Goal: Task Accomplishment & Management: Manage account settings

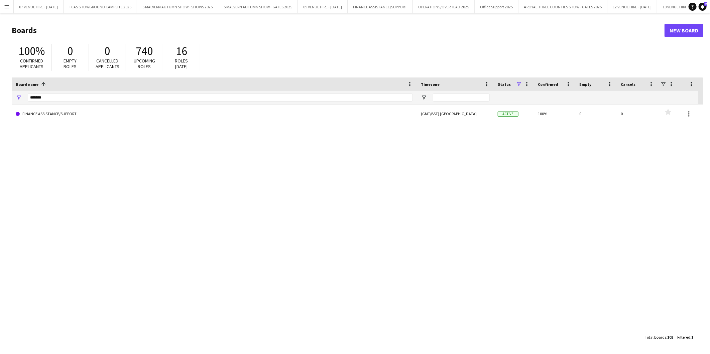
click at [6, 8] on app-icon "Menu" at bounding box center [6, 6] width 5 height 5
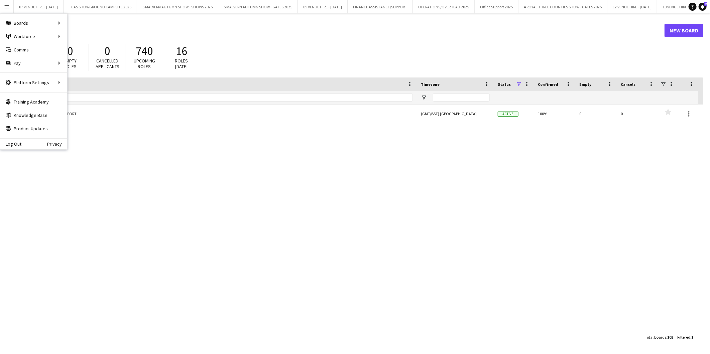
click at [183, 202] on div "FINANCE ASSISTANCE/SUPPORT (GMT/BST) London Active 100% 0 0 Favourites" at bounding box center [357, 218] width 691 height 226
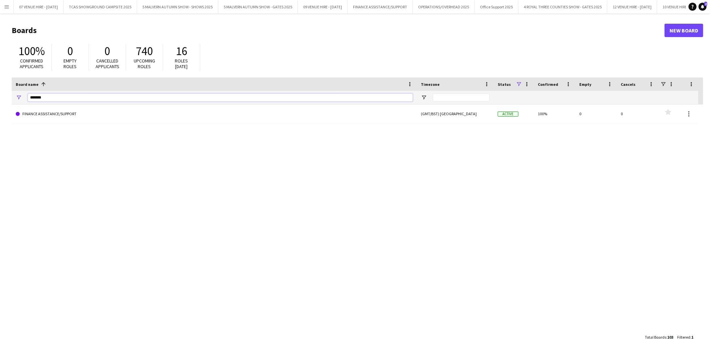
drag, startPoint x: 47, startPoint y: 100, endPoint x: 0, endPoint y: 87, distance: 49.0
click at [0, 90] on html "Menu Boards Boards Boards All jobs Status Workforce Workforce My Workforce Recr…" at bounding box center [355, 177] width 710 height 354
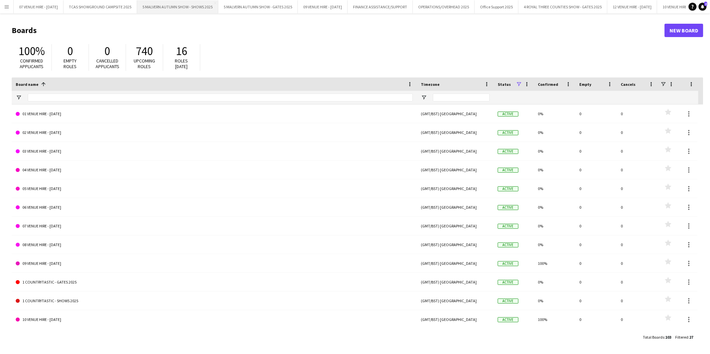
click at [165, 5] on button "5 MALVERN AUTUMN SHOW - SHOWS 2025 Close" at bounding box center [177, 6] width 81 height 13
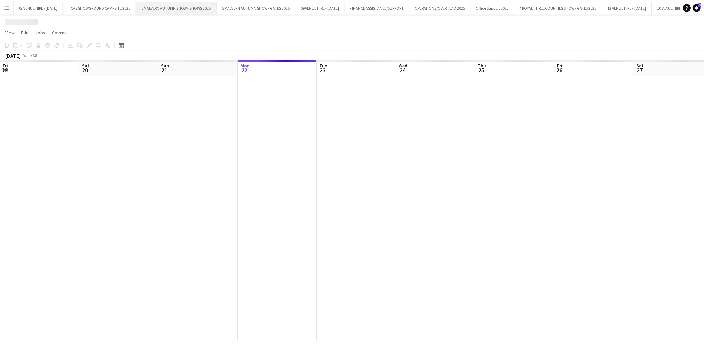
scroll to position [0, 159]
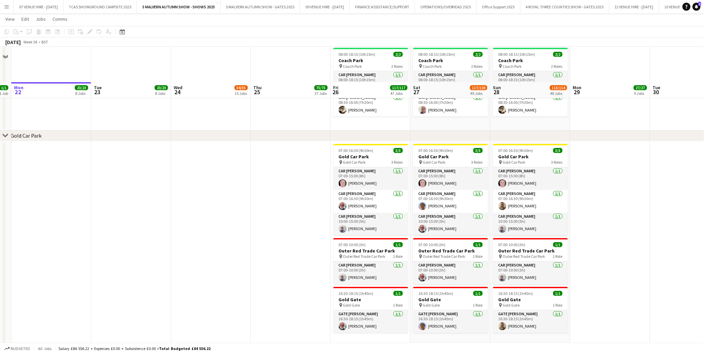
scroll to position [3527, 0]
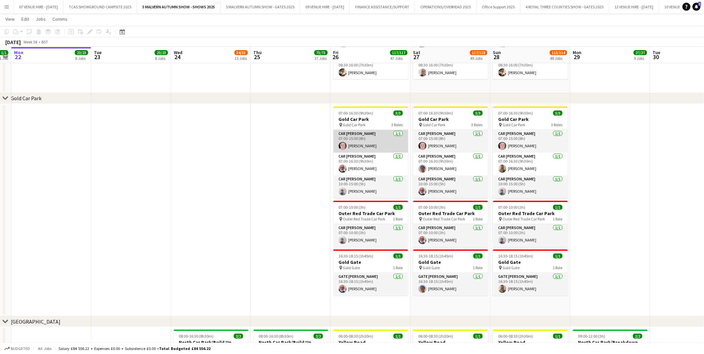
click at [375, 143] on app-card-role "Car Parker 1/1 07:00-15:00 (8h) Adrian Pace-Bardon" at bounding box center [370, 141] width 75 height 23
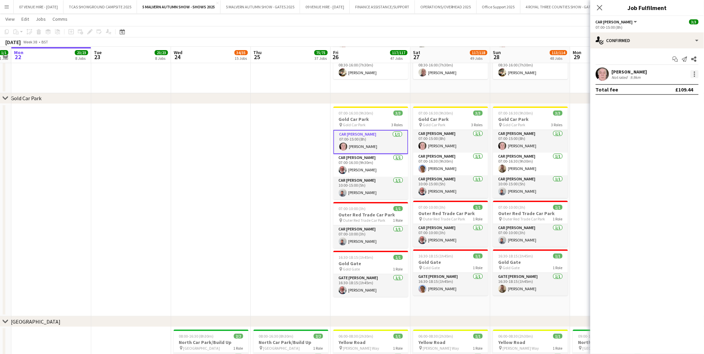
click at [694, 73] on div at bounding box center [695, 74] width 8 height 8
click at [669, 148] on span "Remove" at bounding box center [662, 151] width 20 height 6
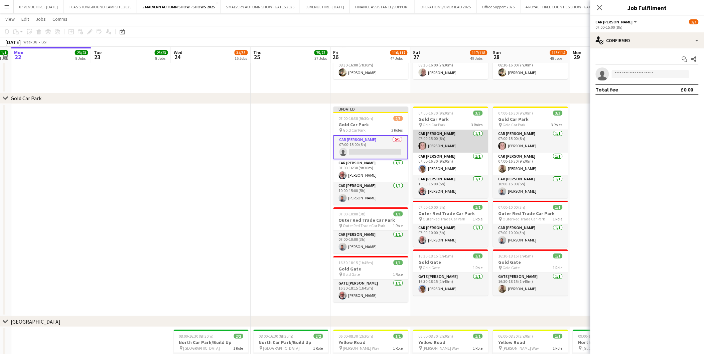
click at [460, 144] on app-card-role "Car Parker 1/1 07:00-15:00 (8h) Adrian Pace-Bardon" at bounding box center [450, 141] width 75 height 23
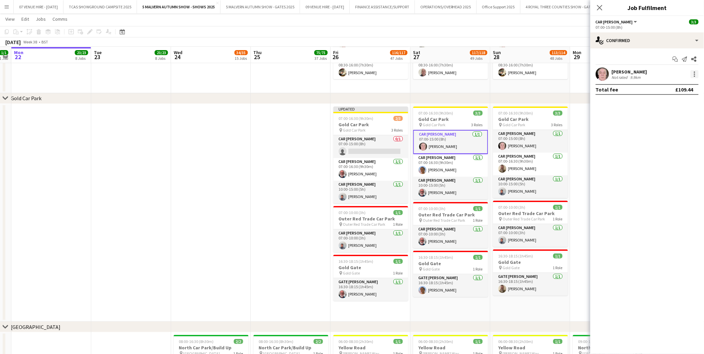
click at [694, 74] on div at bounding box center [694, 74] width 1 height 1
click at [670, 151] on span "Remove" at bounding box center [662, 151] width 20 height 6
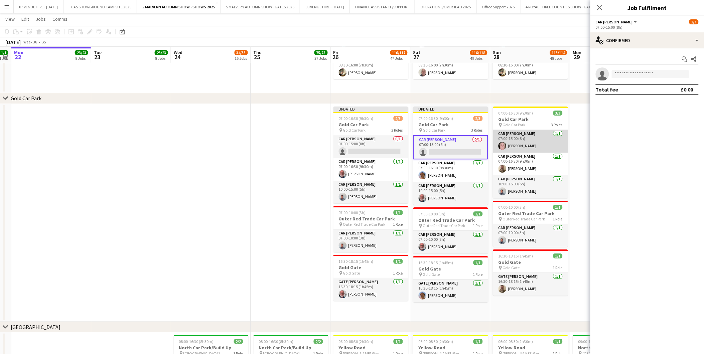
click at [528, 142] on app-card-role "Car Parker 1/1 07:00-15:00 (8h) Adrian Pace-Bardon" at bounding box center [530, 141] width 75 height 23
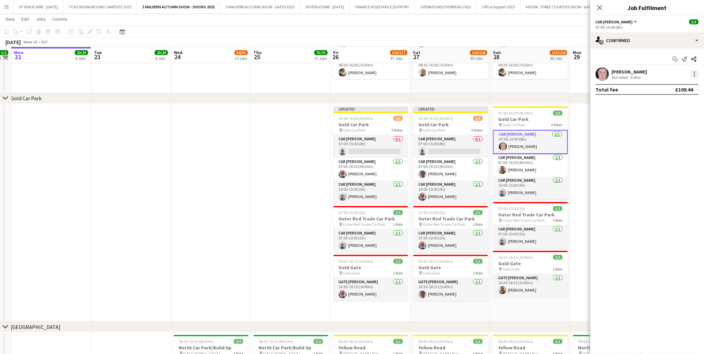
click at [694, 73] on div at bounding box center [695, 74] width 8 height 8
click at [664, 152] on span "Remove" at bounding box center [662, 151] width 20 height 6
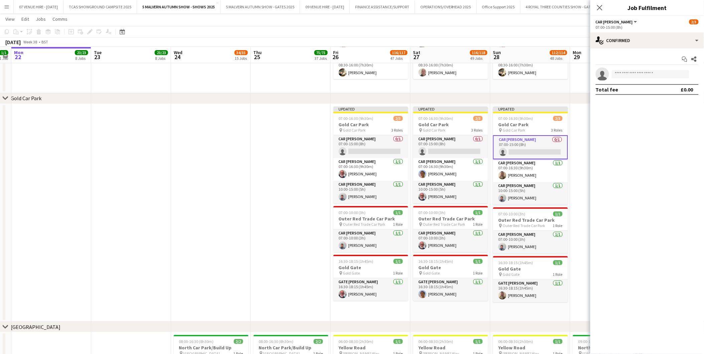
click at [303, 128] on app-date-cell at bounding box center [291, 213] width 80 height 218
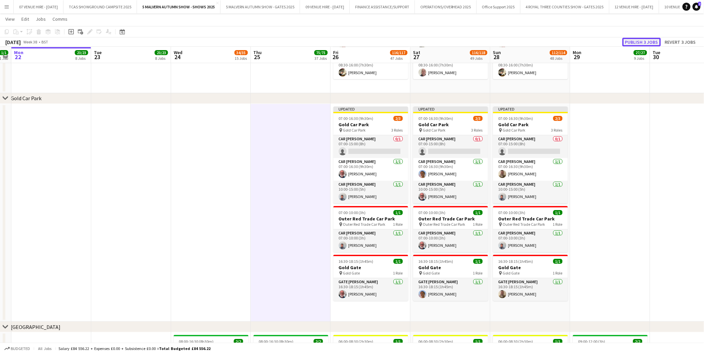
click at [654, 41] on button "Publish 3 jobs" at bounding box center [642, 42] width 38 height 9
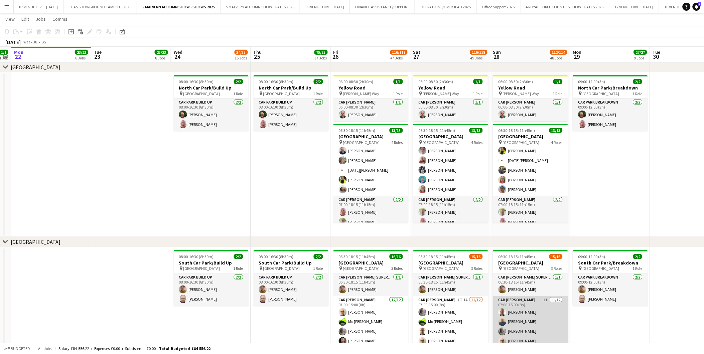
scroll to position [37, 0]
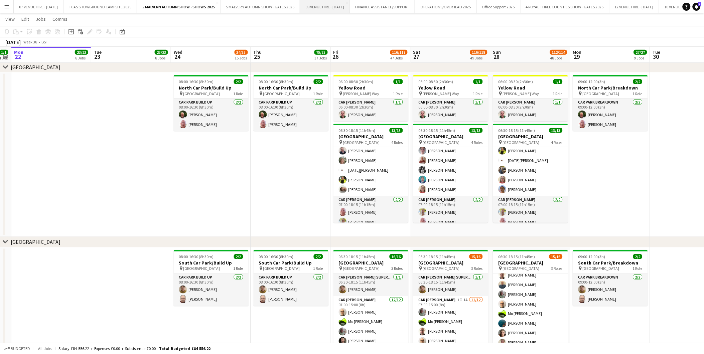
click at [347, 7] on button "09 VENUE HIRE - [DATE] Close" at bounding box center [325, 6] width 50 height 13
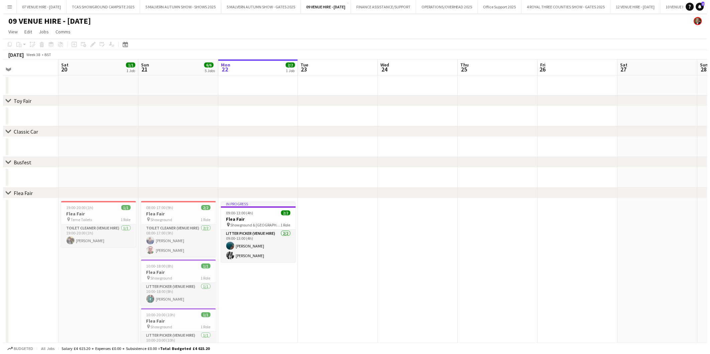
scroll to position [0, 205]
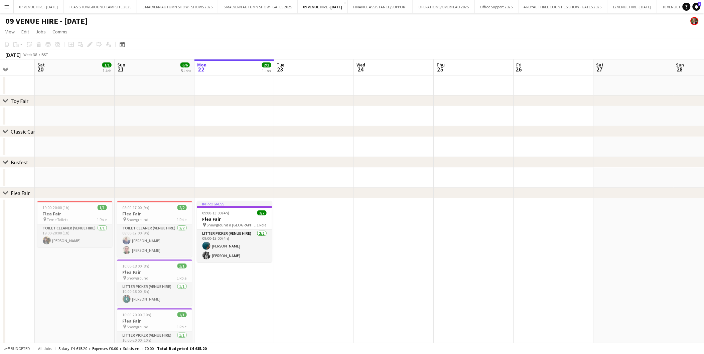
drag, startPoint x: 117, startPoint y: 216, endPoint x: 232, endPoint y: 223, distance: 114.5
click at [232, 223] on app-calendar-viewport "Wed 17 Thu 18 Fri 19 Sat 20 1/1 1 Job Sun 21 6/6 5 Jobs Mon 22 2/2 1 Job Tue 23…" at bounding box center [352, 263] width 704 height 409
click at [227, 248] on app-card-role "Litter Picker (Venue Hire) 2/2 09:00-13:00 (4h) Imogen Jammal Jaz Pullman" at bounding box center [234, 246] width 75 height 32
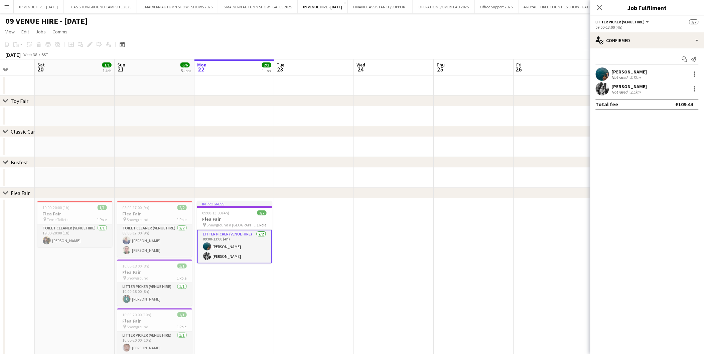
click at [4, 6] on app-icon "Menu" at bounding box center [6, 6] width 5 height 5
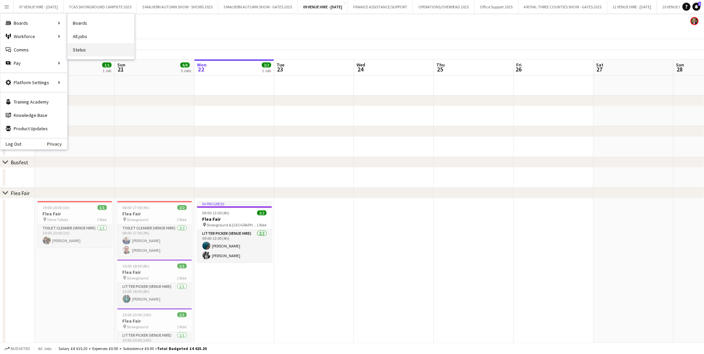
click at [80, 50] on link "Status" at bounding box center [100, 49] width 67 height 13
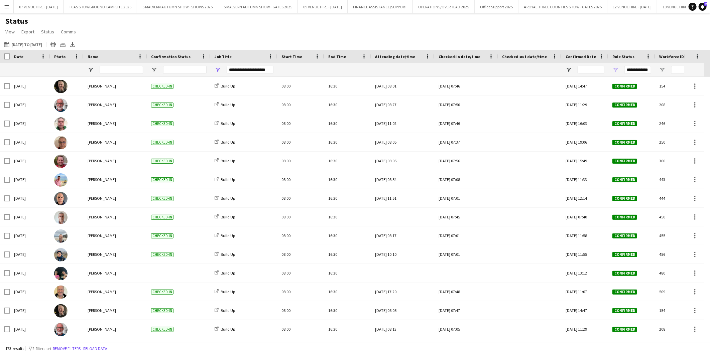
click at [15, 57] on span "Date" at bounding box center [18, 56] width 9 height 5
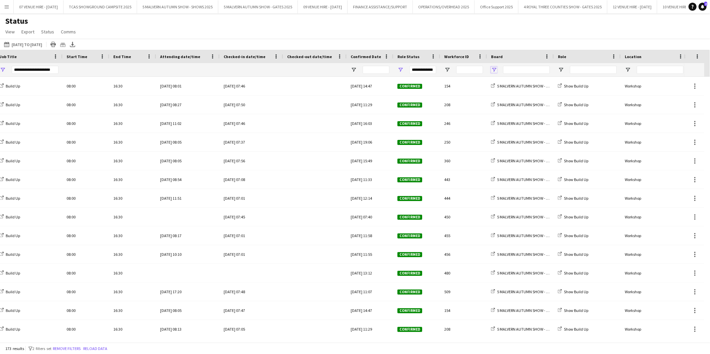
click at [495, 69] on span "Open Filter Menu" at bounding box center [494, 70] width 6 height 6
click at [547, 162] on button "Reset" at bounding box center [542, 163] width 20 height 11
click at [510, 17] on div "Status View Views Default view MAS name tags New view Update view Delete view E…" at bounding box center [355, 27] width 710 height 23
click at [560, 69] on span "Open Filter Menu" at bounding box center [561, 70] width 6 height 6
click at [628, 67] on span "Open Filter Menu" at bounding box center [628, 70] width 6 height 6
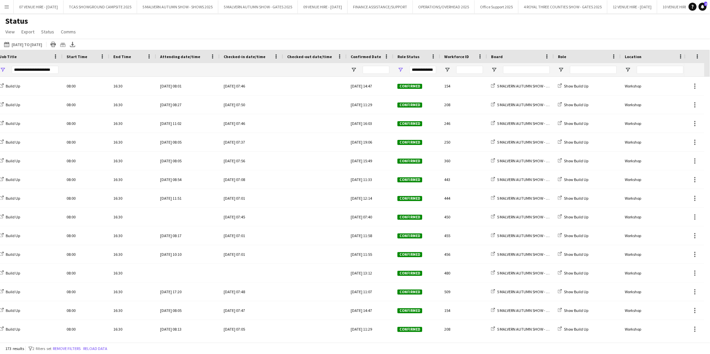
click at [583, 41] on div "22-09-2025 to 28-09-2025 15-09-2025 to 03-10-2025 Today This Week This Month Ye…" at bounding box center [355, 44] width 710 height 11
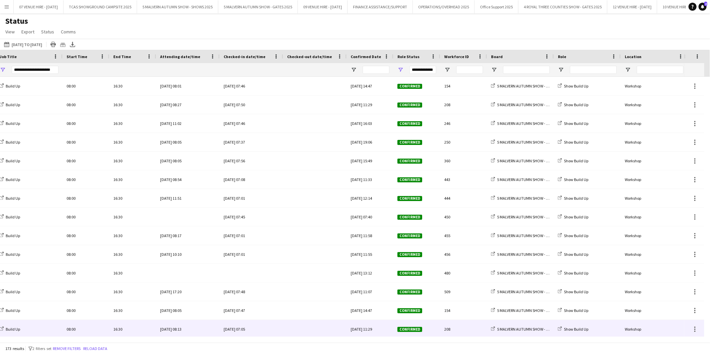
drag, startPoint x: 308, startPoint y: 343, endPoint x: 399, endPoint y: 333, distance: 92.1
click at [399, 333] on main "Status View Views Default view MAS name tags New view Update view Delete view E…" at bounding box center [355, 179] width 710 height 332
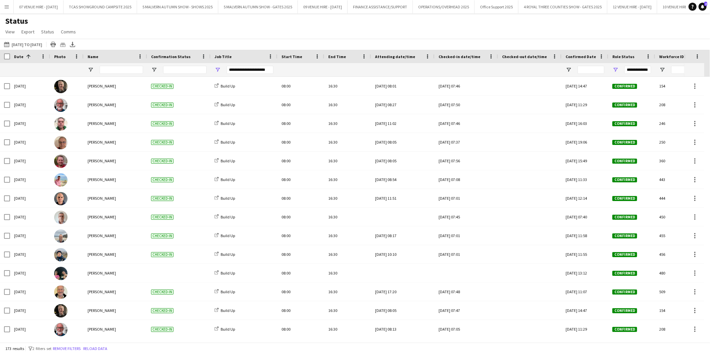
click at [370, 37] on div "Status View Views Default view MAS name tags New view Update view Delete view E…" at bounding box center [355, 27] width 710 height 23
click at [4, 8] on app-icon "Menu" at bounding box center [6, 6] width 5 height 5
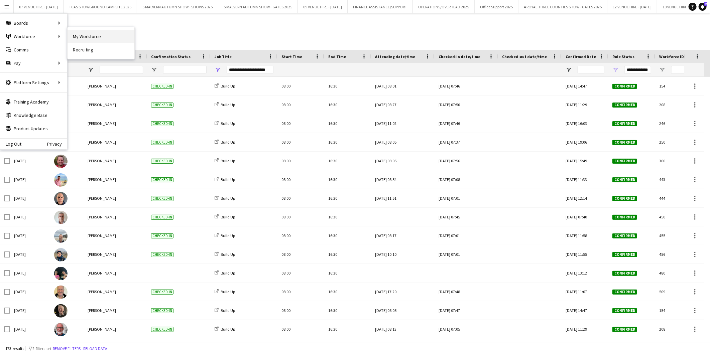
click at [102, 37] on link "My Workforce" at bounding box center [100, 36] width 67 height 13
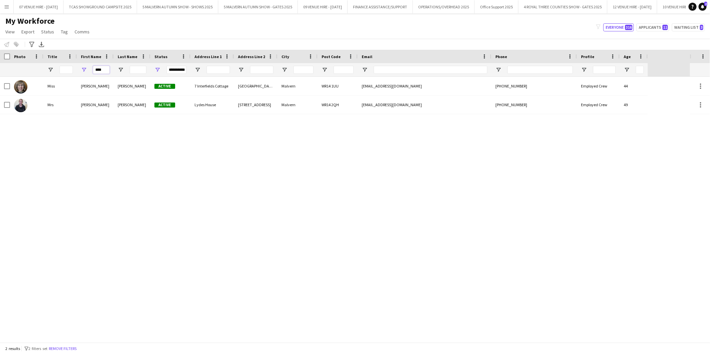
drag, startPoint x: 107, startPoint y: 67, endPoint x: 76, endPoint y: 69, distance: 31.5
click at [76, 69] on div "**********" at bounding box center [324, 69] width 648 height 13
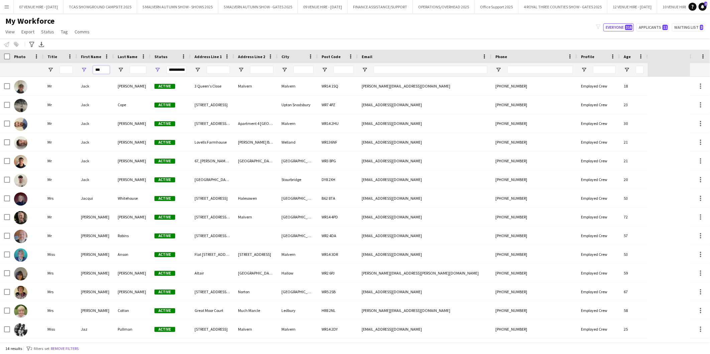
type input "***"
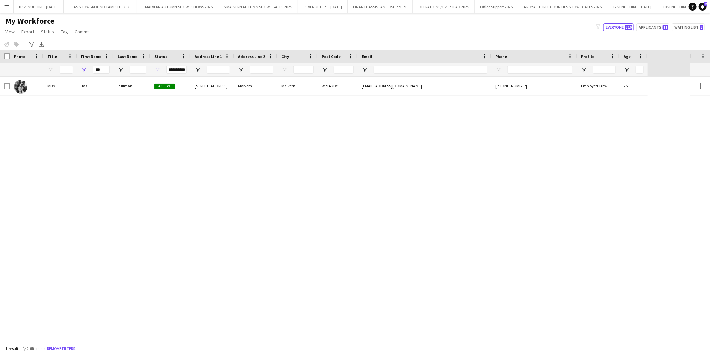
click at [137, 226] on div "Miss Jaz Pullman Active 5 Baxters Walk Malvern Malvern WR14 2DY jasmine11pullma…" at bounding box center [345, 210] width 690 height 266
click at [642, 24] on button "Applicants 11" at bounding box center [652, 27] width 33 height 8
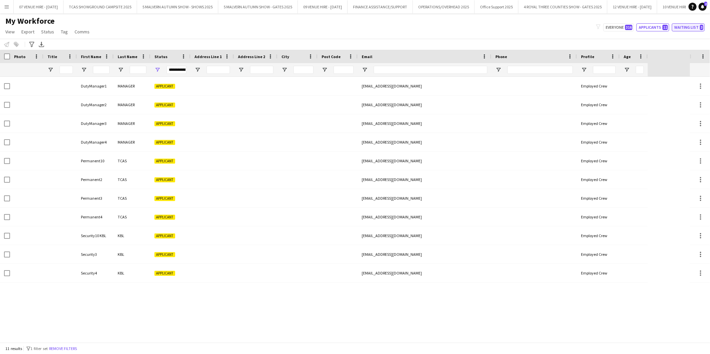
click at [687, 26] on button "Waiting list 3" at bounding box center [688, 27] width 33 height 8
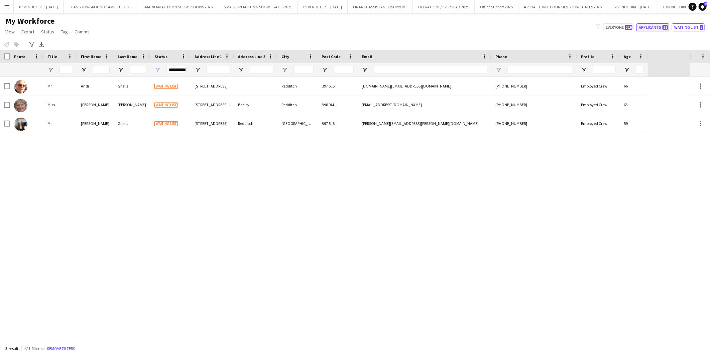
click at [646, 24] on button "Applicants 11" at bounding box center [652, 27] width 33 height 8
type input "**********"
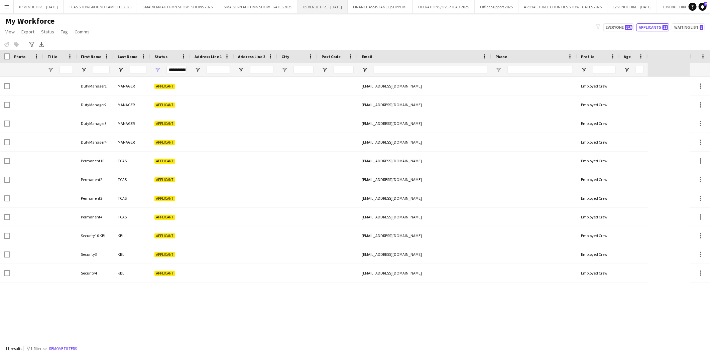
click at [341, 4] on button "09 VENUE HIRE - [DATE] Close" at bounding box center [323, 6] width 50 height 13
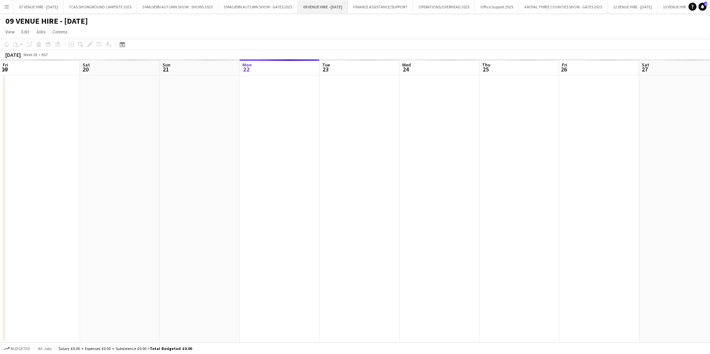
scroll to position [0, 159]
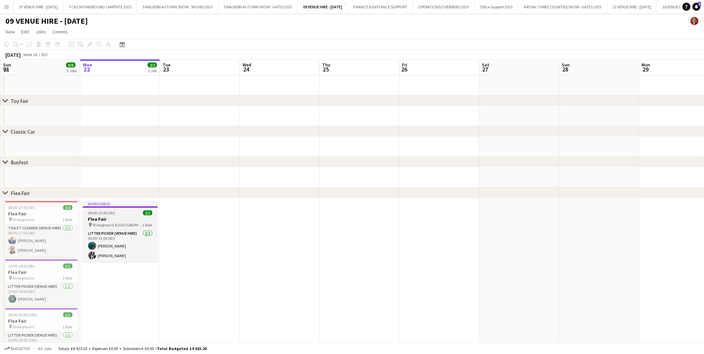
click at [117, 221] on h3 "Flea Fair" at bounding box center [120, 219] width 75 height 6
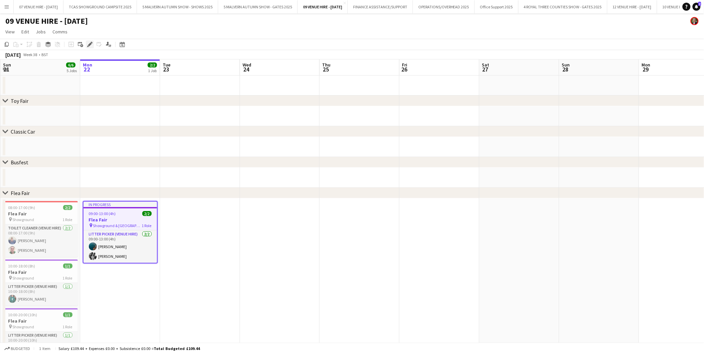
click at [90, 44] on icon at bounding box center [90, 45] width 4 height 4
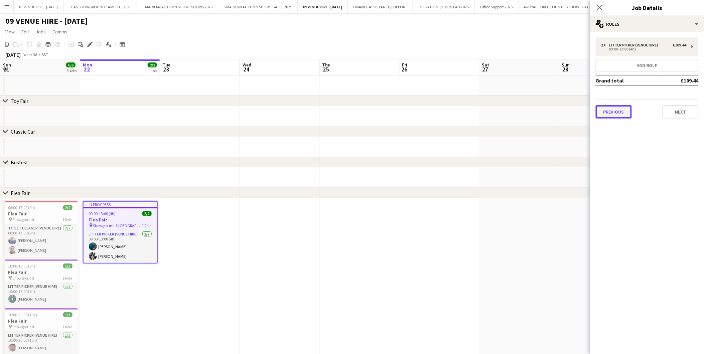
click at [618, 110] on button "Previous" at bounding box center [614, 111] width 36 height 13
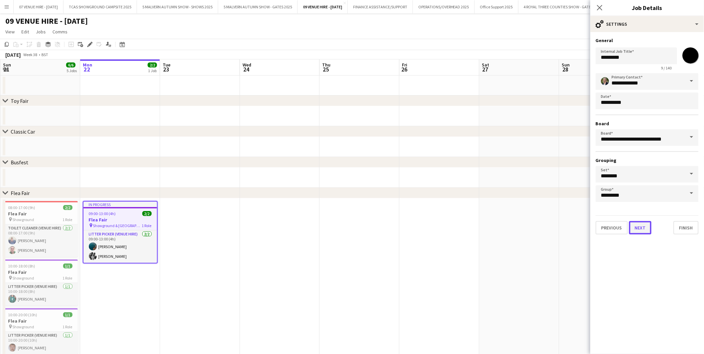
click at [640, 223] on button "Next" at bounding box center [640, 227] width 22 height 13
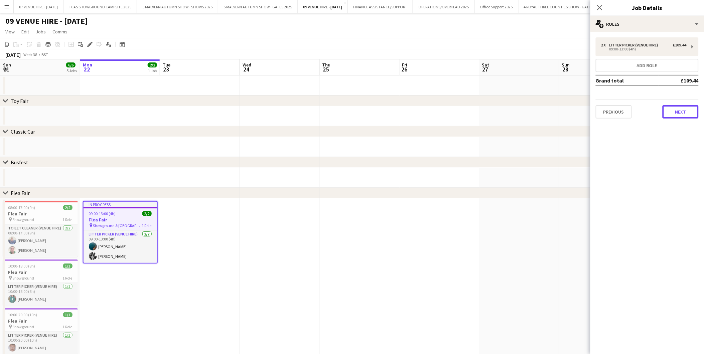
click at [674, 106] on button "Next" at bounding box center [681, 111] width 36 height 13
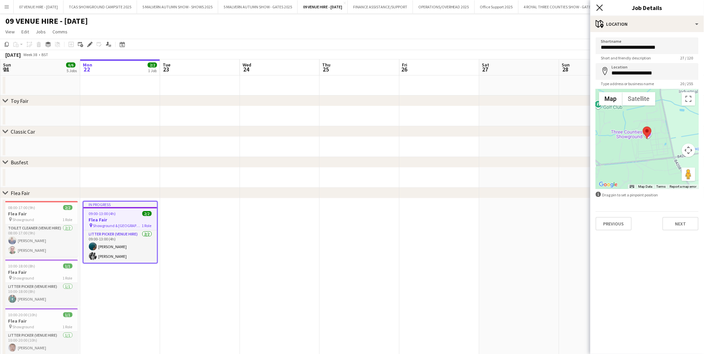
click at [600, 5] on icon "Close pop-in" at bounding box center [599, 7] width 6 height 6
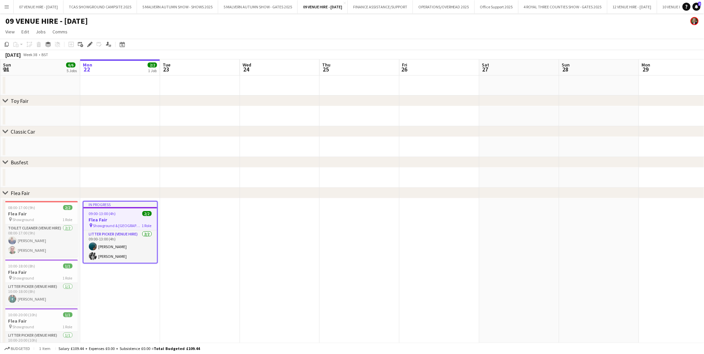
click at [6, 5] on app-icon "Menu" at bounding box center [6, 6] width 5 height 5
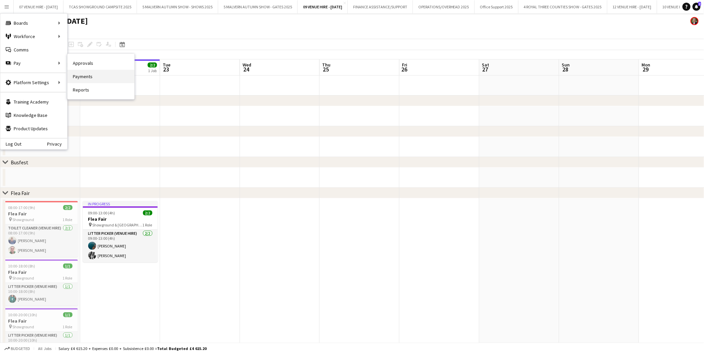
click at [84, 79] on link "Payments" at bounding box center [100, 76] width 67 height 13
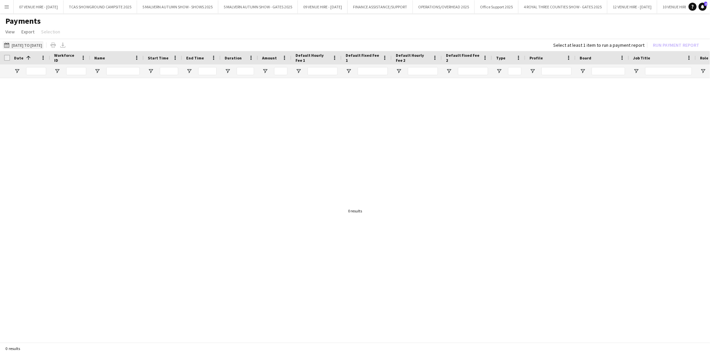
click at [27, 46] on button "01-08-2025 to 14-09-2025 01-08-2025 to 14-09-2025" at bounding box center [23, 45] width 41 height 8
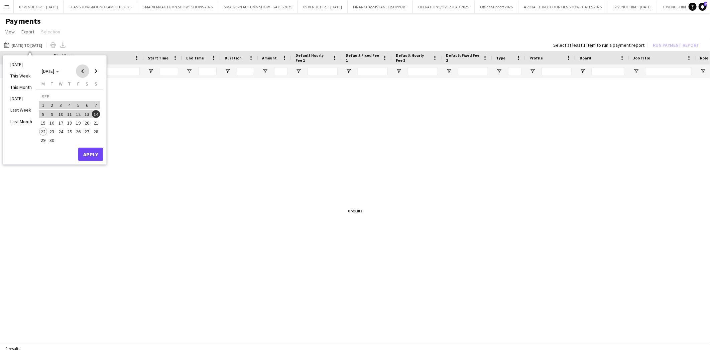
click at [81, 70] on span "Previous month" at bounding box center [82, 70] width 13 height 13
click at [78, 95] on span "1" at bounding box center [78, 97] width 8 height 9
click at [97, 69] on span "Next month" at bounding box center [95, 70] width 13 height 13
click at [95, 121] on span "21" at bounding box center [96, 123] width 8 height 8
click at [96, 153] on button "Apply" at bounding box center [90, 154] width 25 height 13
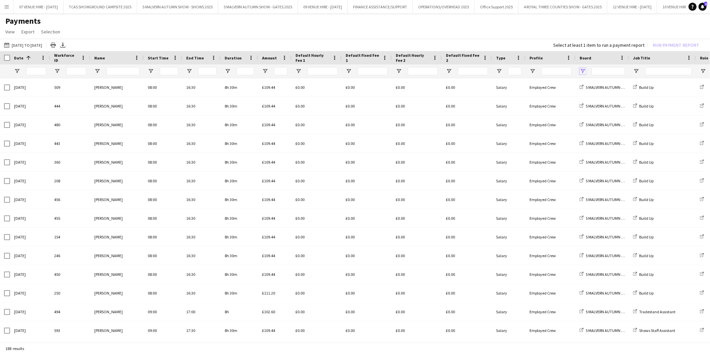
click at [583, 71] on span "Open Filter Menu" at bounding box center [582, 71] width 6 height 6
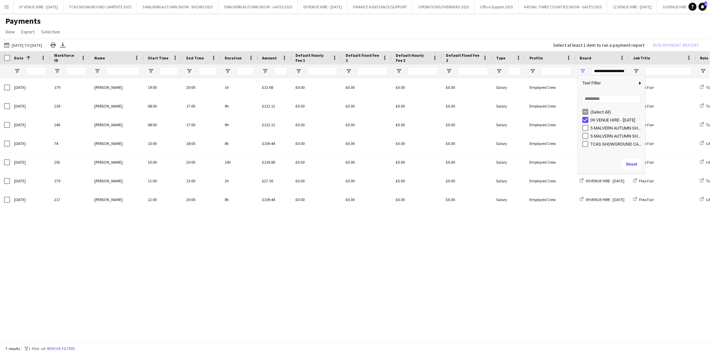
click at [595, 243] on div "20-09-2025 179 Sharon Rose 19:00 20:00 1h £13.68 £0.00 £0.00 £0.00 £0.00 Salary…" at bounding box center [355, 208] width 710 height 260
click at [582, 69] on span "Open Filter Menu" at bounding box center [582, 71] width 6 height 6
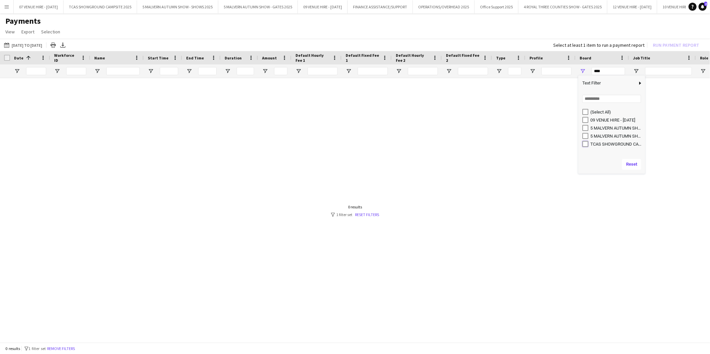
type input "**********"
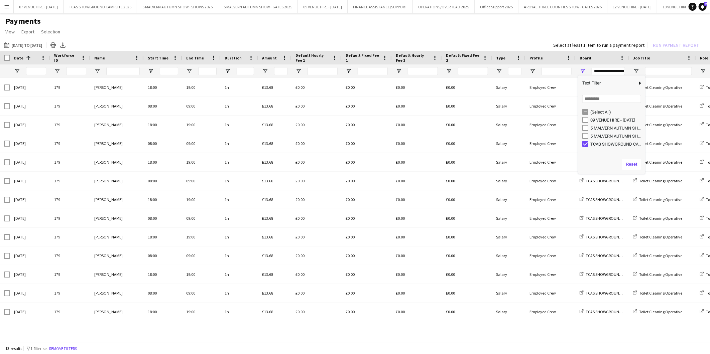
click at [452, 25] on h1 "Payments" at bounding box center [355, 21] width 710 height 10
click at [264, 69] on span "Open Filter Menu" at bounding box center [265, 71] width 6 height 6
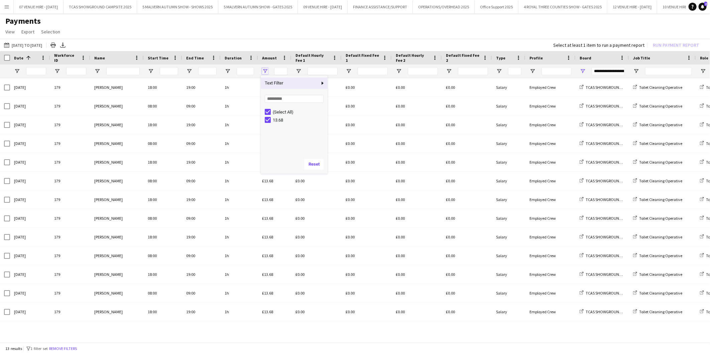
click at [264, 69] on span "Open Filter Menu" at bounding box center [265, 71] width 6 height 6
click at [228, 69] on span "Open Filter Menu" at bounding box center [228, 71] width 6 height 6
click at [353, 24] on h1 "Payments" at bounding box center [355, 21] width 710 height 10
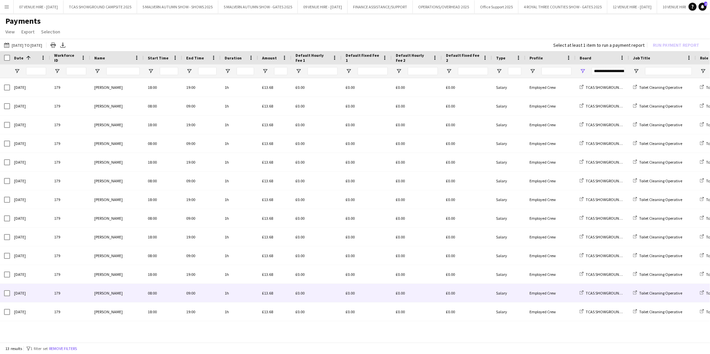
drag, startPoint x: 266, startPoint y: 276, endPoint x: 264, endPoint y: 322, distance: 45.8
click at [266, 313] on div "15-09-2025 179 Sharon Rose 18:00 19:00 1h £13.68 £0.00 £0.00 £0.00 £0.00 Salary…" at bounding box center [431, 199] width 863 height 243
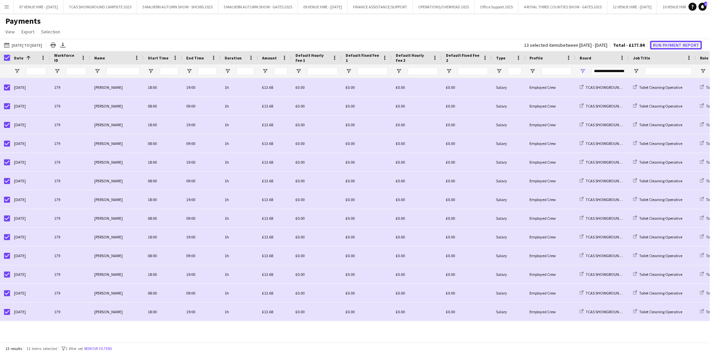
click at [671, 42] on button "Run Payment Report" at bounding box center [676, 45] width 52 height 9
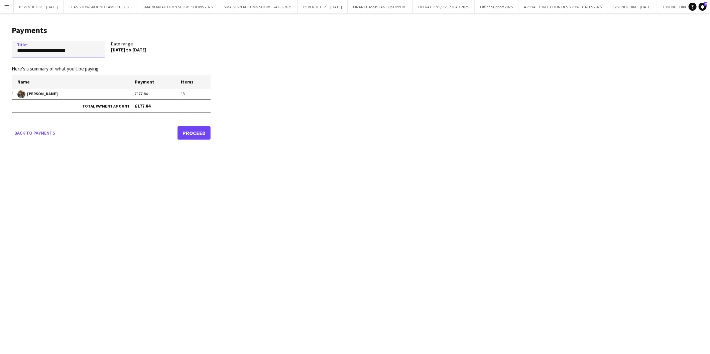
drag, startPoint x: 80, startPoint y: 52, endPoint x: -2, endPoint y: 49, distance: 81.9
click at [0, 49] on html "Menu Boards Boards Boards All jobs Status Workforce Workforce My Workforce Recr…" at bounding box center [355, 177] width 710 height 354
type input "**********"
click at [202, 134] on link "Proceed" at bounding box center [193, 132] width 33 height 13
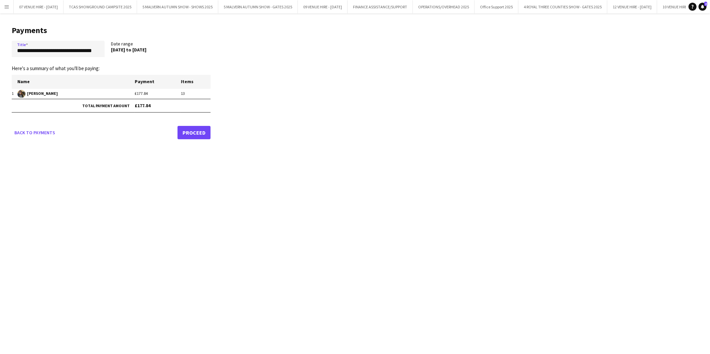
scroll to position [0, 0]
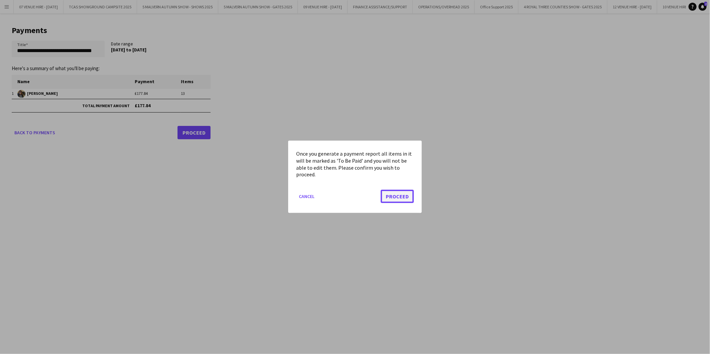
click at [402, 198] on button "Proceed" at bounding box center [397, 196] width 33 height 13
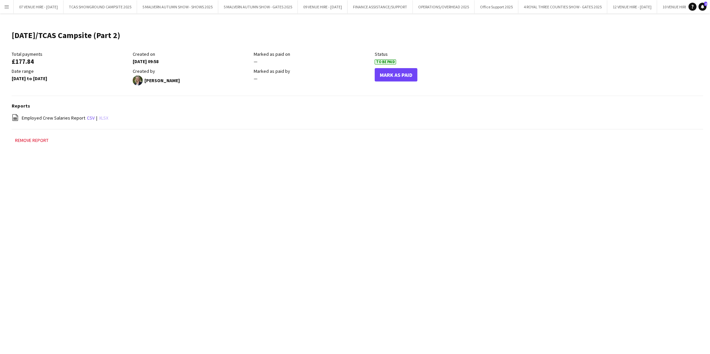
click at [101, 118] on link "xlsx" at bounding box center [103, 118] width 9 height 6
click at [582, 145] on div "Remove report" at bounding box center [357, 143] width 691 height 15
click at [121, 4] on button "TCAS SHOWGROUND CAMPSITE 2025 Close" at bounding box center [100, 6] width 74 height 13
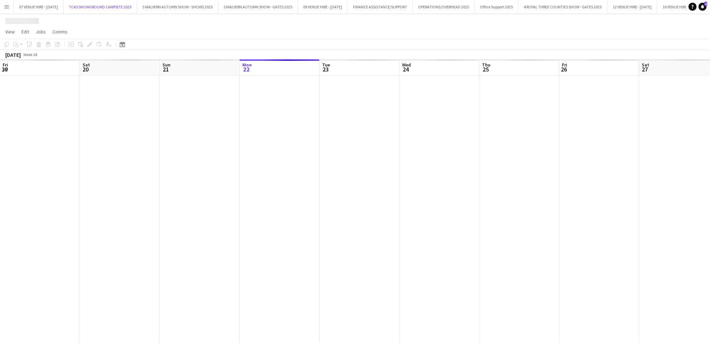
scroll to position [0, 159]
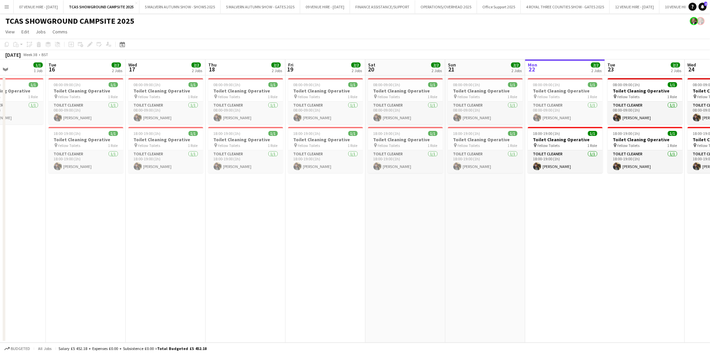
drag, startPoint x: 118, startPoint y: 92, endPoint x: 563, endPoint y: 93, distance: 445.1
click at [563, 93] on app-calendar-viewport "Sat 13 Sun 14 Mon 15 1/1 1 Job Tue 16 2/2 2 Jobs Wed 17 2/2 2 Jobs Thu 18 2/2 2…" at bounding box center [355, 200] width 710 height 283
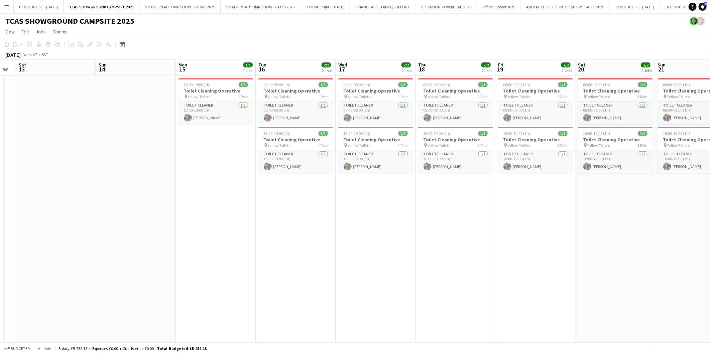
scroll to position [0, 205]
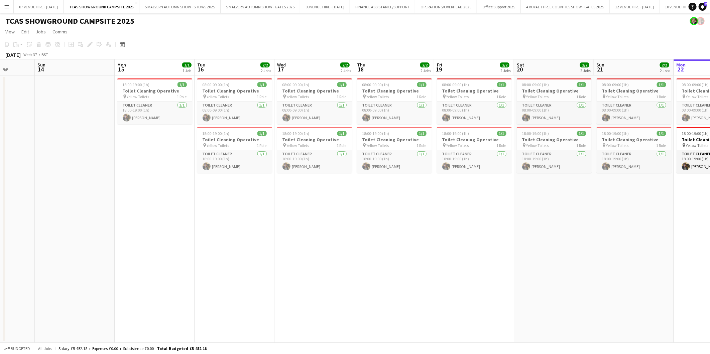
drag, startPoint x: 263, startPoint y: 98, endPoint x: 492, endPoint y: 93, distance: 228.6
click at [492, 93] on app-calendar-viewport "Thu 11 Fri 12 Sat 13 Sun 14 Mon 15 1/1 1 Job Tue 16 2/2 2 Jobs Wed 17 2/2 2 Job…" at bounding box center [355, 200] width 710 height 283
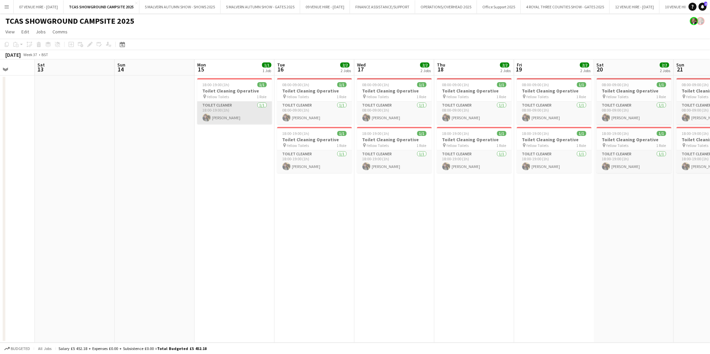
click at [231, 119] on app-card-role "Toilet Cleaner [DATE] 18:00-19:00 (1h) [PERSON_NAME]" at bounding box center [234, 113] width 75 height 23
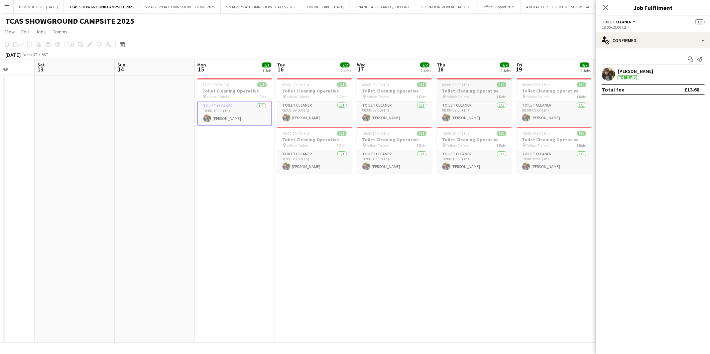
click at [507, 94] on h3 "Toilet Cleaning Operative" at bounding box center [474, 91] width 75 height 6
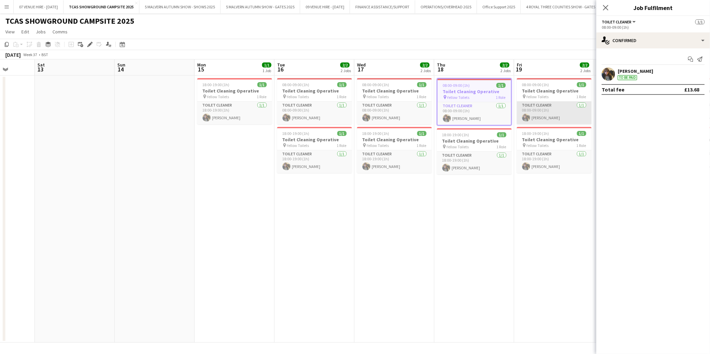
click at [543, 115] on app-card-role "Toilet Cleaner [DATE] 08:00-09:00 (1h) [PERSON_NAME]" at bounding box center [554, 113] width 75 height 23
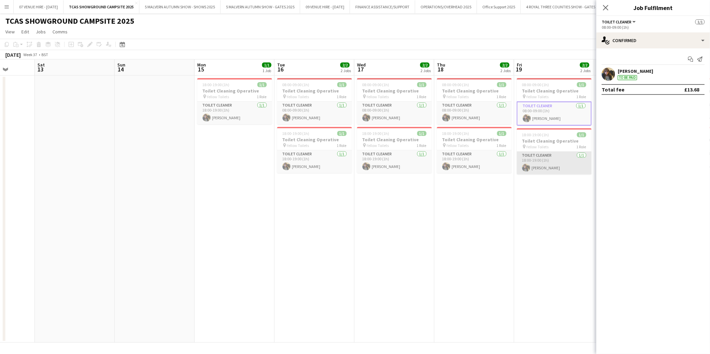
click at [550, 165] on app-card-role "Toilet Cleaner [DATE] 18:00-19:00 (1h) [PERSON_NAME]" at bounding box center [554, 163] width 75 height 23
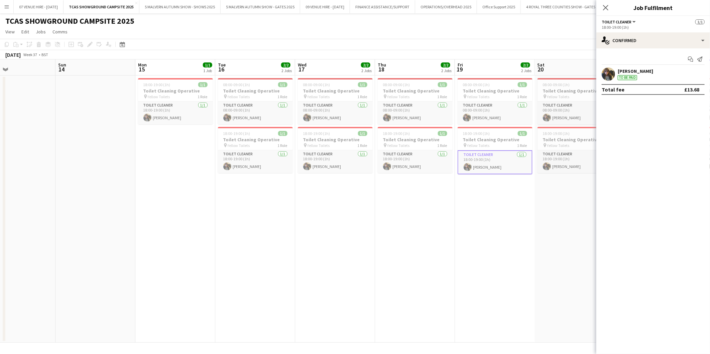
scroll to position [0, 227]
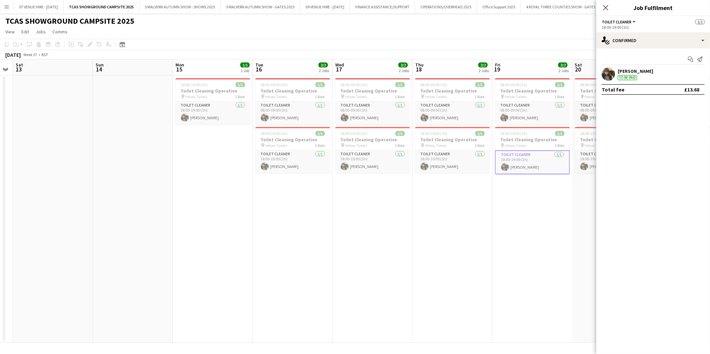
drag, startPoint x: 531, startPoint y: 208, endPoint x: 430, endPoint y: 206, distance: 101.6
click at [430, 206] on app-calendar-viewport "Wed 10 Thu 11 Fri 12 Sat 13 Sun 14 Mon 15 1/1 1 Job Tue 16 2/2 2 Jobs Wed 17 2/…" at bounding box center [355, 200] width 710 height 283
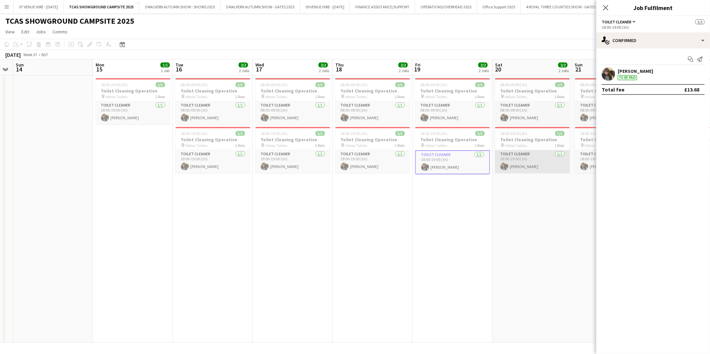
click at [533, 164] on app-card-role "Toilet Cleaner [DATE] 18:00-19:00 (1h) [PERSON_NAME]" at bounding box center [532, 161] width 75 height 23
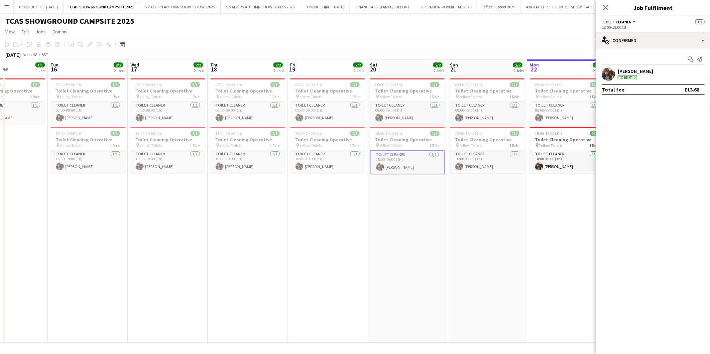
scroll to position [0, 201]
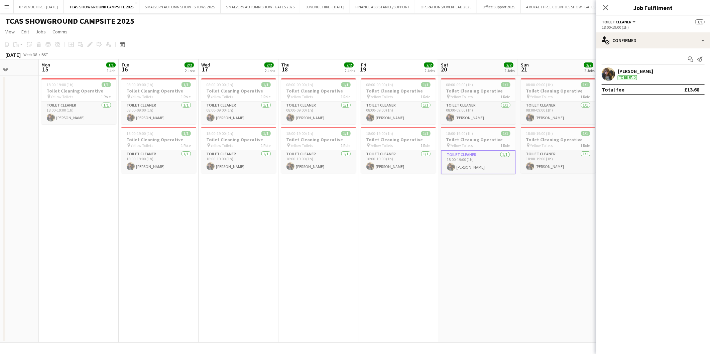
drag, startPoint x: 530, startPoint y: 106, endPoint x: 408, endPoint y: 105, distance: 122.3
click at [408, 105] on app-calendar-viewport "Fri 12 Sat 13 Sun 14 Mon 15 1/1 1 Job Tue 16 2/2 2 Jobs Wed 17 2/2 2 Jobs Thu 1…" at bounding box center [355, 200] width 710 height 283
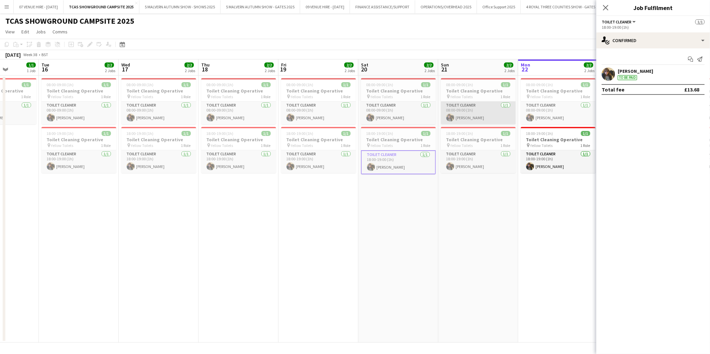
click at [460, 111] on app-card-role "Toilet Cleaner [DATE] 08:00-09:00 (1h) [PERSON_NAME]" at bounding box center [478, 113] width 75 height 23
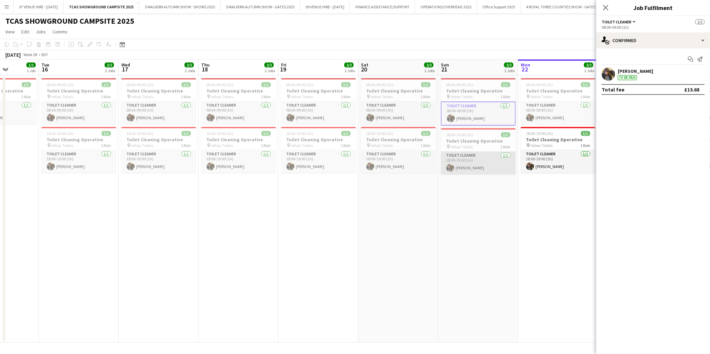
click at [477, 162] on app-card-role "Toilet Cleaner [DATE] 18:00-19:00 (1h) [PERSON_NAME]" at bounding box center [478, 163] width 75 height 23
click at [492, 203] on app-date-cell "08:00-09:00 (1h) 1/1 Toilet Cleaning Operative pin Yellow Toilets 1 Role Toilet…" at bounding box center [478, 209] width 80 height 267
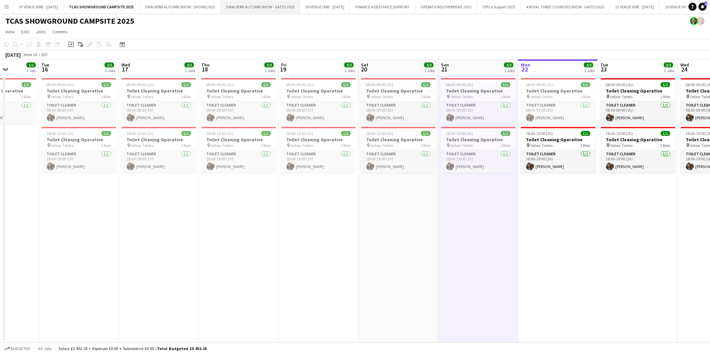
click at [280, 8] on button "5 MALVERN AUTUMN SHOW - GATES 2025 Close" at bounding box center [261, 6] width 80 height 13
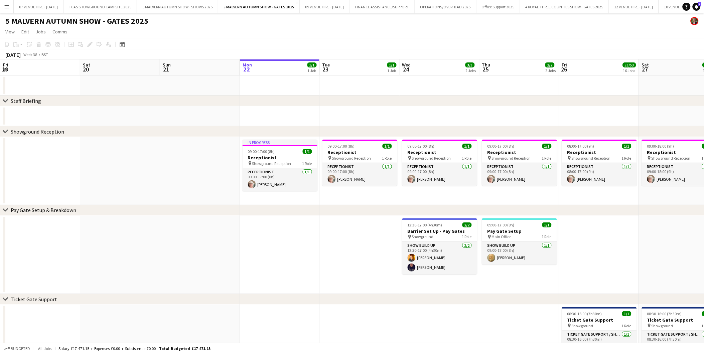
scroll to position [0, 159]
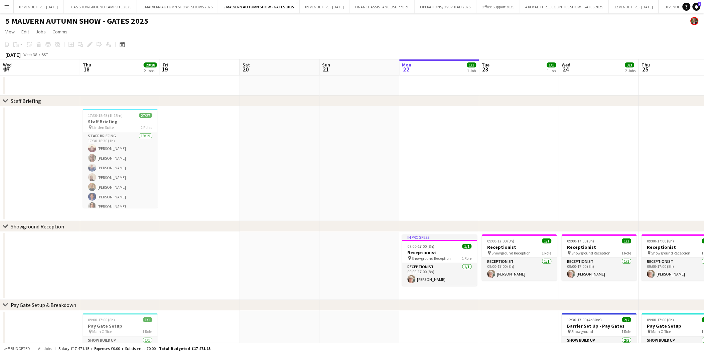
drag, startPoint x: 136, startPoint y: 154, endPoint x: 880, endPoint y: 333, distance: 765.8
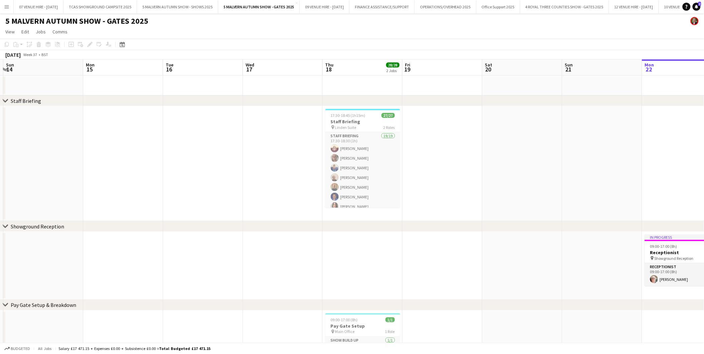
drag, startPoint x: 373, startPoint y: 186, endPoint x: 552, endPoint y: 181, distance: 178.5
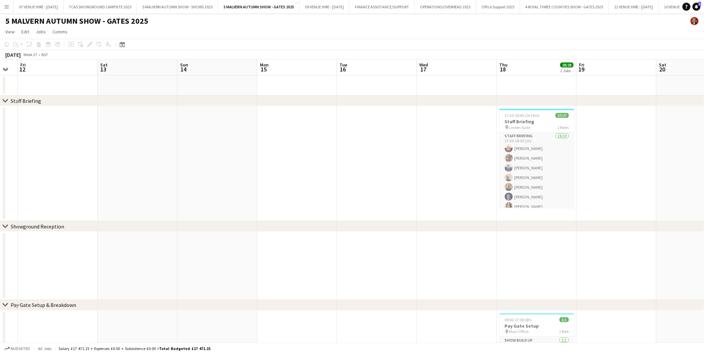
scroll to position [0, 165]
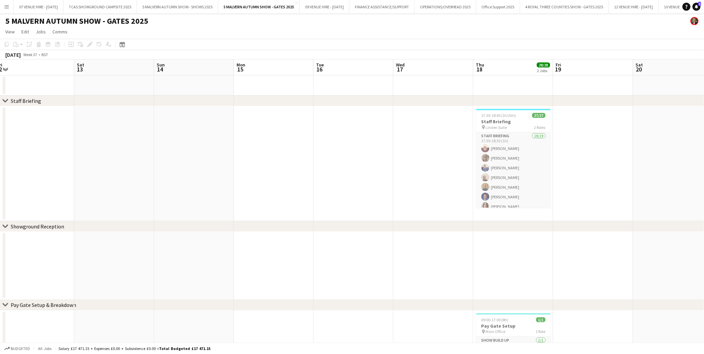
drag, startPoint x: 339, startPoint y: 168, endPoint x: 490, endPoint y: 164, distance: 150.8
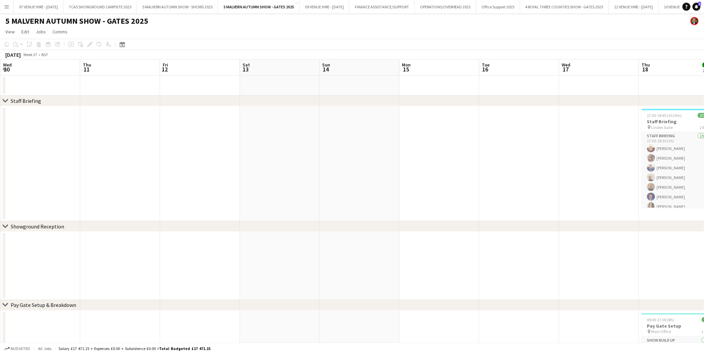
drag, startPoint x: 354, startPoint y: 160, endPoint x: 520, endPoint y: 159, distance: 165.7
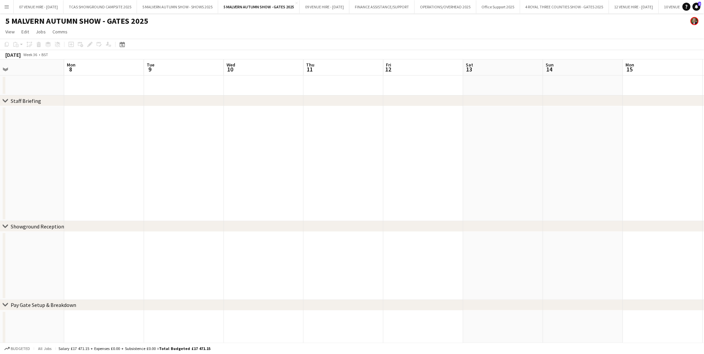
drag, startPoint x: 339, startPoint y: 153, endPoint x: 562, endPoint y: 162, distance: 222.4
drag, startPoint x: 400, startPoint y: 150, endPoint x: 625, endPoint y: 159, distance: 224.8
drag, startPoint x: 293, startPoint y: 168, endPoint x: 560, endPoint y: 167, distance: 267.0
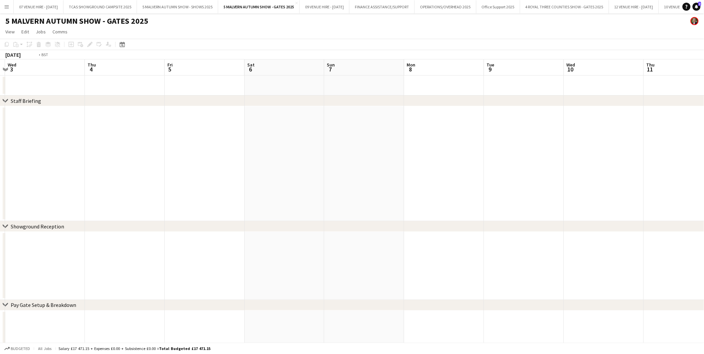
drag, startPoint x: 279, startPoint y: 157, endPoint x: 582, endPoint y: 165, distance: 303.5
drag, startPoint x: 206, startPoint y: 153, endPoint x: 501, endPoint y: 150, distance: 295.1
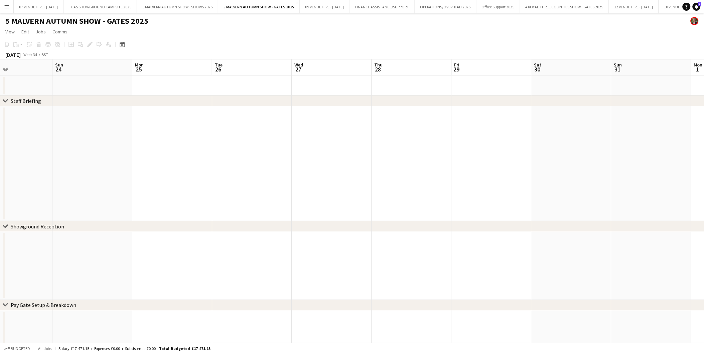
drag, startPoint x: 174, startPoint y: 153, endPoint x: 411, endPoint y: 144, distance: 236.7
drag, startPoint x: 179, startPoint y: 153, endPoint x: 453, endPoint y: 159, distance: 273.7
drag, startPoint x: 142, startPoint y: 172, endPoint x: 379, endPoint y: 169, distance: 237.3
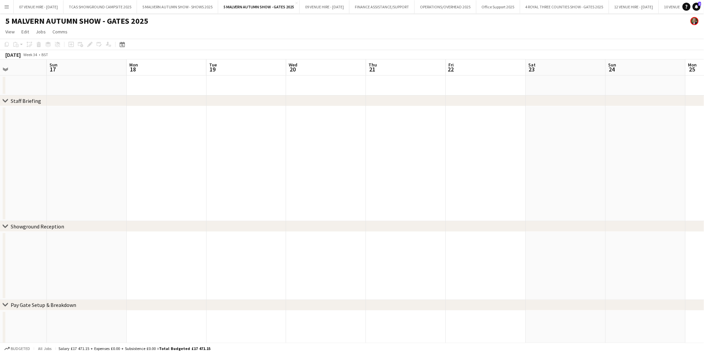
drag, startPoint x: 257, startPoint y: 166, endPoint x: 406, endPoint y: 165, distance: 148.7
drag, startPoint x: 369, startPoint y: 178, endPoint x: 373, endPoint y: 178, distance: 3.7
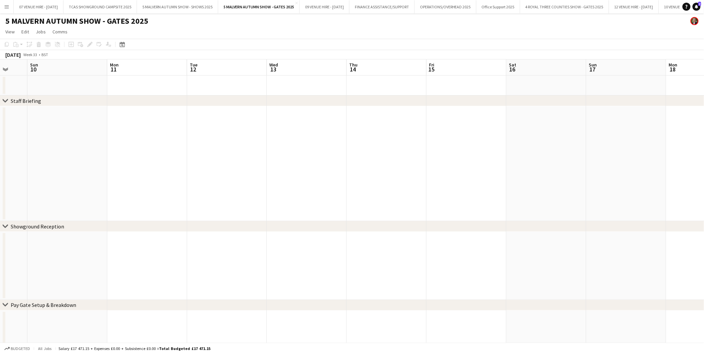
drag, startPoint x: 269, startPoint y: 175, endPoint x: 386, endPoint y: 176, distance: 117.3
drag, startPoint x: 292, startPoint y: 169, endPoint x: 406, endPoint y: 165, distance: 113.3
drag, startPoint x: 420, startPoint y: 157, endPoint x: 307, endPoint y: 149, distance: 113.3
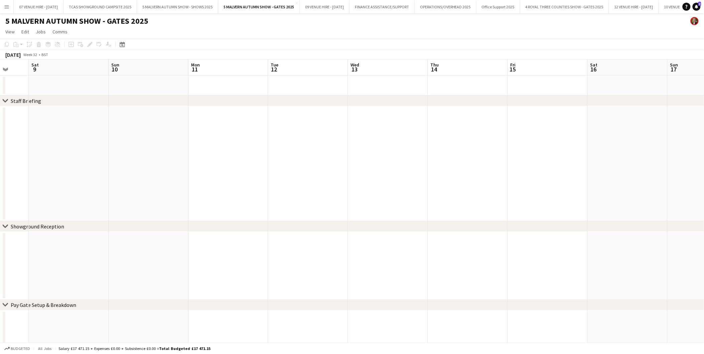
drag, startPoint x: 530, startPoint y: 149, endPoint x: 281, endPoint y: 138, distance: 249.2
drag, startPoint x: 500, startPoint y: 154, endPoint x: 268, endPoint y: 145, distance: 232.1
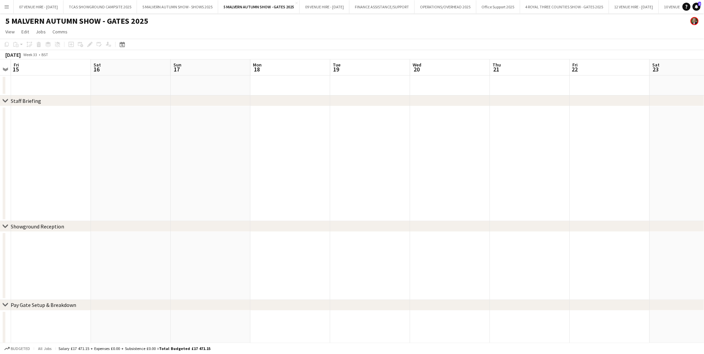
drag, startPoint x: 348, startPoint y: 157, endPoint x: 280, endPoint y: 147, distance: 68.9
drag, startPoint x: 295, startPoint y: 166, endPoint x: 273, endPoint y: 162, distance: 22.4
drag, startPoint x: 449, startPoint y: 181, endPoint x: 347, endPoint y: 167, distance: 103.2
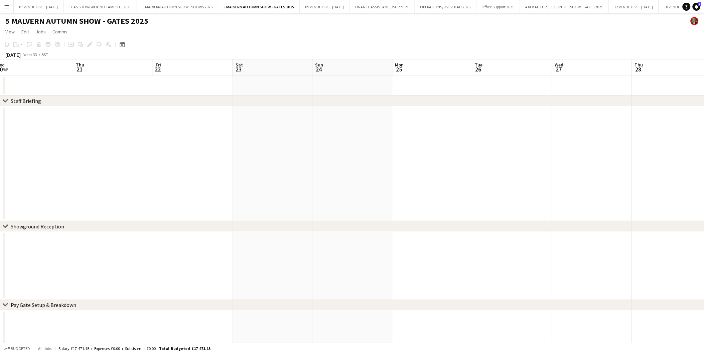
drag, startPoint x: 517, startPoint y: 173, endPoint x: 414, endPoint y: 164, distance: 103.7
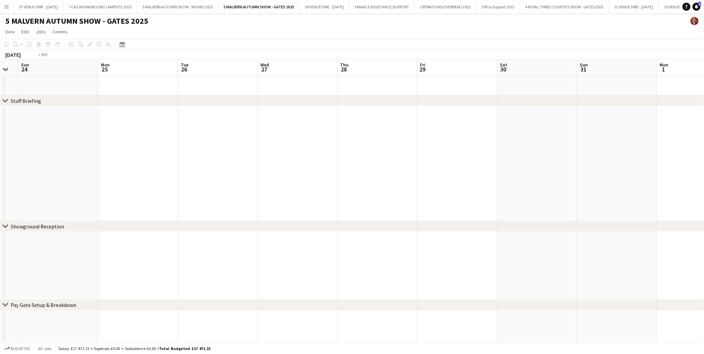
drag, startPoint x: 365, startPoint y: 157, endPoint x: 351, endPoint y: 155, distance: 13.8
drag, startPoint x: 401, startPoint y: 154, endPoint x: 446, endPoint y: 153, distance: 44.8
drag, startPoint x: 533, startPoint y: 161, endPoint x: 438, endPoint y: 153, distance: 95.2
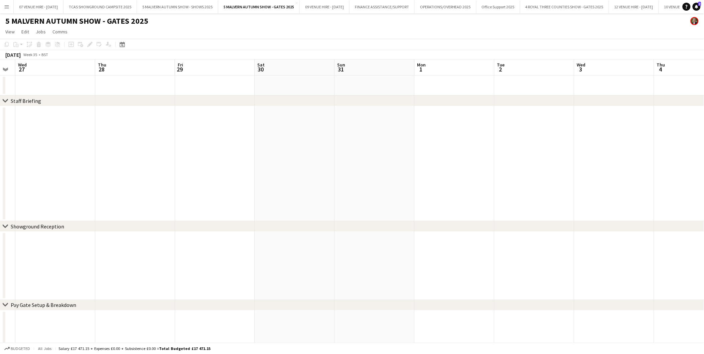
drag
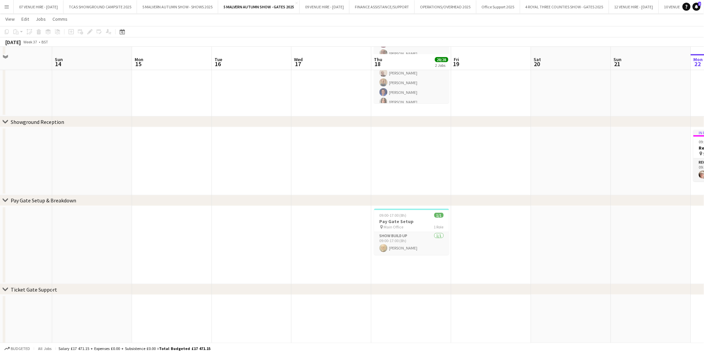
scroll to position [111, 0]
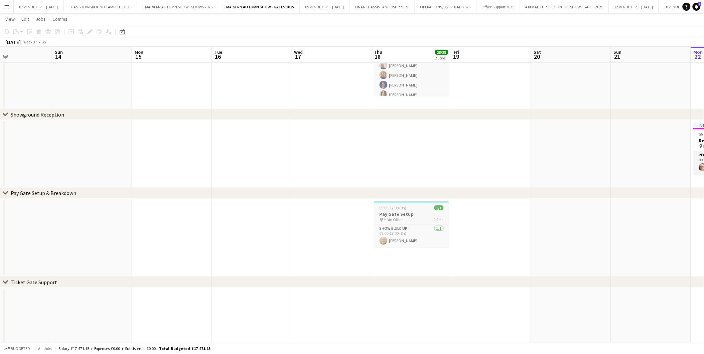
click at [402, 214] on h3 "Pay Gate Setup" at bounding box center [411, 214] width 75 height 6
click at [89, 28] on div "Edit" at bounding box center [90, 32] width 8 height 8
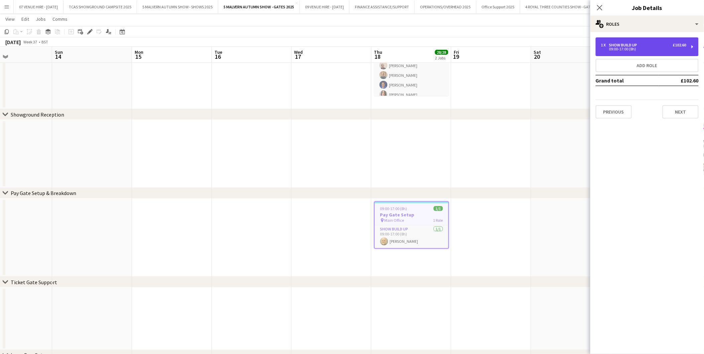
click at [656, 43] on div "1 x Show Build Up £102.60" at bounding box center [643, 45] width 85 height 5
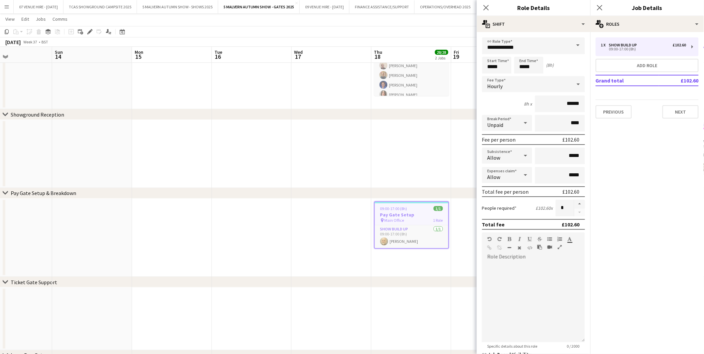
click at [421, 191] on div "chevron-right Pay Gate Setup & Breakdown" at bounding box center [352, 193] width 704 height 11
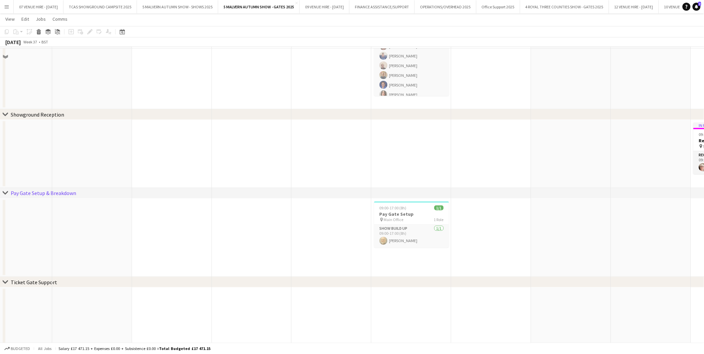
scroll to position [0, 0]
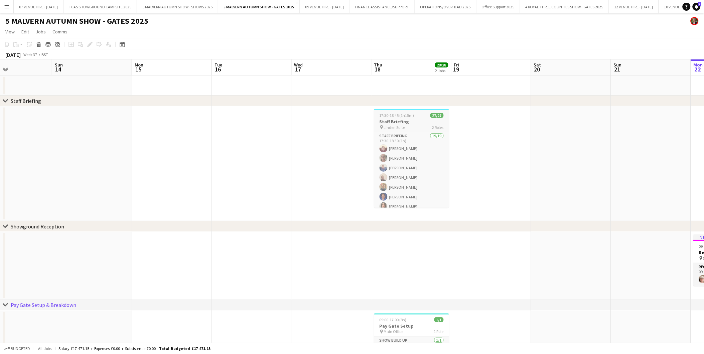
click at [406, 115] on span "17:30-18:45 (1h15m)" at bounding box center [397, 115] width 35 height 5
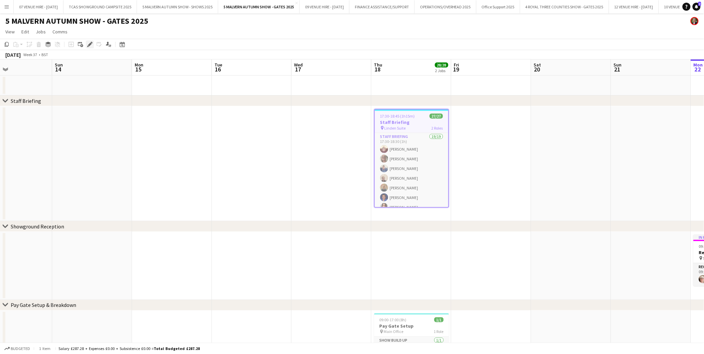
click at [89, 43] on icon at bounding box center [90, 45] width 4 height 4
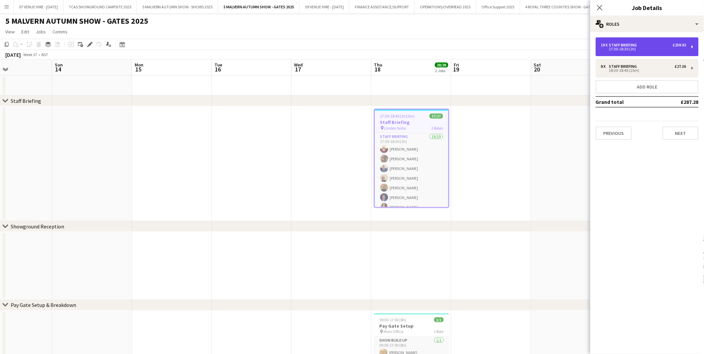
click at [633, 42] on div "19 x Staff Briefing £259.92 17:30-18:30 (1h)" at bounding box center [647, 46] width 103 height 19
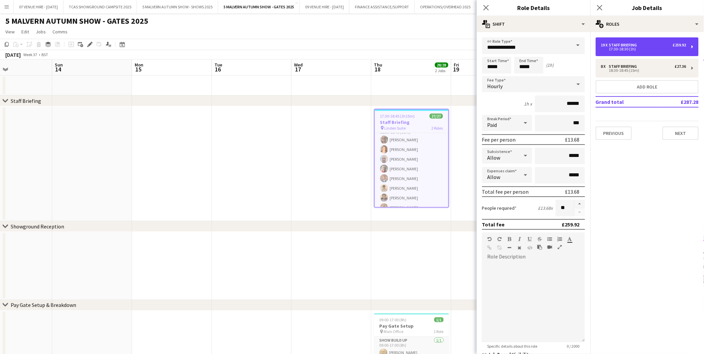
scroll to position [213, 0]
click at [386, 249] on app-date-cell at bounding box center [412, 266] width 80 height 68
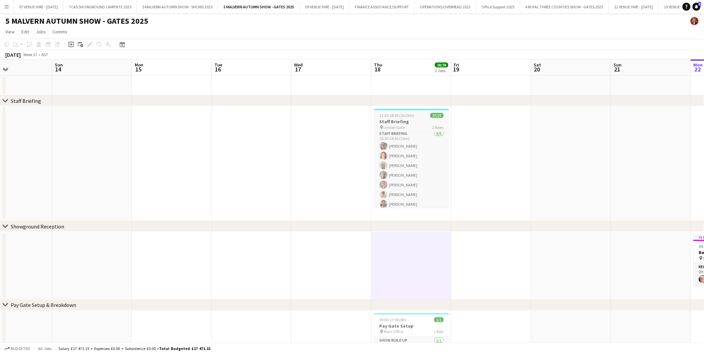
scroll to position [212, 0]
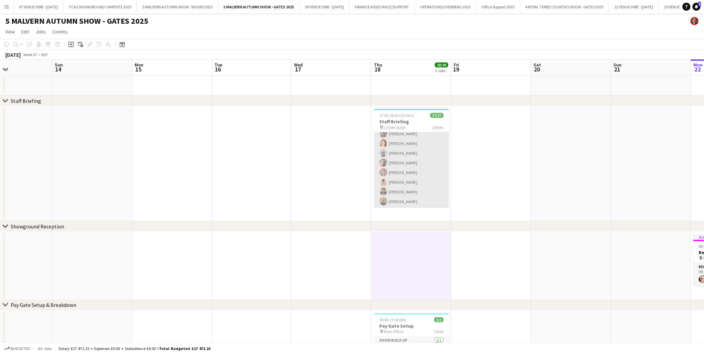
click at [410, 172] on app-card-role "Staff Briefing 8/8 18:30-18:45 (15m) Diana Smith Karen Hallett Terry Barrettt A…" at bounding box center [411, 163] width 75 height 91
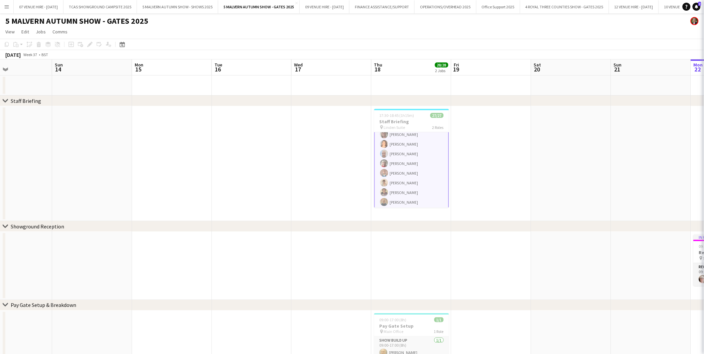
scroll to position [212, 0]
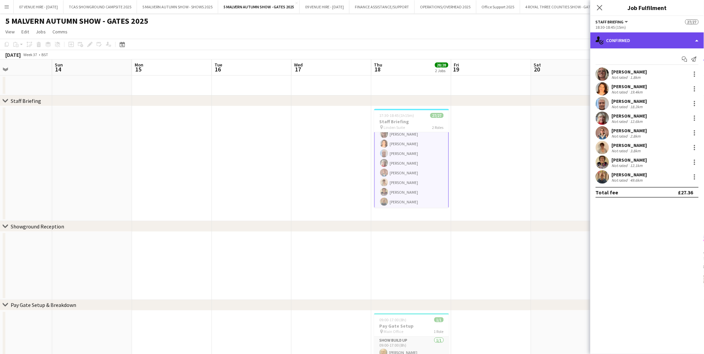
click at [646, 38] on div "single-neutral-actions-check-2 Confirmed" at bounding box center [647, 40] width 114 height 16
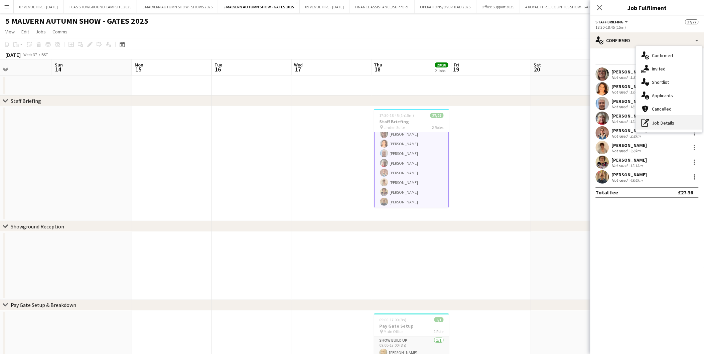
click at [658, 126] on div "pen-write Job Details" at bounding box center [669, 122] width 66 height 13
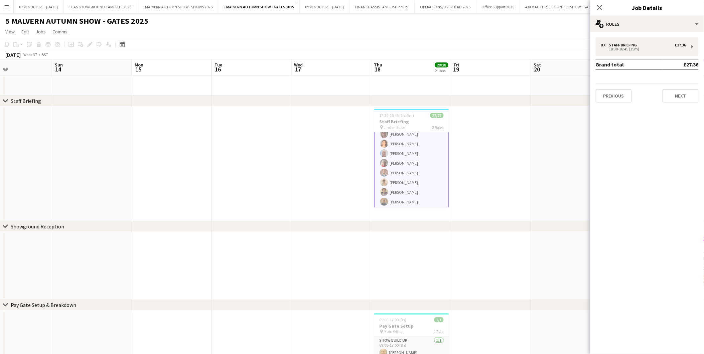
click at [536, 143] on app-date-cell at bounding box center [571, 163] width 80 height 115
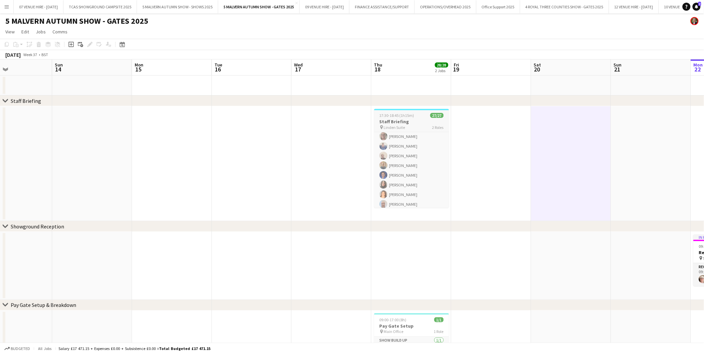
scroll to position [0, 0]
click at [405, 169] on app-card-role "Staff Briefing 8/8 18:30-18:45 (15m) Diana Smith Karen Hallett Terry Barrettt A…" at bounding box center [411, 163] width 75 height 91
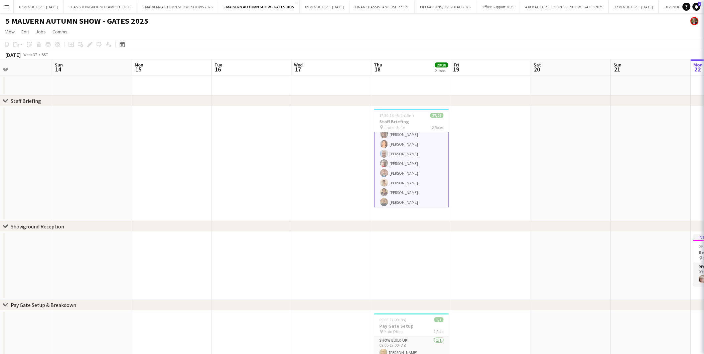
scroll to position [212, 0]
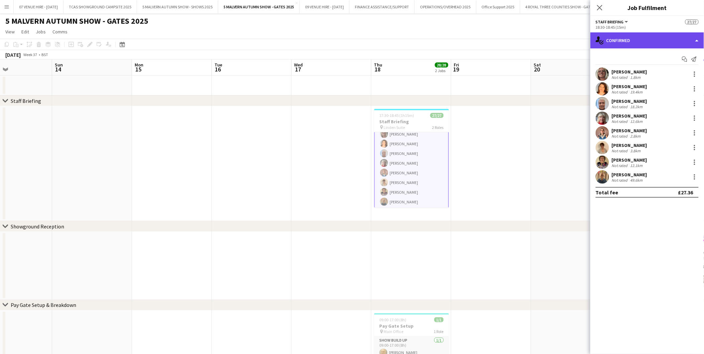
click at [652, 42] on div "single-neutral-actions-check-2 Confirmed" at bounding box center [647, 40] width 114 height 16
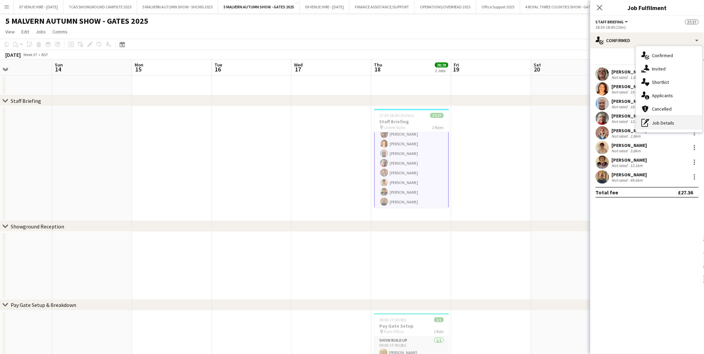
click at [660, 119] on div "pen-write Job Details" at bounding box center [669, 122] width 66 height 13
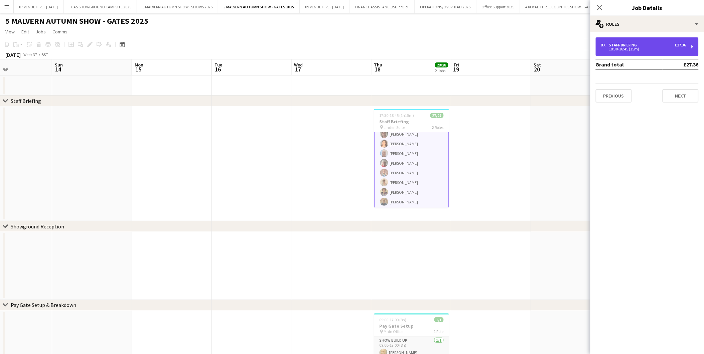
click at [613, 43] on div "Staff Briefing" at bounding box center [624, 45] width 31 height 5
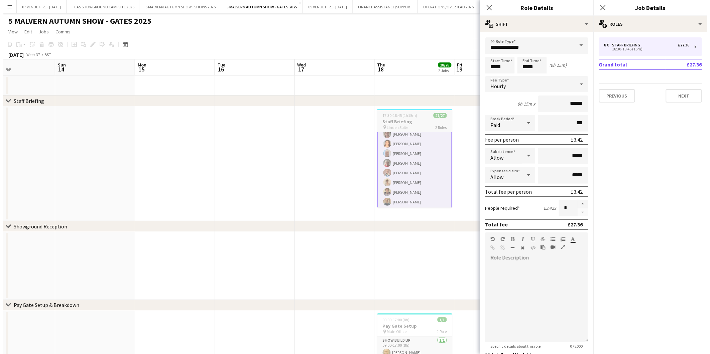
scroll to position [0, 0]
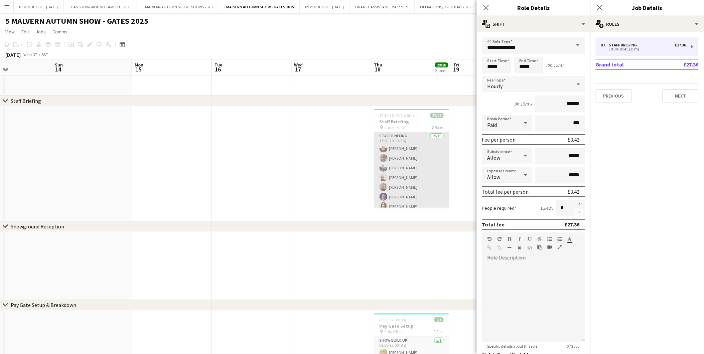
click at [395, 164] on app-card-role "Staff Briefing 19/19 17:30-18:30 (1h) Denise Preston Diana Smith Sharon Taylor …" at bounding box center [411, 230] width 75 height 197
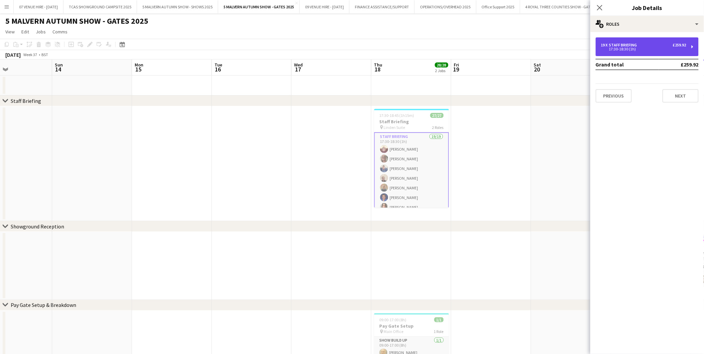
click at [636, 44] on div "Staff Briefing" at bounding box center [624, 45] width 31 height 5
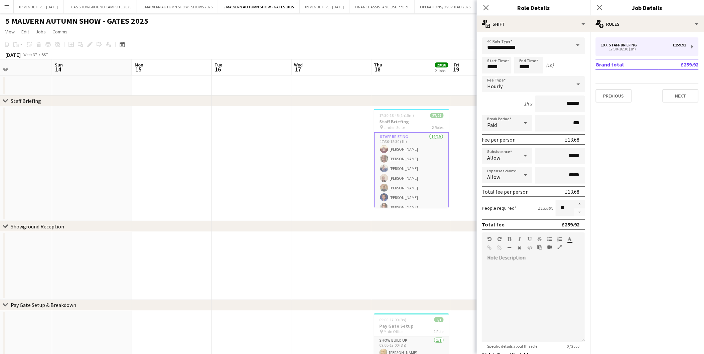
click at [467, 134] on app-date-cell at bounding box center [491, 163] width 80 height 115
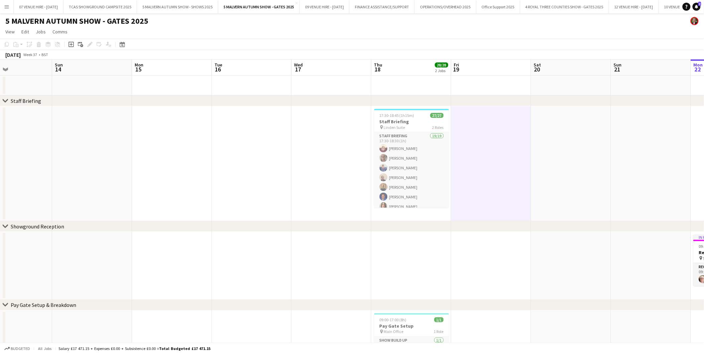
click at [7, 7] on app-icon "Menu" at bounding box center [6, 6] width 5 height 5
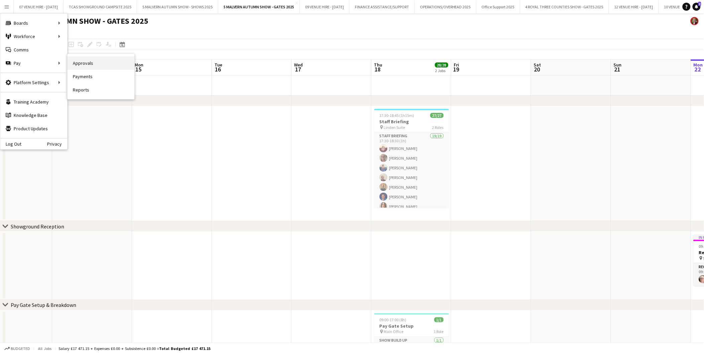
click at [85, 62] on link "Approvals" at bounding box center [100, 62] width 67 height 13
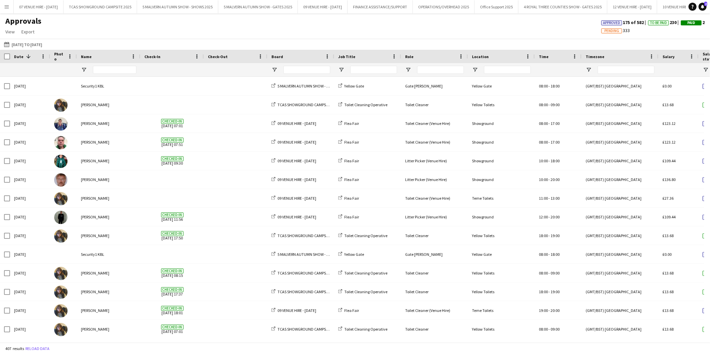
click at [5, 6] on app-icon "Menu" at bounding box center [6, 6] width 5 height 5
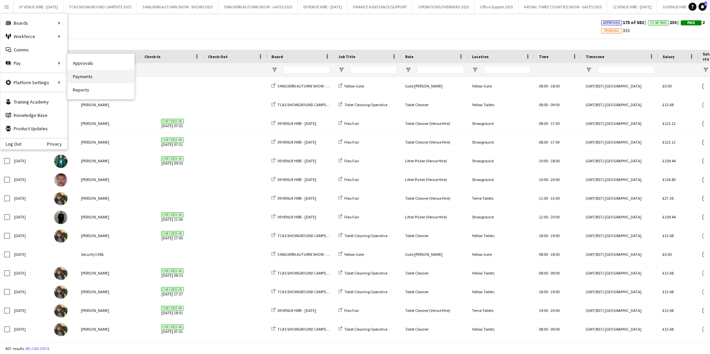
click at [87, 78] on link "Payments" at bounding box center [100, 76] width 67 height 13
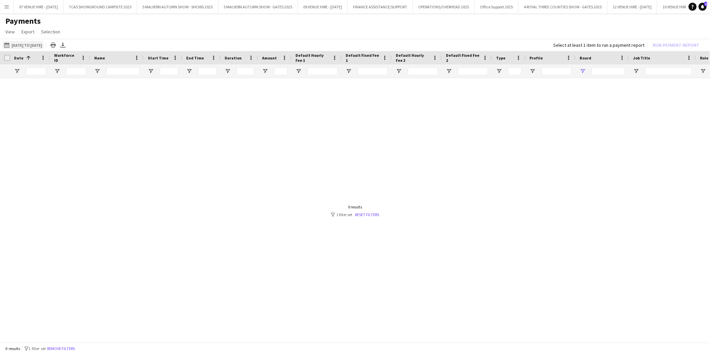
type input "***"
click at [370, 214] on link "Reset filters" at bounding box center [367, 214] width 24 height 5
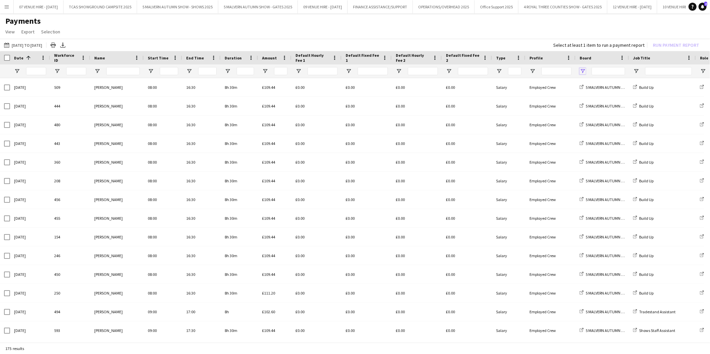
click at [583, 69] on span "Open Filter Menu" at bounding box center [582, 71] width 6 height 6
type input "**********"
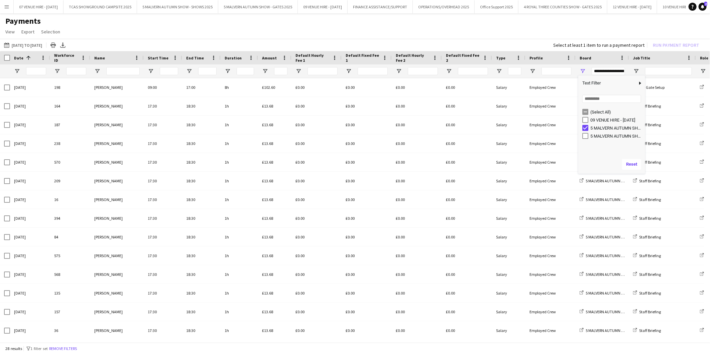
click at [513, 32] on app-page-menu "View Customise view Customise filters Reset Filters Reset View Reset All Export…" at bounding box center [355, 32] width 710 height 13
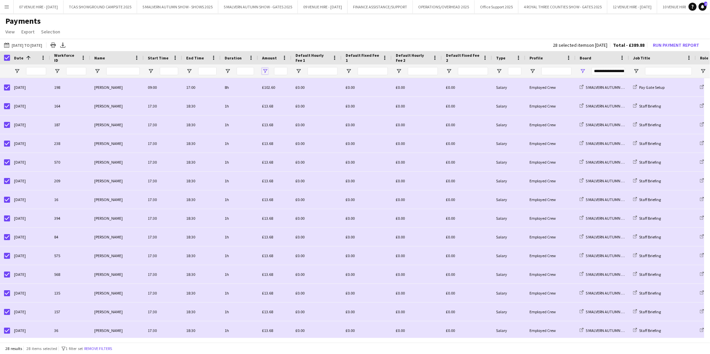
click at [265, 69] on span "Open Filter Menu" at bounding box center [265, 71] width 6 height 6
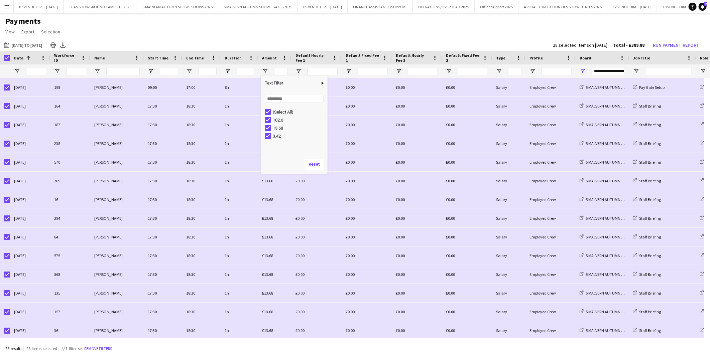
click at [285, 24] on h1 "Payments" at bounding box center [355, 21] width 710 height 10
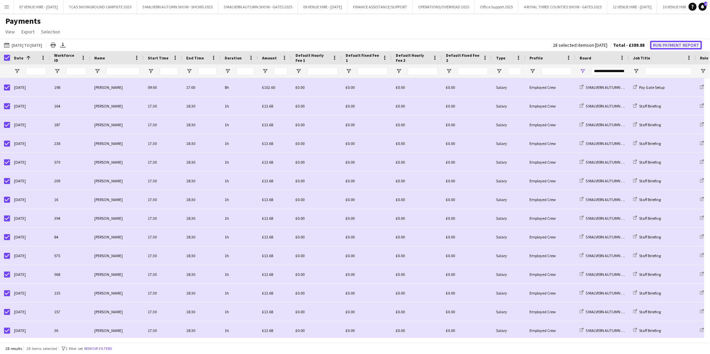
click at [680, 42] on button "Run Payment Report" at bounding box center [676, 45] width 52 height 9
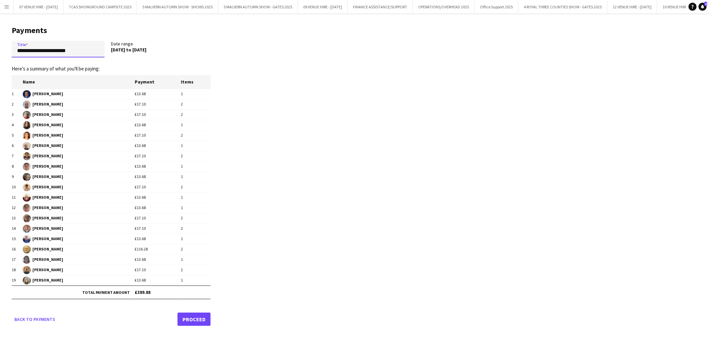
drag, startPoint x: 88, startPoint y: 48, endPoint x: 0, endPoint y: 50, distance: 87.6
click at [0, 51] on html "Menu Boards Boards Boards All jobs Status Workforce Workforce My Workforce Recr…" at bounding box center [355, 177] width 710 height 354
click at [280, 199] on app-pay-new-report "**********" at bounding box center [355, 174] width 710 height 323
click at [65, 47] on input "**********" at bounding box center [58, 49] width 93 height 17
type input "**********"
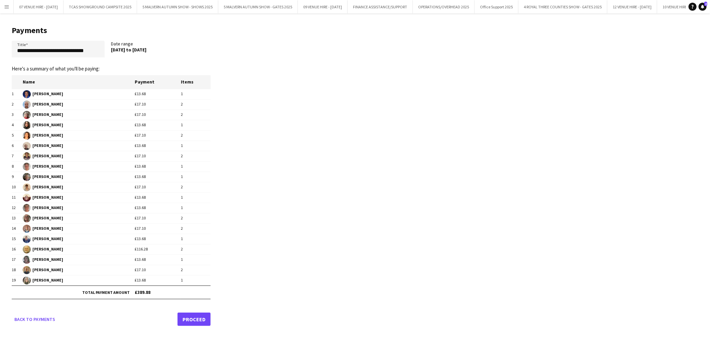
click at [190, 321] on link "Proceed" at bounding box center [193, 319] width 33 height 13
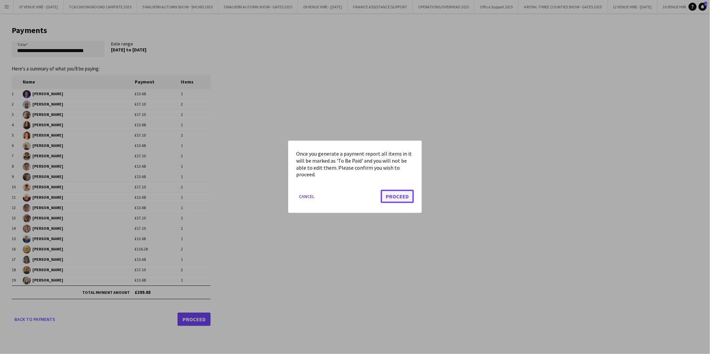
click at [393, 198] on button "Proceed" at bounding box center [397, 196] width 33 height 13
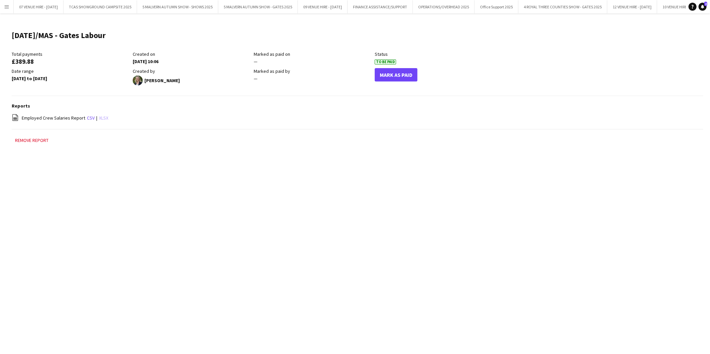
click at [102, 116] on link "xlsx" at bounding box center [103, 118] width 9 height 6
click at [478, 94] on div "Total payments £389.88 Created on 22-09-2025 10:06 Marked as paid on — Status T…" at bounding box center [357, 73] width 691 height 45
click at [188, 4] on button "5 MALVERN AUTUMN SHOW - SHOWS 2025 Close" at bounding box center [177, 6] width 81 height 13
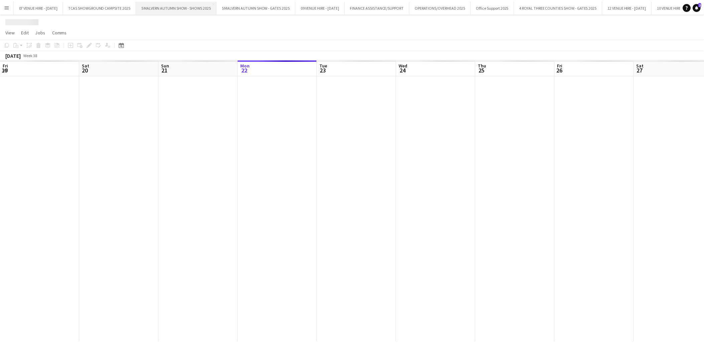
scroll to position [0, 159]
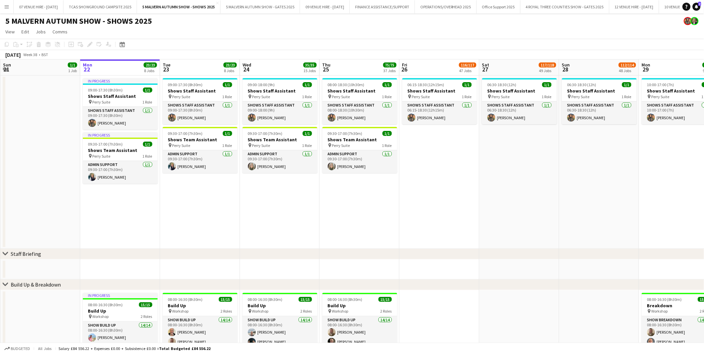
drag, startPoint x: 58, startPoint y: 111, endPoint x: 186, endPoint y: 115, distance: 127.7
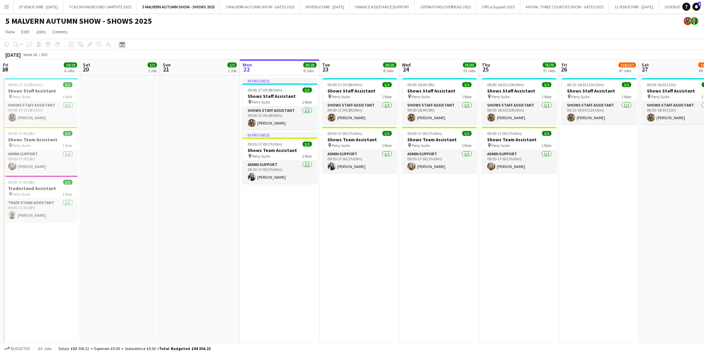
click at [120, 44] on icon "Date picker" at bounding box center [122, 44] width 5 height 5
click at [164, 64] on span "Previous month" at bounding box center [162, 67] width 13 height 13
click at [131, 131] on span "26" at bounding box center [132, 130] width 8 height 8
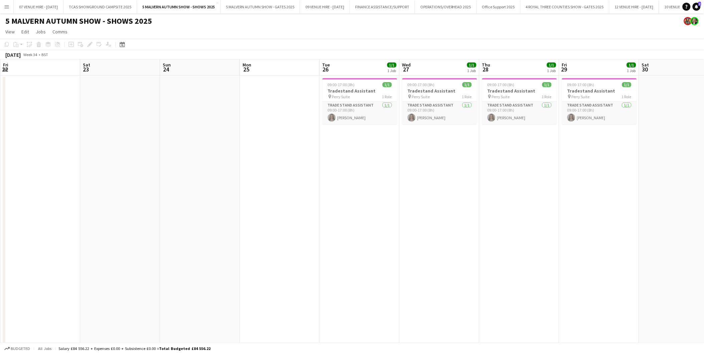
scroll to position [0, 230]
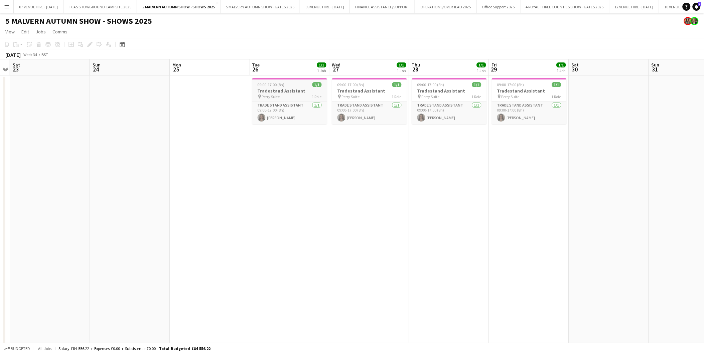
click at [295, 91] on h3 "Tradestand Assistant" at bounding box center [289, 91] width 75 height 6
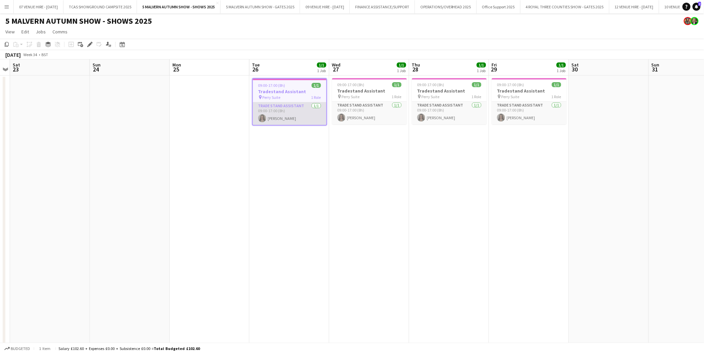
click at [294, 115] on app-card-role "Trade Stand Assistant 1/1 09:00-17:00 (8h) Jennifer Arnold" at bounding box center [290, 113] width 74 height 23
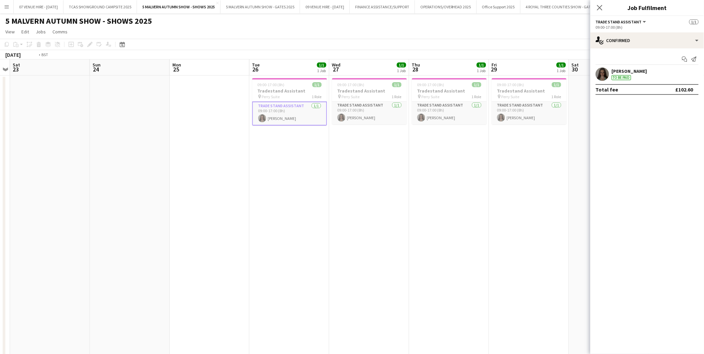
drag, startPoint x: 445, startPoint y: 154, endPoint x: 261, endPoint y: 148, distance: 183.5
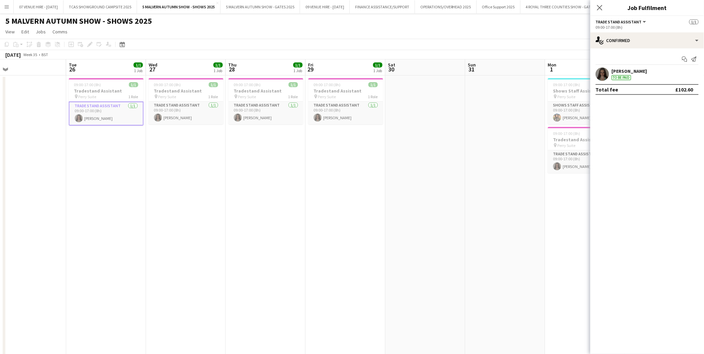
drag, startPoint x: 428, startPoint y: 139, endPoint x: 277, endPoint y: 132, distance: 151.5
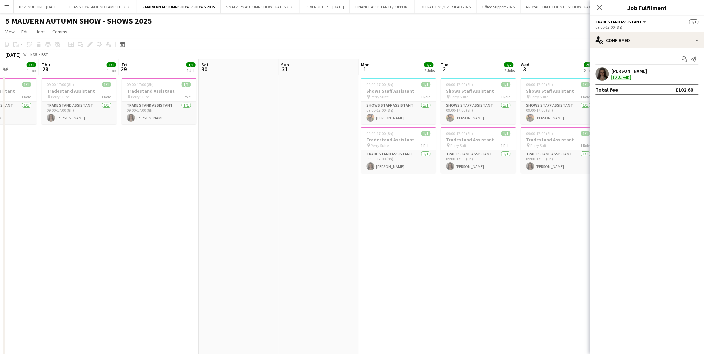
drag, startPoint x: 406, startPoint y: 121, endPoint x: 232, endPoint y: 107, distance: 174.0
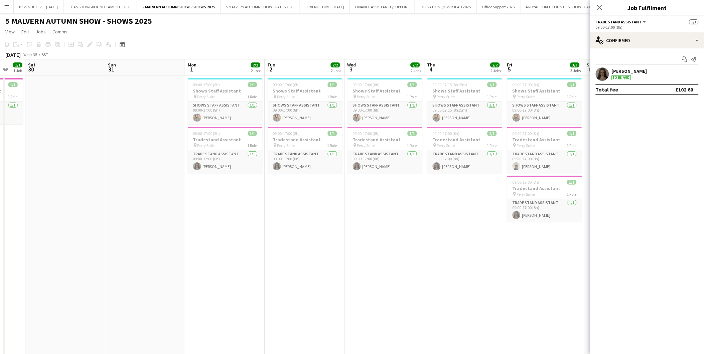
drag, startPoint x: 386, startPoint y: 111, endPoint x: 358, endPoint y: 100, distance: 29.8
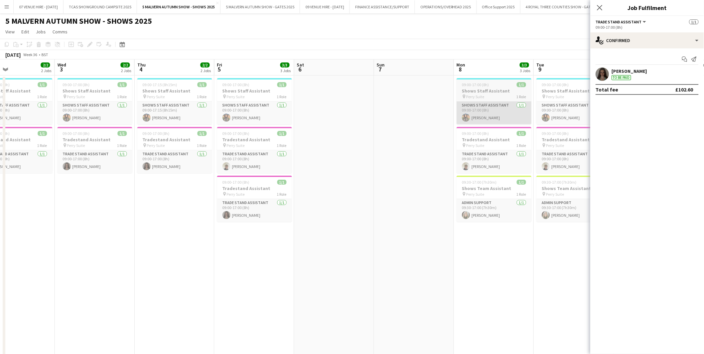
drag, startPoint x: 291, startPoint y: 95, endPoint x: 419, endPoint y: 109, distance: 128.0
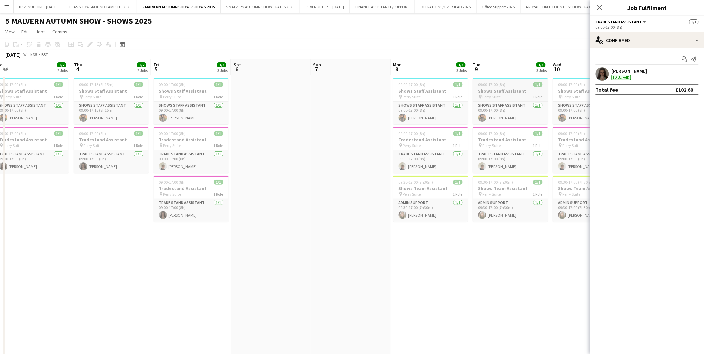
drag, startPoint x: 450, startPoint y: 111, endPoint x: 358, endPoint y: 98, distance: 92.9
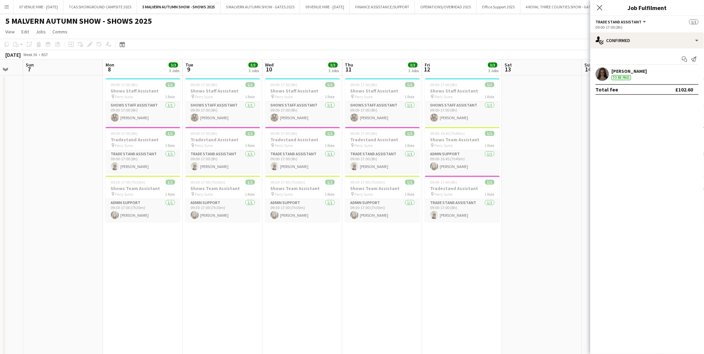
drag, startPoint x: 449, startPoint y: 112, endPoint x: 330, endPoint y: 102, distance: 119.7
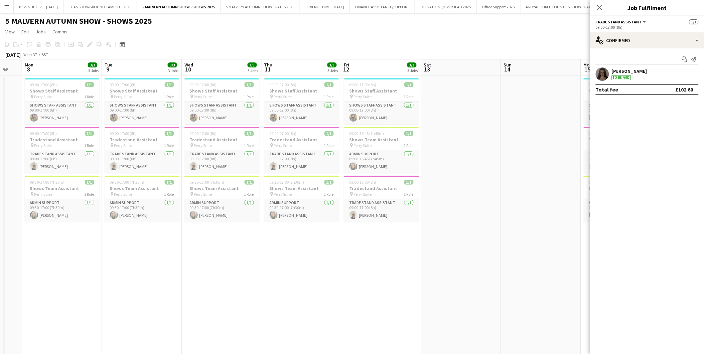
scroll to position [0, 266]
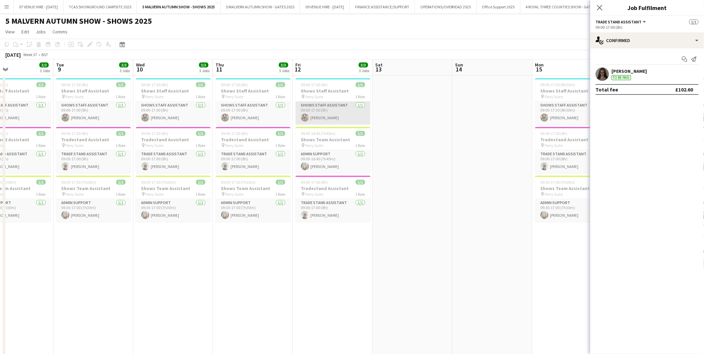
click at [326, 114] on app-card-role "Shows Staff Assistant 1/1 09:00-17:00 (8h) Esme Ruff" at bounding box center [333, 113] width 75 height 23
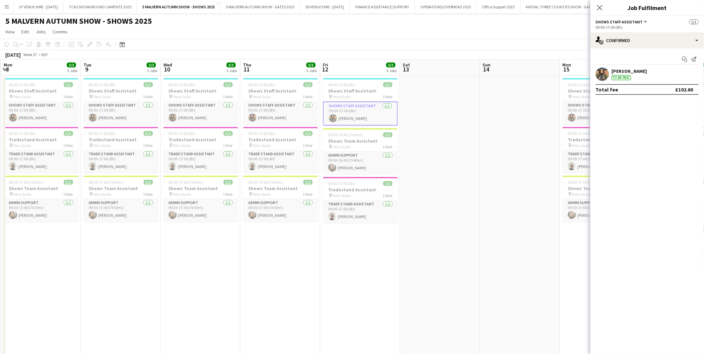
drag, startPoint x: 436, startPoint y: 106, endPoint x: 308, endPoint y: 99, distance: 127.5
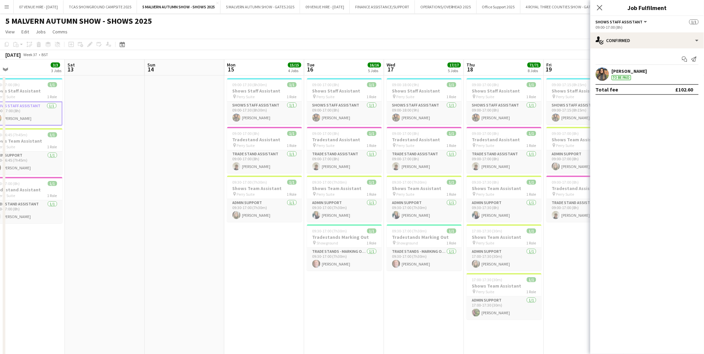
drag, startPoint x: 405, startPoint y: 90, endPoint x: 231, endPoint y: 84, distance: 174.5
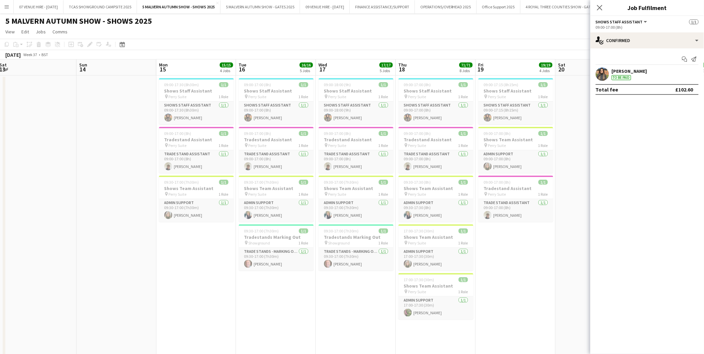
scroll to position [0, 247]
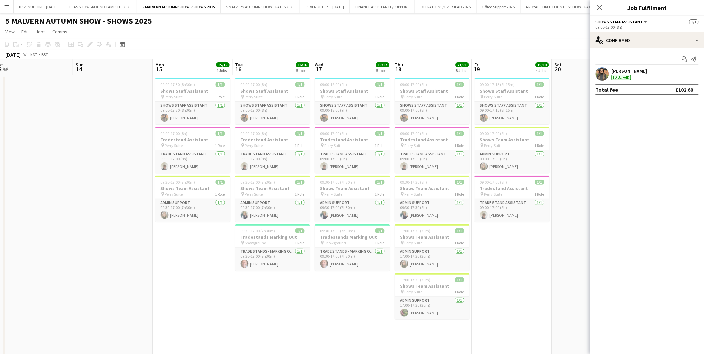
drag, startPoint x: 388, startPoint y: 89, endPoint x: 316, endPoint y: 95, distance: 72.4
click at [598, 7] on icon "Close pop-in" at bounding box center [599, 7] width 6 height 6
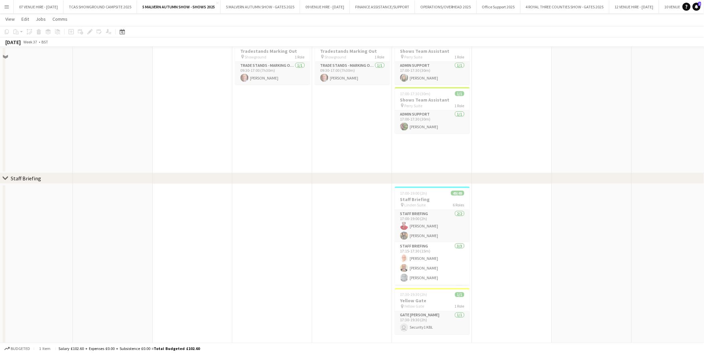
scroll to position [0, 0]
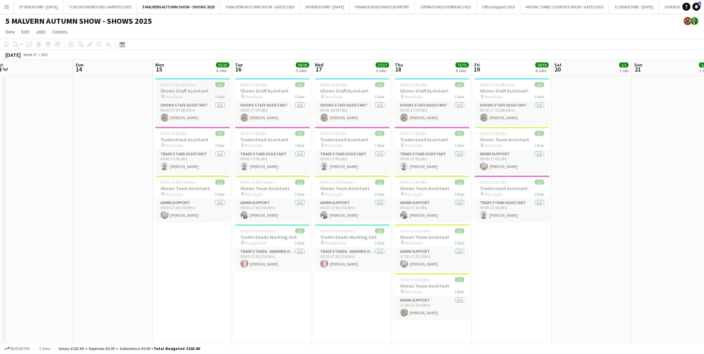
click at [186, 83] on span "09:00-17:30 (8h30m)" at bounding box center [178, 84] width 35 height 5
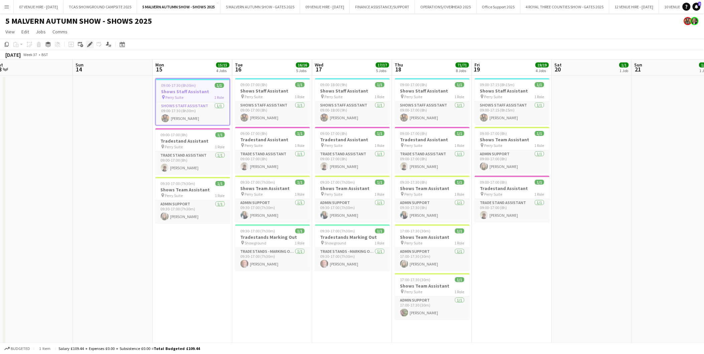
click at [87, 42] on icon "Edit" at bounding box center [89, 44] width 5 height 5
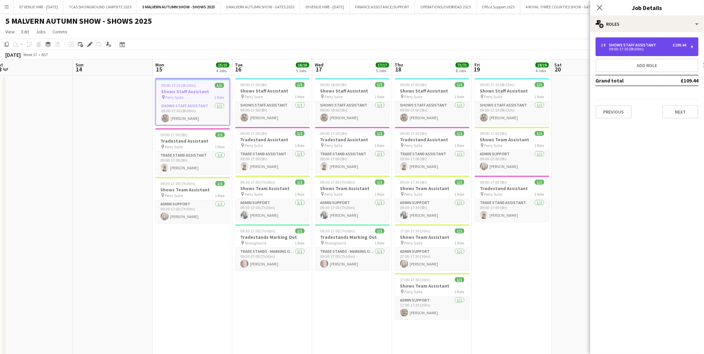
click at [616, 51] on div "09:00-17:30 (8h30m)" at bounding box center [643, 48] width 85 height 3
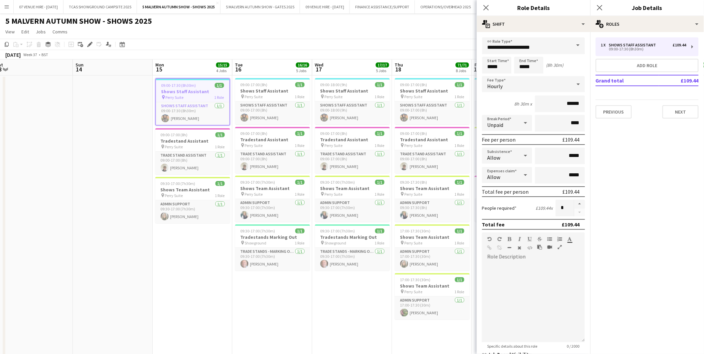
click at [355, 310] on app-date-cell "09:00-18:00 (9h) 1/1 Shows Staff Assistant pin Perry Suite 1 Role Shows Staff A…" at bounding box center [352, 218] width 80 height 284
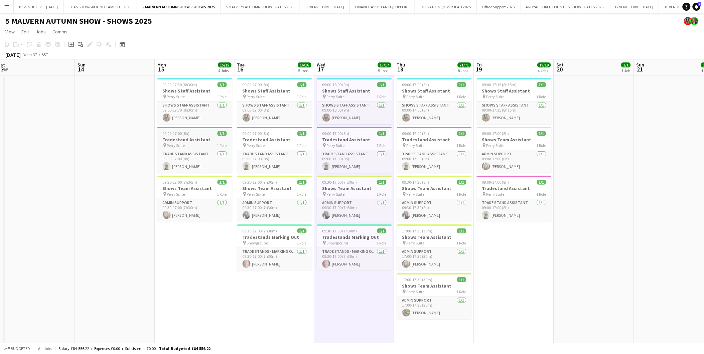
click at [203, 139] on h3 "Tradestand Assistant" at bounding box center [194, 140] width 75 height 6
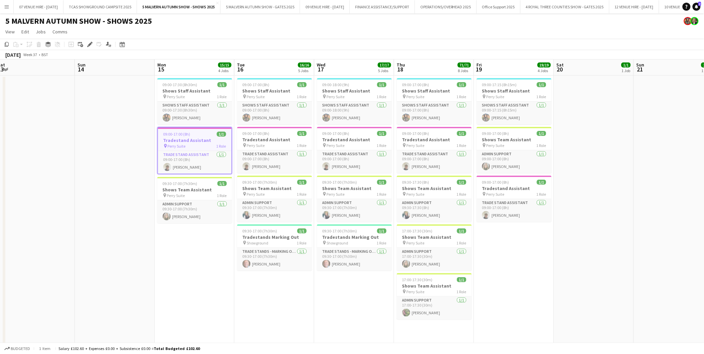
click at [189, 133] on div "09:00-17:00 (8h) 1/1" at bounding box center [195, 134] width 74 height 5
click at [198, 139] on h3 "Tradestand Assistant" at bounding box center [194, 140] width 75 height 6
click at [91, 44] on icon at bounding box center [90, 45] width 4 height 4
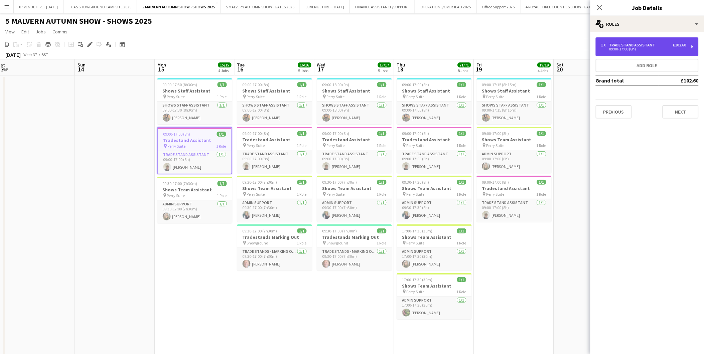
click at [620, 52] on div "1 x Trade Stand Assistant £102.60 09:00-17:00 (8h)" at bounding box center [647, 46] width 103 height 19
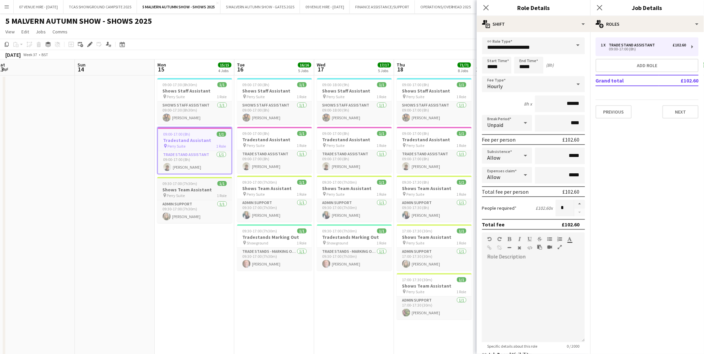
click at [208, 184] on div "09:30-17:00 (7h30m) 1/1" at bounding box center [194, 183] width 75 height 5
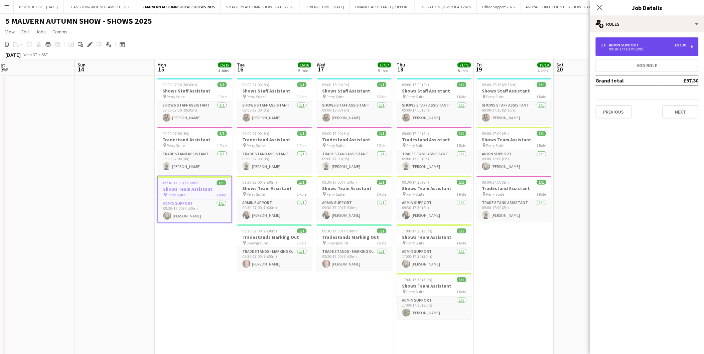
click at [608, 45] on div "1 x" at bounding box center [605, 45] width 8 height 5
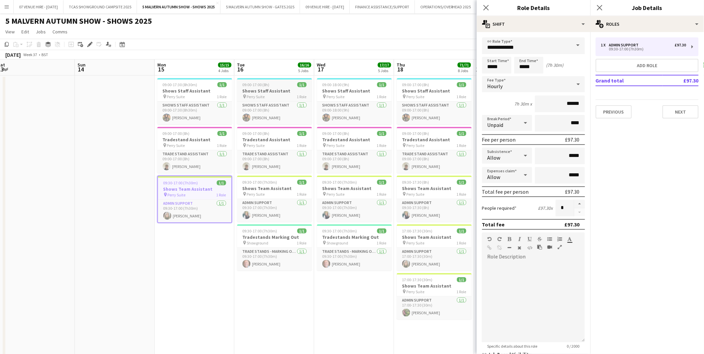
click at [263, 92] on h3 "Shows Staff Assistant" at bounding box center [274, 91] width 75 height 6
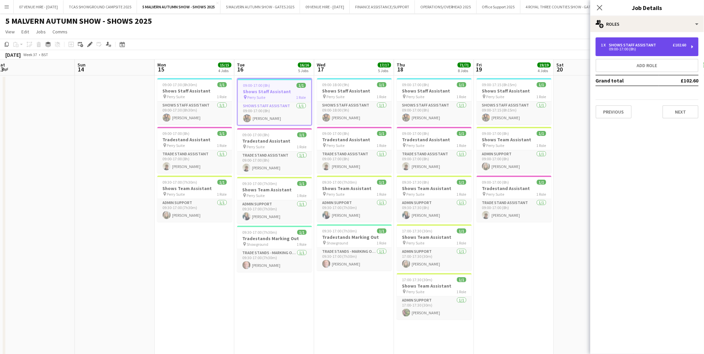
click at [622, 50] on div "09:00-17:00 (8h)" at bounding box center [643, 48] width 85 height 3
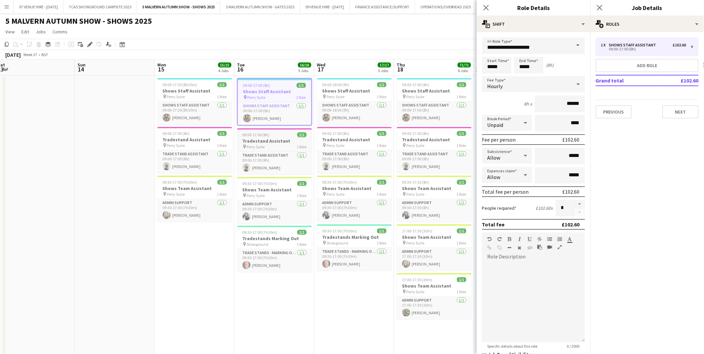
click at [279, 136] on div "09:00-17:00 (8h) 1/1" at bounding box center [274, 134] width 75 height 5
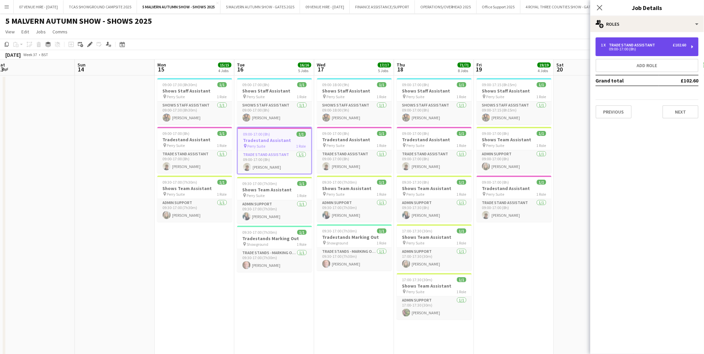
click at [620, 40] on div "1 x Trade Stand Assistant £102.60 09:00-17:00 (8h)" at bounding box center [647, 46] width 103 height 19
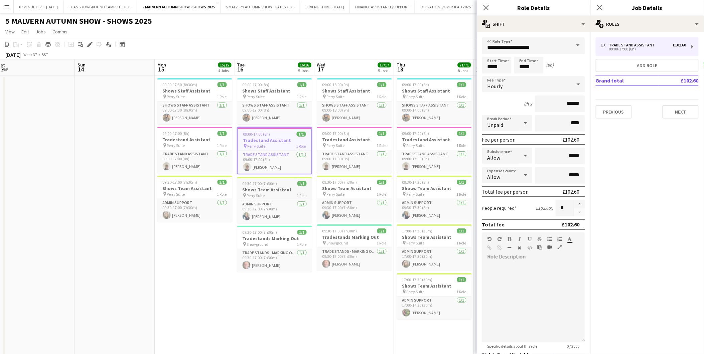
click at [268, 190] on h3 "Shows Team Assistant" at bounding box center [274, 190] width 75 height 6
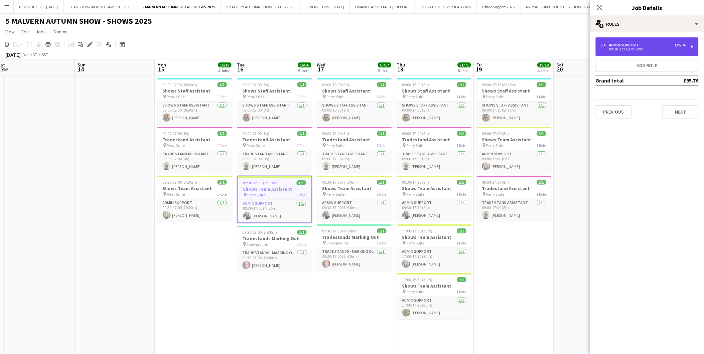
click at [626, 43] on div "Admin Support" at bounding box center [625, 45] width 32 height 5
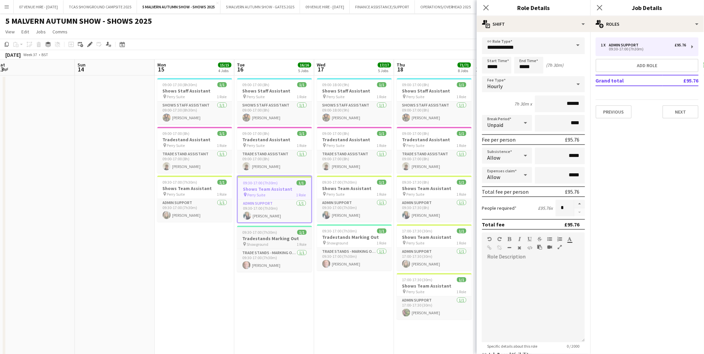
click at [288, 232] on div "09:30-17:00 (7h30m) 1/1" at bounding box center [274, 232] width 75 height 5
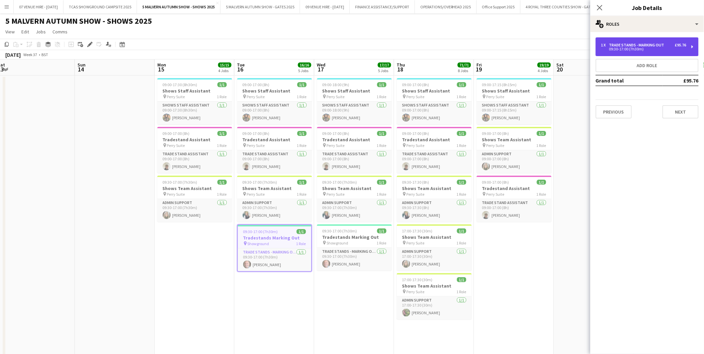
click at [647, 42] on div "1 x Trade Stands - Marking Out £95.76 09:30-17:00 (7h30m)" at bounding box center [647, 46] width 103 height 19
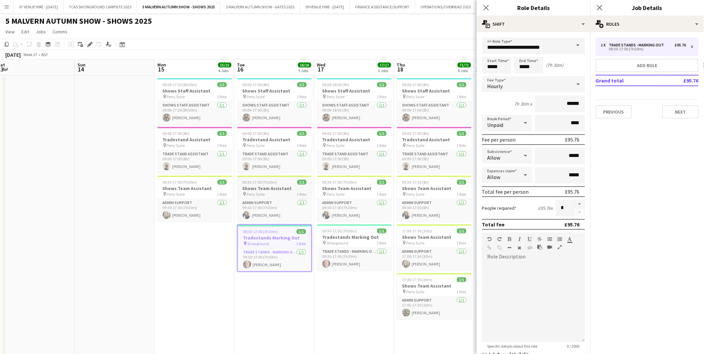
click at [261, 182] on span "09:30-17:00 (7h30m)" at bounding box center [260, 182] width 35 height 5
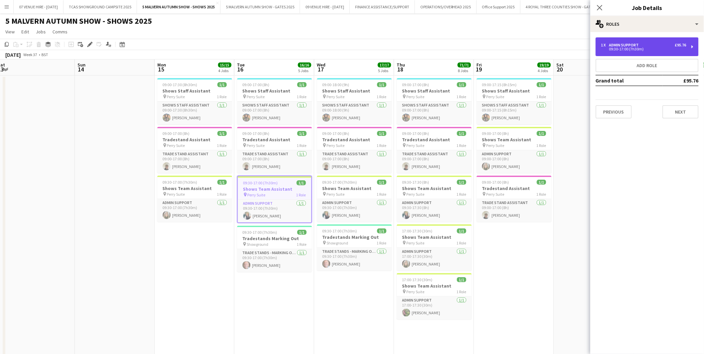
click at [664, 43] on div "1 x Admin Support £95.76" at bounding box center [643, 45] width 85 height 5
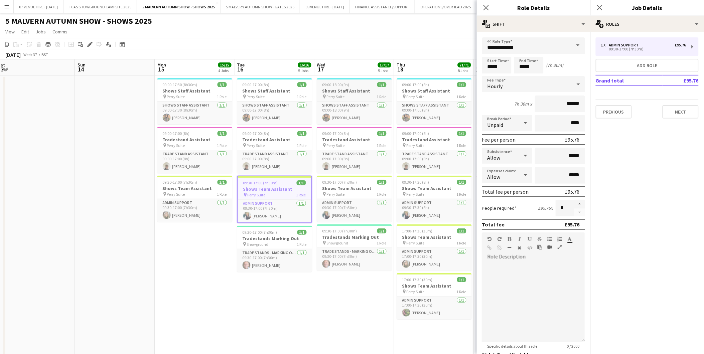
click at [360, 88] on h3 "Shows Staff Assistant" at bounding box center [354, 91] width 75 height 6
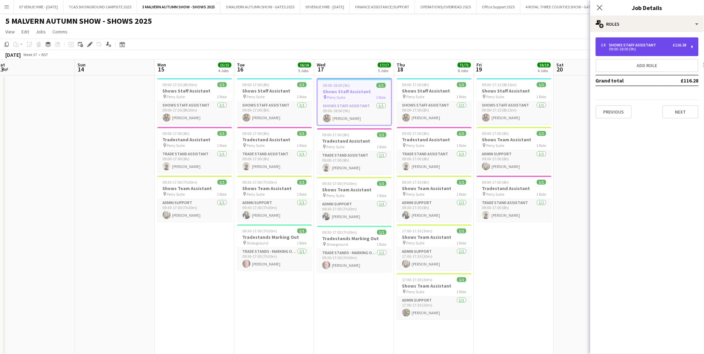
click at [619, 50] on div "09:00-18:00 (9h)" at bounding box center [643, 48] width 85 height 3
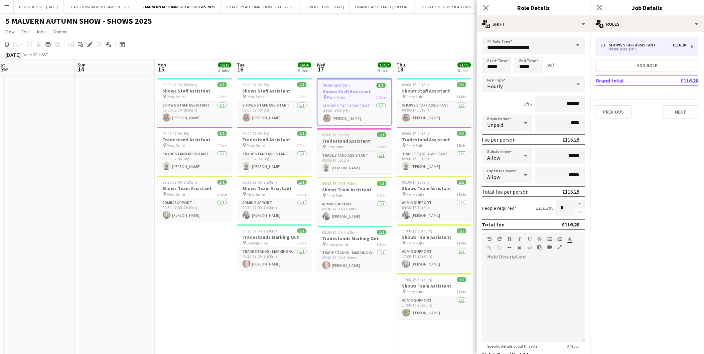
click at [356, 139] on h3 "Tradestand Assistant" at bounding box center [354, 141] width 75 height 6
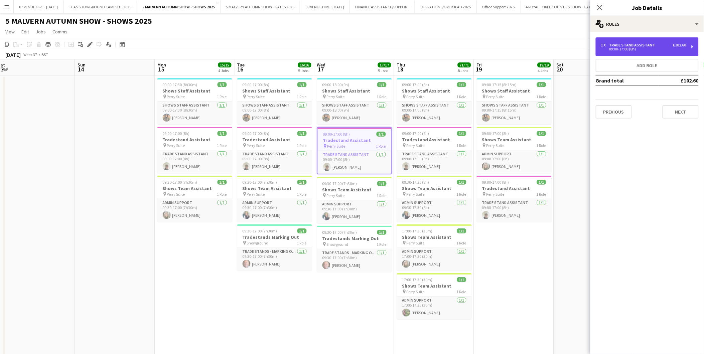
click at [626, 44] on div "Trade Stand Assistant" at bounding box center [633, 45] width 49 height 5
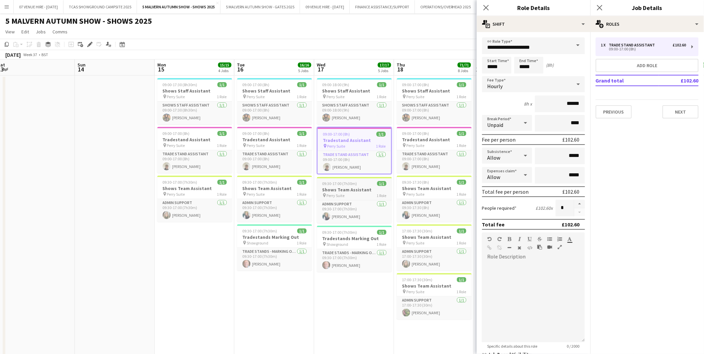
click at [348, 189] on h3 "Shows Team Assistant" at bounding box center [354, 190] width 75 height 6
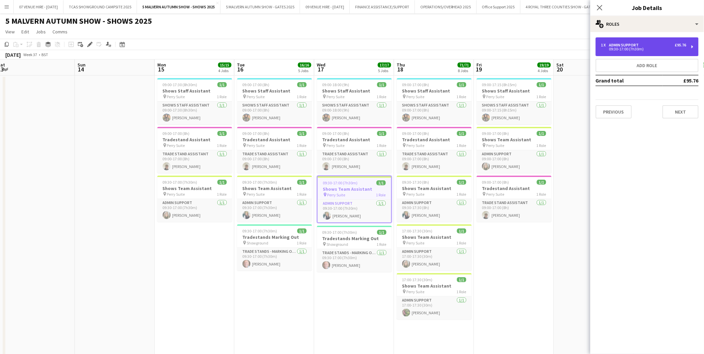
click at [610, 47] on div "09:30-17:00 (7h30m)" at bounding box center [643, 48] width 85 height 3
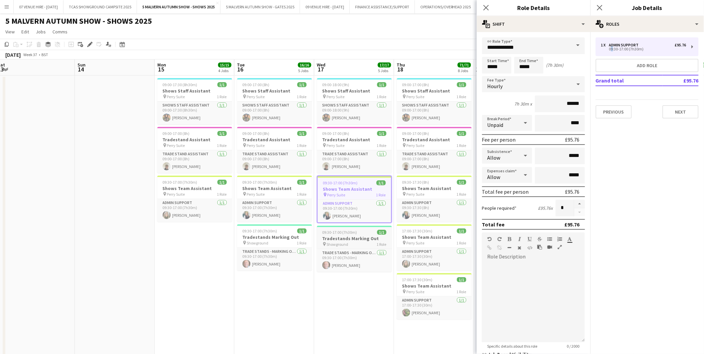
click at [364, 232] on div "09:30-17:00 (7h30m) 1/1" at bounding box center [354, 232] width 75 height 5
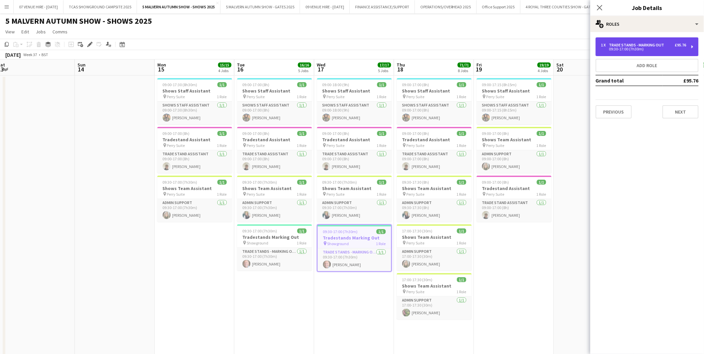
click at [640, 47] on div "09:30-17:00 (7h30m)" at bounding box center [643, 48] width 85 height 3
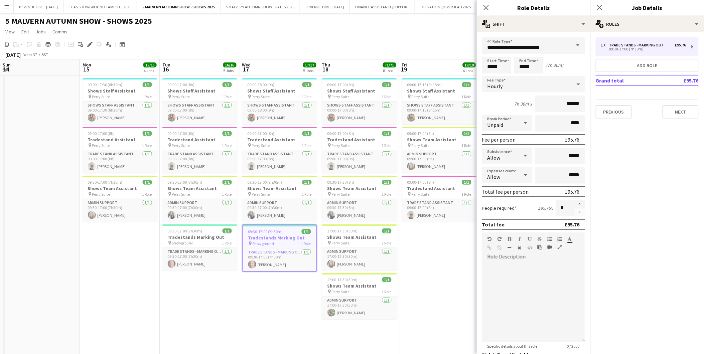
scroll to position [0, 227]
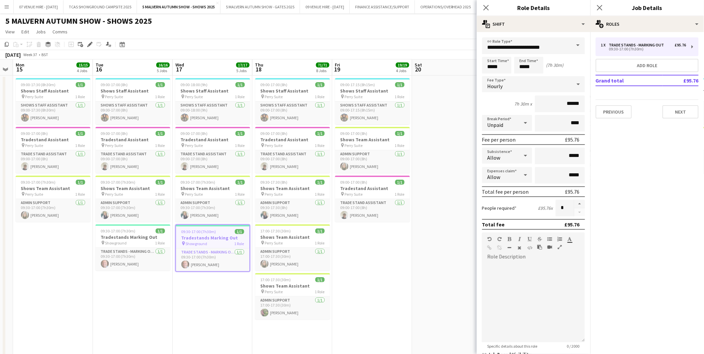
drag, startPoint x: 355, startPoint y: 87, endPoint x: 213, endPoint y: 95, distance: 142.3
click at [288, 84] on div "09:00-17:00 (8h) 1/1" at bounding box center [292, 84] width 75 height 5
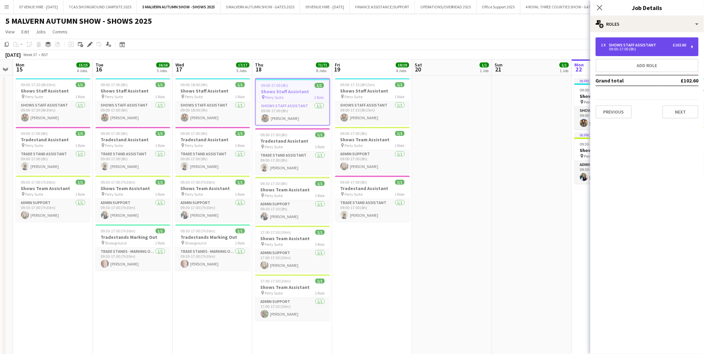
click at [652, 44] on div "Shows Staff Assistant" at bounding box center [634, 45] width 50 height 5
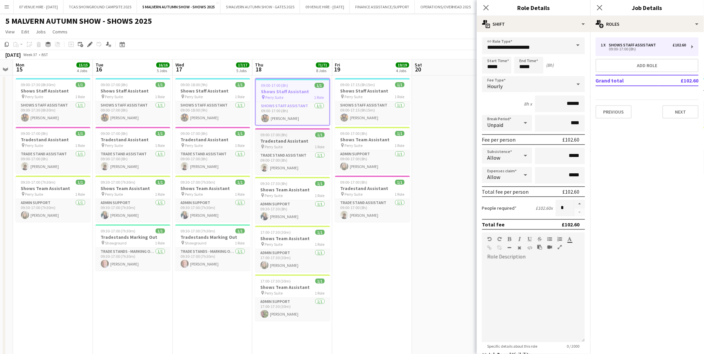
click at [269, 136] on span "09:00-17:00 (8h)" at bounding box center [274, 134] width 27 height 5
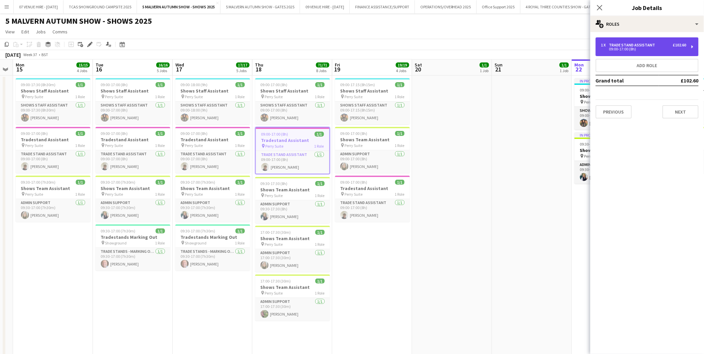
click at [624, 44] on div "Trade Stand Assistant" at bounding box center [633, 45] width 49 height 5
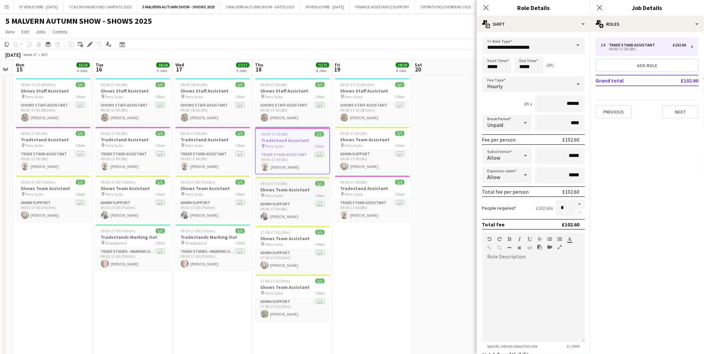
click at [280, 187] on h3 "Shows Team Assistant" at bounding box center [292, 190] width 75 height 6
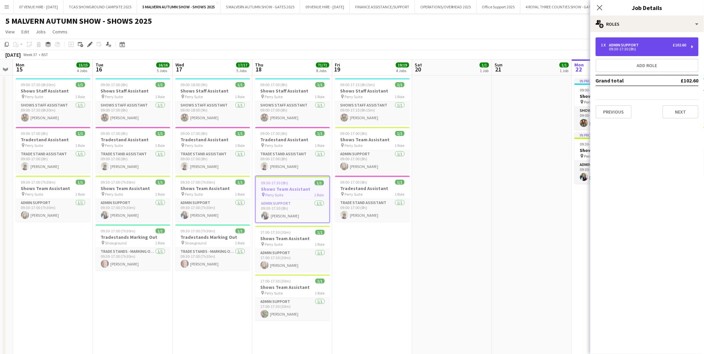
click at [640, 42] on div "1 x Admin Support £102.60 09:30-17:30 (8h)" at bounding box center [647, 46] width 103 height 19
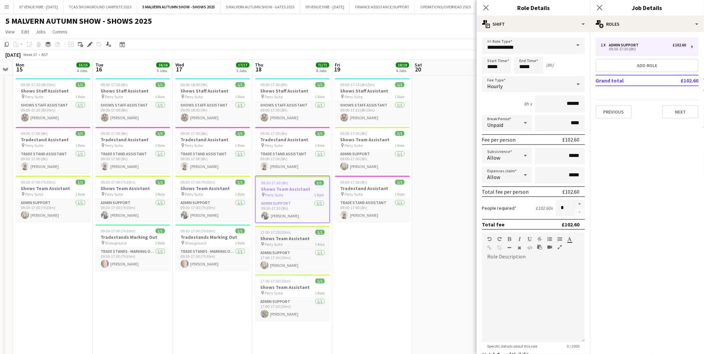
click at [299, 236] on h3 "Shows Team Assistant" at bounding box center [292, 239] width 75 height 6
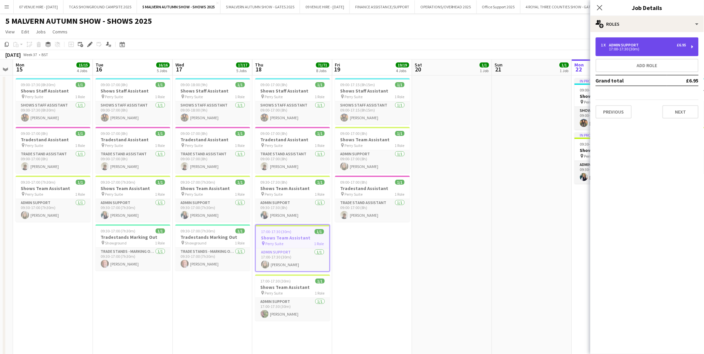
click at [629, 50] on div "17:00-17:30 (30m)" at bounding box center [643, 48] width 85 height 3
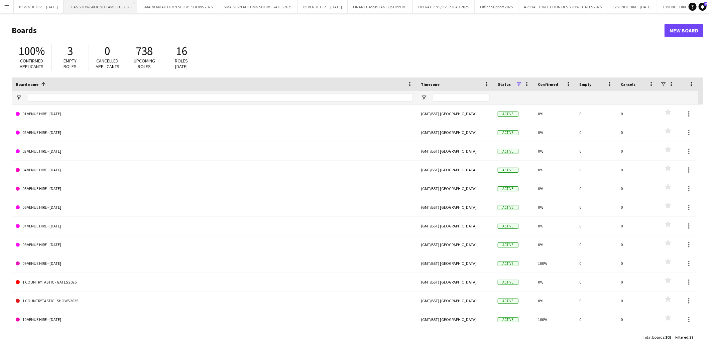
click at [89, 4] on button "TCAS SHOWGROUND CAMPSITE 2025 Close" at bounding box center [100, 6] width 74 height 13
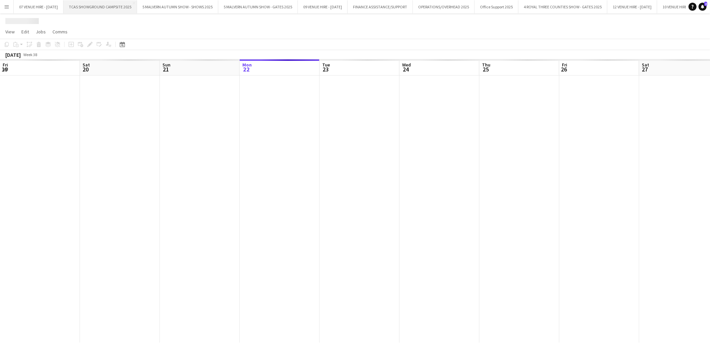
scroll to position [0, 159]
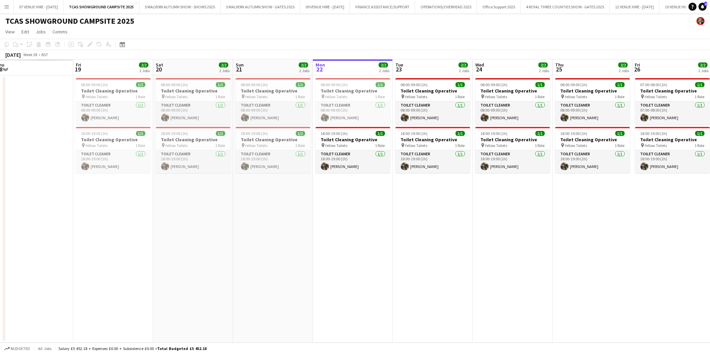
drag, startPoint x: 104, startPoint y: 99, endPoint x: 406, endPoint y: 106, distance: 301.5
click at [406, 106] on app-calendar-viewport "Tue 16 Wed 17 Thu 18 Fri 19 2/2 2 Jobs Sat 20 2/2 2 Jobs Sun 21 2/2 2 Jobs Mon …" at bounding box center [355, 200] width 710 height 283
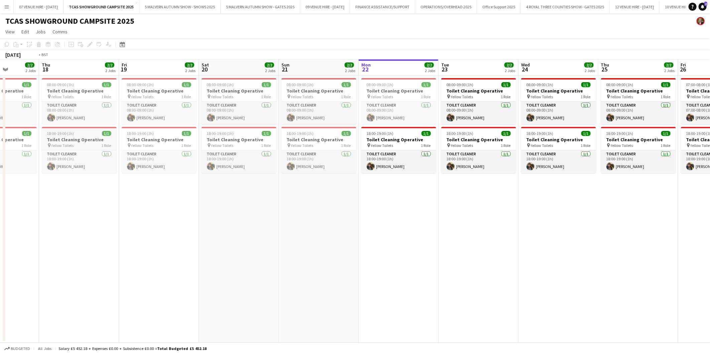
drag, startPoint x: 190, startPoint y: 113, endPoint x: 379, endPoint y: 131, distance: 190.0
click at [490, 125] on app-calendar-viewport "Mon 15 1/1 1 Job Tue 16 2/2 2 Jobs Wed 17 2/2 2 Jobs Thu 18 2/2 2 Jobs Fri 19 2…" at bounding box center [355, 200] width 710 height 283
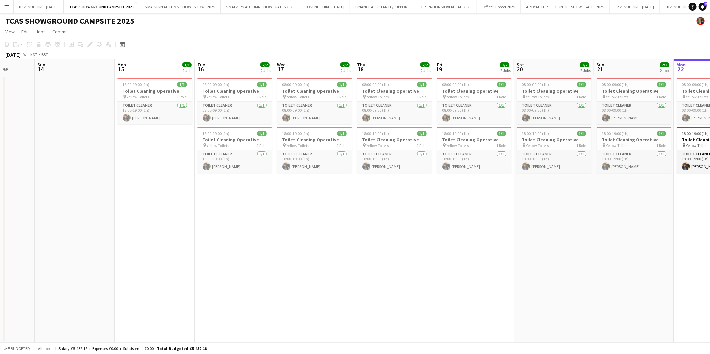
drag, startPoint x: 243, startPoint y: 129, endPoint x: 555, endPoint y: 134, distance: 312.8
click at [555, 134] on app-calendar-viewport "Thu 11 Fri 12 Sat 13 Sun 14 Mon 15 1/1 1 Job Tue 16 2/2 2 Jobs Wed 17 2/2 2 Job…" at bounding box center [355, 200] width 710 height 283
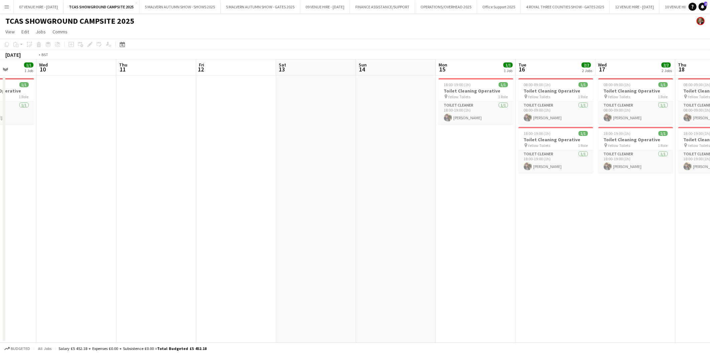
scroll to position [0, 162]
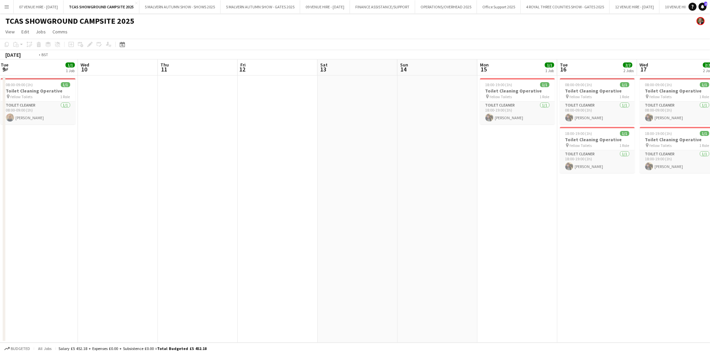
drag, startPoint x: 222, startPoint y: 98, endPoint x: 503, endPoint y: 135, distance: 283.5
click at [503, 135] on app-calendar-viewport "Sun 7 2/2 2 Jobs Mon 8 2/2 2 Jobs Tue 9 1/1 1 Job Wed 10 Thu 11 Fri 12 Sat 13 S…" at bounding box center [355, 200] width 710 height 283
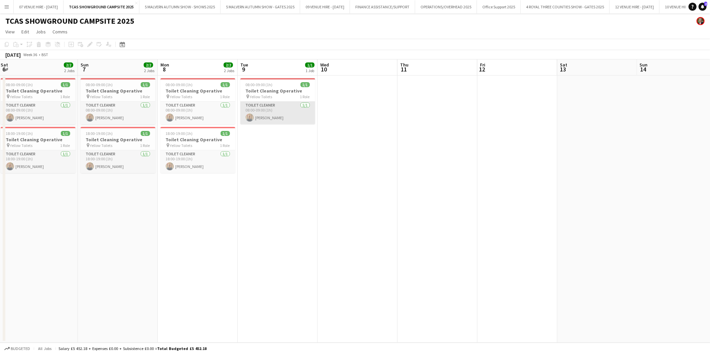
click at [259, 115] on app-card-role "Toilet Cleaner [DATE] 08:00-09:00 (1h) [PERSON_NAME]" at bounding box center [277, 113] width 75 height 23
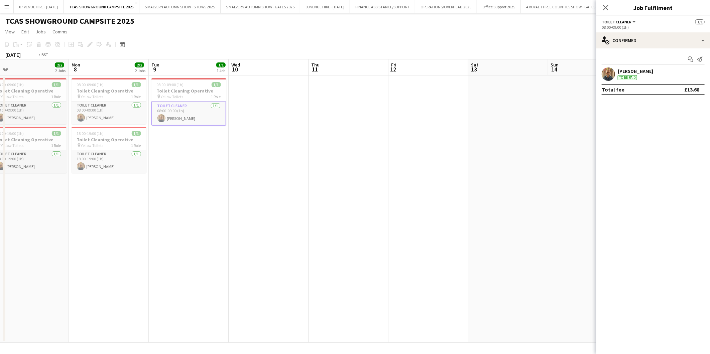
drag, startPoint x: 455, startPoint y: 116, endPoint x: 286, endPoint y: 109, distance: 168.9
click at [286, 109] on app-calendar-viewport "Thu 4 2/2 2 Jobs Fri 5 2/2 2 Jobs Sat 6 2/2 2 Jobs Sun 7 2/2 2 Jobs Mon 8 2/2 2…" at bounding box center [355, 200] width 710 height 283
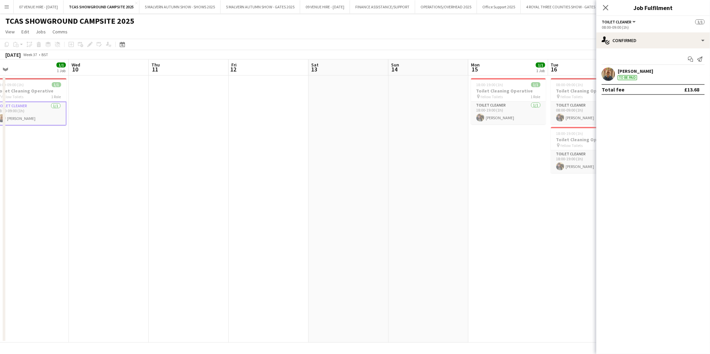
scroll to position [0, 237]
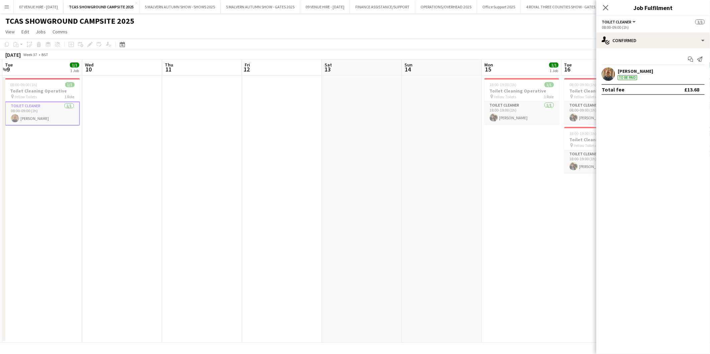
click at [231, 98] on app-calendar-viewport "Sat 6 2/2 2 Jobs Sun 7 2/2 2 Jobs Mon 8 2/2 2 Jobs Tue 9 1/1 1 Job Wed 10 Thu 1…" at bounding box center [355, 200] width 710 height 283
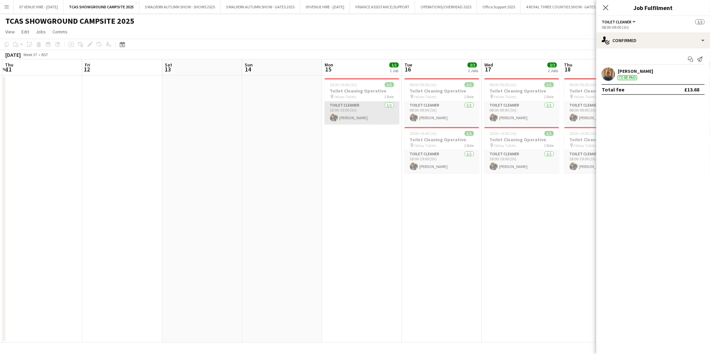
click at [356, 116] on app-card-role "Toilet Cleaner [DATE] 18:00-19:00 (1h) [PERSON_NAME]" at bounding box center [361, 113] width 75 height 23
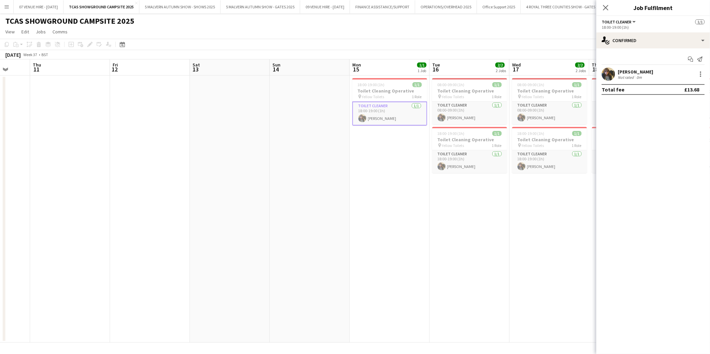
drag, startPoint x: 359, startPoint y: 88, endPoint x: 226, endPoint y: 88, distance: 132.7
click at [226, 88] on app-calendar-viewport "Mon 8 2/2 2 Jobs Tue 9 1/1 1 Job Wed 10 Thu 11 Fri 12 Sat 13 Sun 14 Mon 15 1/1 …" at bounding box center [355, 200] width 710 height 283
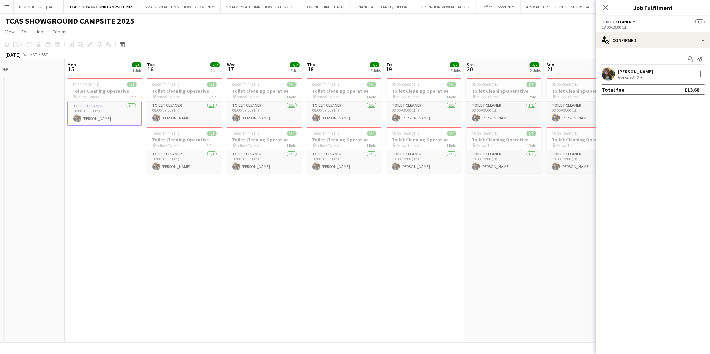
drag, startPoint x: 430, startPoint y: 121, endPoint x: 315, endPoint y: 111, distance: 114.7
click at [315, 111] on app-calendar-viewport "Thu 11 Fri 12 Sat 13 Sun 14 Mon 15 1/1 1 Job Tue 16 2/2 2 Jobs Wed 17 2/2 2 Job…" at bounding box center [355, 200] width 710 height 283
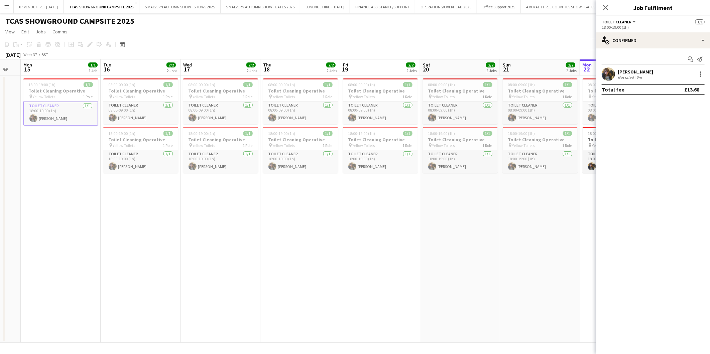
scroll to position [0, 220]
drag, startPoint x: 318, startPoint y: 111, endPoint x: 274, endPoint y: 109, distance: 44.5
click at [274, 109] on app-calendar-viewport "Fri 12 Sat 13 Sun 14 Mon 15 1/1 1 Job Tue 16 2/2 2 Jobs Wed 17 2/2 2 Jobs Thu 1…" at bounding box center [355, 200] width 710 height 283
click at [51, 86] on span "18:00-19:00 (1h)" at bounding box center [41, 84] width 27 height 5
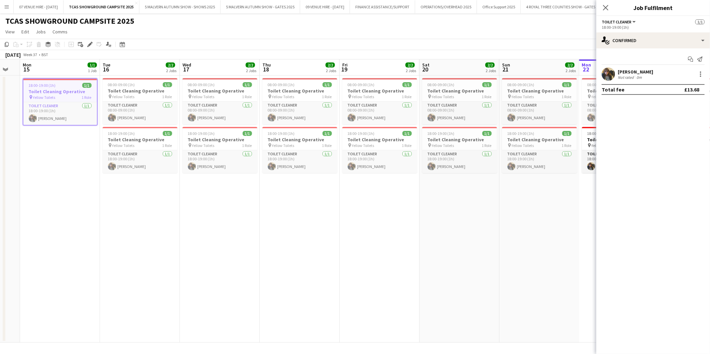
click at [91, 44] on icon at bounding box center [90, 45] width 4 height 4
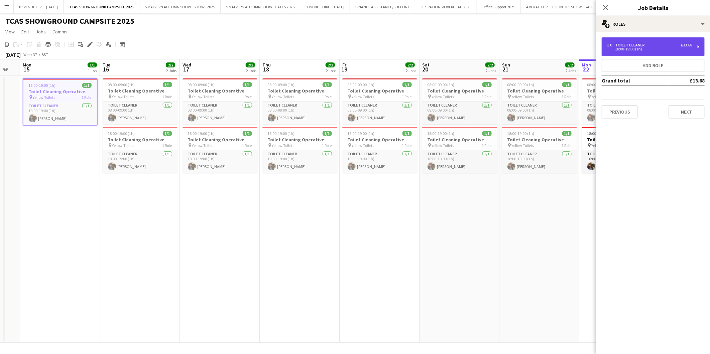
click at [628, 37] on div "1 x Toilet Cleaner £13.68 18:00-19:00 (1h)" at bounding box center [652, 46] width 103 height 19
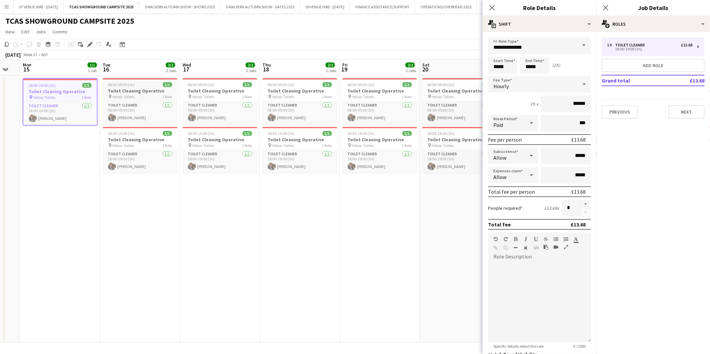
click at [155, 94] on div "pin Yellow Toilets 1 Role" at bounding box center [140, 96] width 75 height 5
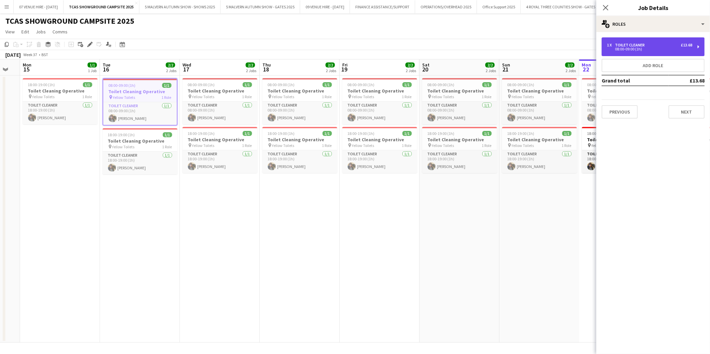
click at [632, 43] on div "Toilet Cleaner" at bounding box center [631, 45] width 32 height 5
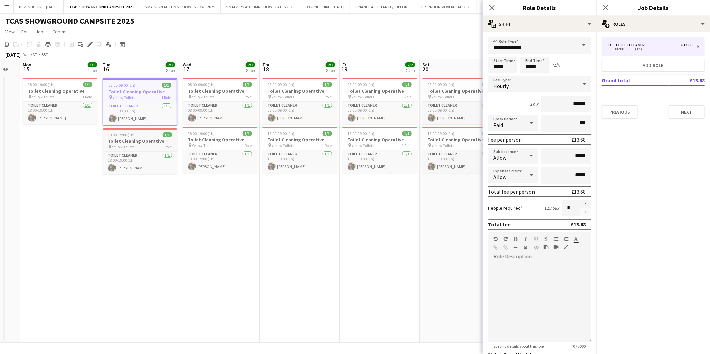
click at [152, 142] on h3 "Toilet Cleaning Operative" at bounding box center [140, 141] width 75 height 6
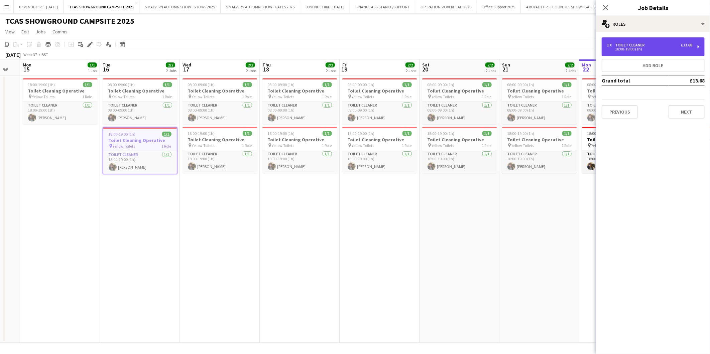
click at [636, 52] on div "1 x Toilet Cleaner £13.68 18:00-19:00 (1h)" at bounding box center [652, 46] width 103 height 19
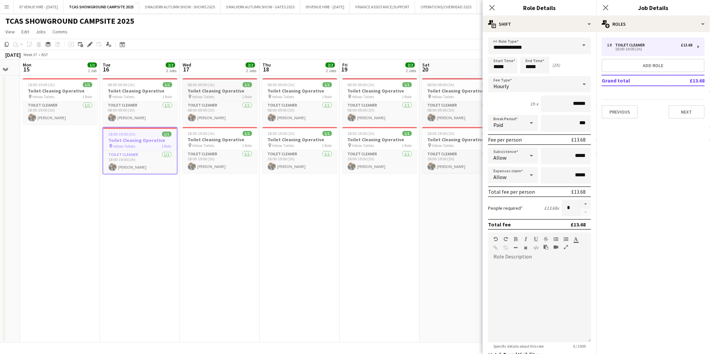
click at [222, 91] on h3 "Toilet Cleaning Operative" at bounding box center [219, 91] width 75 height 6
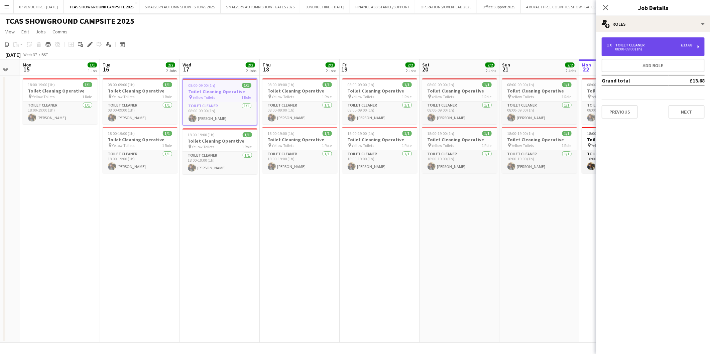
click at [665, 43] on div "1 x Toilet Cleaner £13.68" at bounding box center [649, 45] width 85 height 5
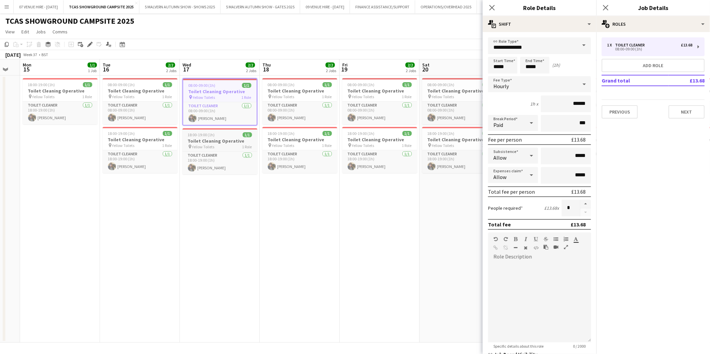
click at [204, 145] on span "Yellow Toilets" at bounding box center [203, 146] width 22 height 5
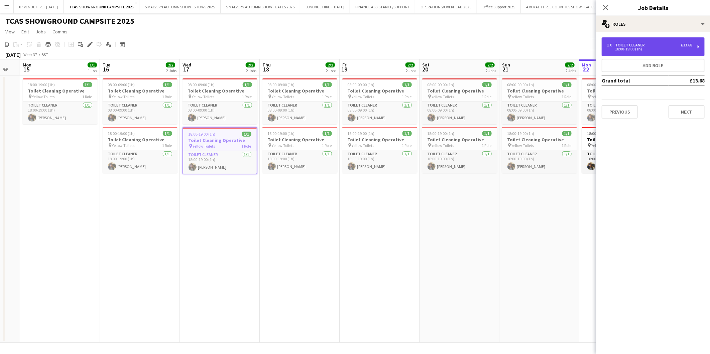
click at [638, 51] on div "18:00-19:00 (1h)" at bounding box center [649, 48] width 85 height 3
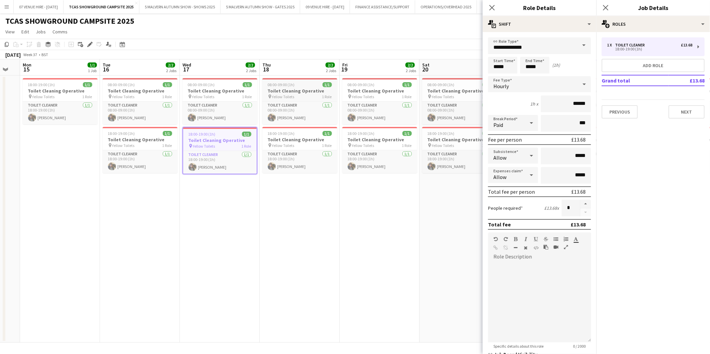
click at [276, 82] on span "08:00-09:00 (1h)" at bounding box center [281, 84] width 27 height 5
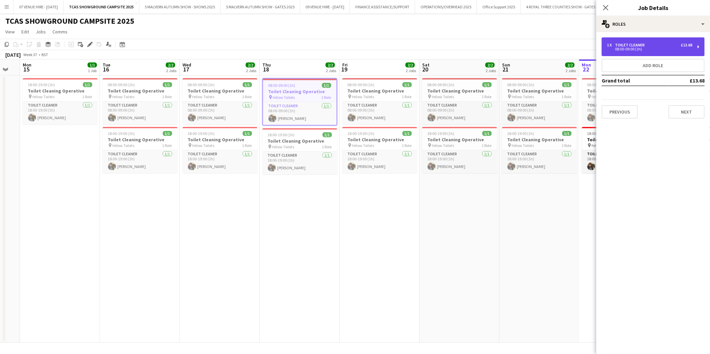
click at [663, 51] on div "1 x Toilet Cleaner £13.68 08:00-09:00 (1h)" at bounding box center [652, 46] width 103 height 19
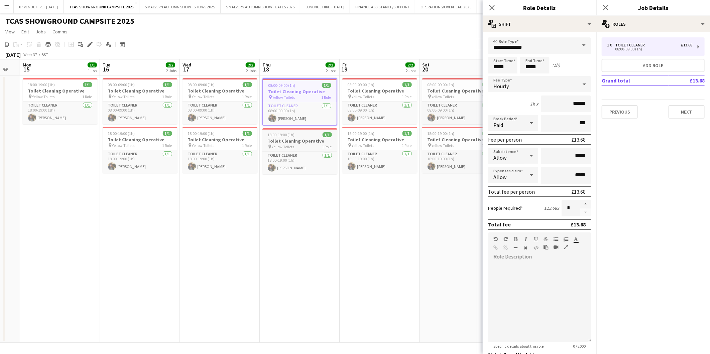
click at [303, 136] on div "18:00-19:00 (1h) 1/1" at bounding box center [299, 134] width 75 height 5
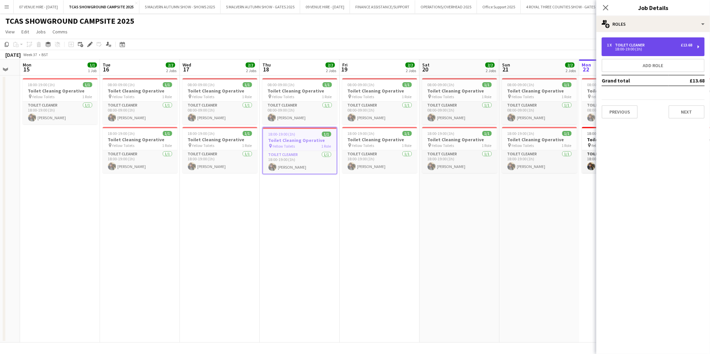
click at [654, 42] on div "1 x Toilet Cleaner £13.68 18:00-19:00 (1h)" at bounding box center [652, 46] width 103 height 19
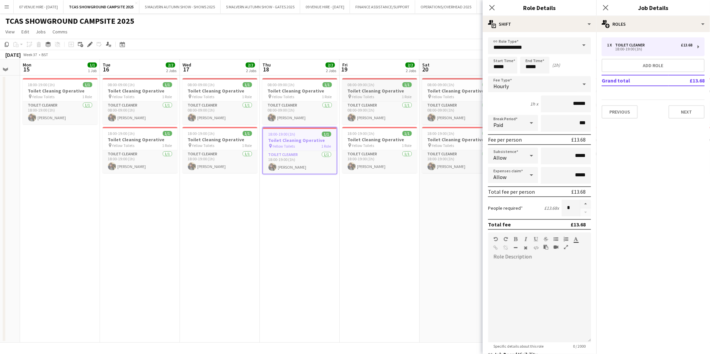
click at [365, 85] on span "08:00-09:00 (1h)" at bounding box center [361, 84] width 27 height 5
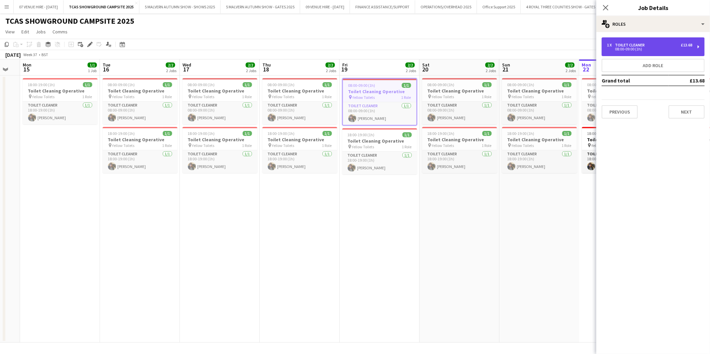
click at [626, 42] on div "1 x Toilet Cleaner £13.68 08:00-09:00 (1h)" at bounding box center [652, 46] width 103 height 19
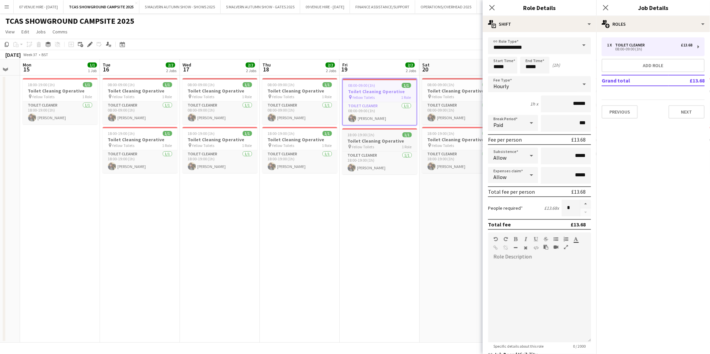
click at [385, 137] on app-job-card "18:00-19:00 (1h) 1/1 Toilet Cleaning Operative pin Yellow Toilets 1 Role Toilet…" at bounding box center [379, 151] width 75 height 46
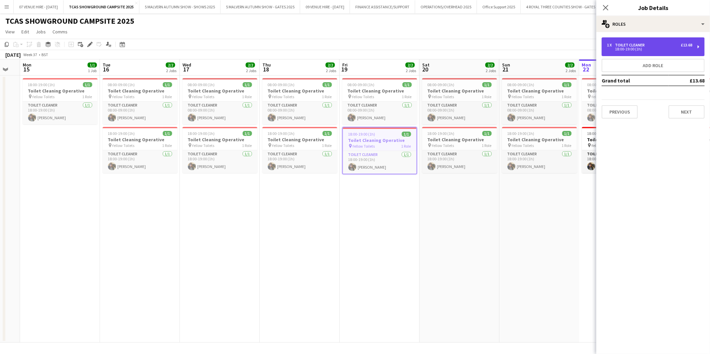
click at [617, 46] on div "Toilet Cleaner" at bounding box center [631, 45] width 32 height 5
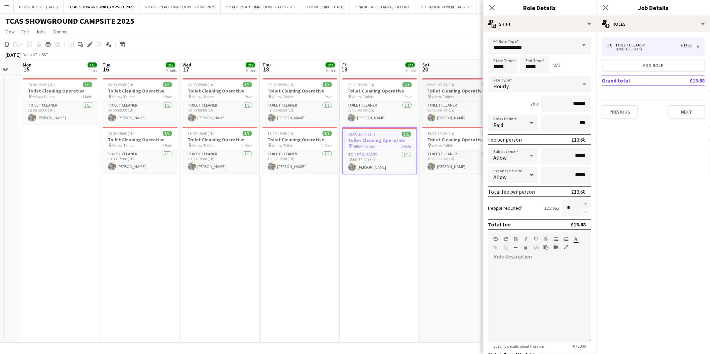
click at [436, 84] on span "08:00-09:00 (1h)" at bounding box center [440, 84] width 27 height 5
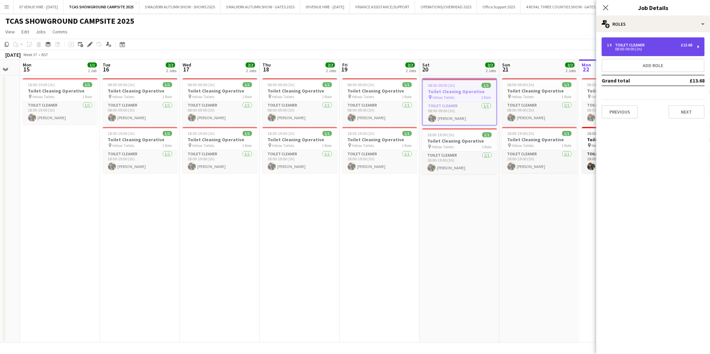
click at [667, 49] on div "08:00-09:00 (1h)" at bounding box center [649, 48] width 85 height 3
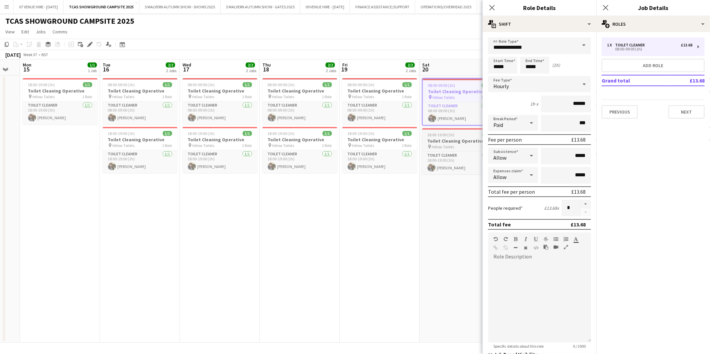
click at [430, 140] on h3 "Toilet Cleaning Operative" at bounding box center [459, 141] width 75 height 6
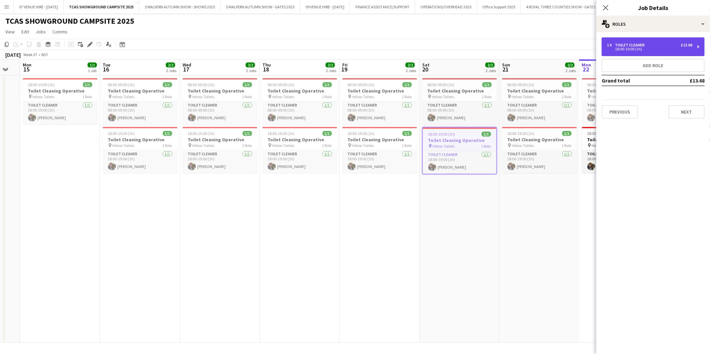
click at [626, 47] on div "18:00-19:00 (1h)" at bounding box center [649, 48] width 85 height 3
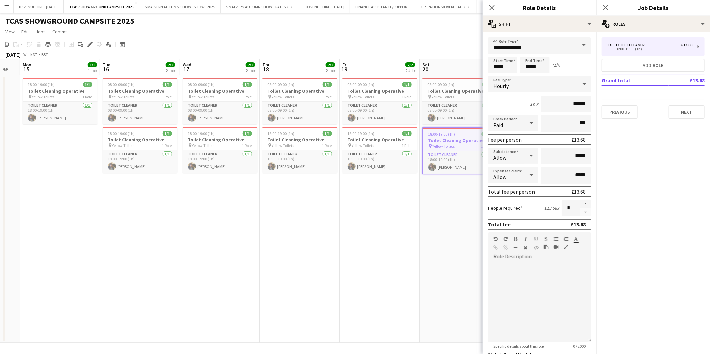
click at [406, 213] on app-date-cell "08:00-09:00 (1h) 1/1 Toilet Cleaning Operative pin Yellow Toilets 1 Role Toilet…" at bounding box center [379, 209] width 80 height 267
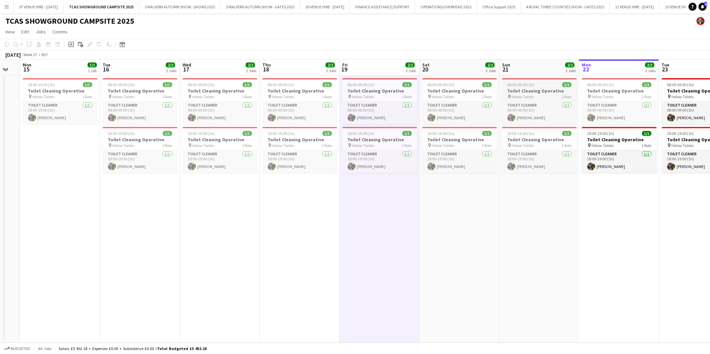
click at [526, 80] on app-job-card "08:00-09:00 (1h) 1/1 Toilet Cleaning Operative pin Yellow Toilets 1 Role Toilet…" at bounding box center [539, 101] width 75 height 46
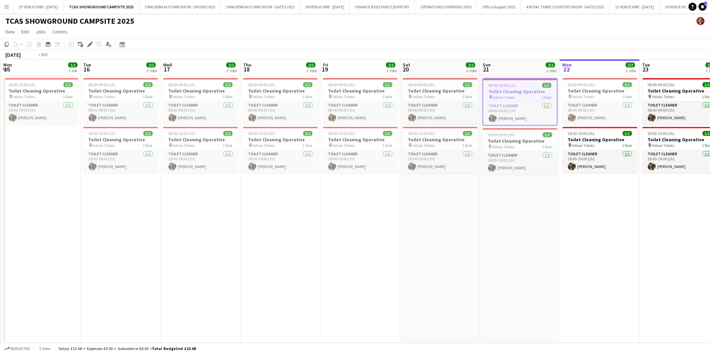
scroll to position [0, 249]
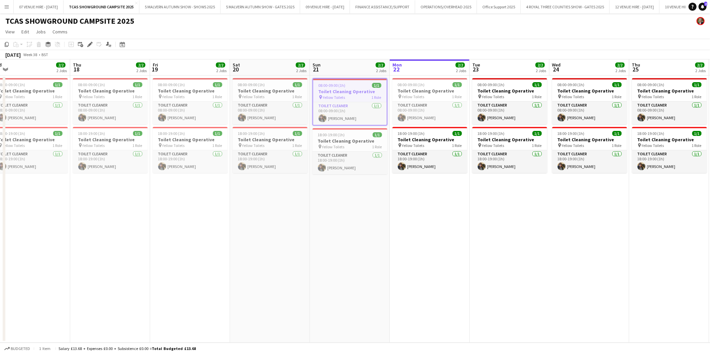
drag, startPoint x: 521, startPoint y: 83, endPoint x: 332, endPoint y: 96, distance: 189.9
click at [332, 96] on app-calendar-viewport "Sun 14 Mon 15 1/1 1 Job Tue 16 2/2 2 Jobs Wed 17 2/2 2 Jobs Thu 18 2/2 2 Jobs F…" at bounding box center [355, 200] width 710 height 283
click at [409, 90] on h3 "Toilet Cleaning Operative" at bounding box center [429, 91] width 75 height 6
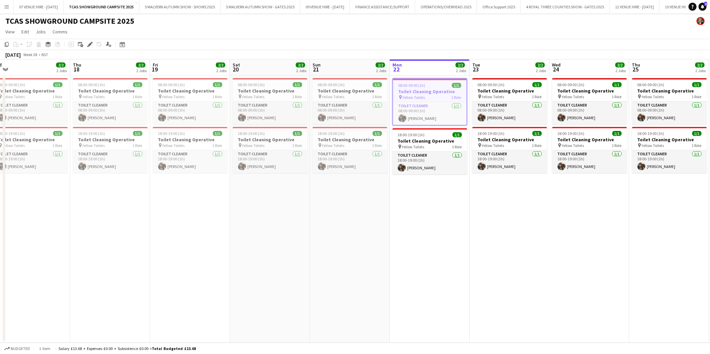
click at [431, 91] on h3 "Toilet Cleaning Operative" at bounding box center [430, 92] width 74 height 6
click at [416, 84] on span "08:00-09:00 (1h)" at bounding box center [411, 84] width 27 height 5
click at [346, 84] on div "08:00-09:00 (1h) 1/1" at bounding box center [349, 84] width 75 height 5
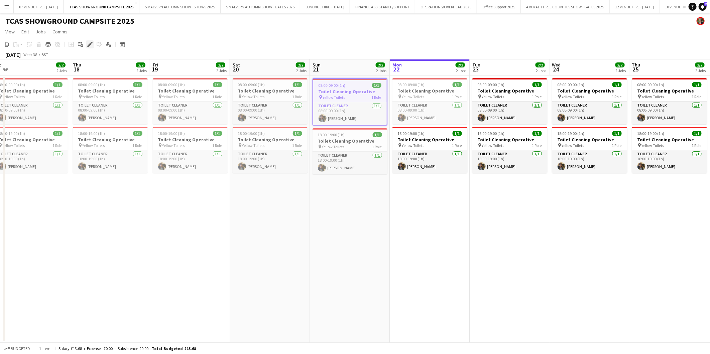
click at [91, 42] on icon at bounding box center [92, 43] width 2 height 2
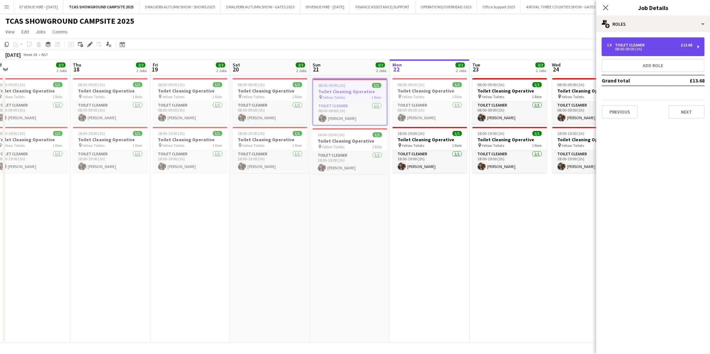
click at [629, 54] on div "1 x Toilet Cleaner £13.68 08:00-09:00 (1h)" at bounding box center [652, 46] width 103 height 19
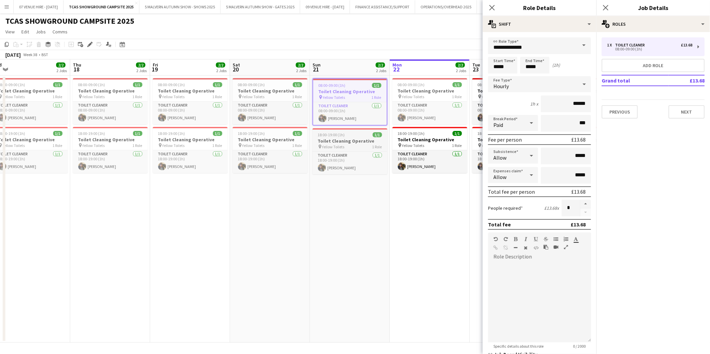
click at [352, 138] on h3 "Toilet Cleaning Operative" at bounding box center [349, 141] width 75 height 6
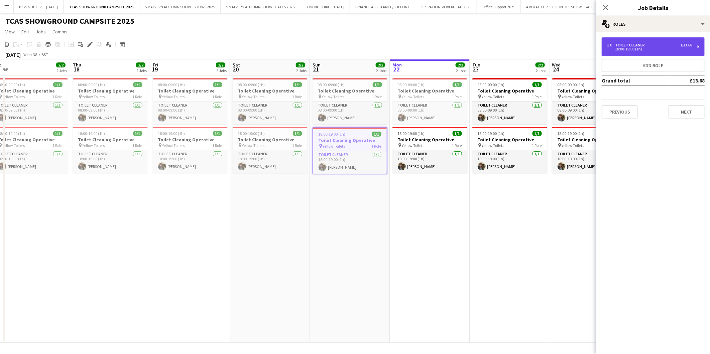
click at [620, 48] on div "18:00-19:00 (1h)" at bounding box center [649, 48] width 85 height 3
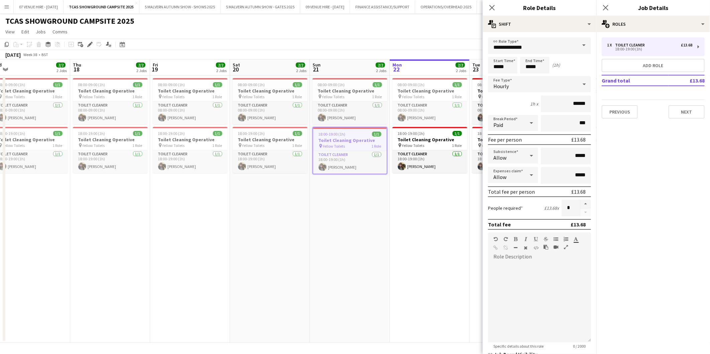
click at [345, 278] on app-date-cell "08:00-09:00 (1h) 1/1 Toilet Cleaning Operative pin Yellow Toilets 1 Role Toilet…" at bounding box center [350, 209] width 80 height 267
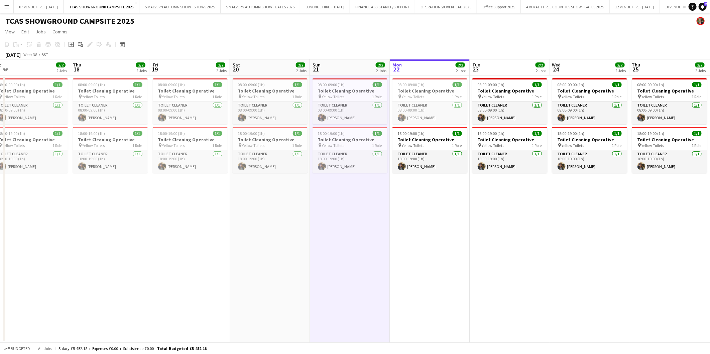
click at [118, 249] on app-date-cell "08:00-09:00 (1h) 1/1 Toilet Cleaning Operative pin Yellow Toilets 1 Role Toilet…" at bounding box center [110, 209] width 80 height 267
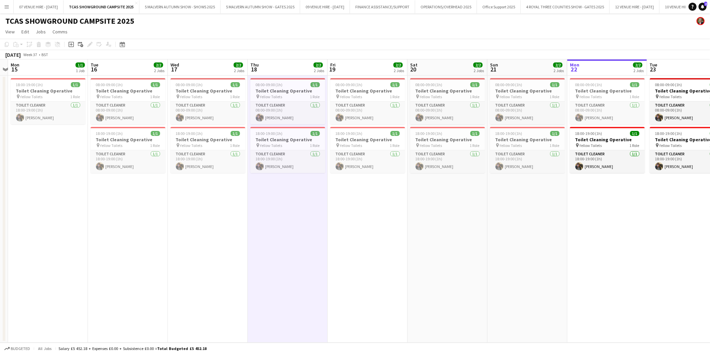
drag, startPoint x: 142, startPoint y: 213, endPoint x: 320, endPoint y: 208, distance: 177.5
click at [320, 207] on app-calendar-viewport "Sat 13 Sun 14 Mon 15 1/1 1 Job Tue 16 2/2 2 Jobs Wed 17 2/2 2 Jobs Thu 18 2/2 2…" at bounding box center [355, 200] width 710 height 283
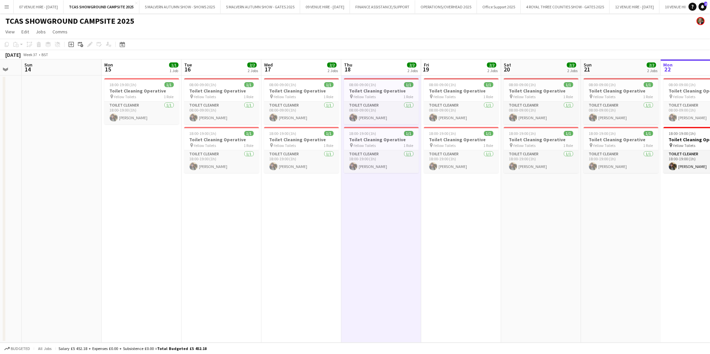
drag, startPoint x: 238, startPoint y: 220, endPoint x: 314, endPoint y: 219, distance: 76.5
click at [314, 219] on app-calendar-viewport "Fri 12 Sat 13 Sun 14 Mon 15 1/1 1 Job Tue 16 2/2 2 Jobs Wed 17 2/2 2 Jobs Thu 1…" at bounding box center [355, 200] width 710 height 283
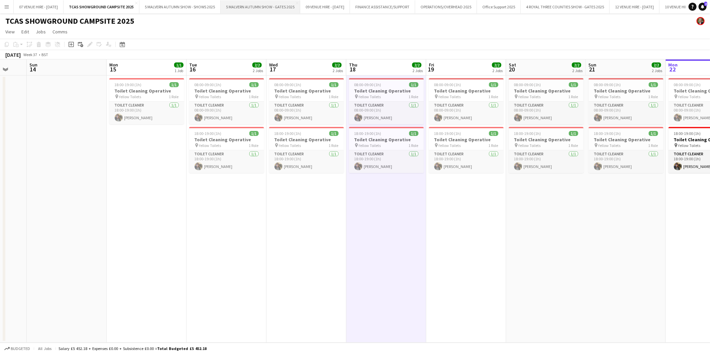
click at [267, 7] on button "5 MALVERN AUTUMN SHOW - GATES 2025 Close" at bounding box center [261, 6] width 80 height 13
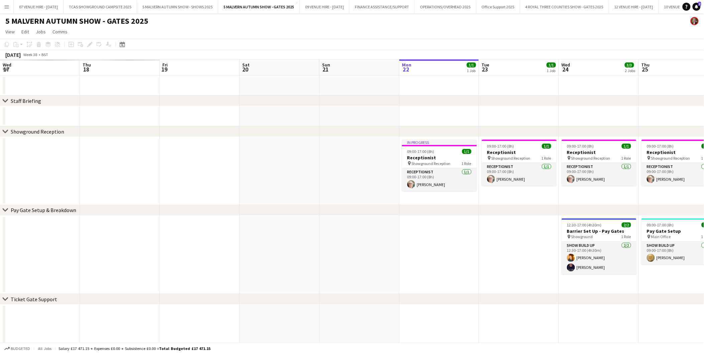
drag, startPoint x: 520, startPoint y: 152, endPoint x: 435, endPoint y: 152, distance: 84.5
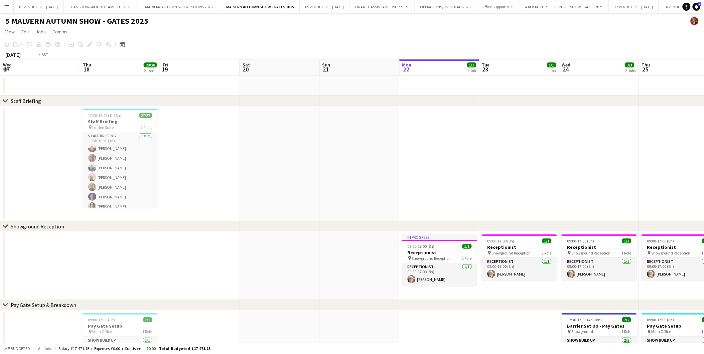
scroll to position [0, 236]
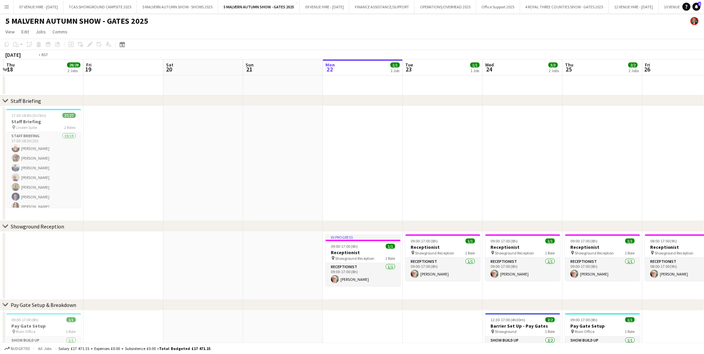
drag, startPoint x: 232, startPoint y: 145, endPoint x: 475, endPoint y: 130, distance: 243.4
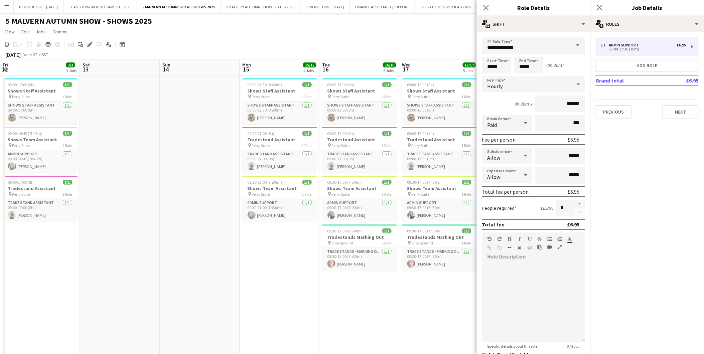
scroll to position [0, 227]
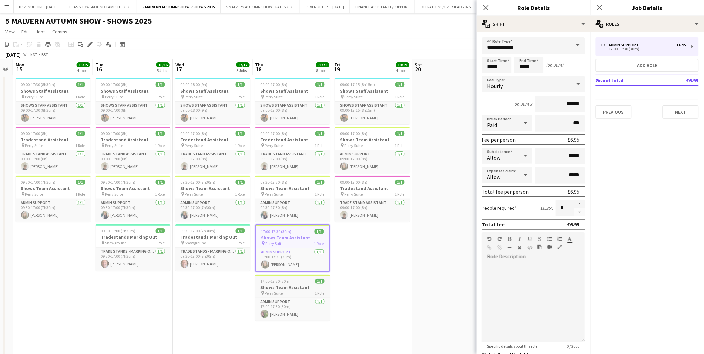
click at [281, 284] on h3 "Shows Team Assistant" at bounding box center [292, 287] width 75 height 6
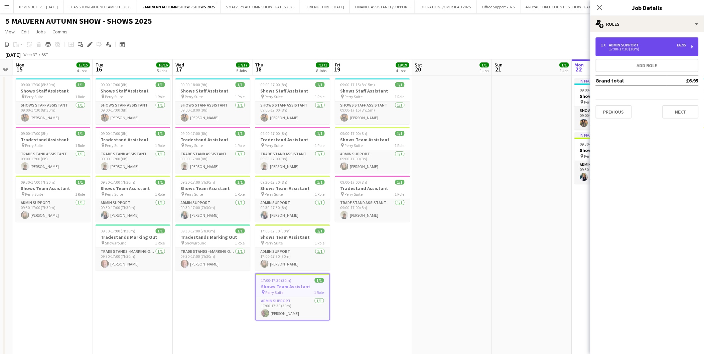
click at [620, 42] on div "1 x Admin Support £6.95 17:00-17:30 (30m)" at bounding box center [647, 46] width 103 height 19
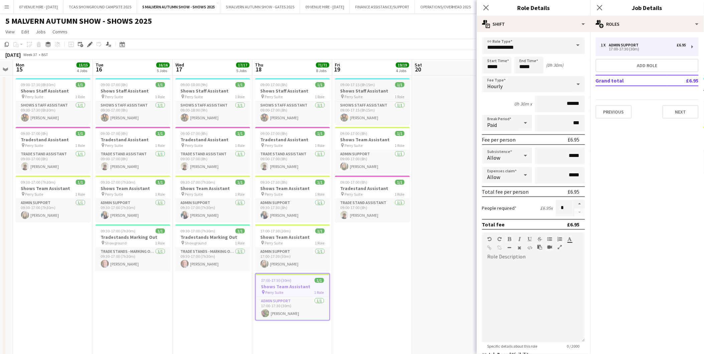
click at [359, 86] on span "09:00-17:15 (8h15m)" at bounding box center [357, 84] width 35 height 5
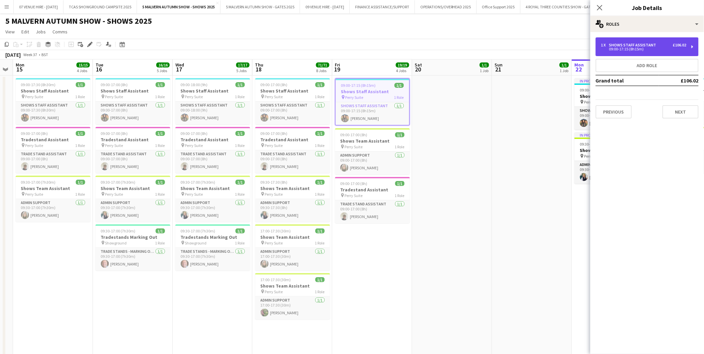
click at [620, 42] on div "1 x Shows Staff Assistant £106.02 09:00-17:15 (8h15m)" at bounding box center [647, 46] width 103 height 19
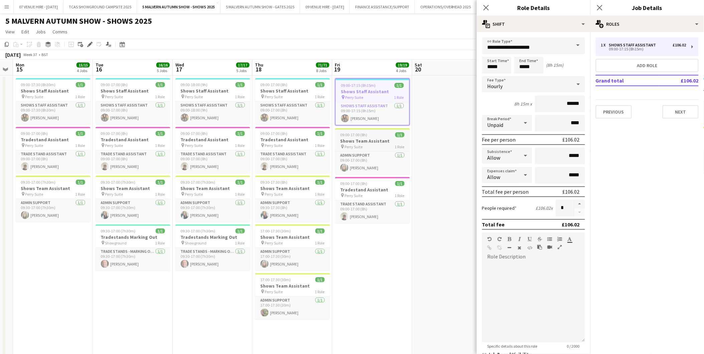
click at [386, 133] on div "09:00-17:00 (8h) 1/1" at bounding box center [372, 134] width 75 height 5
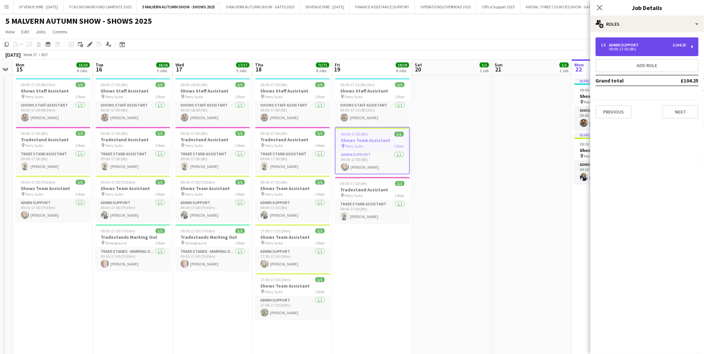
click at [628, 44] on div "Admin Support" at bounding box center [625, 45] width 32 height 5
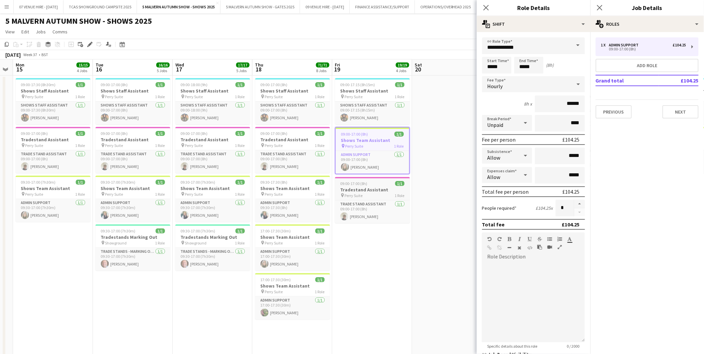
click at [373, 181] on div "09:00-17:00 (8h) 1/1" at bounding box center [372, 183] width 75 height 5
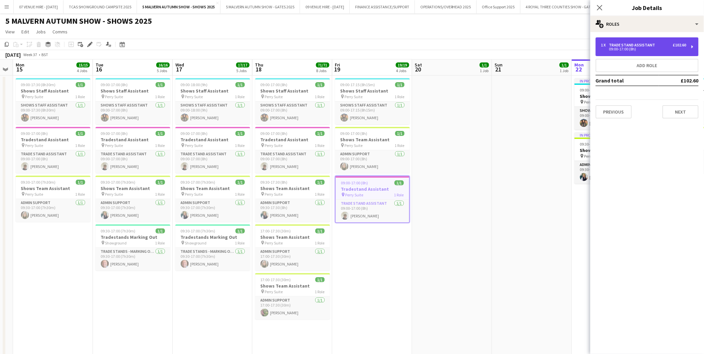
click at [628, 49] on div "09:00-17:00 (8h)" at bounding box center [643, 48] width 85 height 3
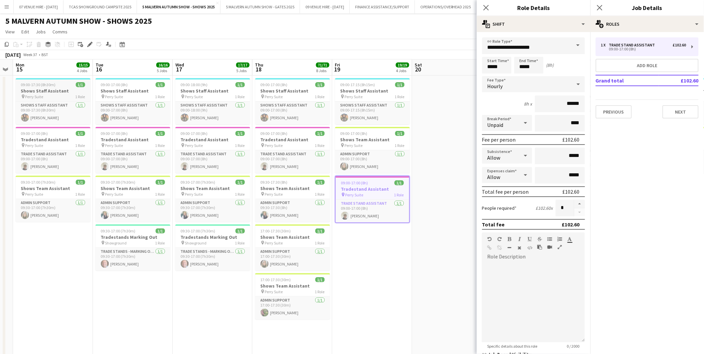
click at [59, 89] on h3 "Shows Staff Assistant" at bounding box center [53, 91] width 75 height 6
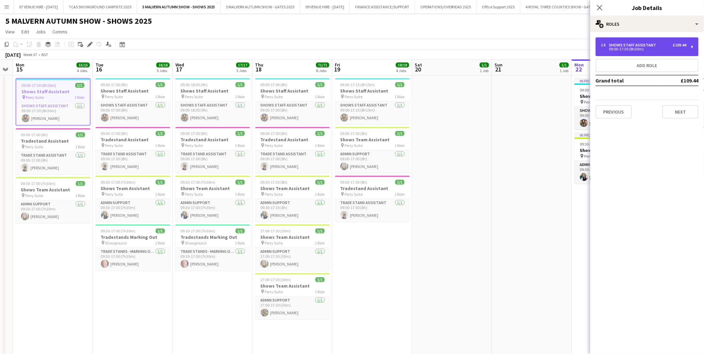
click at [662, 47] on div "1 x Shows Staff Assistant £109.44" at bounding box center [643, 45] width 85 height 5
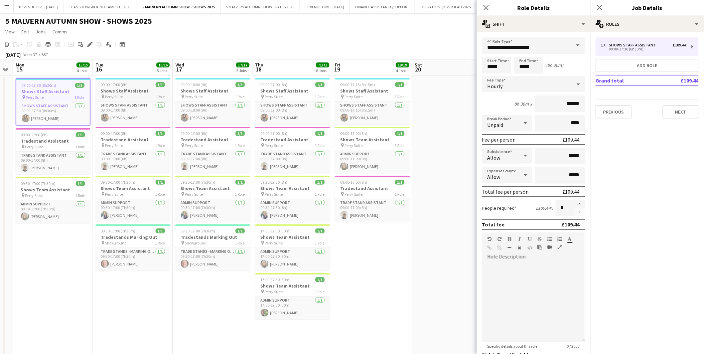
click at [136, 86] on div "09:00-17:00 (8h) 1/1" at bounding box center [133, 84] width 75 height 5
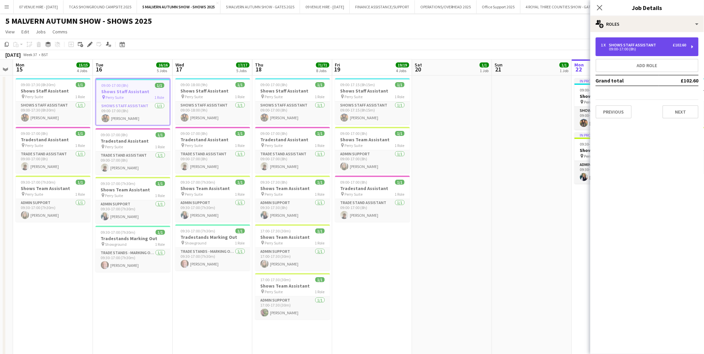
click at [630, 39] on div "1 x Shows Staff Assistant £102.60 09:00-17:00 (8h)" at bounding box center [647, 46] width 103 height 19
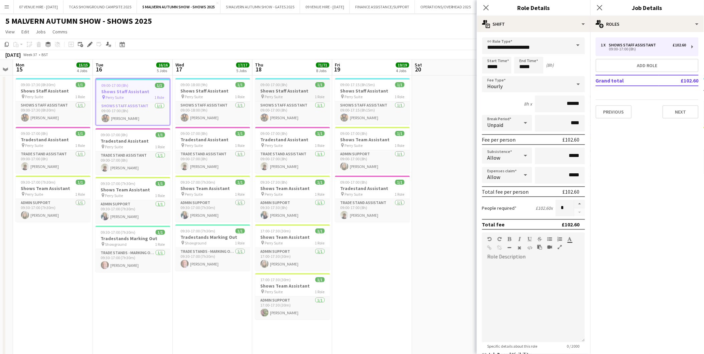
click at [271, 81] on app-job-card "09:00-17:00 (8h) 1/1 Shows Staff Assistant pin Perry Suite 1 Role Shows Staff A…" at bounding box center [292, 101] width 75 height 46
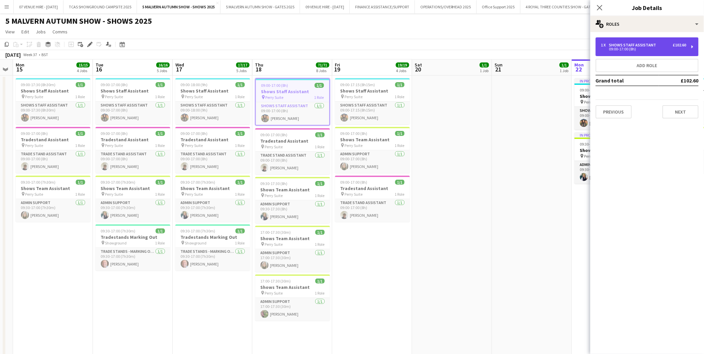
click at [619, 50] on div "09:00-17:00 (8h)" at bounding box center [643, 48] width 85 height 3
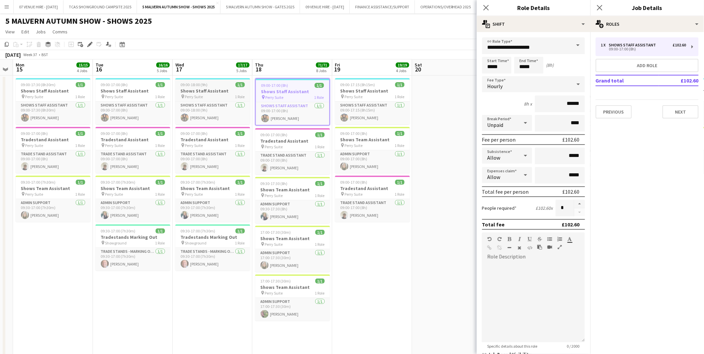
click at [200, 85] on span "09:00-18:00 (9h)" at bounding box center [194, 84] width 27 height 5
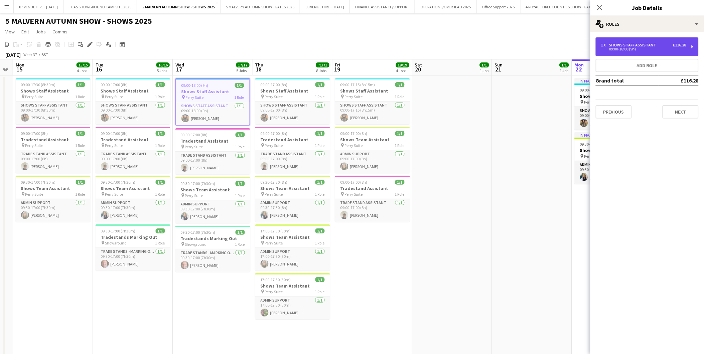
click at [610, 48] on div "09:00-18:00 (9h)" at bounding box center [643, 48] width 85 height 3
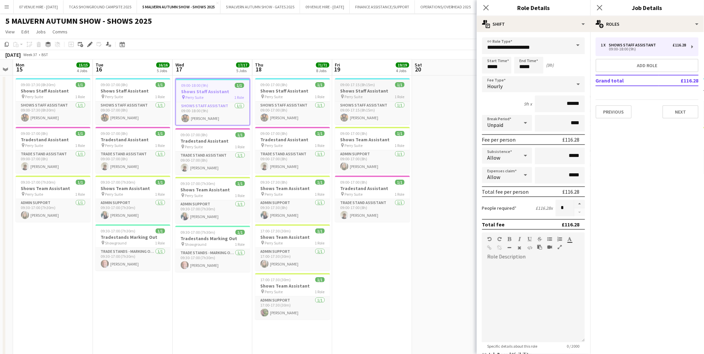
click at [362, 81] on app-job-card "09:00-17:15 (8h15m) 1/1 Shows Staff Assistant pin Perry Suite 1 Role Shows Staf…" at bounding box center [372, 101] width 75 height 46
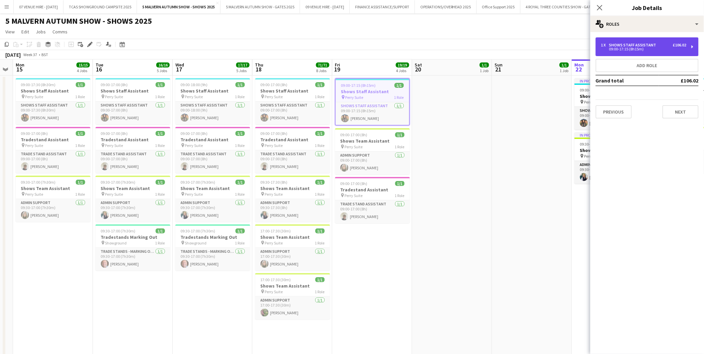
click at [620, 45] on div "Shows Staff Assistant" at bounding box center [634, 45] width 50 height 5
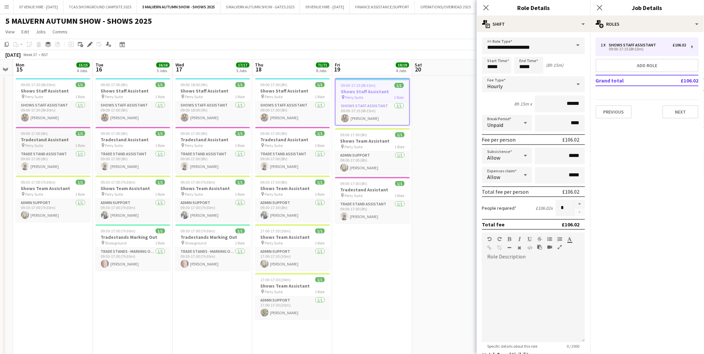
click at [39, 146] on span "Perry Suite" at bounding box center [34, 145] width 18 height 5
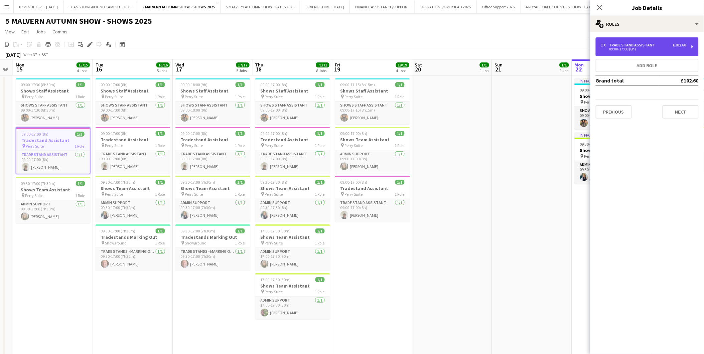
click at [644, 42] on div "1 x Trade Stand Assistant £102.60 09:00-17:00 (8h)" at bounding box center [647, 46] width 103 height 19
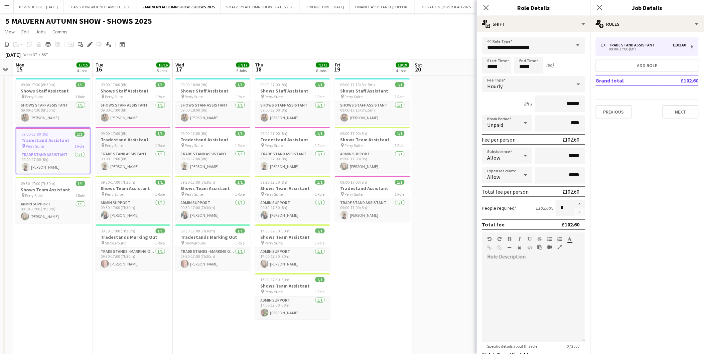
click at [146, 136] on div "09:00-17:00 (8h) 1/1" at bounding box center [133, 133] width 75 height 5
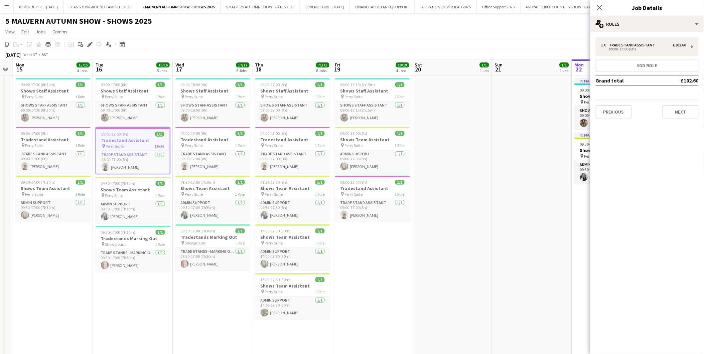
click at [644, 34] on div "1 x Trade Stand Assistant £102.60 09:00-17:00 (8h) Add role Grand total £102.60…" at bounding box center [647, 78] width 114 height 92
click at [637, 44] on div "Trade Stand Assistant" at bounding box center [633, 45] width 49 height 5
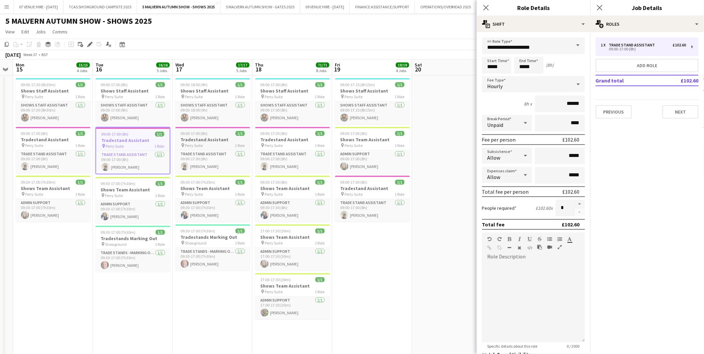
click at [224, 134] on div "09:00-17:00 (8h) 1/1" at bounding box center [212, 133] width 75 height 5
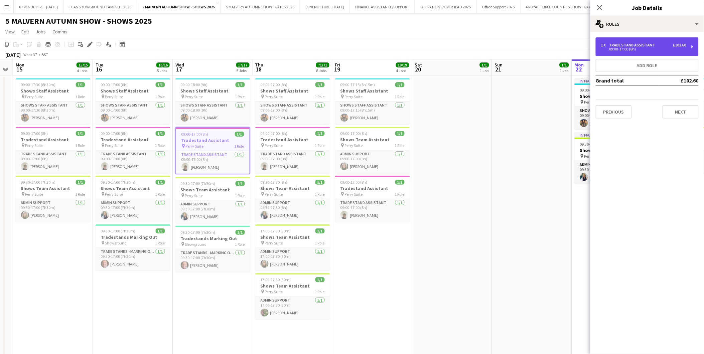
click at [664, 50] on div "09:00-17:00 (8h)" at bounding box center [643, 48] width 85 height 3
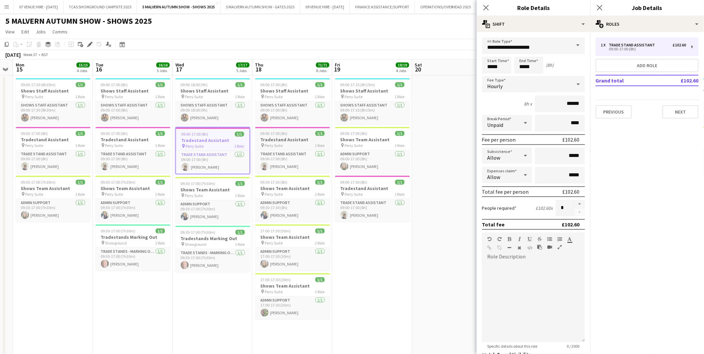
click at [299, 133] on div "09:00-17:00 (8h) 1/1" at bounding box center [292, 133] width 75 height 5
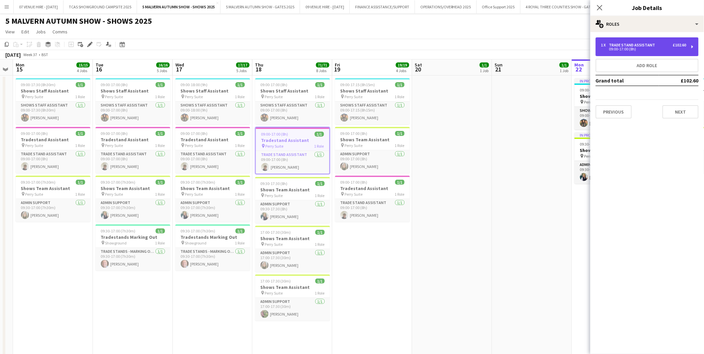
click at [636, 50] on div "09:00-17:00 (8h)" at bounding box center [643, 48] width 85 height 3
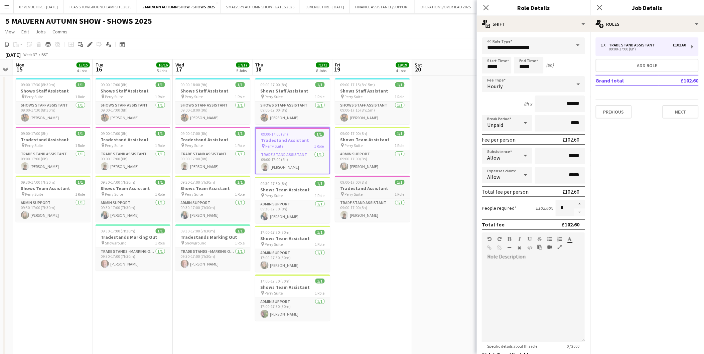
click at [370, 192] on div "pin Perry Suite 1 Role" at bounding box center [372, 193] width 75 height 5
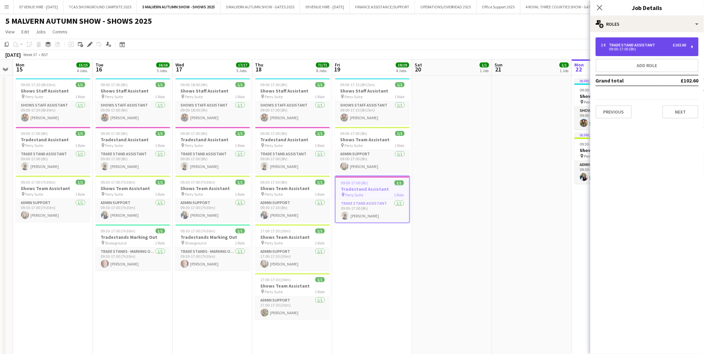
click at [636, 43] on div "Trade Stand Assistant" at bounding box center [633, 45] width 49 height 5
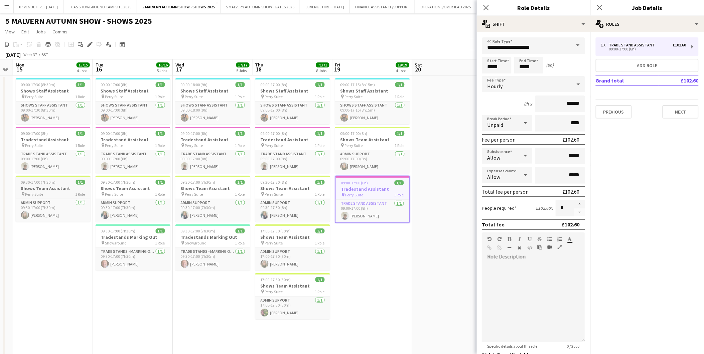
click at [52, 185] on app-job-card "09:30-17:00 (7h30m) 1/1 Shows Team Assistant pin Perry Suite 1 Role Admin Suppo…" at bounding box center [53, 199] width 75 height 46
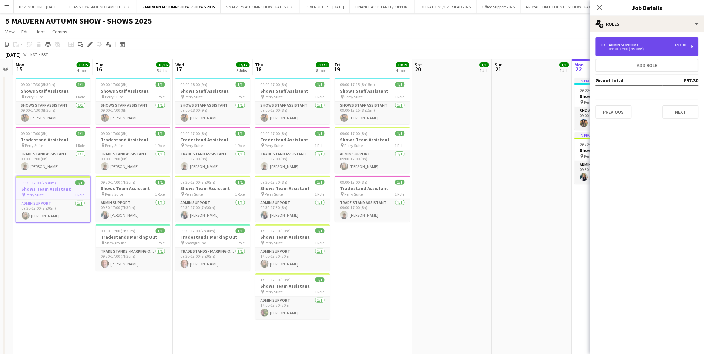
click at [627, 43] on div "Admin Support" at bounding box center [625, 45] width 32 height 5
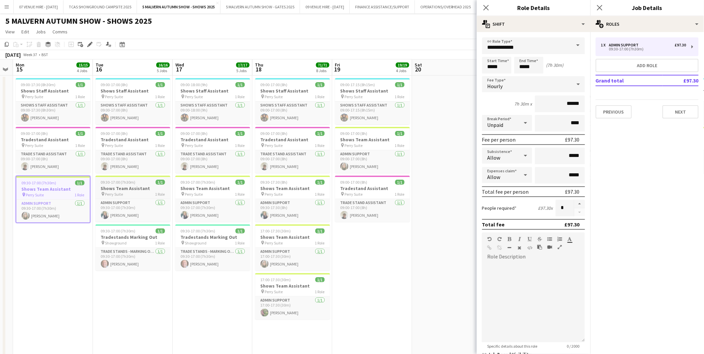
click at [137, 188] on h3 "Shows Team Assistant" at bounding box center [133, 188] width 75 height 6
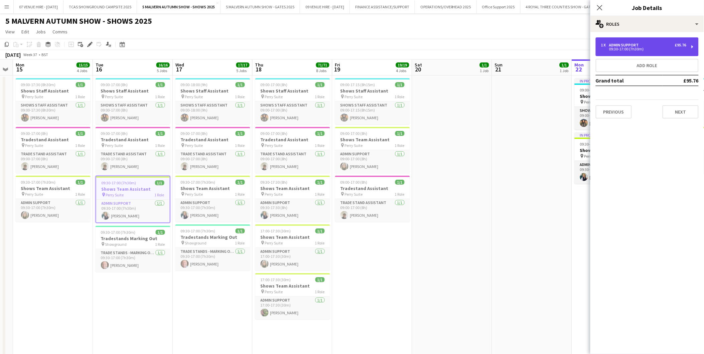
click at [648, 51] on div "1 x Admin Support £95.76 09:30-17:00 (7h30m)" at bounding box center [647, 46] width 103 height 19
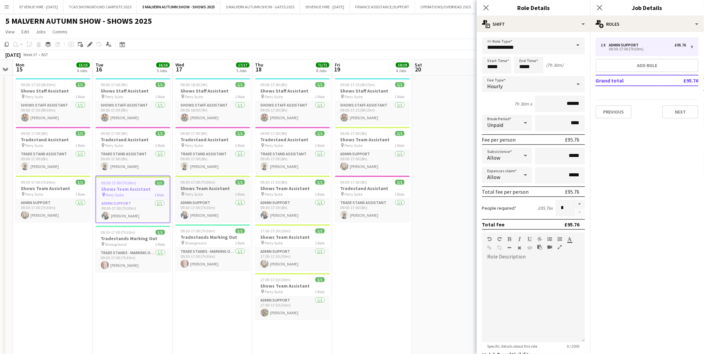
click at [225, 185] on h3 "Shows Team Assistant" at bounding box center [212, 188] width 75 height 6
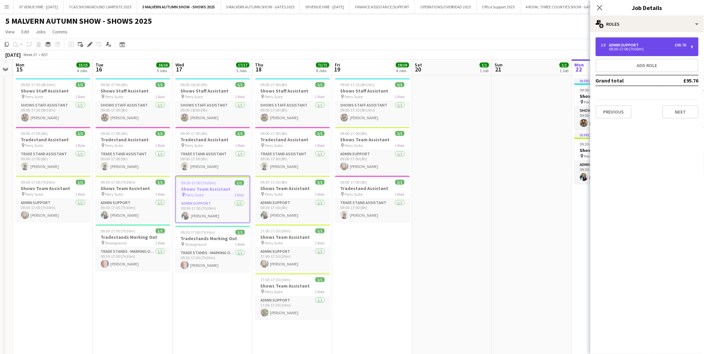
click at [619, 44] on div "Admin Support" at bounding box center [625, 45] width 32 height 5
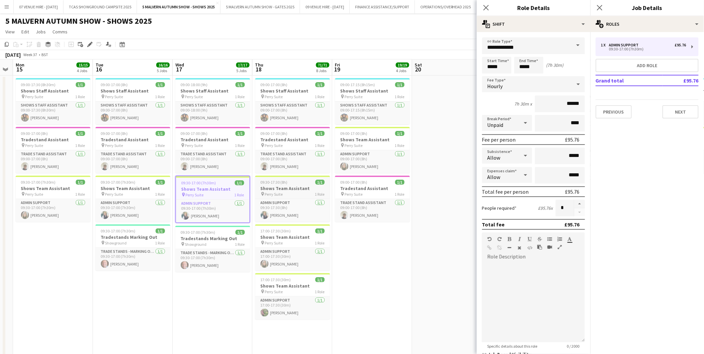
click at [289, 184] on div "09:30-17:30 (8h) 1/1" at bounding box center [292, 182] width 75 height 5
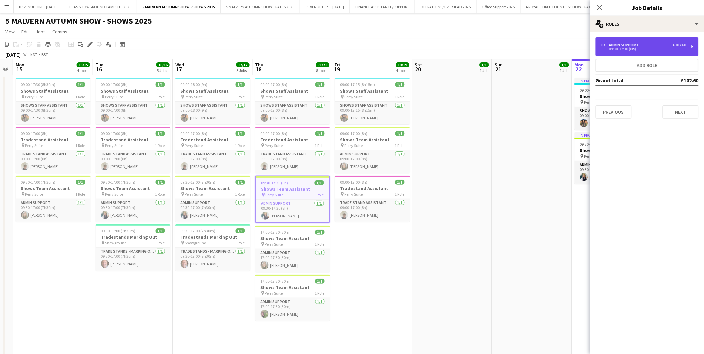
click at [633, 47] on div "09:30-17:30 (8h)" at bounding box center [643, 48] width 85 height 3
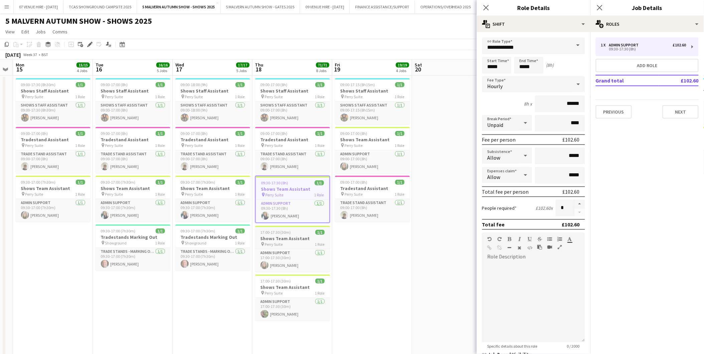
click at [299, 233] on div "17:00-17:30 (30m) 1/1" at bounding box center [292, 232] width 75 height 5
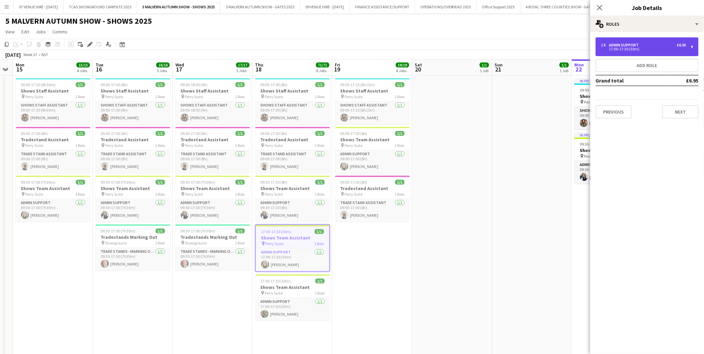
click at [615, 48] on div "17:00-17:30 (30m)" at bounding box center [643, 48] width 85 height 3
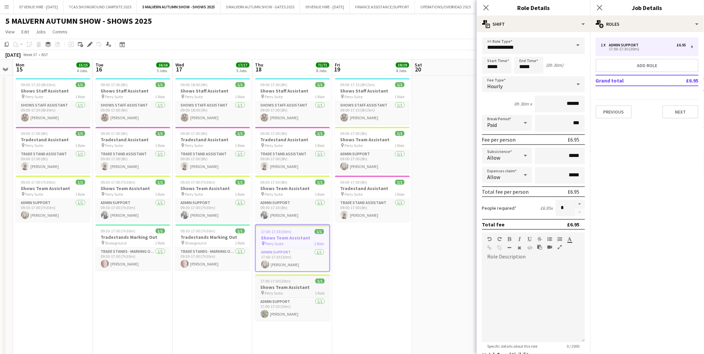
click at [284, 281] on span "17:00-17:30 (30m)" at bounding box center [276, 281] width 30 height 5
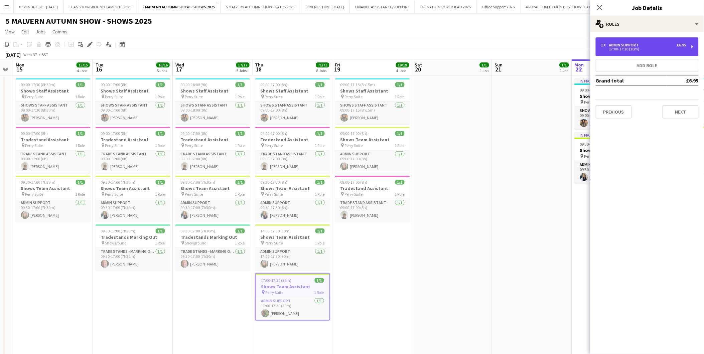
click at [630, 44] on div "Admin Support" at bounding box center [625, 45] width 32 height 5
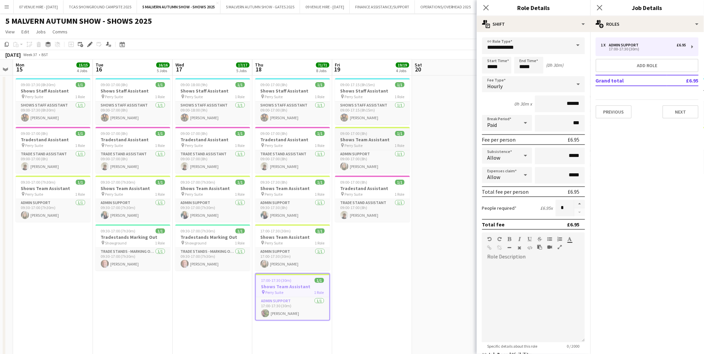
click at [378, 135] on div "09:00-17:00 (8h) 1/1" at bounding box center [372, 133] width 75 height 5
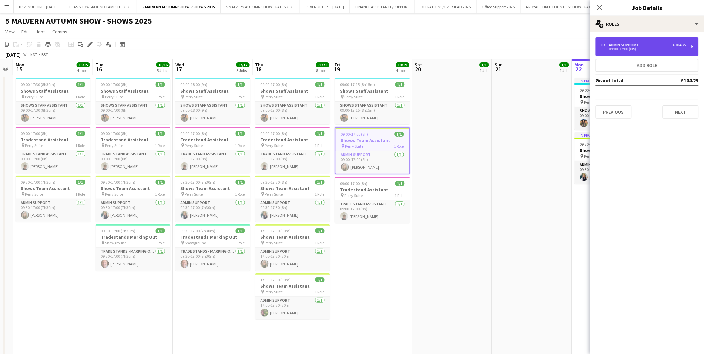
click at [616, 48] on div "09:00-17:00 (8h)" at bounding box center [643, 48] width 85 height 3
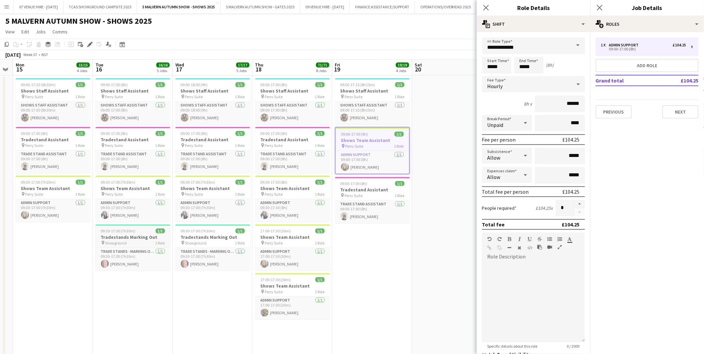
click at [139, 238] on h3 "Tradestands Marking Out" at bounding box center [133, 237] width 75 height 6
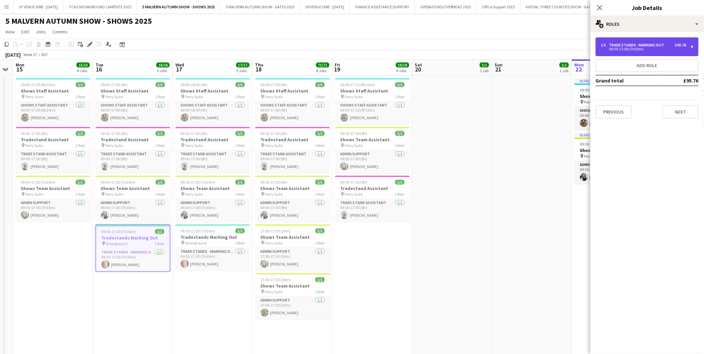
click at [649, 37] on div "1 x Trade Stands - Marking Out £95.76 09:30-17:00 (7h30m)" at bounding box center [647, 46] width 103 height 19
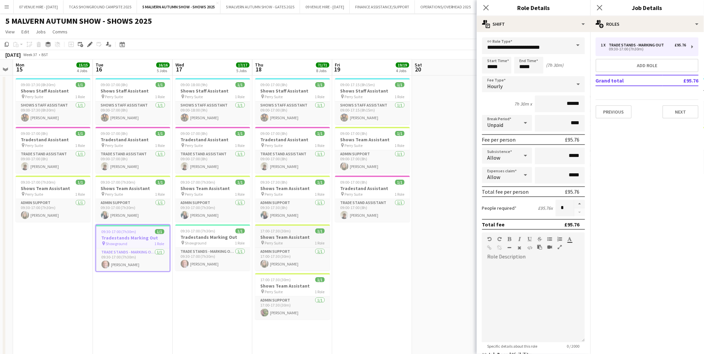
drag, startPoint x: 224, startPoint y: 238, endPoint x: 274, endPoint y: 231, distance: 50.6
click at [225, 238] on h3 "Tradestands Marking Out" at bounding box center [212, 237] width 75 height 6
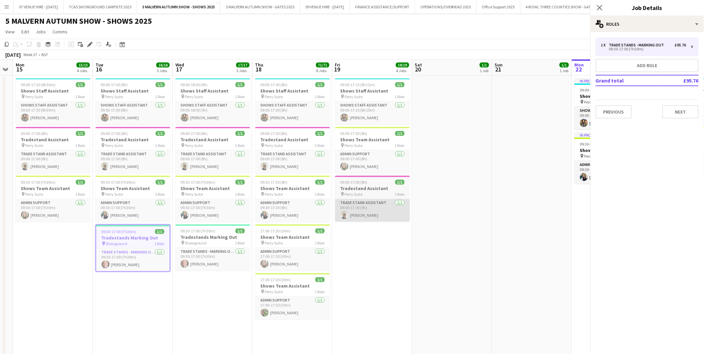
scroll to position [0, 226]
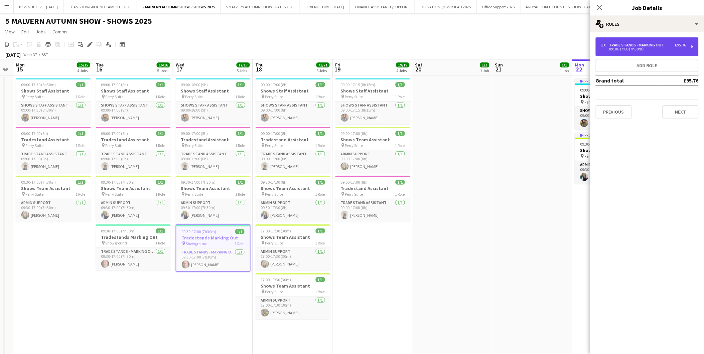
click at [642, 47] on div "09:30-17:00 (7h30m)" at bounding box center [643, 48] width 85 height 3
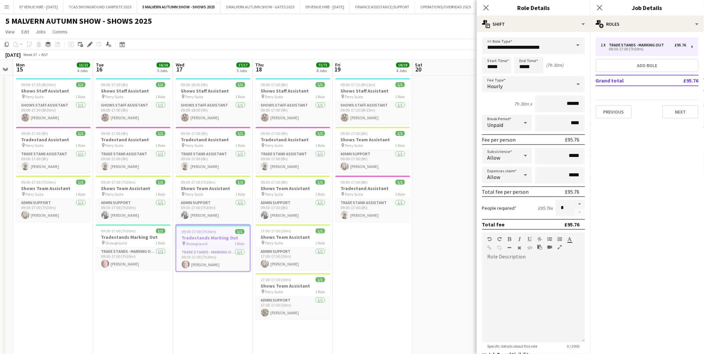
click at [439, 174] on app-date-cell at bounding box center [453, 218] width 80 height 284
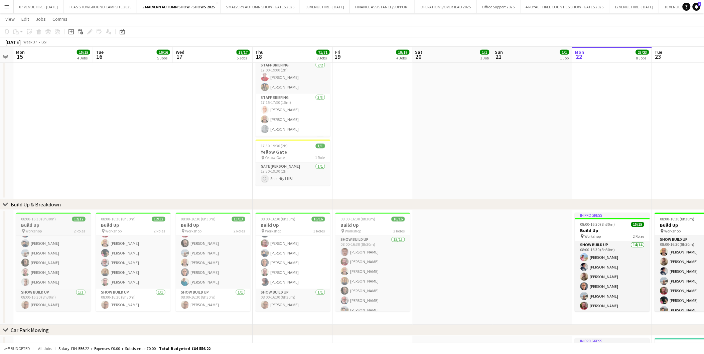
scroll to position [0, 0]
click at [38, 225] on h3 "Build Up" at bounding box center [53, 226] width 75 height 6
click at [87, 30] on icon "Edit" at bounding box center [89, 31] width 5 height 5
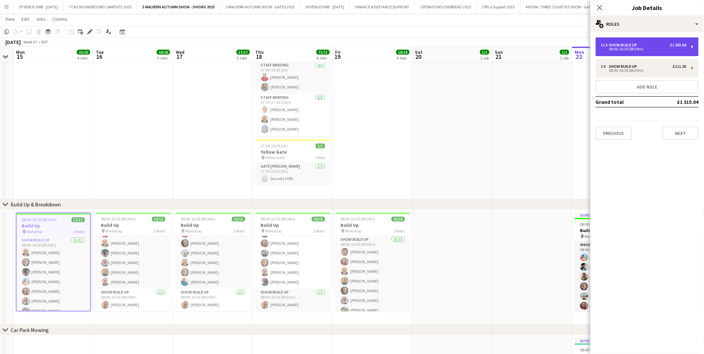
click at [611, 42] on div "11 x Show Build Up £1 203.84 08:00-16:30 (8h30m)" at bounding box center [647, 46] width 103 height 19
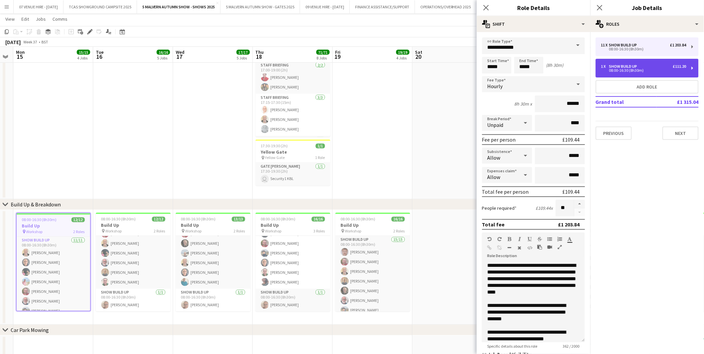
click at [619, 69] on div "08:00-16:30 (8h30m)" at bounding box center [643, 70] width 85 height 3
type input "******"
type input "*"
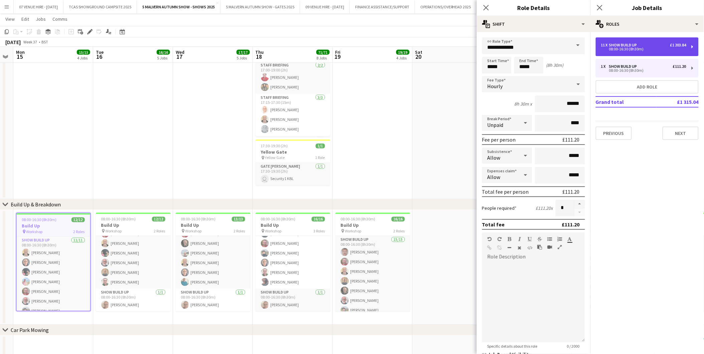
click at [604, 49] on div "08:00-16:30 (8h30m)" at bounding box center [643, 48] width 85 height 3
type input "******"
type input "**"
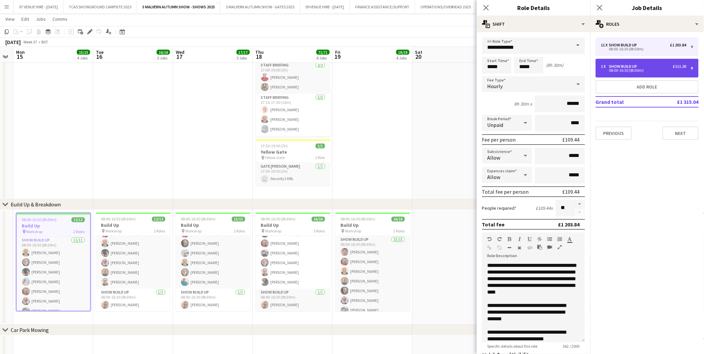
click at [613, 69] on div "08:00-16:30 (8h30m)" at bounding box center [643, 70] width 85 height 3
type input "******"
type input "*"
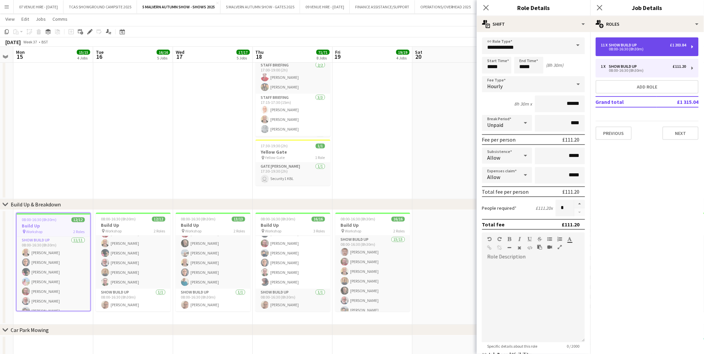
click at [608, 50] on div "08:00-16:30 (8h30m)" at bounding box center [643, 48] width 85 height 3
type input "******"
type input "**"
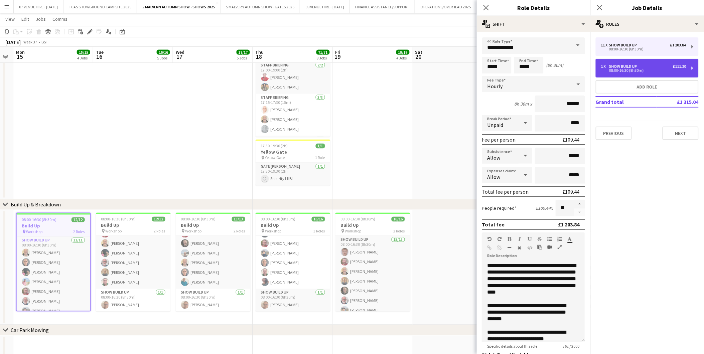
click at [612, 65] on div "Show Build Up" at bounding box center [624, 66] width 31 height 5
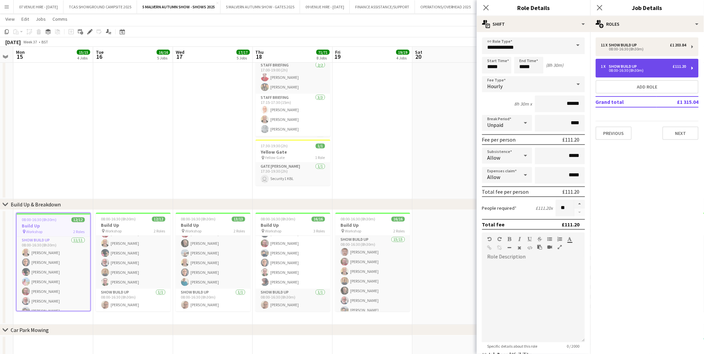
type input "******"
type input "*"
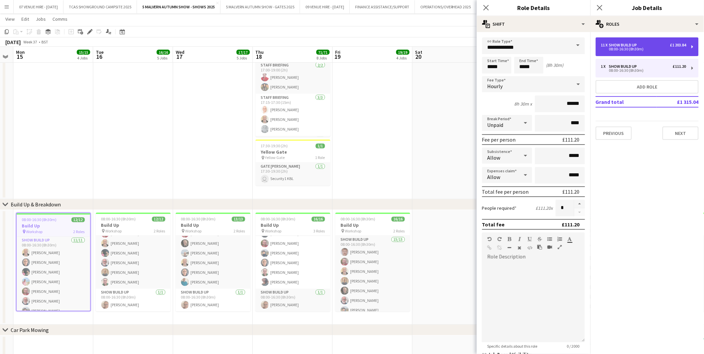
click at [614, 52] on div "11 x Show Build Up £1 203.84 08:00-16:30 (8h30m)" at bounding box center [647, 46] width 103 height 19
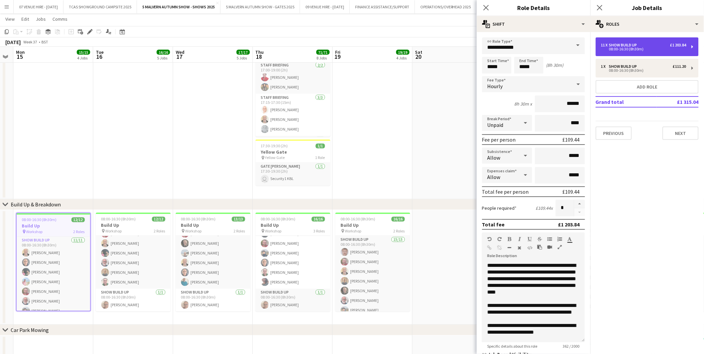
type input "******"
type input "**"
click at [630, 48] on div "08:00-16:30 (8h30m)" at bounding box center [643, 48] width 85 height 3
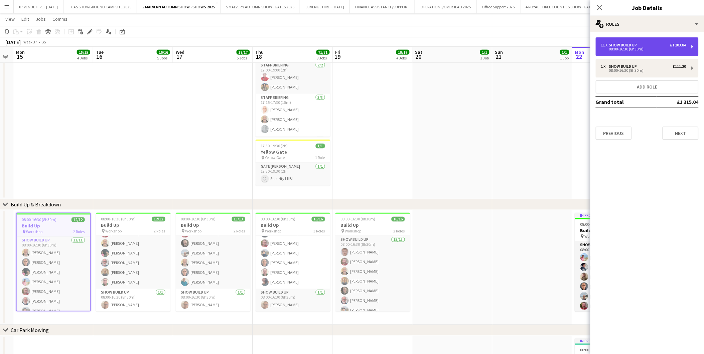
click at [630, 48] on div "08:00-16:30 (8h30m)" at bounding box center [643, 48] width 85 height 3
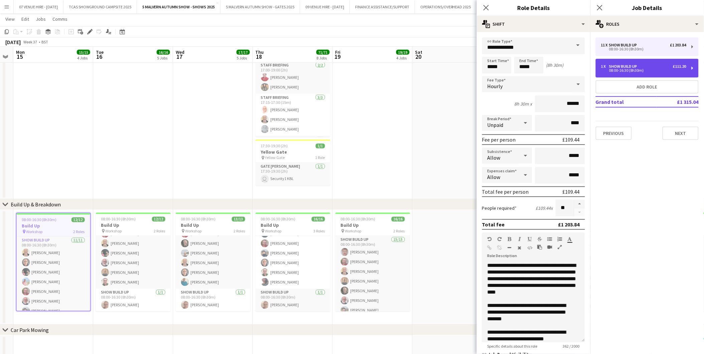
click at [633, 73] on div "1 x Show Build Up £111.20 08:00-16:30 (8h30m)" at bounding box center [647, 68] width 103 height 19
type input "******"
type input "*"
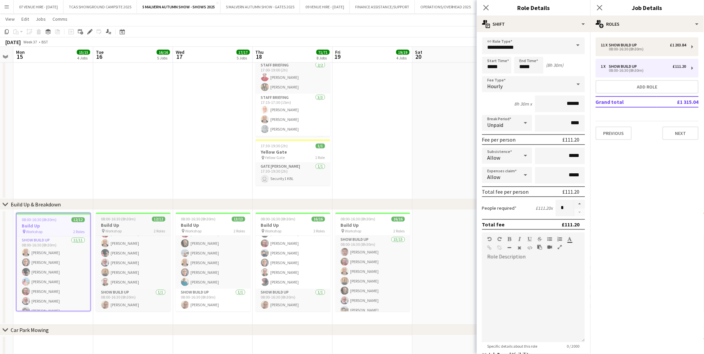
click at [129, 227] on h3 "Build Up" at bounding box center [133, 226] width 75 height 6
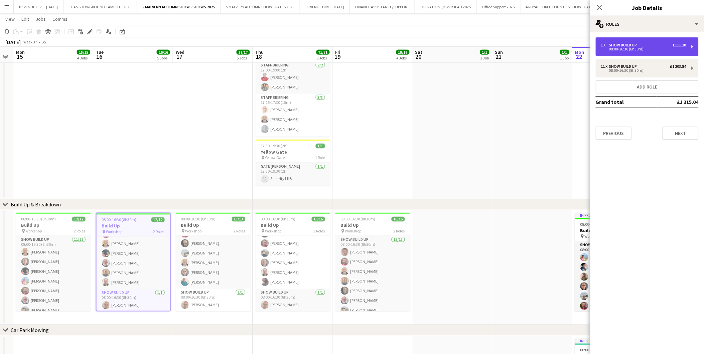
click at [640, 47] on div "08:00-16:30 (8h30m)" at bounding box center [643, 48] width 85 height 3
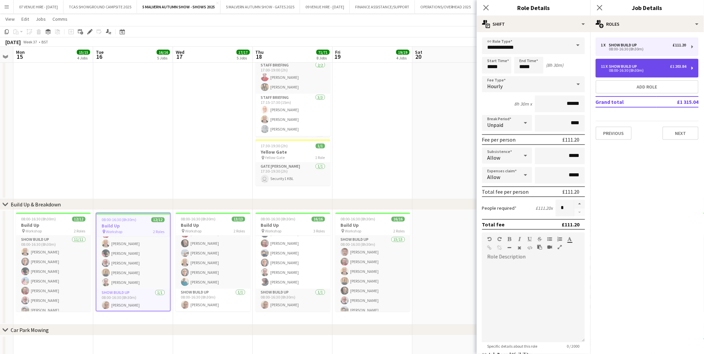
click at [611, 75] on div "11 x Show Build Up £1 203.84 08:00-16:30 (8h30m)" at bounding box center [647, 68] width 103 height 19
type input "******"
type input "**"
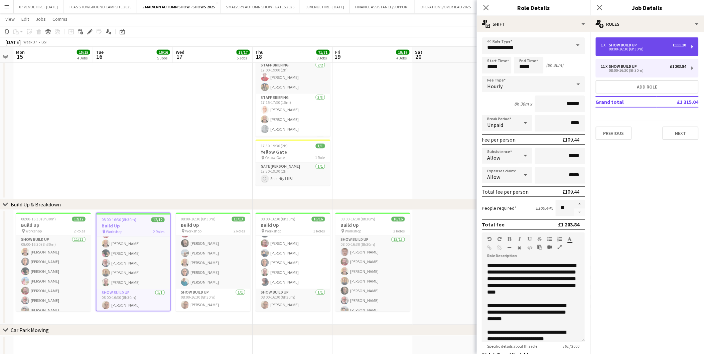
click at [616, 42] on div "1 x Show Build Up £111.20 08:00-16:30 (8h30m)" at bounding box center [647, 46] width 103 height 19
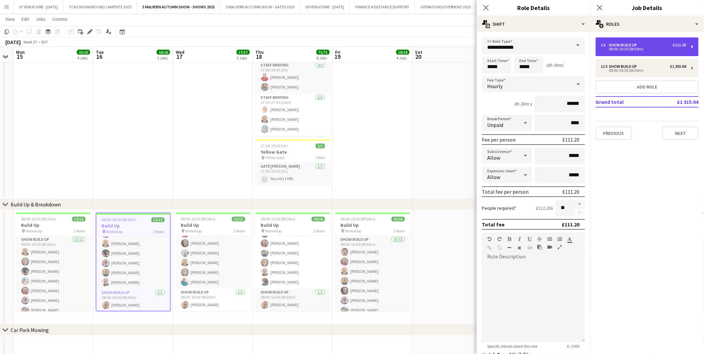
type input "******"
type input "*"
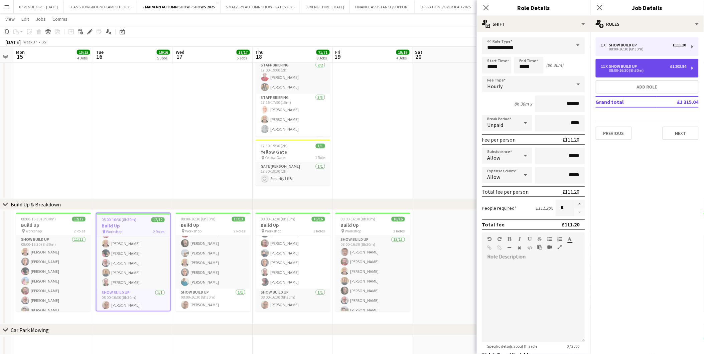
click at [625, 62] on div "11 x Show Build Up £1 203.84 08:00-16:30 (8h30m)" at bounding box center [647, 68] width 103 height 19
type input "******"
type input "**"
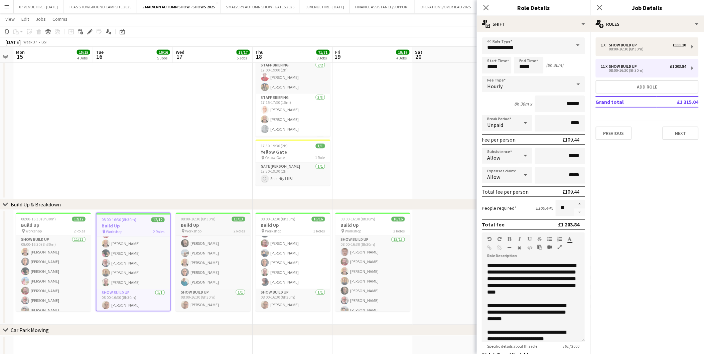
click at [216, 225] on h3 "Build Up" at bounding box center [213, 226] width 75 height 6
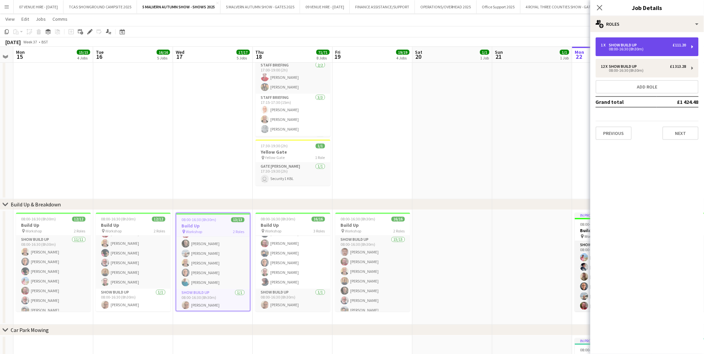
click at [624, 47] on div "08:00-16:30 (8h30m)" at bounding box center [643, 48] width 85 height 3
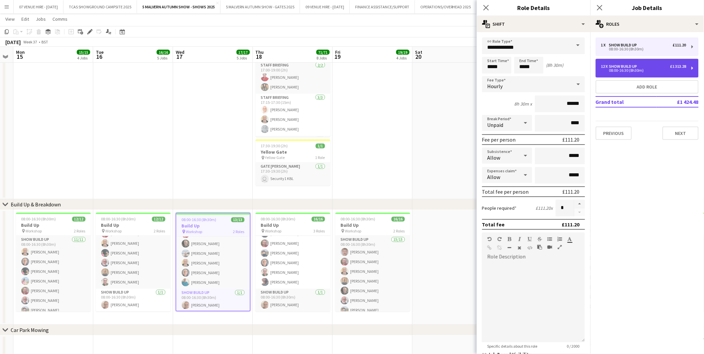
click at [629, 65] on div "Show Build Up" at bounding box center [624, 66] width 31 height 5
type input "******"
type input "**"
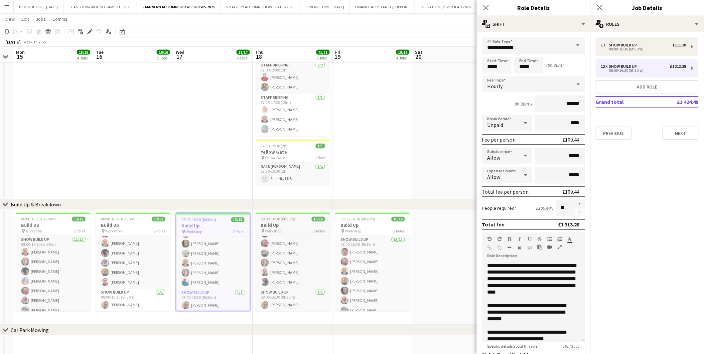
click at [283, 221] on span "08:00-16:30 (8h30m)" at bounding box center [278, 219] width 35 height 5
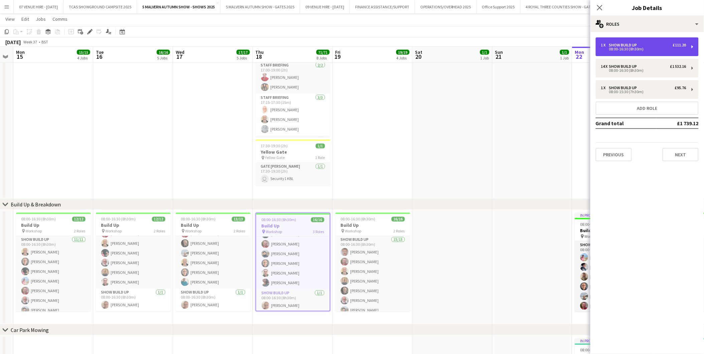
click at [642, 45] on div "1 x Show Build Up £111.20" at bounding box center [643, 45] width 85 height 5
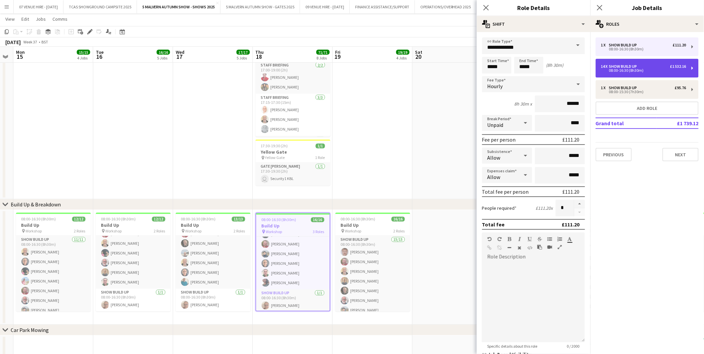
click at [642, 63] on div "14 x Show Build Up £1 532.16 08:00-16:30 (8h30m)" at bounding box center [647, 68] width 103 height 19
type input "******"
type input "**"
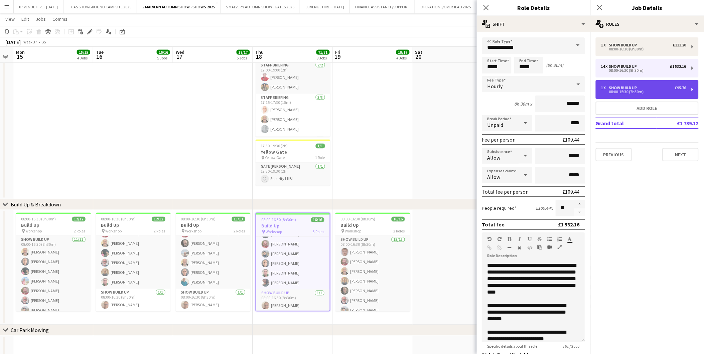
click at [643, 90] on div "08:00-15:30 (7h30m)" at bounding box center [643, 91] width 85 height 3
type input "*****"
type input "*"
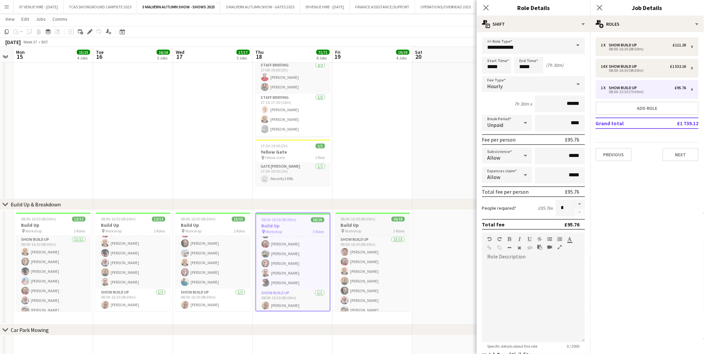
click at [368, 219] on span "08:00-16:30 (8h30m)" at bounding box center [358, 219] width 35 height 5
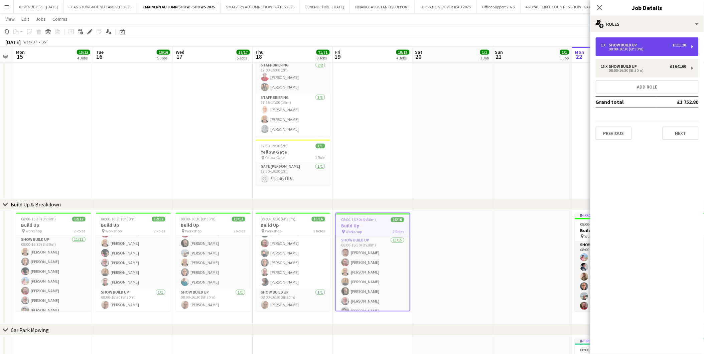
click at [624, 46] on div "Show Build Up" at bounding box center [624, 45] width 31 height 5
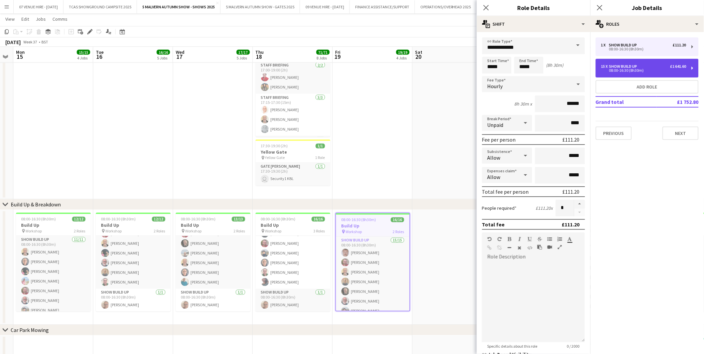
click at [630, 71] on div "08:00-16:30 (8h30m)" at bounding box center [643, 70] width 85 height 3
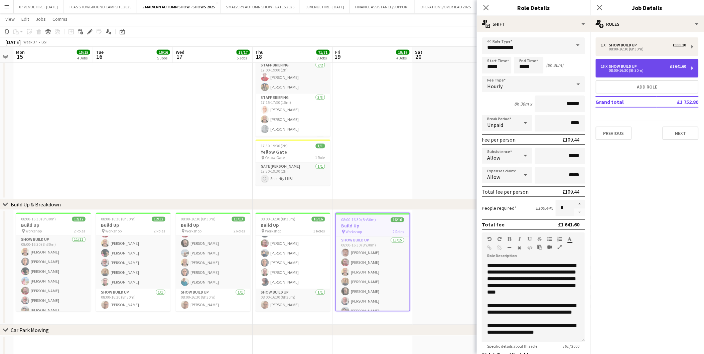
type input "******"
type input "**"
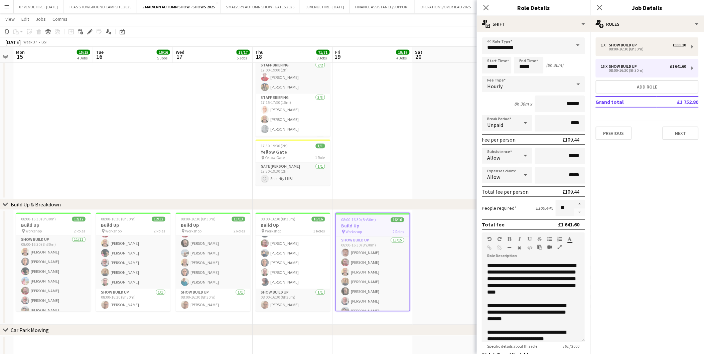
click at [413, 133] on app-date-cell at bounding box center [453, 117] width 80 height 164
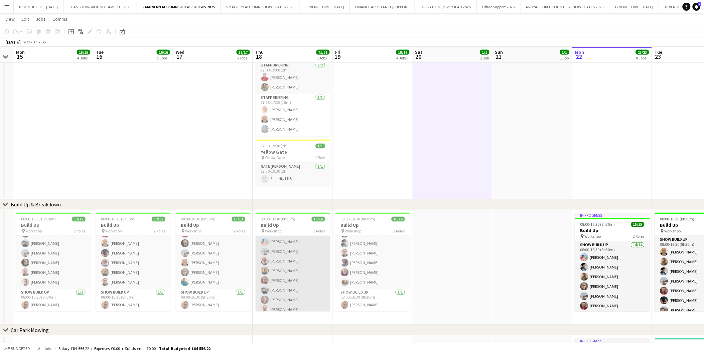
scroll to position [7, 0]
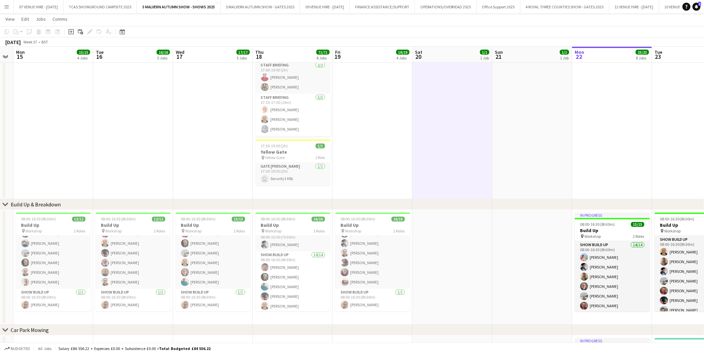
click at [451, 201] on div "chevron-right Build Up & Breakdown" at bounding box center [352, 204] width 704 height 11
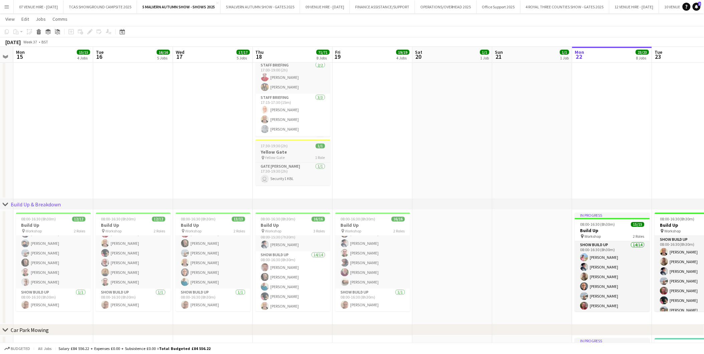
drag, startPoint x: 295, startPoint y: 151, endPoint x: 288, endPoint y: 144, distance: 9.9
click at [295, 151] on h3 "Yellow Gate" at bounding box center [293, 152] width 75 height 6
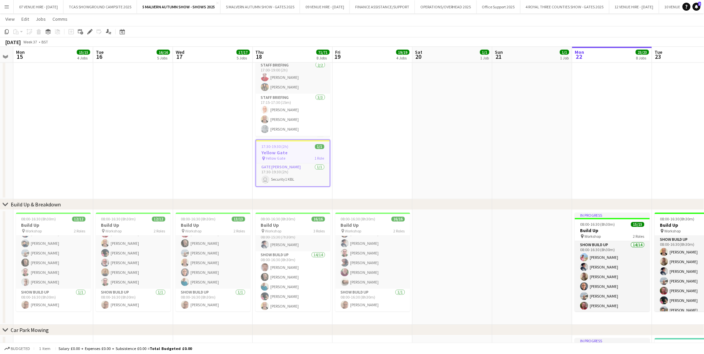
scroll to position [0, 226]
click at [89, 32] on icon at bounding box center [90, 32] width 4 height 4
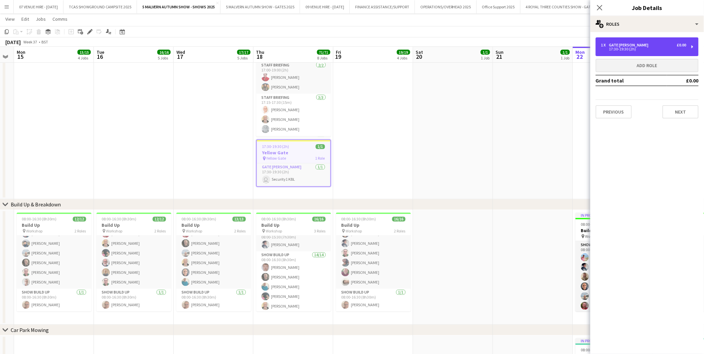
click at [612, 50] on div "17:30-19:30 (2h)" at bounding box center [643, 48] width 85 height 3
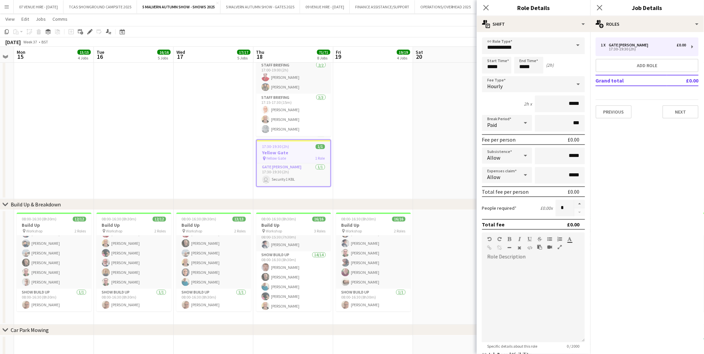
click at [401, 143] on app-date-cell at bounding box center [373, 117] width 80 height 164
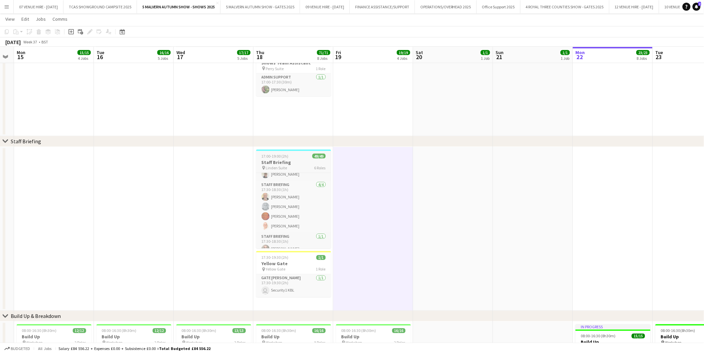
scroll to position [478, 0]
click at [287, 159] on h3 "Staff Briefing" at bounding box center [293, 162] width 75 height 6
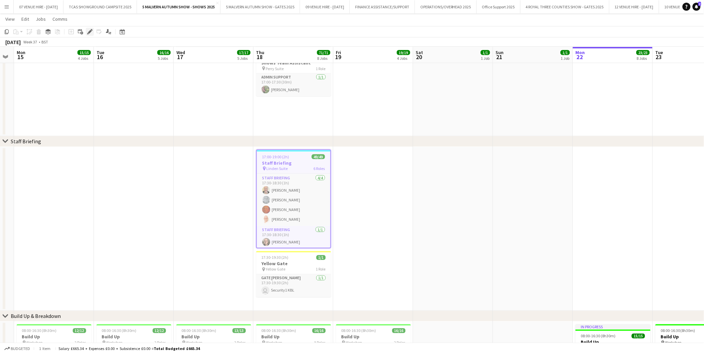
click at [89, 29] on icon "Edit" at bounding box center [89, 31] width 5 height 5
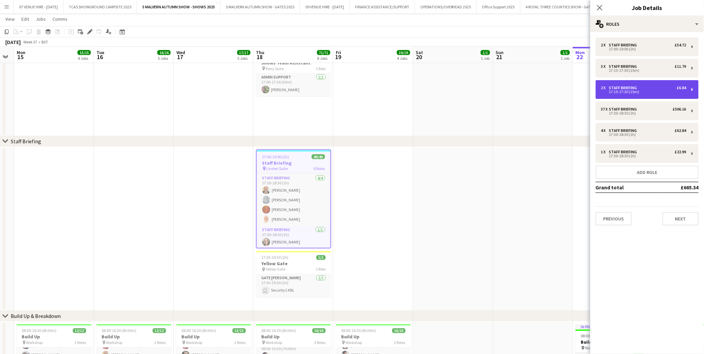
click at [624, 88] on div "Staff Briefing" at bounding box center [624, 88] width 31 height 5
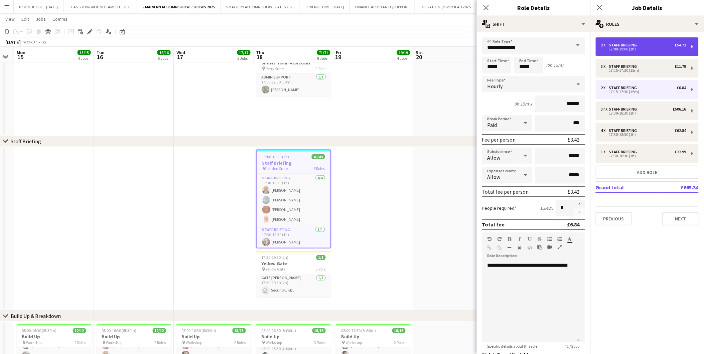
click at [642, 52] on div "2 x Staff Briefing £54.72 17:00-19:00 (2h)" at bounding box center [647, 46] width 103 height 19
type input "*****"
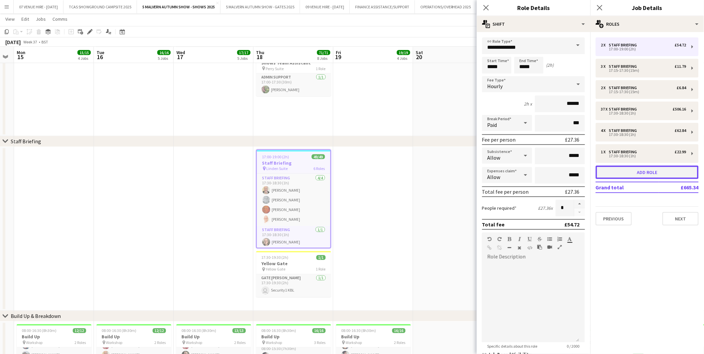
click at [627, 172] on button "Add role" at bounding box center [647, 172] width 103 height 13
type input "**********"
type input "*****"
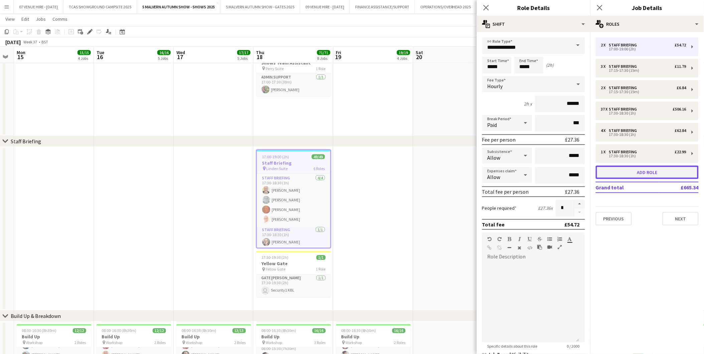
type input "*"
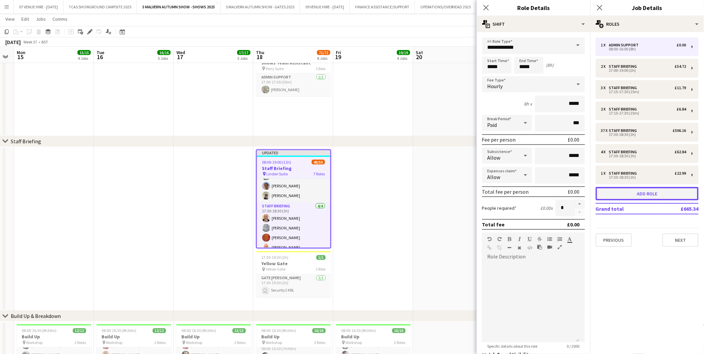
scroll to position [501, 0]
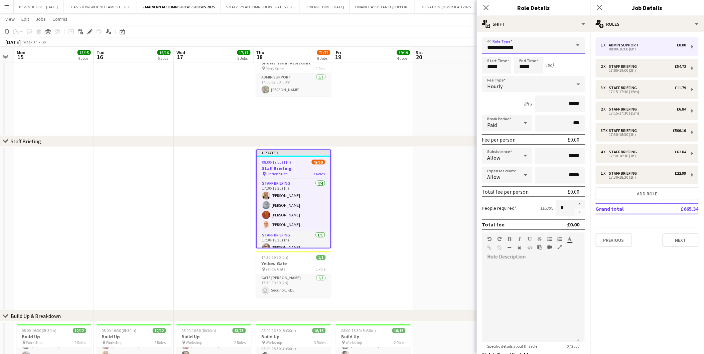
drag, startPoint x: 528, startPoint y: 47, endPoint x: 450, endPoint y: 51, distance: 78.0
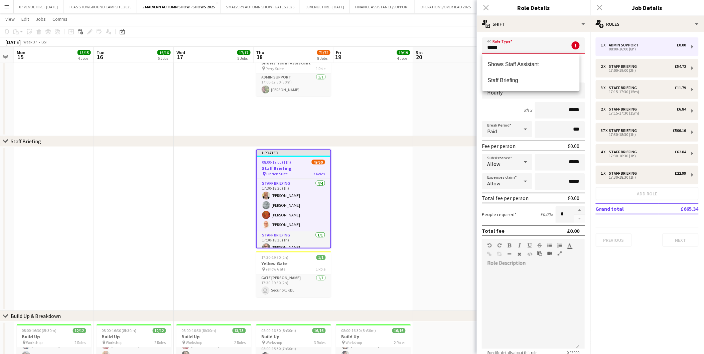
click at [498, 76] on mat-option "Staff Briefing" at bounding box center [531, 81] width 97 height 16
type input "**********"
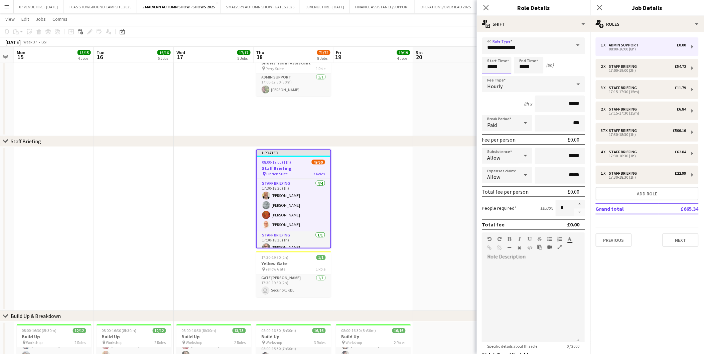
click at [504, 64] on input "*****" at bounding box center [496, 65] width 29 height 17
click at [491, 53] on div at bounding box center [490, 53] width 13 height 7
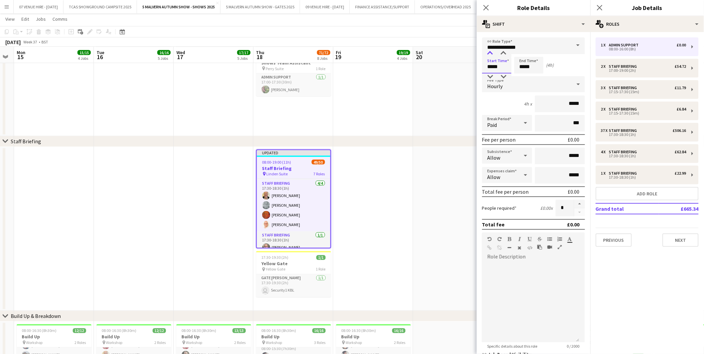
click at [491, 53] on div at bounding box center [490, 53] width 13 height 7
type input "*****"
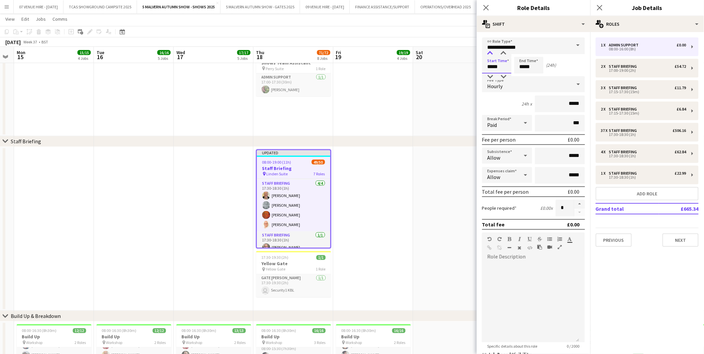
click at [491, 53] on div at bounding box center [490, 53] width 13 height 7
click at [539, 66] on input "*****" at bounding box center [528, 65] width 29 height 17
click at [521, 50] on div at bounding box center [522, 53] width 13 height 7
click at [536, 76] on div at bounding box center [535, 77] width 13 height 7
type input "*****"
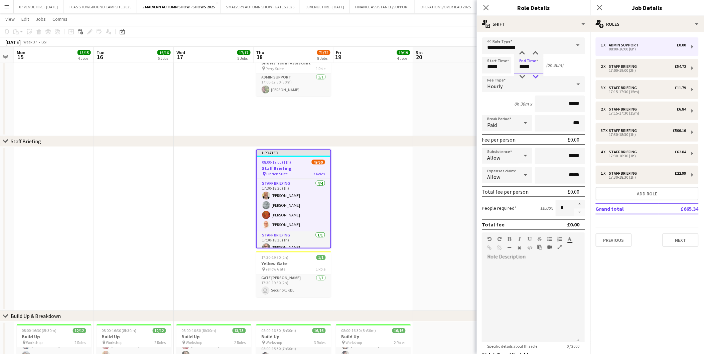
click at [536, 76] on div at bounding box center [535, 77] width 13 height 7
drag, startPoint x: 579, startPoint y: 99, endPoint x: 520, endPoint y: 91, distance: 60.3
click at [543, 101] on input "*****" at bounding box center [560, 104] width 50 height 17
type input "******"
click at [574, 202] on button "button" at bounding box center [579, 204] width 11 height 9
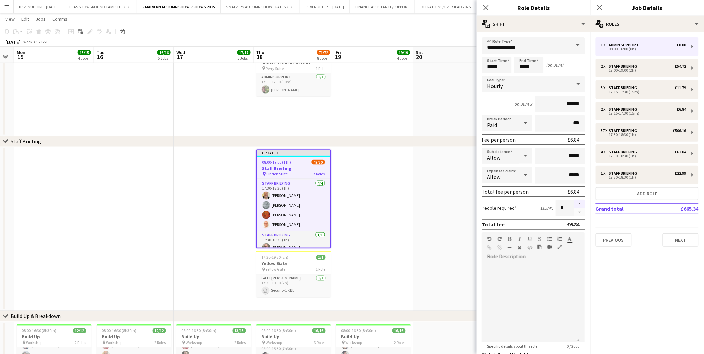
type input "*"
click at [442, 187] on app-date-cell at bounding box center [453, 229] width 80 height 164
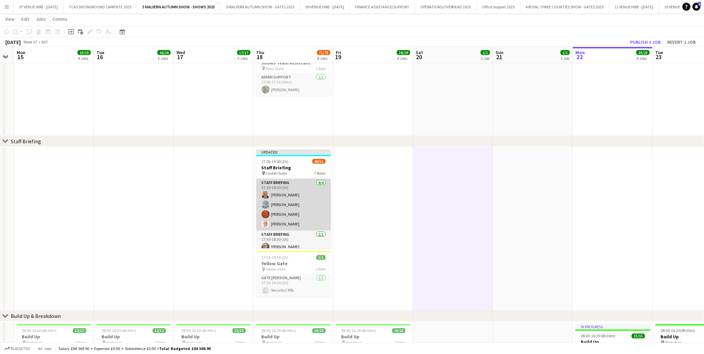
scroll to position [436, 0]
click at [296, 213] on app-card-role "Staff Briefing 37/37 17:30-18:30 (1h) Helena Grant Sandra Beddoe John Godden Ad…" at bounding box center [293, 68] width 75 height 372
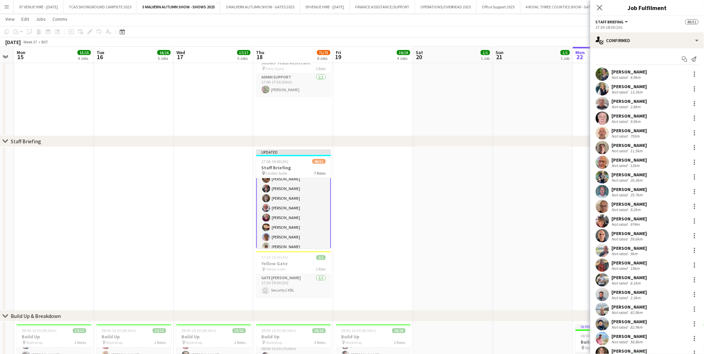
scroll to position [37, 0]
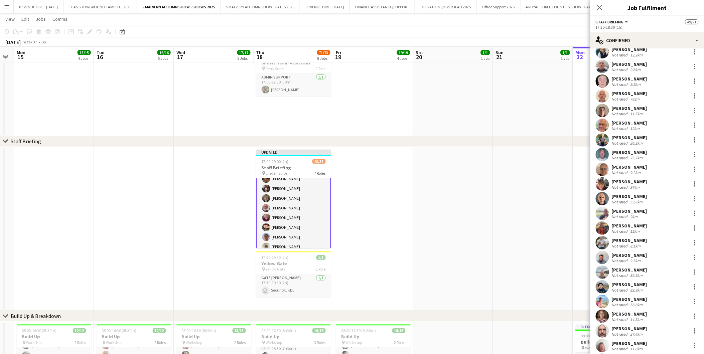
click at [540, 165] on app-date-cell at bounding box center [533, 229] width 80 height 164
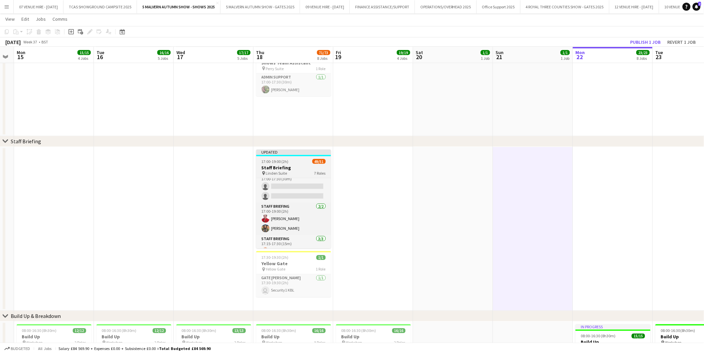
scroll to position [0, 0]
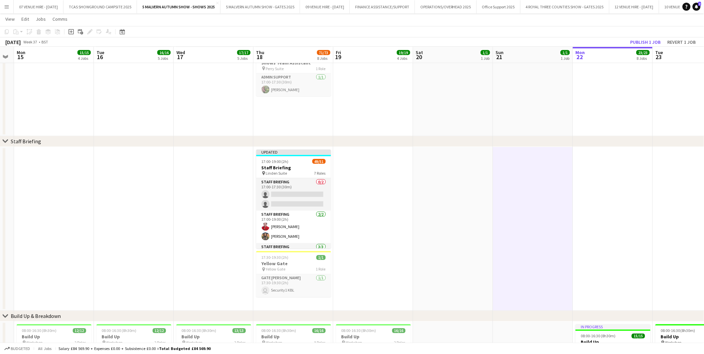
drag, startPoint x: 291, startPoint y: 199, endPoint x: 414, endPoint y: 145, distance: 133.8
click at [291, 199] on app-card-role "Staff Briefing 0/2 17:00-17:30 (30m) single-neutral-actions single-neutral-acti…" at bounding box center [293, 194] width 75 height 32
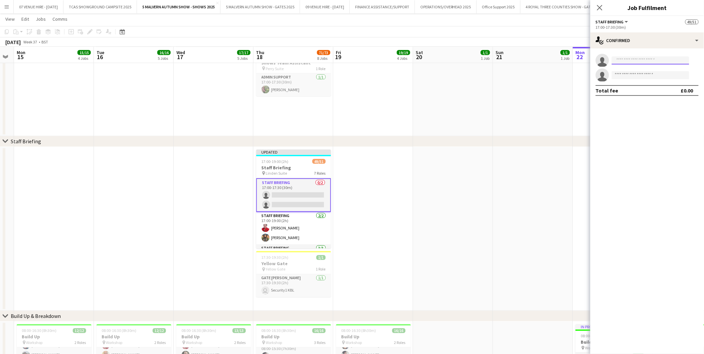
click at [643, 59] on input at bounding box center [651, 60] width 78 height 8
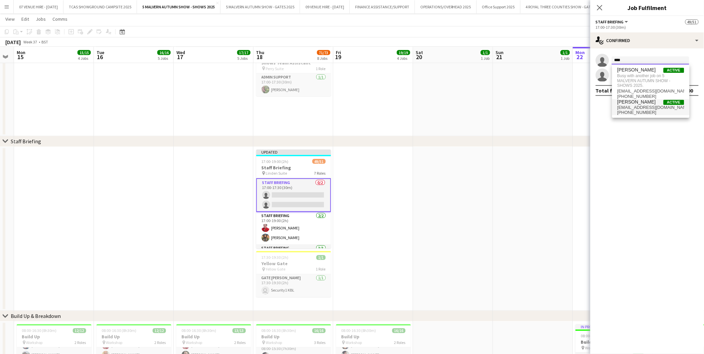
type input "****"
click at [630, 110] on span "+447769049482" at bounding box center [651, 112] width 67 height 5
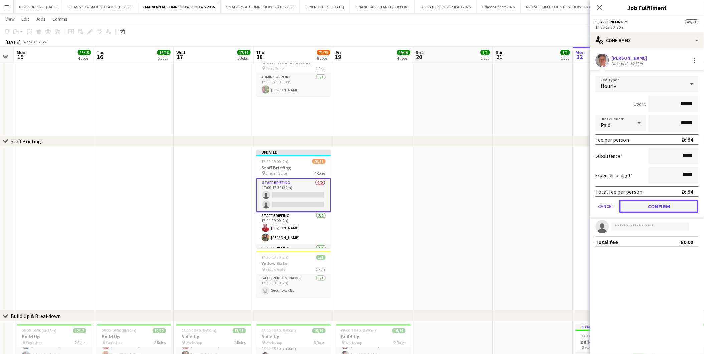
click at [661, 203] on button "Confirm" at bounding box center [659, 206] width 79 height 13
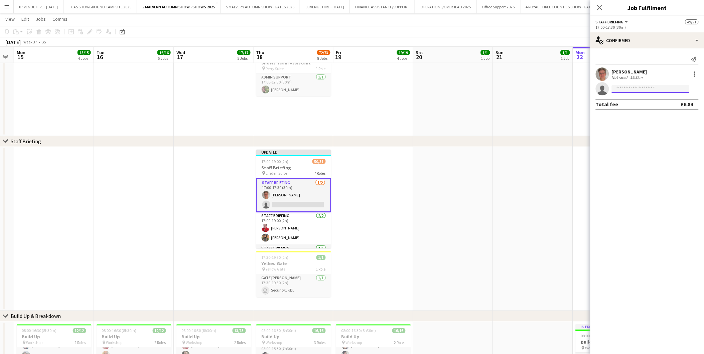
click at [657, 87] on input at bounding box center [651, 89] width 78 height 8
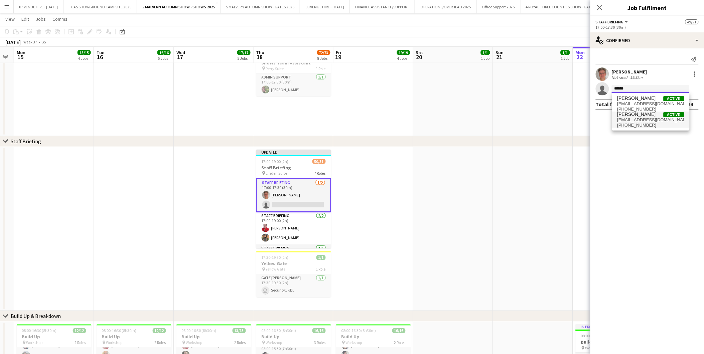
type input "******"
click at [640, 119] on span "angelaseeliger1@gmail.com" at bounding box center [651, 119] width 67 height 5
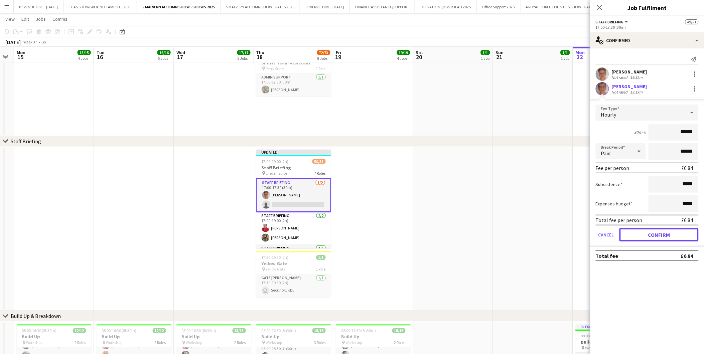
drag, startPoint x: 661, startPoint y: 232, endPoint x: 657, endPoint y: 232, distance: 4.0
click at [661, 232] on button "Confirm" at bounding box center [659, 234] width 79 height 13
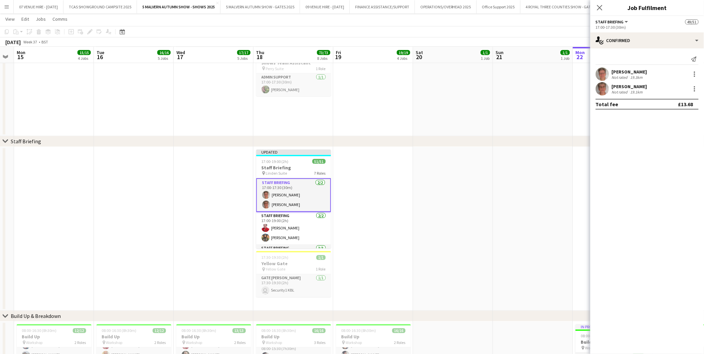
click at [550, 209] on app-date-cell at bounding box center [533, 229] width 80 height 164
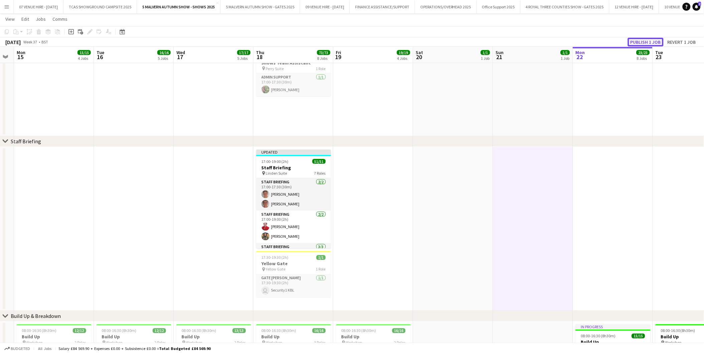
click at [651, 41] on button "Publish 1 job" at bounding box center [646, 42] width 36 height 9
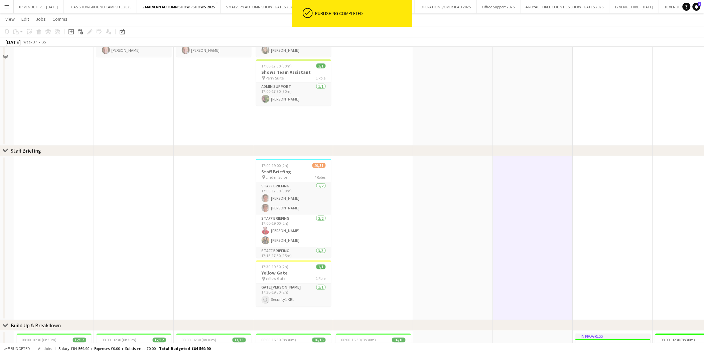
scroll to position [223, 0]
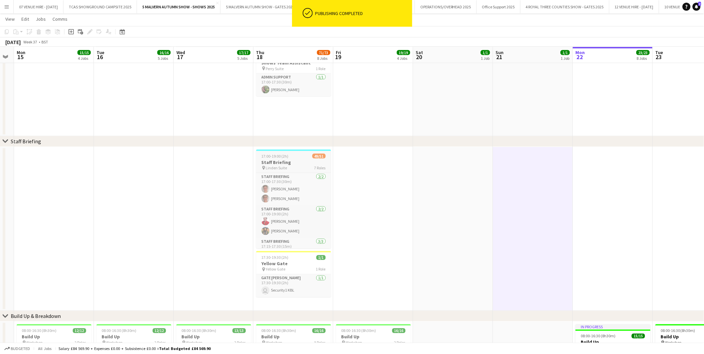
click at [291, 156] on div "17:00-19:00 (2h) 49/51" at bounding box center [293, 156] width 75 height 5
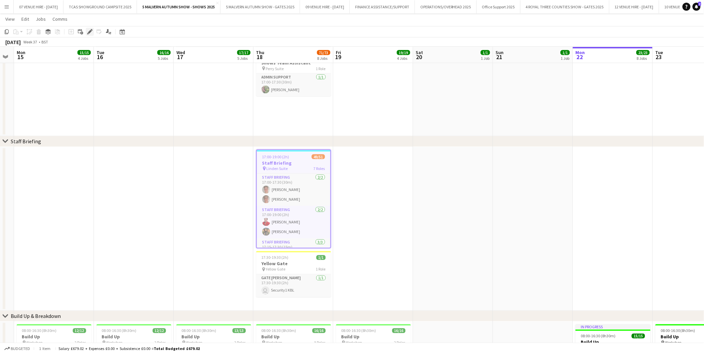
click at [91, 31] on icon at bounding box center [90, 32] width 4 height 4
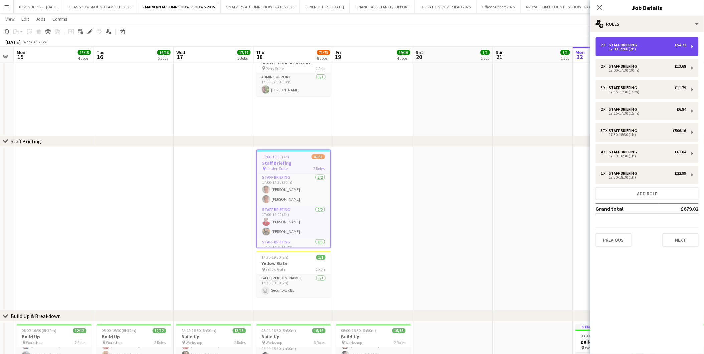
click at [666, 44] on div "2 x Staff Briefing £54.72" at bounding box center [643, 45] width 85 height 5
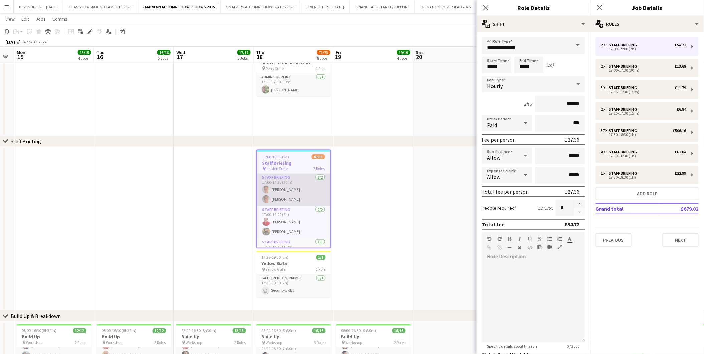
click at [296, 194] on app-card-role "Staff Briefing 2/2 17:00-17:30 (30m) Judy Palfrey Angela Seeliger" at bounding box center [294, 190] width 74 height 32
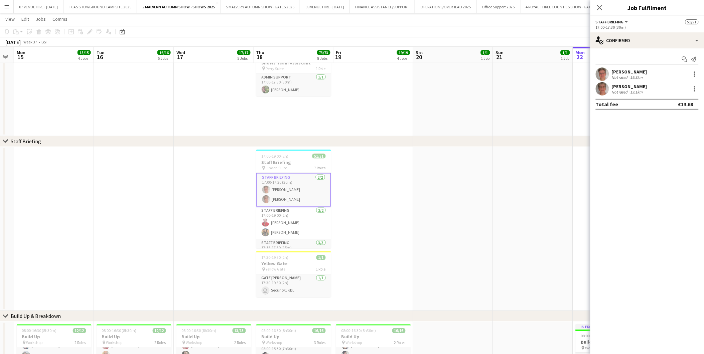
click at [296, 194] on app-card-role "Staff Briefing 2/2 17:00-17:30 (30m) Judy Palfrey Angela Seeliger" at bounding box center [293, 190] width 75 height 34
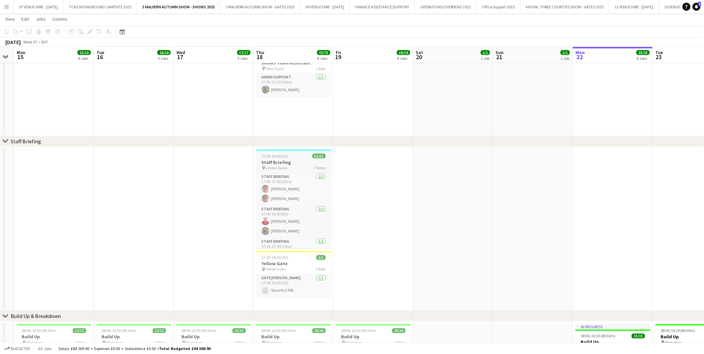
click at [289, 160] on h3 "Staff Briefing" at bounding box center [293, 162] width 75 height 6
click at [88, 31] on icon "Edit" at bounding box center [89, 31] width 5 height 5
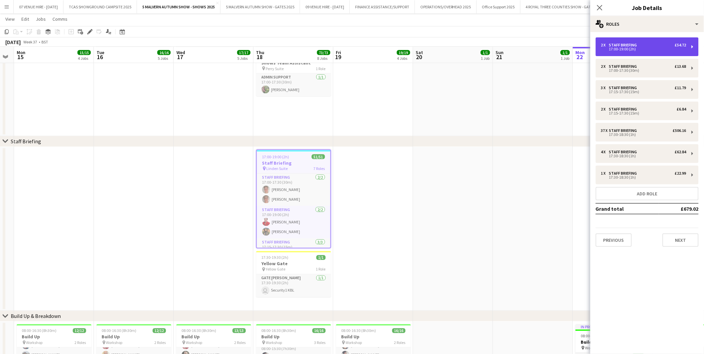
click at [665, 43] on div "2 x Staff Briefing £54.72" at bounding box center [643, 45] width 85 height 5
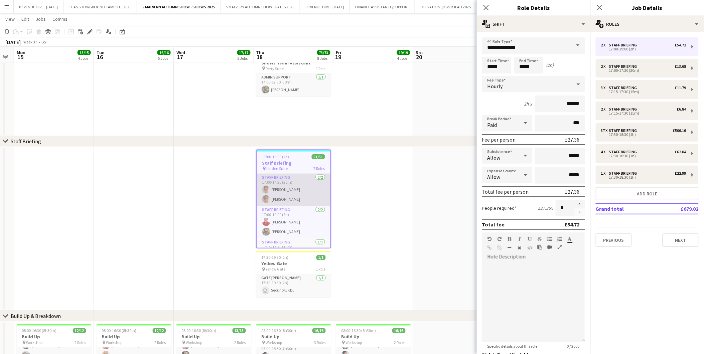
click at [289, 191] on app-card-role "Staff Briefing 2/2 17:00-17:30 (30m) Judy Palfrey Angela Seeliger" at bounding box center [294, 190] width 74 height 32
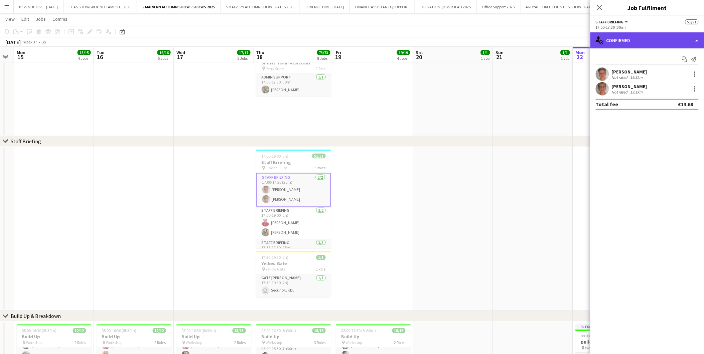
click at [656, 37] on div "single-neutral-actions-check-2 Confirmed" at bounding box center [647, 40] width 114 height 16
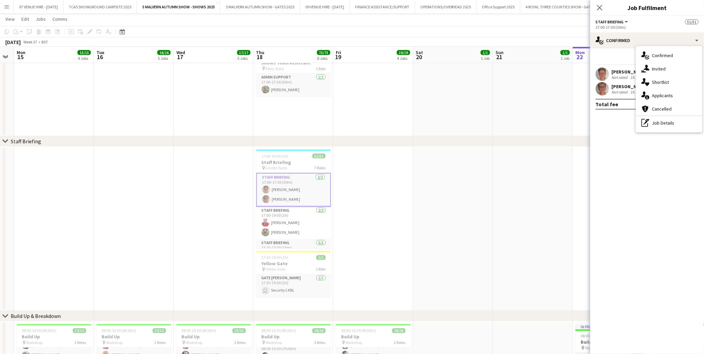
click at [663, 126] on div "pen-write Job Details" at bounding box center [669, 122] width 66 height 13
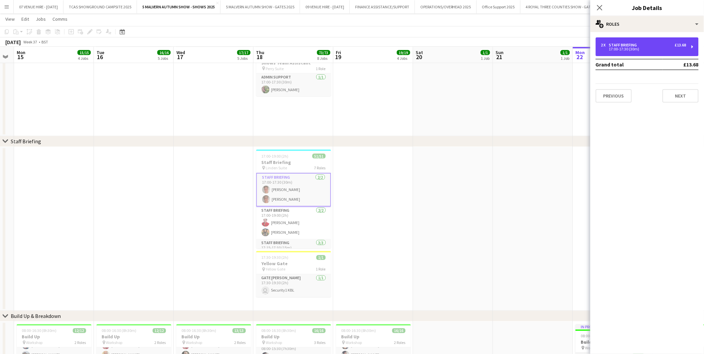
click at [642, 47] on div "2 x Staff Briefing £13.68" at bounding box center [643, 45] width 85 height 5
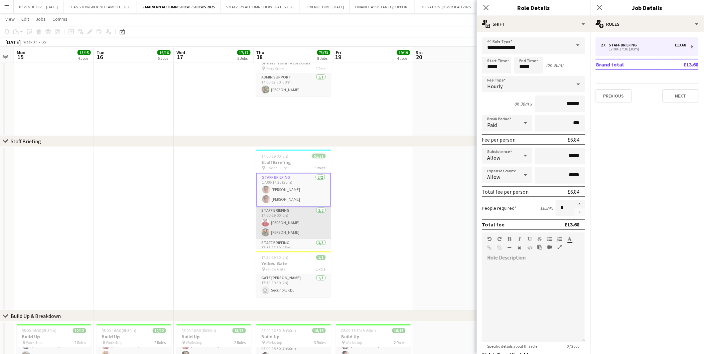
click at [292, 224] on app-card-role "Staff Briefing 2/2 17:00-19:00 (2h) Judy Hardy Esme Ruff" at bounding box center [293, 223] width 75 height 32
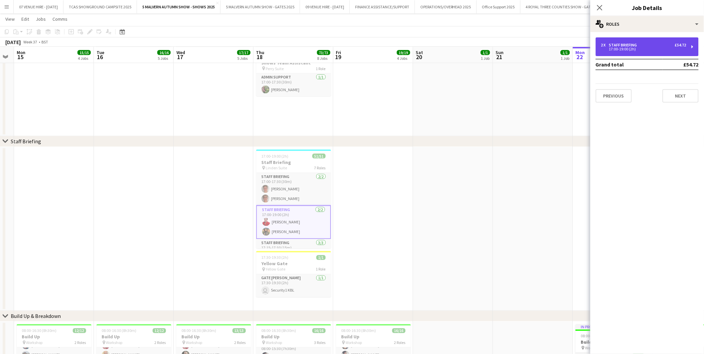
click at [658, 44] on div "2 x Staff Briefing £54.72" at bounding box center [643, 45] width 85 height 5
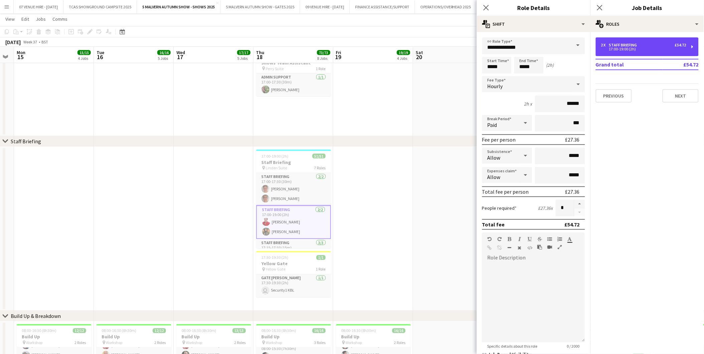
scroll to position [37, 0]
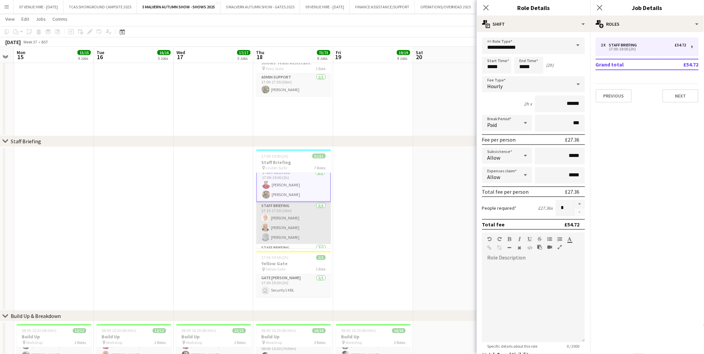
click at [295, 222] on app-card-role "Staff Briefing 3/3 17:15-17:30 (15m) Michael Bowden Stuart McNaughton Brian Sea…" at bounding box center [293, 223] width 75 height 42
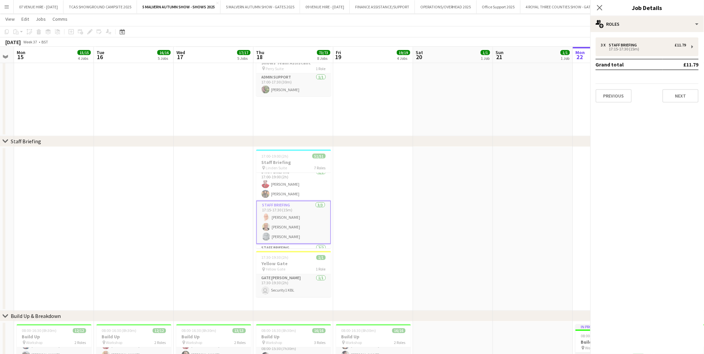
scroll to position [37, 0]
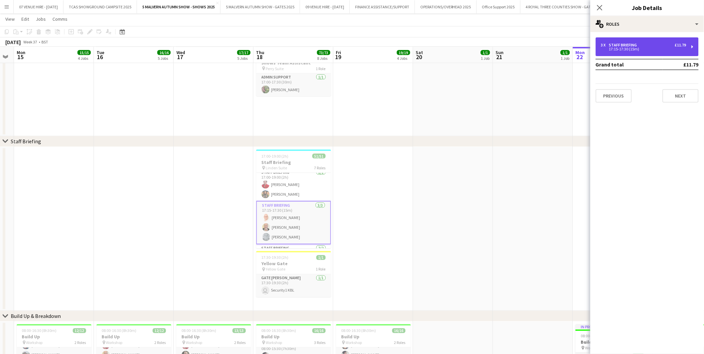
click at [642, 47] on div "3 x Staff Briefing £11.79" at bounding box center [643, 45] width 85 height 5
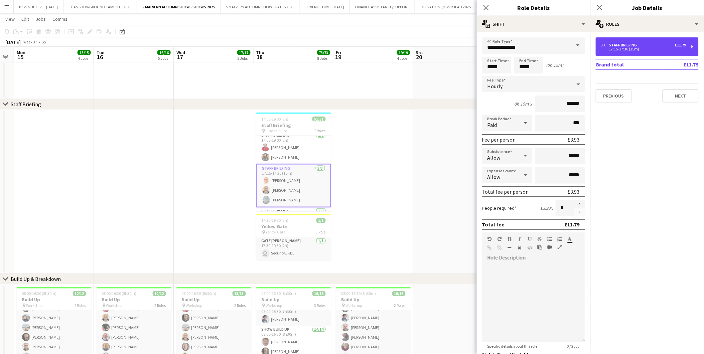
scroll to position [74, 0]
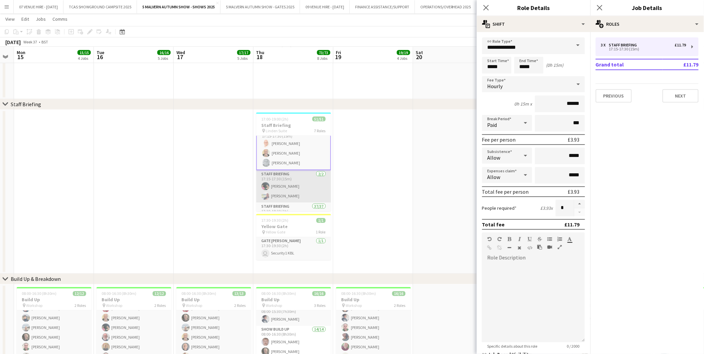
click at [293, 191] on app-card-role "Staff Briefing 2/2 17:15-17:30 (15m) Will Hooper Alexander Brooks" at bounding box center [293, 186] width 75 height 32
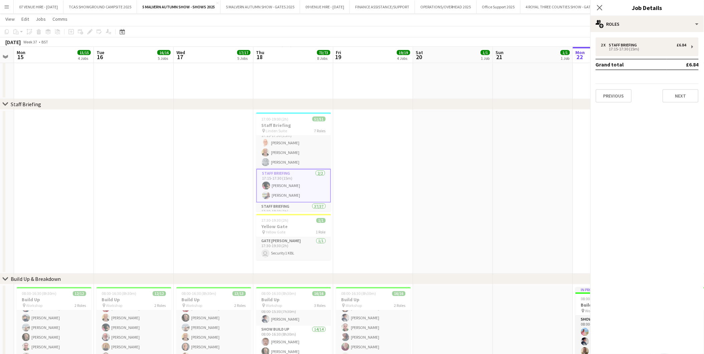
scroll to position [74, 0]
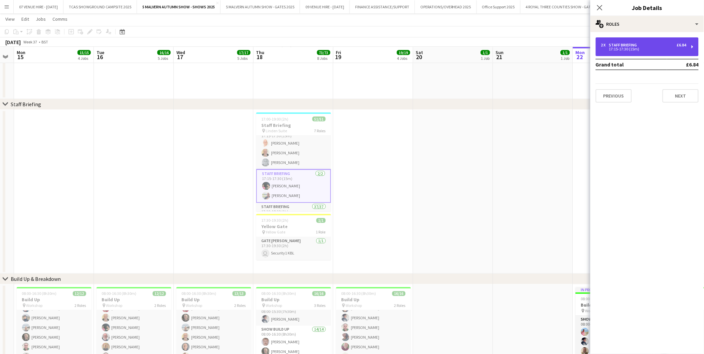
click at [633, 43] on div "Staff Briefing" at bounding box center [624, 45] width 31 height 5
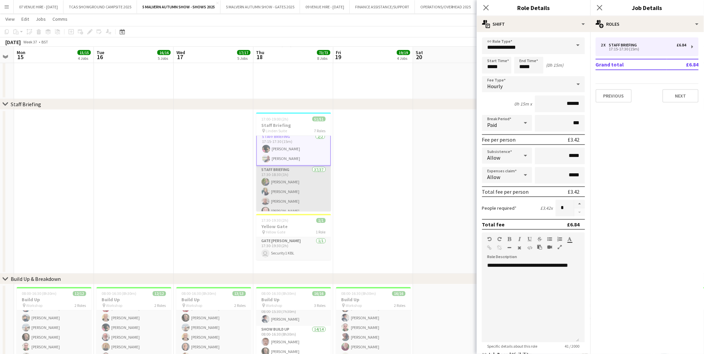
click at [298, 182] on app-card-role "Staff Briefing 37/37 17:30-18:30 (1h) Helena Grant Sandra Beddoe John Godden Ad…" at bounding box center [293, 352] width 75 height 372
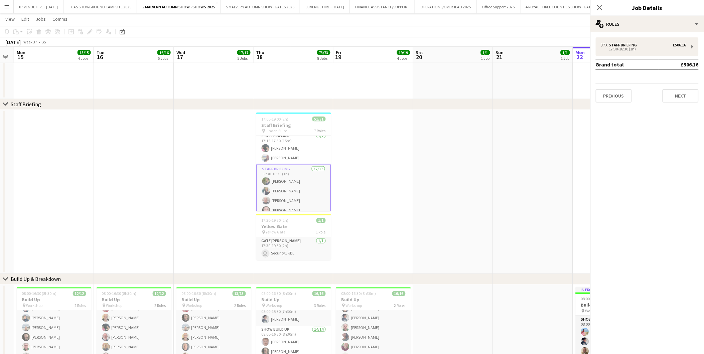
scroll to position [110, 0]
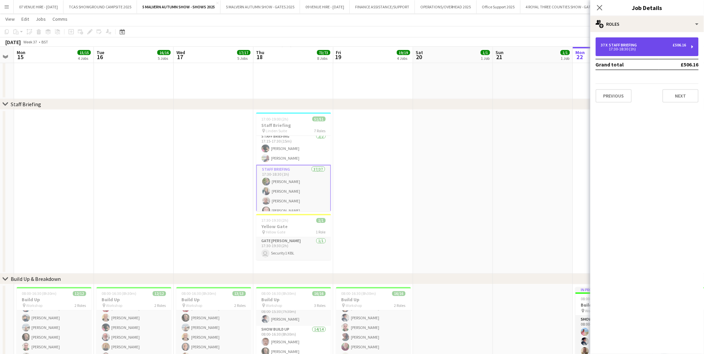
click at [618, 49] on div "17:30-18:30 (1h)" at bounding box center [643, 48] width 85 height 3
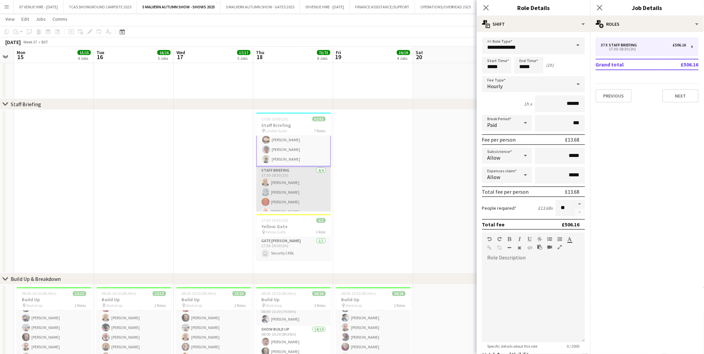
click at [294, 191] on app-card-role "Staff Briefing 4/4 17:30-18:30 (1h) Stuart McNaughton Brian Seabourne Warren Ba…" at bounding box center [293, 193] width 75 height 52
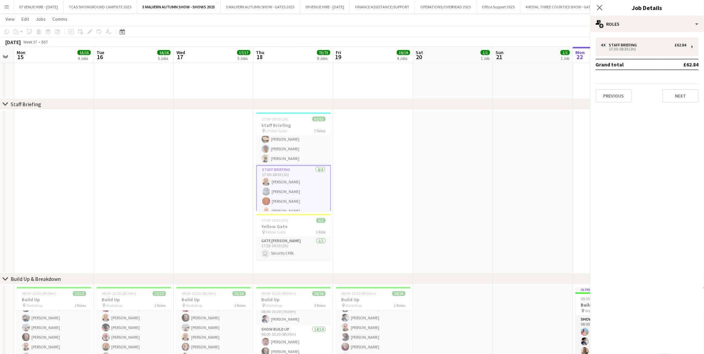
scroll to position [481, 0]
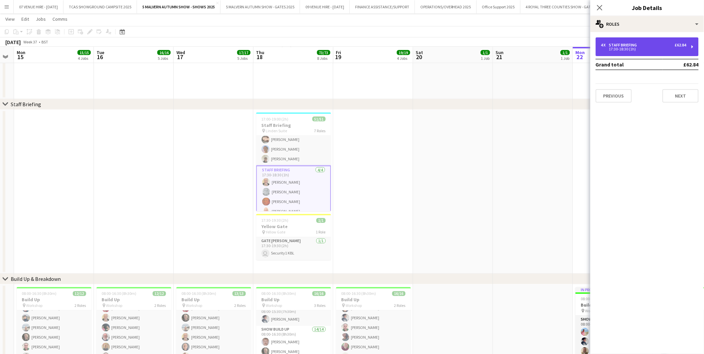
click at [654, 50] on div "17:30-18:30 (1h)" at bounding box center [643, 48] width 85 height 3
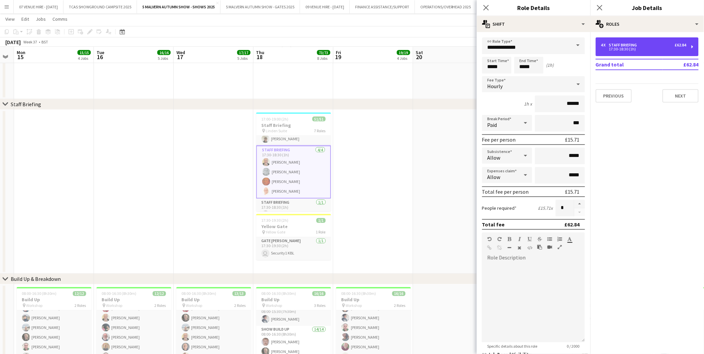
scroll to position [511, 0]
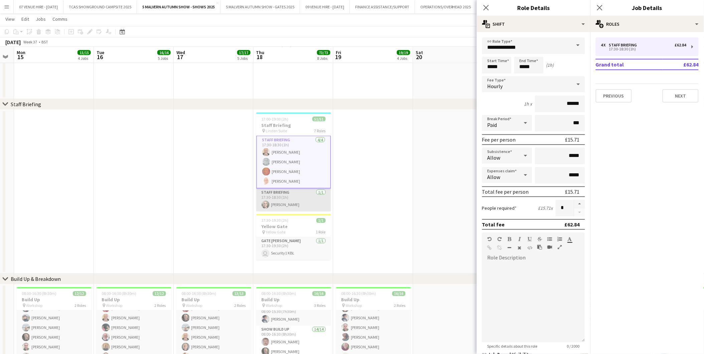
click at [301, 203] on app-card-role "Staff Briefing 1/1 17:30-18:30 (1h) Richard Robson" at bounding box center [293, 200] width 75 height 23
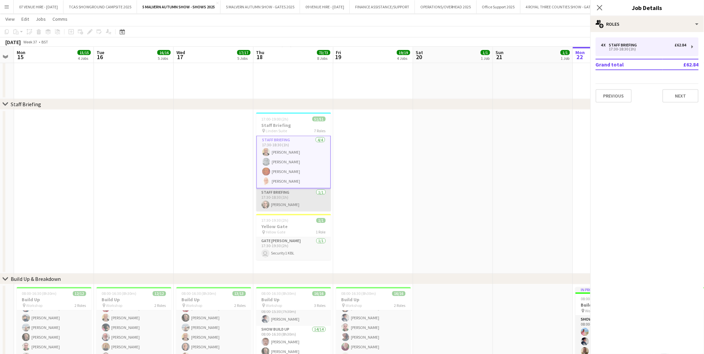
scroll to position [511, 0]
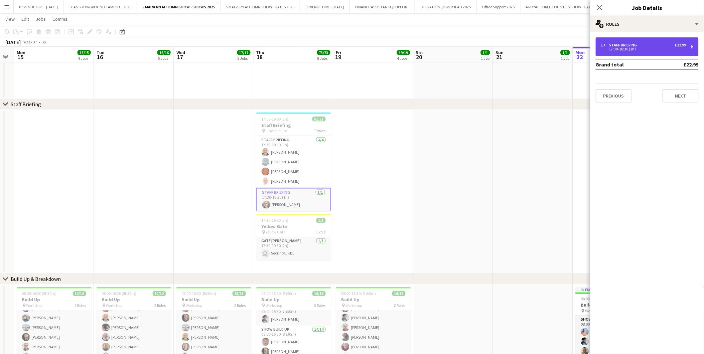
click at [629, 44] on div "Staff Briefing" at bounding box center [624, 45] width 31 height 5
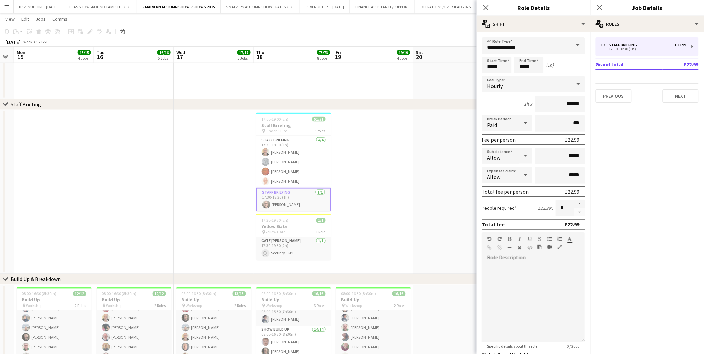
click at [427, 148] on app-date-cell at bounding box center [453, 192] width 80 height 164
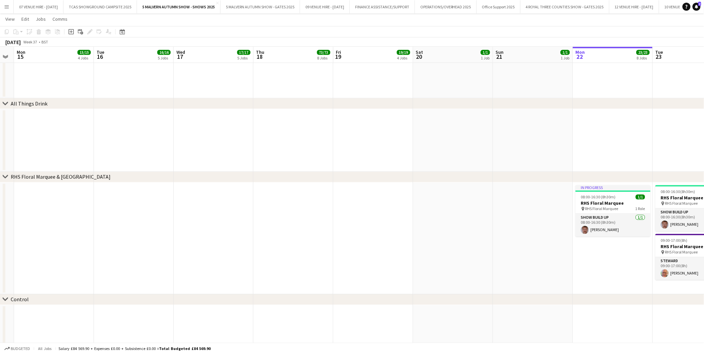
scroll to position [2512, 0]
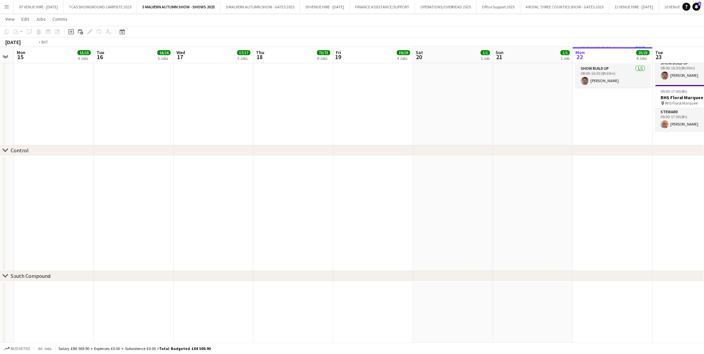
drag, startPoint x: 600, startPoint y: 187, endPoint x: 177, endPoint y: 199, distance: 422.9
click at [289, 200] on app-calendar-viewport "Fri 12 3/3 3 Jobs Sat 13 Sun 14 Mon 15 15/15 4 Jobs Tue 16 16/16 5 Jobs Wed 17 …" at bounding box center [352, 7] width 704 height 4986
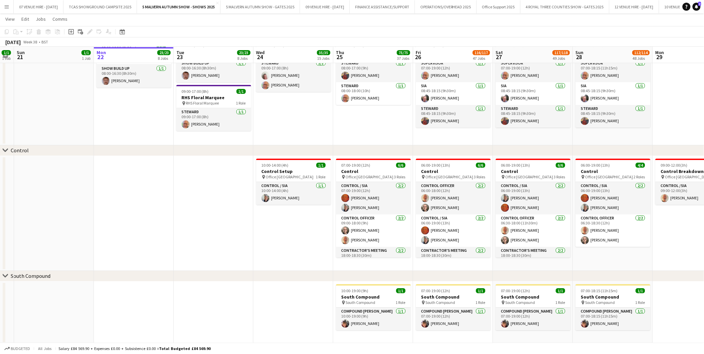
drag, startPoint x: 177, startPoint y: 199, endPoint x: 353, endPoint y: 199, distance: 176.1
click at [160, 199] on app-calendar-viewport "Thu 18 73/73 8 Jobs Fri 19 19/19 4 Jobs Sat 20 1/1 1 Job Sun 21 1/1 1 Job Mon 2…" at bounding box center [352, 7] width 704 height 4986
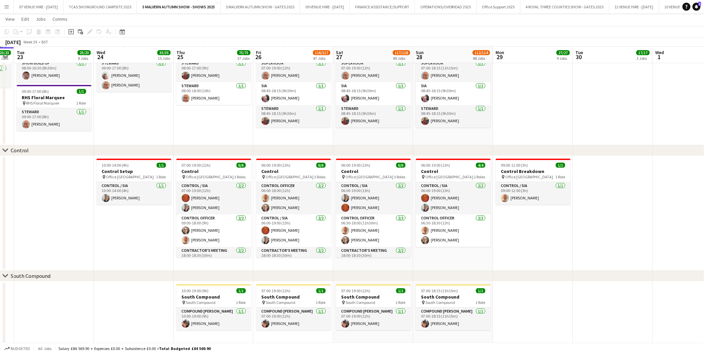
scroll to position [0, 221]
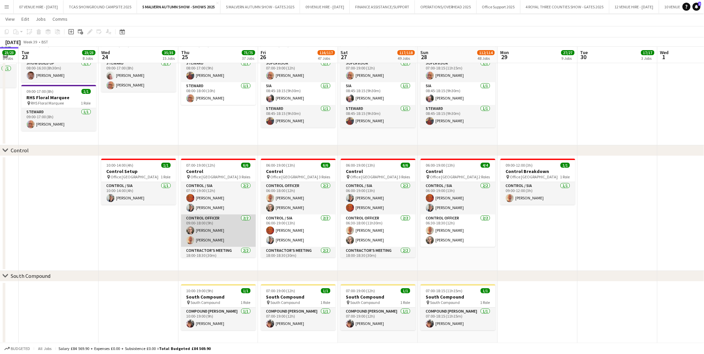
click at [207, 232] on app-card-role "Control Officer 2/2 09:00-18:00 (9h) Richard Robson Ian Blanchard" at bounding box center [218, 231] width 75 height 32
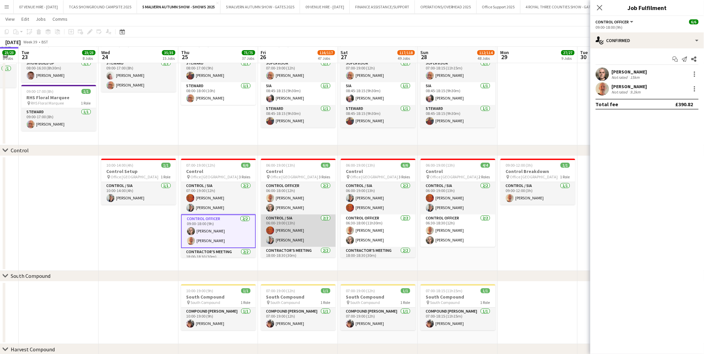
click at [280, 233] on app-card-role "Control / SIA 2/2 06:00-19:00 (13h) Warren Ballinger Ian Pitt" at bounding box center [298, 231] width 75 height 32
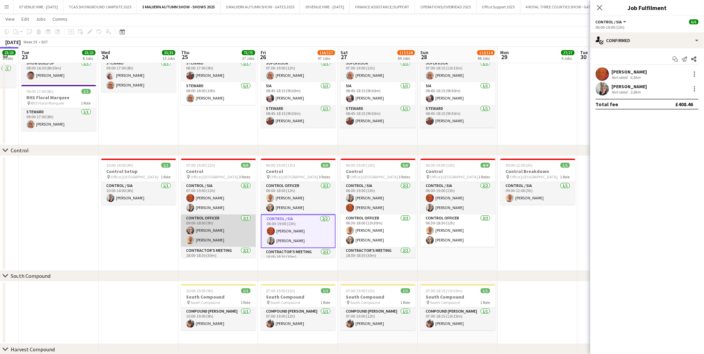
click at [204, 233] on app-card-role "Control Officer 2/2 09:00-18:00 (9h) Richard Robson Ian Blanchard" at bounding box center [218, 231] width 75 height 32
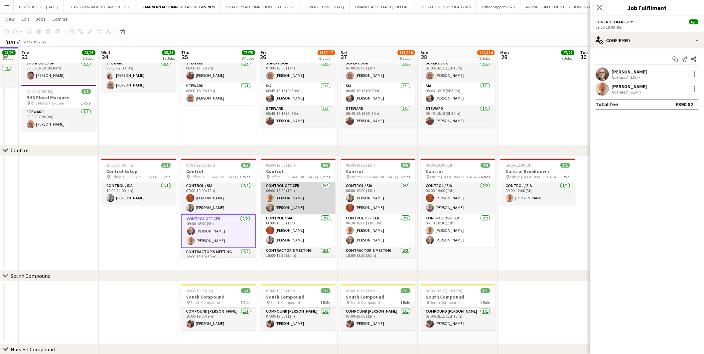
click at [299, 199] on app-card-role "Control Officer 2/2 06:00-18:00 (12h) Ian Blanchard Richard Robson" at bounding box center [298, 198] width 75 height 32
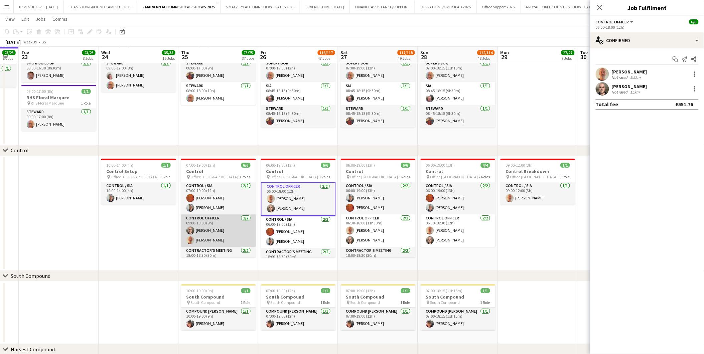
click at [204, 233] on app-card-role "Control Officer 2/2 09:00-18:00 (9h) Richard Robson Ian Blanchard" at bounding box center [218, 231] width 75 height 32
click at [290, 201] on app-card-role "Control Officer 2/2 06:00-18:00 (12h) Ian Blanchard Richard Robson" at bounding box center [298, 199] width 75 height 34
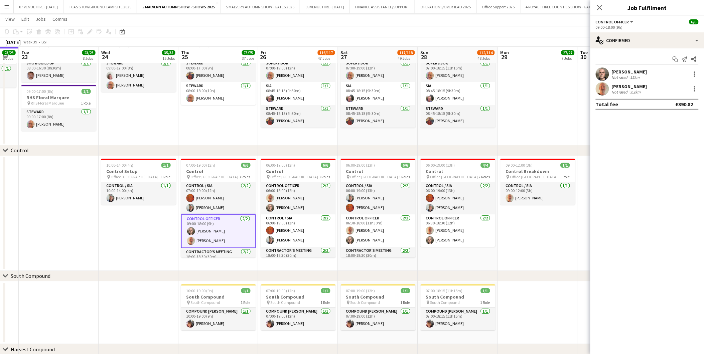
click at [515, 249] on app-date-cell "09:00-12:00 (3h) 1/1 Control Breakdown pin Office Car Park 1 Role Control / SIA…" at bounding box center [538, 213] width 80 height 115
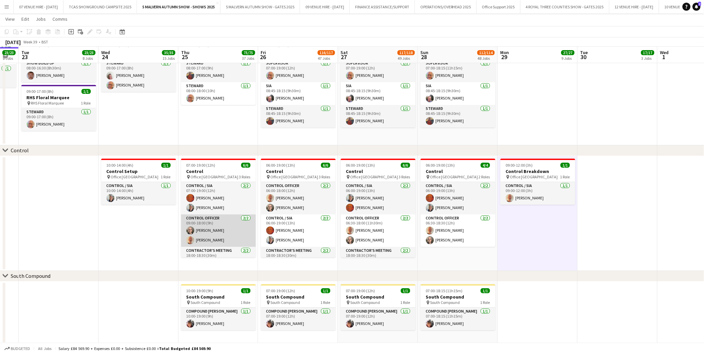
click at [206, 230] on app-card-role "Control Officer 2/2 09:00-18:00 (9h) Richard Robson Ian Blanchard" at bounding box center [218, 231] width 75 height 32
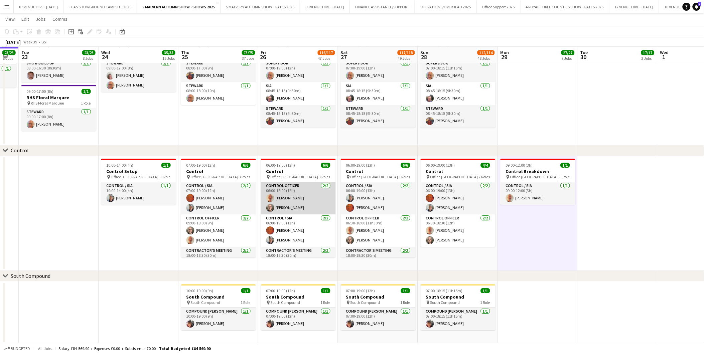
click at [284, 205] on app-card-role "Control Officer 2/2 06:00-18:00 (12h) Ian Blanchard Richard Robson" at bounding box center [298, 198] width 75 height 32
click at [550, 248] on app-date-cell "09:00-12:00 (3h) 1/1 Control Breakdown pin Office Car Park 1 Role Control / SIA…" at bounding box center [538, 213] width 80 height 115
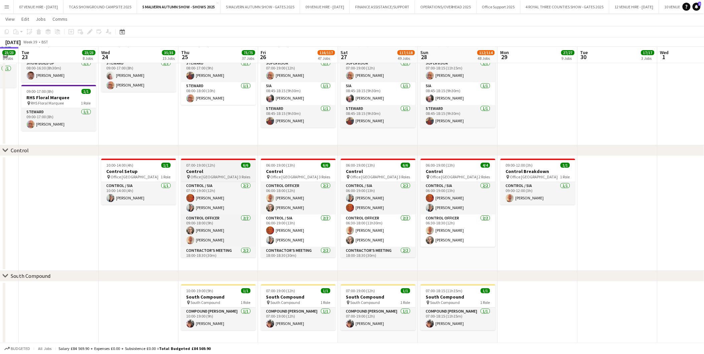
click at [215, 170] on h3 "Control" at bounding box center [218, 171] width 75 height 6
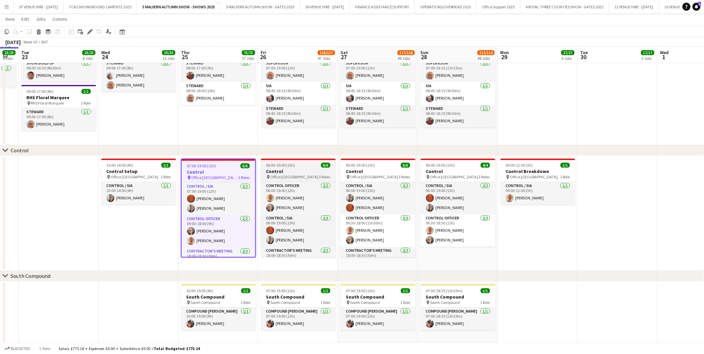
click at [275, 166] on span "06:00-19:00 (13h)" at bounding box center [280, 165] width 29 height 5
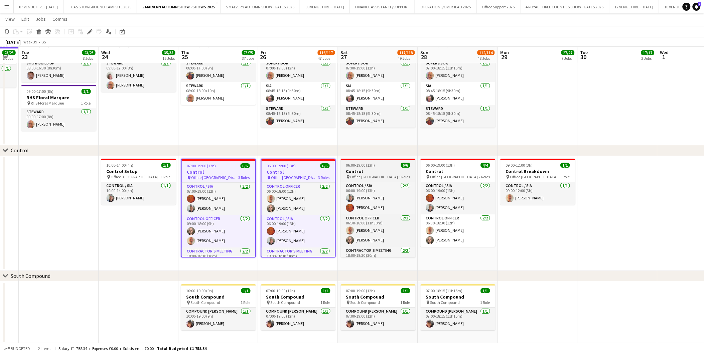
click at [404, 173] on h3 "Control" at bounding box center [378, 171] width 75 height 6
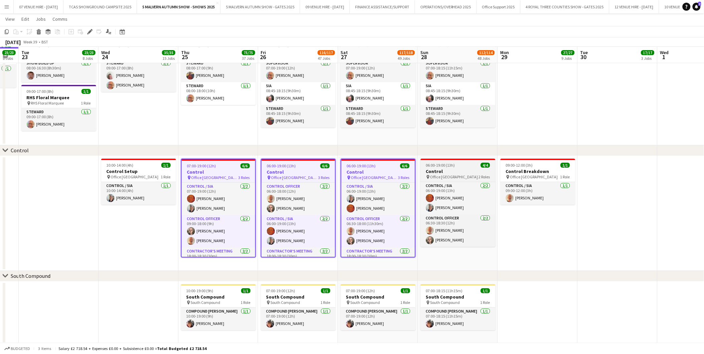
click at [429, 169] on h3 "Control" at bounding box center [458, 171] width 75 height 6
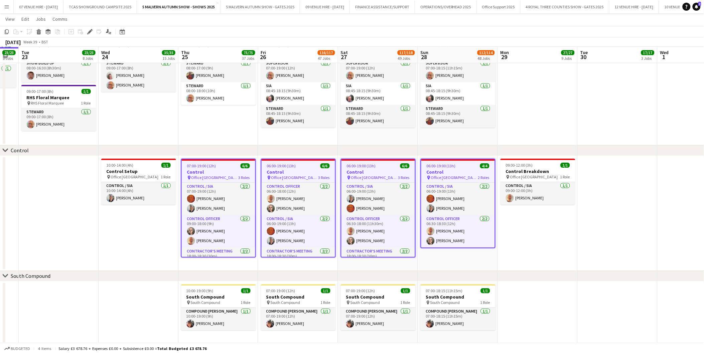
click at [128, 232] on app-date-cell "10:00-14:00 (4h) 1/1 Control Setup pin Office Car Park 1 Role Control / SIA 1/1…" at bounding box center [139, 213] width 80 height 115
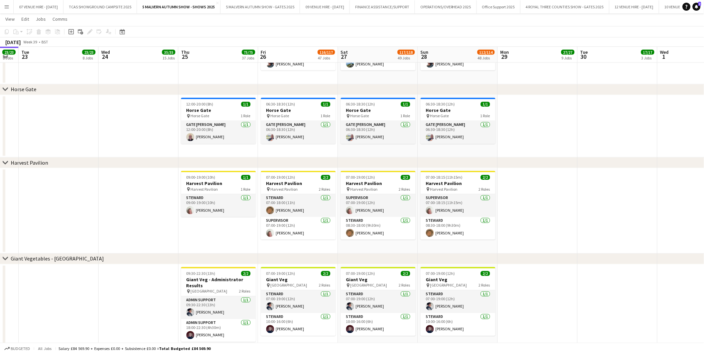
scroll to position [0, 221]
drag, startPoint x: 129, startPoint y: 95, endPoint x: 358, endPoint y: 130, distance: 231.5
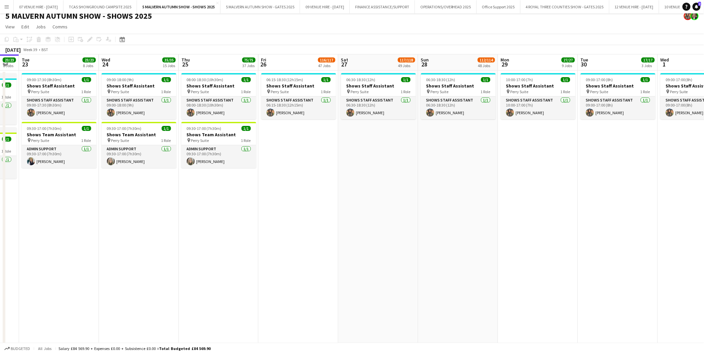
scroll to position [0, 0]
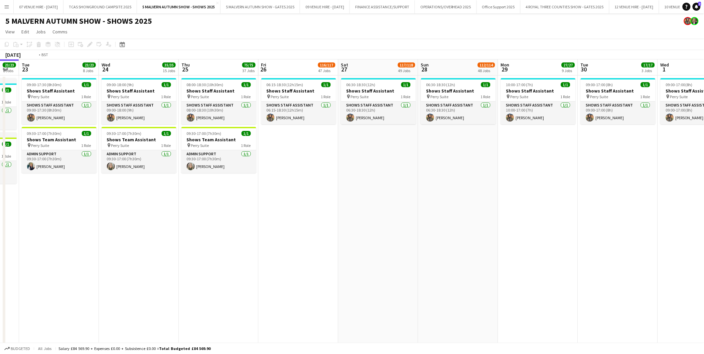
drag, startPoint x: 192, startPoint y: 218, endPoint x: 266, endPoint y: 214, distance: 73.3
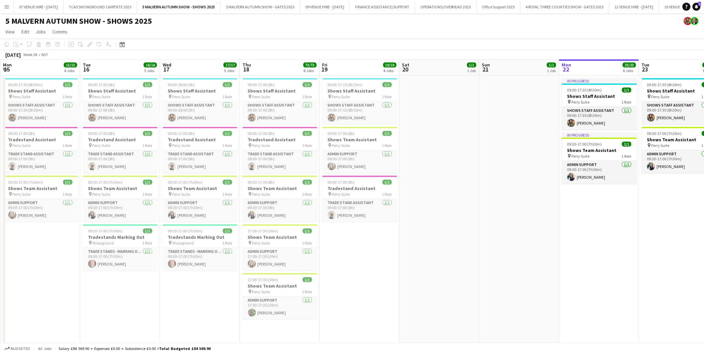
scroll to position [0, 192]
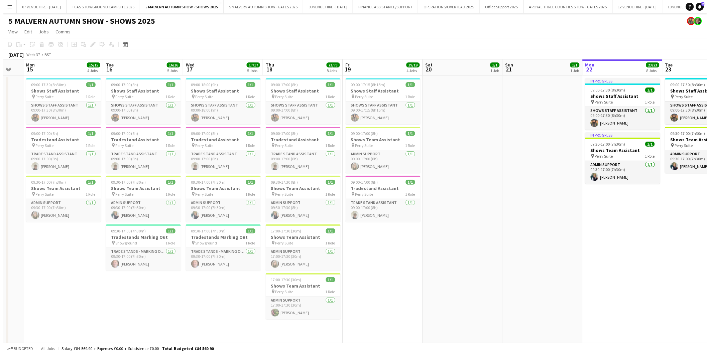
scroll to position [0, 134]
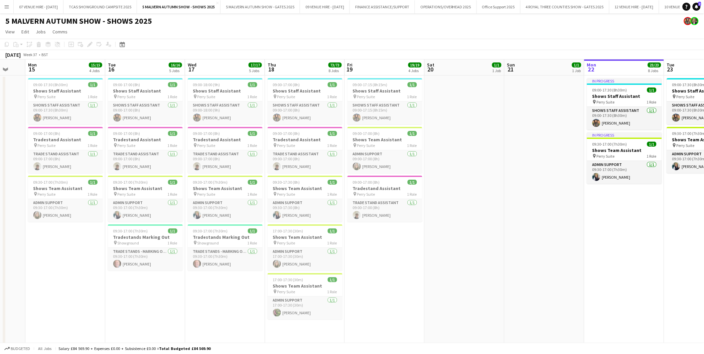
drag, startPoint x: 419, startPoint y: 155, endPoint x: 477, endPoint y: 141, distance: 60.2
click at [7, 4] on app-icon "Menu" at bounding box center [6, 6] width 5 height 5
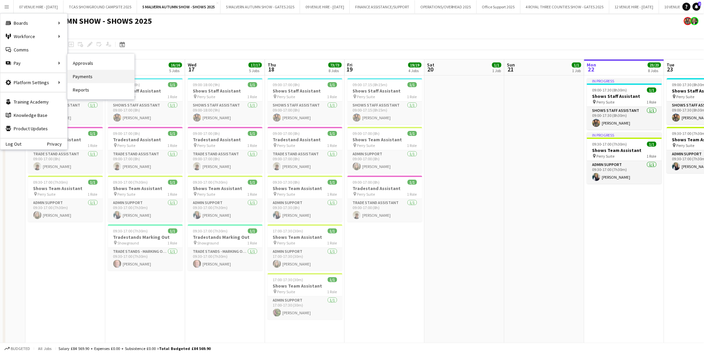
click at [81, 75] on link "Payments" at bounding box center [100, 76] width 67 height 13
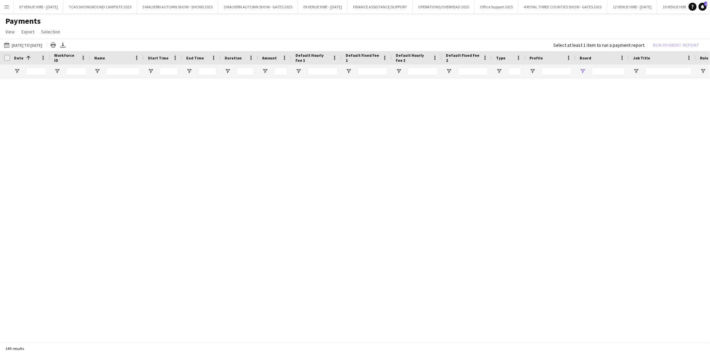
type input "***"
click at [376, 213] on link "Reset filters" at bounding box center [367, 214] width 24 height 5
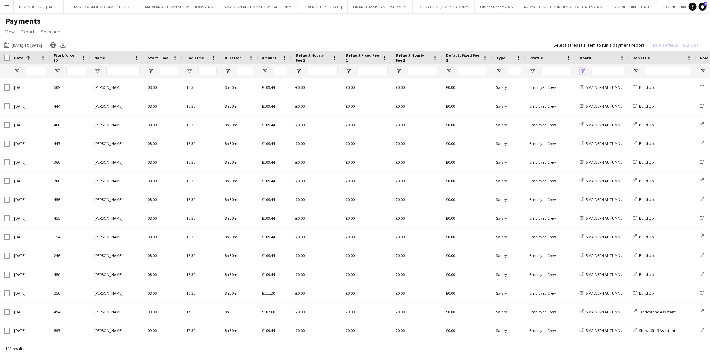
click at [582, 71] on span "Open Filter Menu" at bounding box center [582, 71] width 6 height 6
type input "**********"
click at [513, 25] on h1 "Payments" at bounding box center [355, 21] width 710 height 10
click at [637, 71] on span "Open Filter Menu" at bounding box center [636, 71] width 6 height 6
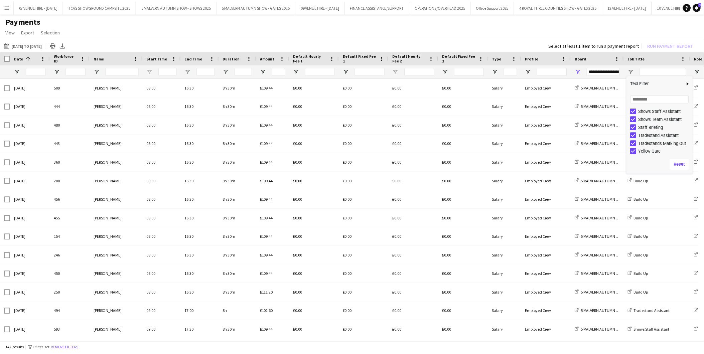
scroll to position [18, 0]
click at [614, 29] on app-page-menu "View Customise view Customise filters Reset Filters Reset View Reset All Export…" at bounding box center [355, 32] width 710 height 13
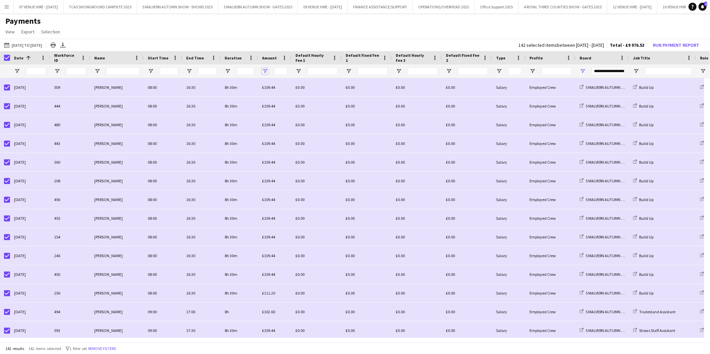
click at [264, 71] on span "Open Filter Menu" at bounding box center [265, 71] width 6 height 6
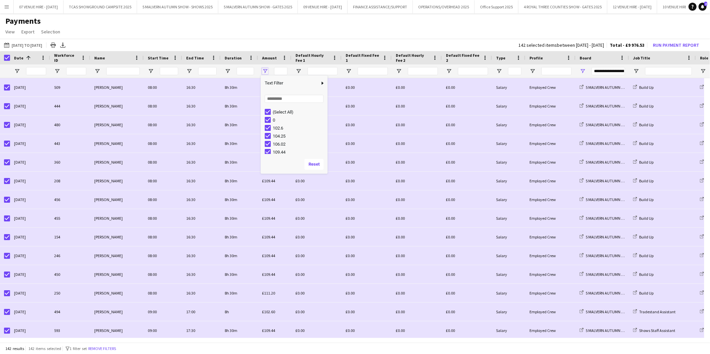
click at [267, 70] on span "Open Filter Menu" at bounding box center [265, 71] width 6 height 6
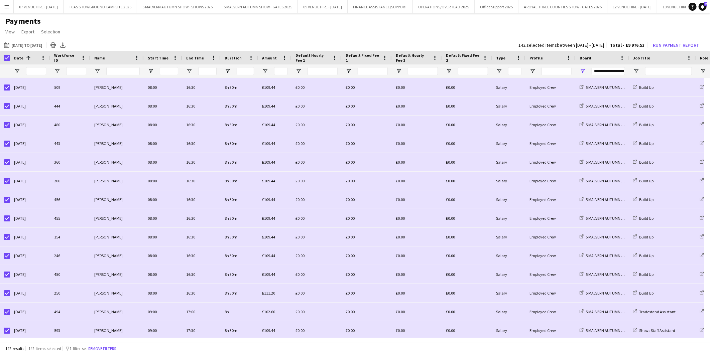
click at [339, 15] on main "Payments View Customise view Customise filters Reset Filters Reset View Reset A…" at bounding box center [355, 179] width 710 height 333
click at [669, 42] on button "Run Payment Report" at bounding box center [676, 45] width 52 height 9
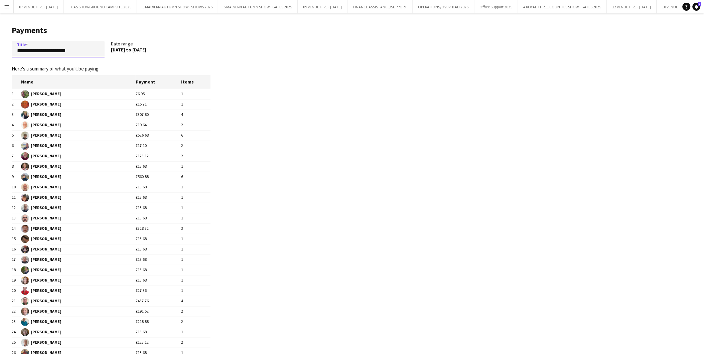
drag, startPoint x: 84, startPoint y: 49, endPoint x: -2, endPoint y: 47, distance: 85.6
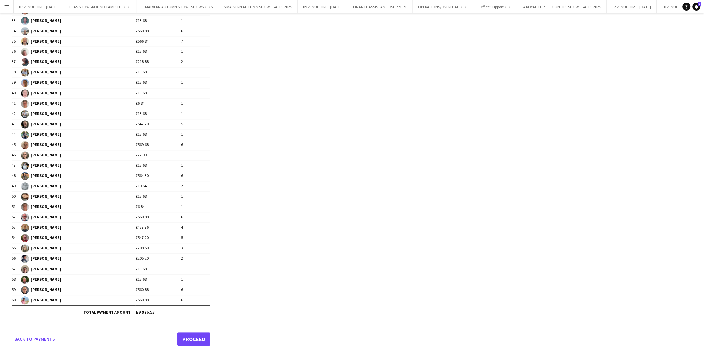
scroll to position [407, 0]
type input "**********"
click at [189, 337] on link "Proceed" at bounding box center [193, 337] width 33 height 13
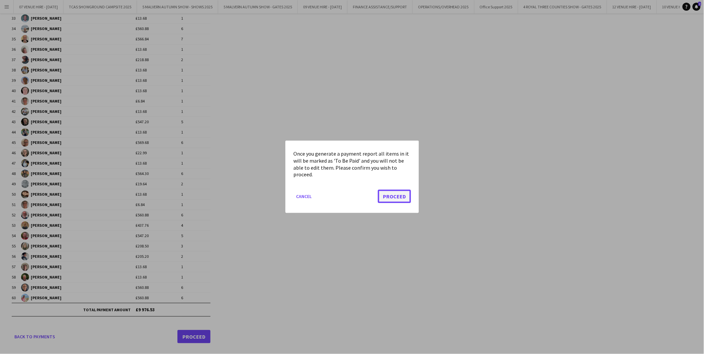
click at [392, 200] on button "Proceed" at bounding box center [394, 196] width 33 height 13
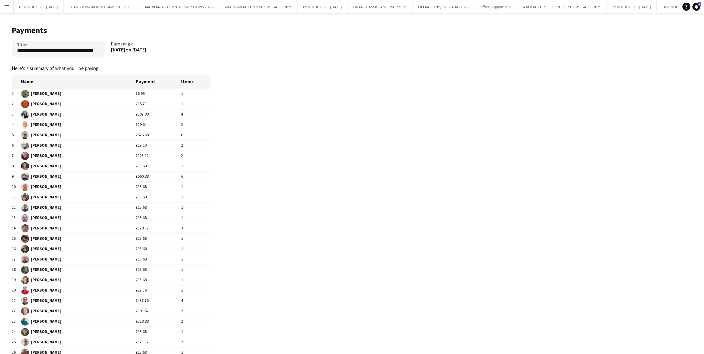
scroll to position [407, 0]
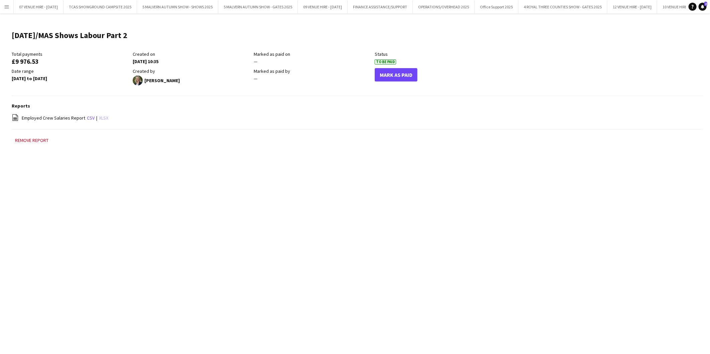
click at [101, 118] on link "xlsx" at bounding box center [103, 118] width 9 height 6
drag, startPoint x: 496, startPoint y: 186, endPoint x: 546, endPoint y: 114, distance: 87.1
click at [496, 186] on div "Menu Boards Boards Boards All jobs Status Workforce Workforce My Workforce Recr…" at bounding box center [355, 177] width 710 height 354
click at [4, 5] on app-icon "Menu" at bounding box center [6, 6] width 5 height 5
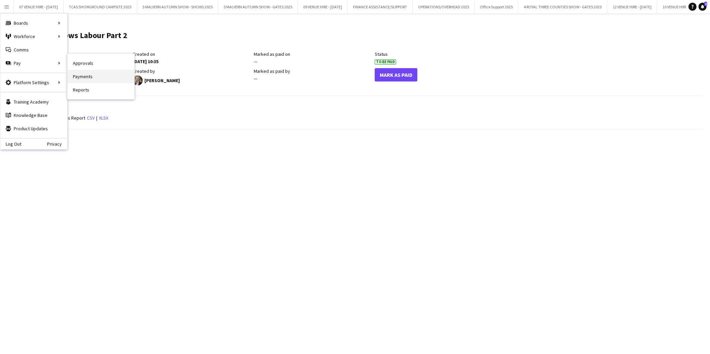
click at [83, 74] on link "Payments" at bounding box center [100, 76] width 67 height 13
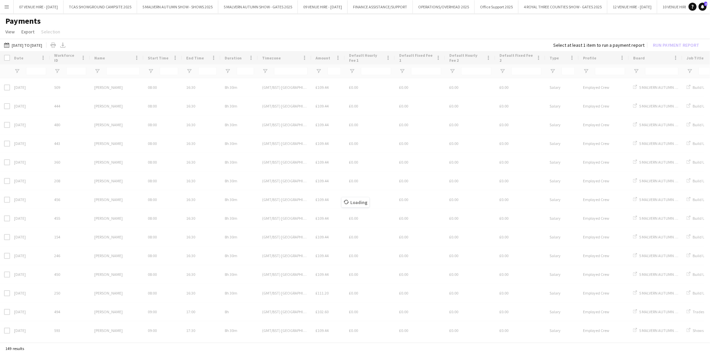
type input "***"
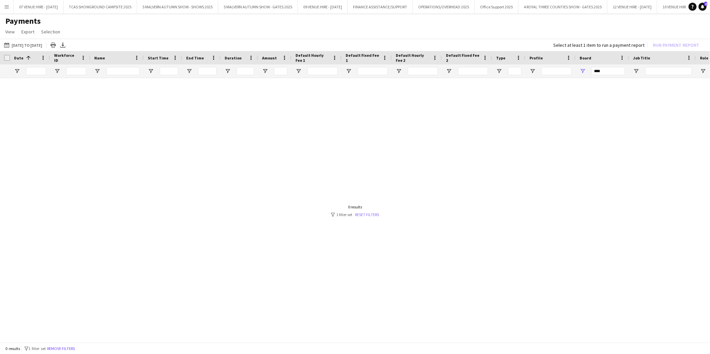
click at [364, 212] on link "Reset filters" at bounding box center [367, 214] width 24 height 5
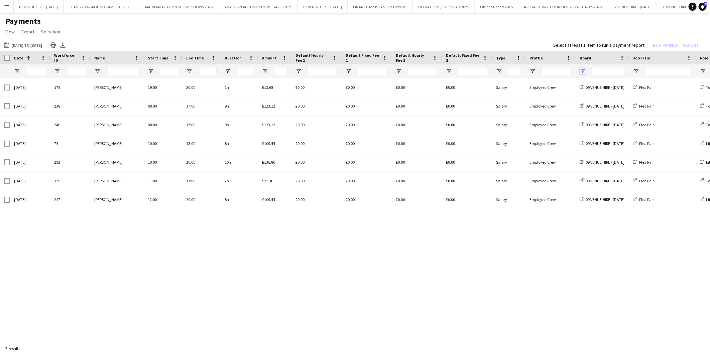
click at [582, 68] on span "Open Filter Menu" at bounding box center [582, 71] width 6 height 6
click at [530, 31] on app-page-menu "View Customise view Customise filters Reset Filters Reset View Reset All Export…" at bounding box center [355, 32] width 710 height 13
drag, startPoint x: 353, startPoint y: 4, endPoint x: 349, endPoint y: 4, distance: 3.4
click at [348, 4] on button "09 VENUE HIRE - SEPTEMBER 2025 Close" at bounding box center [323, 6] width 50 height 13
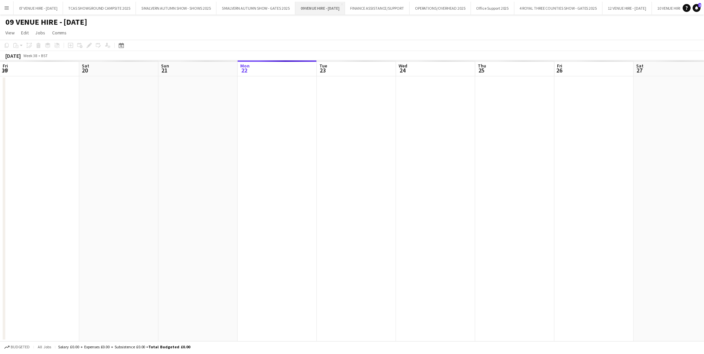
scroll to position [0, 159]
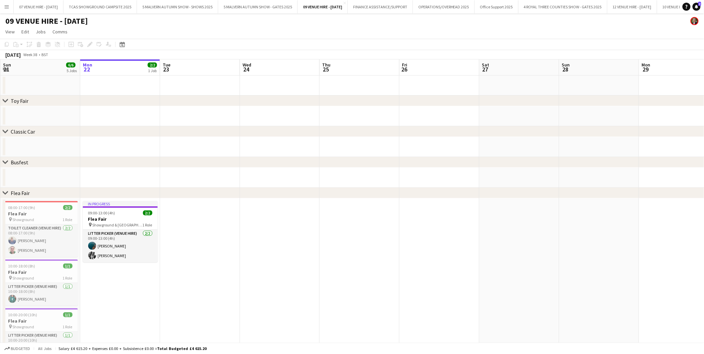
drag, startPoint x: 115, startPoint y: 128, endPoint x: 304, endPoint y: 178, distance: 195.7
click at [410, 120] on div "chevron-right Toy Fair chevron-right Classic Car chevron-right Busfest chevron-…" at bounding box center [352, 263] width 704 height 409
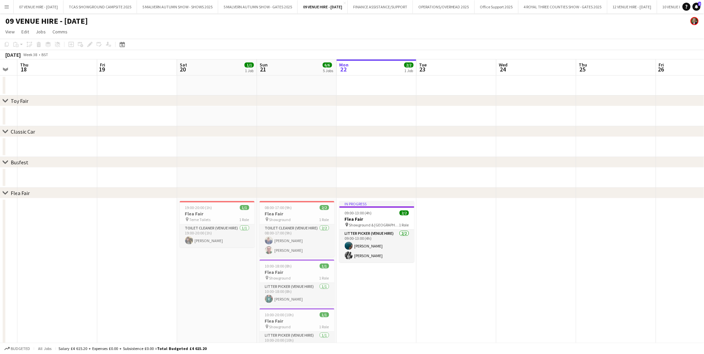
scroll to position [0, 142]
drag, startPoint x: 129, startPoint y: 218, endPoint x: 386, endPoint y: 209, distance: 257.1
click at [386, 209] on app-calendar-viewport "Tue 16 Wed 17 Thu 18 Fri 19 Sat 20 1/1 1 Job Sun 21 6/6 5 Jobs Mon 22 2/2 1 Job…" at bounding box center [352, 263] width 704 height 409
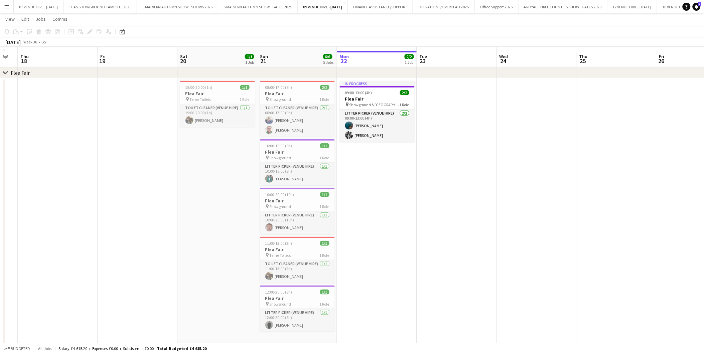
scroll to position [124, 0]
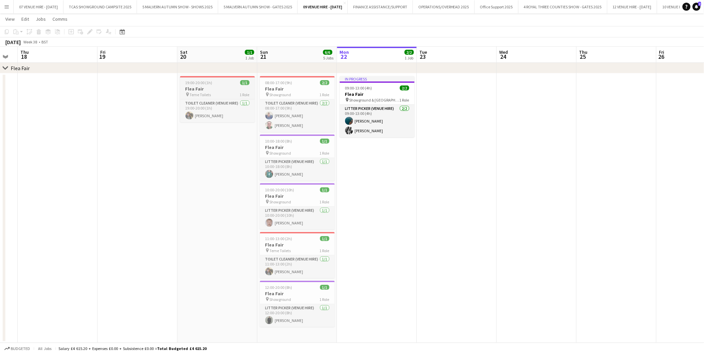
click at [219, 84] on div "19:00-20:00 (1h) 1/1" at bounding box center [217, 82] width 75 height 5
click at [88, 30] on icon "Edit" at bounding box center [89, 31] width 5 height 5
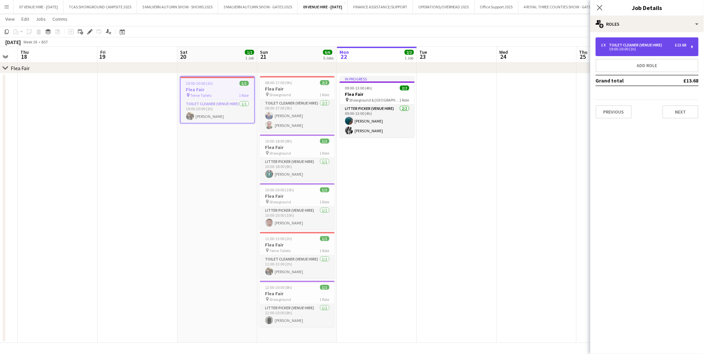
click at [642, 44] on div "Toilet Cleaner (Venue Hire)" at bounding box center [637, 45] width 56 height 5
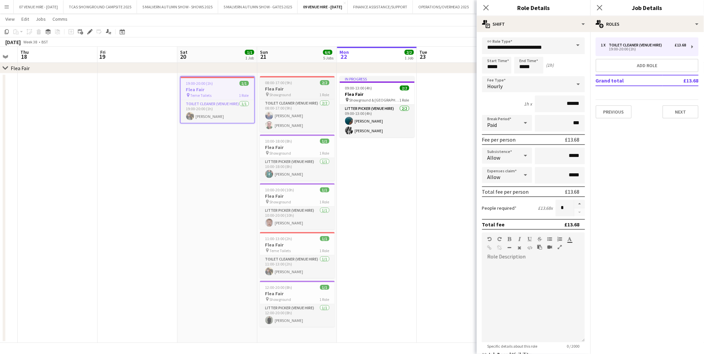
click at [296, 88] on h3 "Flea Fair" at bounding box center [297, 89] width 75 height 6
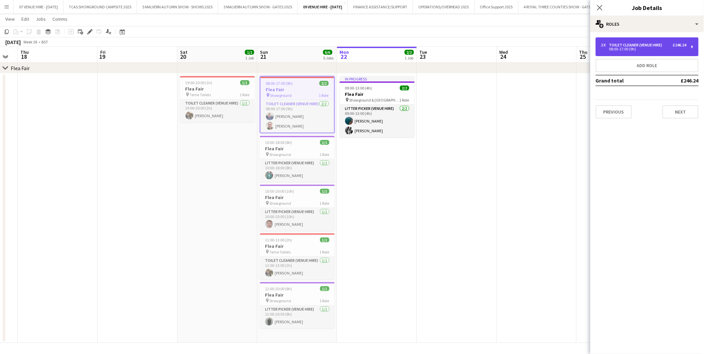
click at [622, 46] on div "Toilet Cleaner (Venue Hire)" at bounding box center [637, 45] width 56 height 5
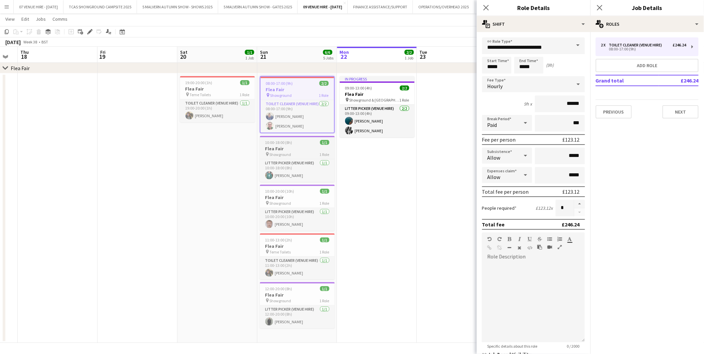
click at [299, 146] on h3 "Flea Fair" at bounding box center [297, 149] width 75 height 6
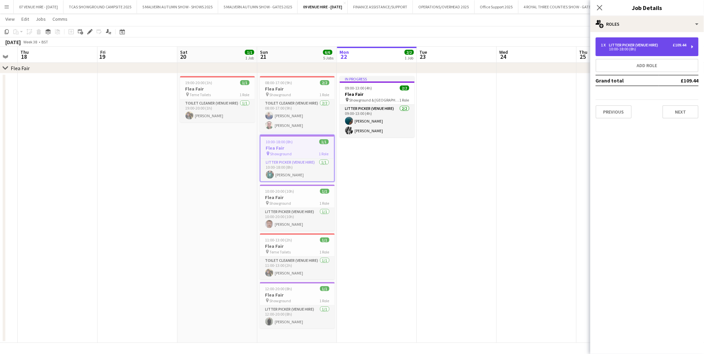
click at [620, 42] on div "1 x Litter Picker (Venue Hire) £109.44 10:00-18:00 (8h)" at bounding box center [647, 46] width 103 height 19
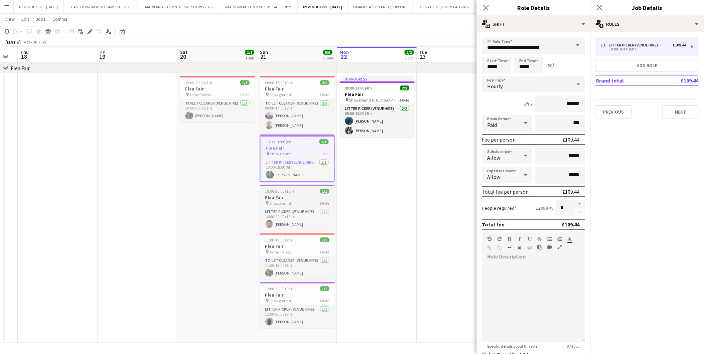
click at [301, 194] on h3 "Flea Fair" at bounding box center [297, 197] width 75 height 6
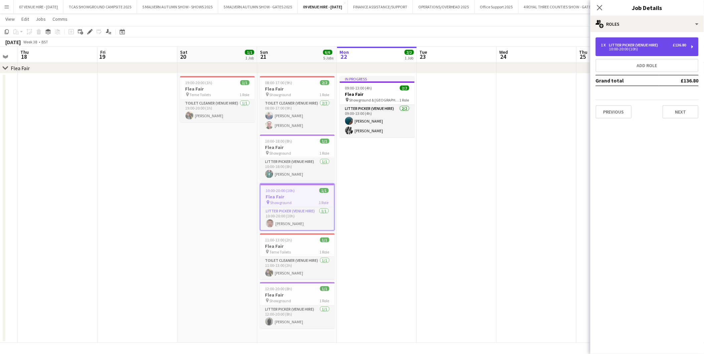
click at [604, 54] on div "1 x Litter Picker (Venue Hire) £136.80 10:00-20:00 (10h)" at bounding box center [647, 46] width 103 height 19
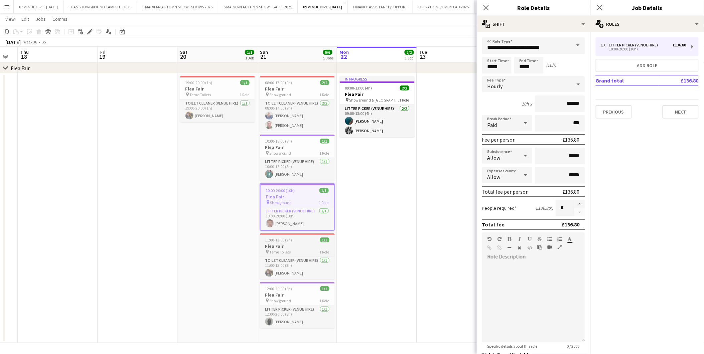
click at [271, 243] on h3 "Flea Fair" at bounding box center [297, 246] width 75 height 6
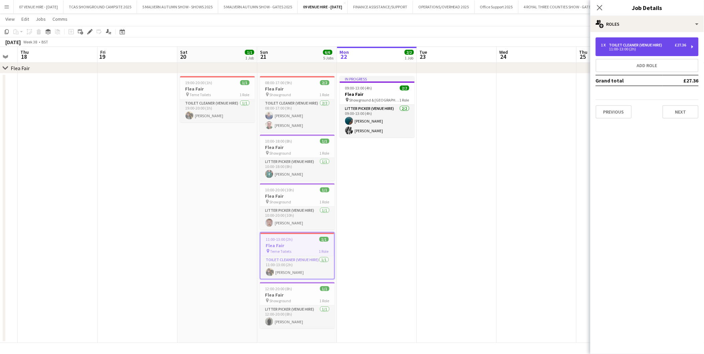
drag, startPoint x: 616, startPoint y: 37, endPoint x: 616, endPoint y: 43, distance: 6.4
click at [616, 39] on div "1 x Toilet Cleaner (Venue Hire) £27.36 11:00-13:00 (2h)" at bounding box center [647, 46] width 103 height 19
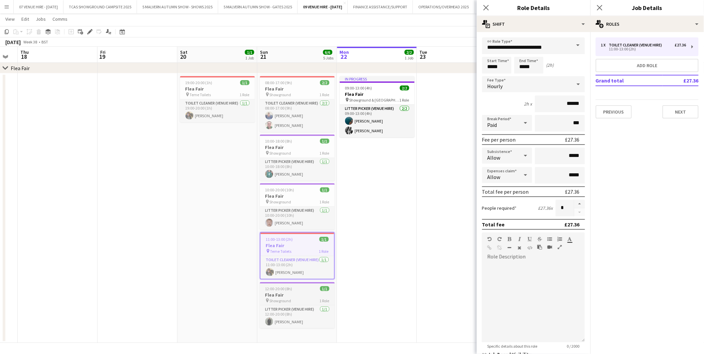
click at [283, 294] on h3 "Flea Fair" at bounding box center [297, 295] width 75 height 6
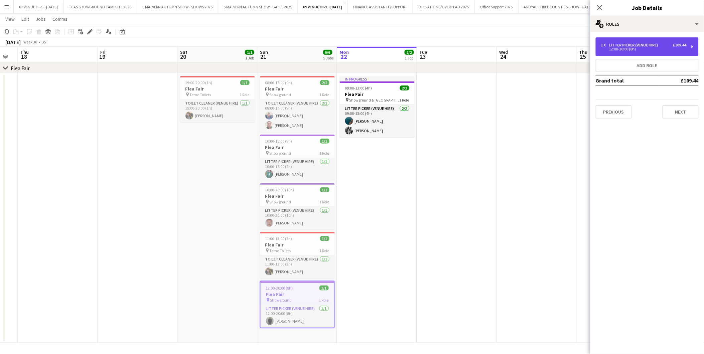
click at [608, 51] on div "1 x Litter Picker (Venue Hire) £109.44 12:00-20:00 (8h)" at bounding box center [647, 46] width 103 height 19
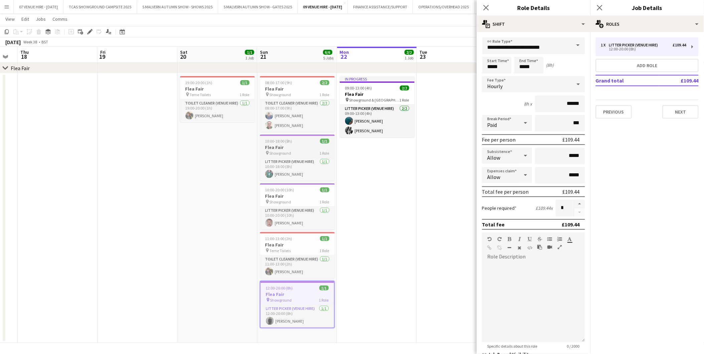
click at [298, 142] on div "10:00-18:00 (8h) 1/1" at bounding box center [297, 141] width 75 height 5
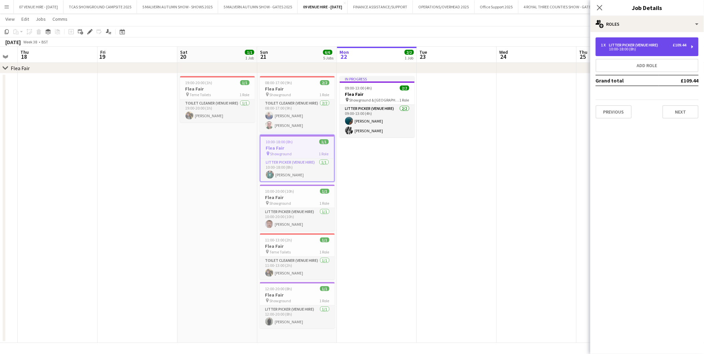
click at [621, 43] on div "Litter Picker (Venue Hire)" at bounding box center [635, 45] width 52 height 5
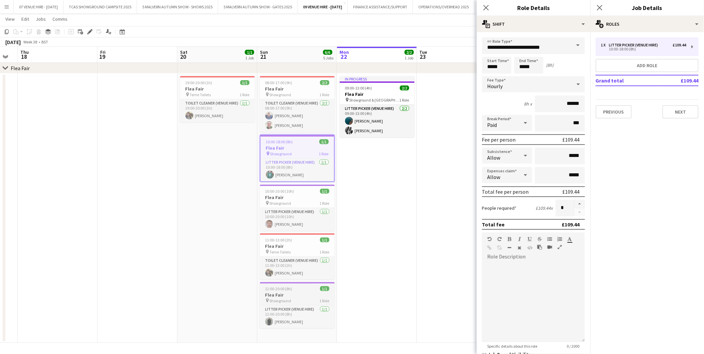
click at [292, 297] on h3 "Flea Fair" at bounding box center [297, 295] width 75 height 6
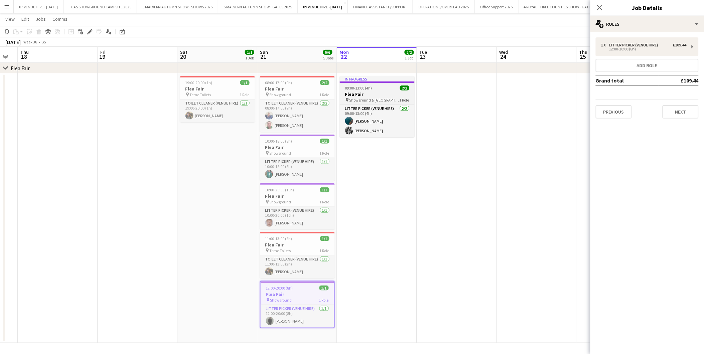
click at [372, 96] on h3 "Flea Fair" at bounding box center [377, 94] width 75 height 6
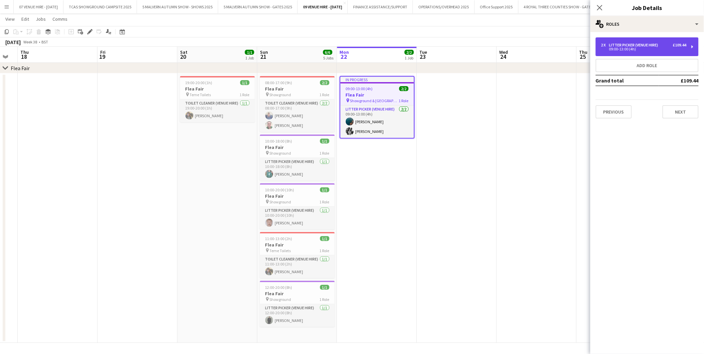
click at [640, 49] on div "09:00-13:00 (4h)" at bounding box center [643, 48] width 85 height 3
click at [3, 6] on button "Menu" at bounding box center [6, 6] width 13 height 13
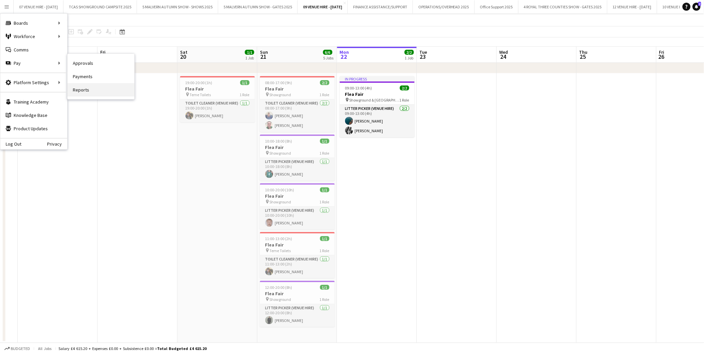
click at [78, 87] on link "Reports" at bounding box center [100, 89] width 67 height 13
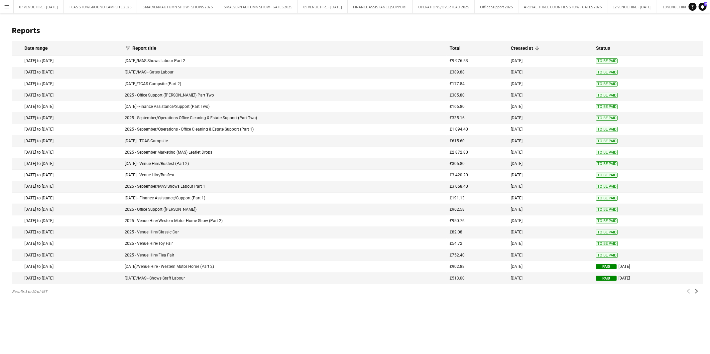
click at [8, 8] on app-icon "Menu" at bounding box center [6, 6] width 5 height 5
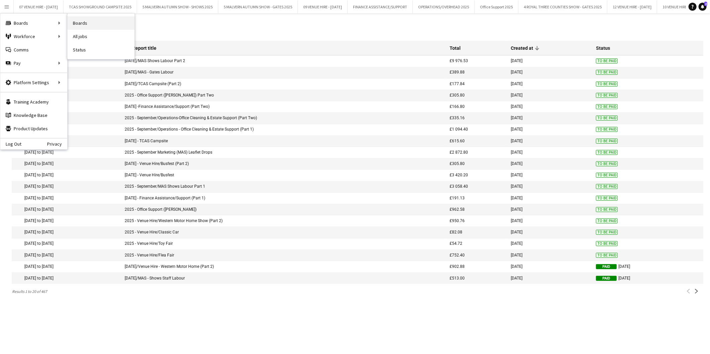
click at [76, 19] on link "Boards" at bounding box center [100, 22] width 67 height 13
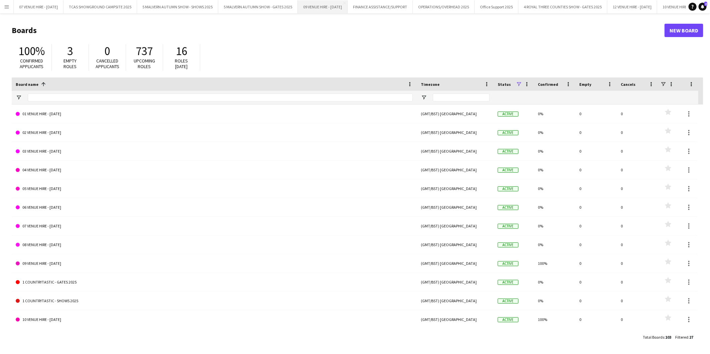
click at [348, 6] on button "09 VENUE HIRE - SEPTEMBER 2025 Close" at bounding box center [323, 6] width 50 height 13
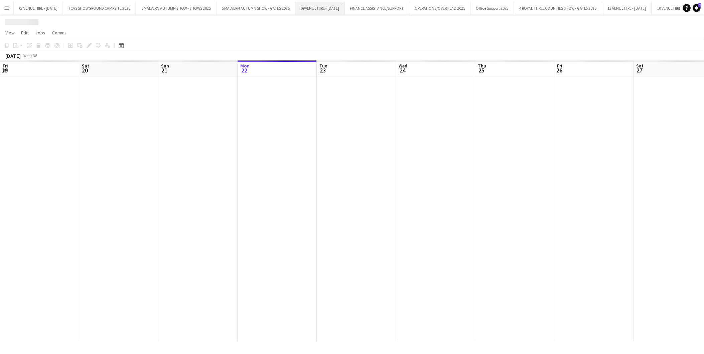
scroll to position [0, 159]
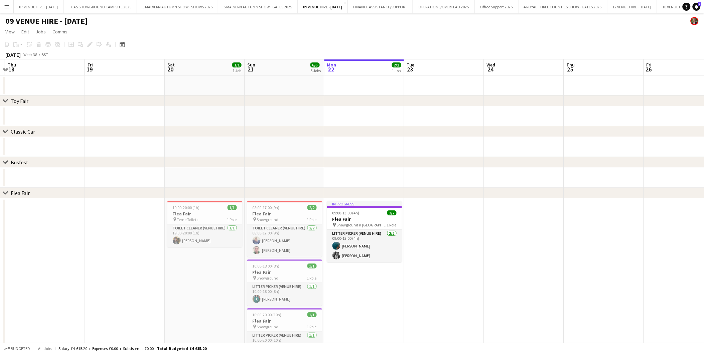
scroll to position [0, 138]
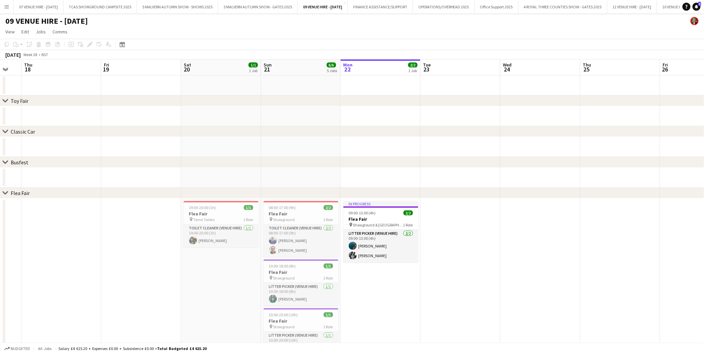
drag, startPoint x: 124, startPoint y: 215, endPoint x: 385, endPoint y: 198, distance: 261.1
click at [385, 198] on app-calendar-viewport "Tue 16 Wed 17 Thu 18 Fri 19 Sat 20 1/1 1 Job Sun 21 6/6 5 Jobs Mon 22 2/2 1 Job…" at bounding box center [352, 263] width 704 height 409
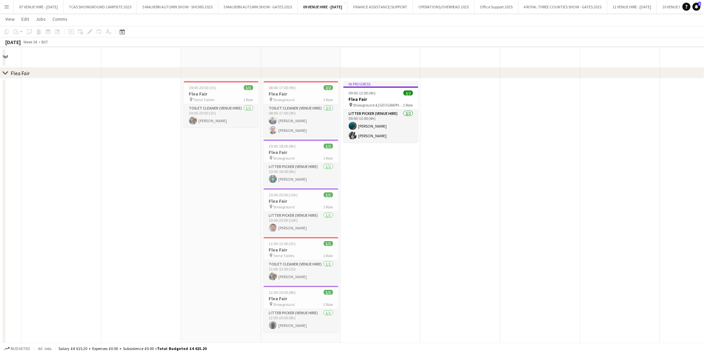
scroll to position [124, 0]
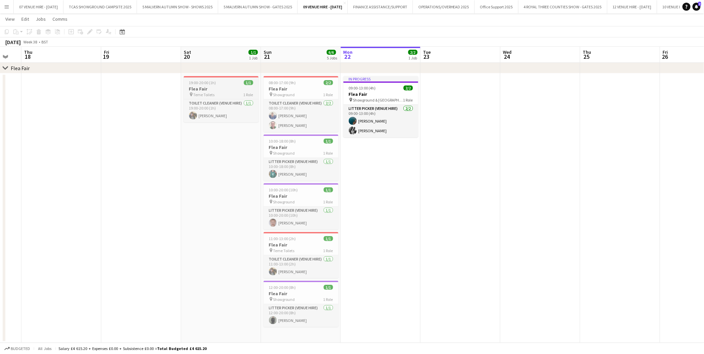
click at [229, 87] on h3 "Flea Fair" at bounding box center [221, 89] width 75 height 6
click at [91, 31] on icon at bounding box center [90, 32] width 4 height 4
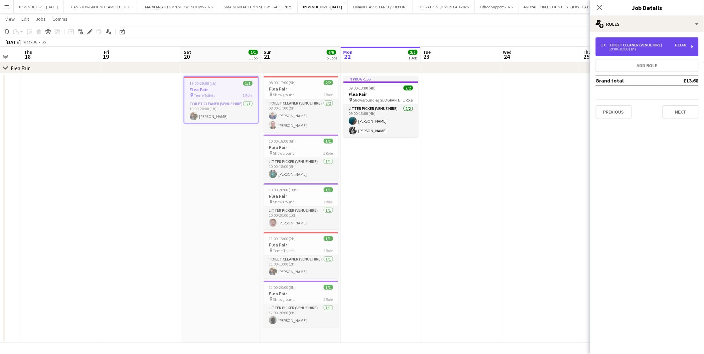
click at [626, 49] on div "19:00-20:00 (1h)" at bounding box center [643, 48] width 85 height 3
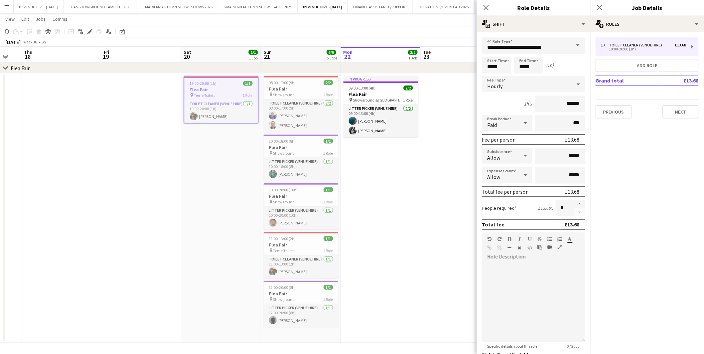
drag, startPoint x: 289, startPoint y: 92, endPoint x: 343, endPoint y: 86, distance: 53.8
click at [289, 92] on span "Showground" at bounding box center [284, 94] width 22 height 5
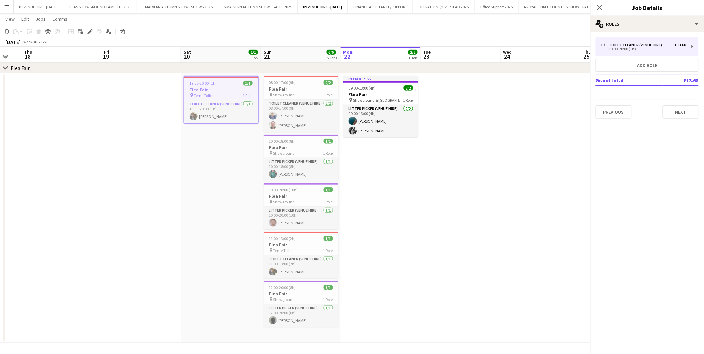
scroll to position [0, 138]
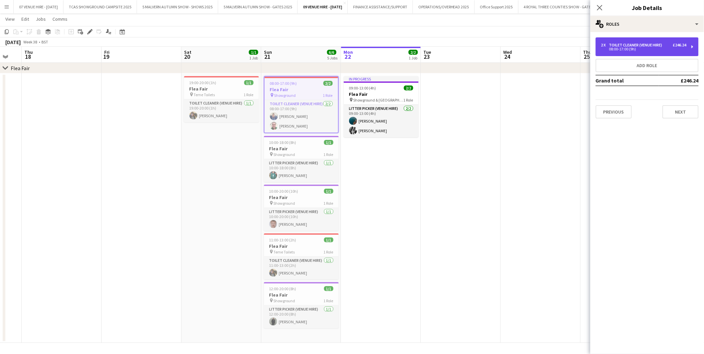
click at [619, 49] on div "08:00-17:00 (9h)" at bounding box center [643, 48] width 85 height 3
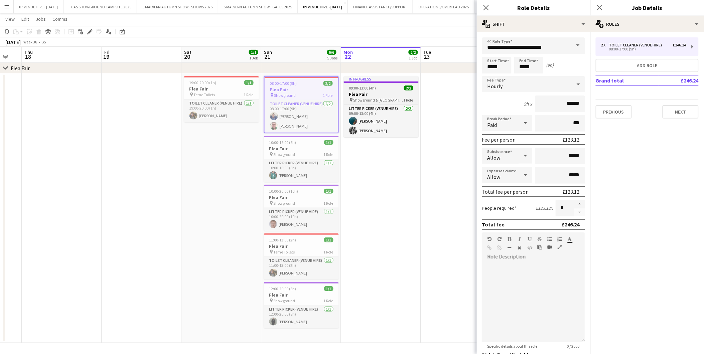
click at [378, 90] on div "09:00-13:00 (4h) 2/2" at bounding box center [381, 88] width 75 height 5
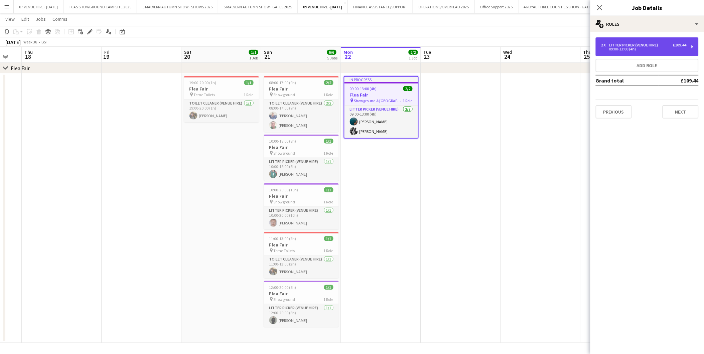
click at [612, 49] on div "09:00-13:00 (4h)" at bounding box center [643, 48] width 85 height 3
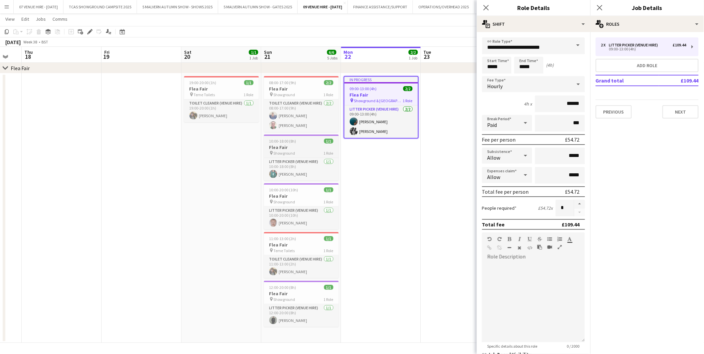
click at [322, 146] on h3 "Flea Fair" at bounding box center [301, 147] width 75 height 6
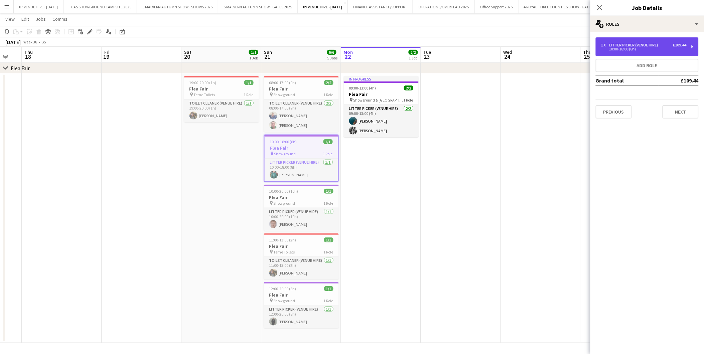
click at [627, 42] on div "1 x Litter Picker (Venue Hire) £109.44 10:00-18:00 (8h)" at bounding box center [647, 46] width 103 height 19
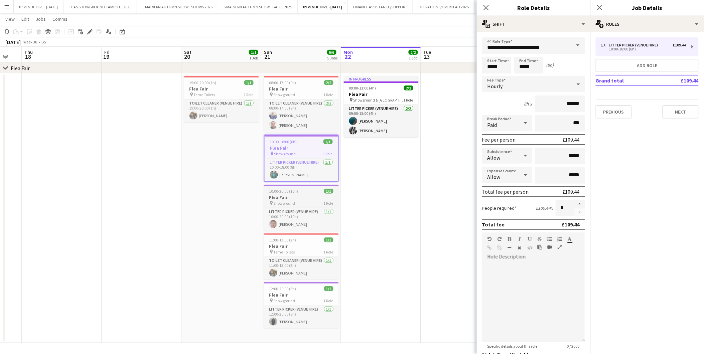
click at [296, 196] on h3 "Flea Fair" at bounding box center [301, 197] width 75 height 6
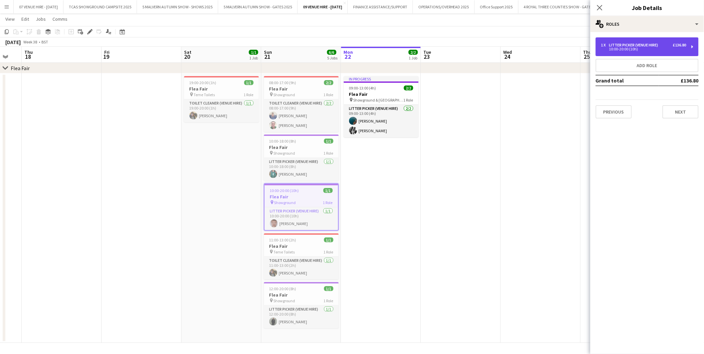
click at [622, 46] on div "Litter Picker (Venue Hire)" at bounding box center [635, 45] width 52 height 5
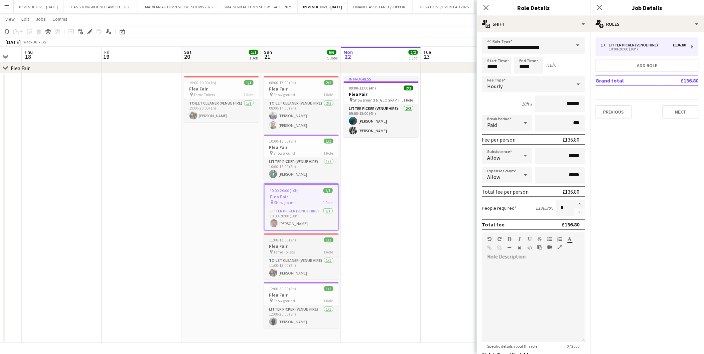
click at [297, 242] on div "11:00-13:00 (2h) 1/1" at bounding box center [301, 240] width 75 height 5
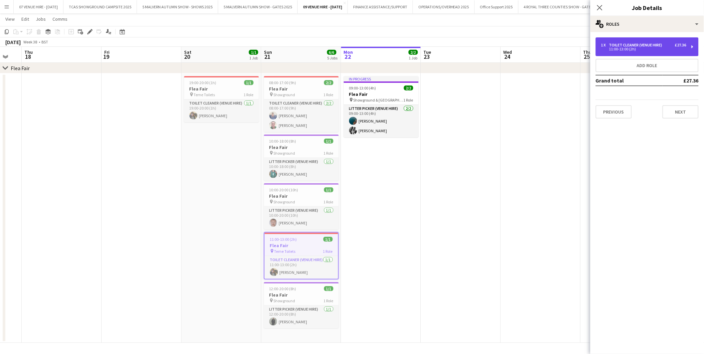
click at [613, 45] on div "Toilet Cleaner (Venue Hire)" at bounding box center [637, 45] width 56 height 5
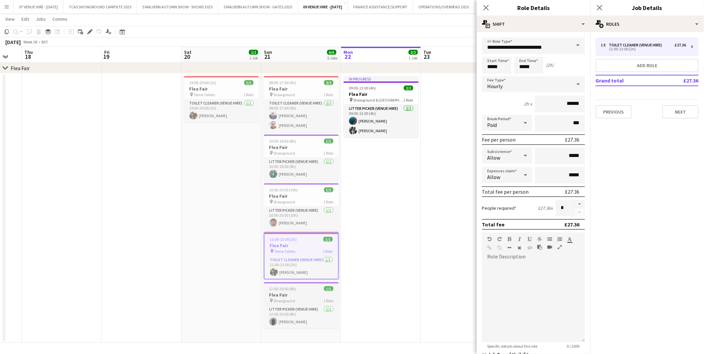
click at [296, 292] on h3 "Flea Fair" at bounding box center [301, 295] width 75 height 6
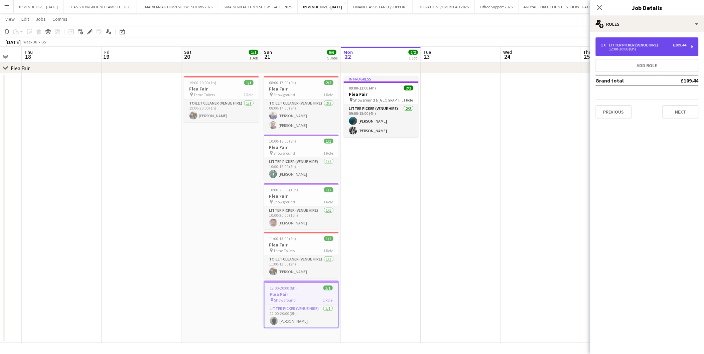
click at [617, 41] on div "1 x Litter Picker (Venue Hire) £109.44 12:00-20:00 (8h)" at bounding box center [647, 46] width 103 height 19
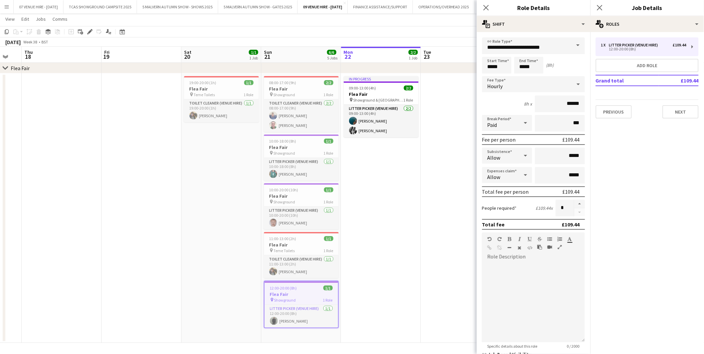
click at [452, 170] on app-date-cell at bounding box center [461, 209] width 80 height 270
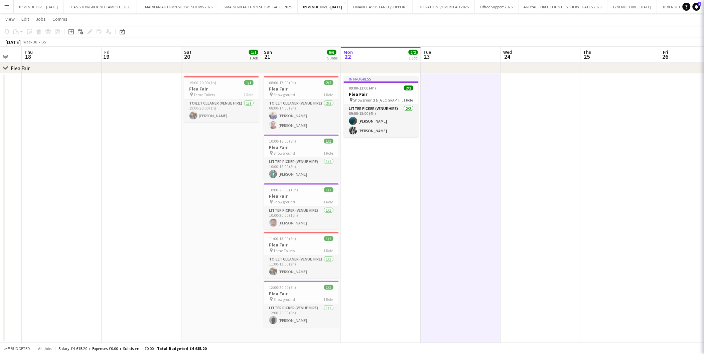
scroll to position [0, 138]
click at [6, 5] on app-icon "Menu" at bounding box center [6, 6] width 5 height 5
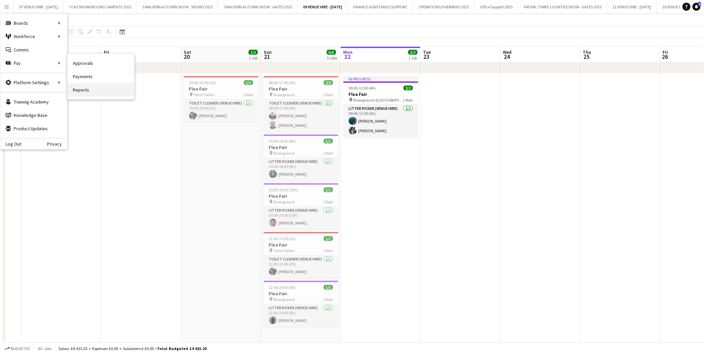
click at [78, 88] on link "Reports" at bounding box center [100, 89] width 67 height 13
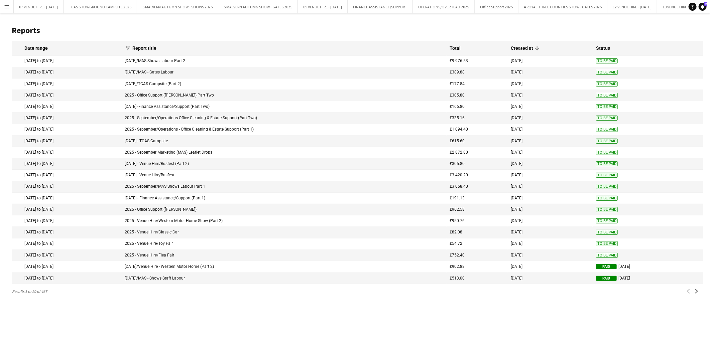
click at [4, 5] on app-icon "Menu" at bounding box center [6, 6] width 5 height 5
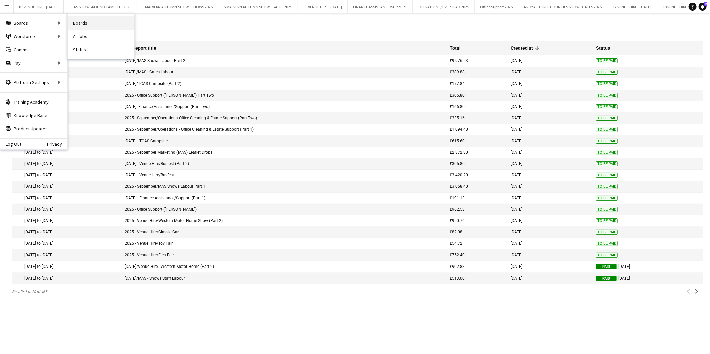
click at [74, 21] on link "Boards" at bounding box center [100, 22] width 67 height 13
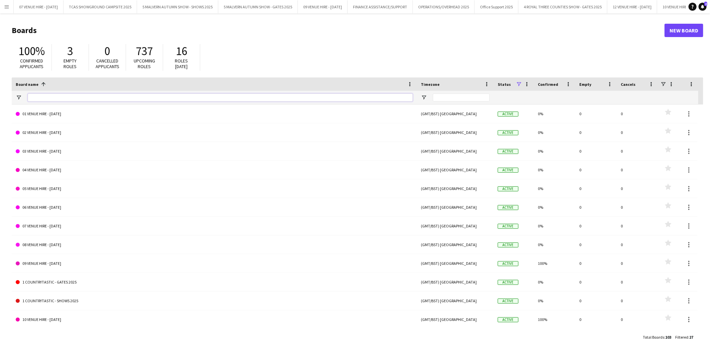
click at [62, 96] on input "Board name Filter Input" at bounding box center [220, 98] width 385 height 8
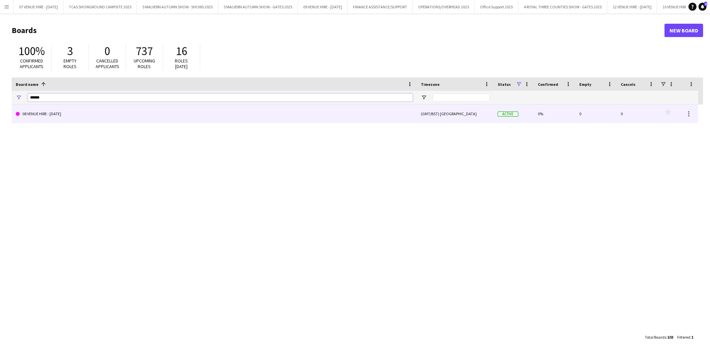
type input "******"
click at [59, 112] on link "08 VENUE HIRE - [DATE]" at bounding box center [214, 114] width 397 height 19
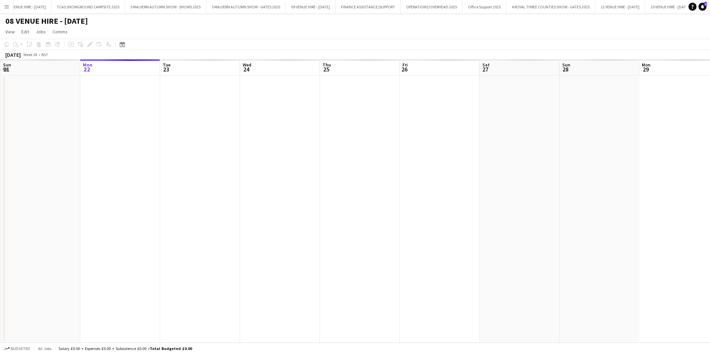
scroll to position [0, 137]
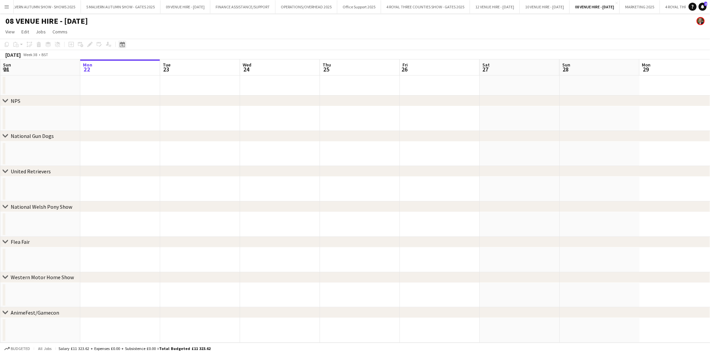
click at [124, 42] on icon "Date picker" at bounding box center [122, 44] width 5 height 5
click at [161, 66] on span "Previous month" at bounding box center [162, 67] width 13 height 13
click at [160, 95] on span "1" at bounding box center [158, 93] width 8 height 9
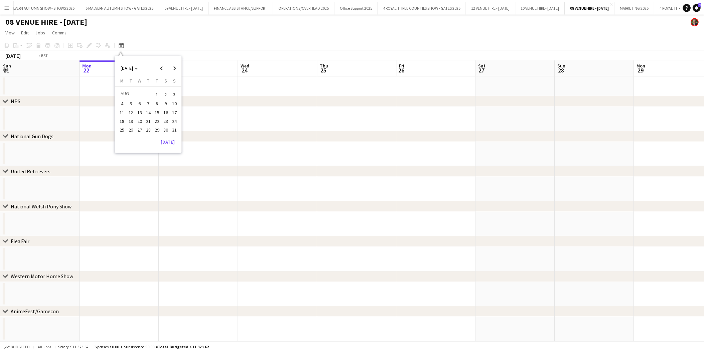
scroll to position [0, 230]
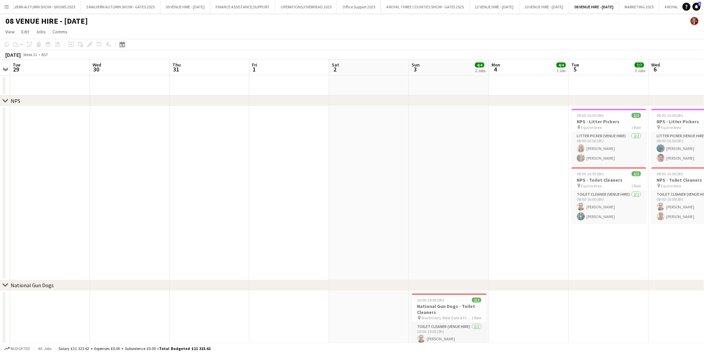
click at [121, 44] on icon at bounding box center [122, 44] width 5 height 5
click at [178, 120] on span "24" at bounding box center [176, 121] width 8 height 8
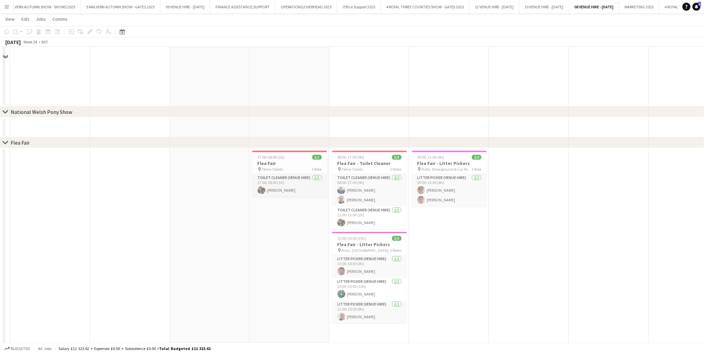
scroll to position [520, 0]
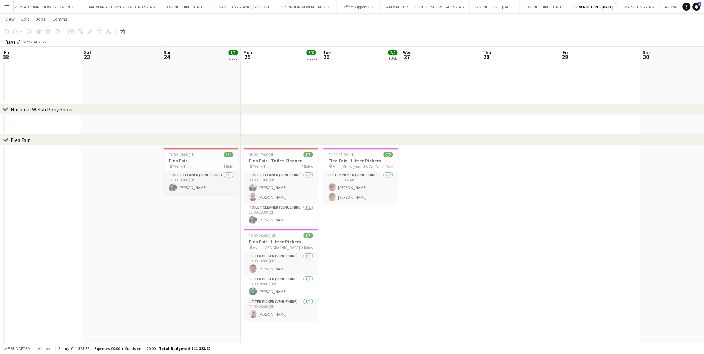
drag, startPoint x: 547, startPoint y: 155, endPoint x: 459, endPoint y: 148, distance: 88.5
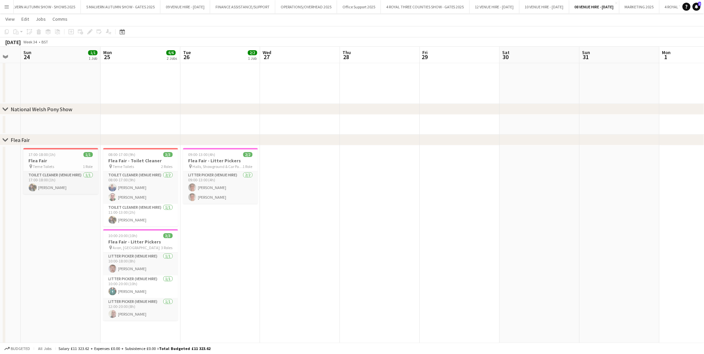
drag, startPoint x: 476, startPoint y: 163, endPoint x: 336, endPoint y: 152, distance: 140.7
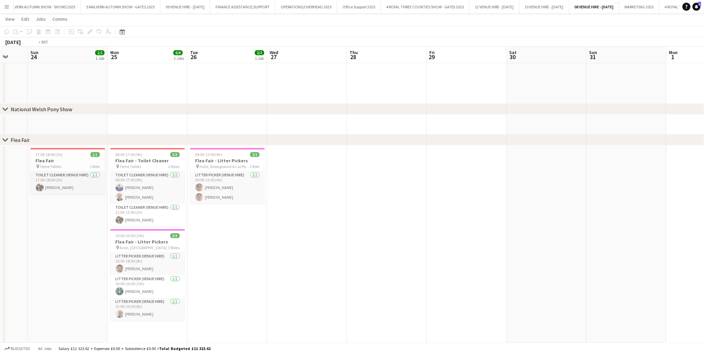
drag, startPoint x: 509, startPoint y: 151, endPoint x: 356, endPoint y: 149, distance: 152.7
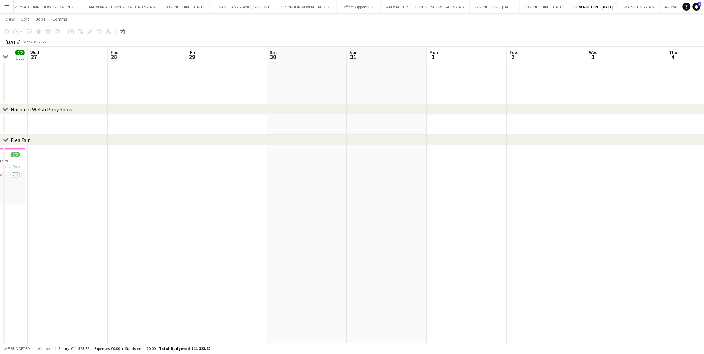
scroll to position [0, 270]
drag, startPoint x: 494, startPoint y: 149, endPoint x: 356, endPoint y: 146, distance: 137.7
drag, startPoint x: 244, startPoint y: 144, endPoint x: 465, endPoint y: 149, distance: 221.3
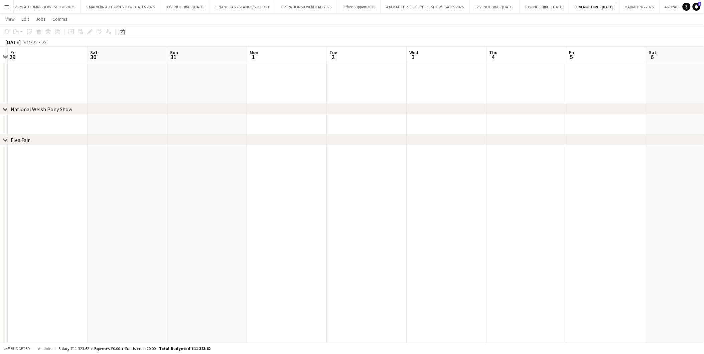
drag, startPoint x: 456, startPoint y: 150, endPoint x: 272, endPoint y: 145, distance: 184.2
drag, startPoint x: 272, startPoint y: 145, endPoint x: 453, endPoint y: 146, distance: 181.1
drag, startPoint x: 486, startPoint y: 156, endPoint x: 503, endPoint y: 158, distance: 16.9
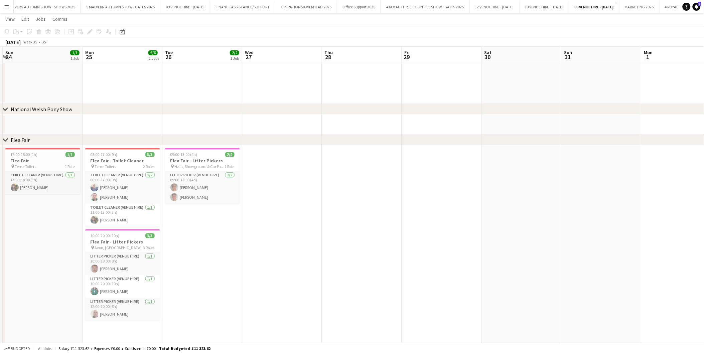
scroll to position [0, 190]
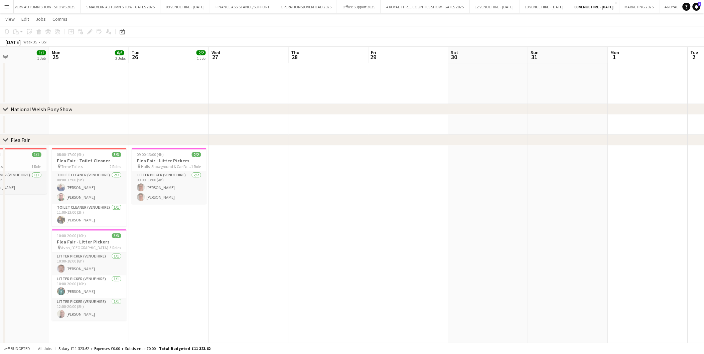
drag, startPoint x: 377, startPoint y: 150, endPoint x: 508, endPoint y: 166, distance: 132.2
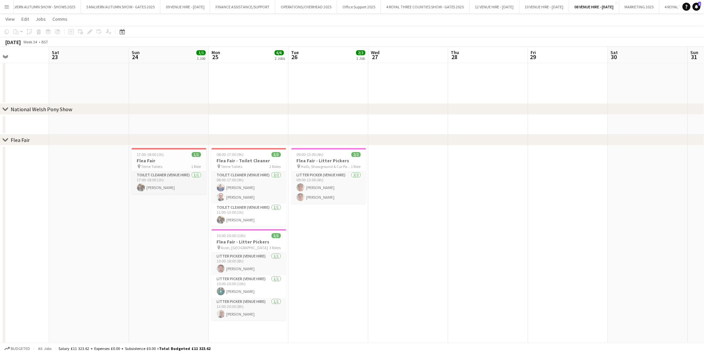
drag, startPoint x: 336, startPoint y: 144, endPoint x: 539, endPoint y: 174, distance: 204.7
click at [262, 148] on div at bounding box center [249, 148] width 75 height 1
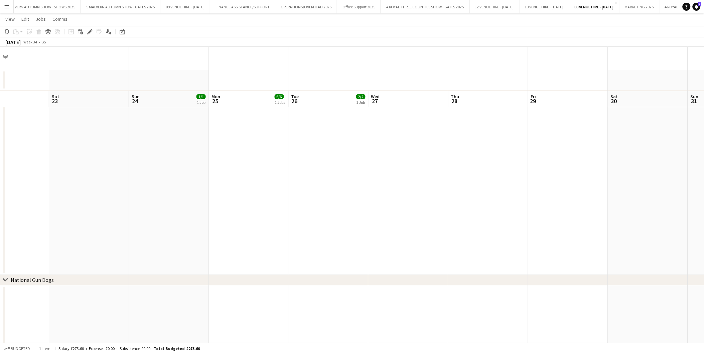
scroll to position [0, 0]
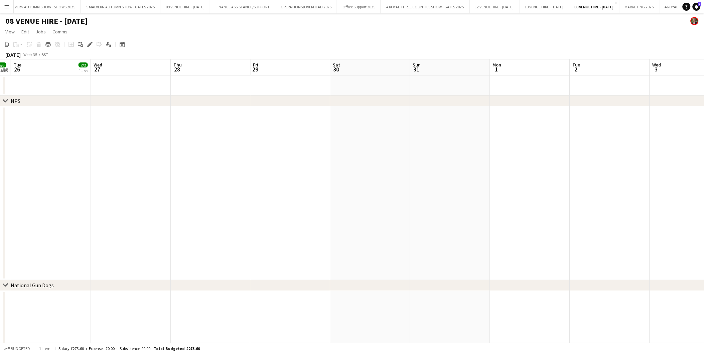
drag, startPoint x: 460, startPoint y: 156, endPoint x: 182, endPoint y: 150, distance: 278.4
drag, startPoint x: 201, startPoint y: 132, endPoint x: 196, endPoint y: 132, distance: 4.7
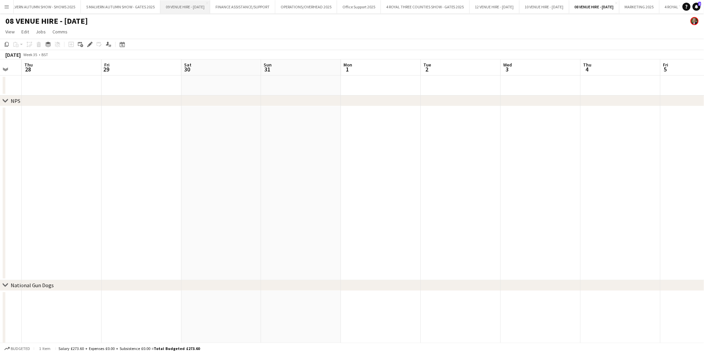
click at [210, 6] on button "09 VENUE HIRE - [DATE] Close" at bounding box center [185, 6] width 50 height 13
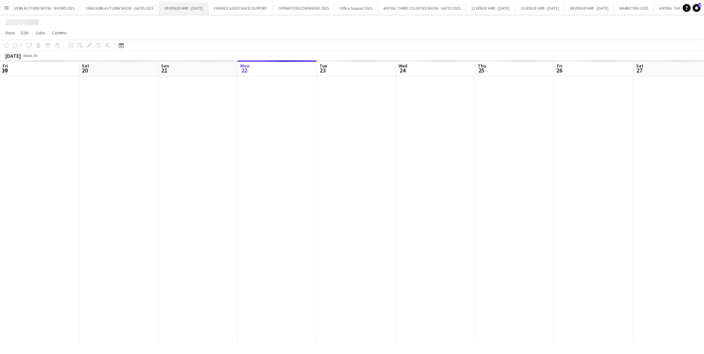
scroll to position [0, 159]
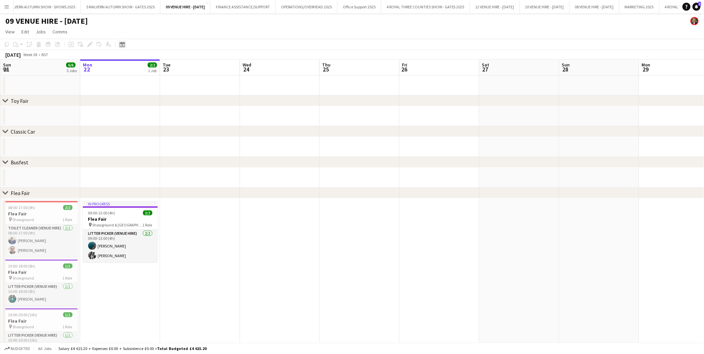
click at [121, 44] on icon at bounding box center [122, 44] width 5 height 5
click at [125, 103] on span "1" at bounding box center [123, 102] width 8 height 8
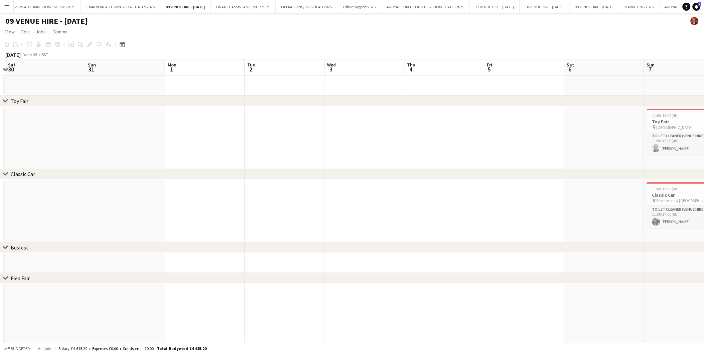
drag, startPoint x: 319, startPoint y: 146, endPoint x: 235, endPoint y: 147, distance: 84.2
click at [235, 147] on app-calendar-viewport "Wed 27 Thu 28 Fri 29 Sat 30 Sun 31 Mon 1 Tue 2 Wed 3 Thu 4 Fri 5 Sat 6 Sun 7 2/…" at bounding box center [352, 306] width 704 height 494
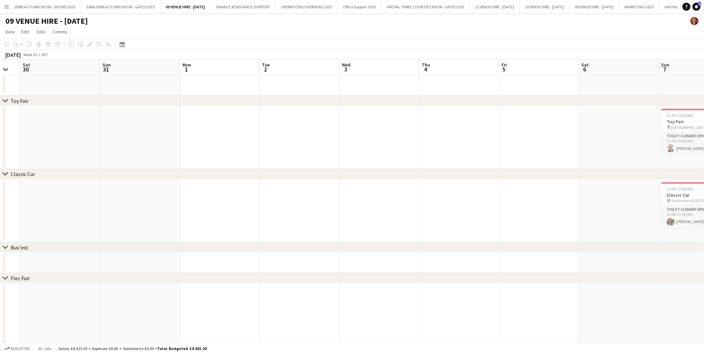
drag, startPoint x: 235, startPoint y: 146, endPoint x: 211, endPoint y: 148, distance: 23.5
click at [211, 148] on app-calendar-viewport "Wed 27 Thu 28 Fri 29 Sat 30 Sun 31 Mon 1 Tue 2 Wed 3 Thu 4 Fri 5 Sat 6 Sun 7 2/…" at bounding box center [352, 306] width 704 height 494
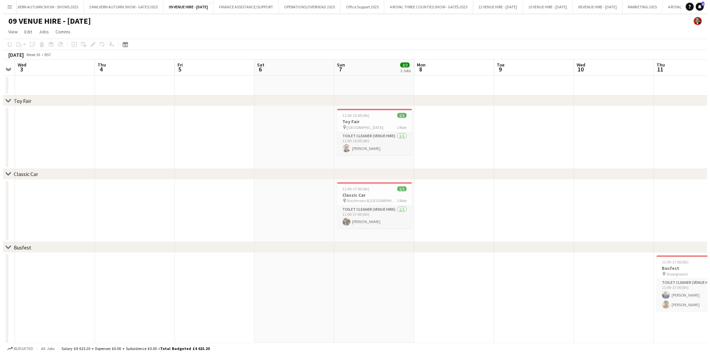
scroll to position [0, 258]
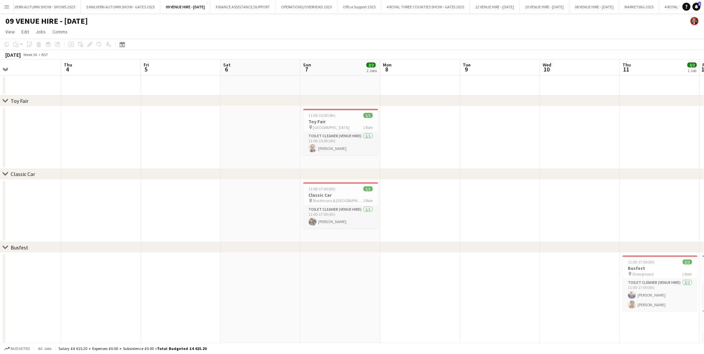
drag, startPoint x: 236, startPoint y: 149, endPoint x: 167, endPoint y: 151, distance: 68.2
click at [339, 117] on div "11:00-15:00 (4h) 1/1" at bounding box center [340, 115] width 75 height 5
click at [312, 190] on span "11:00-17:00 (6h)" at bounding box center [322, 188] width 27 height 5
click at [352, 113] on div "11:00-15:00 (4h) 1/1" at bounding box center [340, 115] width 75 height 5
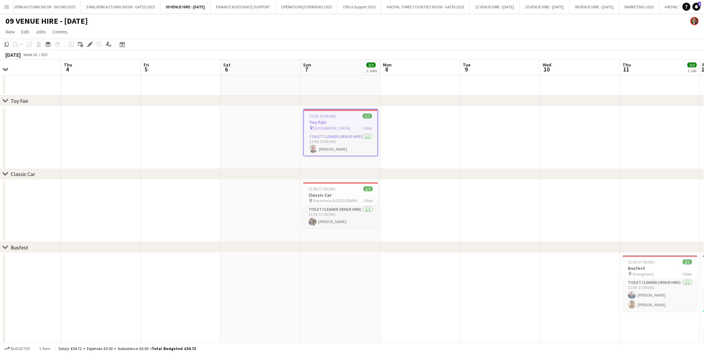
click at [346, 119] on h3 "Toy Fair" at bounding box center [341, 122] width 74 height 6
click at [324, 118] on span "11:00-15:00 (4h)" at bounding box center [322, 115] width 27 height 5
click at [91, 44] on icon at bounding box center [90, 45] width 4 height 4
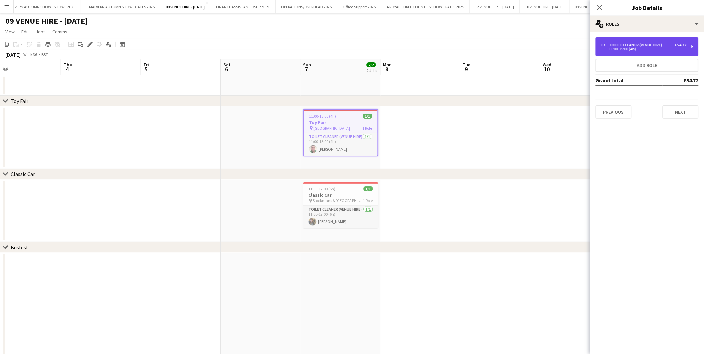
click at [623, 39] on div "1 x Toilet Cleaner (Venue Hire) £54.72 11:00-15:00 (4h)" at bounding box center [647, 46] width 103 height 19
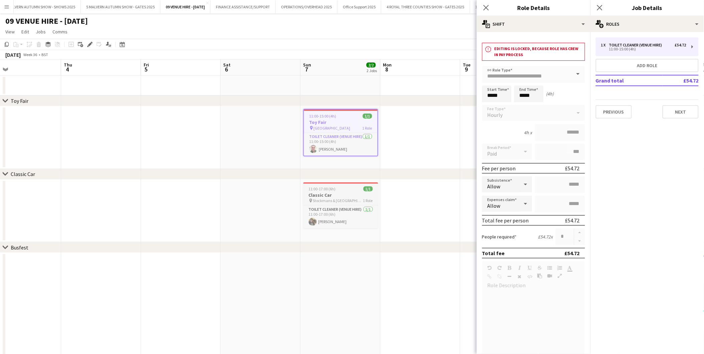
click at [339, 188] on div "11:00-17:00 (6h) 1/1" at bounding box center [340, 188] width 75 height 5
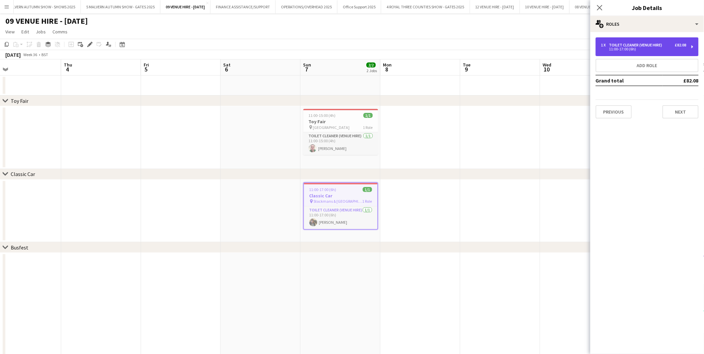
click at [645, 45] on div "Toilet Cleaner (Venue Hire)" at bounding box center [637, 45] width 56 height 5
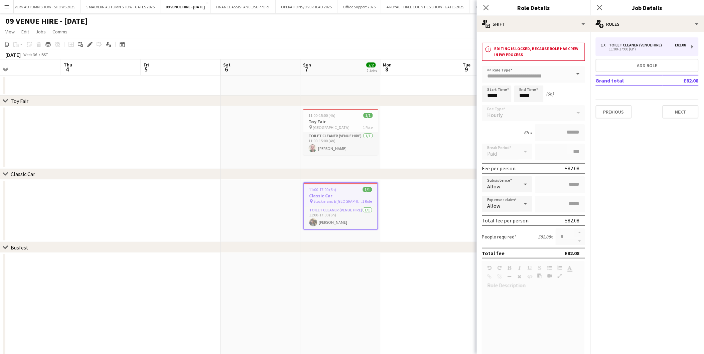
click at [441, 145] on app-date-cell at bounding box center [421, 137] width 80 height 63
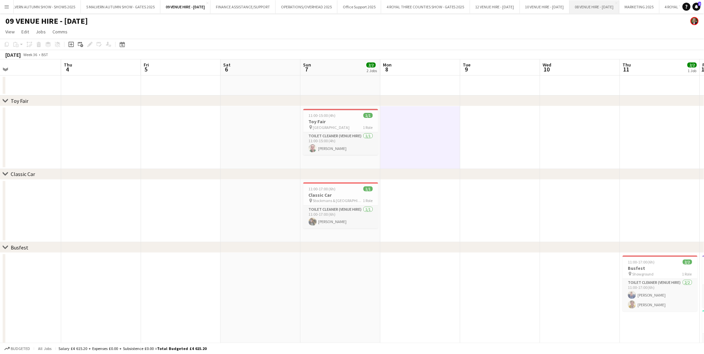
click at [620, 5] on button "08 VENUE HIRE - [DATE] Close" at bounding box center [595, 6] width 50 height 13
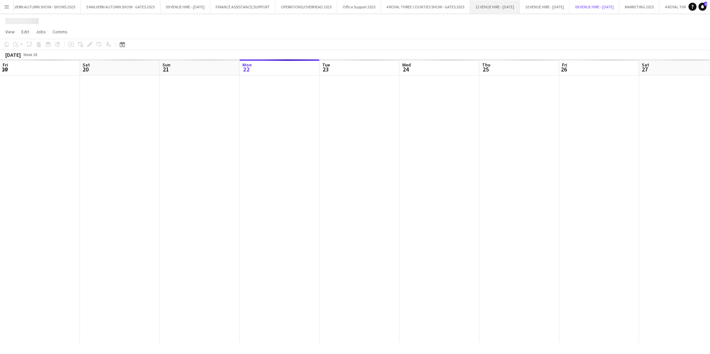
scroll to position [0, 159]
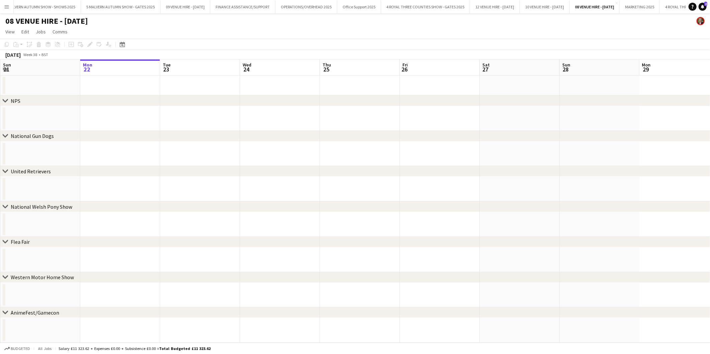
drag, startPoint x: 103, startPoint y: 98, endPoint x: 446, endPoint y: 102, distance: 343.2
click at [446, 102] on div "chevron-right NPS" at bounding box center [355, 101] width 710 height 11
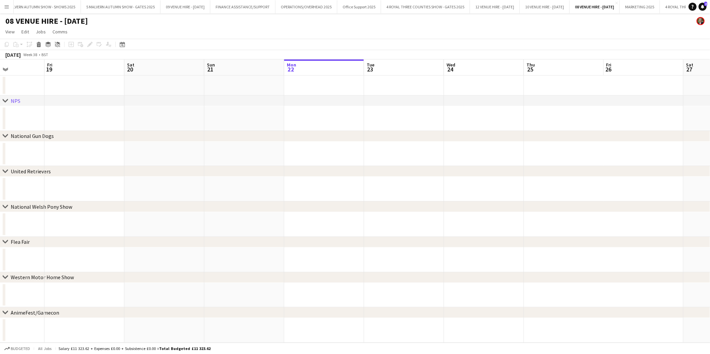
drag, startPoint x: 142, startPoint y: 67, endPoint x: 346, endPoint y: 73, distance: 203.9
click at [346, 73] on app-calendar-viewport "Tue 16 Wed 17 Thu 18 Fri 19 Sat 20 Sun 21 Mon 22 Tue 23 Wed 24 Thu 25 Fri 26 Sa…" at bounding box center [355, 200] width 710 height 283
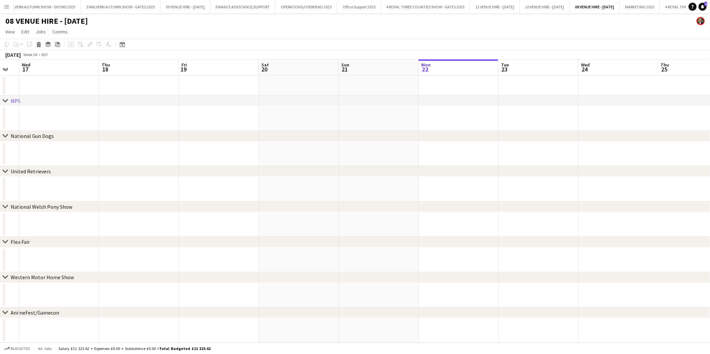
drag, startPoint x: 99, startPoint y: 61, endPoint x: 313, endPoint y: 68, distance: 214.3
click at [313, 68] on app-calendar-viewport "Mon 15 Tue 16 Wed 17 Thu 18 Fri 19 Sat 20 Sun 21 Mon 22 Tue 23 Wed 24 Thu 25 Fr…" at bounding box center [355, 200] width 710 height 283
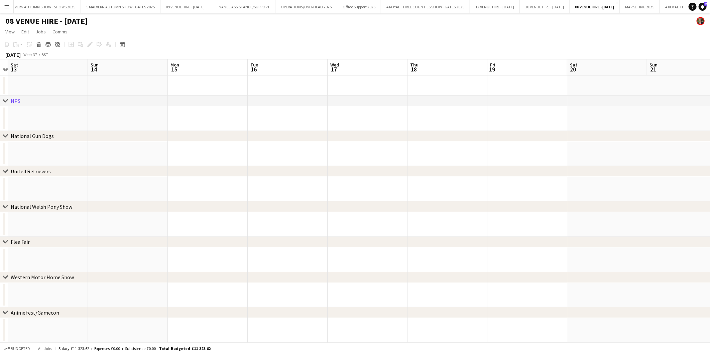
drag, startPoint x: 178, startPoint y: 65, endPoint x: 408, endPoint y: 69, distance: 229.6
click at [408, 69] on app-calendar-viewport "Thu 11 Fri 12 Sat 13 Sun 14 Mon 15 Tue 16 Wed 17 Thu 18 Fri 19 Sat 20 Sun 21 Mo…" at bounding box center [355, 200] width 710 height 283
drag, startPoint x: 215, startPoint y: 64, endPoint x: 473, endPoint y: 70, distance: 259.0
click at [473, 70] on app-calendar-viewport "Thu 11 Fri 12 Sat 13 Sun 14 Mon 15 Tue 16 Wed 17 Thu 18 Fri 19 Sat 20 Sun 21 Mo…" at bounding box center [355, 200] width 710 height 283
drag, startPoint x: 305, startPoint y: 74, endPoint x: 574, endPoint y: 75, distance: 268.7
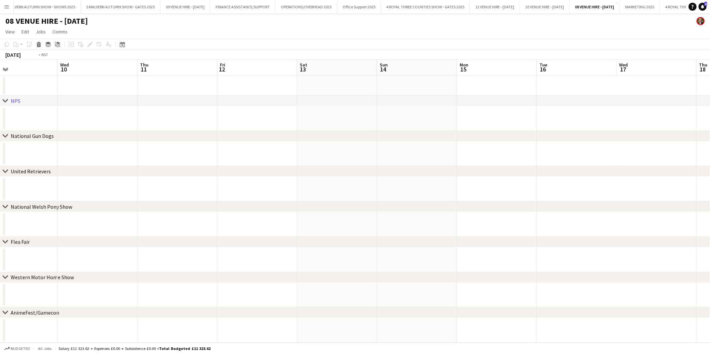
click at [574, 75] on app-calendar-viewport "Sun 7 Mon 8 Tue 9 Wed 10 Thu 11 Fri 12 Sat 13 Sun 14 Mon 15 Tue 16 Wed 17 Thu 1…" at bounding box center [355, 200] width 710 height 283
drag, startPoint x: 291, startPoint y: 75, endPoint x: 532, endPoint y: 76, distance: 241.3
click at [532, 76] on app-calendar-viewport "Thu 4 Fri 5 Sat 6 Sun 7 Mon 8 Tue 9 Wed 10 Thu 11 Fri 12 Sat 13 Sun 14 Mon 15 T…" at bounding box center [355, 200] width 710 height 283
drag, startPoint x: 172, startPoint y: 78, endPoint x: 536, endPoint y: 74, distance: 363.6
click at [536, 74] on app-calendar-viewport "Mon 1 Tue 2 Wed 3 Thu 4 Fri 5 Sat 6 Sun 7 Mon 8 Tue 9 Wed 10 Thu 11 Fri 12 Sat …" at bounding box center [355, 200] width 710 height 283
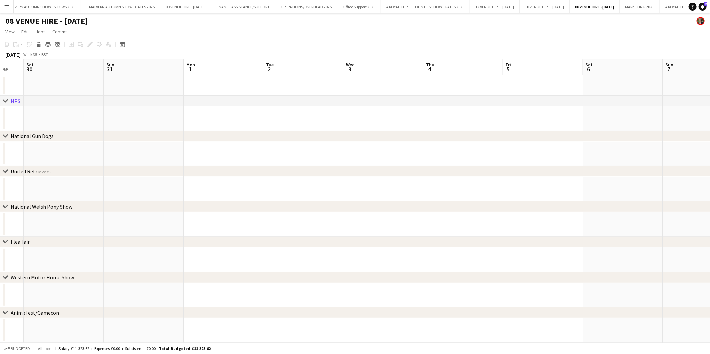
drag, startPoint x: 229, startPoint y: 75, endPoint x: 566, endPoint y: 67, distance: 336.9
click at [582, 66] on app-calendar-viewport "Wed 27 Thu 28 Fri 29 Sat 30 Sun 31 Mon 1 Tue 2 Wed 3 Thu 4 Fri 5 Sat 6 Sun 7 Mo…" at bounding box center [355, 200] width 710 height 283
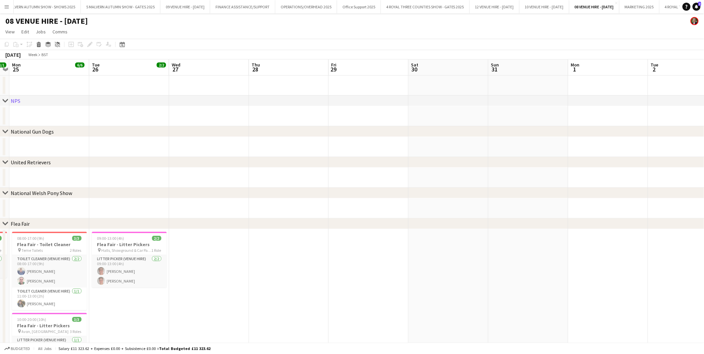
scroll to position [0, 149]
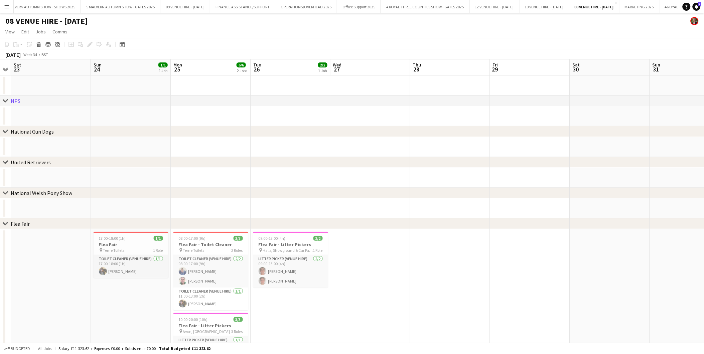
drag, startPoint x: 293, startPoint y: 77, endPoint x: 486, endPoint y: 65, distance: 193.5
click at [486, 65] on app-calendar-viewport "Thu 21 Fri 22 Sat 23 Sun 24 1/1 1 Job Mon 25 6/6 2 Jobs Tue 26 2/2 1 Job Wed 27…" at bounding box center [352, 275] width 704 height 433
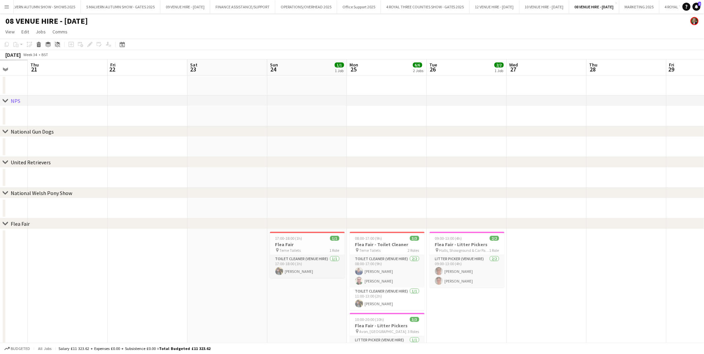
drag, startPoint x: 291, startPoint y: 65, endPoint x: 467, endPoint y: 63, distance: 176.4
click at [467, 63] on app-calendar-viewport "Tue 19 Wed 20 Thu 21 Fri 22 Sat 23 Sun 24 1/1 1 Job Mon 25 6/6 2 Jobs Tue 26 2/…" at bounding box center [352, 275] width 704 height 433
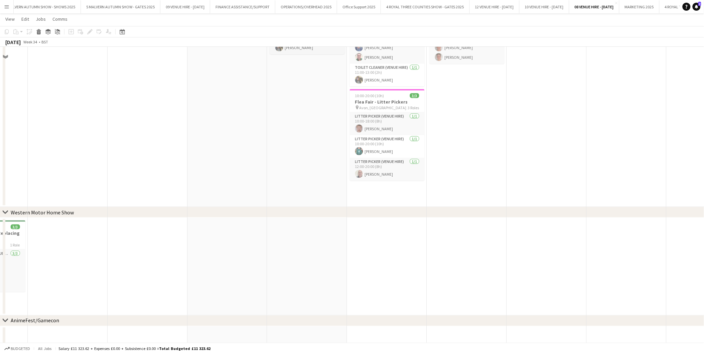
scroll to position [227, 0]
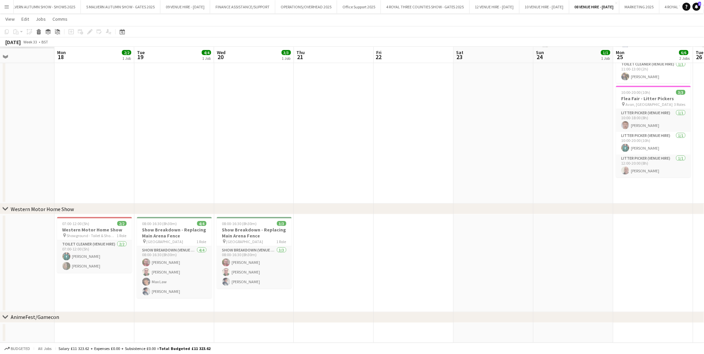
drag, startPoint x: 288, startPoint y: 240, endPoint x: 608, endPoint y: 240, distance: 320.4
click at [636, 243] on app-calendar-viewport "Fri 15 Sat 16 Sun 17 Mon 18 2/2 1 Job Tue 19 4/4 1 Job Wed 20 3/3 1 Job Thu 21 …" at bounding box center [352, 72] width 704 height 544
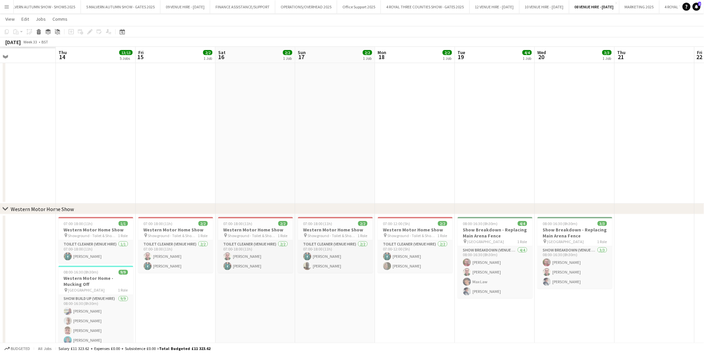
scroll to position [0, 194]
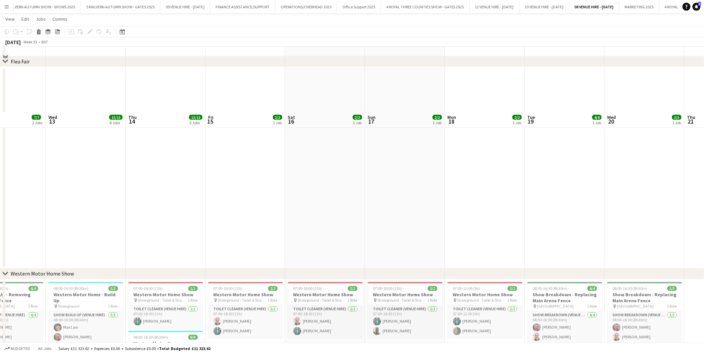
drag, startPoint x: 489, startPoint y: 231, endPoint x: 636, endPoint y: 221, distance: 147.4
click at [636, 221] on app-calendar-viewport "Sun 10 Mon 11 6/6 3 Jobs Tue 12 7/7 2 Jobs Wed 13 15/15 8 Jobs Thu 14 13/13 5 J…" at bounding box center [352, 199] width 704 height 1058
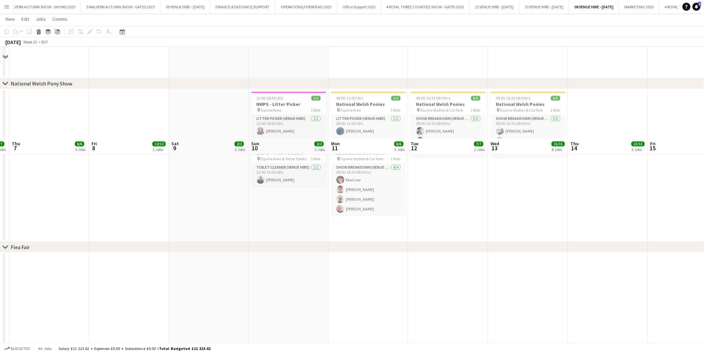
scroll to position [673, 0]
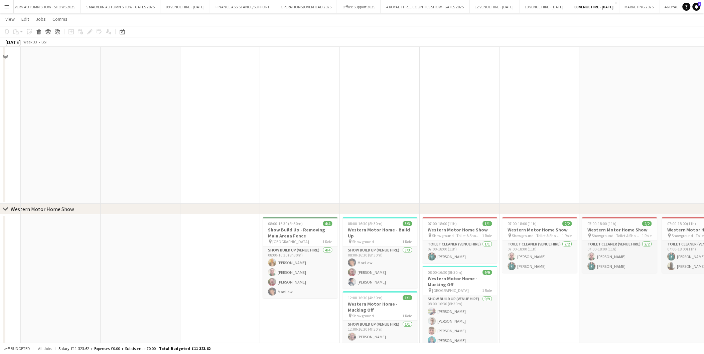
drag, startPoint x: 368, startPoint y: 236, endPoint x: 662, endPoint y: 227, distance: 294.2
click at [662, 227] on app-calendar-viewport "Wed 6 7/7 5 Jobs Thu 7 6/6 3 Jobs Fri 8 12/12 2 Jobs Sat 9 2/2 2 Jobs Sun 10 2/…" at bounding box center [352, 32] width 704 height 1358
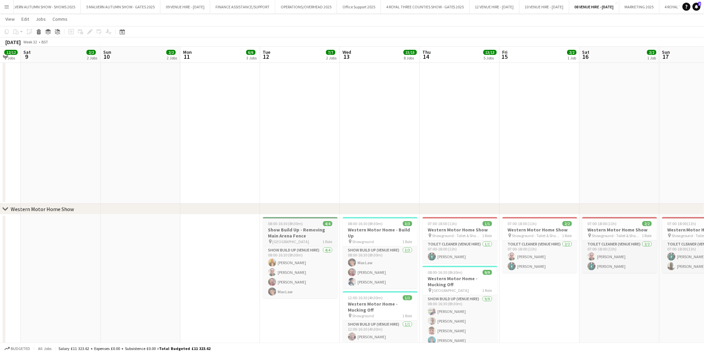
click at [312, 236] on h3 "Show Build Up - Removing Main Arena Fence" at bounding box center [300, 233] width 75 height 12
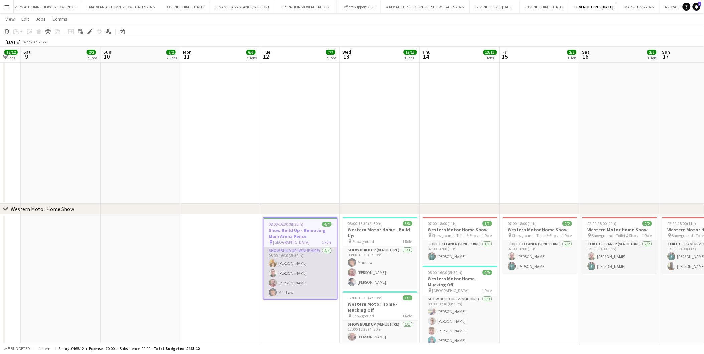
click at [293, 286] on app-card-role "Show Build Up (Venue Hire) [DATE] 08:00-16:30 (8h30m) [PERSON_NAME] [PERSON_NAM…" at bounding box center [301, 273] width 74 height 52
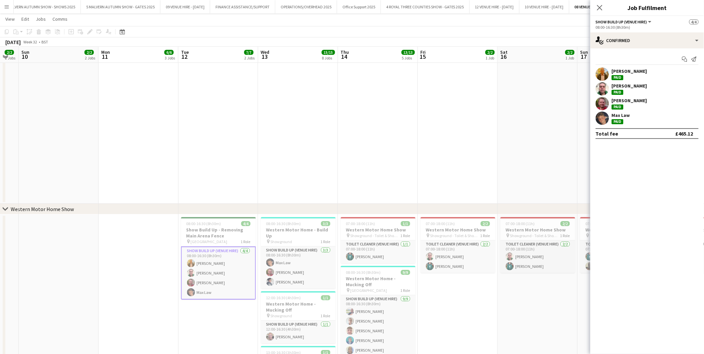
scroll to position [0, 228]
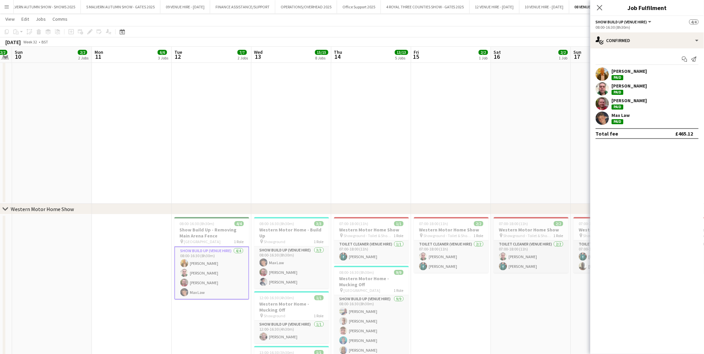
drag, startPoint x: 463, startPoint y: 156, endPoint x: 374, endPoint y: 167, distance: 89.9
click at [374, 165] on app-calendar-viewport "Thu 7 6/6 3 Jobs Fri 8 12/12 2 Jobs Sat 9 2/2 2 Jobs Sun 10 2/2 2 Jobs Mon 11 6…" at bounding box center [352, 32] width 704 height 1358
drag, startPoint x: 621, startPoint y: 177, endPoint x: 604, endPoint y: 177, distance: 17.0
click at [608, 177] on mat-expansion-panel "check Confirmed Start chat Send notification [PERSON_NAME] Paid [PERSON_NAME] P…" at bounding box center [647, 201] width 114 height 306
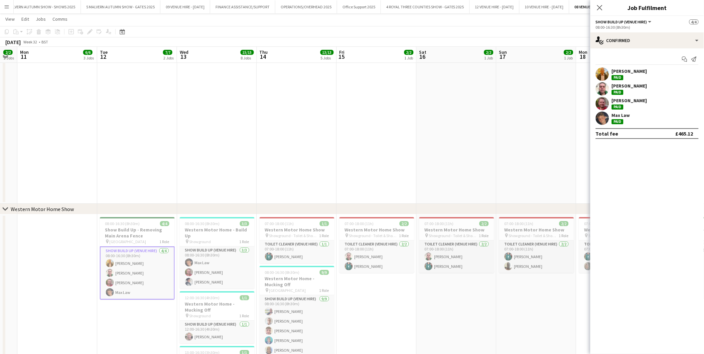
drag, startPoint x: 510, startPoint y: 178, endPoint x: 434, endPoint y: 182, distance: 76.0
click at [435, 182] on app-calendar-viewport "Fri 8 12/12 2 Jobs Sat 9 2/2 2 Jobs Sun 10 2/2 2 Jobs Mon 11 6/6 3 Jobs Tue 12 …" at bounding box center [352, 32] width 704 height 1358
click at [390, 264] on app-card-role "Toilet Cleaner (Venue Hire) [DATE] 07:00-18:00 (11h) [PERSON_NAME] [PERSON_NAME]" at bounding box center [376, 257] width 75 height 32
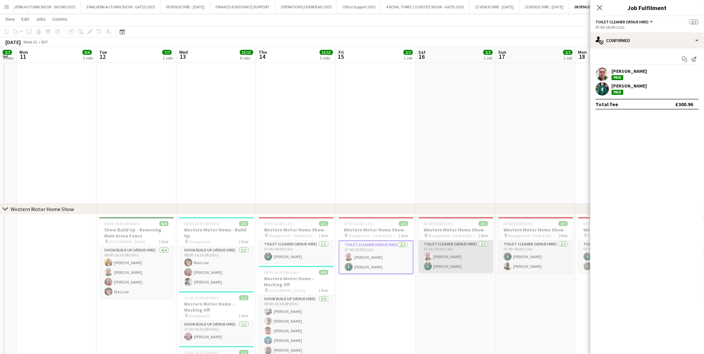
click at [460, 259] on app-card-role "Toilet Cleaner (Venue Hire) [DATE] 07:00-18:00 (11h) [PERSON_NAME] [PERSON_NAME]" at bounding box center [456, 257] width 75 height 32
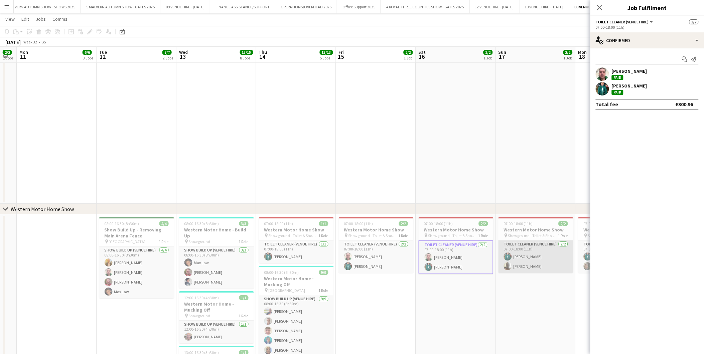
click at [529, 259] on app-card-role "Toilet Cleaner (Venue Hire) [DATE] 07:00-18:00 (11h) [PERSON_NAME] [PERSON_NAME]" at bounding box center [536, 257] width 75 height 32
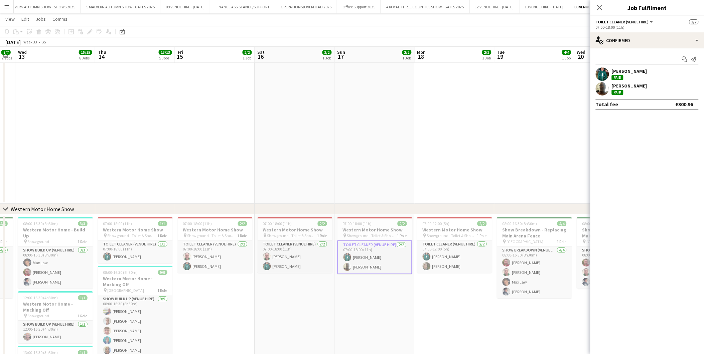
drag, startPoint x: 526, startPoint y: 189, endPoint x: 358, endPoint y: 206, distance: 168.5
click at [362, 204] on div "chevron-right NPS chevron-right National Gun Dogs chevron-right United Retrieve…" at bounding box center [352, 32] width 704 height 1358
click at [446, 260] on app-card-role "Toilet Cleaner (Venue Hire) [DATE] 07:00-12:00 (5h) [PERSON_NAME] [PERSON_NAME]" at bounding box center [453, 257] width 75 height 32
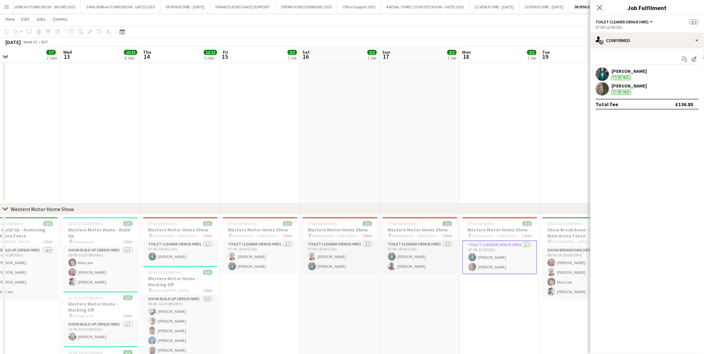
drag, startPoint x: 455, startPoint y: 165, endPoint x: 342, endPoint y: 158, distance: 113.5
click at [342, 158] on app-calendar-viewport "Sun 10 2/2 2 Jobs Mon 11 6/6 3 Jobs Tue 12 7/7 2 Jobs Wed 13 15/15 8 Jobs Thu 1…" at bounding box center [352, 32] width 704 height 1358
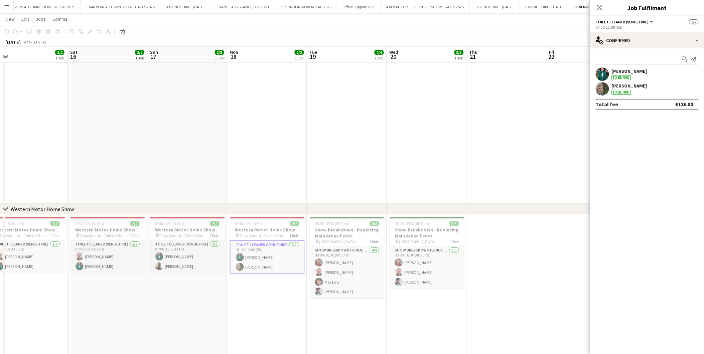
scroll to position [0, 252]
drag, startPoint x: 438, startPoint y: 163, endPoint x: 365, endPoint y: 166, distance: 73.3
click at [365, 166] on app-calendar-viewport "Tue 12 7/7 2 Jobs Wed 13 15/15 8 Jobs Thu 14 13/13 5 Jobs Fri 15 2/2 1 Job Sat …" at bounding box center [352, 32] width 704 height 1358
click at [179, 129] on app-date-cell at bounding box center [187, 103] width 80 height 202
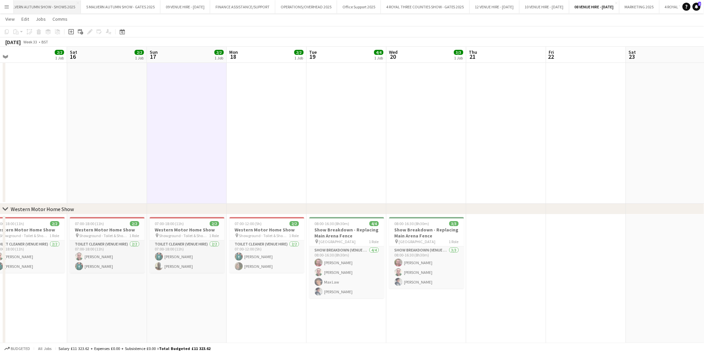
click at [53, 2] on button "5 MALVERN AUTUMN SHOW - SHOWS 2025 Close" at bounding box center [40, 6] width 81 height 13
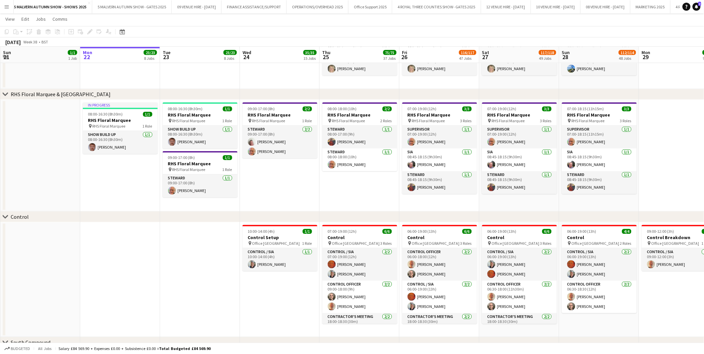
scroll to position [0, 179]
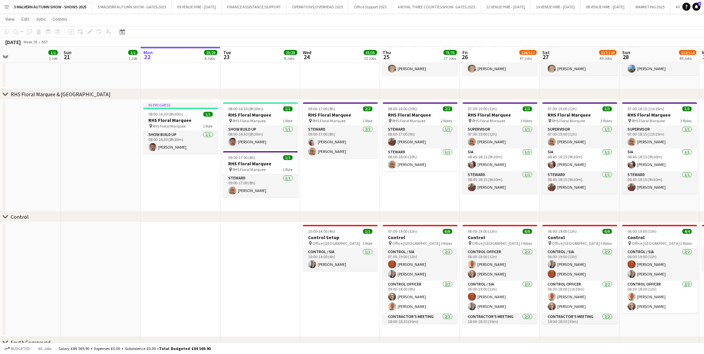
drag, startPoint x: 127, startPoint y: 113, endPoint x: 187, endPoint y: 110, distance: 60.6
click at [187, 110] on app-calendar-viewport "Thu 18 Fri 19 19/19 4 Jobs Sat 20 1/1 1 Job Sun 21 1/1 1 Job Mon 22 23/23 8 Job…" at bounding box center [352, 202] width 704 height 4732
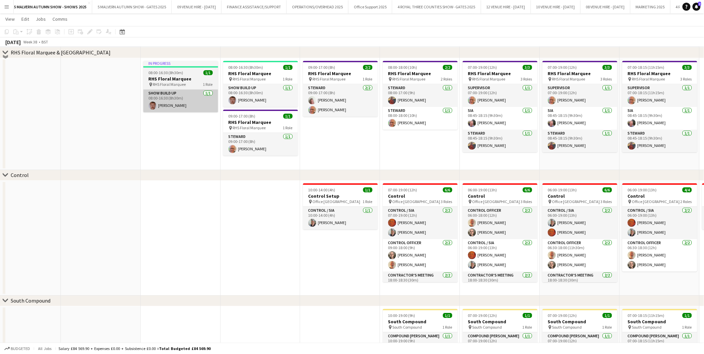
scroll to position [2413, 0]
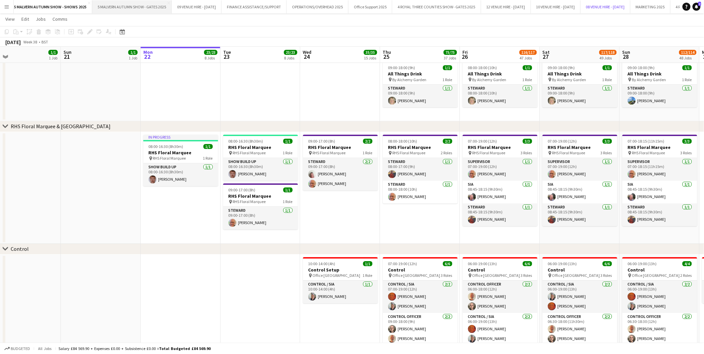
drag, startPoint x: 657, startPoint y: 3, endPoint x: 173, endPoint y: 7, distance: 484.2
click at [631, 3] on button "08 VENUE HIRE - [DATE] Close" at bounding box center [606, 6] width 50 height 13
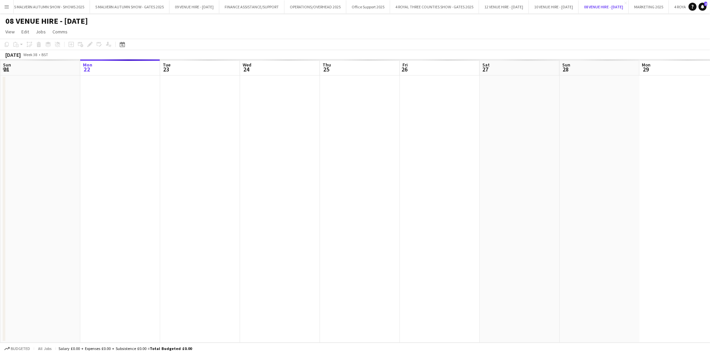
scroll to position [0, 137]
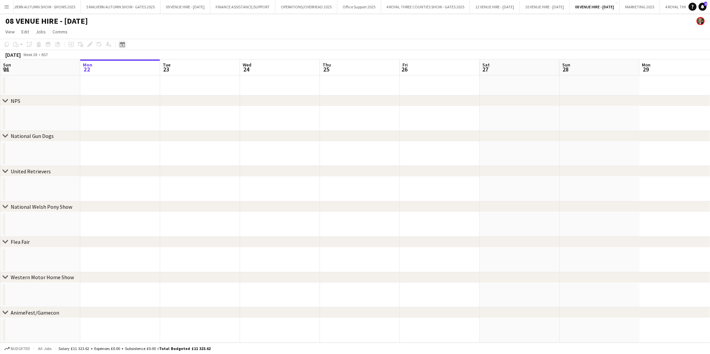
click at [122, 43] on icon at bounding box center [122, 44] width 5 height 5
click at [161, 66] on span "Previous month" at bounding box center [162, 67] width 13 height 13
click at [123, 121] on span "18" at bounding box center [123, 121] width 8 height 8
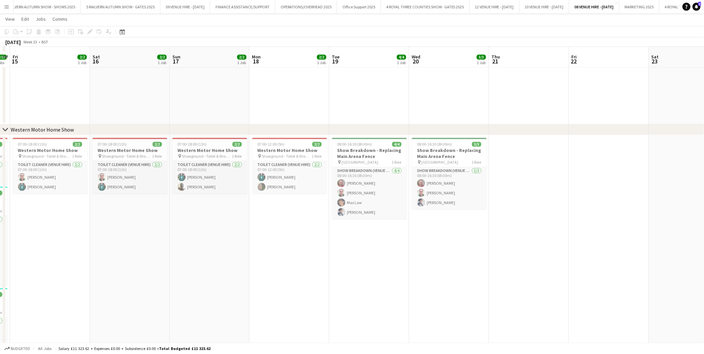
scroll to position [445, 0]
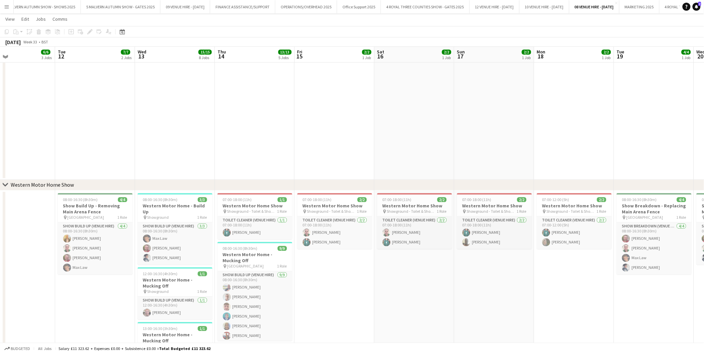
drag, startPoint x: 158, startPoint y: 160, endPoint x: 442, endPoint y: 159, distance: 284.7
click at [442, 159] on app-calendar-viewport "Sat 9 2/2 2 Jobs Sun 10 2/2 2 Jobs Mon 11 6/6 3 Jobs Tue 12 7/7 2 Jobs Wed 13 1…" at bounding box center [352, 110] width 704 height 1058
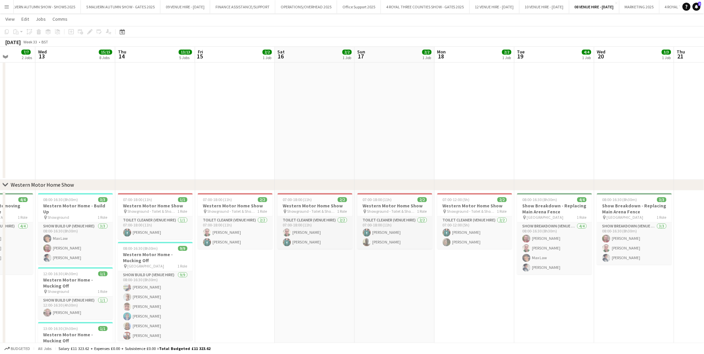
drag, startPoint x: 362, startPoint y: 201, endPoint x: 204, endPoint y: 186, distance: 158.1
click at [204, 186] on div "chevron-right NPS chevron-right National Gun Dogs chevron-right United Retrieve…" at bounding box center [352, 134] width 704 height 1107
click at [233, 233] on app-card-role "Toilet Cleaner (Venue Hire) 2/2 07:00-18:00 (11h) Gary Harper Olga Goncalves Da…" at bounding box center [235, 233] width 75 height 32
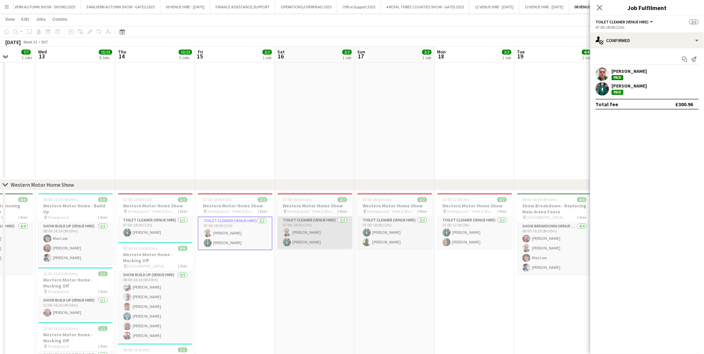
click at [300, 235] on app-card-role "Toilet Cleaner (Venue Hire) 2/2 07:00-18:00 (11h) Gary Harper Olga Goncalves Da…" at bounding box center [315, 233] width 75 height 32
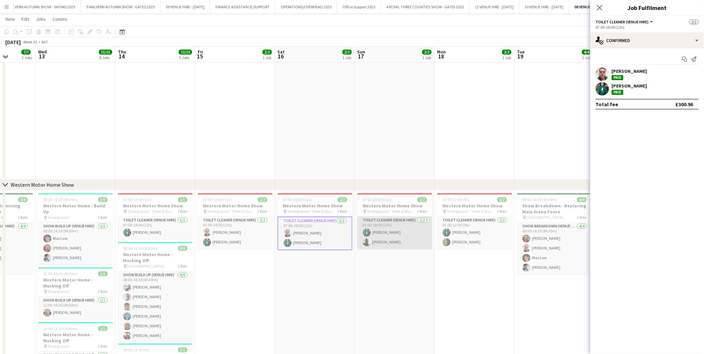
click at [394, 237] on app-card-role "Toilet Cleaner (Venue Hire) 2/2 07:00-18:00 (11h) Olga Goncalves Da Silva Andre…" at bounding box center [395, 233] width 75 height 32
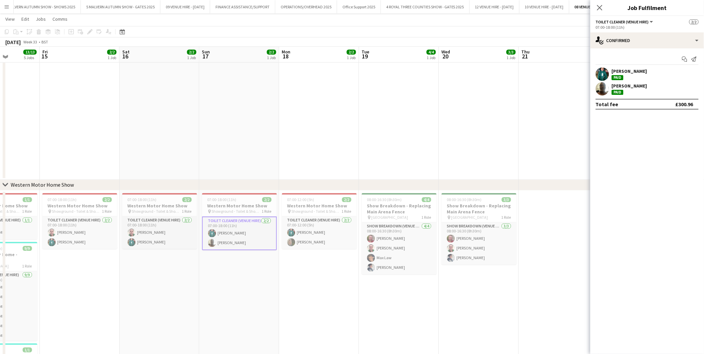
scroll to position [0, 213]
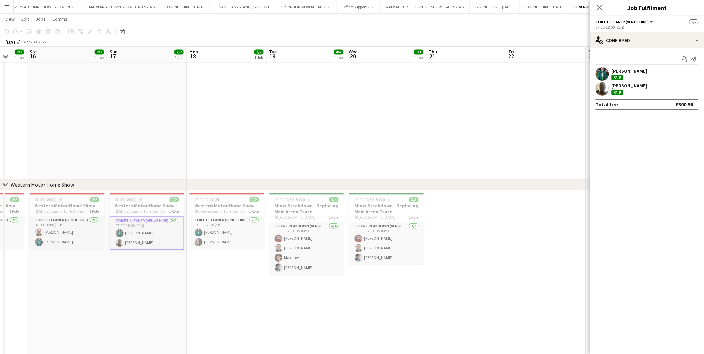
drag, startPoint x: 380, startPoint y: 208, endPoint x: 53, endPoint y: 188, distance: 326.7
click at [53, 188] on div "chevron-right NPS chevron-right National Gun Dogs chevron-right United Retrieve…" at bounding box center [352, 134] width 704 height 1107
click at [233, 233] on app-card-role "Toilet Cleaner (Venue Hire) 2/2 07:00-12:00 (5h) Olga Goncalves Da Silva Kerry …" at bounding box center [226, 233] width 75 height 32
click at [137, 233] on app-card-role "Toilet Cleaner (Venue Hire) 2/2 07:00-18:00 (11h) Olga Goncalves Da Silva Andre…" at bounding box center [147, 233] width 75 height 32
click at [598, 7] on icon "Close pop-in" at bounding box center [599, 7] width 5 height 5
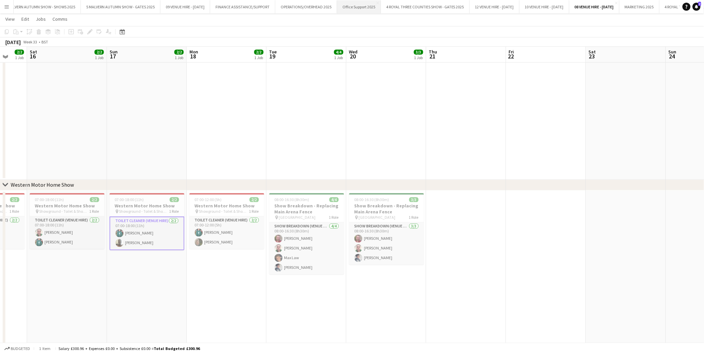
click at [366, 7] on button "Office Support 2025 Close" at bounding box center [359, 6] width 44 height 13
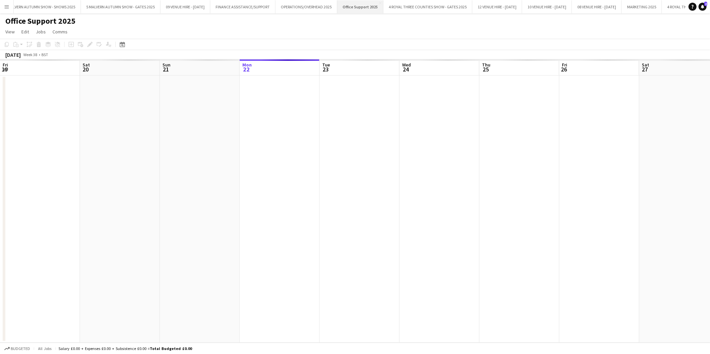
scroll to position [0, 159]
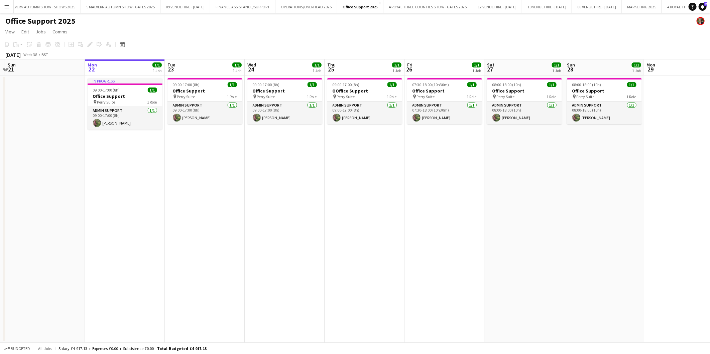
drag, startPoint x: 104, startPoint y: 72, endPoint x: 368, endPoint y: 99, distance: 265.1
click at [368, 99] on app-calendar-viewport "Fri 19 Sat 20 Sun 21 Mon 22 1/1 1 Job Tue 23 1/1 1 Job Wed 24 1/1 1 Job Thu 25 …" at bounding box center [355, 200] width 710 height 283
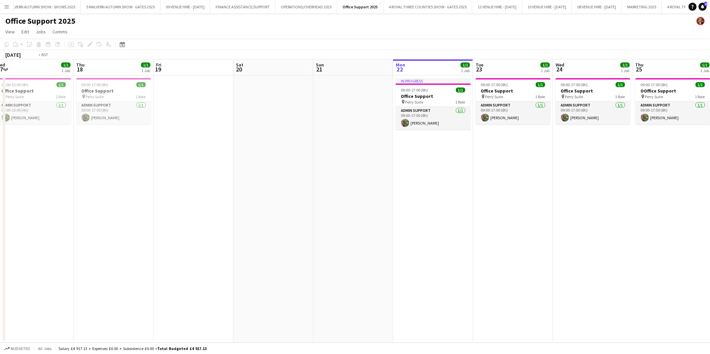
scroll to position [0, 165]
drag, startPoint x: 25, startPoint y: 102, endPoint x: 314, endPoint y: 116, distance: 290.0
click at [314, 116] on app-calendar-viewport "Mon 15 1/1 1 Job Tue 16 1/1 1 Job Wed 17 1/1 1 Job Thu 18 1/1 1 Job Fri 19 Sat …" at bounding box center [355, 200] width 710 height 283
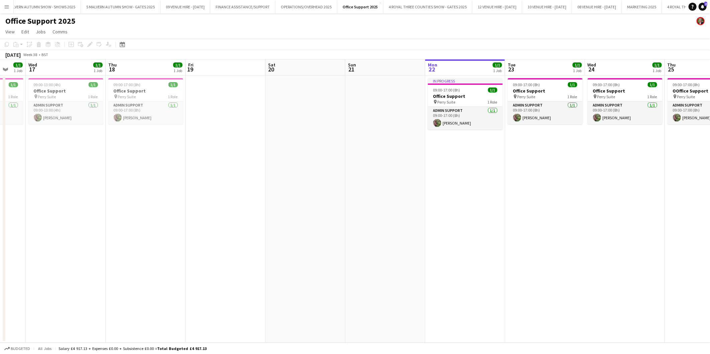
scroll to position [0, 216]
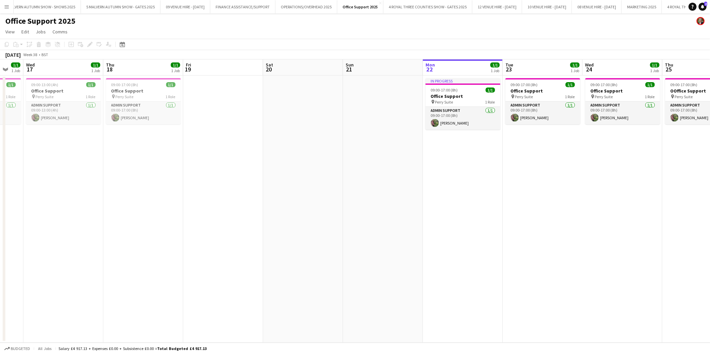
drag, startPoint x: 493, startPoint y: 138, endPoint x: 282, endPoint y: 122, distance: 211.5
click at [282, 122] on app-calendar-viewport "Sun 14 Mon 15 1/1 1 Job Tue 16 1/1 1 Job Wed 17 1/1 1 Job Thu 18 1/1 1 Job Fri …" at bounding box center [355, 200] width 710 height 283
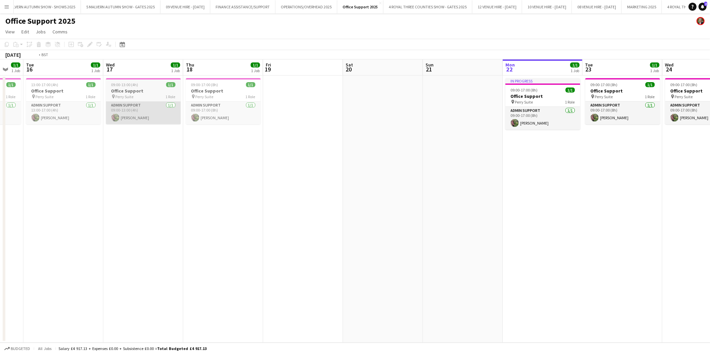
drag, startPoint x: 82, startPoint y: 94, endPoint x: 428, endPoint y: 104, distance: 346.0
click at [435, 104] on app-calendar-viewport "Sat 13 Sun 14 Mon 15 1/1 1 Job Tue 16 1/1 1 Job Wed 17 1/1 1 Job Thu 18 1/1 1 J…" at bounding box center [355, 200] width 710 height 283
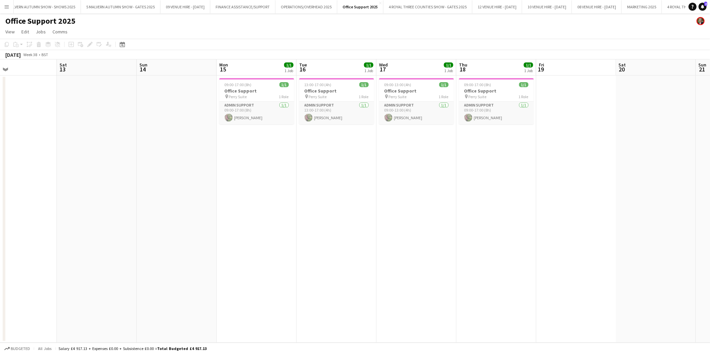
drag, startPoint x: 91, startPoint y: 92, endPoint x: 334, endPoint y: 104, distance: 243.9
click at [363, 102] on app-calendar-viewport "Wed 10 Thu 11 1/1 1 Job Fri 12 Sat 13 Sun 14 Mon 15 1/1 1 Job Tue 16 1/1 1 Job …" at bounding box center [355, 200] width 710 height 283
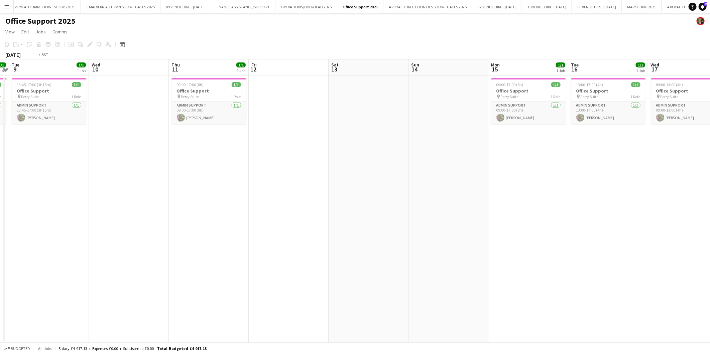
drag, startPoint x: 99, startPoint y: 91, endPoint x: 341, endPoint y: 105, distance: 242.7
click at [341, 105] on app-calendar-viewport "Sun 7 Mon 8 1/1 1 Job Tue 9 1/1 1 Job Wed 10 Thu 11 1/1 1 Job Fri 12 Sat 13 Sun…" at bounding box center [355, 200] width 710 height 283
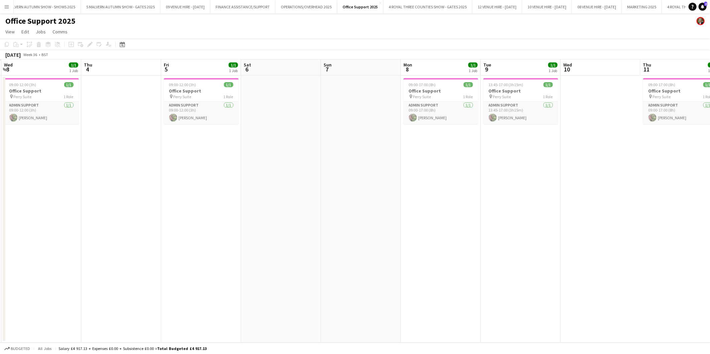
drag, startPoint x: 273, startPoint y: 96, endPoint x: 184, endPoint y: 95, distance: 88.9
click at [376, 105] on app-calendar-viewport "Mon 1 Tue 2 Wed 3 1/1 1 Job Thu 4 Fri 5 1/1 1 Job Sat 6 Sun 7 Mon 8 1/1 1 Job T…" at bounding box center [355, 200] width 710 height 283
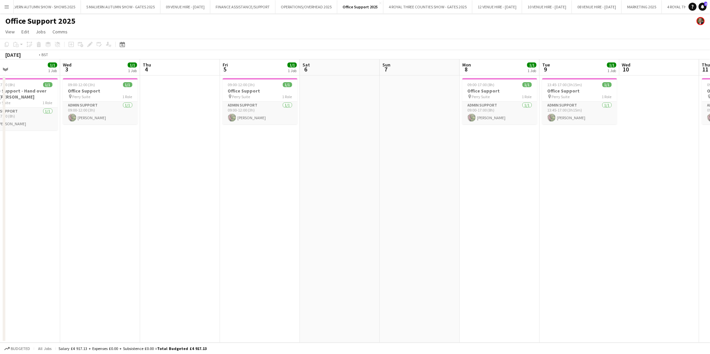
drag, startPoint x: 154, startPoint y: 86, endPoint x: 118, endPoint y: 80, distance: 36.9
click at [305, 96] on app-calendar-viewport "Sun 31 Mon 1 1/1 1 Job Tue 2 1/1 1 Job Wed 3 1/1 1 Job Thu 4 Fri 5 1/1 1 Job Sa…" at bounding box center [355, 200] width 710 height 283
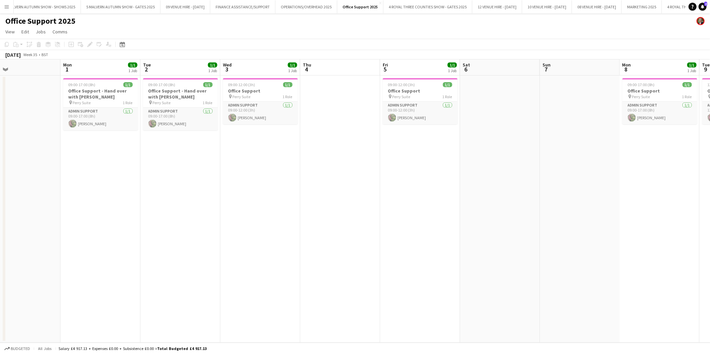
drag, startPoint x: 107, startPoint y: 78, endPoint x: 332, endPoint y: 101, distance: 226.4
click at [332, 101] on app-calendar-viewport "Fri 29 Sat 30 Sun 31 Mon 1 1/1 1 Job Tue 2 1/1 1 Job Wed 3 1/1 1 Job Thu 4 Fri …" at bounding box center [355, 200] width 710 height 283
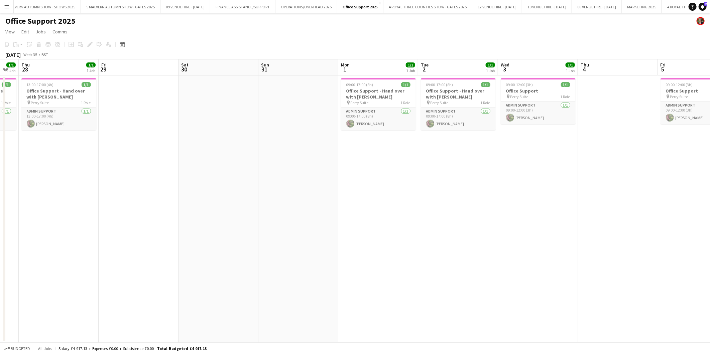
drag, startPoint x: 113, startPoint y: 71, endPoint x: 207, endPoint y: 74, distance: 94.3
click at [207, 74] on app-calendar-viewport "Tue 26 Wed 27 1/1 1 Job Thu 28 1/1 1 Job Fri 29 Sat 30 Sun 31 Mon 1 1/1 1 Job T…" at bounding box center [355, 200] width 710 height 283
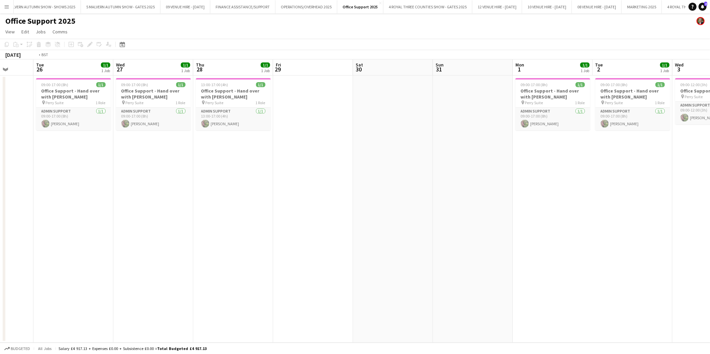
drag, startPoint x: 112, startPoint y: 81, endPoint x: 69, endPoint y: 95, distance: 45.8
click at [202, 92] on app-calendar-viewport "Sat 23 Sun 24 Mon 25 Tue 26 1/1 1 Job Wed 27 1/1 1 Job Thu 28 1/1 1 Job Fri 29 …" at bounding box center [355, 200] width 710 height 283
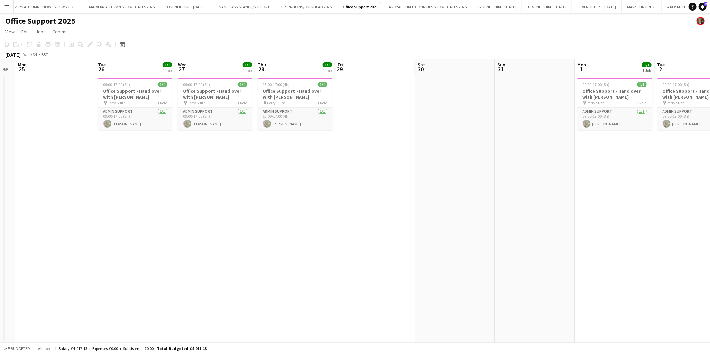
drag, startPoint x: 64, startPoint y: 94, endPoint x: 172, endPoint y: 116, distance: 110.5
click at [230, 111] on app-calendar-viewport "Sat 23 Sun 24 Mon 25 Tue 26 1/1 1 Job Wed 27 1/1 1 Job Thu 28 1/1 1 Job Fri 29 …" at bounding box center [355, 200] width 710 height 283
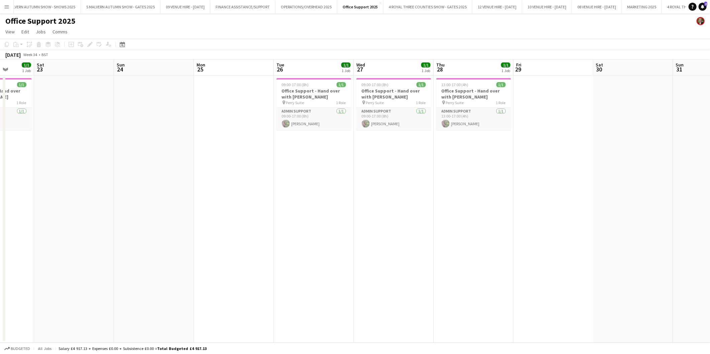
drag, startPoint x: 328, startPoint y: 128, endPoint x: 219, endPoint y: 113, distance: 109.7
click at [359, 134] on app-calendar-viewport "Wed 20 Thu 21 1/1 1 Job Fri 22 1/1 1 Job Sat 23 Sun 24 Mon 25 Tue 26 1/1 1 Job …" at bounding box center [355, 200] width 710 height 283
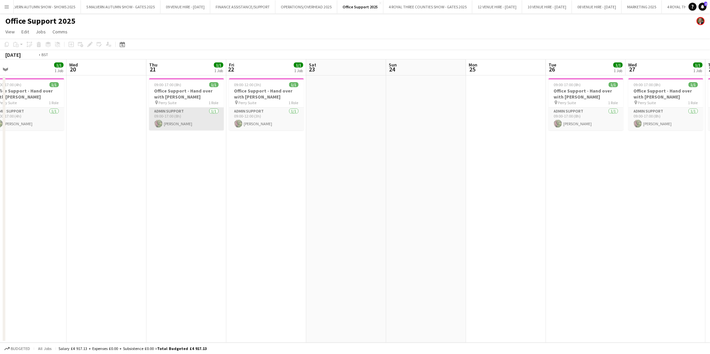
drag, startPoint x: 354, startPoint y: 119, endPoint x: 349, endPoint y: 120, distance: 5.4
click at [360, 120] on app-calendar-viewport "Sun 17 Mon 18 Tue 19 1/1 1 Job Wed 20 Thu 21 1/1 1 Job Fri 22 1/1 1 Job Sat 23 …" at bounding box center [355, 200] width 710 height 283
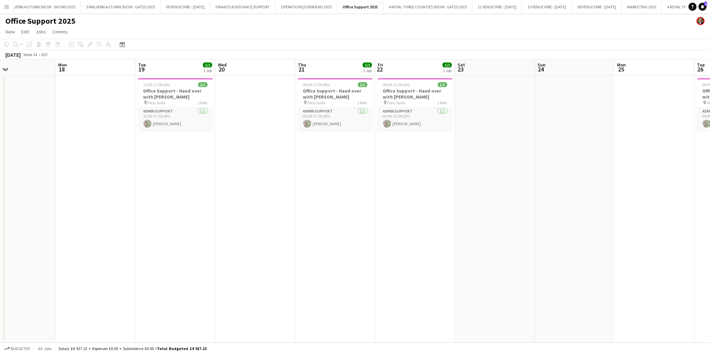
drag, startPoint x: 241, startPoint y: 90, endPoint x: 338, endPoint y: 102, distance: 98.1
click at [338, 102] on app-calendar-viewport "Fri 15 Sat 16 Sun 17 Mon 18 Tue 19 1/1 1 Job Wed 20 Thu 21 1/1 1 Job Fri 22 1/1…" at bounding box center [355, 200] width 710 height 283
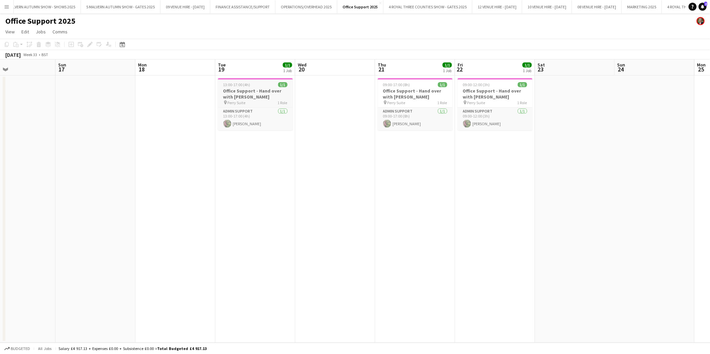
scroll to position [0, 194]
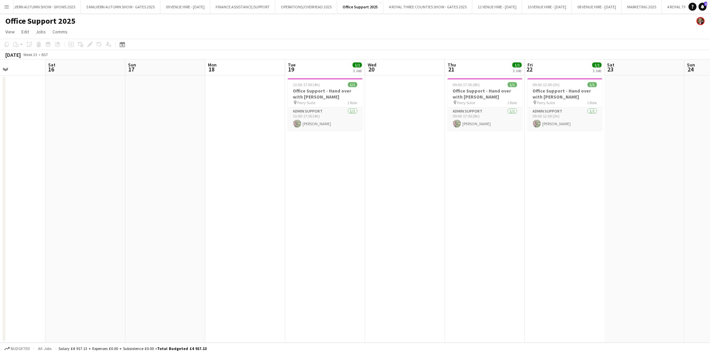
click at [333, 157] on app-date-cell "13:00-17:00 (4h) 1/1 Office Support - Hand over with Hayley pin Perry Suite 1 R…" at bounding box center [325, 209] width 80 height 267
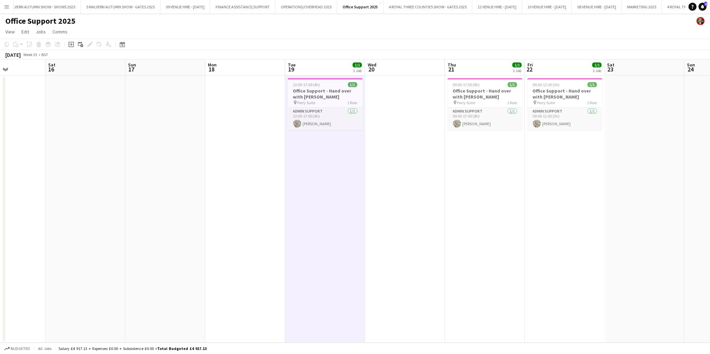
drag, startPoint x: 137, startPoint y: 122, endPoint x: 368, endPoint y: 108, distance: 231.3
click at [368, 108] on app-calendar-viewport "Wed 13 Thu 14 Fri 15 Sat 16 Sun 17 Mon 18 Tue 19 1/1 1 Job Wed 20 Thu 21 1/1 1 …" at bounding box center [355, 200] width 710 height 283
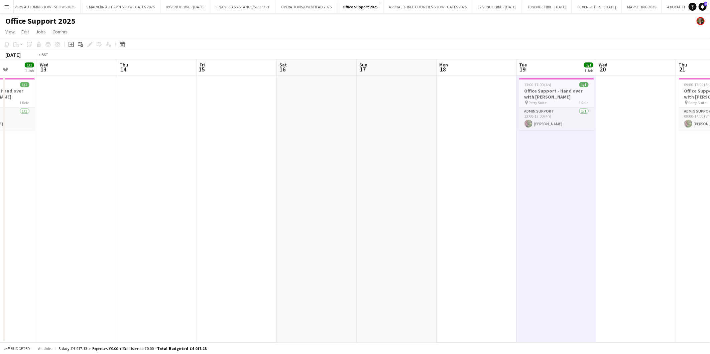
scroll to position [0, 208]
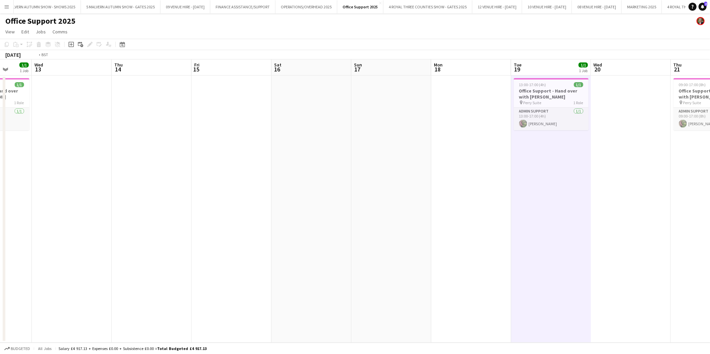
drag, startPoint x: 80, startPoint y: 115, endPoint x: 234, endPoint y: 99, distance: 155.2
click at [234, 99] on app-calendar-viewport "Sun 10 Mon 11 1/1 1 Job Tue 12 1/1 1 Job Wed 13 Thu 14 Fri 15 Sat 16 Sun 17 Mon…" at bounding box center [355, 200] width 710 height 283
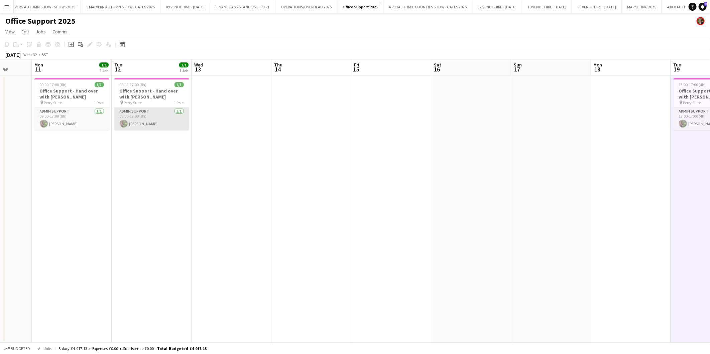
click at [135, 117] on app-card-role "Admin Support 1/1 09:00-17:00 (8h) Julia Adams" at bounding box center [151, 119] width 75 height 23
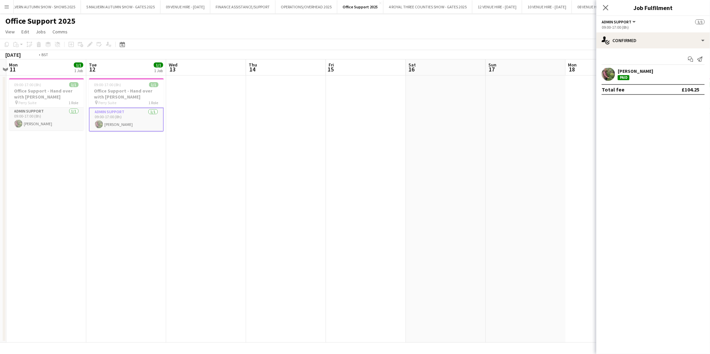
drag, startPoint x: 301, startPoint y: 102, endPoint x: 196, endPoint y: 103, distance: 105.6
click at [196, 103] on app-calendar-viewport "Fri 8 Sat 9 Sun 10 Mon 11 1/1 1 Job Tue 12 1/1 1 Job Wed 13 Thu 14 Fri 15 Sat 1…" at bounding box center [355, 200] width 710 height 283
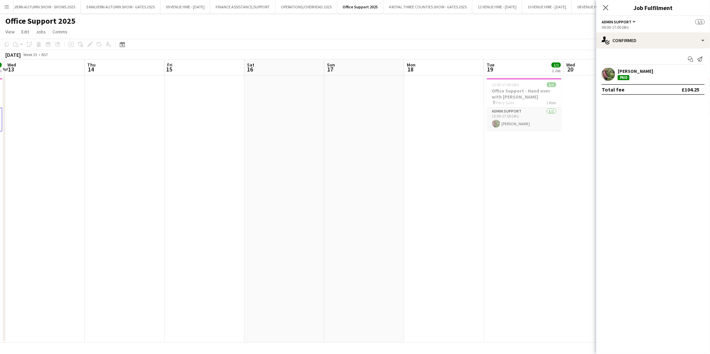
scroll to position [0, 255]
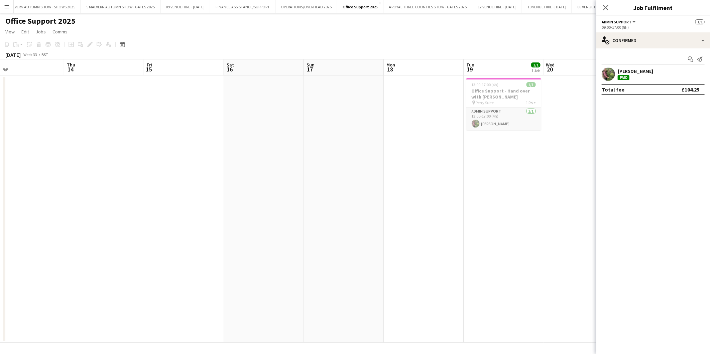
drag, startPoint x: 401, startPoint y: 111, endPoint x: 299, endPoint y: 112, distance: 101.9
click at [299, 112] on app-calendar-viewport "Sun 10 Mon 11 1/1 1 Job Tue 12 1/1 1 Job Wed 13 Thu 14 Fri 15 Sat 16 Sun 17 Mon…" at bounding box center [355, 200] width 710 height 283
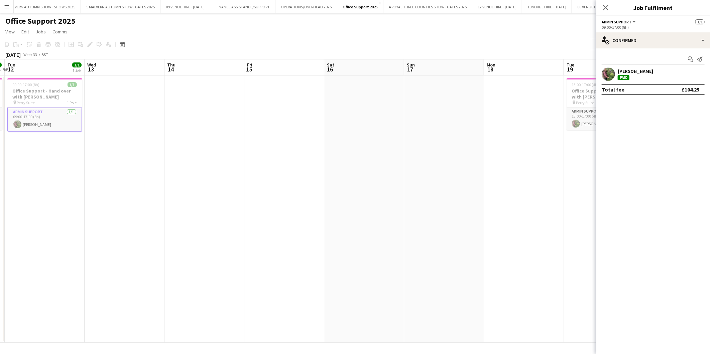
scroll to position [0, 191]
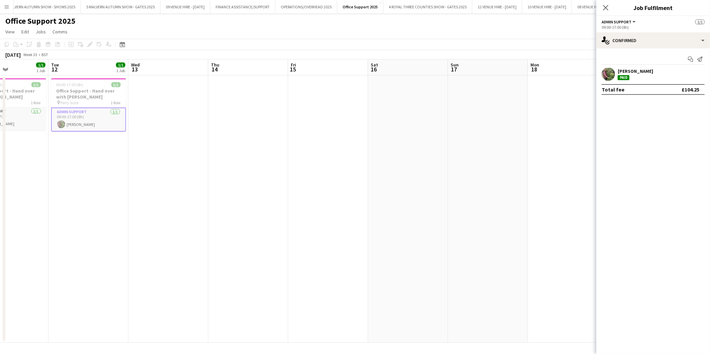
drag, startPoint x: 269, startPoint y: 110, endPoint x: 413, endPoint y: 112, distance: 144.0
click at [413, 112] on app-calendar-viewport "Sat 9 Sun 10 Mon 11 1/1 1 Job Tue 12 1/1 1 Job Wed 13 Thu 14 Fri 15 Sat 16 Sun …" at bounding box center [355, 200] width 710 height 283
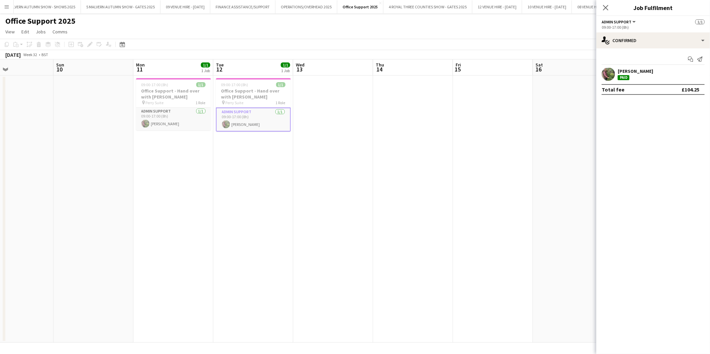
scroll to position [0, 162]
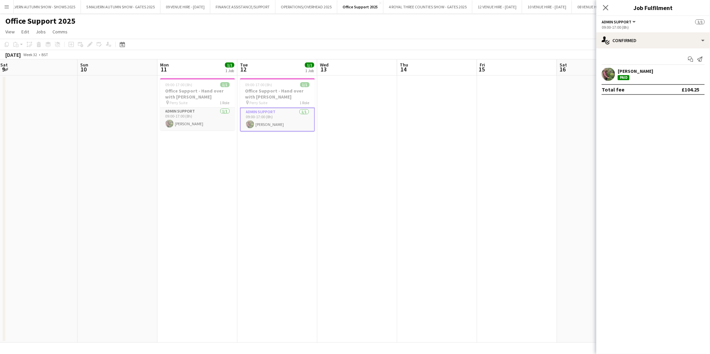
drag, startPoint x: 35, startPoint y: 93, endPoint x: 224, endPoint y: 87, distance: 188.9
click at [224, 87] on app-calendar-viewport "Thu 7 Fri 8 Sat 9 Sun 10 Mon 11 1/1 1 Job Tue 12 1/1 1 Job Wed 13 Thu 14 Fri 15…" at bounding box center [355, 200] width 710 height 283
click at [197, 121] on app-card-role "Admin Support 1/1 09:00-17:00 (8h) Julia Adams" at bounding box center [197, 119] width 75 height 23
click at [283, 122] on app-card-role "Admin Support 1/1 09:00-17:00 (8h) Julia Adams" at bounding box center [277, 119] width 75 height 23
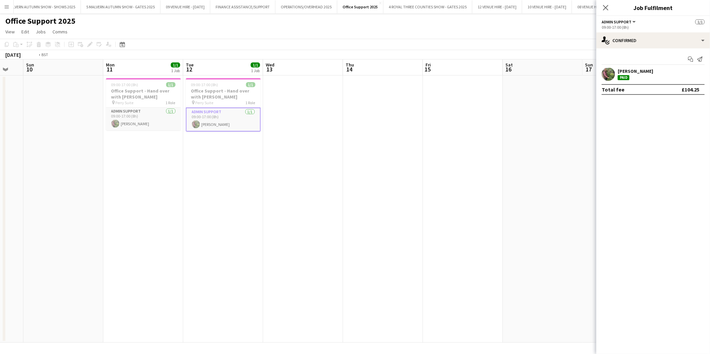
drag, startPoint x: 551, startPoint y: 147, endPoint x: 342, endPoint y: 134, distance: 209.9
click at [337, 135] on app-calendar-viewport "Thu 7 Fri 8 Sat 9 Sun 10 Mon 11 1/1 1 Job Tue 12 1/1 1 Job Wed 13 Thu 14 Fri 15…" at bounding box center [355, 200] width 710 height 283
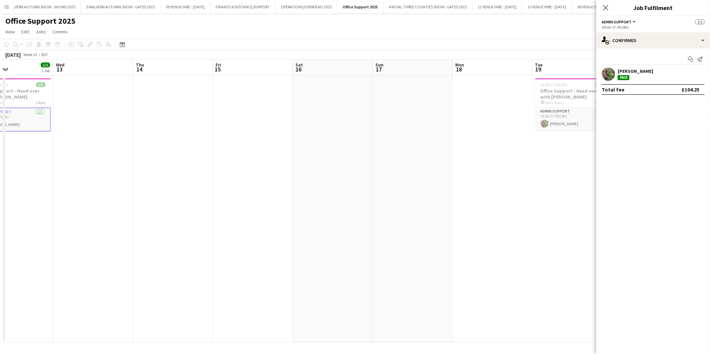
drag, startPoint x: 455, startPoint y: 127, endPoint x: 323, endPoint y: 124, distance: 132.4
click at [323, 124] on app-calendar-viewport "Sat 9 Sun 10 Mon 11 1/1 1 Job Tue 12 1/1 1 Job Wed 13 Thu 14 Fri 15 Sat 16 Sun …" at bounding box center [355, 200] width 710 height 283
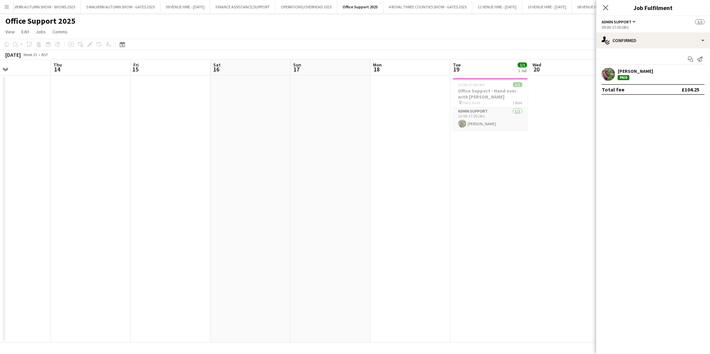
scroll to position [0, 212]
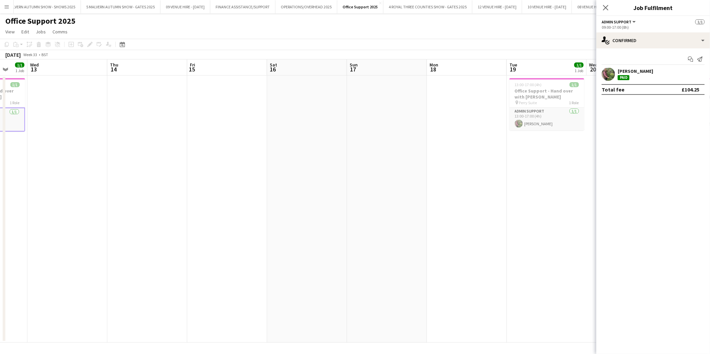
drag, startPoint x: 371, startPoint y: 116, endPoint x: 348, endPoint y: 117, distance: 23.4
click at [348, 117] on app-calendar-viewport "Sun 10 Mon 11 1/1 1 Job Tue 12 1/1 1 Job Wed 13 Thu 14 Fri 15 Sat 16 Sun 17 Mon…" at bounding box center [355, 200] width 710 height 283
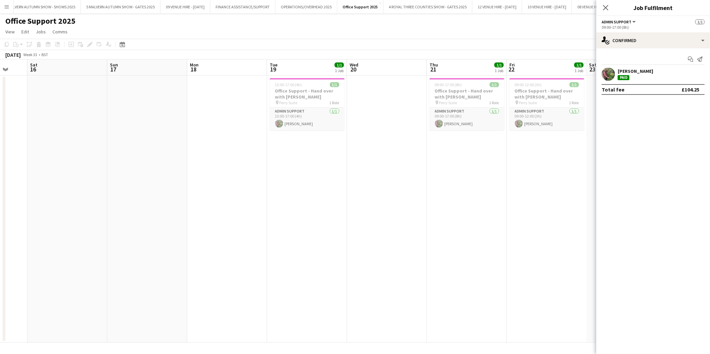
scroll to position [0, 241]
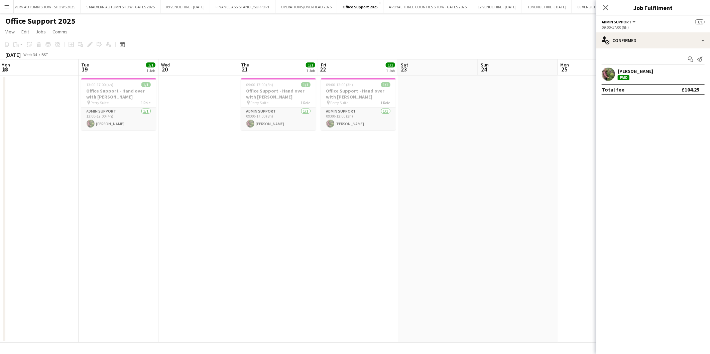
drag, startPoint x: 465, startPoint y: 84, endPoint x: 117, endPoint y: 79, distance: 348.2
click at [117, 79] on app-calendar-viewport "Fri 15 Sat 16 Sun 17 Mon 18 Tue 19 1/1 1 Job Wed 20 Thu 21 1/1 1 Job Fri 22 1/1…" at bounding box center [355, 200] width 710 height 283
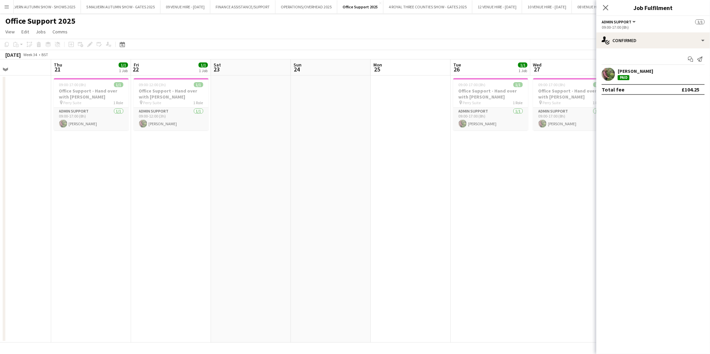
drag, startPoint x: 350, startPoint y: 91, endPoint x: 163, endPoint y: 106, distance: 187.7
click at [163, 106] on app-calendar-viewport "Sun 17 Mon 18 Tue 19 1/1 1 Job Wed 20 Thu 21 1/1 1 Job Fri 22 1/1 1 Job Sat 23 …" at bounding box center [355, 200] width 710 height 283
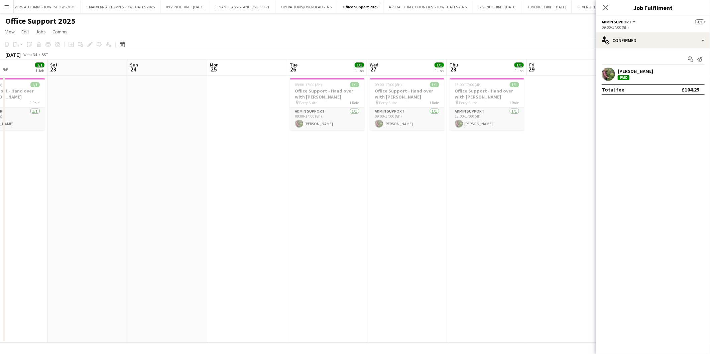
drag, startPoint x: 328, startPoint y: 101, endPoint x: 165, endPoint y: 96, distance: 163.5
click at [165, 96] on app-calendar-viewport "Tue 19 1/1 1 Job Wed 20 Thu 21 1/1 1 Job Fri 22 1/1 1 Job Sat 23 Sun 24 Mon 25 …" at bounding box center [355, 200] width 710 height 283
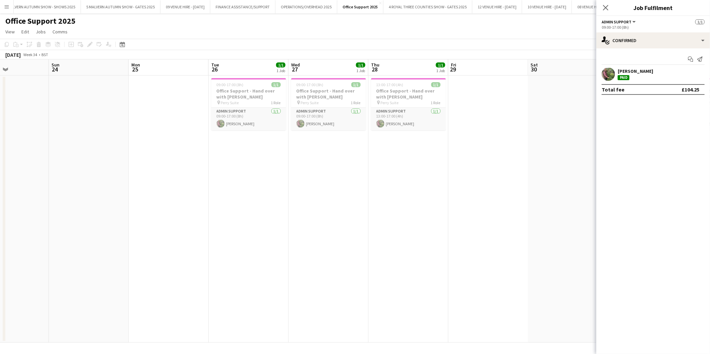
drag, startPoint x: 337, startPoint y: 95, endPoint x: 258, endPoint y: 93, distance: 79.9
click at [258, 93] on app-calendar-viewport "Wed 20 Thu 21 1/1 1 Job Fri 22 1/1 1 Job Sat 23 Sun 24 Mon 25 Tue 26 1/1 1 Job …" at bounding box center [355, 200] width 710 height 283
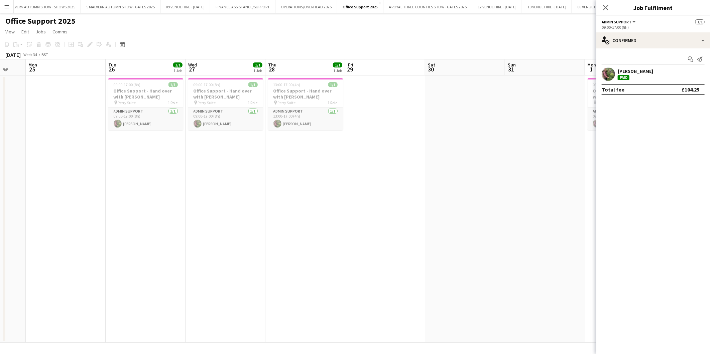
drag, startPoint x: 417, startPoint y: 101, endPoint x: 315, endPoint y: 102, distance: 101.6
click at [315, 102] on app-calendar-viewport "Fri 22 1/1 1 Job Sat 23 Sun 24 Mon 25 Tue 26 1/1 1 Job Wed 27 1/1 1 Job Thu 28 …" at bounding box center [355, 200] width 710 height 283
drag, startPoint x: 444, startPoint y: 104, endPoint x: 206, endPoint y: 109, distance: 238.3
click at [202, 109] on app-calendar-viewport "Fri 22 1/1 1 Job Sat 23 Sun 24 Mon 25 Tue 26 1/1 1 Job Wed 27 1/1 1 Job Thu 28 …" at bounding box center [355, 200] width 710 height 283
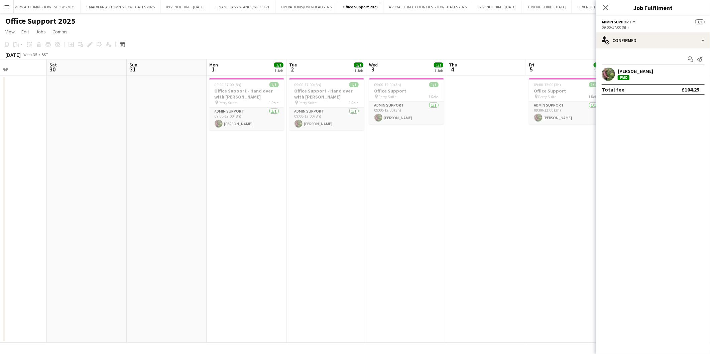
scroll to position [0, 193]
drag, startPoint x: 274, startPoint y: 104, endPoint x: 138, endPoint y: 104, distance: 136.0
click at [138, 104] on app-calendar-viewport "Wed 27 1/1 1 Job Thu 28 1/1 1 Job Fri 29 Sat 30 Sun 31 Mon 1 1/1 1 Job Tue 2 1/…" at bounding box center [355, 200] width 710 height 283
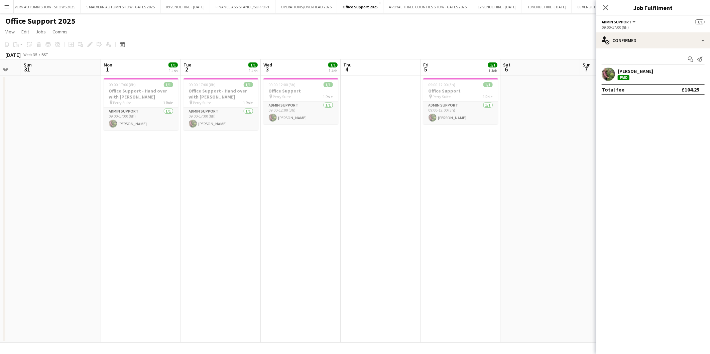
scroll to position [0, 224]
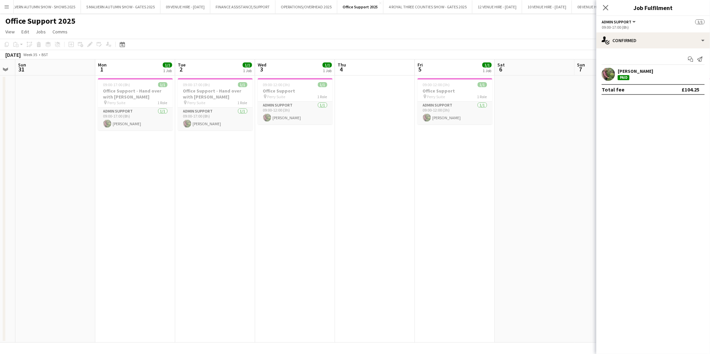
drag, startPoint x: 235, startPoint y: 97, endPoint x: 124, endPoint y: 103, distance: 110.7
click at [124, 103] on app-calendar-viewport "Thu 28 1/1 1 Job Fri 29 Sat 30 Sun 31 Mon 1 1/1 1 Job Tue 2 1/1 1 Job Wed 3 1/1…" at bounding box center [355, 200] width 710 height 283
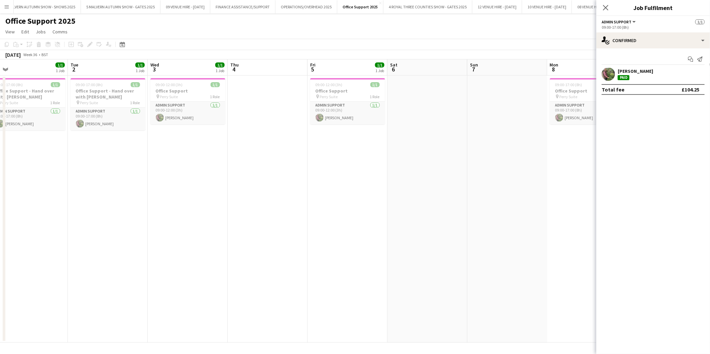
drag, startPoint x: 139, startPoint y: 88, endPoint x: 32, endPoint y: 92, distance: 107.3
click at [32, 92] on app-calendar-viewport "Fri 29 Sat 30 Sun 31 Mon 1 1/1 1 Job Tue 2 1/1 1 Job Wed 3 1/1 1 Job Thu 4 Fri …" at bounding box center [355, 200] width 710 height 283
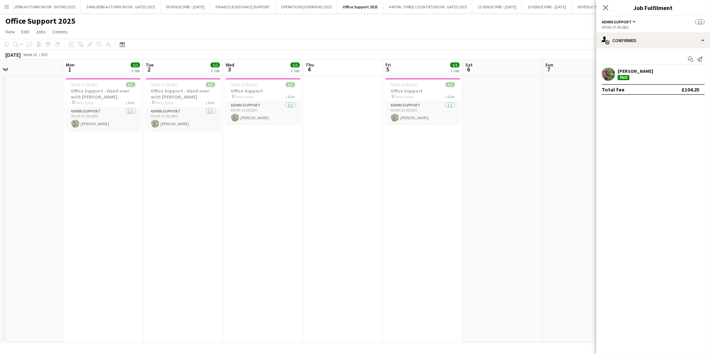
drag, startPoint x: 32, startPoint y: 92, endPoint x: 107, endPoint y: 102, distance: 75.8
click at [107, 102] on app-calendar-viewport "Fri 29 Sat 30 Sun 31 Mon 1 1/1 1 Job Tue 2 1/1 1 Job Wed 3 1/1 1 Job Thu 4 Fri …" at bounding box center [355, 200] width 710 height 283
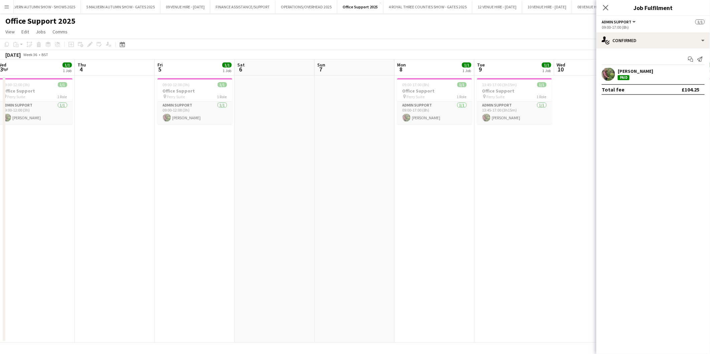
drag, startPoint x: 406, startPoint y: 94, endPoint x: 178, endPoint y: 101, distance: 228.0
click at [178, 101] on app-calendar-viewport "Sun 31 Mon 1 1/1 1 Job Tue 2 1/1 1 Job Wed 3 1/1 1 Job Thu 4 Fri 5 1/1 1 Job Sa…" at bounding box center [355, 200] width 710 height 283
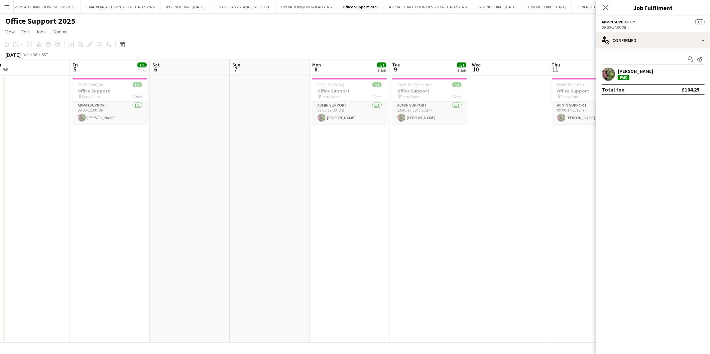
drag, startPoint x: 313, startPoint y: 101, endPoint x: 206, endPoint y: 101, distance: 107.3
click at [206, 101] on app-calendar-viewport "Mon 1 1/1 1 Job Tue 2 1/1 1 Job Wed 3 1/1 1 Job Thu 4 Fri 5 1/1 1 Job Sat 6 Sun…" at bounding box center [355, 200] width 710 height 283
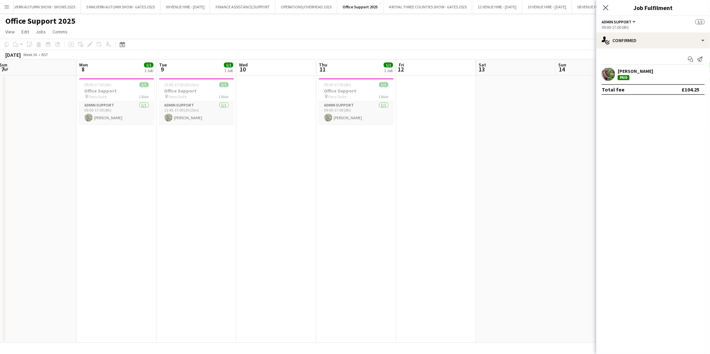
scroll to position [0, 238]
drag, startPoint x: 435, startPoint y: 99, endPoint x: 287, endPoint y: 104, distance: 147.8
click at [287, 104] on app-calendar-viewport "Thu 4 Fri 5 1/1 1 Job Sat 6 Sun 7 Mon 8 1/1 1 Job Tue 9 1/1 1 Job Wed 10 Thu 11…" at bounding box center [355, 200] width 710 height 283
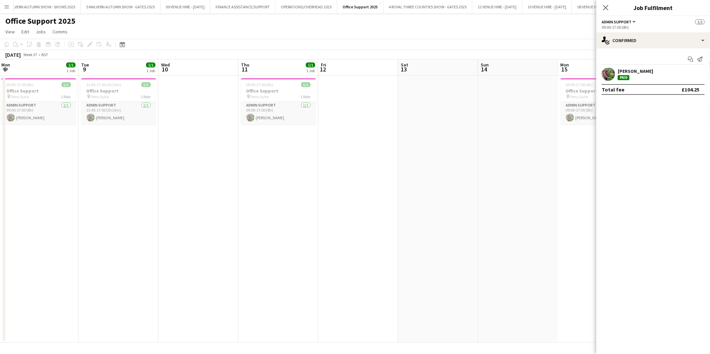
drag, startPoint x: 353, startPoint y: 101, endPoint x: 270, endPoint y: 102, distance: 82.9
click at [270, 102] on app-calendar-viewport "Fri 5 1/1 1 Job Sat 6 Sun 7 Mon 8 1/1 1 Job Tue 9 1/1 1 Job Wed 10 Thu 11 1/1 1…" at bounding box center [355, 200] width 710 height 283
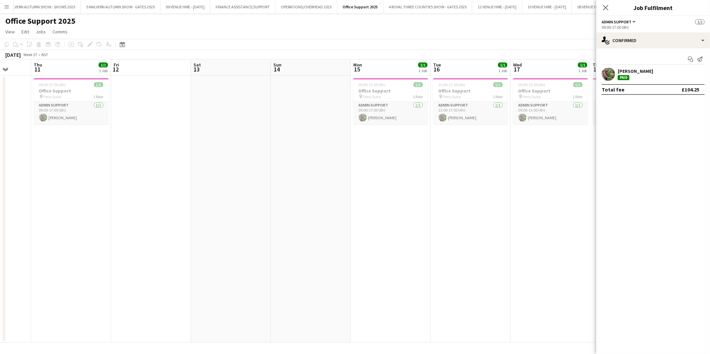
drag, startPoint x: 416, startPoint y: 102, endPoint x: 209, endPoint y: 105, distance: 207.2
click at [209, 105] on app-calendar-viewport "Mon 8 1/1 1 Job Tue 9 1/1 1 Job Wed 10 Thu 11 1/1 1 Job Fri 12 Sat 13 Sun 14 Mo…" at bounding box center [355, 200] width 710 height 283
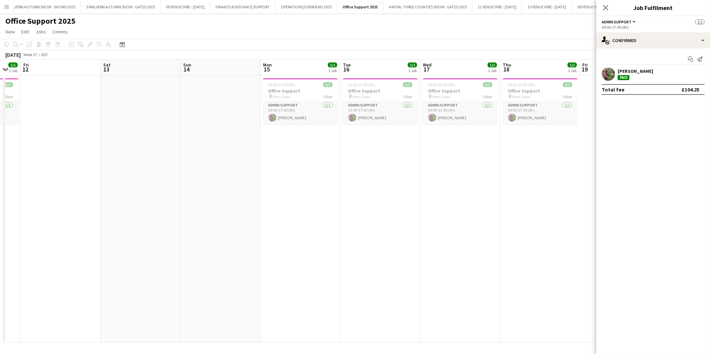
scroll to position [0, 219]
drag, startPoint x: 322, startPoint y: 97, endPoint x: 231, endPoint y: 99, distance: 90.6
click at [231, 99] on app-calendar-viewport "Tue 9 1/1 1 Job Wed 10 Thu 11 1/1 1 Job Fri 12 Sat 13 Sun 14 Mon 15 1/1 1 Job T…" at bounding box center [355, 200] width 710 height 283
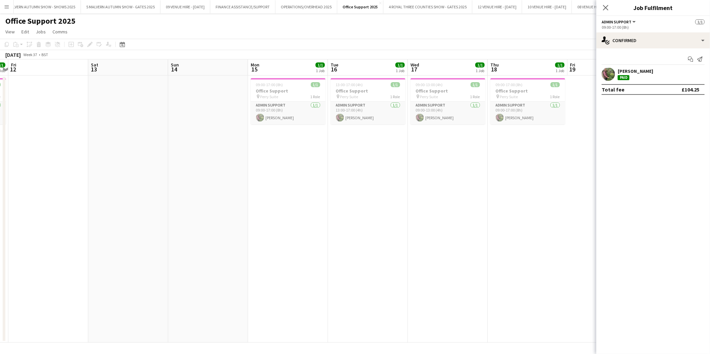
scroll to position [0, 230]
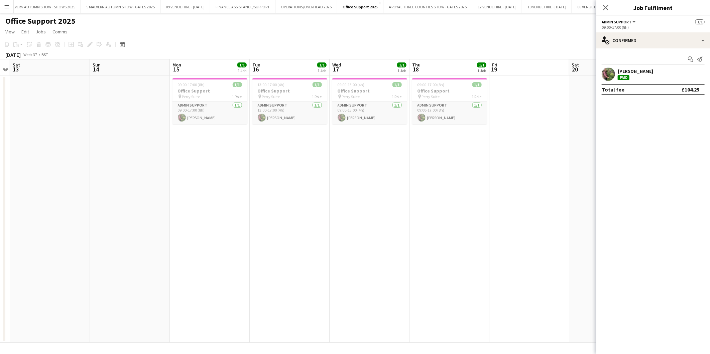
drag, startPoint x: 395, startPoint y: 105, endPoint x: 305, endPoint y: 108, distance: 89.6
click at [305, 108] on app-calendar-viewport "Wed 10 Thu 11 1/1 1 Job Fri 12 Sat 13 Sun 14 Mon 15 1/1 1 Job Tue 16 1/1 1 Job …" at bounding box center [355, 200] width 710 height 283
click at [602, 6] on icon "Close pop-in" at bounding box center [605, 7] width 6 height 6
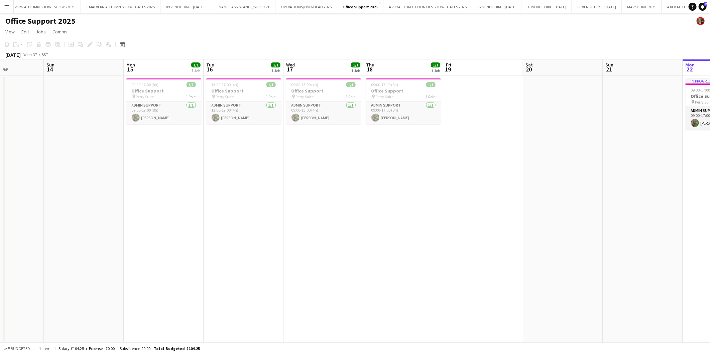
drag, startPoint x: 552, startPoint y: 124, endPoint x: 426, endPoint y: 111, distance: 126.6
click at [426, 111] on app-calendar-viewport "Wed 10 Thu 11 1/1 1 Job Fri 12 Sat 13 Sun 14 Mon 15 1/1 1 Job Tue 16 1/1 1 Job …" at bounding box center [355, 200] width 710 height 283
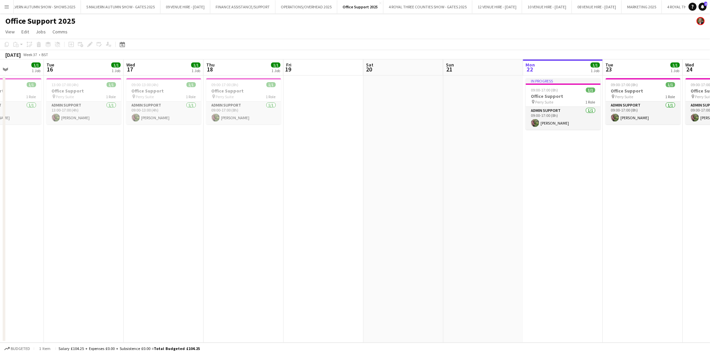
scroll to position [0, 221]
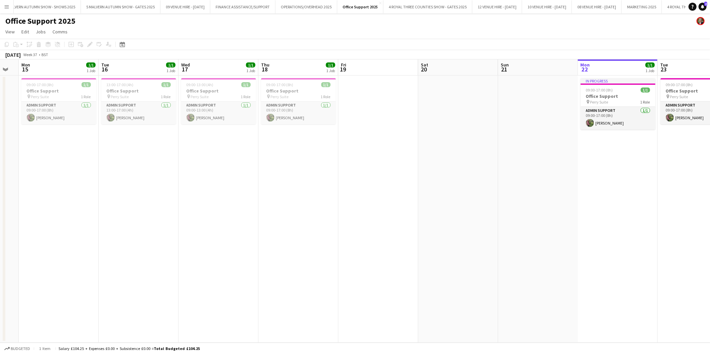
drag, startPoint x: 483, startPoint y: 104, endPoint x: 458, endPoint y: 104, distance: 25.1
click at [458, 104] on app-calendar-viewport "Fri 12 Sat 13 Sun 14 Mon 15 1/1 1 Job Tue 16 1/1 1 Job Wed 17 1/1 1 Job Thu 18 …" at bounding box center [355, 200] width 710 height 283
click at [256, 4] on button "FINANCE ASSISTANCE/SUPPORT Close" at bounding box center [242, 6] width 65 height 13
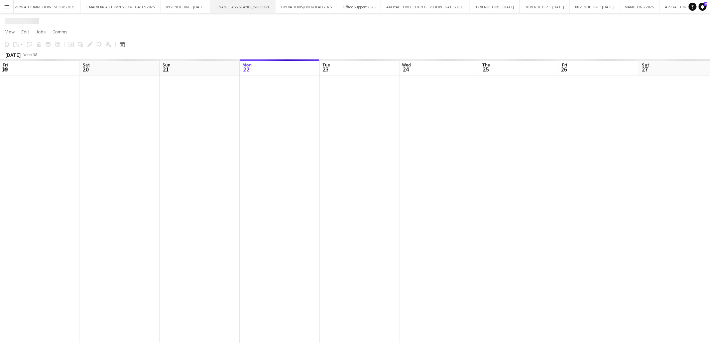
scroll to position [0, 159]
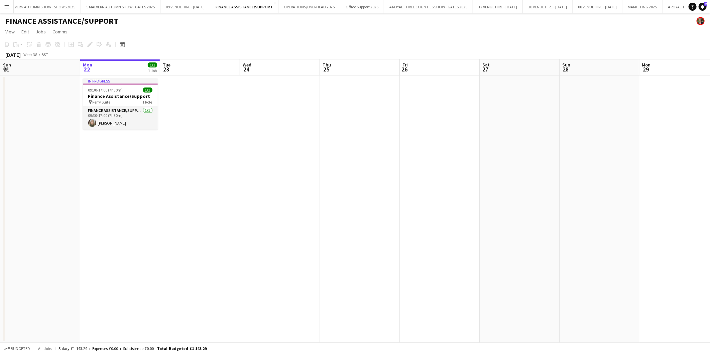
drag, startPoint x: 359, startPoint y: 227, endPoint x: 493, endPoint y: 228, distance: 134.0
click at [532, 228] on app-calendar-viewport "Fri 19 1/1 1 Job Sat 20 Sun 21 Mon 22 1/1 1 Job Tue 23 Wed 24 Thu 25 Fri 26 Sat…" at bounding box center [355, 200] width 710 height 283
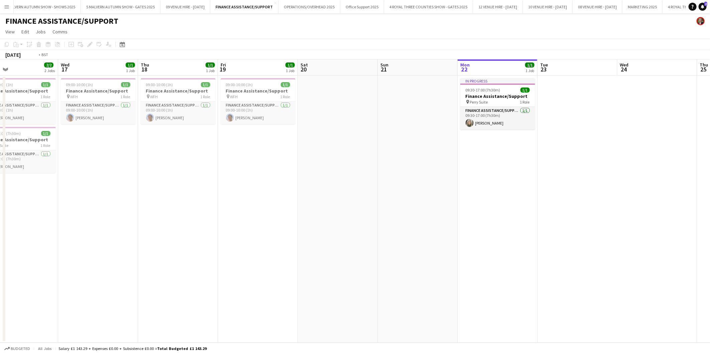
drag, startPoint x: 261, startPoint y: 190, endPoint x: 457, endPoint y: 193, distance: 195.5
click at [501, 188] on app-calendar-viewport "Sun 14 Mon 15 1/1 1 Job Tue 16 2/2 2 Jobs Wed 17 1/1 1 Job Thu 18 1/1 1 Job Fri…" at bounding box center [355, 200] width 710 height 283
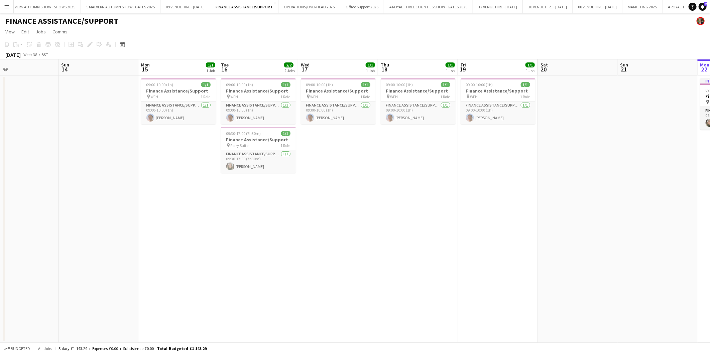
drag, startPoint x: 339, startPoint y: 187, endPoint x: 433, endPoint y: 187, distance: 93.6
click at [431, 186] on app-calendar-viewport "Thu 11 1/1 1 Job Fri 12 1/1 1 Job Sat 13 Sun 14 Mon 15 1/1 1 Job Tue 16 2/2 2 J…" at bounding box center [355, 200] width 710 height 283
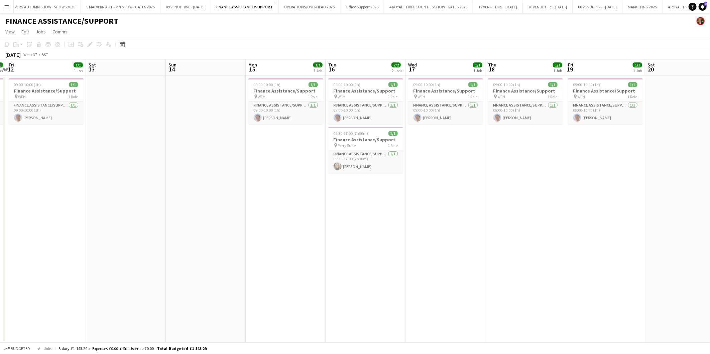
drag, startPoint x: 215, startPoint y: 168, endPoint x: 444, endPoint y: 181, distance: 229.2
click at [444, 181] on app-calendar-viewport "Wed 10 1/1 1 Job Thu 11 1/1 1 Job Fri 12 1/1 1 Job Sat 13 Sun 14 Mon 15 1/1 1 J…" at bounding box center [355, 200] width 710 height 283
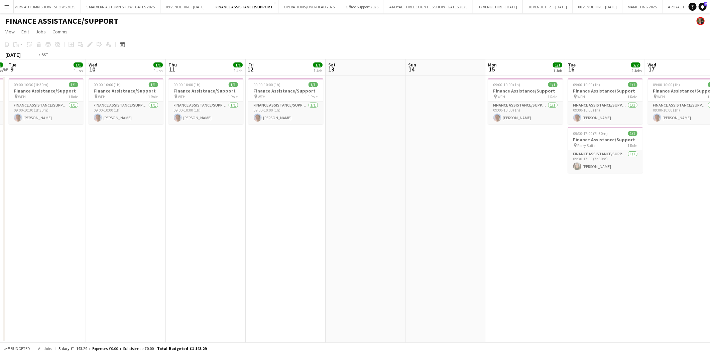
drag, startPoint x: 156, startPoint y: 176, endPoint x: 497, endPoint y: 196, distance: 342.1
click at [495, 196] on app-calendar-viewport "Sun 7 Mon 8 1/1 1 Job Tue 9 1/1 1 Job Wed 10 1/1 1 Job Thu 11 1/1 1 Job Fri 12 …" at bounding box center [355, 200] width 710 height 283
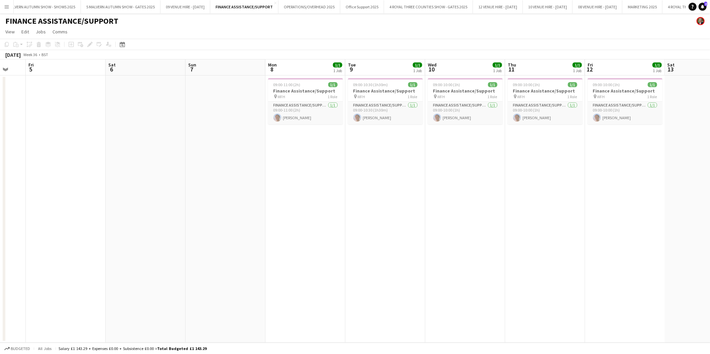
drag, startPoint x: 239, startPoint y: 192, endPoint x: 546, endPoint y: 206, distance: 308.0
click at [546, 206] on app-calendar-viewport "Wed 3 Thu 4 Fri 5 Sat 6 Sun 7 Mon 8 1/1 1 Job Tue 9 1/1 1 Job Wed 10 1/1 1 Job …" at bounding box center [355, 200] width 710 height 283
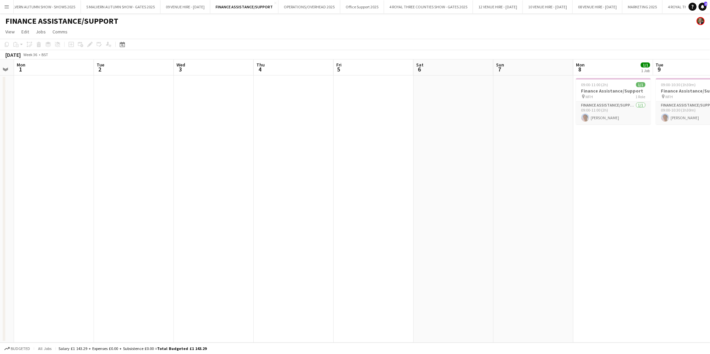
drag, startPoint x: 265, startPoint y: 189, endPoint x: 636, endPoint y: 212, distance: 371.6
click at [639, 212] on app-calendar-viewport "Sat 30 Sun 31 Mon 1 Tue 2 Wed 3 Thu 4 Fri 5 Sat 6 Sun 7 Mon 8 1/1 1 Job Tue 9 1…" at bounding box center [355, 200] width 710 height 283
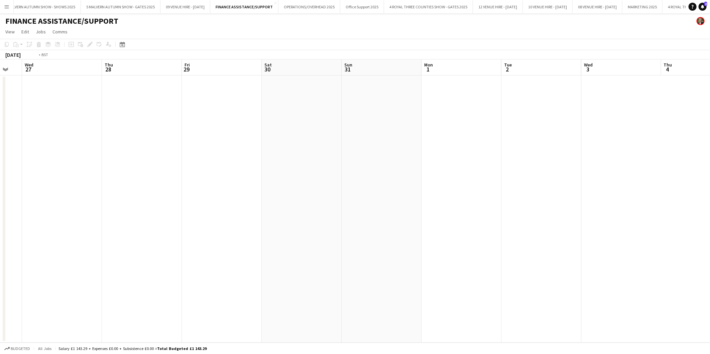
drag, startPoint x: 483, startPoint y: 202, endPoint x: 794, endPoint y: 344, distance: 342.0
click at [704, 344] on html "Menu Boards Boards Boards All jobs Status Workforce Workforce My Workforce Recr…" at bounding box center [355, 177] width 710 height 354
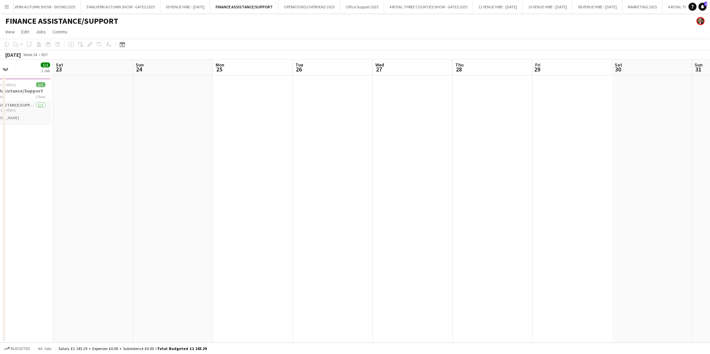
drag, startPoint x: 196, startPoint y: 188, endPoint x: 483, endPoint y: 188, distance: 287.4
click at [483, 188] on app-calendar-viewport "Wed 20 Thu 21 Fri 22 1/1 1 Job Sat 23 Sun 24 Mon 25 Tue 26 Wed 27 Thu 28 Fri 29…" at bounding box center [355, 200] width 710 height 283
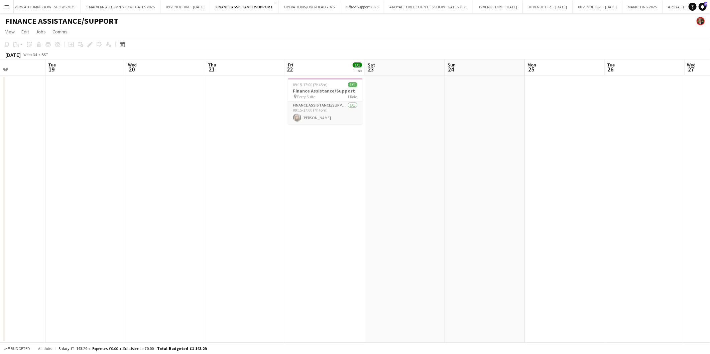
drag, startPoint x: 354, startPoint y: 177, endPoint x: 397, endPoint y: 181, distance: 43.2
click at [397, 181] on app-calendar-viewport "Sat 16 Sun 17 Mon 18 Tue 19 Wed 20 Thu 21 Fri 22 1/1 1 Job Sat 23 Sun 24 Mon 25…" at bounding box center [355, 200] width 710 height 283
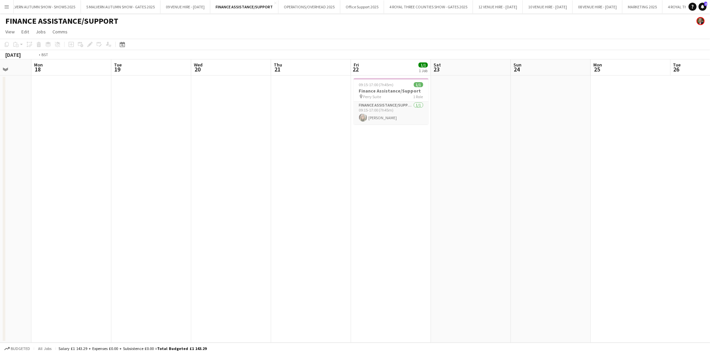
drag, startPoint x: 238, startPoint y: 92, endPoint x: 458, endPoint y: 109, distance: 220.9
click at [458, 109] on app-calendar-viewport "Sat 16 Sun 17 Mon 18 Tue 19 Wed 20 Thu 21 Fri 22 1/1 1 Job Sat 23 Sun 24 Mon 25…" at bounding box center [355, 200] width 710 height 283
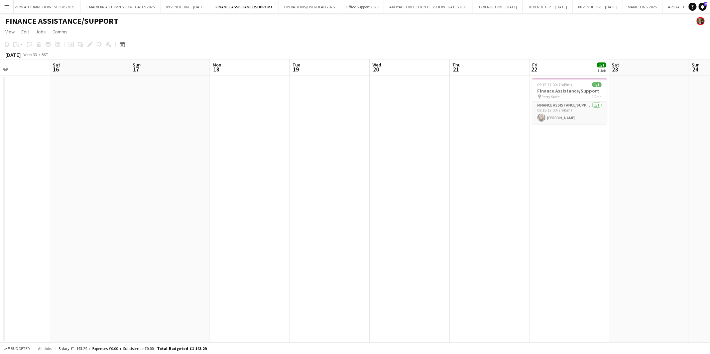
drag, startPoint x: 269, startPoint y: 105, endPoint x: 609, endPoint y: 140, distance: 342.0
click at [609, 140] on app-calendar-viewport "Wed 13 Thu 14 Fri 15 Sat 16 Sun 17 Mon 18 Tue 19 Wed 20 Thu 21 Fri 22 1/1 1 Job…" at bounding box center [355, 200] width 710 height 283
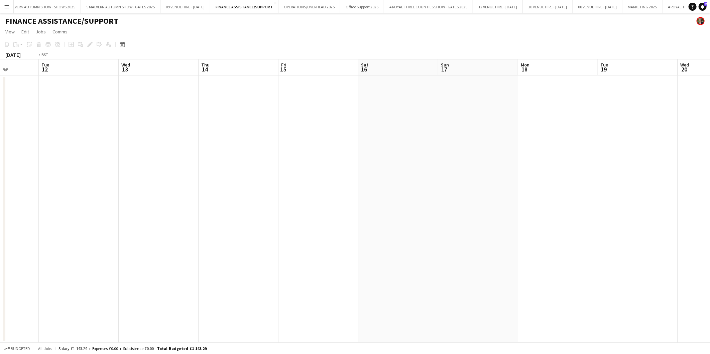
drag, startPoint x: 590, startPoint y: 174, endPoint x: 602, endPoint y: 171, distance: 11.9
click at [602, 171] on app-calendar-viewport "Sat 9 Sun 10 Mon 11 Tue 12 Wed 13 Thu 14 Fri 15 Sat 16 Sun 17 Mon 18 Tue 19 Wed…" at bounding box center [355, 200] width 710 height 283
drag, startPoint x: 536, startPoint y: 153, endPoint x: 777, endPoint y: 333, distance: 301.1
click at [704, 333] on html "Menu Boards Boards Boards All jobs Status Workforce Workforce My Workforce Recr…" at bounding box center [355, 177] width 710 height 354
drag, startPoint x: 377, startPoint y: 291, endPoint x: 631, endPoint y: 304, distance: 254.3
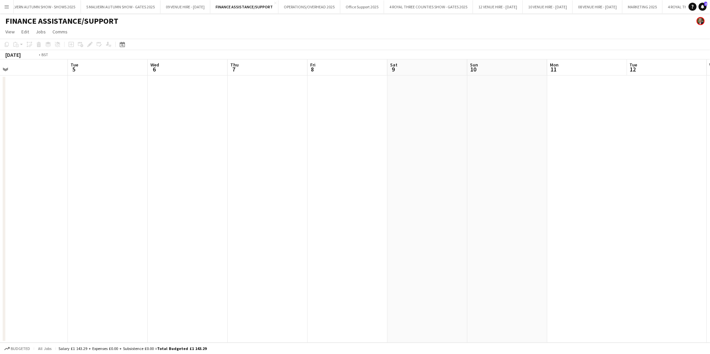
click at [632, 304] on app-calendar-viewport "Sat 2 Sun 3 Mon 4 Tue 5 Wed 6 Thu 7 Fri 8 Sat 9 Sun 10 Mon 11 Tue 12 Wed 13 Thu…" at bounding box center [355, 200] width 710 height 283
click at [600, 250] on app-calendar-viewport "Fri 1 Sat 2 Sun 3 Mon 4 Tue 5 Wed 6 Thu 7 Fri 8 Sat 9 Sun 10 Mon 11 Tue 12 Wed …" at bounding box center [355, 200] width 710 height 283
drag, startPoint x: 665, startPoint y: 208, endPoint x: 674, endPoint y: 206, distance: 8.8
click at [674, 206] on app-calendar-viewport "Sun 27 Mon 28 Tue 29 Wed 30 Thu 31 Fri 1 Sat 2 Sun 3 Mon 4 Tue 5 Wed 6 Thu 7 Fr…" at bounding box center [355, 200] width 710 height 283
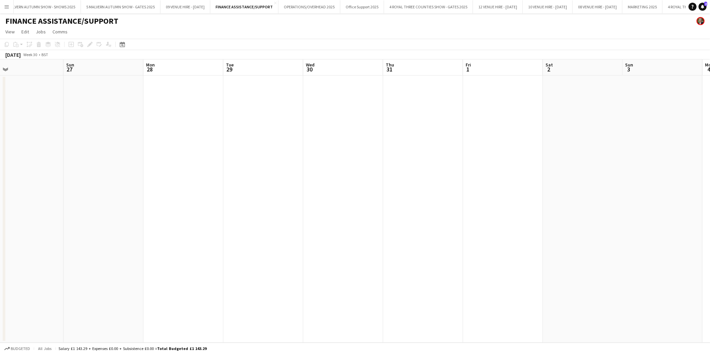
drag, startPoint x: 398, startPoint y: 107, endPoint x: 607, endPoint y: 95, distance: 209.2
click at [607, 95] on app-calendar-viewport "Thu 24 2/2 2 Jobs Fri 25 1/1 1 Job Sat 26 Sun 27 Mon 28 Tue 29 Wed 30 Thu 31 Fr…" at bounding box center [355, 200] width 710 height 283
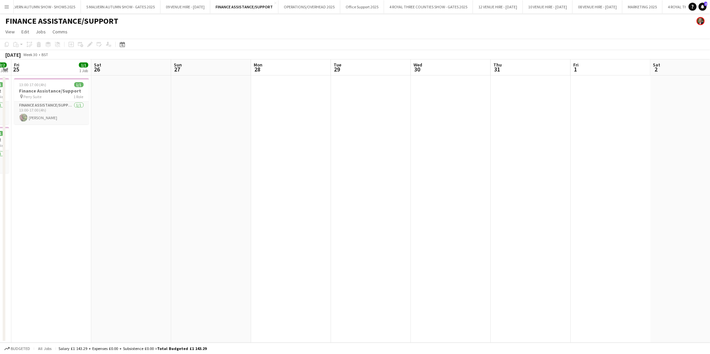
drag, startPoint x: 460, startPoint y: 99, endPoint x: 648, endPoint y: 90, distance: 188.6
click at [648, 90] on app-calendar-viewport "Wed 23 Thu 24 2/2 2 Jobs Fri 25 1/1 1 Job Sat 26 Sun 27 Mon 28 Tue 29 Wed 30 Th…" at bounding box center [355, 200] width 710 height 283
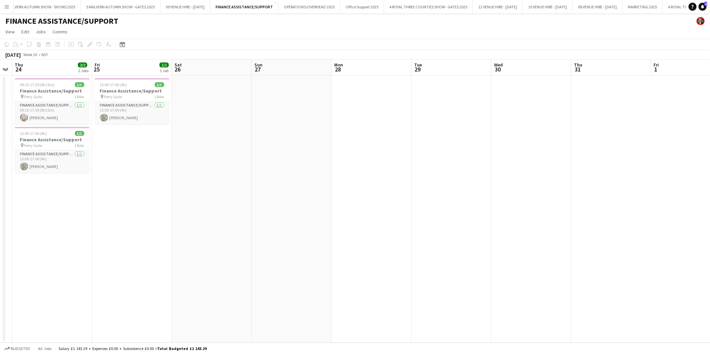
click at [647, 93] on app-date-cell at bounding box center [611, 209] width 80 height 267
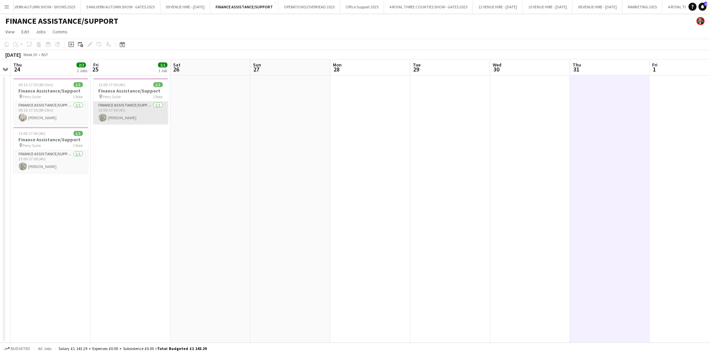
click at [140, 119] on app-card-role "Finance Assistance/Support 1/1 13:00-17:00 (4h) Julia Adams" at bounding box center [130, 113] width 75 height 23
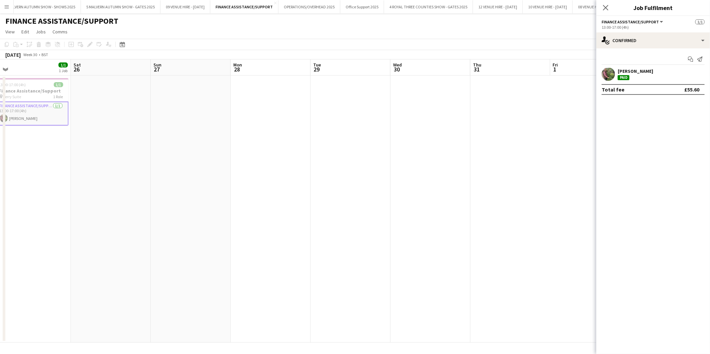
drag, startPoint x: 259, startPoint y: 101, endPoint x: 222, endPoint y: 101, distance: 37.1
click at [222, 101] on app-calendar-viewport "Tue 22 Wed 23 Thu 24 2/2 2 Jobs Fri 25 1/1 1 Job Sat 26 Sun 27 Mon 28 Tue 29 We…" at bounding box center [355, 200] width 710 height 283
drag, startPoint x: 484, startPoint y: 127, endPoint x: 270, endPoint y: 135, distance: 214.0
click at [270, 135] on app-calendar-viewport "Wed 23 Thu 24 2/2 2 Jobs Fri 25 1/1 1 Job Sat 26 Sun 27 Mon 28 Tue 29 Wed 30 Th…" at bounding box center [355, 200] width 710 height 283
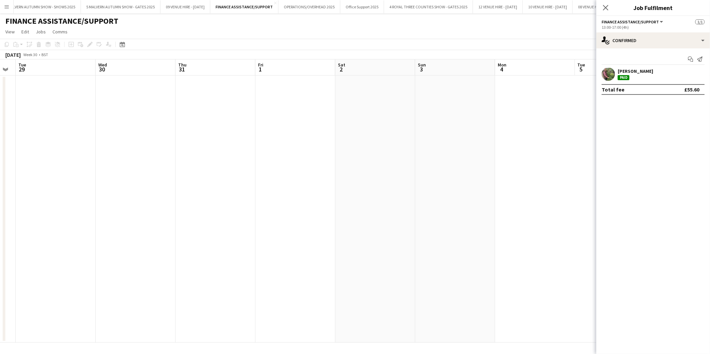
click at [192, 147] on app-calendar-viewport "Sat 26 Sun 27 Mon 28 Tue 29 Wed 30 Thu 31 Fri 1 Sat 2 Sun 3 Mon 4 Tue 5 Wed 6 T…" at bounding box center [355, 200] width 710 height 283
drag, startPoint x: 239, startPoint y: 149, endPoint x: 174, endPoint y: 148, distance: 64.8
click at [174, 148] on app-calendar-viewport "Fri 1 Sat 2 Sun 3 Mon 4 Tue 5 Wed 6 Thu 7 Fri 8 Sat 9 Sun 10 Mon 11 Tue 12 Wed …" at bounding box center [355, 200] width 710 height 283
drag, startPoint x: 460, startPoint y: 139, endPoint x: 194, endPoint y: 138, distance: 266.0
click at [189, 139] on app-calendar-viewport "Fri 1 Sat 2 Sun 3 Mon 4 Tue 5 Wed 6 Thu 7 Fri 8 Sat 9 Sun 10 Mon 11 Tue 12 Wed …" at bounding box center [355, 200] width 710 height 283
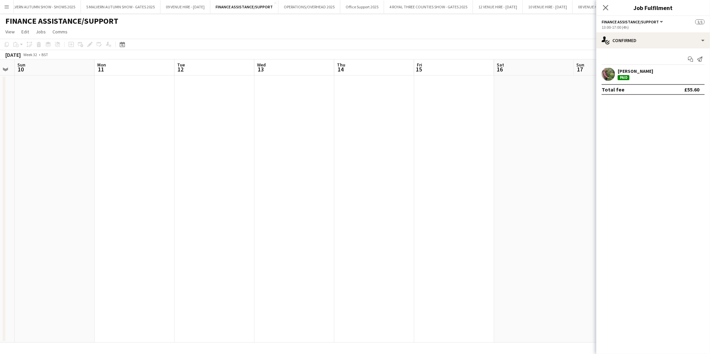
drag, startPoint x: 259, startPoint y: 148, endPoint x: 237, endPoint y: 148, distance: 22.1
click at [237, 148] on app-calendar-viewport "Thu 7 Fri 8 Sat 9 Sun 10 Mon 11 Tue 12 Wed 13 Thu 14 Fri 15 Sat 16 Sun 17 Mon 1…" at bounding box center [355, 200] width 710 height 283
drag, startPoint x: 476, startPoint y: 144, endPoint x: 241, endPoint y: 136, distance: 234.7
click at [224, 142] on app-calendar-viewport "Thu 7 Fri 8 Sat 9 Sun 10 Mon 11 Tue 12 Wed 13 Thu 14 Fri 15 Sat 16 Sun 17 Mon 1…" at bounding box center [355, 200] width 710 height 283
drag, startPoint x: 390, startPoint y: 134, endPoint x: 249, endPoint y: 134, distance: 141.0
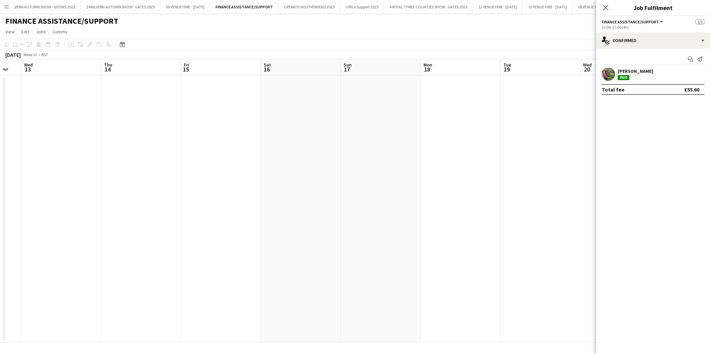
click at [249, 134] on app-calendar-viewport "Sun 10 Mon 11 Tue 12 Wed 13 Thu 14 Fri 15 Sat 16 Sun 17 Mon 18 Tue 19 Wed 20 Th…" at bounding box center [355, 200] width 710 height 283
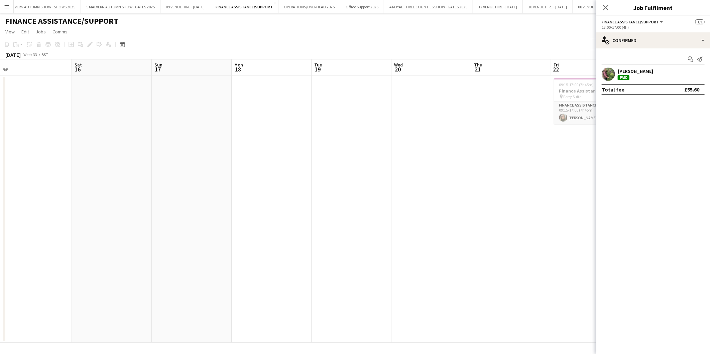
drag, startPoint x: 473, startPoint y: 135, endPoint x: 413, endPoint y: 135, distance: 60.1
click at [362, 135] on app-calendar-viewport "Tue 12 Wed 13 Thu 14 Fri 15 Sat 16 Sun 17 Mon 18 Tue 19 Wed 20 Thu 21 Fri 22 1/…" at bounding box center [355, 200] width 710 height 283
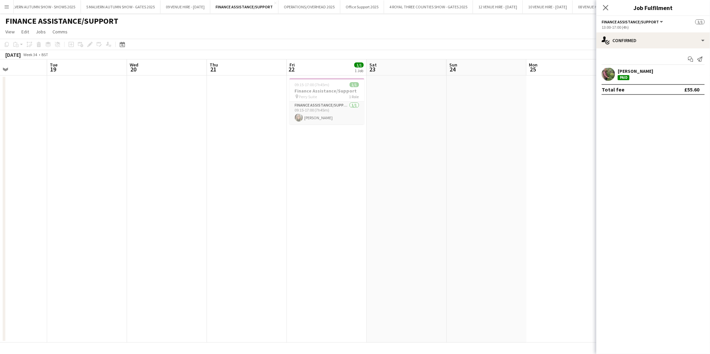
drag, startPoint x: 359, startPoint y: 136, endPoint x: 319, endPoint y: 134, distance: 39.1
click at [319, 134] on app-calendar-viewport "Fri 15 Sat 16 Sun 17 Mon 18 Tue 19 Wed 20 Thu 21 Fri 22 1/1 1 Job Sat 23 Sun 24…" at bounding box center [355, 200] width 710 height 283
click at [469, 138] on app-date-cell at bounding box center [486, 209] width 80 height 267
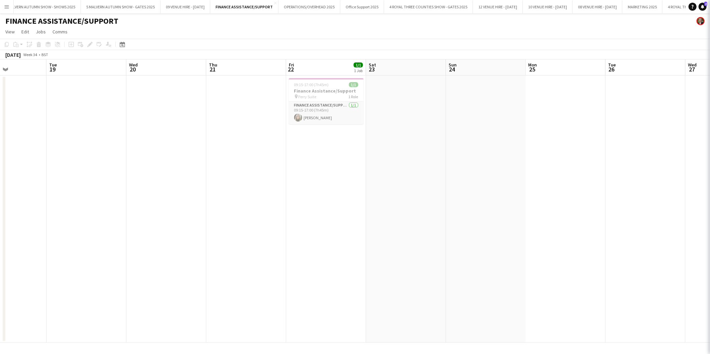
scroll to position [0, 273]
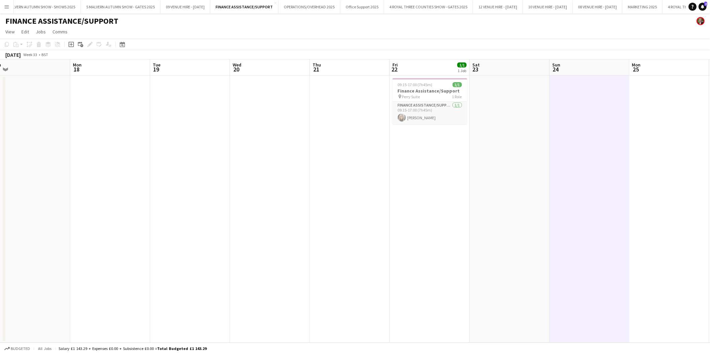
drag, startPoint x: 166, startPoint y: 106, endPoint x: 243, endPoint y: 107, distance: 76.2
click at [351, 102] on app-calendar-viewport "Fri 15 Sat 16 Sun 17 Mon 18 Tue 19 Wed 20 Thu 21 Fri 22 1/1 1 Job Sat 23 Sun 24…" at bounding box center [355, 200] width 710 height 283
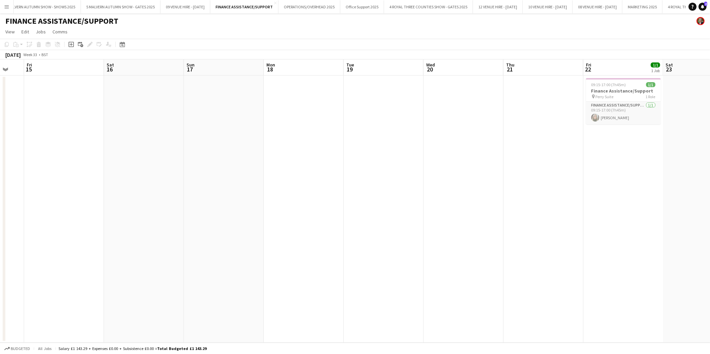
drag
click at [322, 105] on app-calendar-viewport "Wed 13 Thu 14 Fri 15 Sat 16 Sun 17 Mon 18 Tue 19 Wed 20 Thu 21 Fri 22 1/1 1 Job…" at bounding box center [355, 200] width 710 height 283
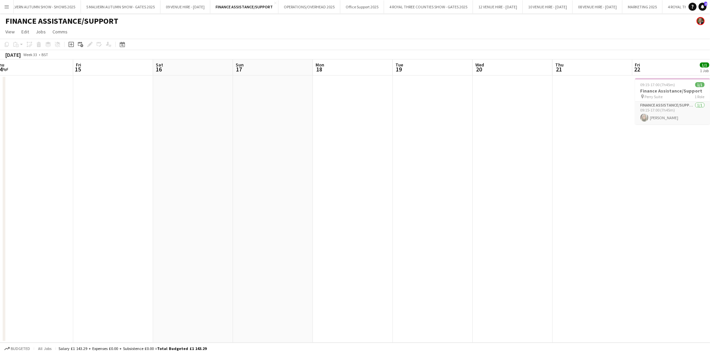
click at [319, 118] on app-calendar-viewport "Tue 12 Wed 13 Thu 14 Fri 15 Sat 16 Sun 17 Mon 18 Tue 19 Wed 20 Thu 21 Fri 22 1/…" at bounding box center [355, 200] width 710 height 283
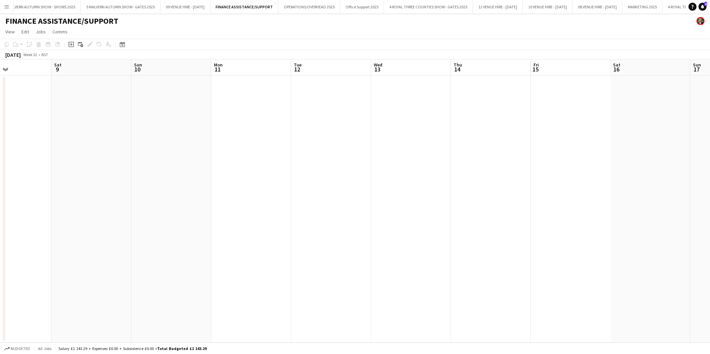
click at [397, 116] on app-calendar-viewport "Wed 6 Thu 7 Fri 8 Sat 9 Sun 10 Mon 11 Tue 12 Wed 13 Thu 14 Fri 15 Sat 16 Sun 17…" at bounding box center [355, 200] width 710 height 283
click at [379, 114] on app-calendar-viewport "Tue 5 Wed 6 Thu 7 Fri 8 Sat 9 Sun 10 Mon 11 Tue 12 Wed 13 Thu 14 Fri 15 Sat 16 …" at bounding box center [355, 200] width 710 height 283
click at [393, 116] on app-calendar-viewport "Sun 3 Mon 4 Tue 5 Wed 6 Thu 7 Fri 8 Sat 9 Sun 10 Mon 11 Tue 12 Wed 13 Thu 14 Fr…" at bounding box center [355, 200] width 710 height 283
click at [369, 110] on app-calendar-viewport "Thu 31 Fri 1 Sat 2 Sun 3 Mon 4 Tue 5 Wed 6 Thu 7 Fri 8 Sat 9 Sun 10 Mon 11 Tue …" at bounding box center [355, 200] width 710 height 283
click at [360, 105] on app-calendar-viewport "Tue 29 Wed 30 Thu 31 Fri 1 Sat 2 Sun 3 Mon 4 Tue 5 Wed 6 Thu 7 Fri 8 Sat 9 Sun …" at bounding box center [355, 200] width 710 height 283
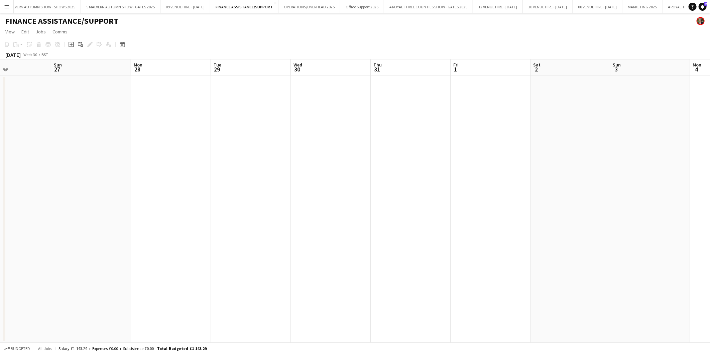
click at [392, 100] on app-calendar-viewport "Thu 24 2/2 2 Jobs Fri 25 1/1 1 Job Sat 26 Sun 27 Mon 28 Tue 29 Wed 30 Thu 31 Fr…" at bounding box center [355, 200] width 710 height 283
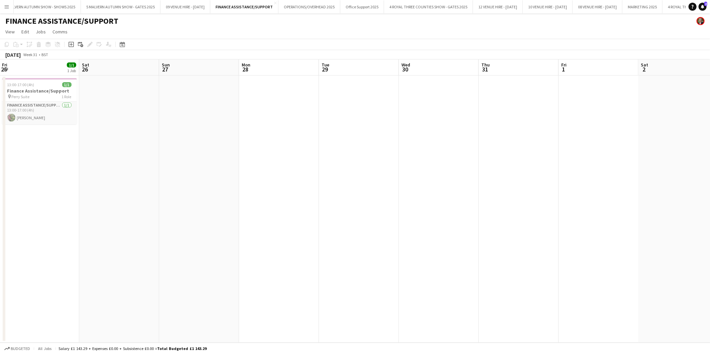
click at [424, 111] on app-calendar-viewport "Wed 23 Thu 24 2/2 2 Jobs Fri 25 1/1 1 Job Sat 26 Sun 27 Mon 28 Tue 29 Wed 30 Th…" at bounding box center [355, 200] width 710 height 283
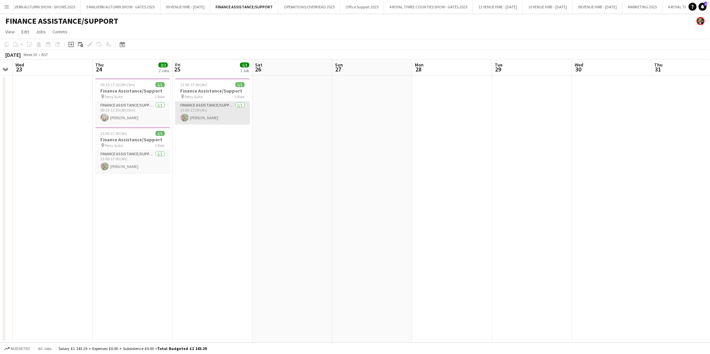
click at [192, 108] on app-card-role "Finance Assistance/Support 1/1 13:00-17:00 (4h) Julia Adams" at bounding box center [212, 113] width 75 height 23
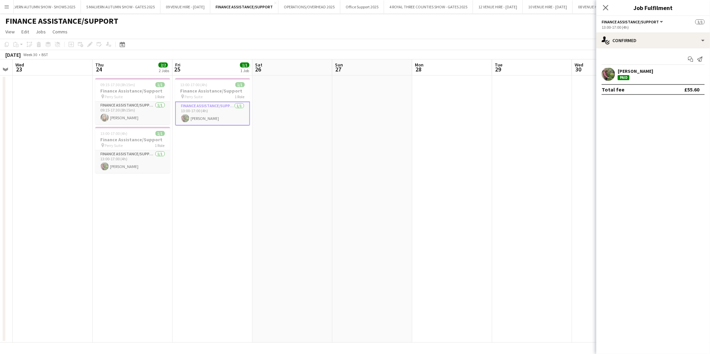
click at [409, 120] on app-date-cell at bounding box center [372, 209] width 80 height 267
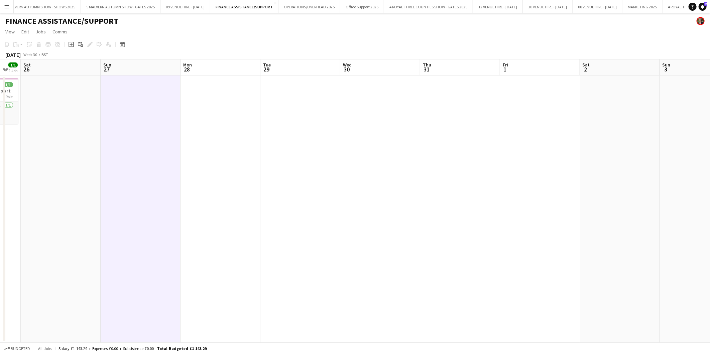
click at [263, 115] on app-calendar-viewport "Wed 23 Thu 24 2/2 2 Jobs Fri 25 1/1 1 Job Sat 26 Sun 27 Mon 28 Tue 29 Wed 30 Th…" at bounding box center [355, 200] width 710 height 283
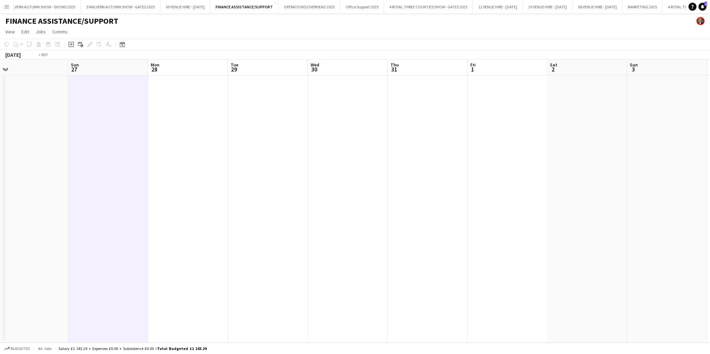
click at [234, 107] on app-calendar-viewport "Wed 23 Thu 24 2/2 2 Jobs Fri 25 1/1 1 Job Sat 26 Sun 27 Mon 28 Tue 29 Wed 30 Th…" at bounding box center [355, 200] width 710 height 283
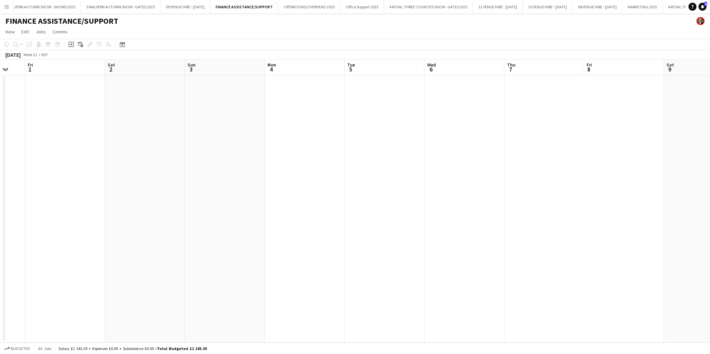
click at [243, 104] on app-calendar-viewport "Tue 29 Wed 30 Thu 31 Fri 1 Sat 2 Sun 3 Mon 4 Tue 5 Wed 6 Thu 7 Fri 8 Sat 9 Sun …" at bounding box center [355, 200] width 710 height 283
click at [277, 108] on app-calendar-viewport "Tue 29 Wed 30 Thu 31 Fri 1 Sat 2 Sun 3 Mon 4 Tue 5 Wed 6 Thu 7 Fri 8 Sat 9 Sun …" at bounding box center [355, 200] width 710 height 283
click at [272, 105] on app-calendar-viewport "Thu 31 Fri 1 Sat 2 Sun 3 Mon 4 Tue 5 Wed 6 Thu 7 Fri 8 Sat 9 Sun 10 Mon 11 Tue …" at bounding box center [355, 200] width 710 height 283
click at [389, 120] on app-calendar-viewport "Sun 3 Mon 4 Tue 5 Wed 6 Thu 7 Fri 8 Sat 9 Sun 10 Mon 11 Tue 12 Wed 13 Thu 14 Fr…" at bounding box center [355, 200] width 710 height 283
click at [385, 116] on app-calendar-viewport "Mon 4 Tue 5 Wed 6 Thu 7 Fri 8 Sat 9 Sun 10 Mon 11 Tue 12 Wed 13 Thu 14 Fri 15 S…" at bounding box center [355, 200] width 710 height 283
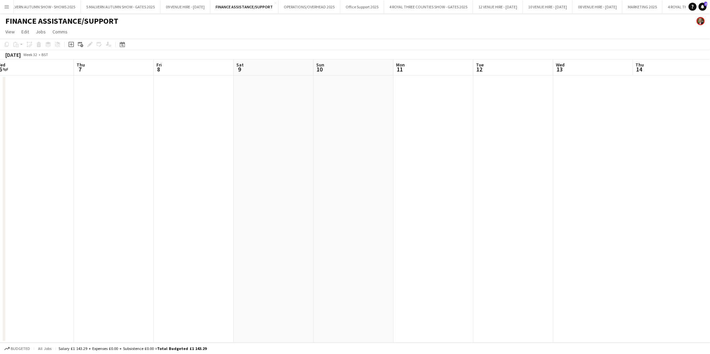
click at [315, 112] on app-calendar-viewport "Mon 4 Tue 5 Wed 6 Thu 7 Fri 8 Sat 9 Sun 10 Mon 11 Tue 12 Wed 13 Thu 14 Fri 15 S…" at bounding box center [355, 200] width 710 height 283
click at [380, 125] on app-calendar-viewport "Fri 8 Sat 9 Sun 10 Mon 11 Tue 12 Wed 13 Thu 14 Fri 15 Sat 16 Sun 17 Mon 18 Tue …" at bounding box center [355, 200] width 710 height 283
click at [333, 122] on app-calendar-viewport "Sat 9 Sun 10 Mon 11 Tue 12 Wed 13 Thu 14 Fri 15 Sat 16 Sun 17 Mon 18 Tue 19 Wed…" at bounding box center [355, 200] width 710 height 283
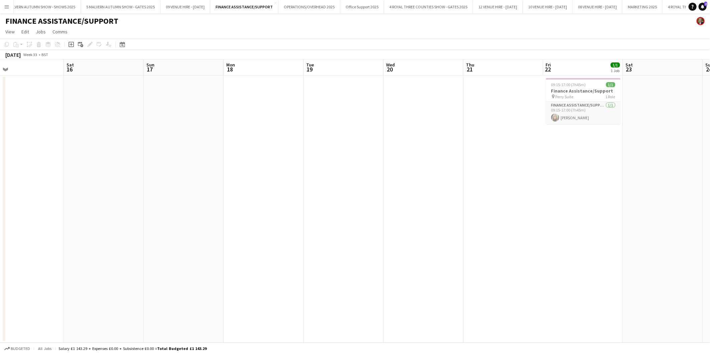
click at [321, 117] on app-calendar-viewport "Tue 12 Wed 13 Thu 14 Fri 15 Sat 16 Sun 17 Mon 18 Tue 19 Wed 20 Thu 21 Fri 22 1/…" at bounding box center [355, 200] width 710 height 283
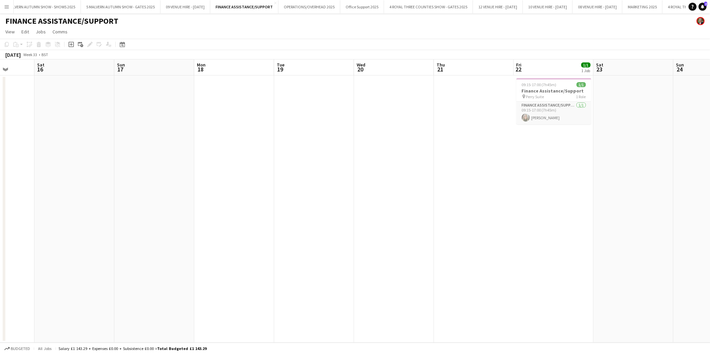
click at [281, 111] on app-calendar-viewport "Tue 12 Wed 13 Thu 14 Fri 15 Sat 16 Sun 17 Mon 18 Tue 19 Wed 20 Thu 21 Fri 22 1/…" at bounding box center [355, 200] width 710 height 283
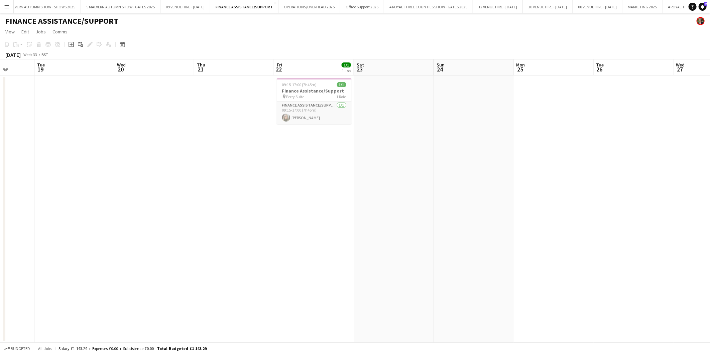
scroll to position [0, 205]
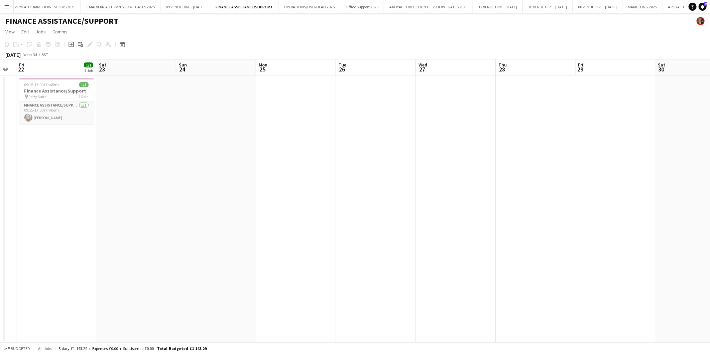
click at [132, 116] on app-calendar-viewport "Tue 19 Wed 20 Thu 21 Fri 22 1/1 1 Job Sat 23 Sun 24 Mon 25 Tue 26 Wed 27 Thu 28…" at bounding box center [355, 200] width 710 height 283
click at [231, 125] on app-calendar-viewport "Thu 21 Fri 22 1/1 1 Job Sat 23 Sun 24 Mon 25 Tue 26 Wed 27 Thu 28 Fri 29 Sat 30…" at bounding box center [355, 200] width 710 height 283
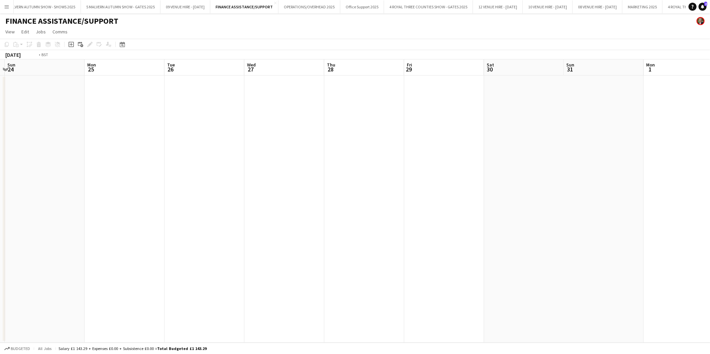
click at [195, 130] on app-calendar-viewport "Thu 21 Fri 22 1/1 1 Job Sat 23 Sun 24 Mon 25 Tue 26 Wed 27 Thu 28 Fri 29 Sat 30…" at bounding box center [355, 200] width 710 height 283
click at [166, 113] on app-calendar-viewport "Tue 26 Wed 27 Thu 28 Fri 29 Sat 30 Sun 31 Mon 1 Tue 2 Wed 3 Thu 4 Fri 5 Sat 6 S…" at bounding box center [355, 200] width 710 height 283
click at [82, 101] on app-calendar-viewport "Tue 26 Wed 27 Thu 28 Fri 29 Sat 30 Sun 31 Mon 1 Tue 2 Wed 3 Thu 4 Fri 5 Sat 6 S…" at bounding box center [355, 200] width 710 height 283
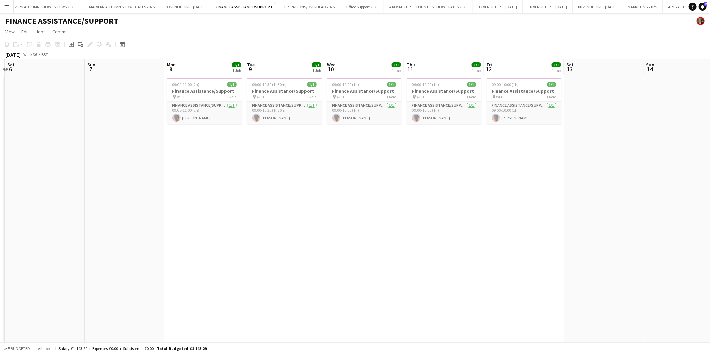
click at [0, 81] on html "Menu Boards Boards Boards All jobs Status Workforce Workforce My Workforce Recr…" at bounding box center [355, 177] width 710 height 354
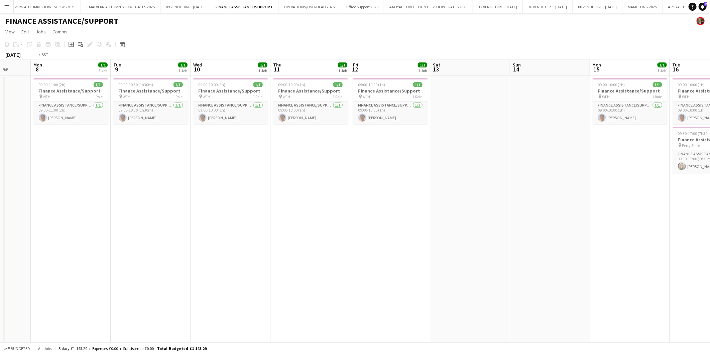
click at [369, 143] on app-calendar-viewport "Fri 5 Sat 6 Sun 7 Mon 8 1/1 1 Job Tue 9 1/1 1 Job Wed 10 1/1 1 Job Thu 11 1/1 1…" at bounding box center [355, 200] width 710 height 283
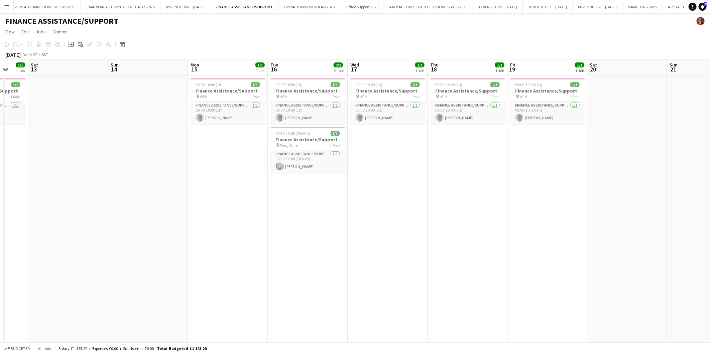
scroll to position [0, 206]
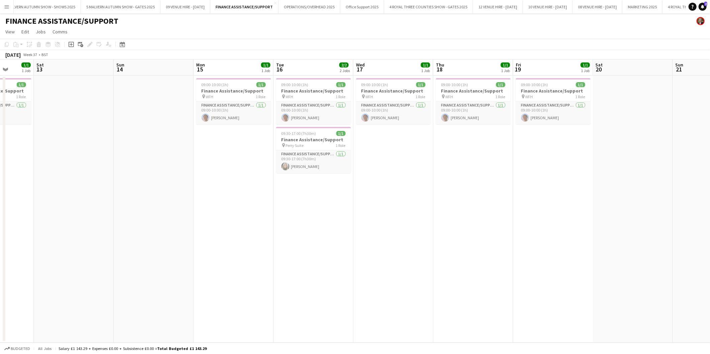
click at [141, 141] on app-calendar-viewport "Wed 10 1/1 1 Job Thu 11 1/1 1 Job Fri 12 1/1 1 Job Sat 13 Sun 14 Mon 15 1/1 1 J…" at bounding box center [355, 200] width 710 height 283
click at [186, 5] on button "09 VENUE HIRE - [DATE] Close" at bounding box center [185, 6] width 50 height 13
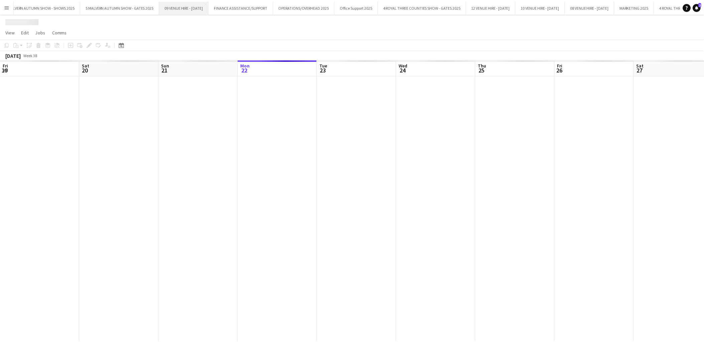
scroll to position [0, 159]
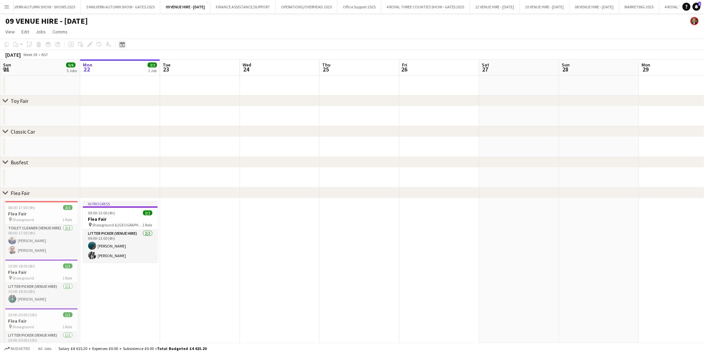
click at [124, 42] on icon "Date picker" at bounding box center [122, 44] width 5 height 5
click at [162, 64] on span "Previous month" at bounding box center [162, 67] width 13 height 13
click at [133, 129] on span "26" at bounding box center [132, 130] width 8 height 8
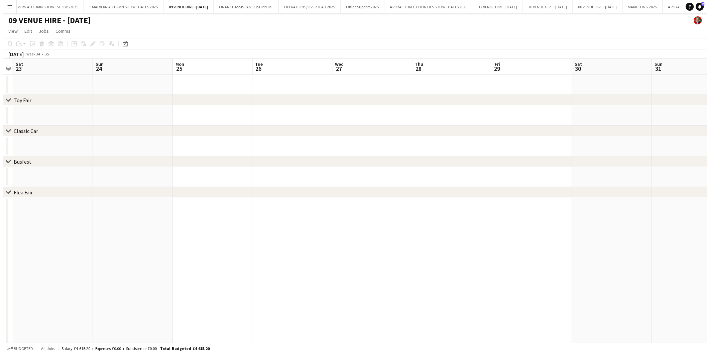
scroll to position [0, 0]
click at [68, 7] on button "5 MALVERN AUTUMN SHOW - SHOWS 2025 Close" at bounding box center [40, 6] width 81 height 13
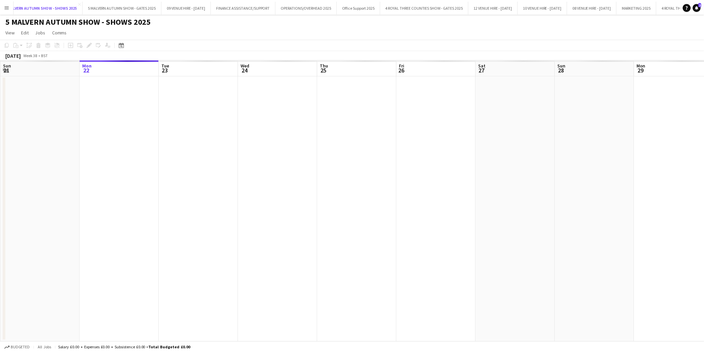
scroll to position [0, 128]
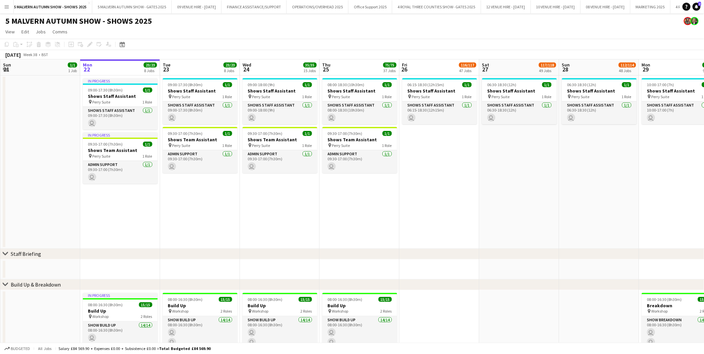
click at [118, 44] on div "Date picker" at bounding box center [122, 44] width 8 height 8
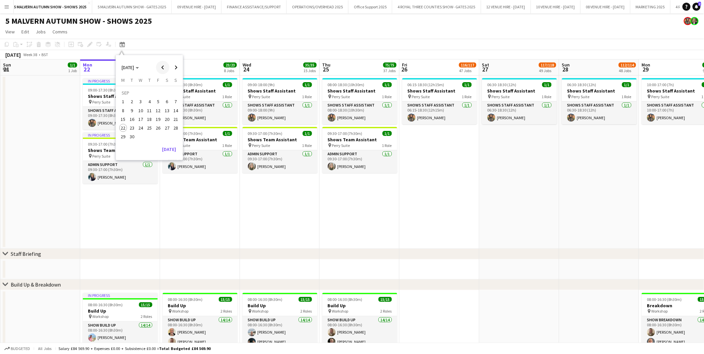
click at [162, 66] on span "Previous month" at bounding box center [162, 67] width 13 height 13
click at [134, 129] on span "26" at bounding box center [132, 130] width 8 height 8
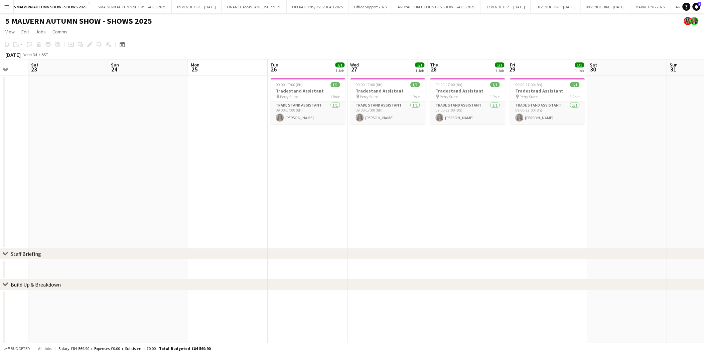
drag, startPoint x: 145, startPoint y: 119, endPoint x: 323, endPoint y: 120, distance: 178.4
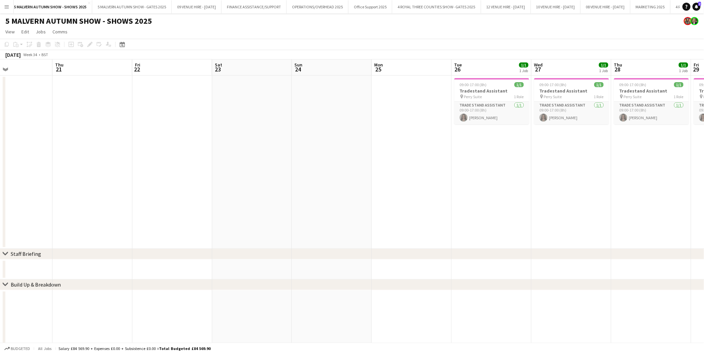
drag, startPoint x: 215, startPoint y: 108, endPoint x: 350, endPoint y: 107, distance: 135.0
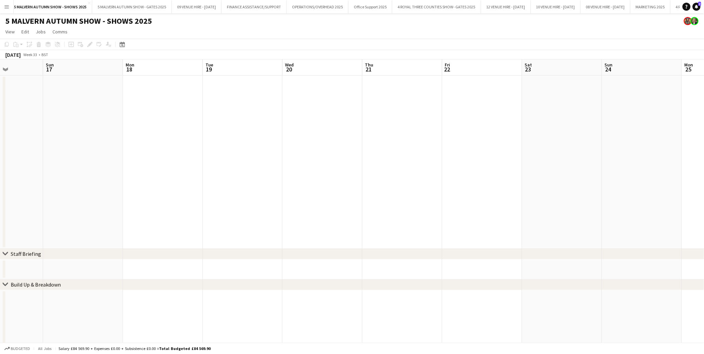
drag, startPoint x: 305, startPoint y: 105, endPoint x: 416, endPoint y: 118, distance: 111.7
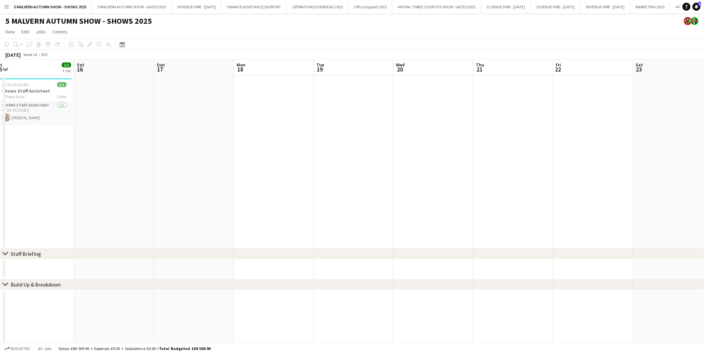
drag, startPoint x: 312, startPoint y: 118, endPoint x: 363, endPoint y: 124, distance: 50.5
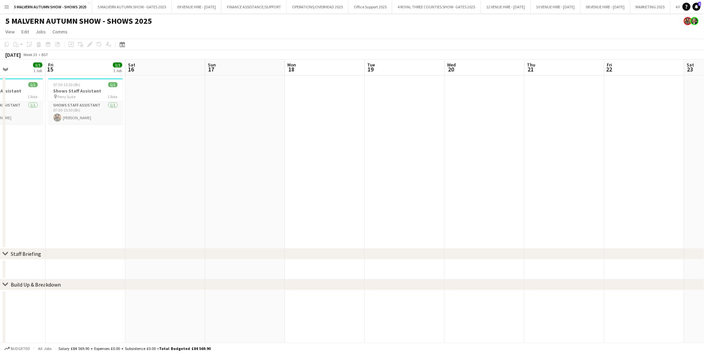
drag, startPoint x: 229, startPoint y: 118, endPoint x: 360, endPoint y: 123, distance: 131.1
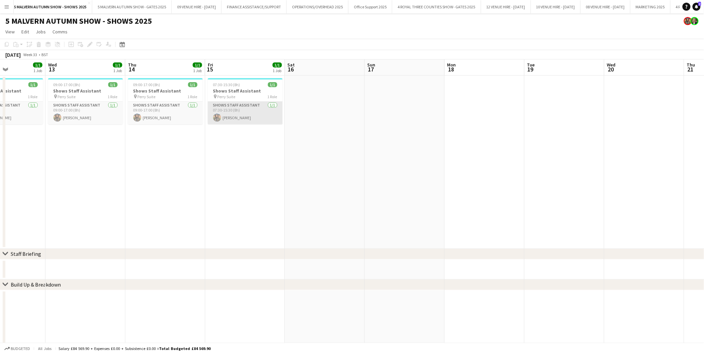
click at [234, 116] on app-card-role "Shows Staff Assistant 1/1 07:30-15:30 (8h) Esme Ruff" at bounding box center [245, 113] width 75 height 23
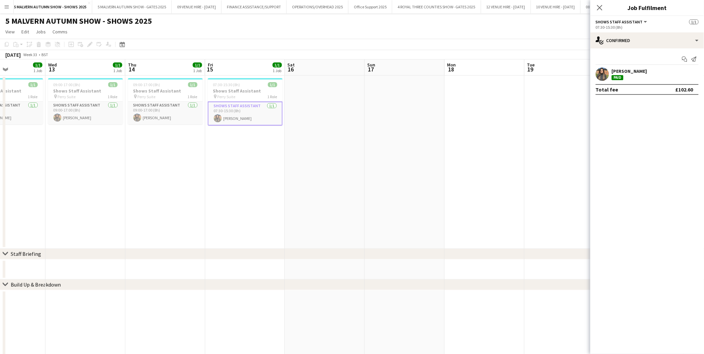
drag, startPoint x: 442, startPoint y: 121, endPoint x: 336, endPoint y: 117, distance: 105.7
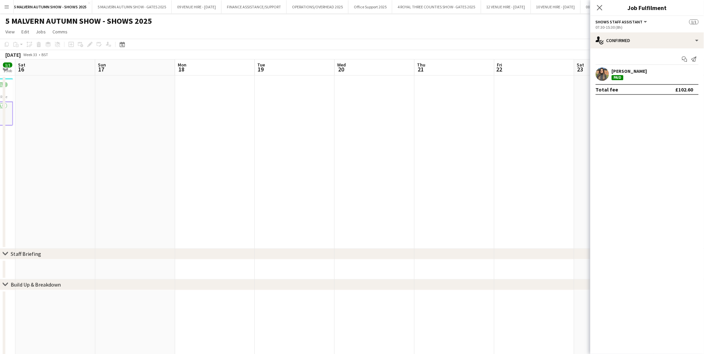
drag, startPoint x: 440, startPoint y: 113, endPoint x: 305, endPoint y: 108, distance: 135.1
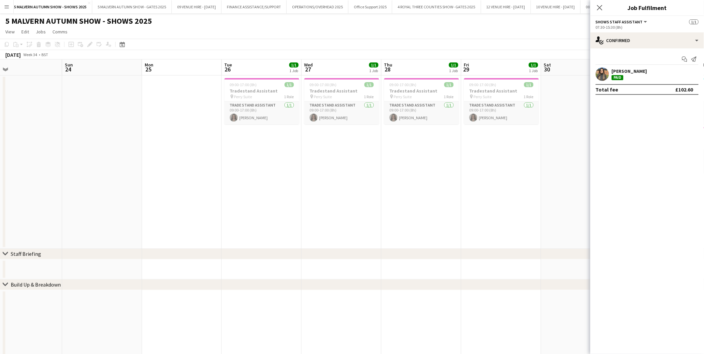
scroll to position [0, 206]
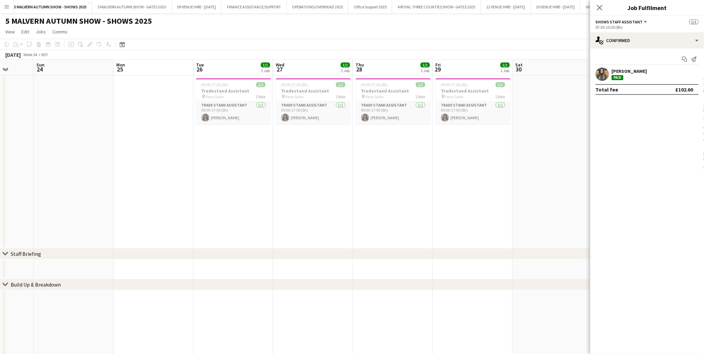
drag, startPoint x: 516, startPoint y: 112, endPoint x: 147, endPoint y: 109, distance: 368.6
click at [369, 146] on app-date-cell "09:00-17:00 (8h) 1/1 Tradestand Assistant pin Perry Suite 1 Role Trade Stand As…" at bounding box center [393, 162] width 80 height 173
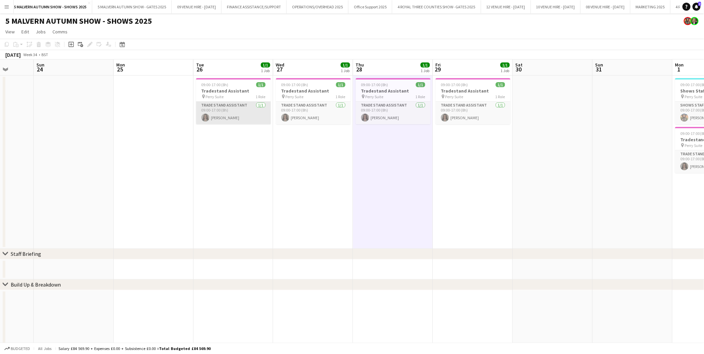
click at [234, 117] on app-card-role "Trade Stand Assistant 1/1 09:00-17:00 (8h) Jennifer Arnold" at bounding box center [233, 113] width 75 height 23
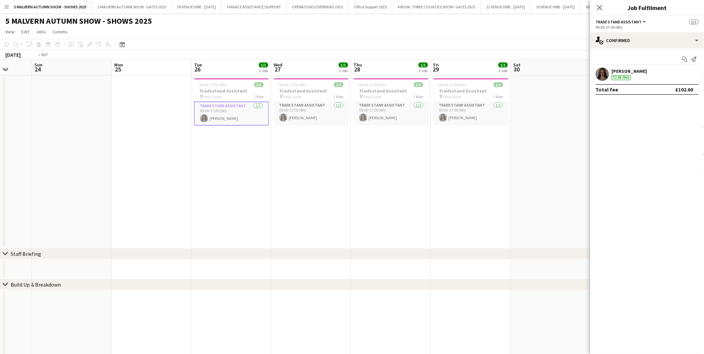
drag, startPoint x: 515, startPoint y: 98, endPoint x: 194, endPoint y: 86, distance: 321.4
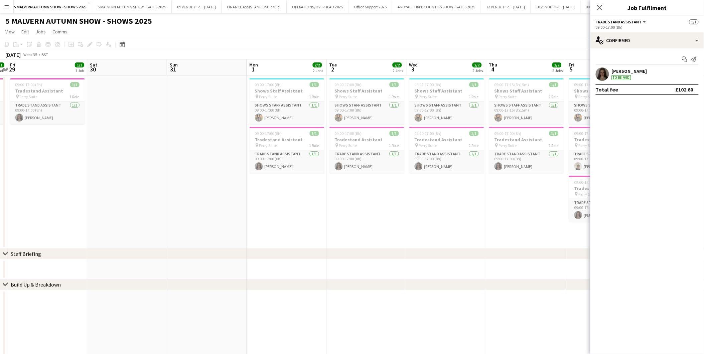
drag, startPoint x: 339, startPoint y: 82, endPoint x: 235, endPoint y: 85, distance: 104.3
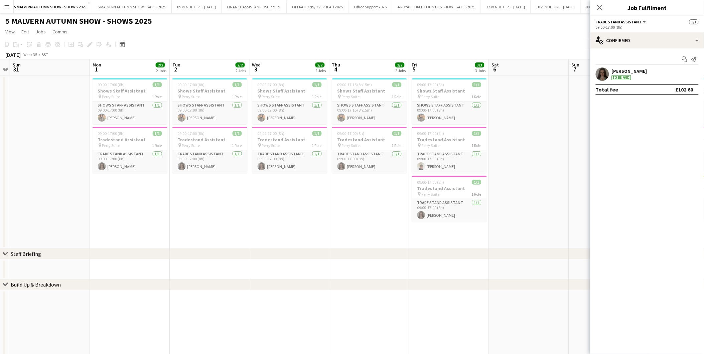
scroll to position [0, 231]
drag, startPoint x: 323, startPoint y: 87, endPoint x: 165, endPoint y: 87, distance: 157.7
click at [430, 161] on app-card-role "Trade Stand Assistant 1/1 09:00-17:00 (8h) Jack Bristow" at bounding box center [448, 161] width 75 height 23
click at [567, 167] on app-date-cell at bounding box center [528, 162] width 80 height 173
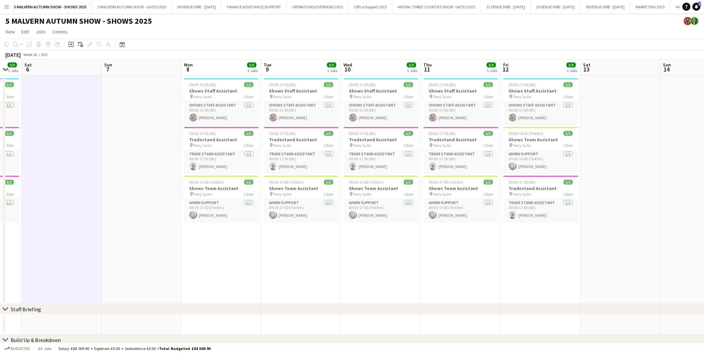
scroll to position [0, 219]
drag, startPoint x: 612, startPoint y: 136, endPoint x: 145, endPoint y: 148, distance: 467.6
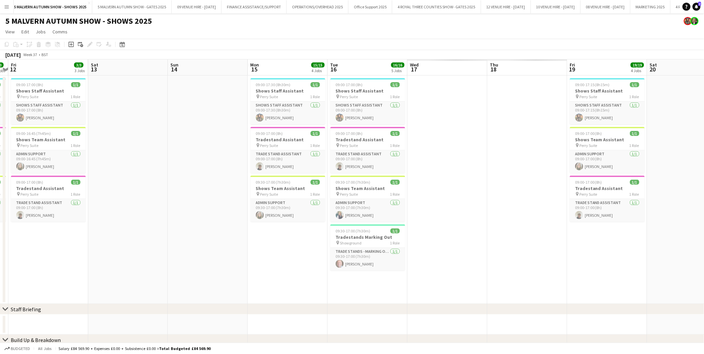
drag, startPoint x: 519, startPoint y: 99, endPoint x: 83, endPoint y: 113, distance: 436.3
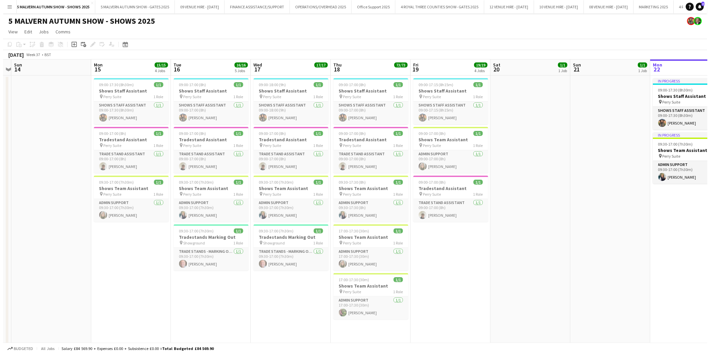
scroll to position [0, 163]
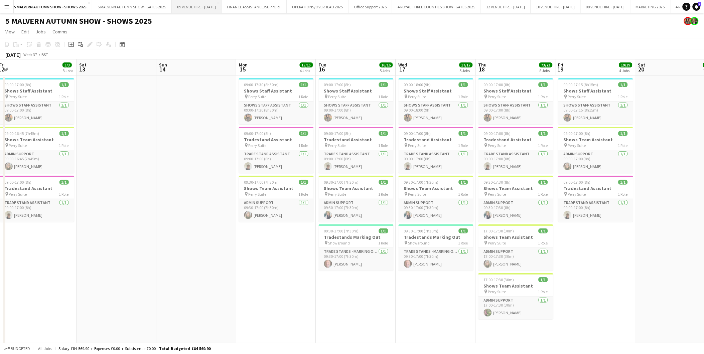
drag, startPoint x: 204, startPoint y: 4, endPoint x: 201, endPoint y: 7, distance: 4.3
click at [204, 4] on button "09 VENUE HIRE - [DATE] Close" at bounding box center [197, 6] width 50 height 13
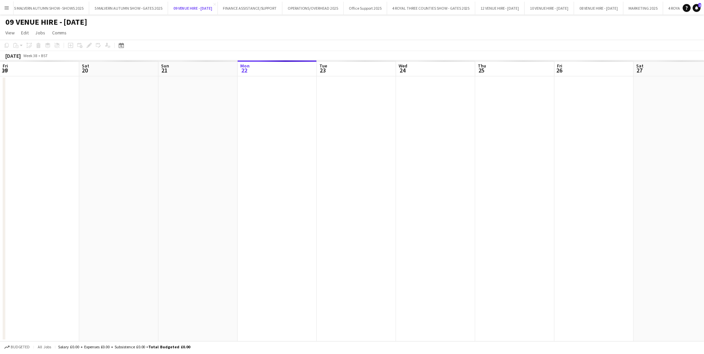
scroll to position [0, 159]
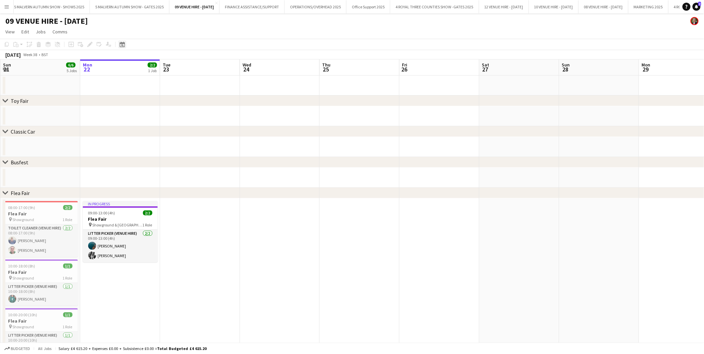
click at [122, 45] on icon "Date picker" at bounding box center [122, 44] width 5 height 5
click at [150, 111] on span "11" at bounding box center [149, 111] width 8 height 8
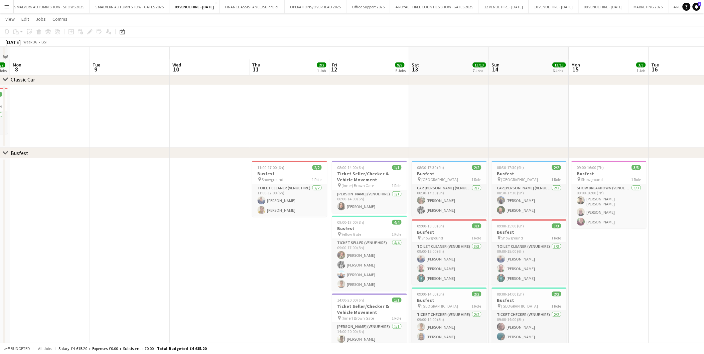
scroll to position [111, 0]
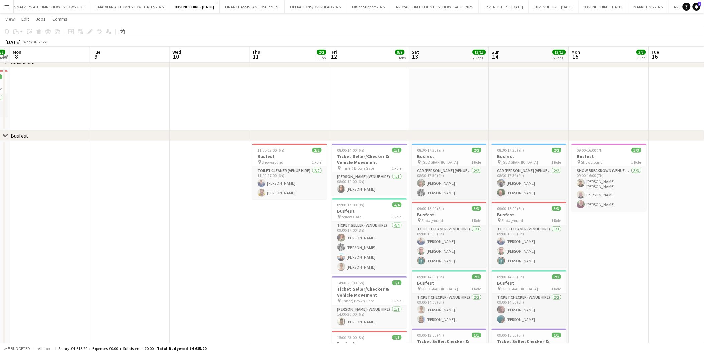
click at [4, 5] on app-icon "Menu" at bounding box center [6, 6] width 5 height 5
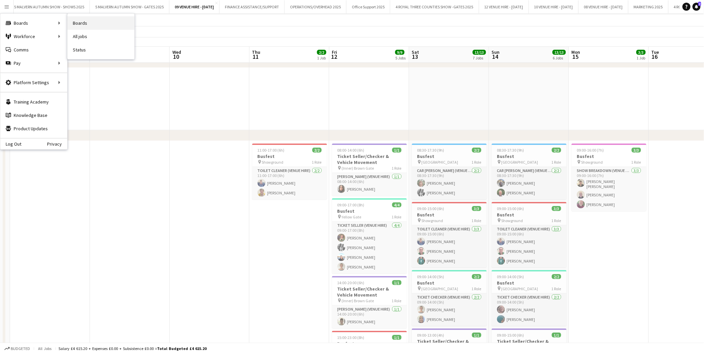
click at [79, 21] on link "Boards" at bounding box center [100, 22] width 67 height 13
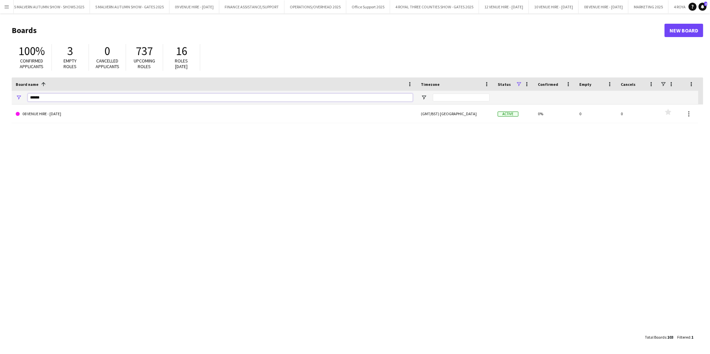
drag, startPoint x: 66, startPoint y: 101, endPoint x: 0, endPoint y: 67, distance: 74.3
click at [0, 75] on html "Menu Boards Boards Boards All jobs Status Workforce Workforce My Workforce Recr…" at bounding box center [355, 177] width 710 height 354
type input "*********"
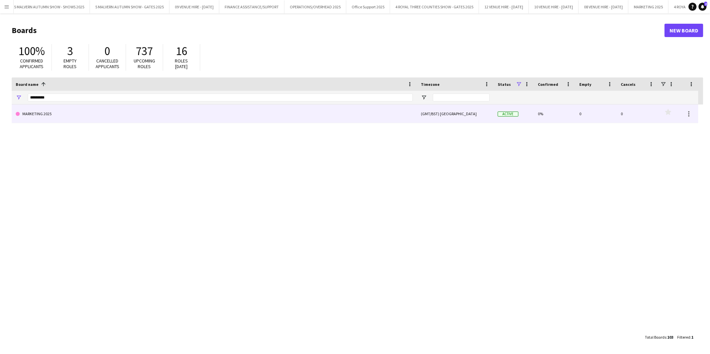
click at [44, 112] on link "MARKETING 2025" at bounding box center [214, 114] width 397 height 19
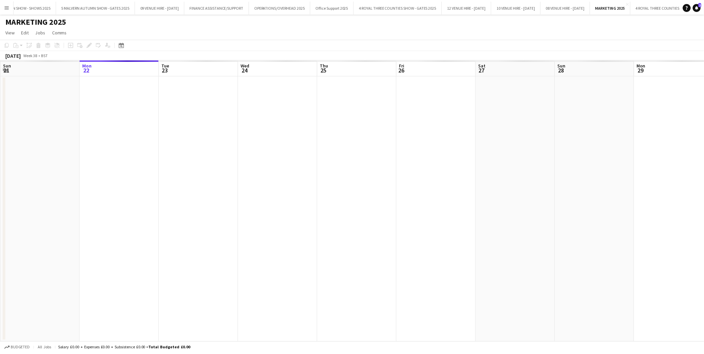
scroll to position [0, 176]
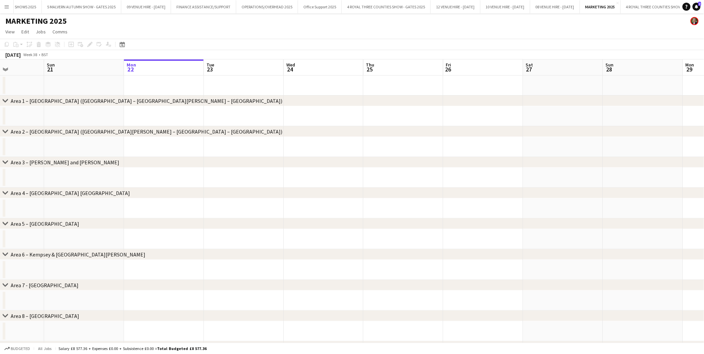
drag, startPoint x: 118, startPoint y: 67, endPoint x: 345, endPoint y: 72, distance: 226.9
click at [345, 72] on app-calendar-viewport "Fri 19 Sat 20 Sun 21 Mon 22 Tue 23 Wed 24 Thu 25 Fri 26 Sat 27 Sun 28 Mon 29 Tu…" at bounding box center [352, 307] width 704 height 497
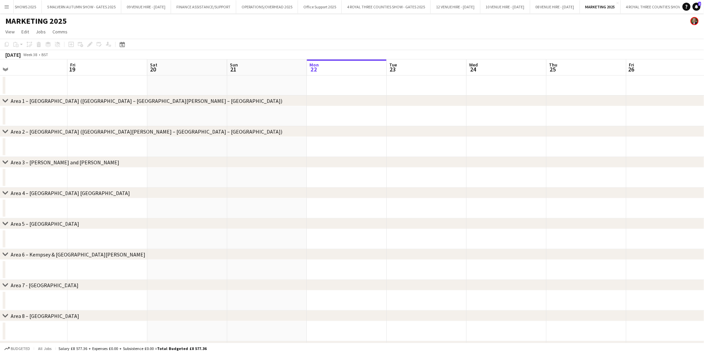
click at [343, 77] on app-calendar-viewport "Tue 16 Wed 17 Thu 18 Fri 19 Sat 20 Sun 21 Mon 22 Tue 23 Wed 24 Thu 25 Fri 26 Sa…" at bounding box center [352, 307] width 704 height 497
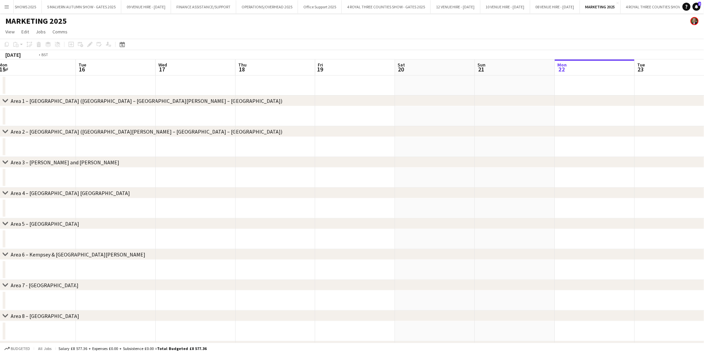
drag, startPoint x: 112, startPoint y: 68, endPoint x: 377, endPoint y: 69, distance: 265.0
click at [377, 69] on app-calendar-viewport "Sat 13 Sun 14 Mon 15 Tue 16 Wed 17 Thu 18 Fri 19 Sat 20 Sun 21 Mon 22 Tue 23 We…" at bounding box center [352, 307] width 704 height 497
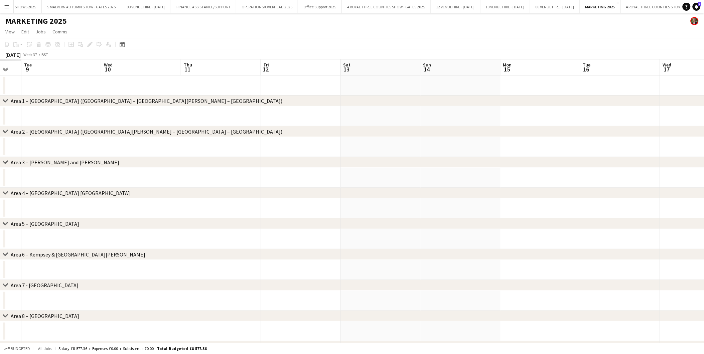
drag, startPoint x: 120, startPoint y: 62, endPoint x: 349, endPoint y: 78, distance: 230.1
click at [349, 78] on app-calendar-viewport "Sun 7 Mon 8 Tue 9 Wed 10 Thu 11 Fri 12 Sat 13 Sun 14 Mon 15 Tue 16 Wed 17 Thu 1…" at bounding box center [352, 307] width 704 height 497
click at [120, 44] on icon "Date picker" at bounding box center [122, 44] width 5 height 5
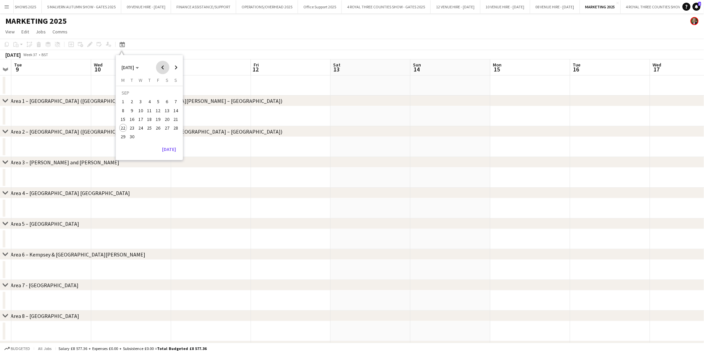
click at [162, 65] on span "Previous month" at bounding box center [162, 67] width 13 height 13
click at [125, 119] on span "18" at bounding box center [123, 121] width 8 height 8
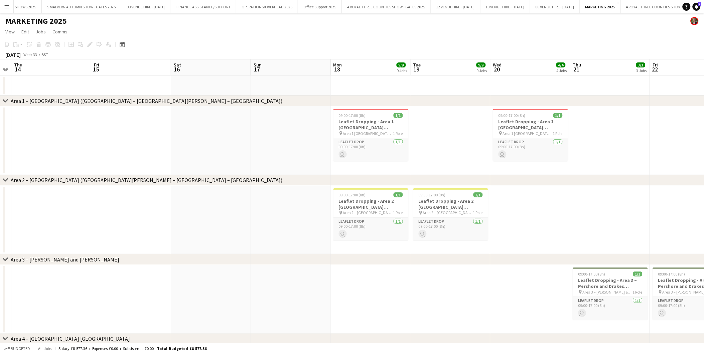
scroll to position [0, 230]
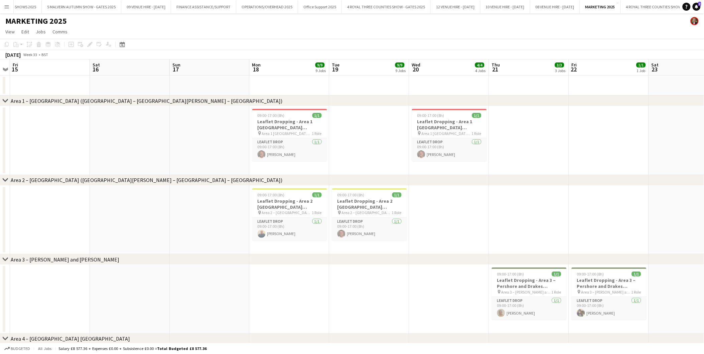
drag, startPoint x: 586, startPoint y: 115, endPoint x: 421, endPoint y: 120, distance: 165.5
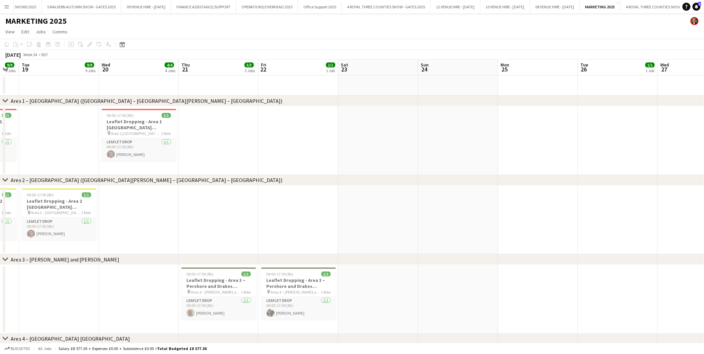
drag, startPoint x: 603, startPoint y: 118, endPoint x: 315, endPoint y: 117, distance: 287.7
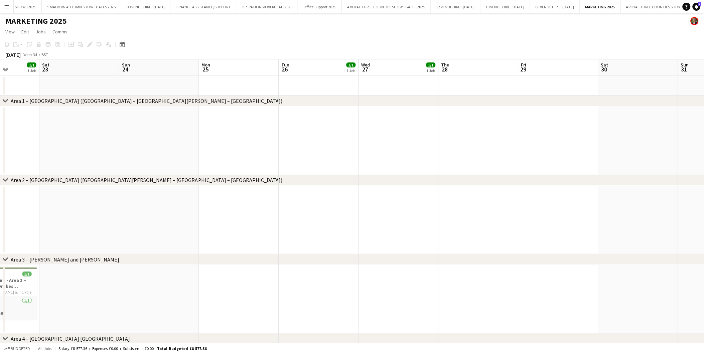
scroll to position [0, 222]
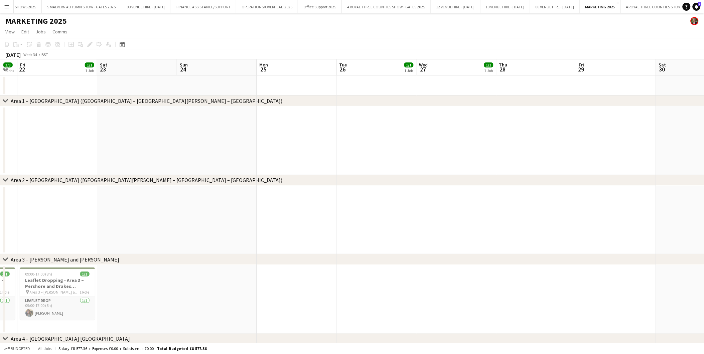
drag, startPoint x: 450, startPoint y: 118, endPoint x: 368, endPoint y: 117, distance: 81.9
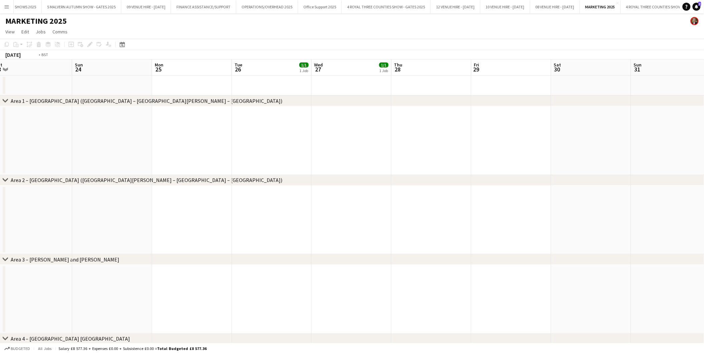
drag, startPoint x: 579, startPoint y: 118, endPoint x: 235, endPoint y: 114, distance: 344.2
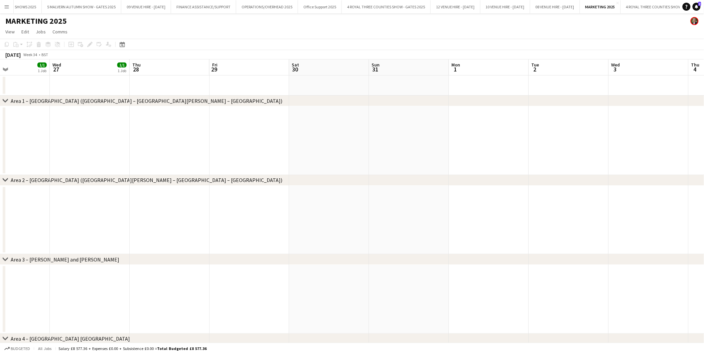
drag, startPoint x: 225, startPoint y: 141, endPoint x: 135, endPoint y: 142, distance: 89.6
drag, startPoint x: 177, startPoint y: 135, endPoint x: 487, endPoint y: 133, distance: 309.8
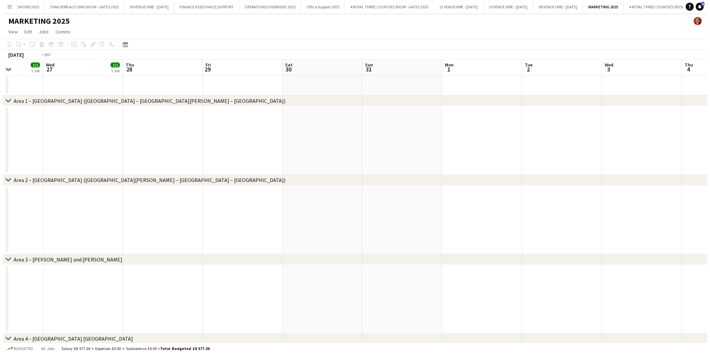
scroll to position [0, 155]
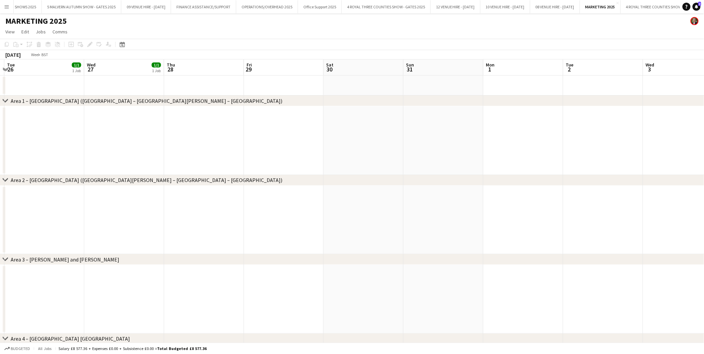
drag, startPoint x: 397, startPoint y: 137, endPoint x: 600, endPoint y: 136, distance: 203.8
click at [6, 8] on app-icon "Menu" at bounding box center [6, 6] width 5 height 5
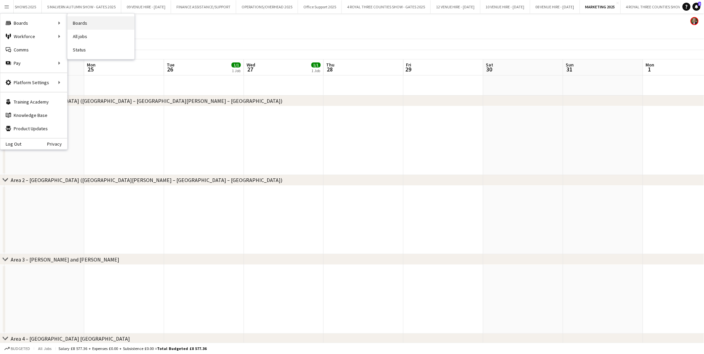
click at [75, 22] on link "Boards" at bounding box center [100, 22] width 67 height 13
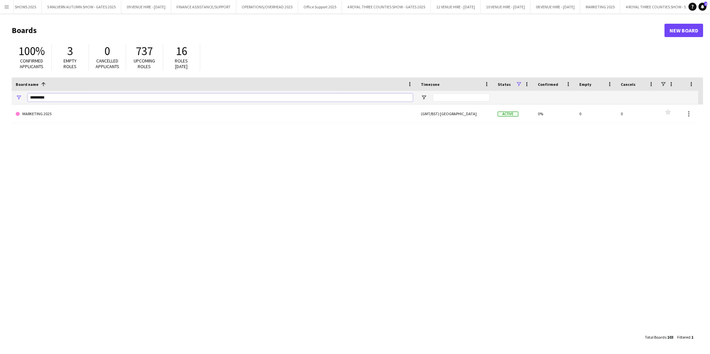
drag, startPoint x: 57, startPoint y: 97, endPoint x: 0, endPoint y: 92, distance: 57.7
click at [0, 94] on html "Menu Boards Boards Boards All jobs Status Workforce Workforce My Workforce Recr…" at bounding box center [355, 177] width 710 height 354
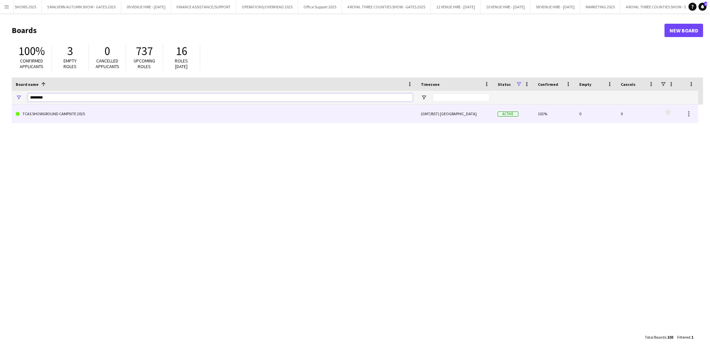
type input "********"
click at [26, 112] on link "TCAS SHOWGROUND CAMPSITE 2025" at bounding box center [214, 114] width 397 height 19
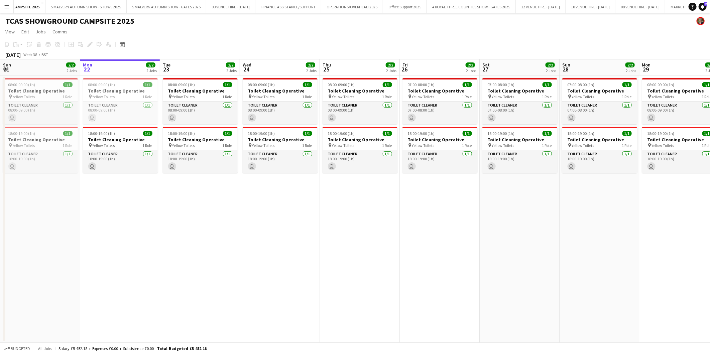
scroll to position [0, 55]
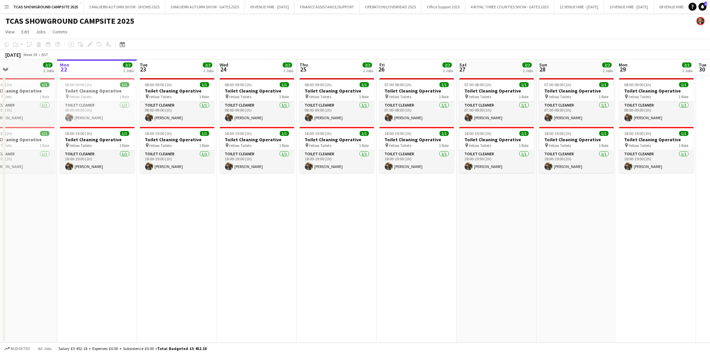
drag, startPoint x: 105, startPoint y: 101, endPoint x: 340, endPoint y: 116, distance: 235.7
click at [340, 116] on app-calendar-viewport "Fri 19 2/2 2 Jobs Sat 20 2/2 2 Jobs Sun 21 2/2 2 Jobs Mon 22 2/2 2 Jobs Tue 23 …" at bounding box center [355, 200] width 710 height 283
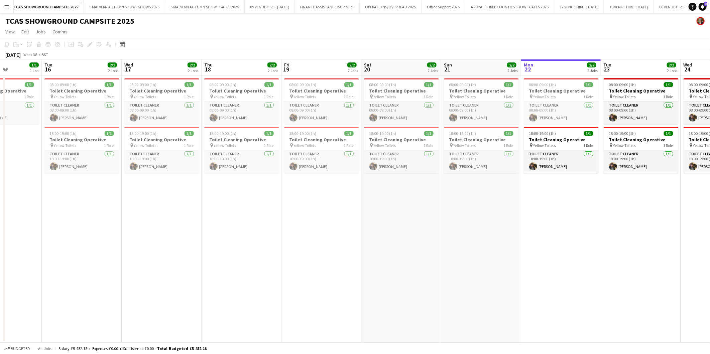
scroll to position [0, 197]
drag, startPoint x: 24, startPoint y: 93, endPoint x: 230, endPoint y: 99, distance: 205.9
click at [230, 99] on app-calendar-viewport "Sat 13 Sun 14 Mon 15 1/1 1 Job Tue 16 2/2 2 Jobs Wed 17 2/2 2 Jobs Thu 18 2/2 2…" at bounding box center [355, 200] width 710 height 283
click at [120, 43] on icon at bounding box center [122, 44] width 5 height 5
click at [161, 66] on span "Previous month" at bounding box center [162, 67] width 13 height 13
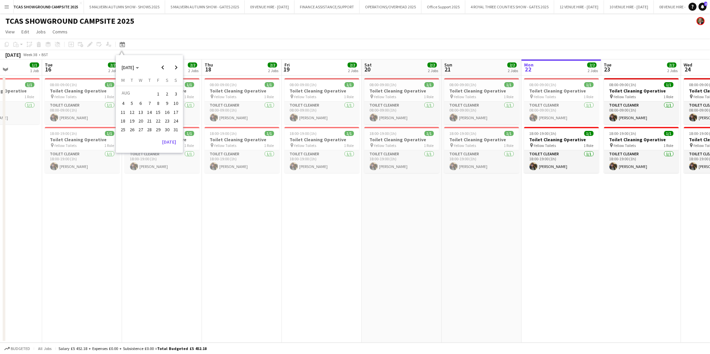
click at [124, 119] on span "18" at bounding box center [123, 121] width 8 height 8
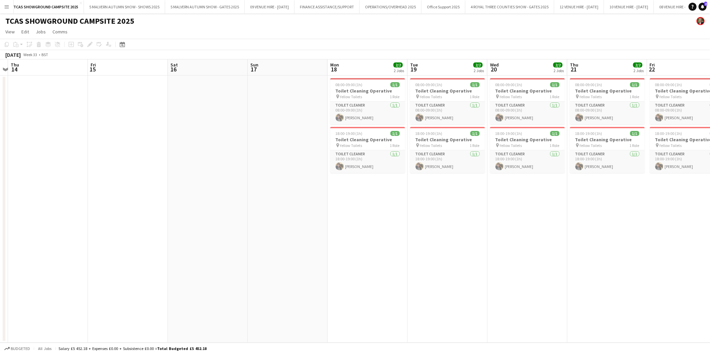
drag, startPoint x: 116, startPoint y: 114, endPoint x: 278, endPoint y: 116, distance: 162.1
click at [278, 116] on app-calendar-viewport "Tue 12 Wed 13 Thu 14 Fri 15 Sat 16 Sun 17 Mon 18 2/2 2 Jobs Tue 19 2/2 2 Jobs W…" at bounding box center [355, 200] width 710 height 283
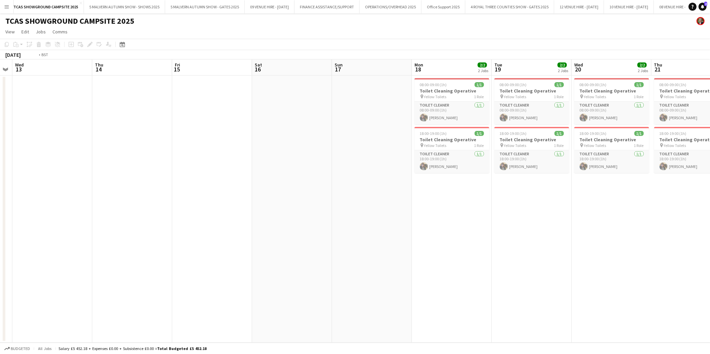
drag, startPoint x: 169, startPoint y: 125, endPoint x: 349, endPoint y: 141, distance: 179.8
click at [394, 141] on app-calendar-viewport "Mon 11 1/1 1 Job Tue 12 Wed 13 Thu 14 Fri 15 Sat 16 Sun 17 Mon 18 2/2 2 Jobs Tu…" at bounding box center [355, 200] width 710 height 283
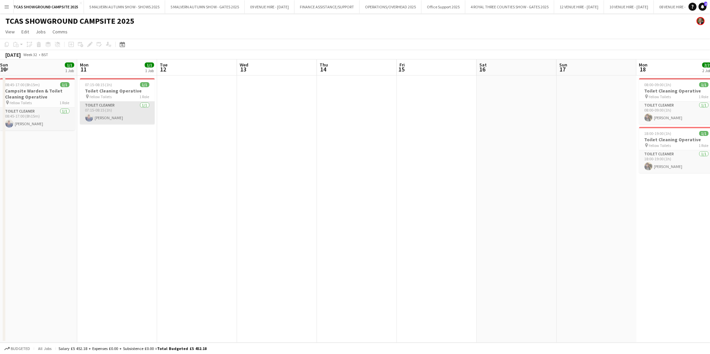
click at [102, 115] on app-card-role "Toilet Cleaner 1/1 07:15-08:15 (1h) Sharon Taylor" at bounding box center [117, 113] width 75 height 23
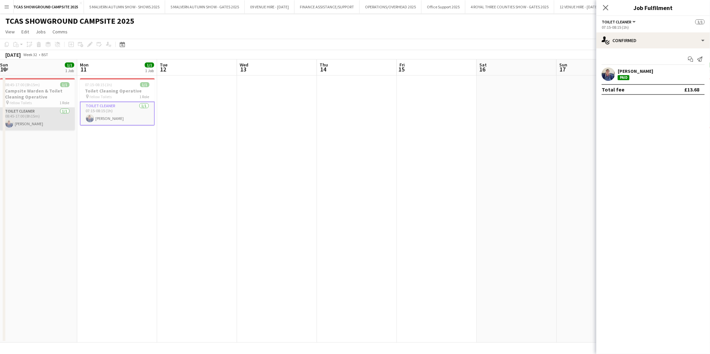
click at [26, 119] on app-card-role "Toilet Cleaner 1/1 08:45-17:00 (8h15m) Sharon Taylor" at bounding box center [37, 119] width 75 height 23
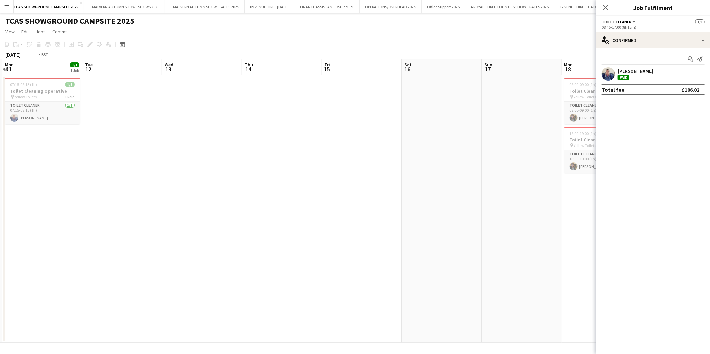
drag, startPoint x: 368, startPoint y: 141, endPoint x: 144, endPoint y: 103, distance: 227.0
click at [135, 106] on app-calendar-viewport "Fri 8 2/2 2 Jobs Sat 9 1/1 1 Job Sun 10 1/1 1 Job Mon 11 1/1 1 Job Tue 12 Wed 1…" at bounding box center [355, 200] width 710 height 283
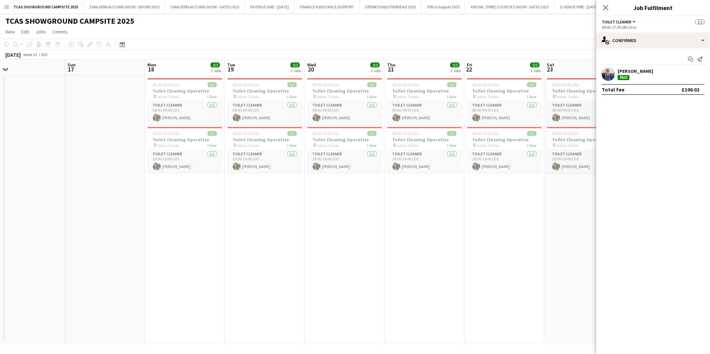
drag, startPoint x: 396, startPoint y: 88, endPoint x: 139, endPoint y: 85, distance: 257.0
click at [139, 85] on app-calendar-viewport "Thu 14 Fri 15 Sat 16 Sun 17 Mon 18 2/2 2 Jobs Tue 19 2/2 2 Jobs Wed 20 2/2 2 Jo…" at bounding box center [355, 200] width 710 height 283
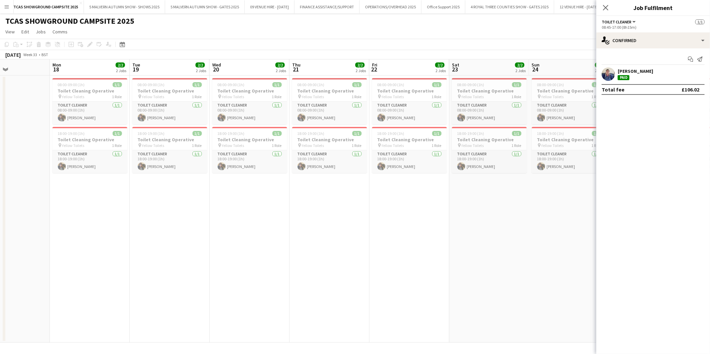
scroll to position [0, 278]
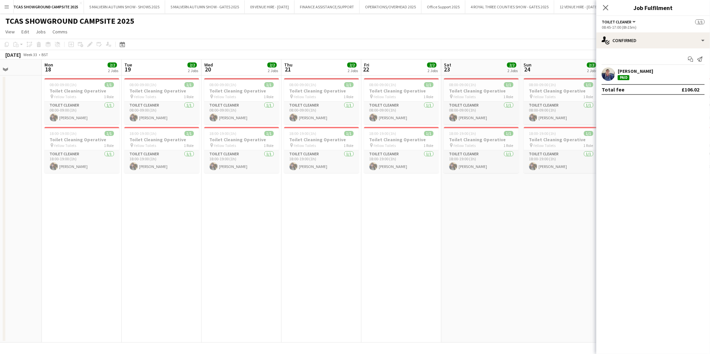
drag, startPoint x: 290, startPoint y: 96, endPoint x: 187, endPoint y: 96, distance: 102.9
click at [187, 96] on app-calendar-viewport "Thu 14 Fri 15 Sat 16 Sun 17 Mon 18 2/2 2 Jobs Tue 19 2/2 2 Jobs Wed 20 2/2 2 Jo…" at bounding box center [355, 200] width 710 height 283
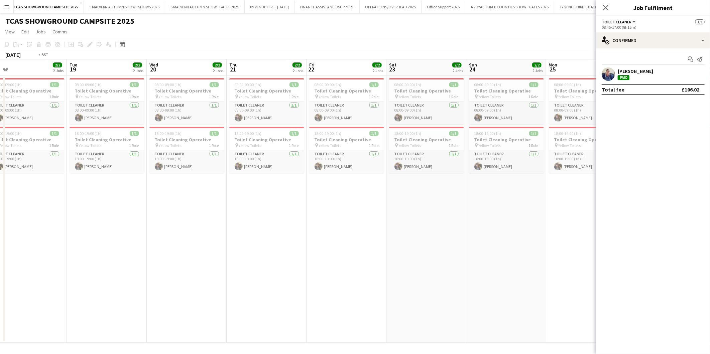
drag, startPoint x: 516, startPoint y: 99, endPoint x: 285, endPoint y: 104, distance: 231.0
click at [285, 104] on app-calendar-viewport "Fri 15 Sat 16 Sun 17 Mon 18 2/2 2 Jobs Tue 19 2/2 2 Jobs Wed 20 2/2 2 Jobs Thu …" at bounding box center [355, 200] width 710 height 283
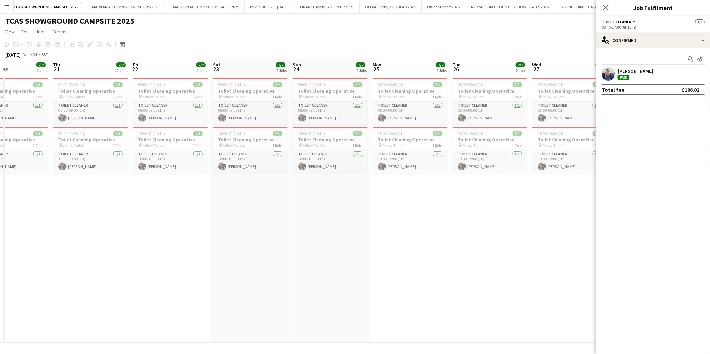
drag, startPoint x: 495, startPoint y: 110, endPoint x: 382, endPoint y: 107, distance: 112.3
click at [362, 111] on app-calendar-viewport "Sun 17 Mon 18 2/2 2 Jobs Tue 19 2/2 2 Jobs Wed 20 2/2 2 Jobs Thu 21 2/2 2 Jobs …" at bounding box center [355, 200] width 710 height 283
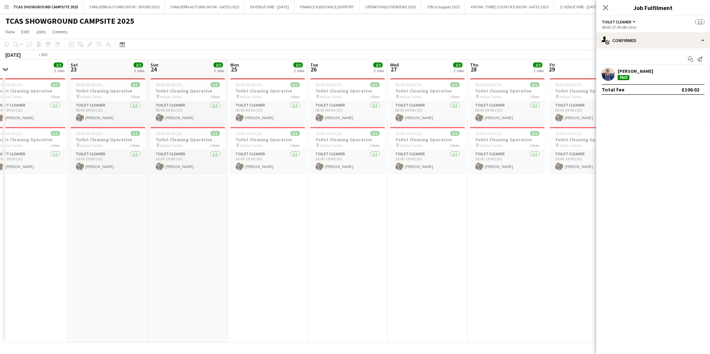
drag, startPoint x: 290, startPoint y: 106, endPoint x: 436, endPoint y: 105, distance: 146.0
click at [253, 106] on app-calendar-viewport "Tue 19 2/2 2 Jobs Wed 20 2/2 2 Jobs Thu 21 2/2 2 Jobs Fri 22 2/2 2 Jobs Sat 23 …" at bounding box center [355, 200] width 710 height 283
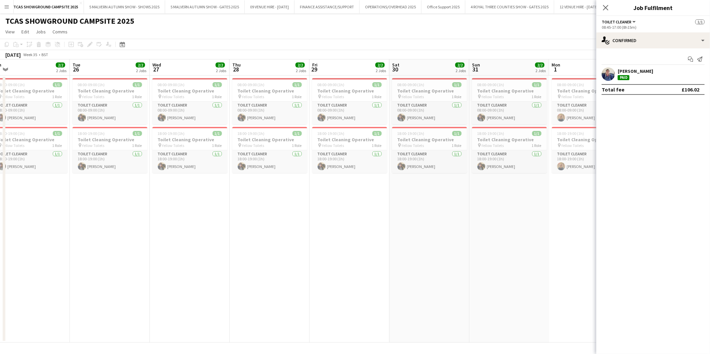
drag, startPoint x: 418, startPoint y: 111, endPoint x: 278, endPoint y: 111, distance: 140.0
click at [269, 114] on app-calendar-viewport "Fri 22 2/2 2 Jobs Sat 23 2/2 2 Jobs Sun 24 2/2 2 Jobs Mon 25 2/2 2 Jobs Tue 26 …" at bounding box center [355, 200] width 710 height 283
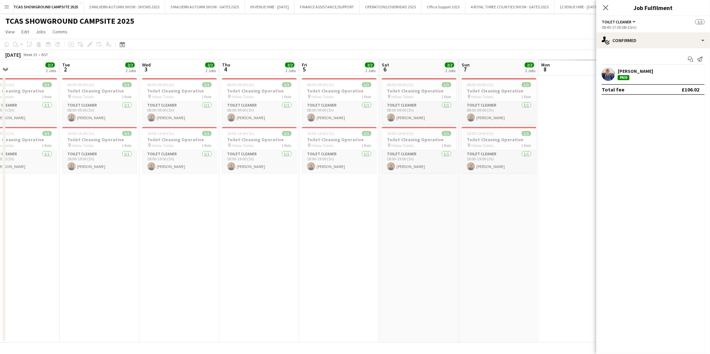
drag, startPoint x: 488, startPoint y: 118, endPoint x: 253, endPoint y: 126, distance: 234.7
click at [227, 131] on app-calendar-viewport "Fri 29 2/2 2 Jobs Sat 30 2/2 2 Jobs Sun 31 2/2 2 Jobs Mon 1 2/2 2 Jobs Tue 2 2/…" at bounding box center [355, 200] width 710 height 283
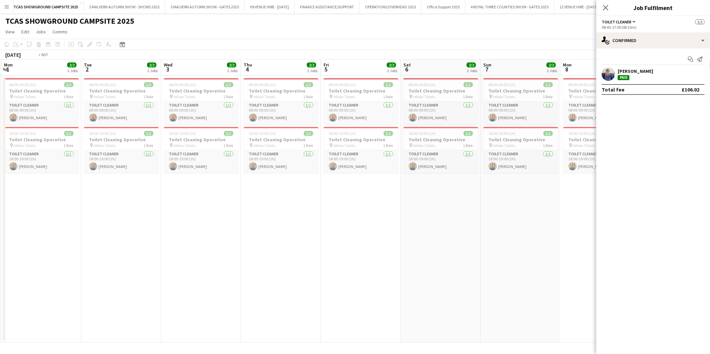
drag, startPoint x: 451, startPoint y: 133, endPoint x: 256, endPoint y: 132, distance: 195.5
click at [255, 134] on app-calendar-viewport "Fri 29 2/2 2 Jobs Sat 30 2/2 2 Jobs Sun 31 2/2 2 Jobs Mon 1 2/2 2 Jobs Tue 2 2/…" at bounding box center [355, 200] width 710 height 283
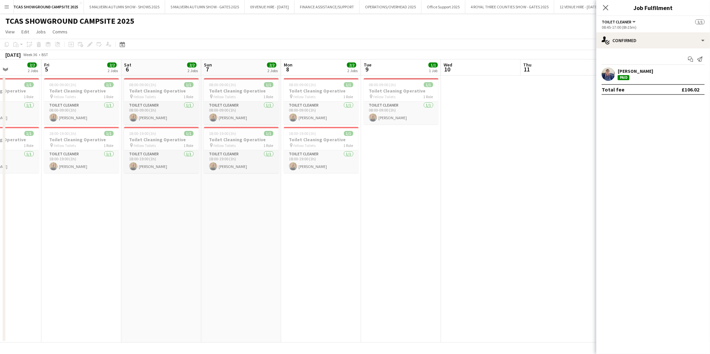
drag, startPoint x: 514, startPoint y: 143, endPoint x: 395, endPoint y: 138, distance: 119.4
click at [395, 138] on app-calendar-viewport "Mon 1 2/2 2 Jobs Tue 2 2/2 2 Jobs Wed 3 2/2 2 Jobs Thu 4 2/2 2 Jobs Fri 5 2/2 2…" at bounding box center [355, 200] width 710 height 283
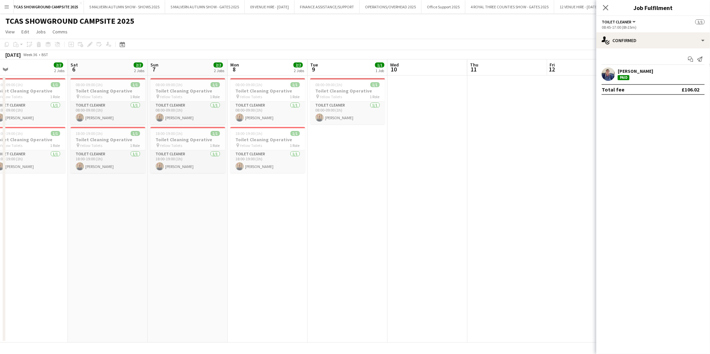
drag, startPoint x: 551, startPoint y: 132, endPoint x: 416, endPoint y: 136, distance: 135.4
click at [416, 136] on app-calendar-viewport "Tue 2 2/2 2 Jobs Wed 3 2/2 2 Jobs Thu 4 2/2 2 Jobs Fri 5 2/2 2 Jobs Sat 6 2/2 2…" at bounding box center [355, 200] width 710 height 283
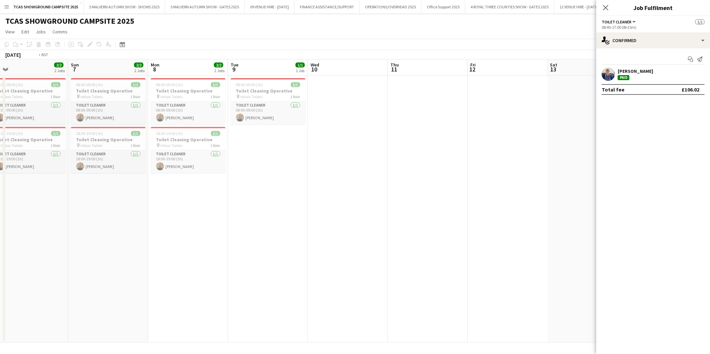
click at [276, 132] on app-calendar-viewport "Wed 3 2/2 2 Jobs Thu 4 2/2 2 Jobs Fri 5 2/2 2 Jobs Sat 6 2/2 2 Jobs Sun 7 2/2 2…" at bounding box center [355, 200] width 710 height 283
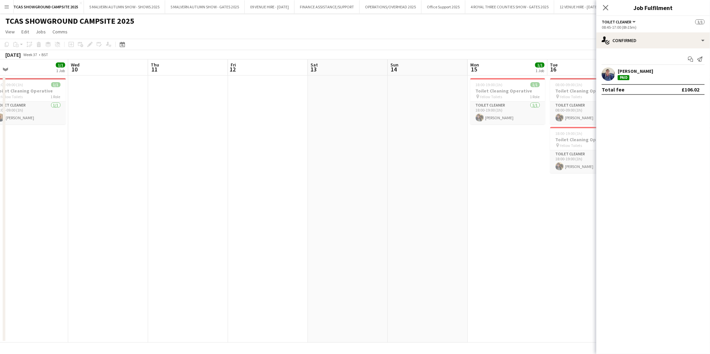
scroll to position [0, 204]
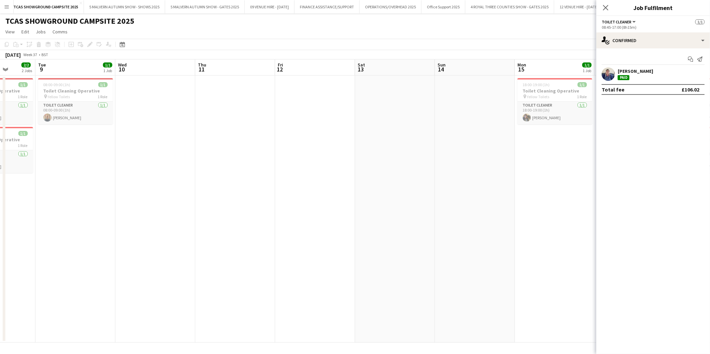
drag, startPoint x: 418, startPoint y: 125, endPoint x: 355, endPoint y: 127, distance: 62.5
click at [355, 127] on app-calendar-viewport "Sat 6 2/2 2 Jobs Sun 7 2/2 2 Jobs Mon 8 2/2 2 Jobs Tue 9 1/1 1 Job Wed 10 Thu 1…" at bounding box center [355, 200] width 710 height 283
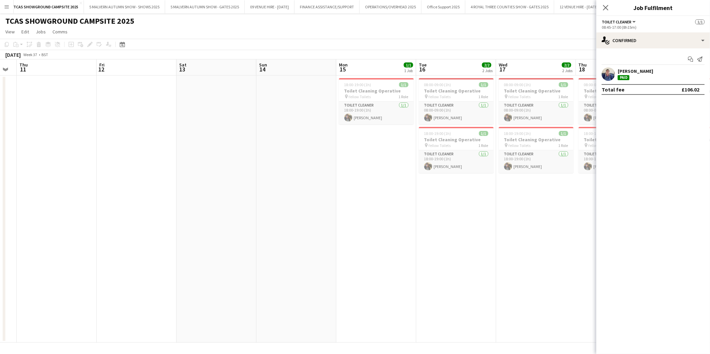
drag, startPoint x: 478, startPoint y: 163, endPoint x: 299, endPoint y: 177, distance: 179.3
click at [299, 177] on app-calendar-viewport "Mon 8 2/2 2 Jobs Tue 9 1/1 1 Job Wed 10 Thu 11 Fri 12 Sat 13 Sun 14 Mon 15 1/1 …" at bounding box center [355, 200] width 710 height 283
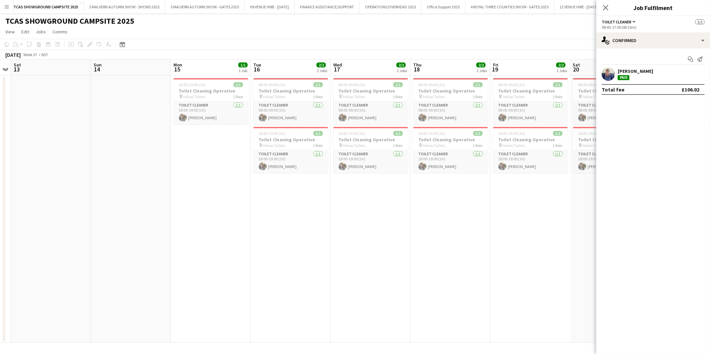
drag, startPoint x: 485, startPoint y: 154, endPoint x: 340, endPoint y: 148, distance: 144.8
click at [335, 149] on app-calendar-viewport "Wed 10 Thu 11 Fri 12 Sat 13 Sun 14 Mon 15 1/1 1 Job Tue 16 2/2 2 Jobs Wed 17 2/…" at bounding box center [355, 200] width 710 height 283
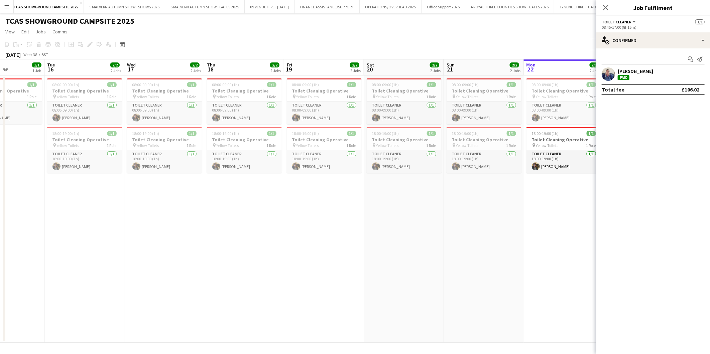
scroll to position [0, 264]
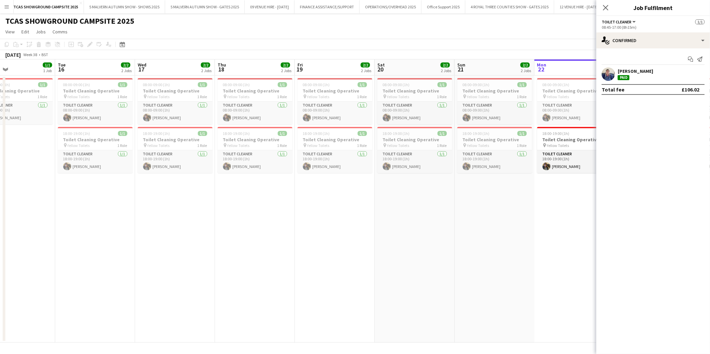
drag, startPoint x: 507, startPoint y: 133, endPoint x: 469, endPoint y: 136, distance: 37.5
click at [469, 136] on app-calendar-viewport "Fri 12 Sat 13 Sun 14 Mon 15 1/1 1 Job Tue 16 2/2 2 Jobs Wed 17 2/2 2 Jobs Thu 1…" at bounding box center [355, 200] width 710 height 283
click at [605, 7] on icon at bounding box center [605, 7] width 6 height 6
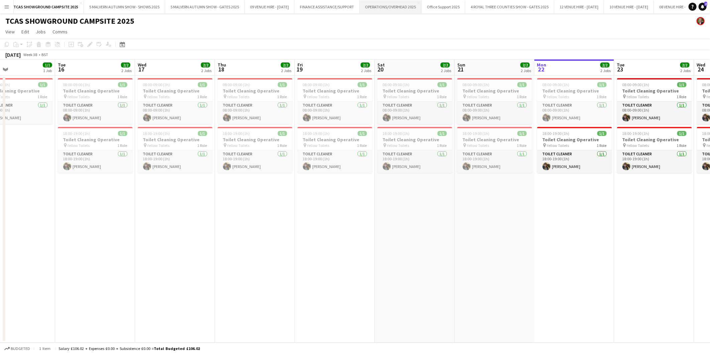
click at [411, 7] on button "OPERATIONS/OVERHEAD 2025 Close" at bounding box center [391, 6] width 62 height 13
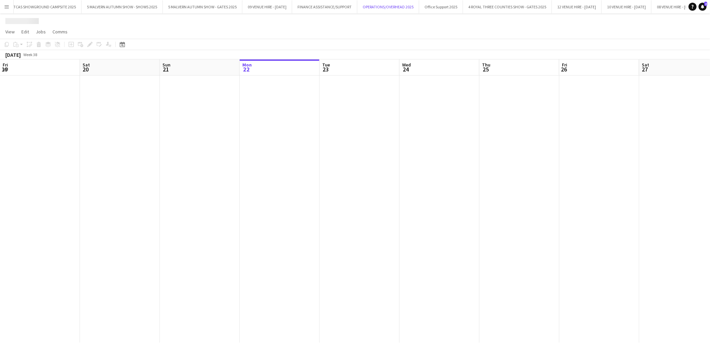
scroll to position [0, 159]
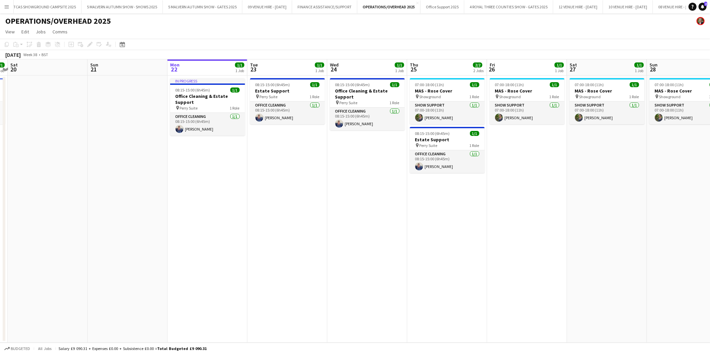
drag, startPoint x: 109, startPoint y: 104, endPoint x: 463, endPoint y: 121, distance: 354.6
click at [466, 120] on app-calendar-viewport "Fri 19 1/1 1 Job Sat 20 Sun 21 Mon 22 1/1 1 Job Tue 23 1/1 1 Job Wed 24 1/1 1 J…" at bounding box center [355, 200] width 710 height 283
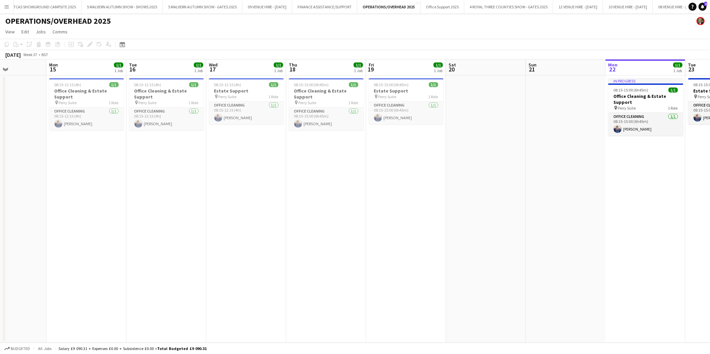
drag, startPoint x: 430, startPoint y: 108, endPoint x: 285, endPoint y: 105, distance: 145.1
click at [466, 108] on app-calendar-viewport "Fri 12 Sat 13 Sun 14 Mon 15 1/1 1 Job Tue 16 1/1 1 Job Wed 17 1/1 1 Job Thu 18 …" at bounding box center [355, 200] width 710 height 283
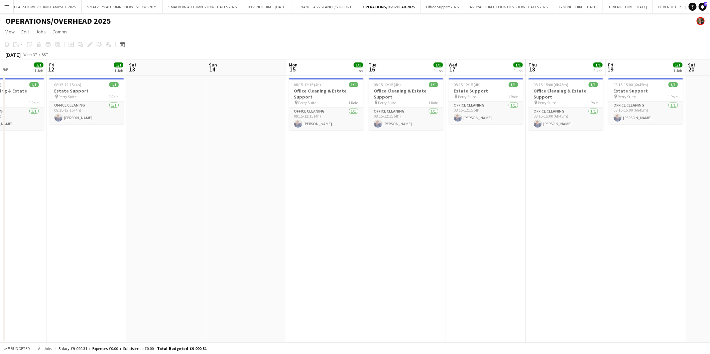
drag, startPoint x: 292, startPoint y: 90, endPoint x: 269, endPoint y: 90, distance: 22.7
click at [319, 91] on app-calendar-viewport "Tue 9 Wed 10 1/1 1 Job Thu 11 1/1 1 Job Fri 12 1/1 1 Job Sat 13 Sun 14 Mon 15 1…" at bounding box center [355, 200] width 710 height 283
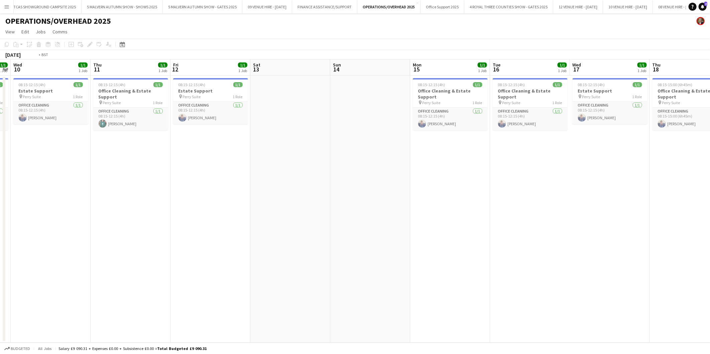
drag, startPoint x: 189, startPoint y: 91, endPoint x: 403, endPoint y: 102, distance: 214.1
click at [403, 102] on app-calendar-viewport "Sun 7 Mon 8 1/1 1 Job Tue 9 1/1 1 Job Wed 10 1/1 1 Job Thu 11 1/1 1 Job Fri 12 …" at bounding box center [355, 200] width 710 height 283
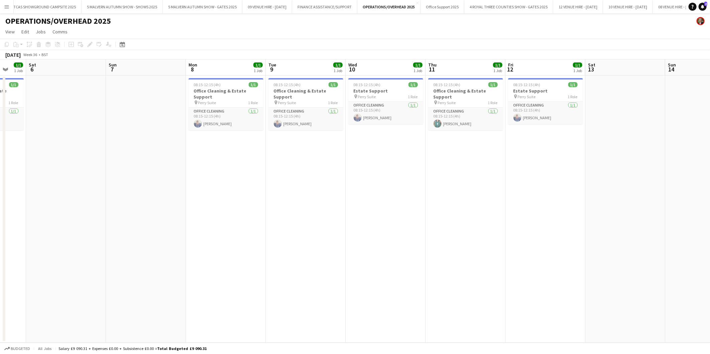
drag, startPoint x: 208, startPoint y: 99, endPoint x: 569, endPoint y: 111, distance: 360.8
click at [569, 111] on app-calendar-viewport "Fri 5 1/1 1 Job Sat 6 Sun 7 Mon 8 1/1 1 Job Tue 9 1/1 1 Job Wed 10 1/1 1 Job Th…" at bounding box center [355, 200] width 710 height 283
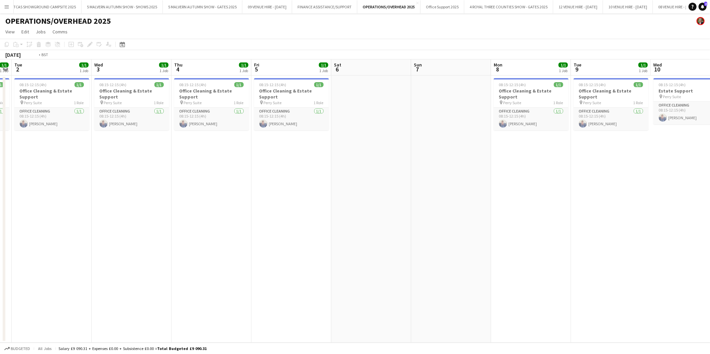
drag, startPoint x: 299, startPoint y: 111, endPoint x: 607, endPoint y: 107, distance: 307.8
click at [606, 107] on app-calendar-viewport "Sun 31 Mon 1 1/1 1 Job Tue 2 1/1 1 Job Wed 3 1/1 1 Job Thu 4 1/1 1 Job Fri 5 1/…" at bounding box center [355, 200] width 710 height 283
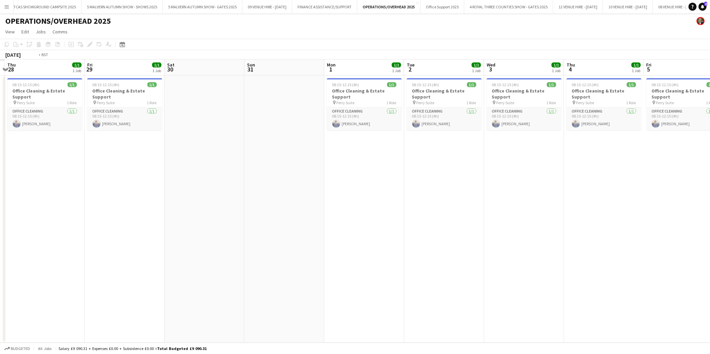
scroll to position [0, 0]
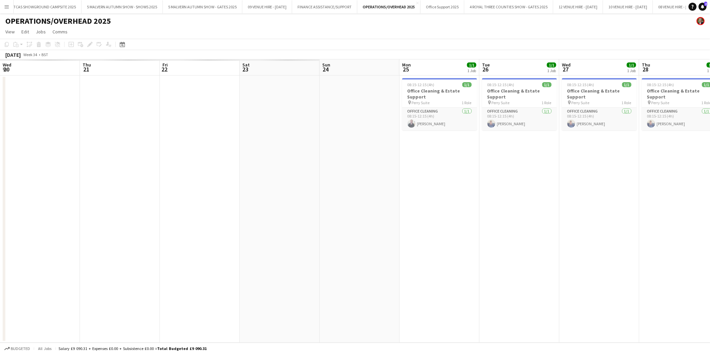
drag, startPoint x: 174, startPoint y: 145, endPoint x: 751, endPoint y: 338, distance: 608.6
click at [704, 338] on html "Menu Boards Boards Boards All jobs Status Workforce Workforce My Workforce Recr…" at bounding box center [355, 177] width 710 height 354
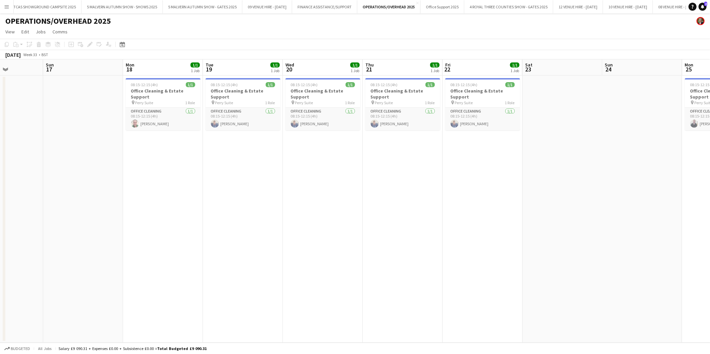
scroll to position [0, 191]
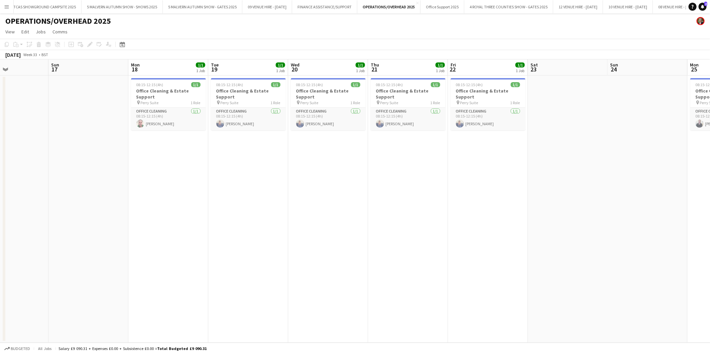
drag, startPoint x: 138, startPoint y: 280, endPoint x: 583, endPoint y: 254, distance: 445.8
click at [586, 254] on app-calendar-viewport "Thu 14 Fri 15 Sat 16 Sun 17 Mon 18 1/1 1 Job Tue 19 1/1 1 Job Wed 20 1/1 1 Job …" at bounding box center [355, 200] width 710 height 283
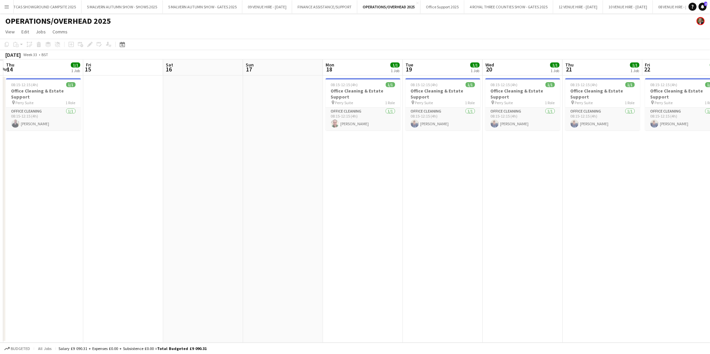
scroll to position [0, 211]
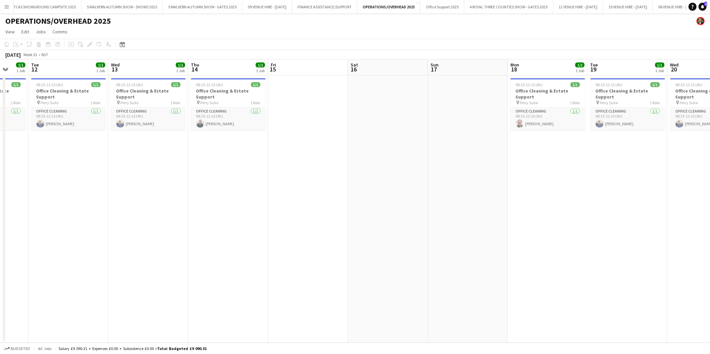
drag, startPoint x: 114, startPoint y: 113, endPoint x: 493, endPoint y: 142, distance: 380.4
click at [493, 142] on app-calendar-viewport "Sat 9 Sun 10 Mon 11 1/1 1 Job Tue 12 1/1 1 Job Wed 13 1/1 1 Job Thu 14 1/1 1 Jo…" at bounding box center [355, 200] width 710 height 283
click at [228, 120] on app-card-role "Office Cleaning 1/1 08:15-12:15 (4h) Emma Sheppard" at bounding box center [228, 119] width 75 height 23
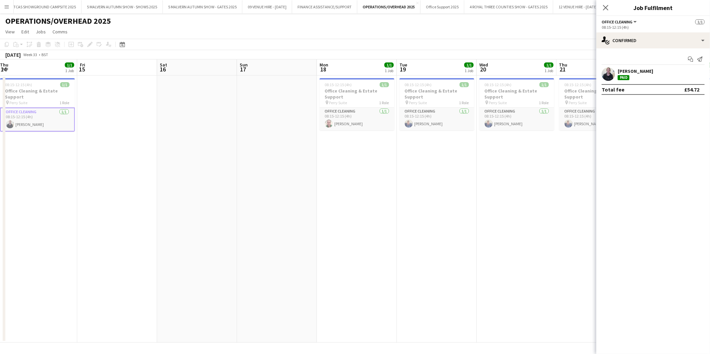
drag, startPoint x: 390, startPoint y: 124, endPoint x: 199, endPoint y: 108, distance: 191.4
click at [199, 108] on app-calendar-viewport "Mon 11 1/1 1 Job Tue 12 1/1 1 Job Wed 13 1/1 1 Job Thu 14 1/1 1 Job Fri 15 Sat …" at bounding box center [355, 200] width 710 height 283
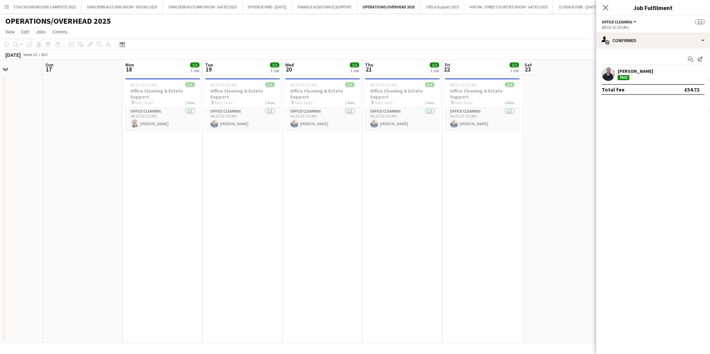
scroll to position [0, 278]
drag, startPoint x: 509, startPoint y: 168, endPoint x: 313, endPoint y: 164, distance: 195.9
click at [313, 164] on app-calendar-viewport "Wed 13 1/1 1 Job Thu 14 1/1 1 Job Fri 15 Sat 16 Sun 17 Mon 18 1/1 1 Job Tue 19 …" at bounding box center [355, 200] width 710 height 283
click at [160, 124] on app-card-role "Office Cleaning 1/1 08:15-12:15 (4h) Gary Harper" at bounding box center [161, 119] width 75 height 23
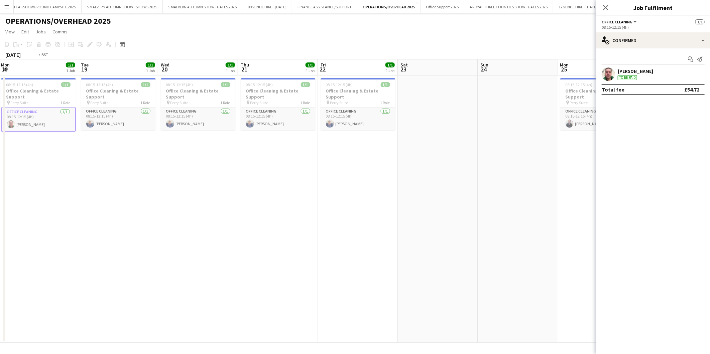
drag, startPoint x: 539, startPoint y: 167, endPoint x: 427, endPoint y: 165, distance: 112.3
click at [413, 165] on app-calendar-viewport "Fri 15 Sat 16 Sun 17 Mon 18 1/1 1 Job Tue 19 1/1 1 Job Wed 20 1/1 1 Job Thu 21 …" at bounding box center [355, 200] width 710 height 283
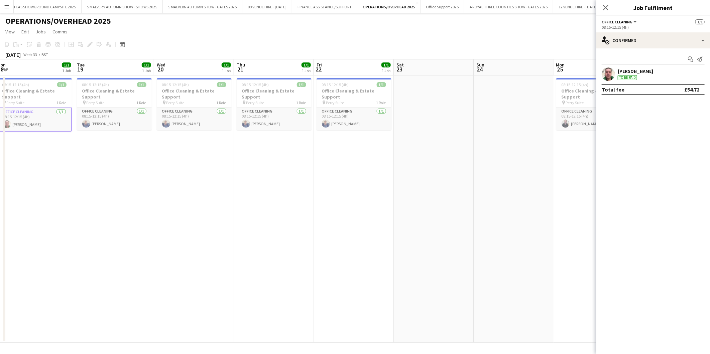
scroll to position [0, 267]
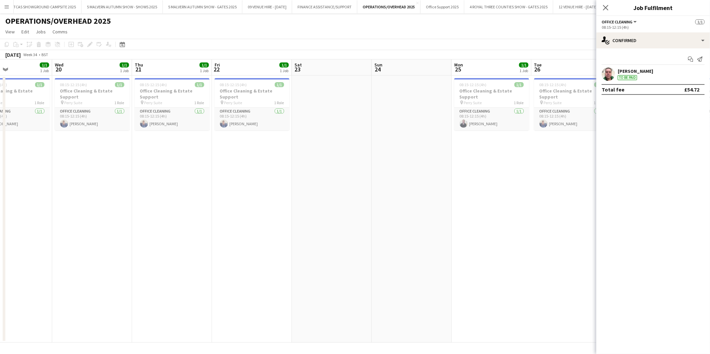
drag, startPoint x: 454, startPoint y: 160, endPoint x: 361, endPoint y: 158, distance: 92.9
click at [361, 158] on app-calendar-viewport "Sat 16 Sun 17 Mon 18 1/1 1 Job Tue 19 1/1 1 Job Wed 20 1/1 1 Job Thu 21 1/1 1 J…" at bounding box center [355, 200] width 710 height 283
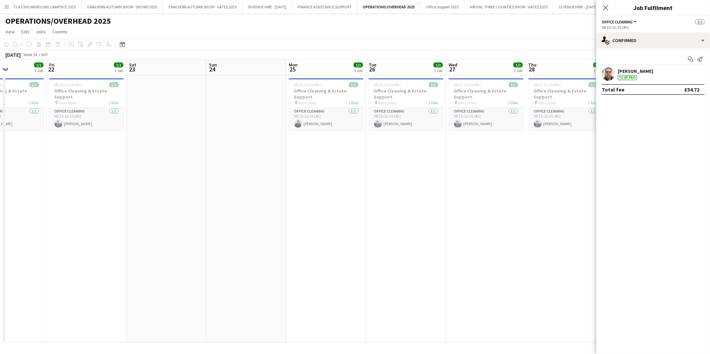
drag, startPoint x: 445, startPoint y: 211, endPoint x: 297, endPoint y: 209, distance: 148.0
click at [279, 209] on app-calendar-viewport "Mon 18 1/1 1 Job Tue 19 1/1 1 Job Wed 20 1/1 1 Job Thu 21 1/1 1 Job Fri 22 1/1 …" at bounding box center [355, 200] width 710 height 283
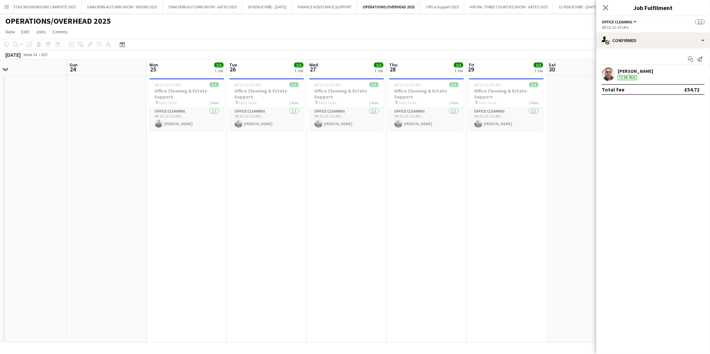
drag, startPoint x: 335, startPoint y: 208, endPoint x: 313, endPoint y: 206, distance: 22.1
click at [305, 207] on app-calendar-viewport "Wed 20 1/1 1 Job Thu 21 1/1 1 Job Fri 22 1/1 1 Job Sat 23 Sun 24 Mon 25 1/1 1 J…" at bounding box center [355, 200] width 710 height 283
drag, startPoint x: 486, startPoint y: 203, endPoint x: 325, endPoint y: 196, distance: 160.9
click at [325, 196] on app-calendar-viewport "Wed 20 1/1 1 Job Thu 21 1/1 1 Job Fri 22 1/1 1 Job Sat 23 Sun 24 Mon 25 1/1 1 J…" at bounding box center [355, 200] width 710 height 283
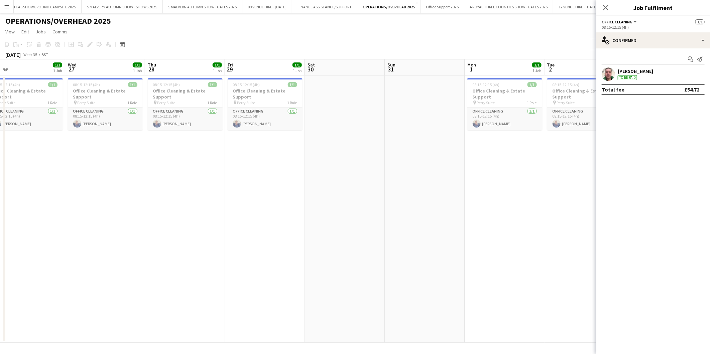
drag, startPoint x: 443, startPoint y: 195, endPoint x: 330, endPoint y: 199, distance: 113.3
click at [330, 199] on app-calendar-viewport "Sat 23 Sun 24 Mon 25 1/1 1 Job Tue 26 1/1 1 Job Wed 27 1/1 1 Job Thu 28 1/1 1 J…" at bounding box center [355, 200] width 710 height 283
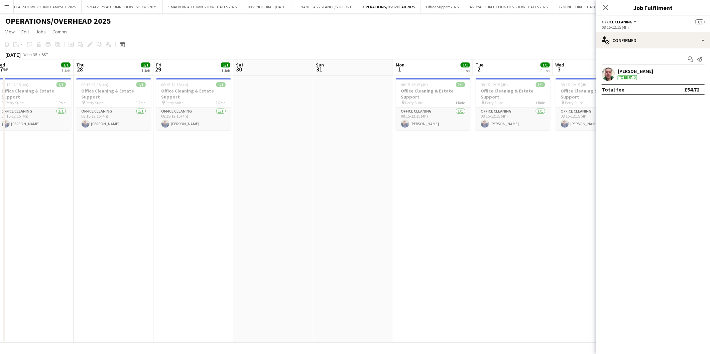
click at [361, 194] on app-calendar-viewport "Sun 24 Mon 25 1/1 1 Job Tue 26 1/1 1 Job Wed 27 1/1 1 Job Thu 28 1/1 1 Job Fri …" at bounding box center [355, 200] width 710 height 283
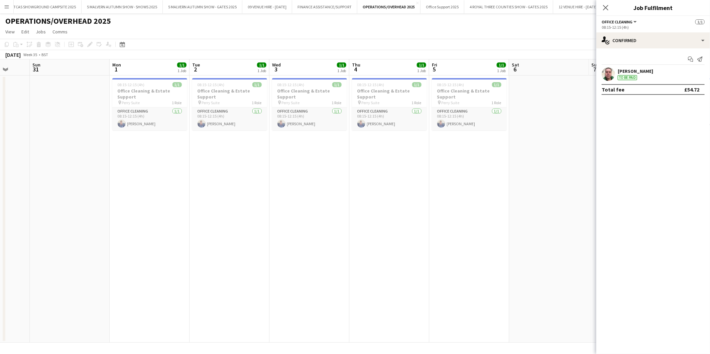
drag, startPoint x: 391, startPoint y: 192, endPoint x: 463, endPoint y: 195, distance: 71.9
click at [383, 192] on app-calendar-viewport "Thu 28 1/1 1 Job Fri 29 1/1 1 Job Sat 30 Sun 31 Mon 1 1/1 1 Job Tue 2 1/1 1 Job…" at bounding box center [355, 200] width 710 height 283
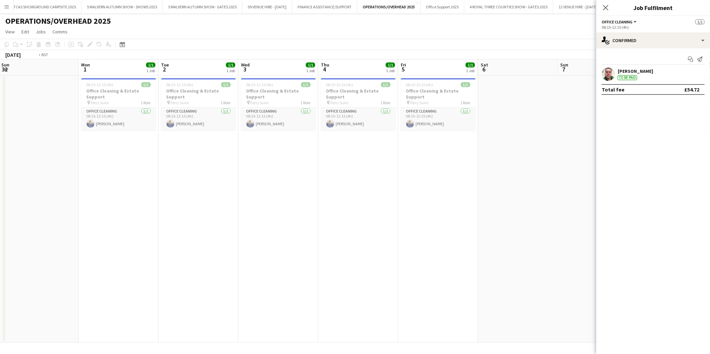
drag, startPoint x: 460, startPoint y: 194, endPoint x: 406, endPoint y: 193, distance: 53.8
click at [406, 193] on app-calendar-viewport "Thu 28 1/1 1 Job Fri 29 1/1 1 Job Sat 30 Sun 31 Mon 1 1/1 1 Job Tue 2 1/1 1 Job…" at bounding box center [355, 200] width 710 height 283
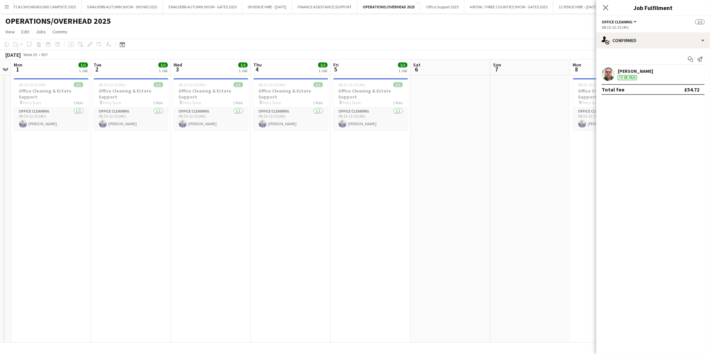
drag, startPoint x: 523, startPoint y: 194, endPoint x: 370, endPoint y: 186, distance: 152.9
click at [370, 186] on app-calendar-viewport "Fri 29 1/1 1 Job Sat 30 Sun 31 Mon 1 1/1 1 Job Tue 2 1/1 1 Job Wed 3 1/1 1 Job …" at bounding box center [355, 200] width 710 height 283
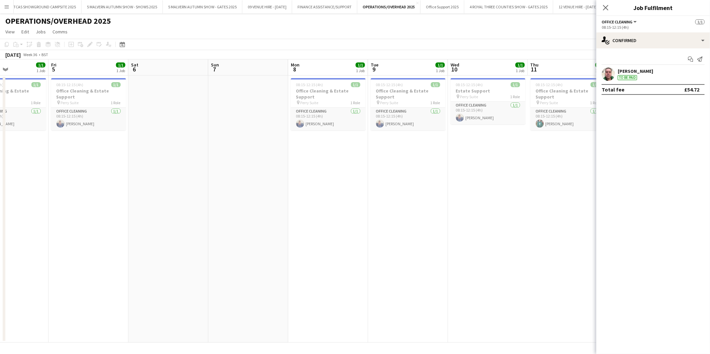
click at [384, 192] on app-calendar-viewport "Mon 1 1/1 1 Job Tue 2 1/1 1 Job Wed 3 1/1 1 Job Thu 4 1/1 1 Job Fri 5 1/1 1 Job…" at bounding box center [355, 200] width 710 height 283
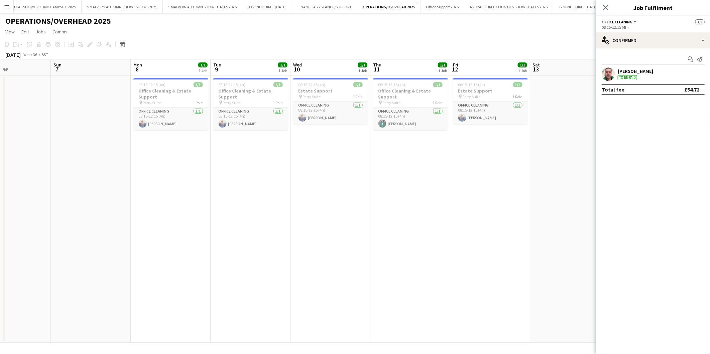
drag, startPoint x: 485, startPoint y: 193, endPoint x: 372, endPoint y: 194, distance: 112.3
click at [372, 194] on app-calendar-viewport "Wed 3 1/1 1 Job Thu 4 1/1 1 Job Fri 5 1/1 1 Job Sat 6 Sun 7 Mon 8 1/1 1 Job Tue…" at bounding box center [355, 200] width 710 height 283
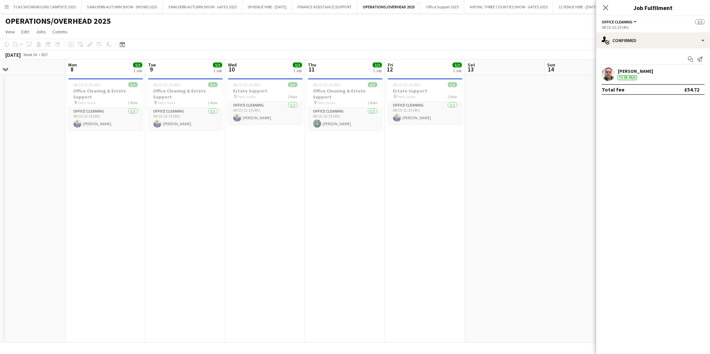
drag, startPoint x: 497, startPoint y: 191, endPoint x: 432, endPoint y: 195, distance: 64.9
click at [432, 195] on app-calendar-viewport "Thu 4 1/1 1 Job Fri 5 1/1 1 Job Sat 6 Sun 7 Mon 8 1/1 1 Job Tue 9 1/1 1 Job Wed…" at bounding box center [355, 200] width 710 height 283
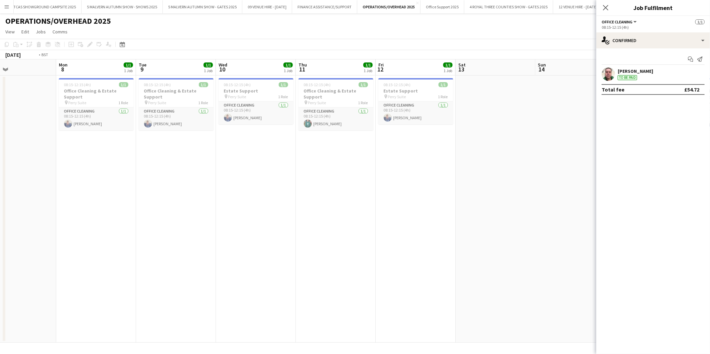
drag, startPoint x: 546, startPoint y: 168, endPoint x: 376, endPoint y: 172, distance: 169.5
click at [376, 172] on app-calendar-viewport "Thu 4 1/1 1 Job Fri 5 1/1 1 Job Sat 6 Sun 7 Mon 8 1/1 1 Job Tue 9 1/1 1 Job Wed…" at bounding box center [355, 200] width 710 height 283
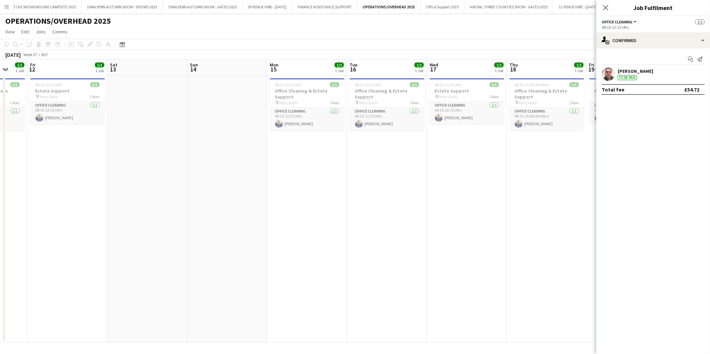
drag, startPoint x: 461, startPoint y: 170, endPoint x: 273, endPoint y: 179, distance: 188.3
click at [273, 179] on app-calendar-viewport "Tue 9 1/1 1 Job Wed 10 1/1 1 Job Thu 11 1/1 1 Job Fri 12 1/1 1 Job Sat 13 Sun 1…" at bounding box center [355, 200] width 710 height 283
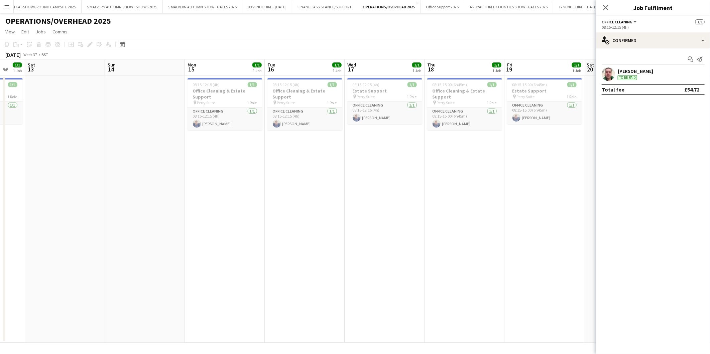
scroll to position [0, 215]
drag, startPoint x: 517, startPoint y: 193, endPoint x: 442, endPoint y: 194, distance: 74.9
click at [442, 194] on app-calendar-viewport "Wed 10 1/1 1 Job Thu 11 1/1 1 Job Fri 12 1/1 1 Job Sat 13 Sun 14 Mon 15 1/1 1 J…" at bounding box center [355, 200] width 710 height 283
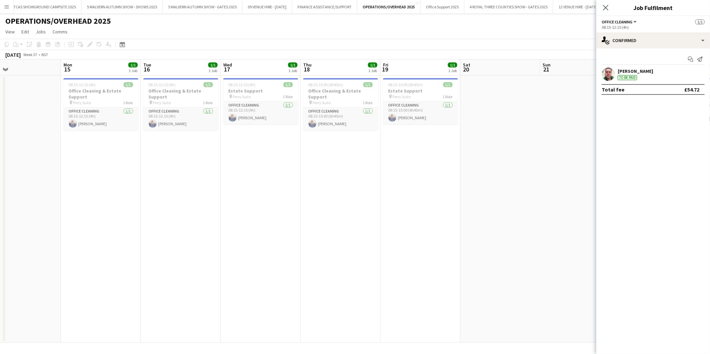
scroll to position [0, 232]
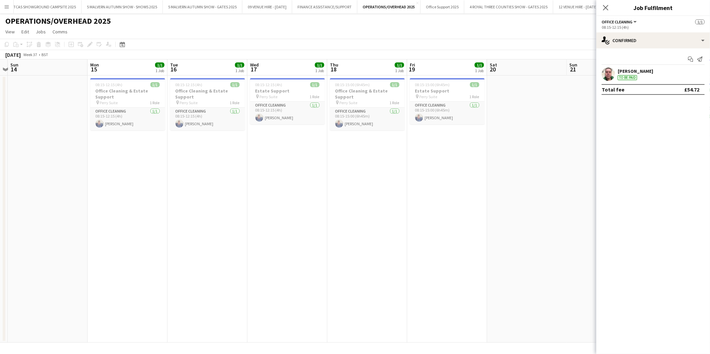
drag, startPoint x: 482, startPoint y: 195, endPoint x: 385, endPoint y: 194, distance: 96.9
click at [385, 194] on app-calendar-viewport "Thu 11 1/1 1 Job Fri 12 1/1 1 Job Sat 13 Sun 14 Mon 15 1/1 1 Job Tue 16 1/1 1 J…" at bounding box center [355, 200] width 710 height 283
drag, startPoint x: 38, startPoint y: 279, endPoint x: 56, endPoint y: 249, distance: 35.4
click at [38, 279] on app-date-cell at bounding box center [48, 209] width 80 height 267
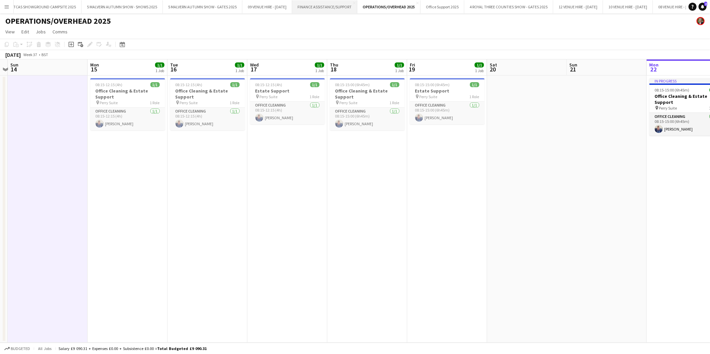
click at [357, 4] on button "FINANCE ASSISTANCE/SUPPORT Close" at bounding box center [324, 6] width 65 height 13
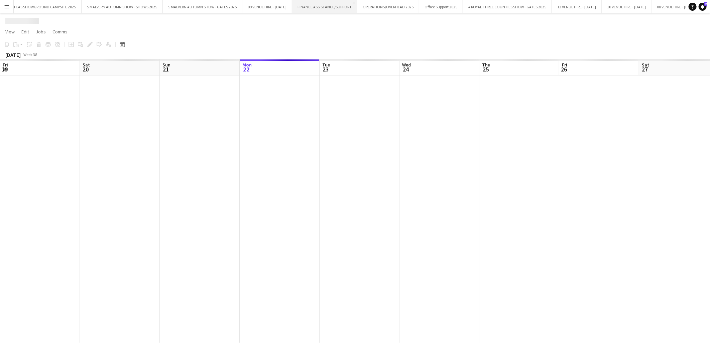
scroll to position [0, 159]
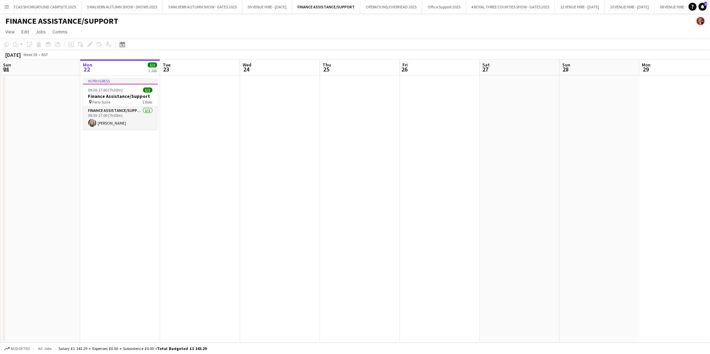
click at [121, 44] on icon at bounding box center [122, 44] width 5 height 5
click at [125, 119] on span "15" at bounding box center [123, 119] width 8 height 8
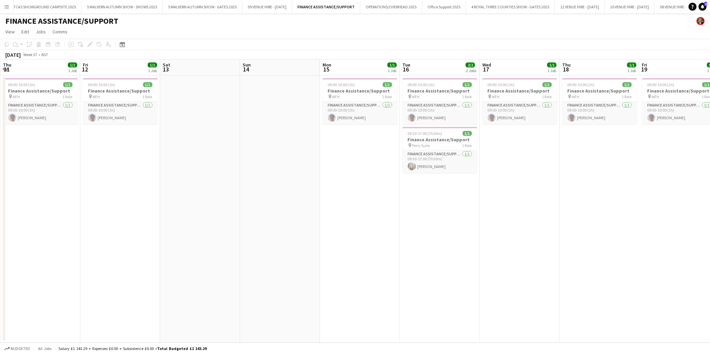
scroll to position [0, 230]
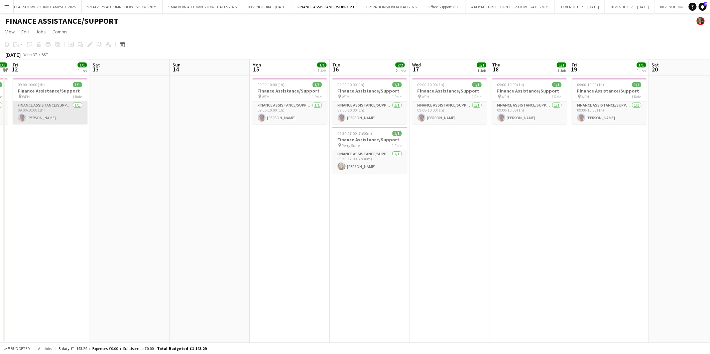
click at [35, 115] on app-card-role "Finance Assistance/Support 1/1 09:00-10:00 (1h) Matthew Niel" at bounding box center [50, 113] width 75 height 23
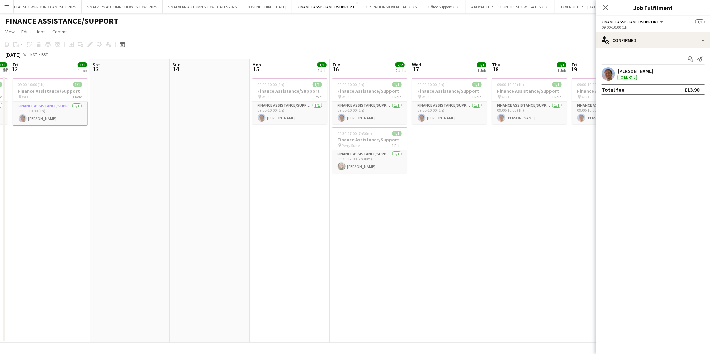
drag, startPoint x: 198, startPoint y: 102, endPoint x: 349, endPoint y: 118, distance: 151.5
click at [479, 137] on app-calendar-viewport "Tue 9 1/1 1 Job Wed 10 1/1 1 Job Thu 11 1/1 1 Job Fri 12 1/1 1 Job Sat 13 Sun 1…" at bounding box center [355, 200] width 710 height 283
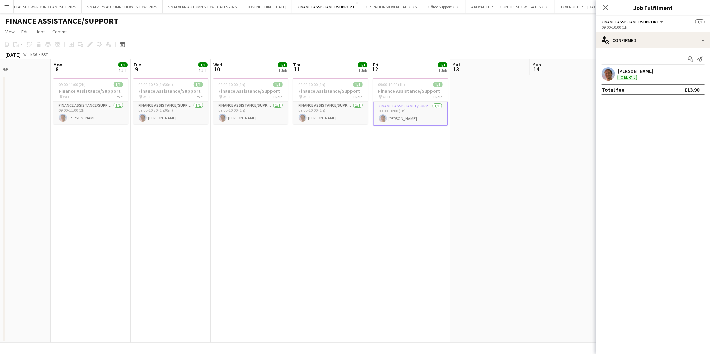
scroll to position [0, 150]
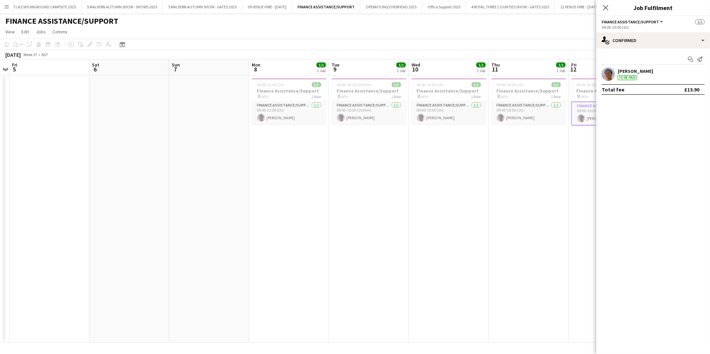
drag, startPoint x: 115, startPoint y: 112, endPoint x: 393, endPoint y: 109, distance: 278.4
click at [393, 109] on app-calendar-viewport "Wed 3 Thu 4 Fri 5 Sat 6 Sun 7 Mon 8 1/1 1 Job Tue 9 1/1 1 Job Wed 10 1/1 1 Job …" at bounding box center [355, 200] width 710 height 283
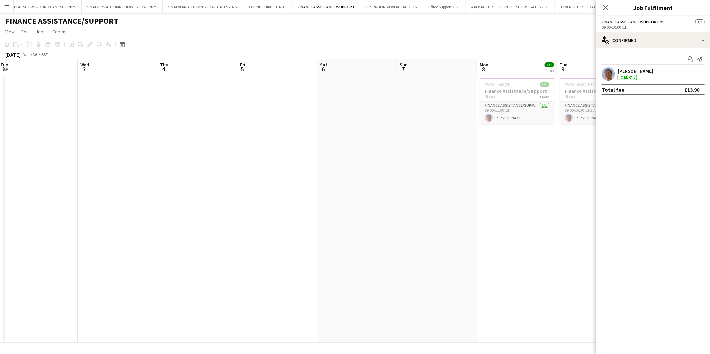
drag, startPoint x: 141, startPoint y: 95, endPoint x: 368, endPoint y: 102, distance: 227.7
click at [368, 102] on app-calendar-viewport "Sun 31 Mon 1 Tue 2 Wed 3 Thu 4 Fri 5 Sat 6 Sun 7 Mon 8 1/1 1 Job Tue 9 1/1 1 Jo…" at bounding box center [355, 200] width 710 height 283
drag, startPoint x: 107, startPoint y: 106, endPoint x: 384, endPoint y: 115, distance: 277.5
click at [384, 115] on app-calendar-viewport "Sun 31 Mon 1 Tue 2 Wed 3 Thu 4 Fri 5 Sat 6 Sun 7 Mon 8 1/1 1 Job Tue 9 1/1 1 Jo…" at bounding box center [355, 200] width 710 height 283
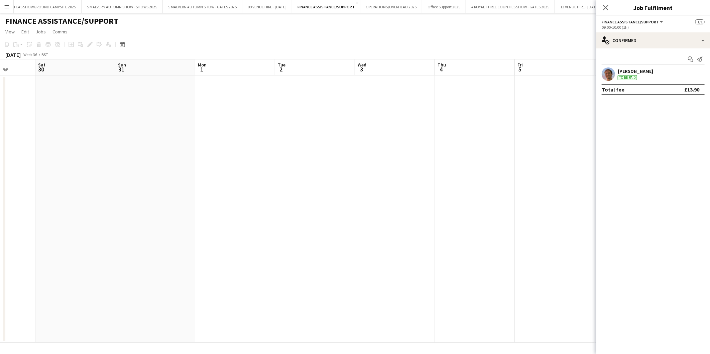
drag, startPoint x: 161, startPoint y: 109, endPoint x: 503, endPoint y: 136, distance: 342.9
click at [514, 136] on app-calendar-viewport "Wed 27 Thu 28 Fri 29 Sat 30 Sun 31 Mon 1 Tue 2 Wed 3 Thu 4 Fri 5 Sat 6 Sun 7 Mo…" at bounding box center [355, 200] width 710 height 283
drag, startPoint x: 188, startPoint y: 115, endPoint x: 400, endPoint y: 118, distance: 212.2
click at [401, 118] on app-calendar-viewport "Sat 23 Sun 24 Mon 25 Tue 26 Wed 27 Thu 28 Fri 29 Sat 30 Sun 31 Mon 1 Tue 2 Wed …" at bounding box center [355, 200] width 710 height 283
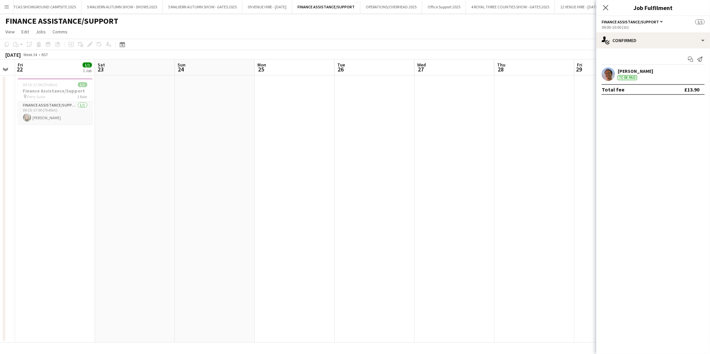
drag, startPoint x: 104, startPoint y: 123, endPoint x: 371, endPoint y: 131, distance: 267.1
click at [378, 131] on app-calendar-viewport "Wed 20 Thu 21 Fri 22 1/1 1 Job Sat 23 Sun 24 Mon 25 Tue 26 Wed 27 Thu 28 Fri 29…" at bounding box center [355, 200] width 710 height 283
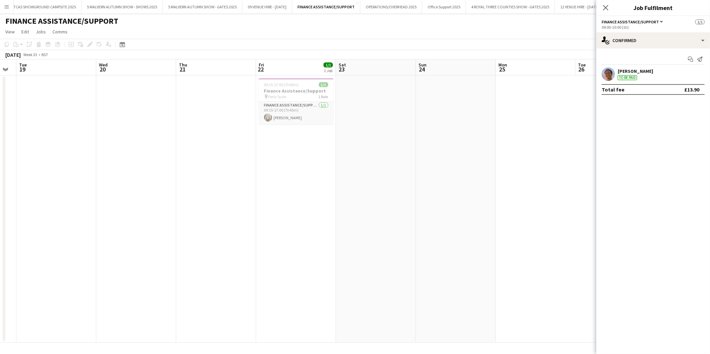
drag, startPoint x: 173, startPoint y: 125, endPoint x: 435, endPoint y: 122, distance: 261.7
click at [439, 122] on app-calendar-viewport "Sat 16 Sun 17 Mon 18 Tue 19 Wed 20 Thu 21 Fri 22 1/1 1 Job Sat 23 Sun 24 Mon 25…" at bounding box center [355, 200] width 710 height 283
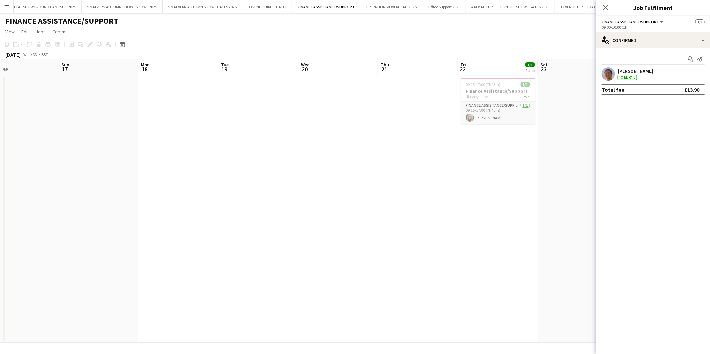
scroll to position [0, 270]
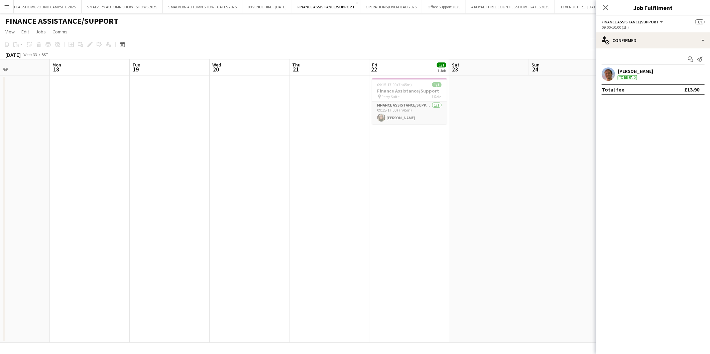
drag, startPoint x: 362, startPoint y: 110, endPoint x: 209, endPoint y: 112, distance: 153.0
click at [209, 112] on app-calendar-viewport "Thu 14 Fri 15 Sat 16 Sun 17 Mon 18 Tue 19 Wed 20 Thu 21 Fri 22 1/1 1 Job Sat 23…" at bounding box center [355, 200] width 710 height 283
click at [400, 115] on app-card-role "Finance Assistance/Support 1/1 09:15-17:00 (7h45m) Claire Warburton" at bounding box center [409, 113] width 75 height 23
click at [399, 88] on h3 "Finance Assistance/Support" at bounding box center [409, 91] width 75 height 6
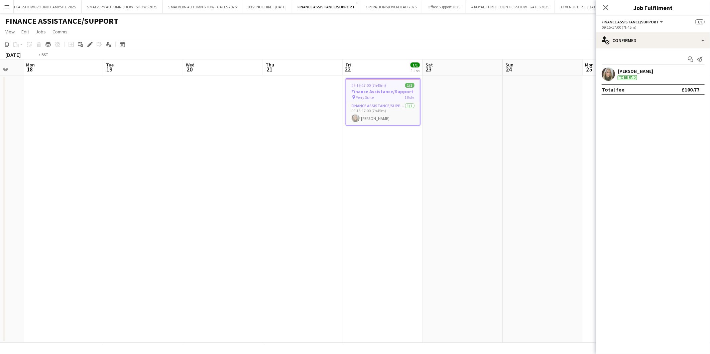
drag, startPoint x: 532, startPoint y: 110, endPoint x: 422, endPoint y: 115, distance: 110.0
click at [422, 115] on app-calendar-viewport "Fri 15 Sat 16 Sun 17 Mon 18 Tue 19 Wed 20 Thu 21 Fri 22 1/1 1 Job Sat 23 Sun 24…" at bounding box center [355, 200] width 710 height 283
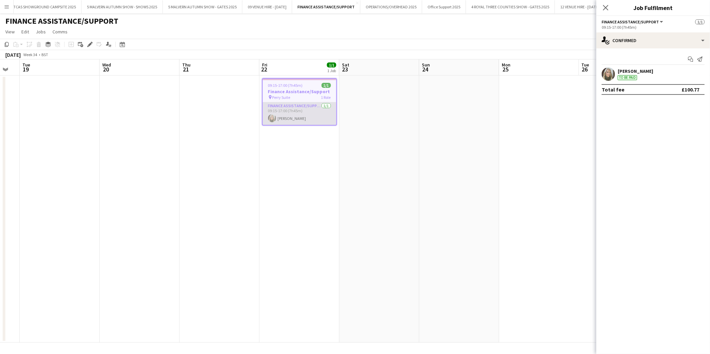
click at [300, 111] on app-card-role "Finance Assistance/Support 1/1 09:15-17:00 (7h45m) Claire Warburton" at bounding box center [300, 113] width 74 height 23
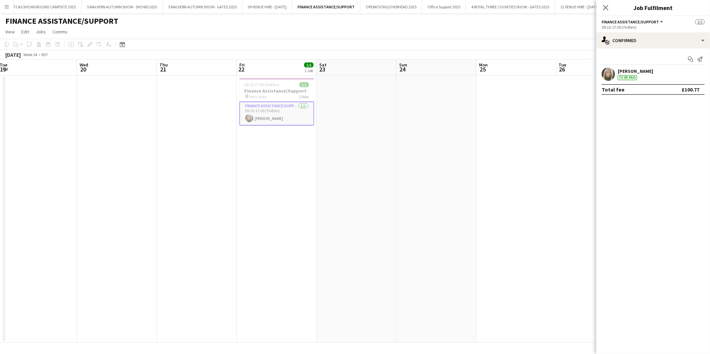
drag, startPoint x: 430, startPoint y: 95, endPoint x: 294, endPoint y: 101, distance: 135.8
click at [289, 100] on app-calendar-viewport "Sat 16 Sun 17 Mon 18 Tue 19 Wed 20 Thu 21 Fri 22 1/1 1 Job Sat 23 Sun 24 Mon 25…" at bounding box center [355, 200] width 710 height 283
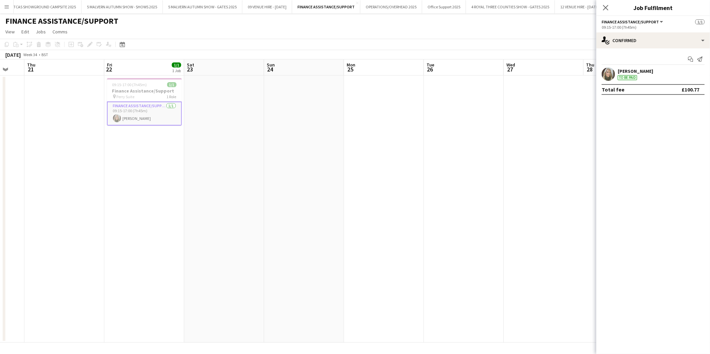
drag, startPoint x: 430, startPoint y: 106, endPoint x: 241, endPoint y: 97, distance: 189.7
click at [232, 95] on app-calendar-viewport "Mon 18 Tue 19 Wed 20 Thu 21 Fri 22 1/1 1 Job Sat 23 Sun 24 Mon 25 Tue 26 Wed 27…" at bounding box center [355, 200] width 710 height 283
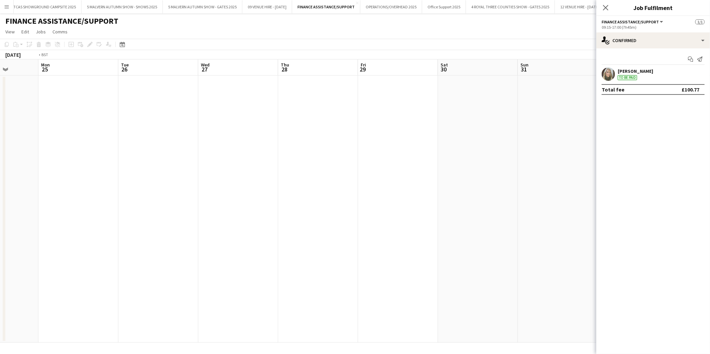
drag, startPoint x: 357, startPoint y: 101, endPoint x: 161, endPoint y: 99, distance: 195.5
click at [161, 99] on app-calendar-viewport "Fri 22 1/1 1 Job Sat 23 Sun 24 Mon 25 Tue 26 Wed 27 Thu 28 Fri 29 Sat 30 Sun 31…" at bounding box center [355, 200] width 710 height 283
drag, startPoint x: 421, startPoint y: 116, endPoint x: 231, endPoint y: 107, distance: 191.0
click at [231, 107] on app-calendar-viewport "Sat 23 Sun 24 Mon 25 Tue 26 Wed 27 Thu 28 Fri 29 Sat 30 Sun 31 Mon 1 Tue 2 Wed …" at bounding box center [355, 200] width 710 height 283
drag, startPoint x: 483, startPoint y: 136, endPoint x: 450, endPoint y: 131, distance: 33.7
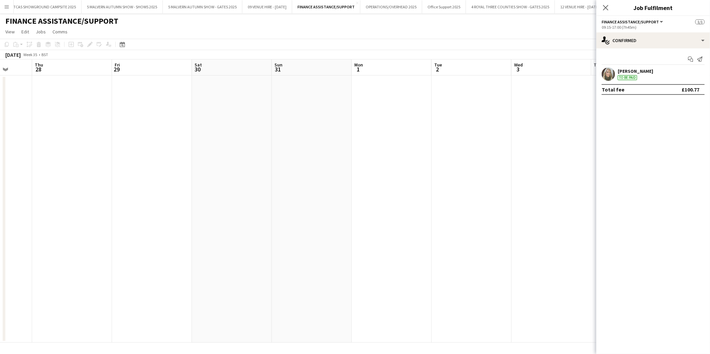
click at [275, 116] on app-calendar-viewport "Mon 25 Tue 26 Wed 27 Thu 28 Fri 29 Sat 30 Sun 31 Mon 1 Tue 2 Wed 3 Thu 4 Fri 5 …" at bounding box center [355, 200] width 710 height 283
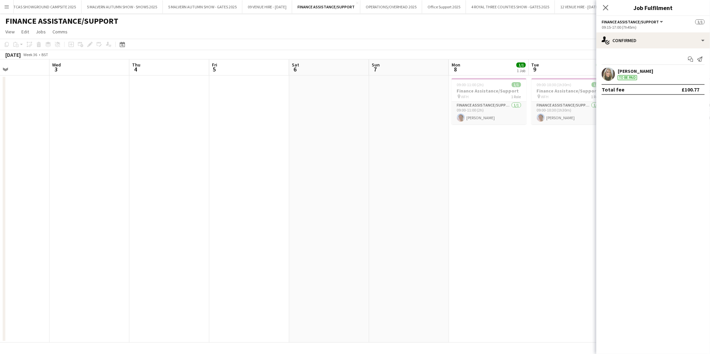
drag, startPoint x: 268, startPoint y: 113, endPoint x: 263, endPoint y: 113, distance: 4.7
click at [263, 113] on app-calendar-viewport "Sat 30 Sun 31 Mon 1 Tue 2 Wed 3 Thu 4 Fri 5 Sat 6 Sun 7 Mon 8 1/1 1 Job Tue 9 1…" at bounding box center [355, 200] width 710 height 283
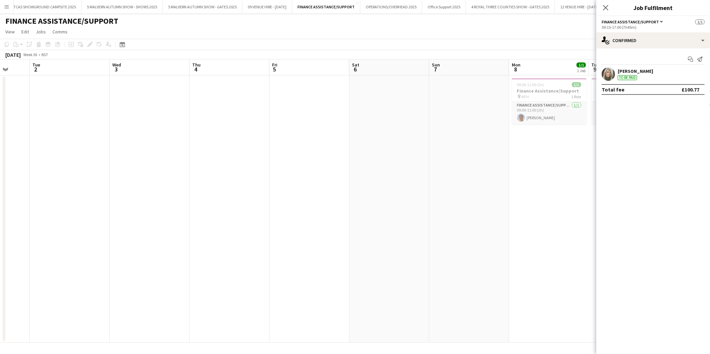
drag, startPoint x: 447, startPoint y: 126, endPoint x: 288, endPoint y: 119, distance: 158.6
click at [288, 119] on app-calendar-viewport "Sat 30 Sun 31 Mon 1 Tue 2 Wed 3 Thu 4 Fri 5 Sat 6 Sun 7 Mon 8 1/1 1 Job Tue 9 1…" at bounding box center [355, 200] width 710 height 283
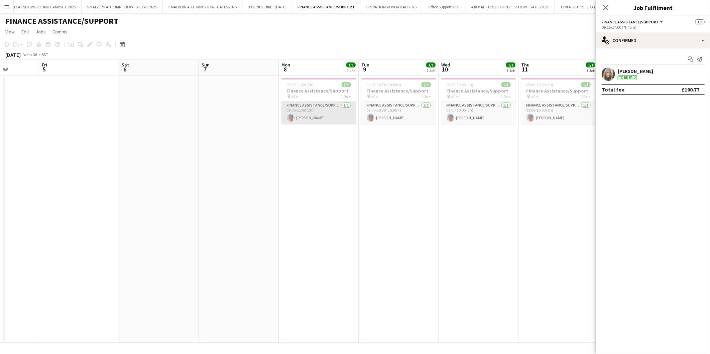
click at [313, 112] on app-card-role "Finance Assistance/Support 1/1 09:00-11:00 (2h) Matthew Niel" at bounding box center [318, 113] width 75 height 23
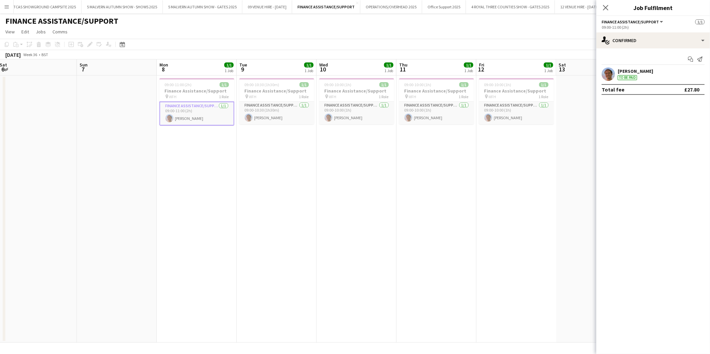
scroll to position [0, 276]
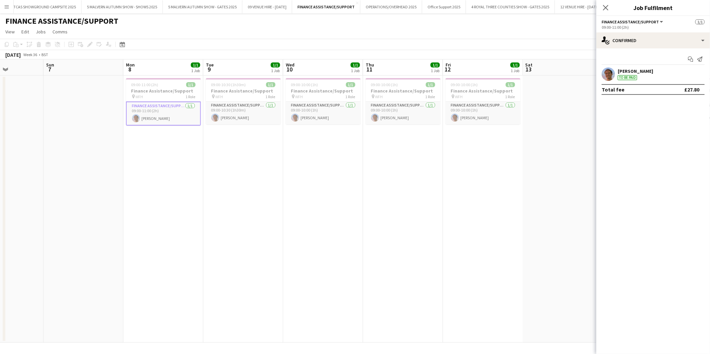
drag, startPoint x: 541, startPoint y: 91, endPoint x: 385, endPoint y: 108, distance: 156.6
click at [385, 108] on app-calendar-viewport "Wed 3 Thu 4 Fri 5 Sat 6 Sun 7 Mon 8 1/1 1 Job Tue 9 1/1 1 Job Wed 10 1/1 1 Job …" at bounding box center [355, 200] width 710 height 283
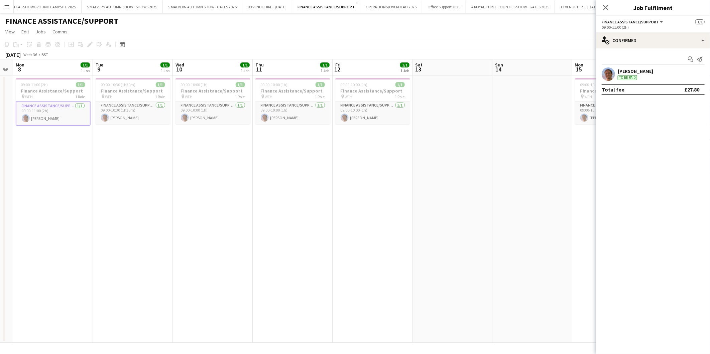
drag, startPoint x: 552, startPoint y: 207, endPoint x: 439, endPoint y: 204, distance: 112.6
click at [439, 204] on app-calendar-viewport "Fri 5 Sat 6 Sun 7 Mon 8 1/1 1 Job Tue 9 1/1 1 Job Wed 10 1/1 1 Job Thu 11 1/1 1…" at bounding box center [355, 200] width 710 height 283
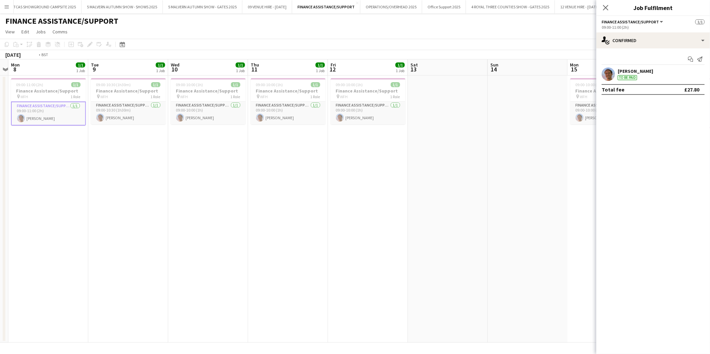
drag, startPoint x: 524, startPoint y: 197, endPoint x: 367, endPoint y: 181, distance: 157.8
click at [361, 184] on app-calendar-viewport "Fri 5 Sat 6 Sun 7 Mon 8 1/1 1 Job Tue 9 1/1 1 Job Wed 10 1/1 1 Job Thu 11 1/1 1…" at bounding box center [355, 200] width 710 height 283
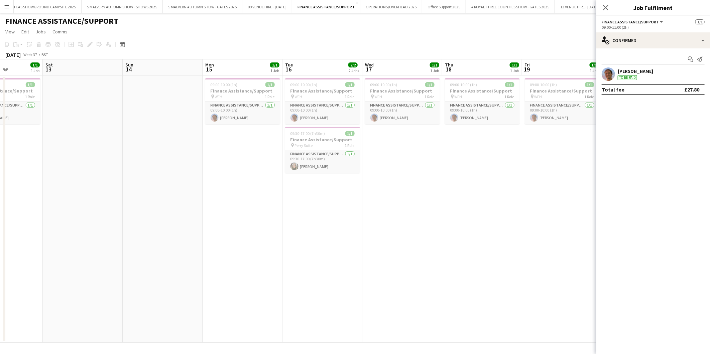
drag, startPoint x: 455, startPoint y: 184, endPoint x: 256, endPoint y: 158, distance: 200.5
click at [256, 158] on app-calendar-viewport "Tue 9 1/1 1 Job Wed 10 1/1 1 Job Thu 11 1/1 1 Job Fri 12 1/1 1 Job Sat 13 Sun 1…" at bounding box center [355, 200] width 710 height 283
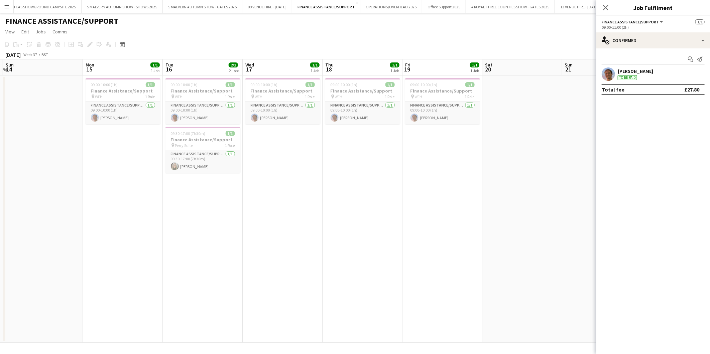
drag, startPoint x: 394, startPoint y: 169, endPoint x: 273, endPoint y: 162, distance: 120.5
click at [273, 162] on app-calendar-viewport "Thu 11 1/1 1 Job Fri 12 1/1 1 Job Sat 13 Sun 14 Mon 15 1/1 1 Job Tue 16 2/2 2 J…" at bounding box center [355, 200] width 710 height 283
drag, startPoint x: 315, startPoint y: 170, endPoint x: 323, endPoint y: 164, distance: 10.6
click at [315, 170] on app-date-cell "09:00-10:00 (1h) 1/1 Finance Assistance/Support pin WFH 1 Role Finance Assistan…" at bounding box center [282, 209] width 80 height 267
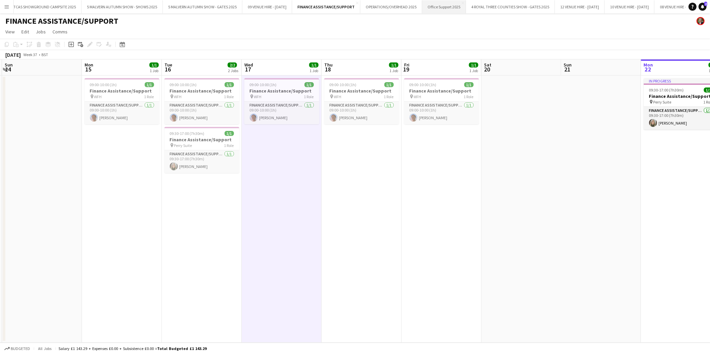
click at [457, 7] on button "Office Support 2025 Close" at bounding box center [444, 6] width 44 height 13
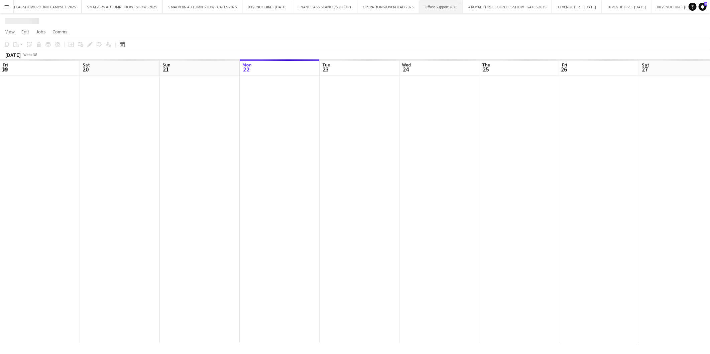
scroll to position [0, 159]
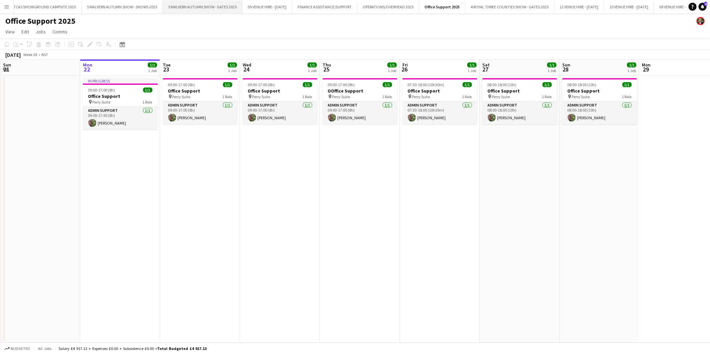
click at [212, 5] on button "5 MALVERN AUTUMN SHOW - GATES 2025 Close" at bounding box center [203, 6] width 80 height 13
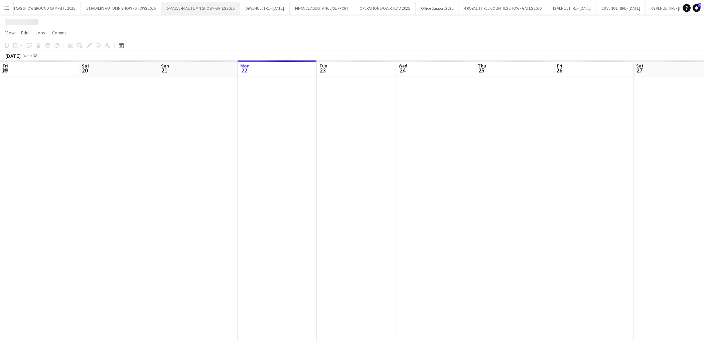
scroll to position [0, 159]
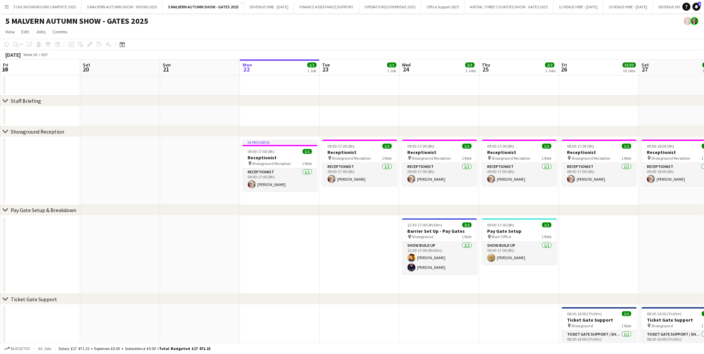
drag, startPoint x: 137, startPoint y: 80, endPoint x: 357, endPoint y: 94, distance: 220.0
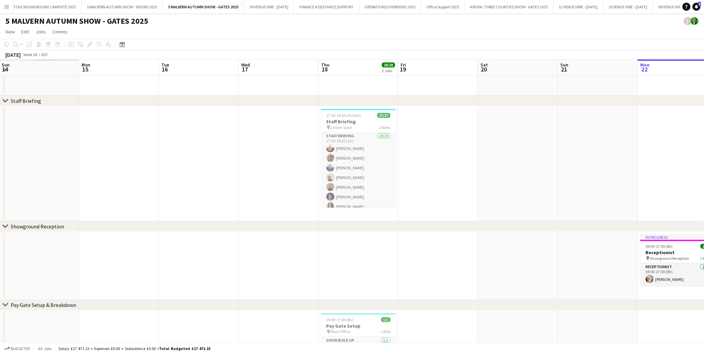
drag, startPoint x: 163, startPoint y: 111, endPoint x: 403, endPoint y: 111, distance: 240.3
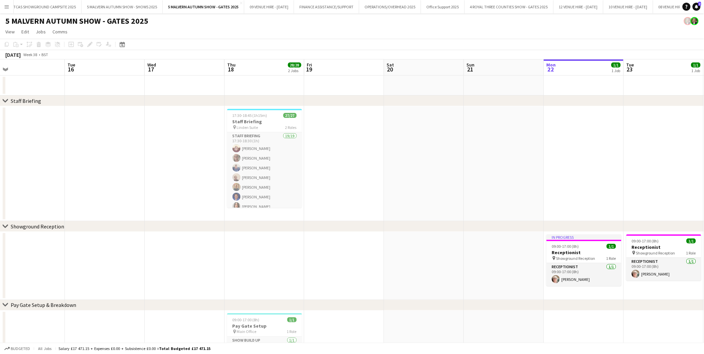
scroll to position [0, 172]
drag, startPoint x: 165, startPoint y: 119, endPoint x: 306, endPoint y: 127, distance: 141.3
click at [5, 5] on app-icon "Menu" at bounding box center [6, 6] width 5 height 5
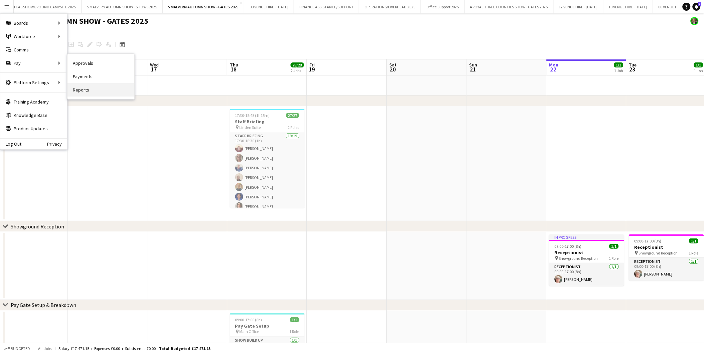
click at [80, 87] on link "Reports" at bounding box center [100, 89] width 67 height 13
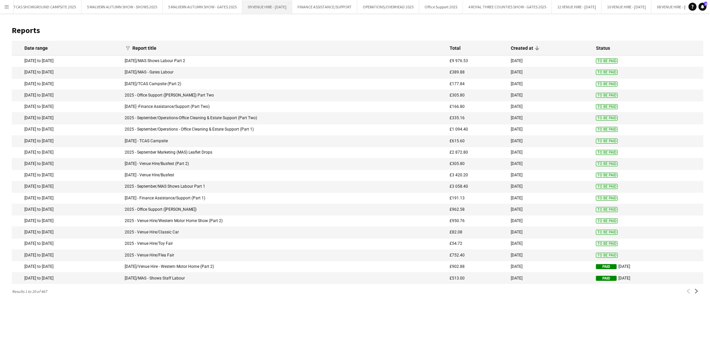
click at [292, 4] on button "09 VENUE HIRE - SEPTEMBER 2025 Close" at bounding box center [267, 6] width 50 height 13
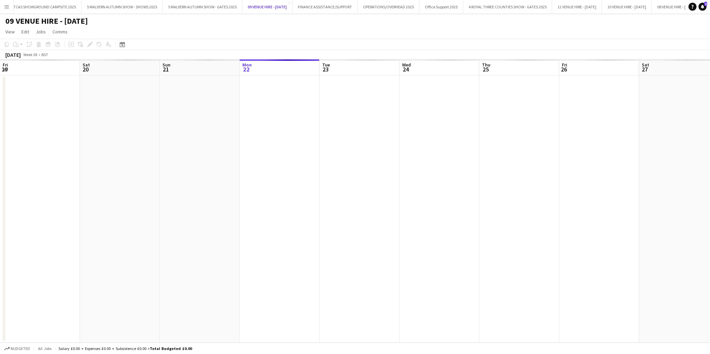
scroll to position [0, 159]
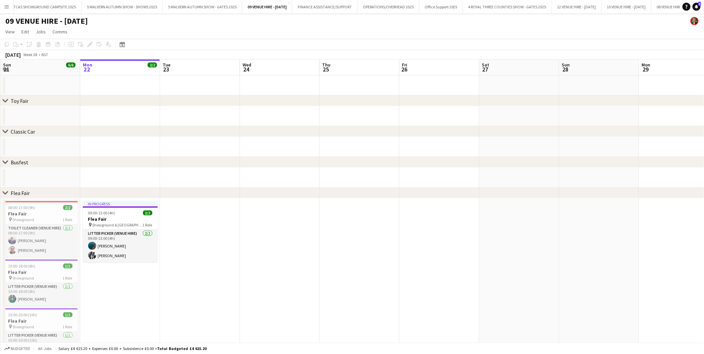
click at [7, 6] on app-icon "Menu" at bounding box center [6, 6] width 5 height 5
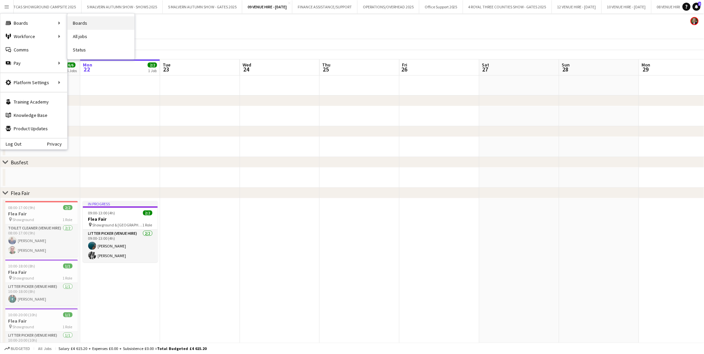
click at [84, 22] on link "Boards" at bounding box center [100, 22] width 67 height 13
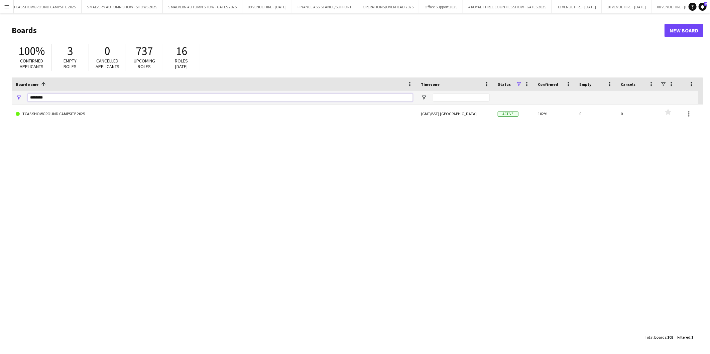
drag, startPoint x: 68, startPoint y: 94, endPoint x: -2, endPoint y: 86, distance: 70.0
click at [0, 86] on html "Menu Boards Boards Boards All jobs Status Workforce Workforce My Workforce Recr…" at bounding box center [355, 177] width 710 height 354
type input "******"
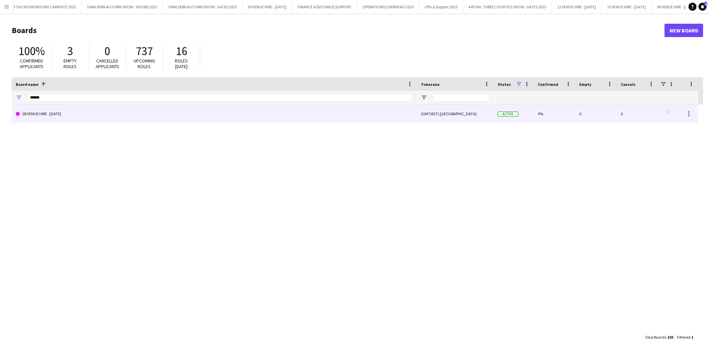
click at [30, 114] on link "08 VENUE HIRE - [DATE]" at bounding box center [214, 114] width 397 height 19
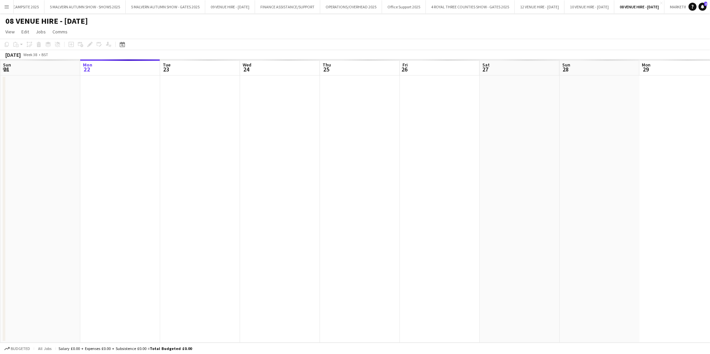
scroll to position [0, 137]
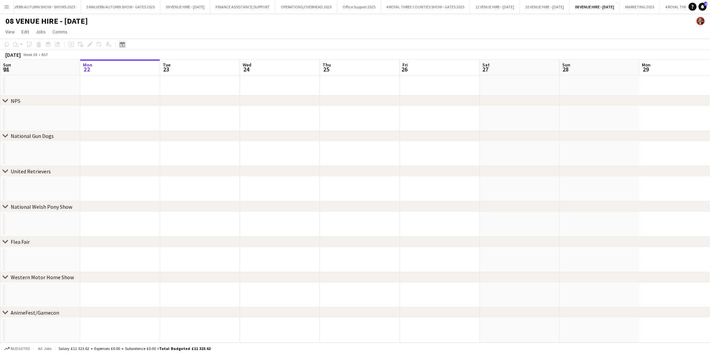
click at [121, 41] on div "Date picker" at bounding box center [122, 44] width 8 height 8
click at [160, 67] on span "Previous month" at bounding box center [162, 67] width 13 height 13
click at [172, 112] on span "17" at bounding box center [176, 112] width 8 height 8
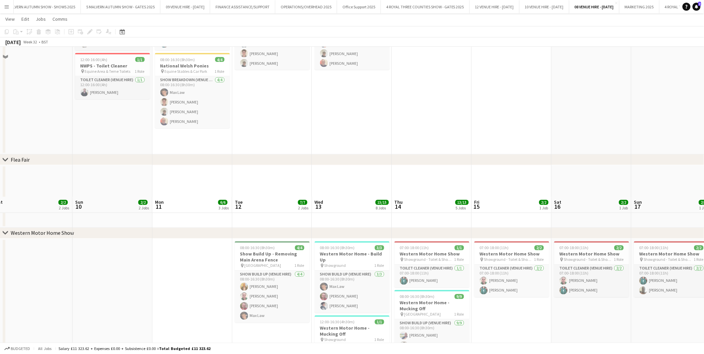
scroll to position [0, 157]
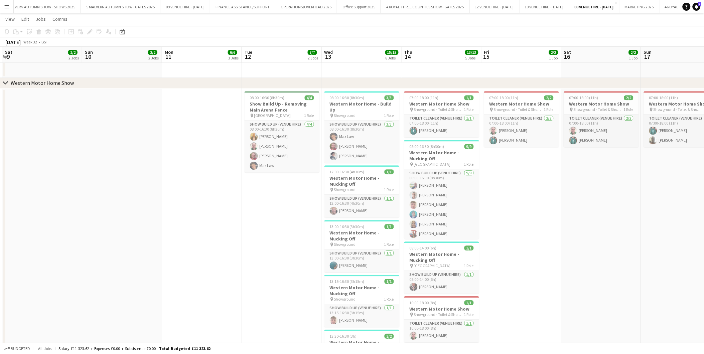
drag, startPoint x: 42, startPoint y: 104, endPoint x: 418, endPoint y: 143, distance: 377.9
click at [418, 143] on app-calendar-viewport "Thu 7 6/6 3 Jobs Fri 8 12/12 2 Jobs Sat 9 2/2 2 Jobs Sun 10 2/2 2 Jobs Mon 11 6…" at bounding box center [352, 26] width 704 height 1118
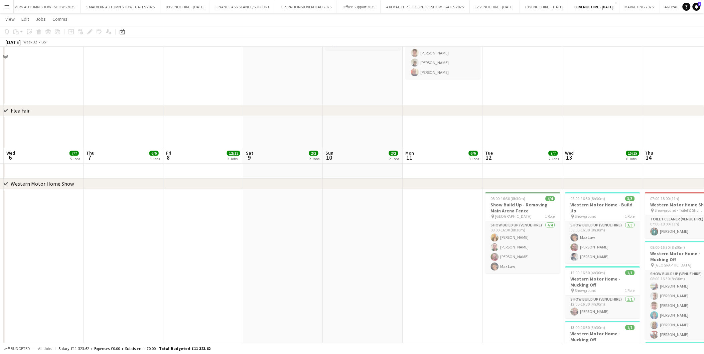
drag, startPoint x: 202, startPoint y: 105, endPoint x: 417, endPoint y: 126, distance: 215.3
click at [417, 126] on app-calendar-viewport "Mon 4 Tue 5 7/7 3 Jobs Wed 6 7/7 5 Jobs Thu 7 6/6 3 Jobs Fri 8 12/12 2 Jobs Sat…" at bounding box center [352, 76] width 704 height 1219
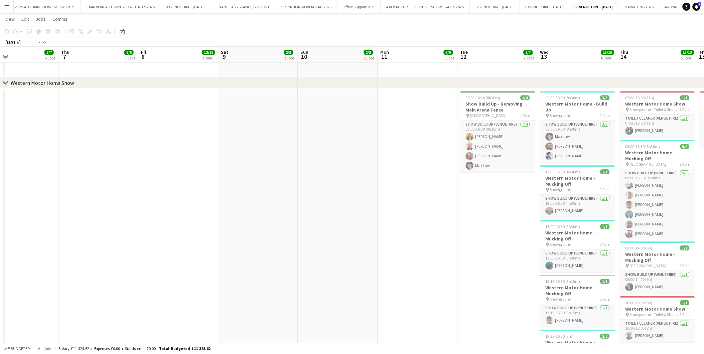
scroll to position [0, 213]
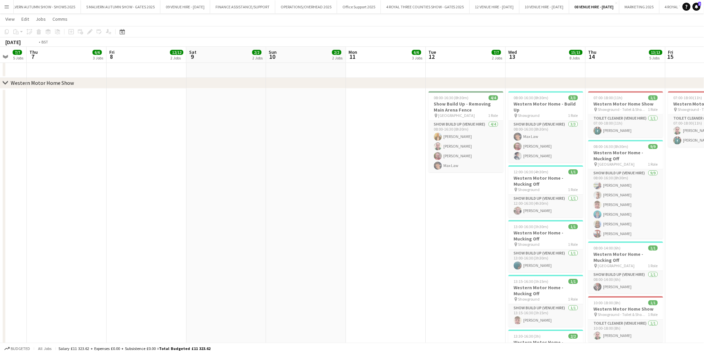
drag, startPoint x: 207, startPoint y: 98, endPoint x: 408, endPoint y: 129, distance: 203.3
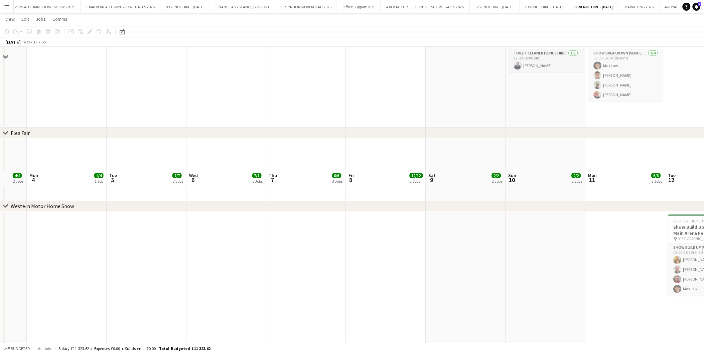
scroll to position [783, 0]
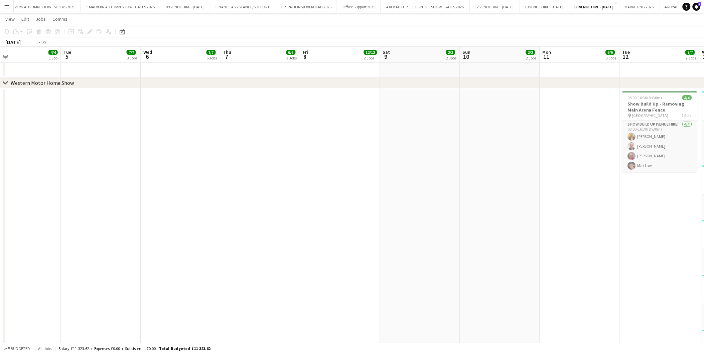
drag, startPoint x: 178, startPoint y: 118, endPoint x: 264, endPoint y: 119, distance: 86.2
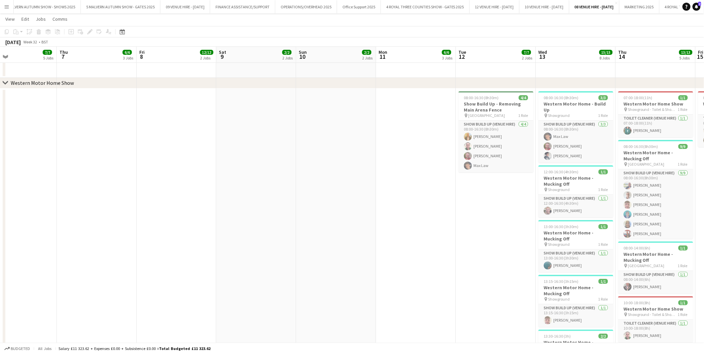
scroll to position [0, 255]
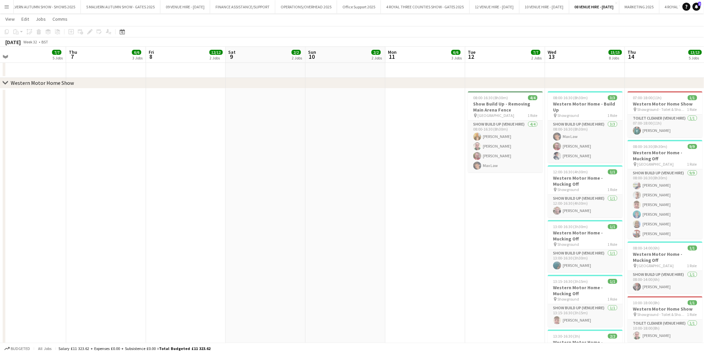
drag, startPoint x: 208, startPoint y: 121, endPoint x: 173, endPoint y: 116, distance: 35.4
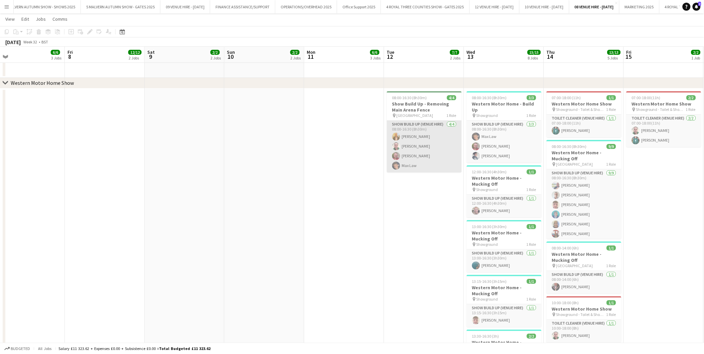
click at [419, 150] on app-card-role "Show Build Up (Venue Hire) 4/4 08:00-16:30 (8h30m) David Rowley Gary Harper Ric…" at bounding box center [424, 147] width 75 height 52
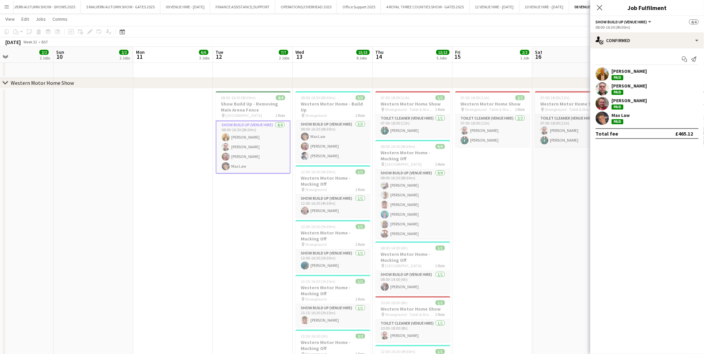
drag, startPoint x: 502, startPoint y: 134, endPoint x: 234, endPoint y: 114, distance: 268.1
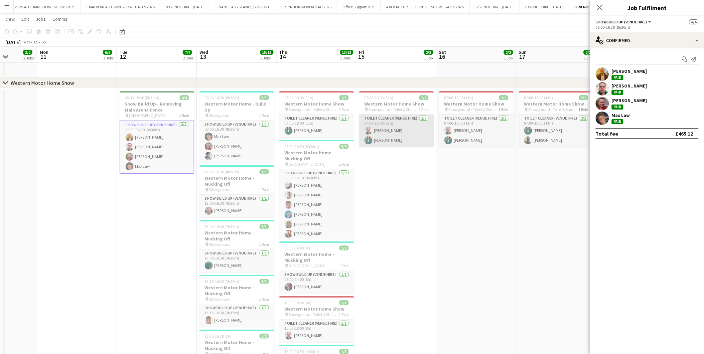
drag, startPoint x: 392, startPoint y: 132, endPoint x: 403, endPoint y: 132, distance: 10.7
click at [393, 132] on app-card-role "Toilet Cleaner (Venue Hire) 2/2 07:00-18:00 (11h) Gary Harper Olga Goncalves Da…" at bounding box center [396, 131] width 75 height 32
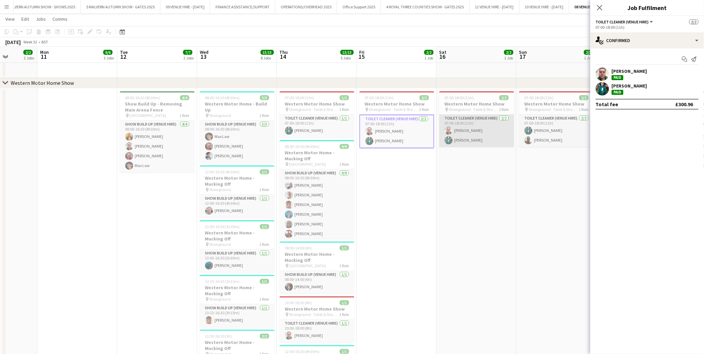
click at [476, 139] on app-card-role "Toilet Cleaner (Venue Hire) 2/2 07:00-18:00 (11h) Gary Harper Olga Goncalves Da…" at bounding box center [476, 131] width 75 height 32
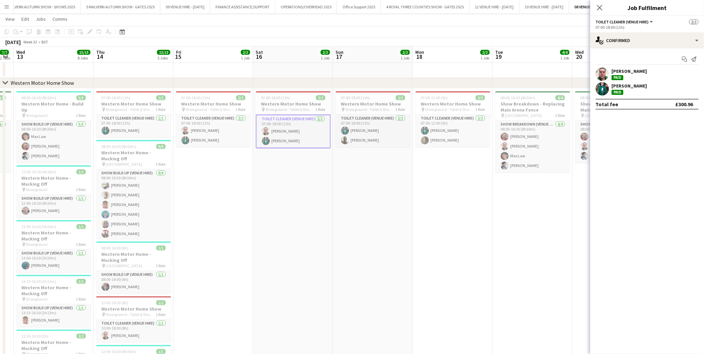
drag, startPoint x: 485, startPoint y: 108, endPoint x: 168, endPoint y: 83, distance: 317.8
click at [363, 127] on app-card-role "Toilet Cleaner (Venue Hire) 2/2 07:00-18:00 (11h) Olga Goncalves Da Silva Andre…" at bounding box center [373, 131] width 75 height 32
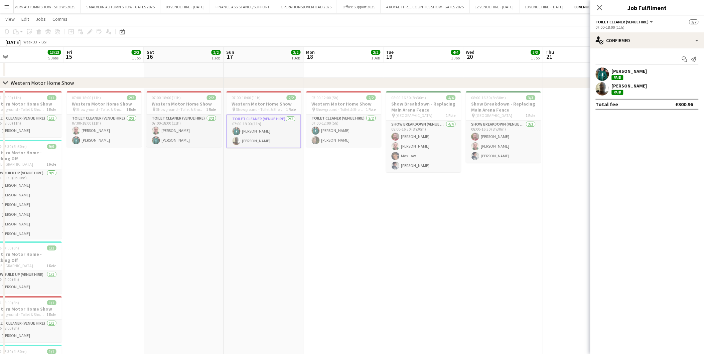
drag, startPoint x: 408, startPoint y: 113, endPoint x: 336, endPoint y: 112, distance: 71.2
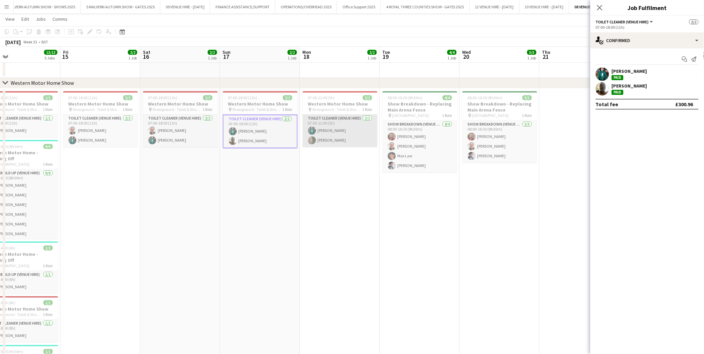
click at [356, 134] on app-card-role "Toilet Cleaner (Venue Hire) 2/2 07:00-12:00 (5h) Olga Goncalves Da Silva Kerry …" at bounding box center [340, 131] width 75 height 32
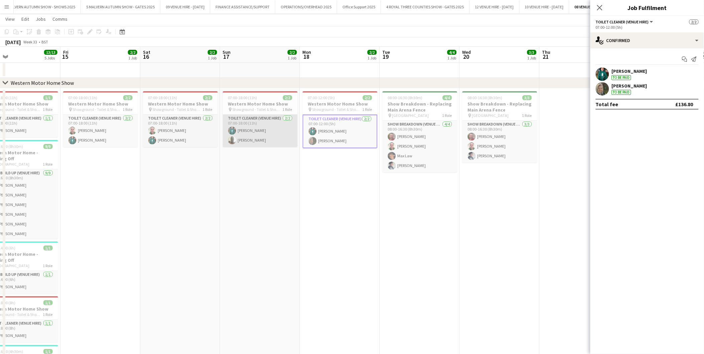
click at [263, 129] on app-card-role "Toilet Cleaner (Venue Hire) 2/2 07:00-18:00 (11h) Olga Goncalves Da Silva Andre…" at bounding box center [260, 131] width 75 height 32
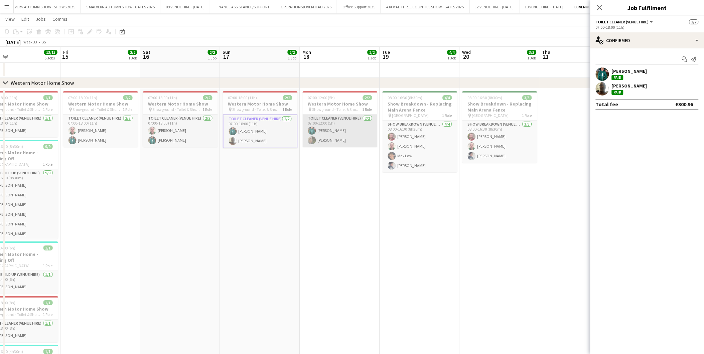
click at [348, 135] on app-card-role "Toilet Cleaner (Venue Hire) 2/2 07:00-12:00 (5h) Olga Goncalves Da Silva Kerry …" at bounding box center [340, 131] width 75 height 32
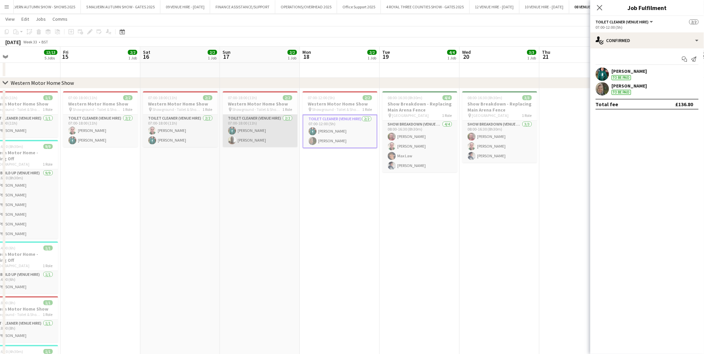
click at [261, 129] on app-card-role "Toilet Cleaner (Venue Hire) 2/2 07:00-18:00 (11h) Olga Goncalves Da Silva Andre…" at bounding box center [260, 131] width 75 height 32
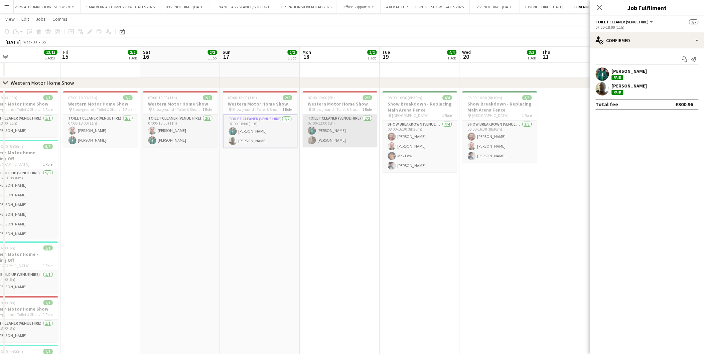
click at [326, 131] on app-card-role "Toilet Cleaner (Venue Hire) 2/2 07:00-12:00 (5h) Olga Goncalves Da Silva Kerry …" at bounding box center [340, 131] width 75 height 32
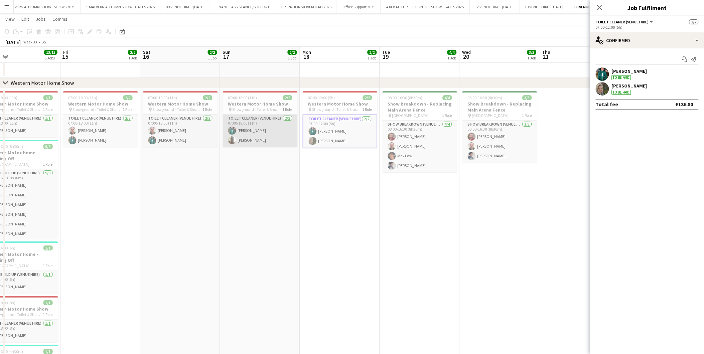
click at [241, 129] on app-card-role "Toilet Cleaner (Venue Hire) 2/2 07:00-18:00 (11h) Olga Goncalves Da Silva Andre…" at bounding box center [260, 131] width 75 height 32
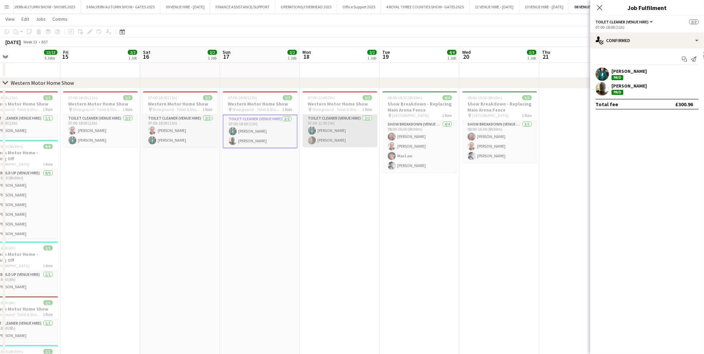
click at [327, 128] on app-card-role "Toilet Cleaner (Venue Hire) 2/2 07:00-12:00 (5h) Olga Goncalves Da Silva Kerry …" at bounding box center [340, 131] width 75 height 32
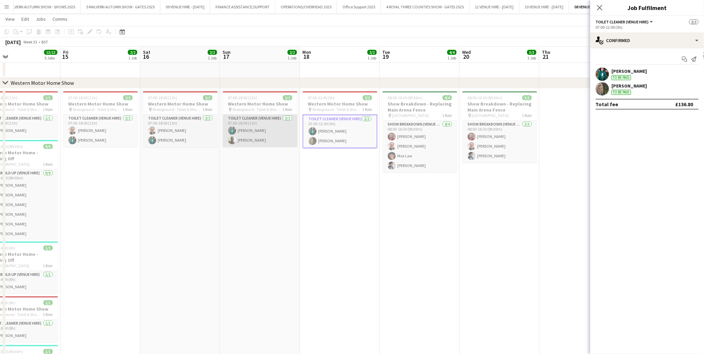
click at [249, 126] on app-card-role "Toilet Cleaner (Venue Hire) 2/2 07:00-18:00 (11h) Olga Goncalves Da Silva Andre…" at bounding box center [260, 131] width 75 height 32
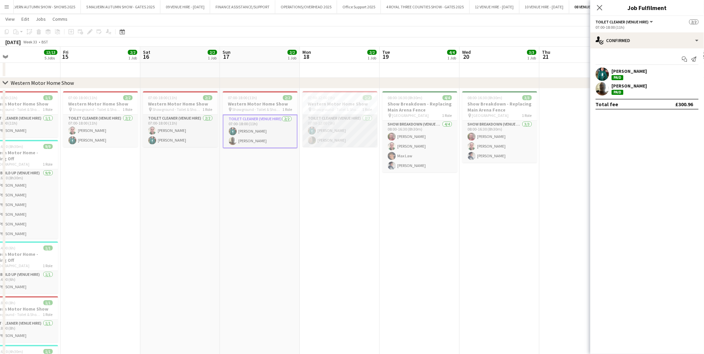
click at [329, 132] on app-card-role "Toilet Cleaner (Venue Hire) 2/2 07:00-12:00 (5h) Olga Goncalves Da Silva Kerry …" at bounding box center [340, 131] width 75 height 32
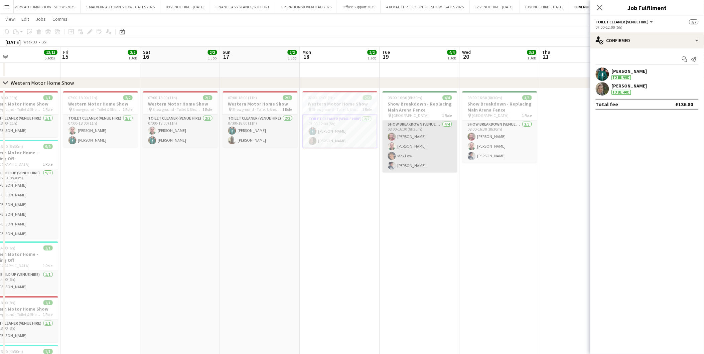
click at [413, 145] on app-card-role "Show Breakdown (Venue Hire) 4/4 08:00-16:30 (8h30m) Richard Wall Gary Harper Ma…" at bounding box center [420, 147] width 75 height 52
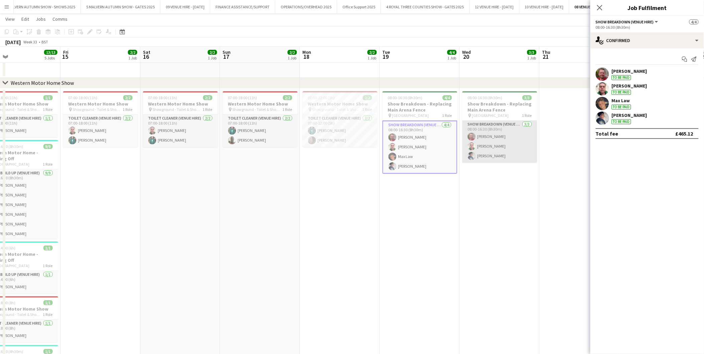
click at [505, 144] on app-card-role "Show Breakdown (Venue Hire) 3/3 08:00-16:30 (8h30m) Richard Wall Gary Harper An…" at bounding box center [499, 142] width 75 height 42
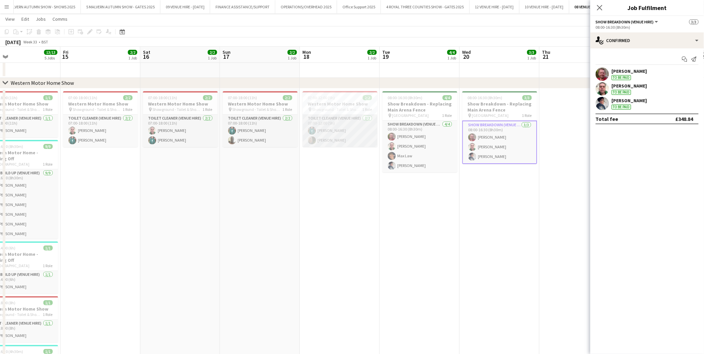
click at [340, 136] on app-card-role "Toilet Cleaner (Venue Hire) 2/2 07:00-12:00 (5h) Olga Goncalves Da Silva Kerry …" at bounding box center [340, 131] width 75 height 32
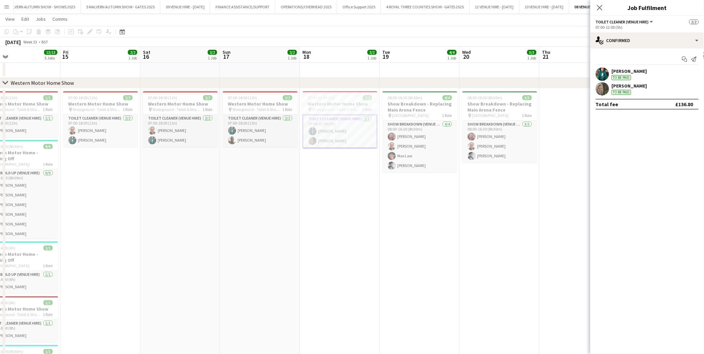
drag, startPoint x: 601, startPoint y: 7, endPoint x: 587, endPoint y: 67, distance: 61.8
click at [601, 7] on icon at bounding box center [599, 7] width 5 height 5
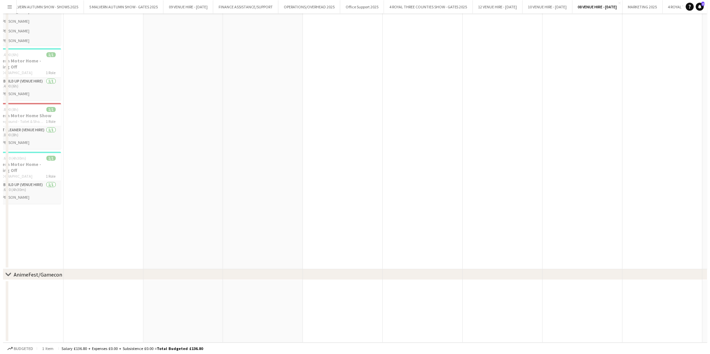
scroll to position [0, 0]
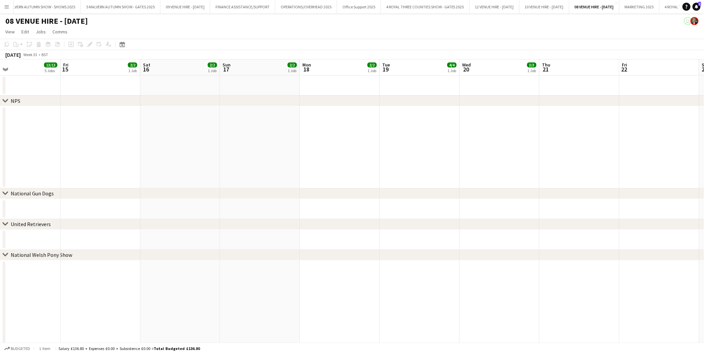
click at [7, 7] on app-icon "Menu" at bounding box center [6, 6] width 5 height 5
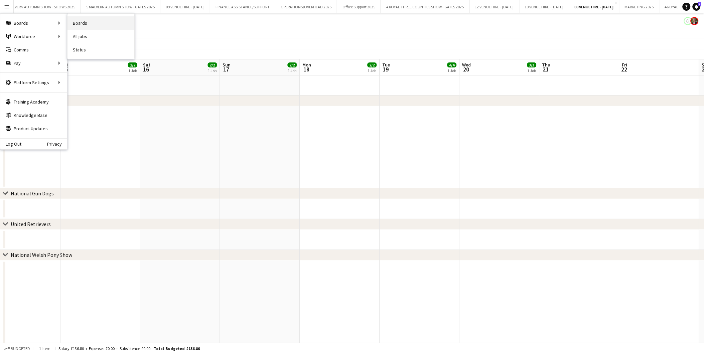
click at [76, 20] on link "Boards" at bounding box center [100, 22] width 67 height 13
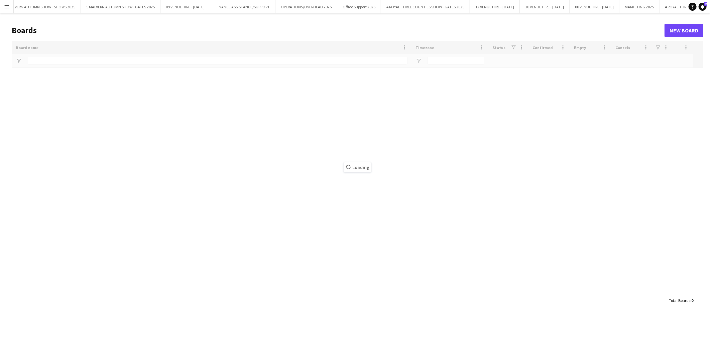
type input "******"
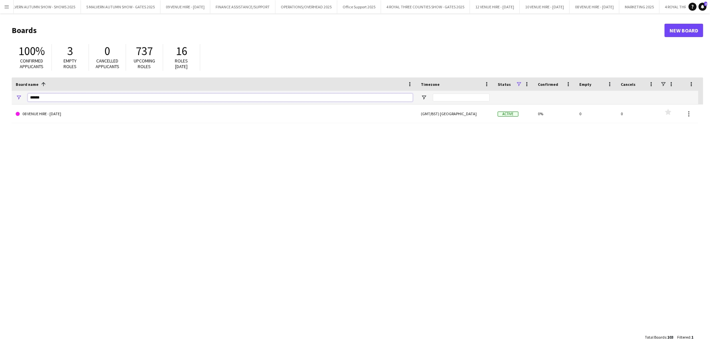
drag, startPoint x: 56, startPoint y: 94, endPoint x: -2, endPoint y: 89, distance: 58.0
click at [0, 89] on html "Menu Boards Boards Boards All jobs Status Workforce Workforce My Workforce Recr…" at bounding box center [355, 177] width 710 height 354
click at [210, 6] on button "09 VENUE HIRE - SEPTEMBER 2025 Close" at bounding box center [185, 6] width 50 height 13
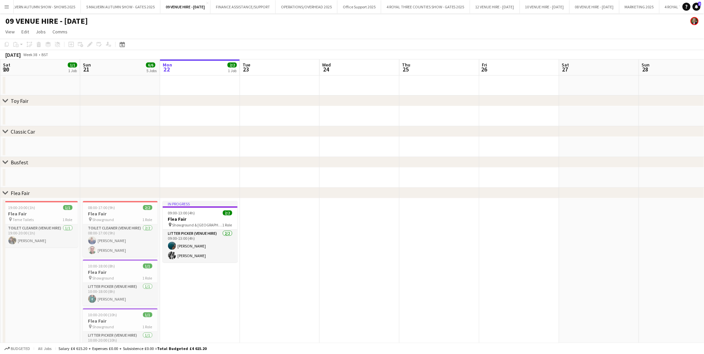
scroll to position [0, 179]
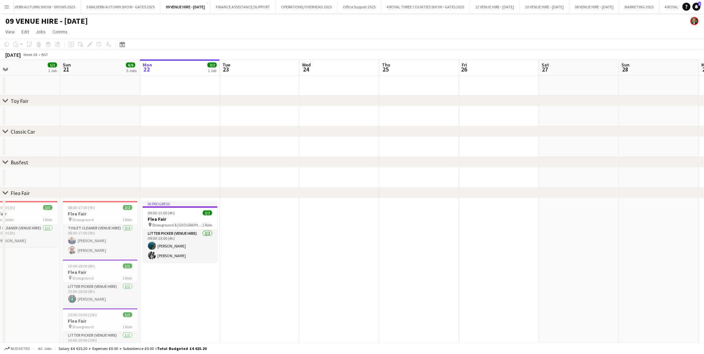
drag, startPoint x: 119, startPoint y: 219, endPoint x: 259, endPoint y: 211, distance: 139.9
click at [259, 211] on app-calendar-viewport "Thu 18 Fri 19 Sat 20 1/1 1 Job Sun 21 6/6 5 Jobs Mon 22 2/2 1 Job Tue 23 Wed 24…" at bounding box center [352, 263] width 704 height 409
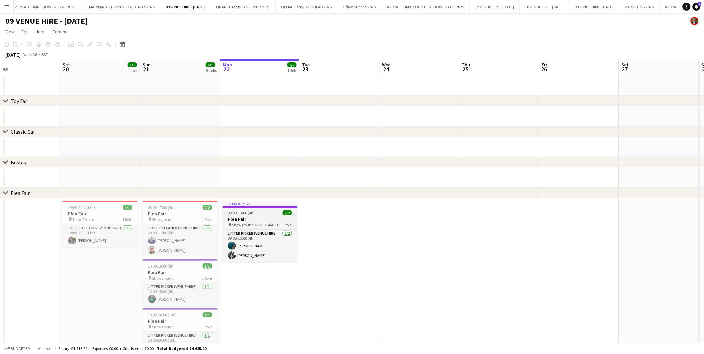
click at [246, 216] on app-job-card "In progress 09:00-13:00 (4h) 2/2 Flea Fair pin Showground & South Car Park 1 Ro…" at bounding box center [260, 231] width 75 height 61
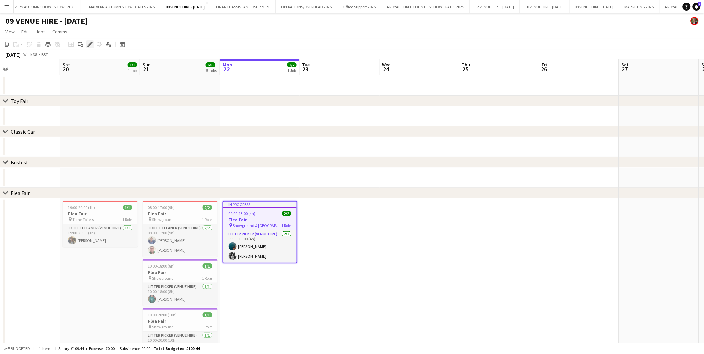
click at [92, 42] on div "Edit" at bounding box center [90, 44] width 8 height 8
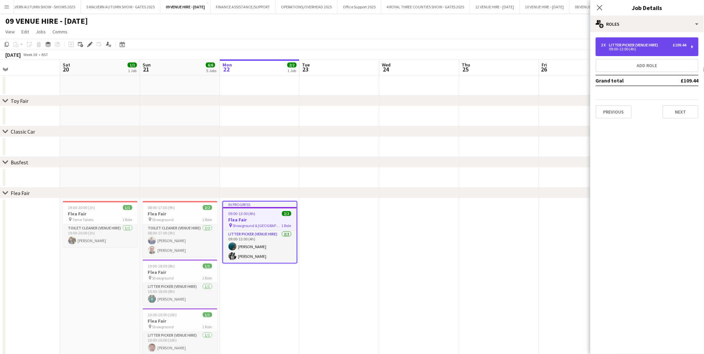
click at [643, 43] on div "Litter Picker (Venue Hire)" at bounding box center [635, 45] width 52 height 5
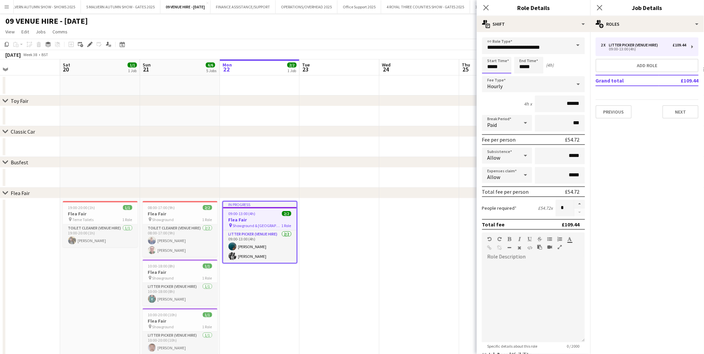
click at [510, 67] on body "Menu Boards Boards Boards All jobs Status Workforce Workforce My Workforce Recr…" at bounding box center [352, 240] width 704 height 480
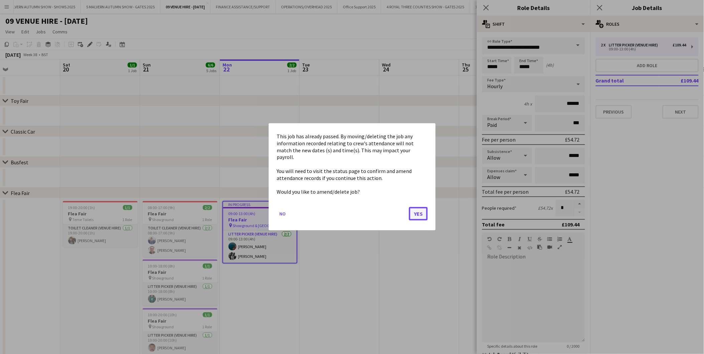
click at [419, 211] on button "Yes" at bounding box center [418, 214] width 19 height 13
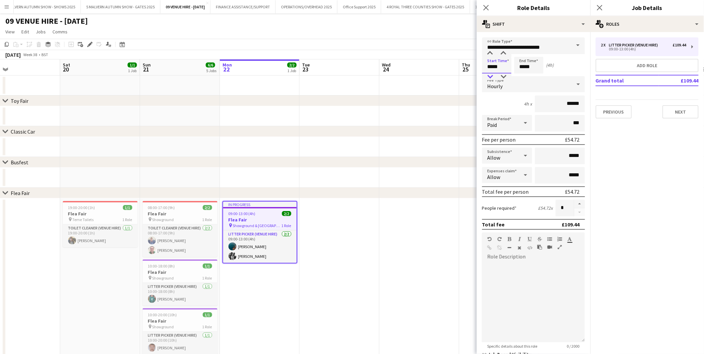
type input "*****"
click at [491, 75] on div at bounding box center [490, 77] width 13 height 7
click at [533, 64] on input "*****" at bounding box center [528, 65] width 29 height 17
type input "*****"
click at [522, 77] on div at bounding box center [522, 77] width 13 height 7
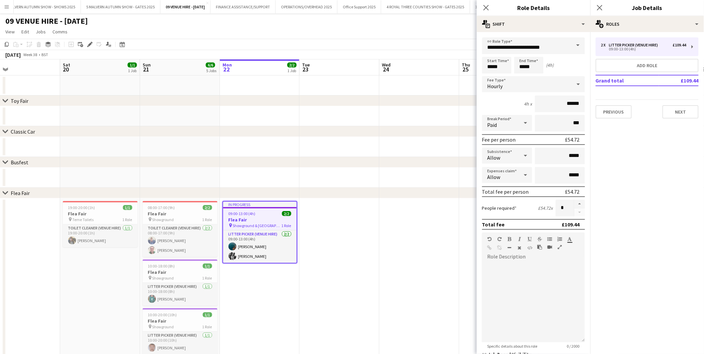
click at [423, 155] on app-date-cell at bounding box center [420, 147] width 80 height 20
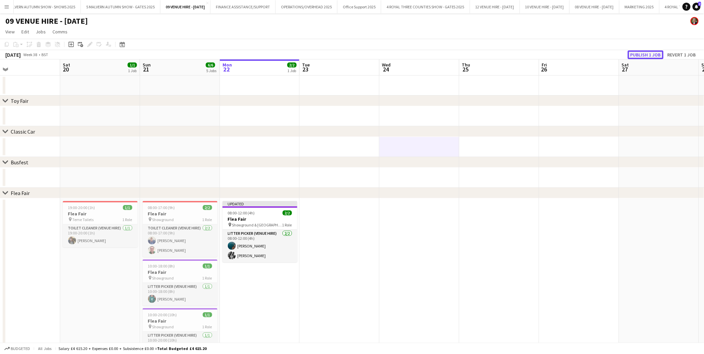
click at [640, 54] on button "Publish 1 job" at bounding box center [646, 54] width 36 height 9
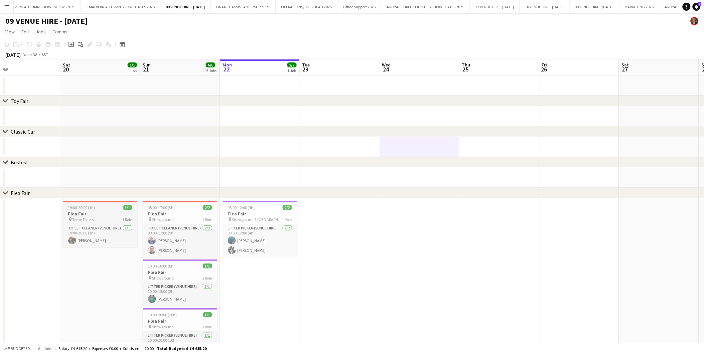
click at [96, 215] on h3 "Flea Fair" at bounding box center [100, 214] width 75 height 6
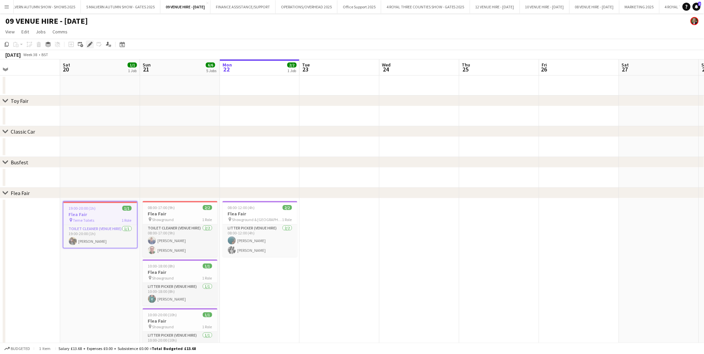
click at [90, 45] on icon "Edit" at bounding box center [89, 44] width 5 height 5
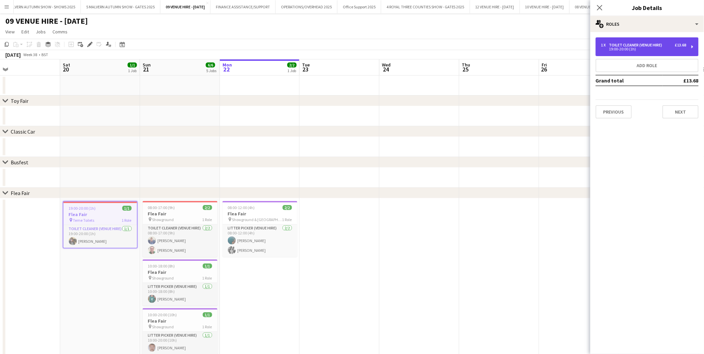
click at [634, 47] on div "19:00-20:00 (1h)" at bounding box center [643, 48] width 85 height 3
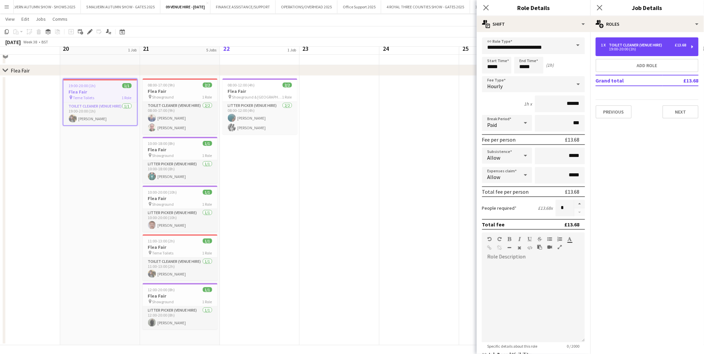
scroll to position [124, 0]
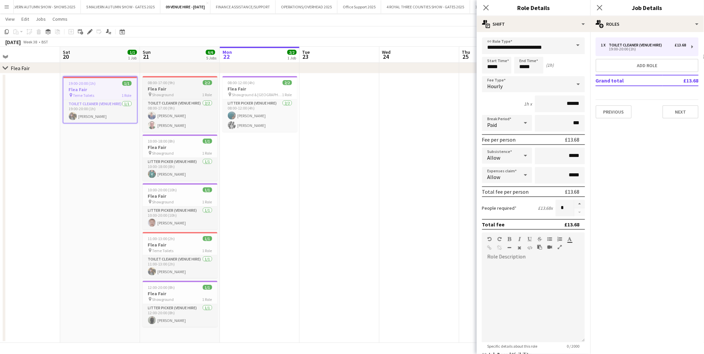
click at [189, 93] on div "pin Showground 1 Role" at bounding box center [180, 94] width 75 height 5
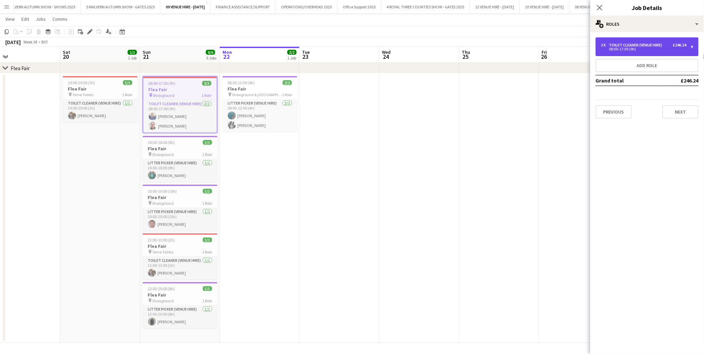
click at [656, 52] on div "2 x Toilet Cleaner (Venue Hire) £246.24 08:00-17:00 (9h)" at bounding box center [647, 46] width 103 height 19
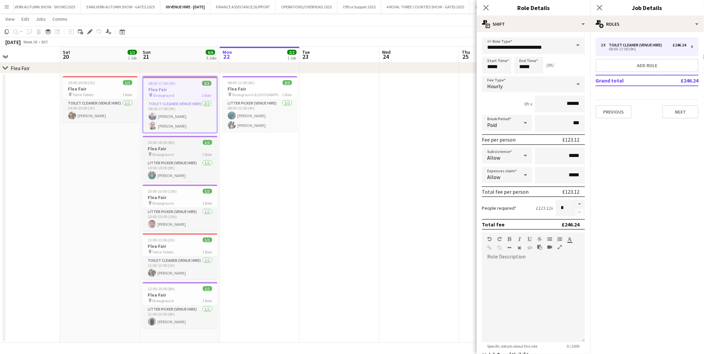
drag, startPoint x: 162, startPoint y: 149, endPoint x: 182, endPoint y: 142, distance: 20.8
click at [163, 149] on h3 "Flea Fair" at bounding box center [180, 149] width 75 height 6
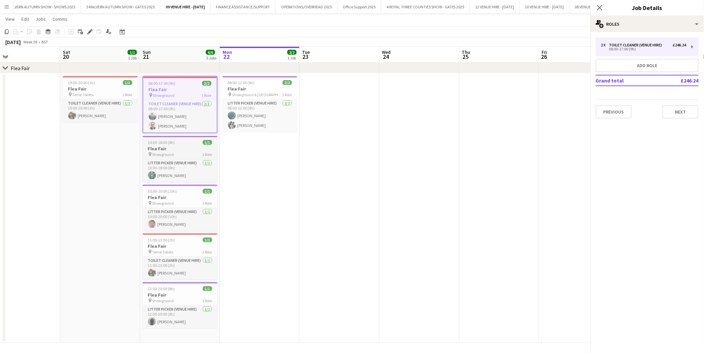
scroll to position [0, 179]
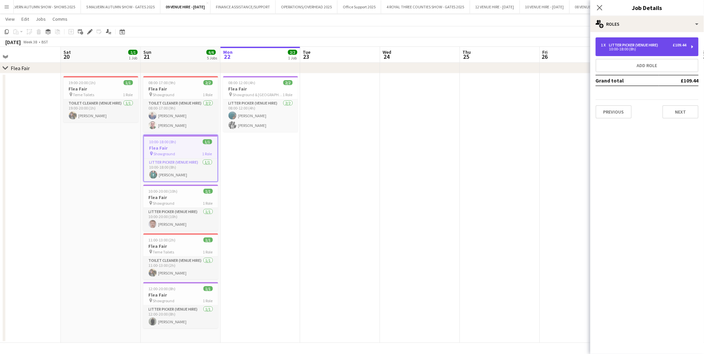
click at [627, 44] on div "Litter Picker (Venue Hire)" at bounding box center [635, 45] width 52 height 5
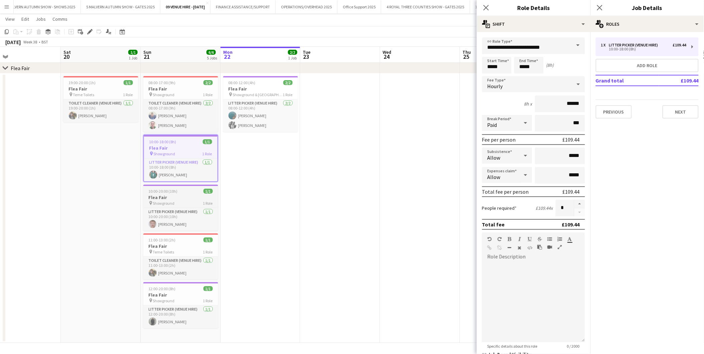
click at [183, 187] on app-job-card "10:00-20:00 (10h) 1/1 Flea Fair pin Showground 1 Role Litter Picker (Venue Hire…" at bounding box center [180, 208] width 75 height 46
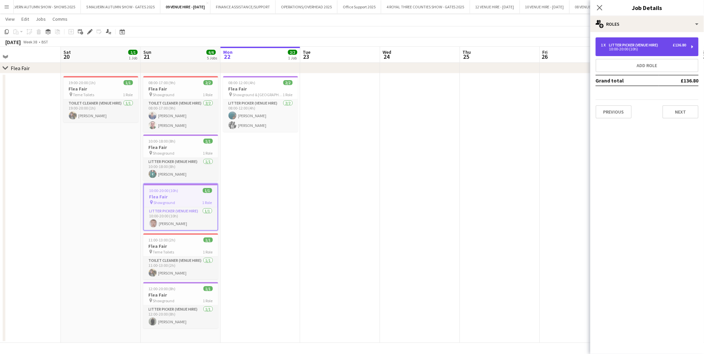
click at [644, 41] on div "1 x Litter Picker (Venue Hire) £136.80 10:00-20:00 (10h)" at bounding box center [647, 46] width 103 height 19
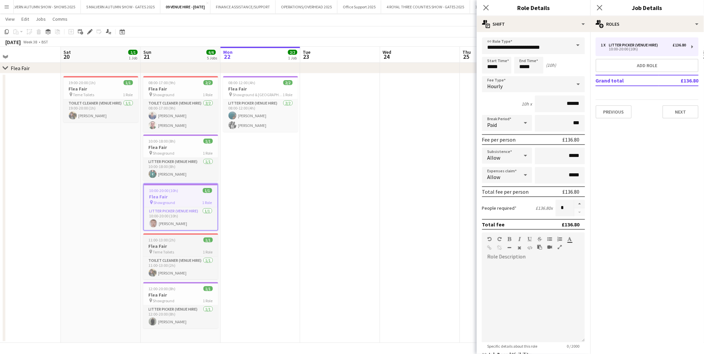
click at [178, 244] on h3 "Flea Fair" at bounding box center [180, 246] width 75 height 6
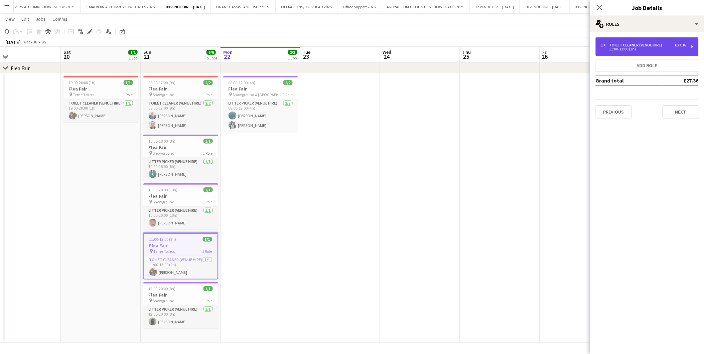
click at [627, 49] on div "11:00-13:00 (2h)" at bounding box center [643, 48] width 85 height 3
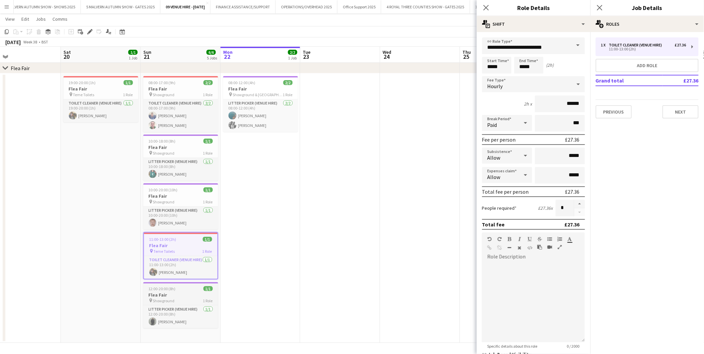
click at [181, 295] on h3 "Flea Fair" at bounding box center [180, 295] width 75 height 6
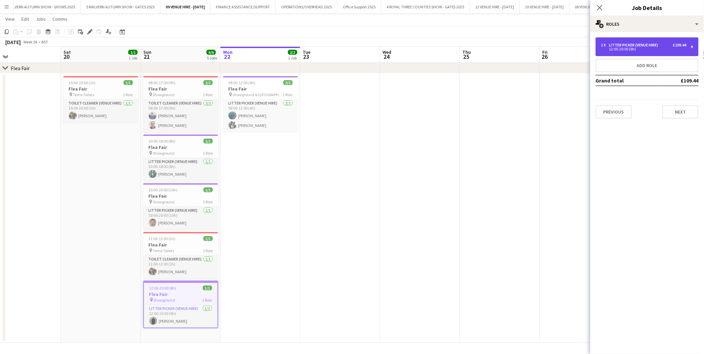
click at [636, 41] on div "1 x Litter Picker (Venue Hire) £109.44 12:00-20:00 (8h)" at bounding box center [647, 46] width 103 height 19
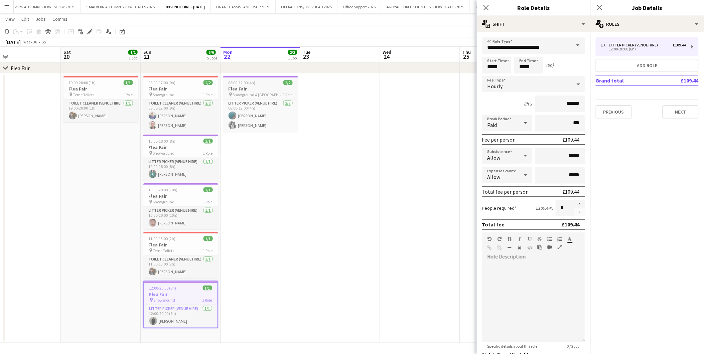
click at [245, 84] on span "08:00-12:00 (4h)" at bounding box center [242, 82] width 27 height 5
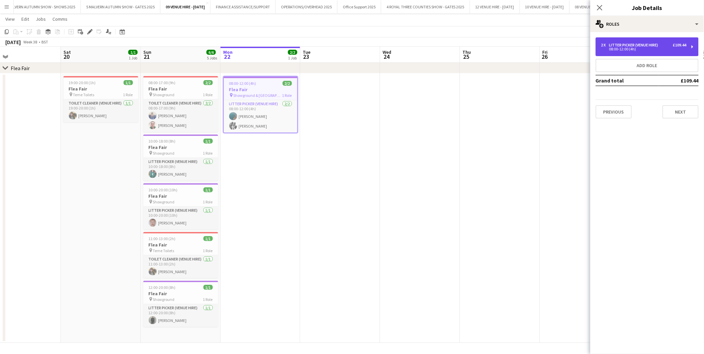
click at [607, 44] on div "2 x" at bounding box center [605, 45] width 8 height 5
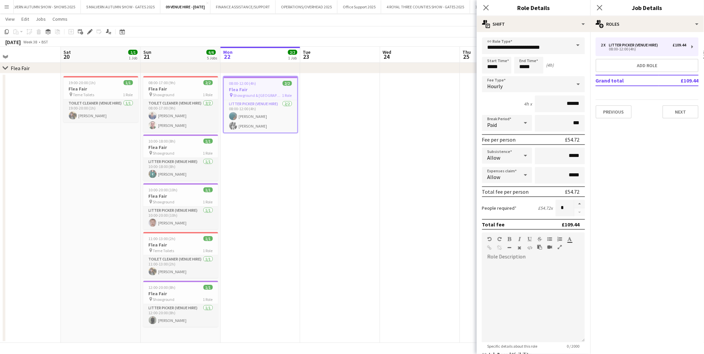
click at [387, 152] on app-date-cell at bounding box center [420, 209] width 80 height 270
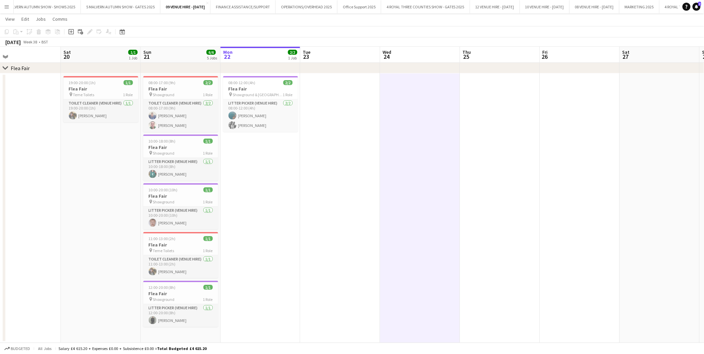
click at [6, 7] on app-icon "Menu" at bounding box center [6, 6] width 5 height 5
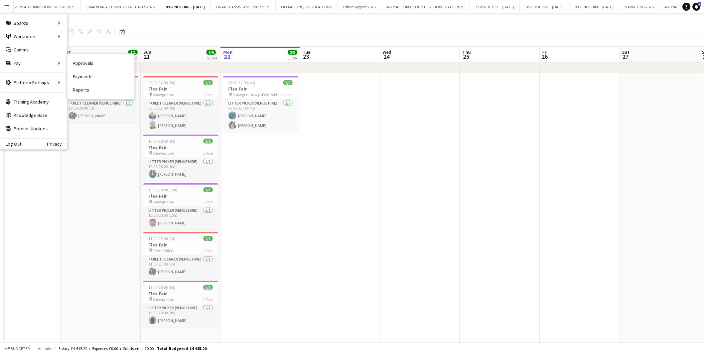
click at [77, 76] on link "Payments" at bounding box center [100, 76] width 67 height 13
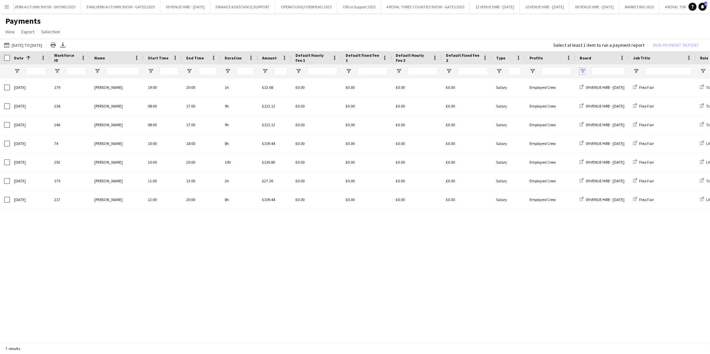
click at [582, 69] on span "Open Filter Menu" at bounding box center [582, 71] width 6 height 6
click at [555, 29] on app-page-menu "View Customise view Customise filters Reset Filters Reset View Reset All Export…" at bounding box center [355, 32] width 710 height 13
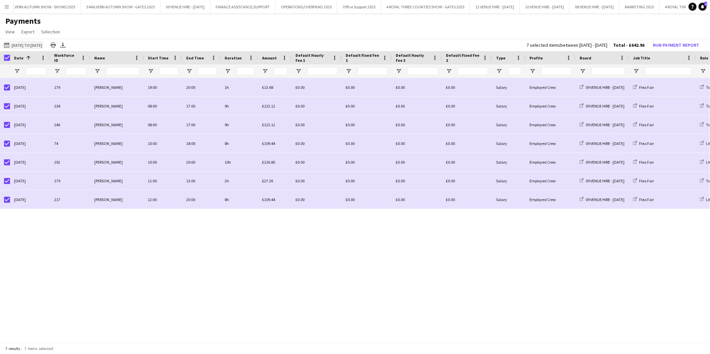
click at [41, 44] on button "01-08-2025 to 21-09-2025 01-08-2025 to 21-09-2025" at bounding box center [23, 45] width 41 height 8
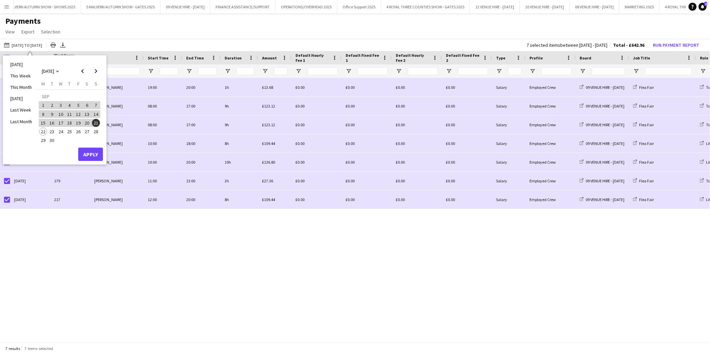
click at [42, 130] on span "22" at bounding box center [43, 132] width 8 height 8
click at [74, 122] on span "19" at bounding box center [78, 123] width 8 height 8
click at [86, 151] on button "Apply" at bounding box center [90, 154] width 25 height 13
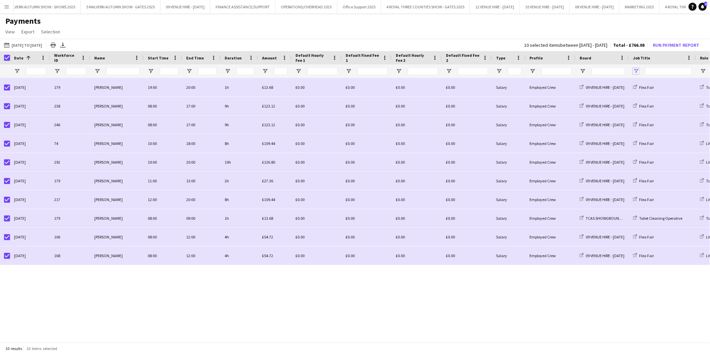
click at [636, 71] on span "Open Filter Menu" at bounding box center [636, 71] width 6 height 6
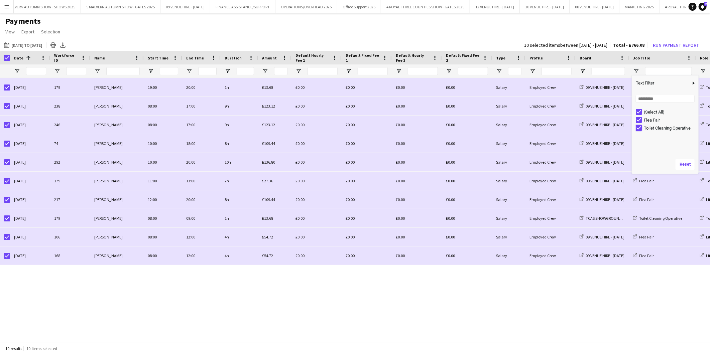
type input "**********"
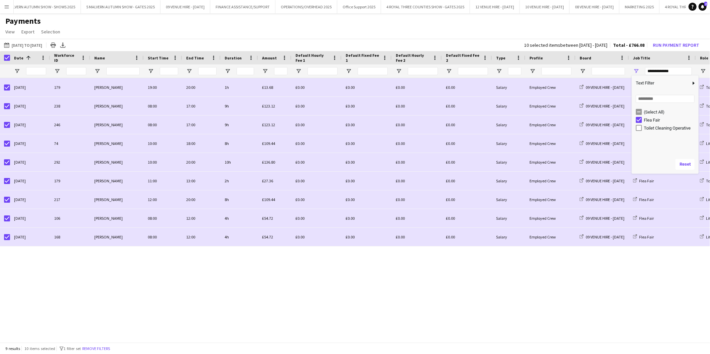
click at [609, 28] on app-page-menu "View Customise view Customise filters Reset Filters Reset View Reset All Export…" at bounding box center [355, 32] width 710 height 13
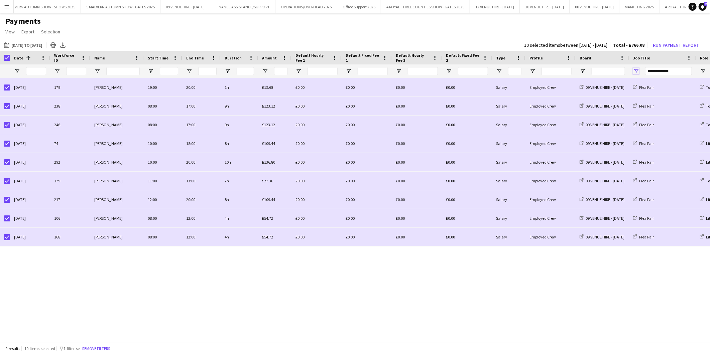
click at [638, 69] on span "Open Filter Menu" at bounding box center [636, 71] width 6 height 6
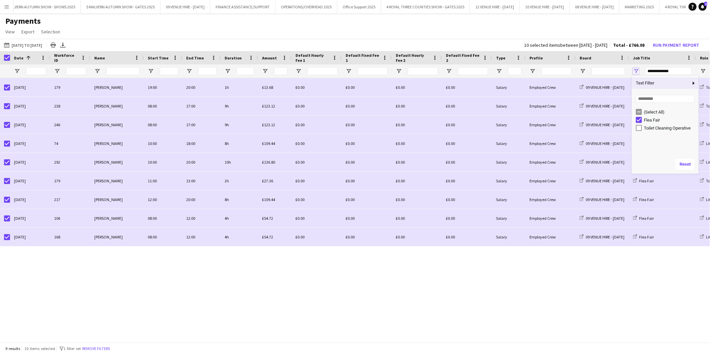
click at [638, 69] on span "Open Filter Menu" at bounding box center [636, 71] width 6 height 6
click at [253, 302] on div "20-09-2025 179 Sharon Rose 19:00 20:00 1h £13.68 £0.00 £0.00 £0.00 £0.00 Salary…" at bounding box center [355, 208] width 710 height 260
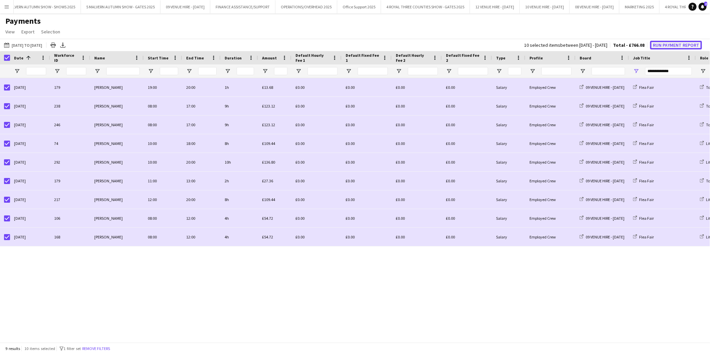
click at [667, 45] on button "Run Payment Report" at bounding box center [676, 45] width 52 height 9
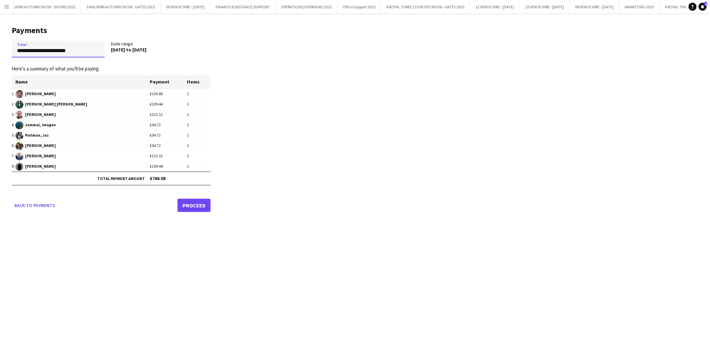
drag, startPoint x: 84, startPoint y: 48, endPoint x: -2, endPoint y: 41, distance: 85.5
click at [0, 41] on html "Menu Boards Boards Boards All jobs Status Workforce Workforce My Workforce Recr…" at bounding box center [355, 177] width 710 height 354
type input "**********"
click at [189, 204] on link "Proceed" at bounding box center [193, 204] width 33 height 13
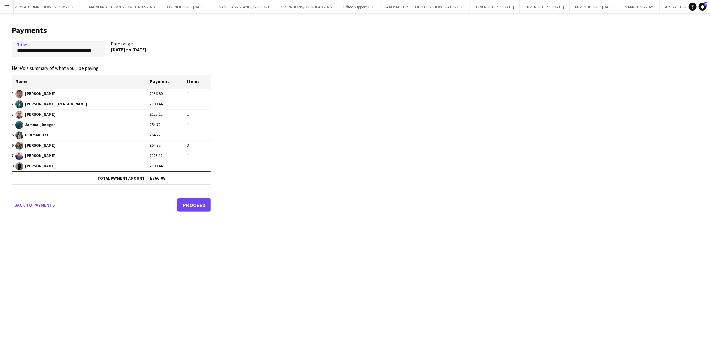
scroll to position [0, 0]
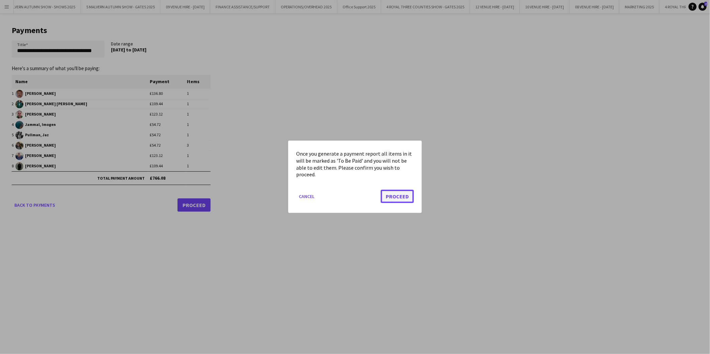
click at [398, 198] on button "Proceed" at bounding box center [397, 196] width 33 height 13
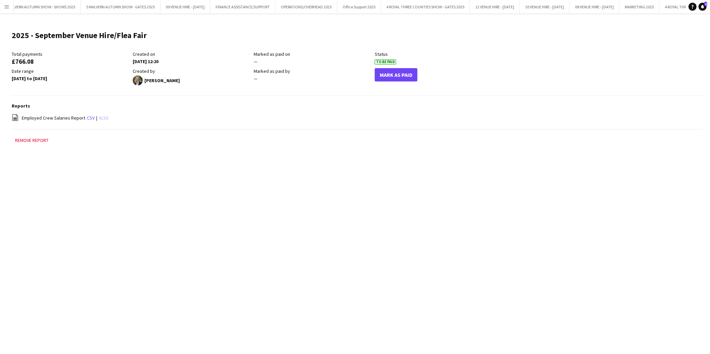
click at [104, 117] on link "xlsx" at bounding box center [103, 118] width 9 height 6
drag, startPoint x: 343, startPoint y: 212, endPoint x: 358, endPoint y: 209, distance: 16.1
click at [343, 212] on div "Menu Boards Boards Boards All jobs Status Workforce Workforce My Workforce Recr…" at bounding box center [355, 177] width 710 height 354
click at [147, 5] on button "5 MALVERN AUTUMN SHOW - GATES 2025 Close" at bounding box center [121, 6] width 80 height 13
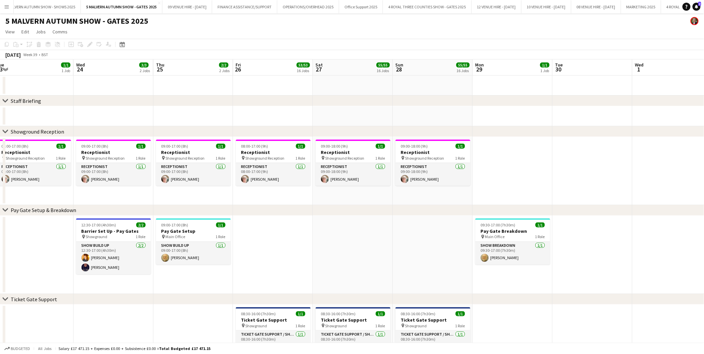
scroll to position [0, 248]
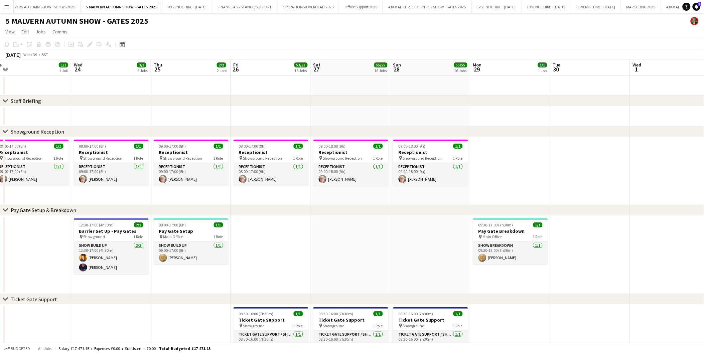
drag, startPoint x: 441, startPoint y: 146, endPoint x: 273, endPoint y: 155, distance: 169.0
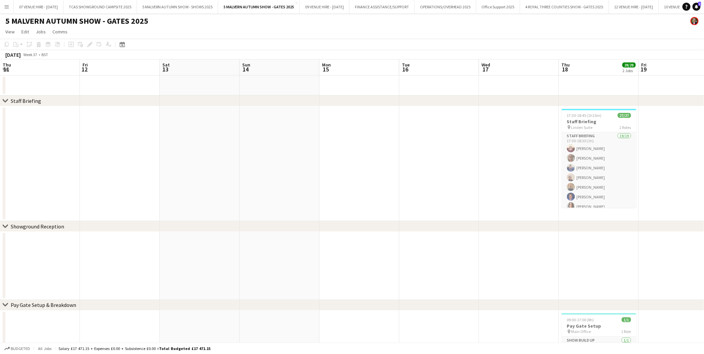
scroll to position [0, 236]
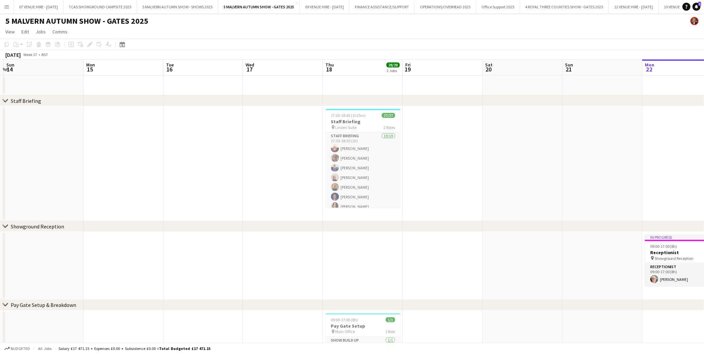
click at [4, 4] on app-icon "Menu" at bounding box center [6, 6] width 5 height 5
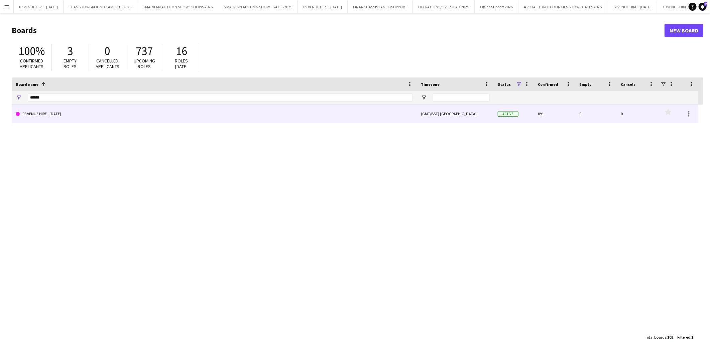
click at [57, 112] on link "08 VENUE HIRE - [DATE]" at bounding box center [214, 114] width 397 height 19
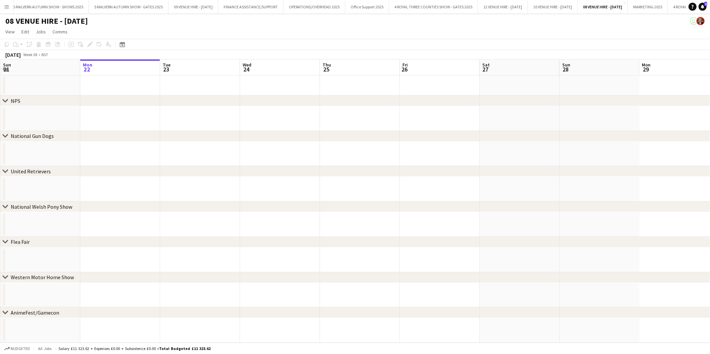
scroll to position [0, 137]
click at [191, 8] on button "09 VENUE HIRE - [DATE] Close" at bounding box center [185, 6] width 50 height 13
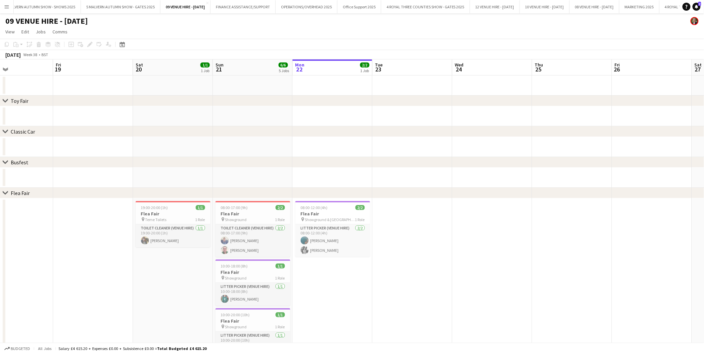
scroll to position [0, 186]
drag, startPoint x: 97, startPoint y: 217, endPoint x: 310, endPoint y: 204, distance: 213.2
click at [310, 204] on app-calendar-viewport "Tue 16 Wed 17 Thu 18 Fri 19 Sat 20 1/1 1 Job Sun 21 6/6 5 Jobs Mon 22 2/2 1 Job…" at bounding box center [352, 263] width 704 height 409
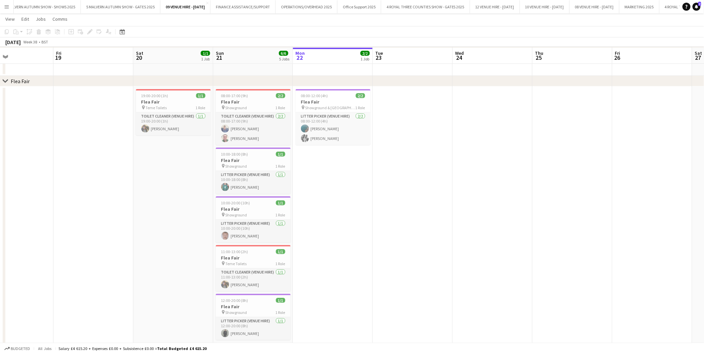
scroll to position [124, 0]
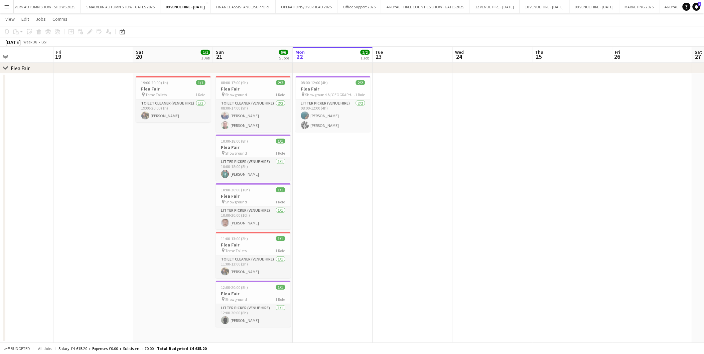
click at [369, 179] on app-date-cell "08:00-12:00 (4h) 2/2 Flea Fair pin Showground & [GEOGRAPHIC_DATA] 1 Role Litter…" at bounding box center [333, 209] width 80 height 270
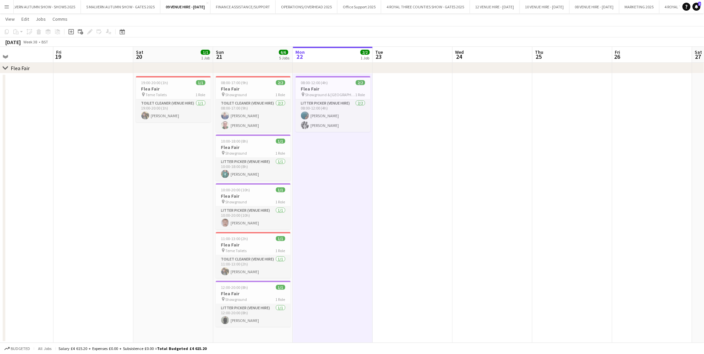
click at [184, 167] on app-date-cell "19:00-20:00 (1h) 1/1 Flea Fair pin Teme Toilets 1 Role Toilet Cleaner (Venue Hi…" at bounding box center [173, 209] width 80 height 270
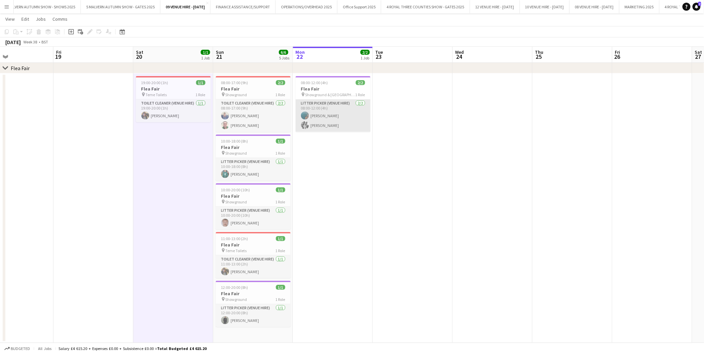
click at [331, 116] on app-card-role "Litter Picker (Venue Hire) [DATE] 08:00-12:00 (4h) [PERSON_NAME] Jaz Pullman" at bounding box center [333, 116] width 75 height 32
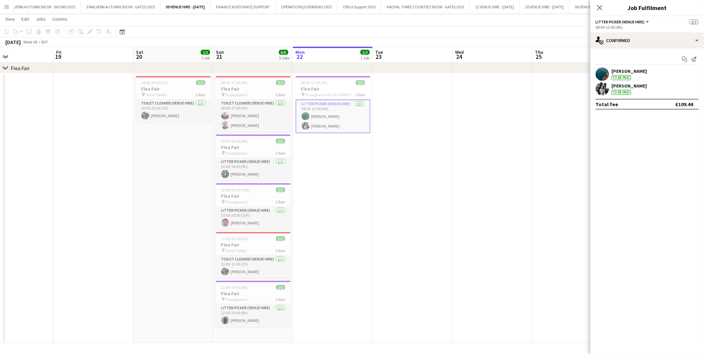
click at [101, 119] on app-date-cell at bounding box center [93, 209] width 80 height 270
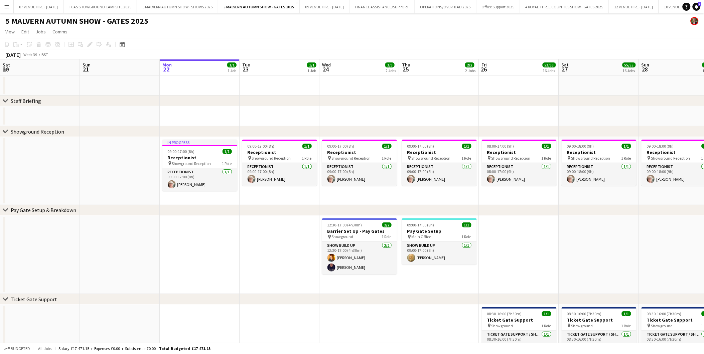
scroll to position [0, 248]
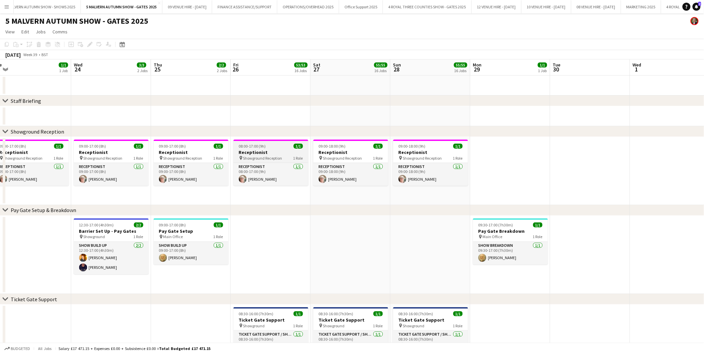
click at [245, 148] on span "08:00-17:00 (9h)" at bounding box center [252, 146] width 27 height 5
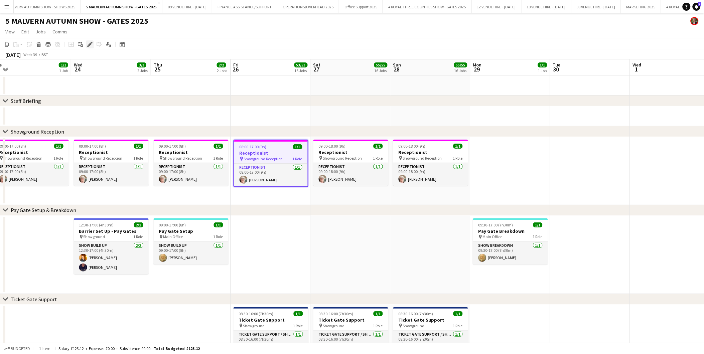
click at [89, 44] on icon at bounding box center [90, 45] width 4 height 4
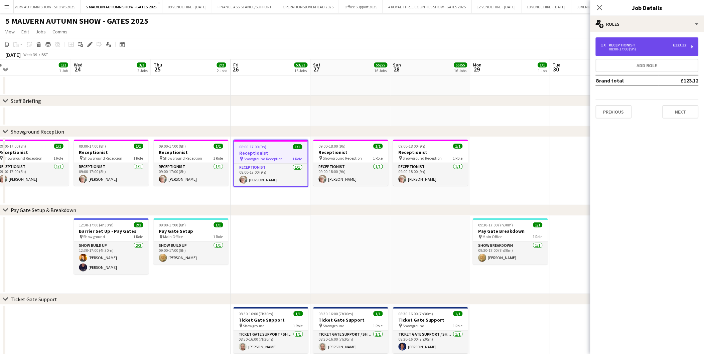
click at [628, 41] on div "1 x Receptionist £123.12 08:00-17:00 (9h)" at bounding box center [647, 46] width 103 height 19
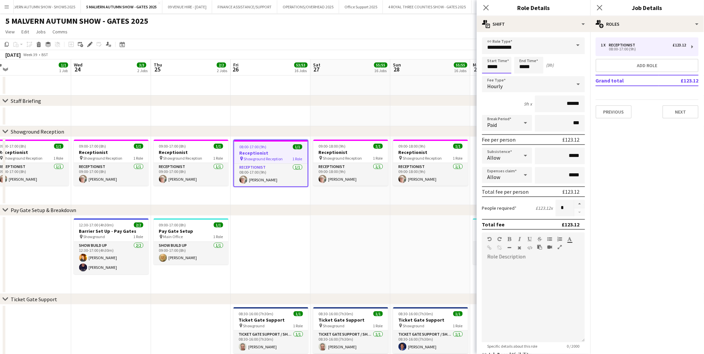
click at [511, 67] on input "*****" at bounding box center [496, 65] width 29 height 17
click at [505, 76] on div at bounding box center [503, 77] width 13 height 7
type input "*****"
click at [505, 76] on div at bounding box center [503, 77] width 13 height 7
click at [542, 65] on input "*****" at bounding box center [528, 65] width 29 height 17
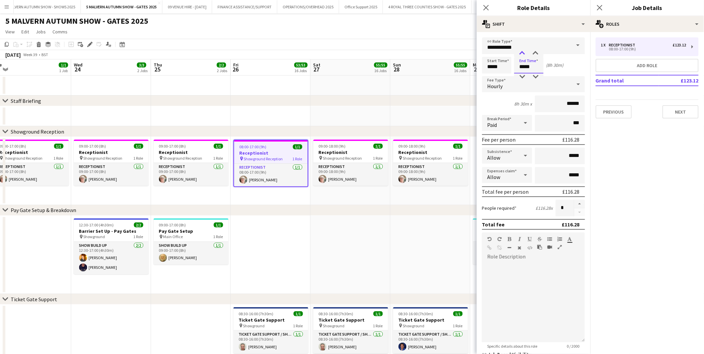
type input "*****"
click at [526, 54] on div at bounding box center [522, 53] width 13 height 7
click at [425, 195] on app-date-cell "09:00-18:00 (9h) 1/1 Receptionist pin Showground Reception 1 Role Receptionist …" at bounding box center [431, 171] width 80 height 68
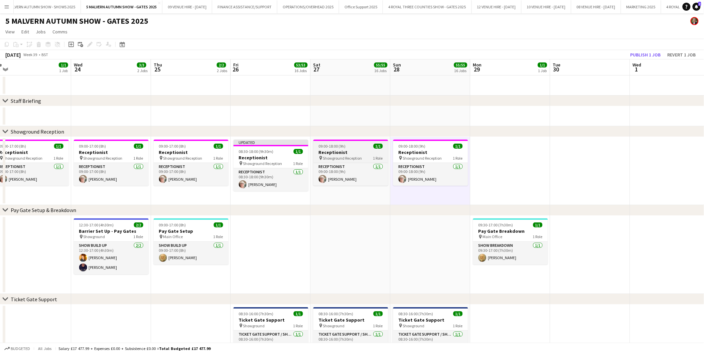
click at [345, 144] on span "09:00-18:00 (9h)" at bounding box center [332, 146] width 27 height 5
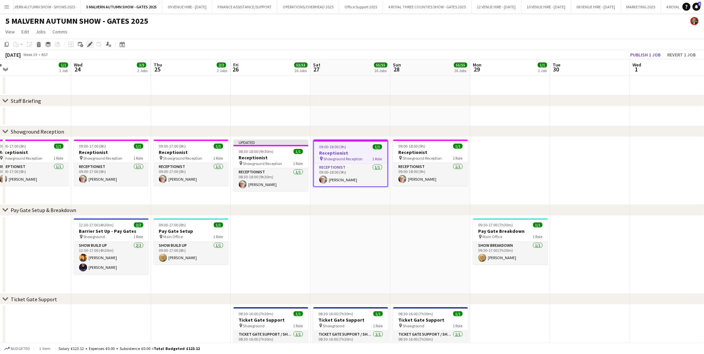
click at [87, 42] on icon "Edit" at bounding box center [89, 44] width 5 height 5
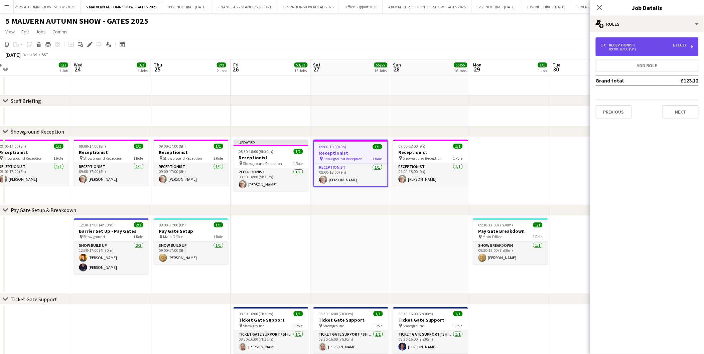
click at [623, 44] on div "Receptionist" at bounding box center [623, 45] width 29 height 5
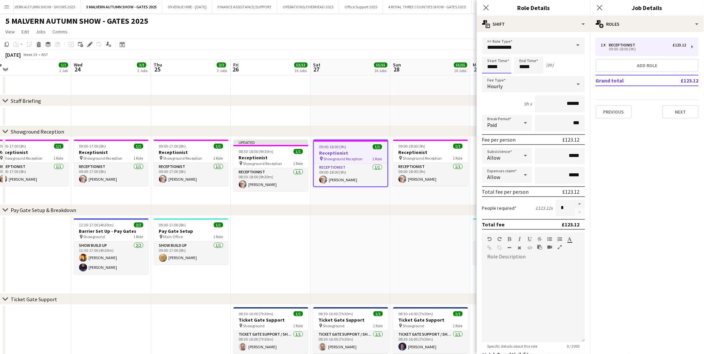
click at [505, 62] on input "*****" at bounding box center [496, 65] width 29 height 17
click at [490, 76] on div at bounding box center [490, 77] width 13 height 7
click at [503, 77] on div at bounding box center [503, 77] width 13 height 7
type input "*****"
click at [503, 77] on div at bounding box center [503, 77] width 13 height 7
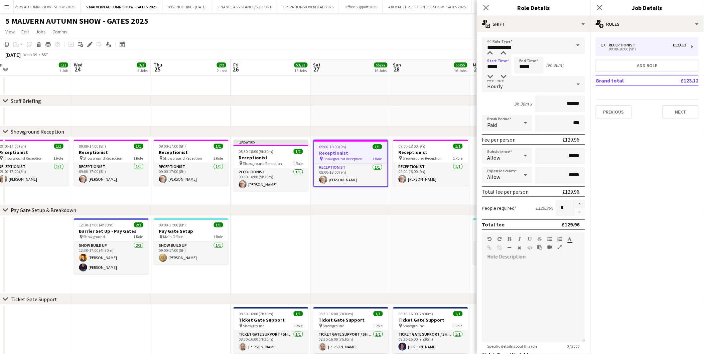
click at [449, 210] on div "chevron-right Pay Gate Setup & Breakdown" at bounding box center [352, 210] width 704 height 11
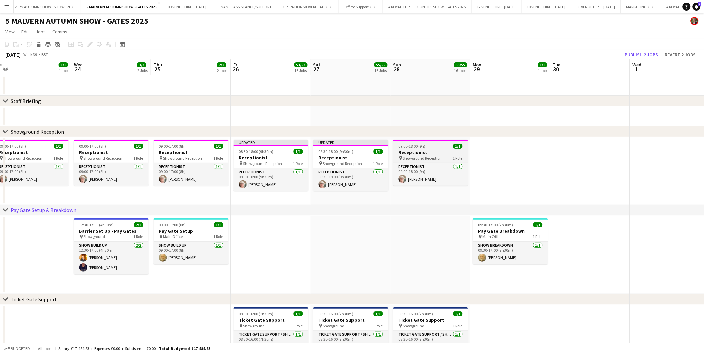
click at [424, 149] on app-job-card "09:00-18:00 (9h) 1/1 Receptionist pin Showground Reception 1 Role Receptionist …" at bounding box center [430, 163] width 75 height 46
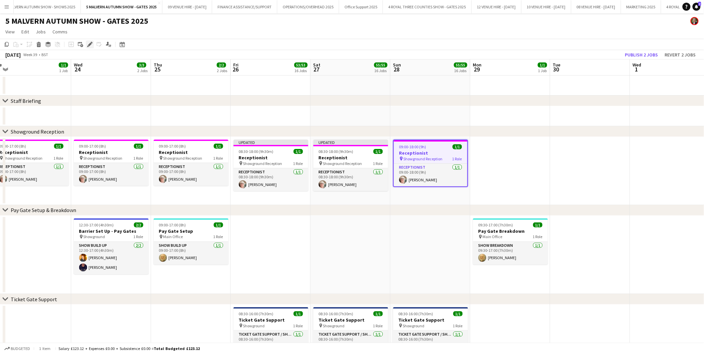
click at [91, 44] on icon at bounding box center [90, 45] width 4 height 4
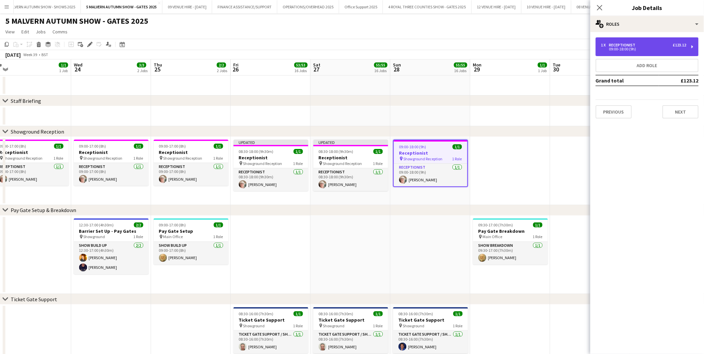
click at [640, 45] on div "1 x Receptionist £123.12" at bounding box center [643, 45] width 85 height 5
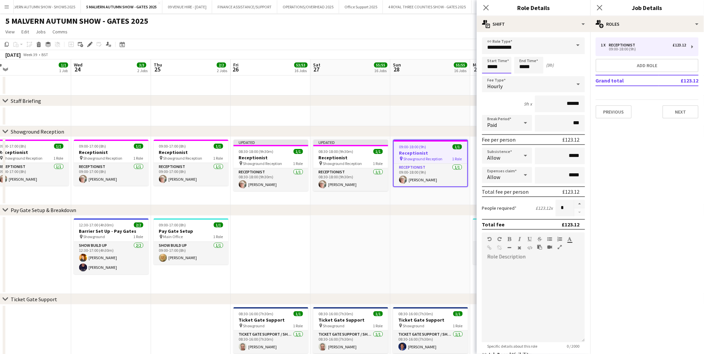
click at [501, 65] on input "*****" at bounding box center [496, 65] width 29 height 17
click at [492, 76] on div at bounding box center [490, 77] width 13 height 7
click at [503, 76] on div at bounding box center [503, 77] width 13 height 7
type input "*****"
click at [503, 76] on div at bounding box center [503, 77] width 13 height 7
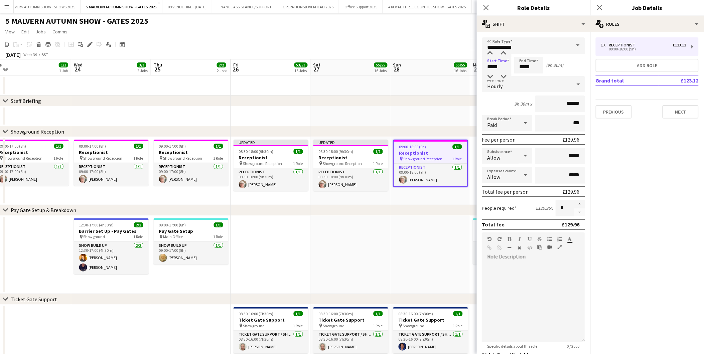
click at [445, 218] on app-date-cell at bounding box center [431, 255] width 80 height 79
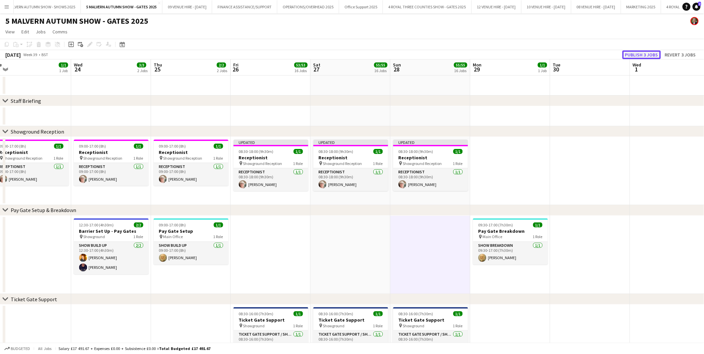
click at [629, 55] on button "Publish 3 jobs" at bounding box center [642, 54] width 38 height 9
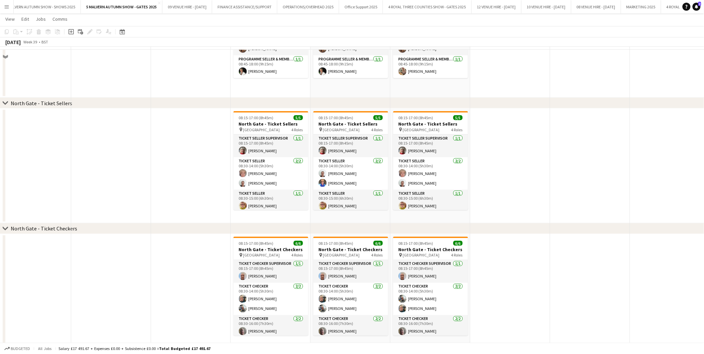
scroll to position [1114, 0]
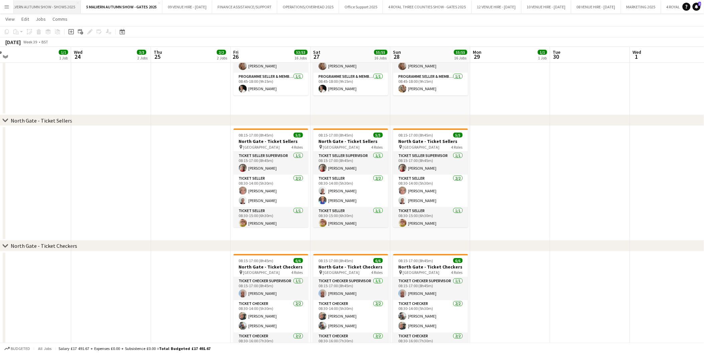
drag, startPoint x: 58, startPoint y: 5, endPoint x: 58, endPoint y: 12, distance: 7.4
click at [58, 5] on button "5 MALVERN AUTUMN SHOW - SHOWS 2025 Close" at bounding box center [40, 6] width 81 height 13
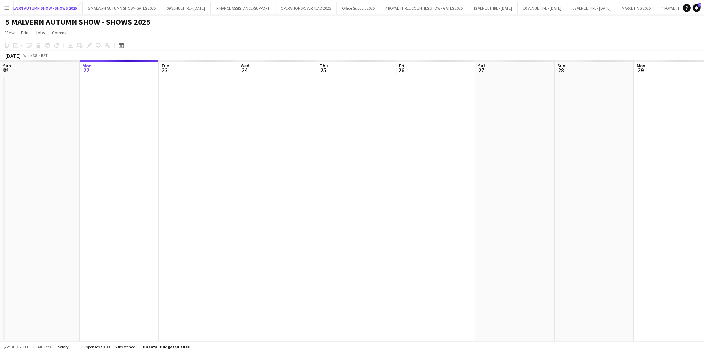
scroll to position [0, 128]
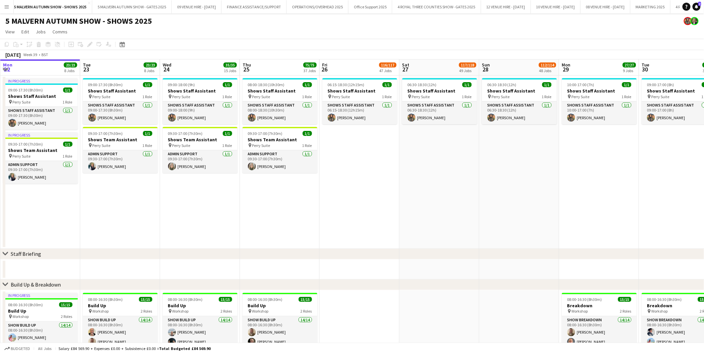
drag, startPoint x: 401, startPoint y: 129, endPoint x: 339, endPoint y: 129, distance: 62.2
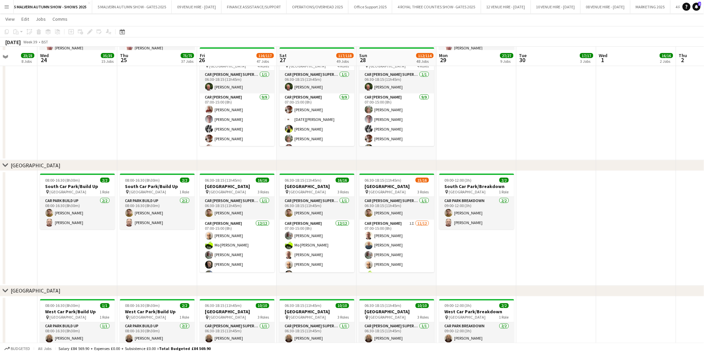
scroll to position [3861, 0]
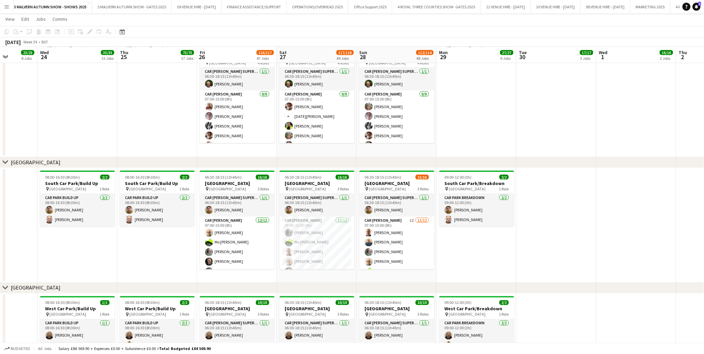
click at [557, 231] on app-date-cell at bounding box center [557, 225] width 80 height 115
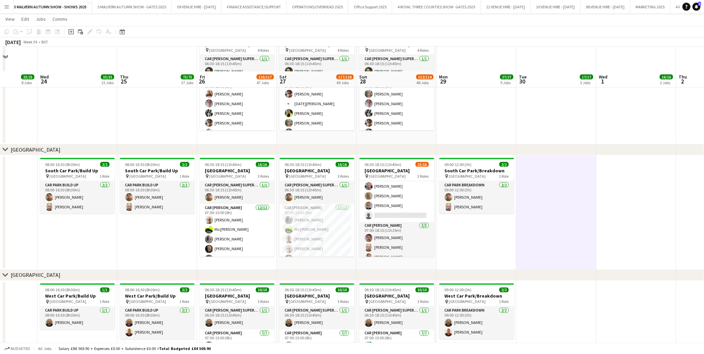
scroll to position [3898, 0]
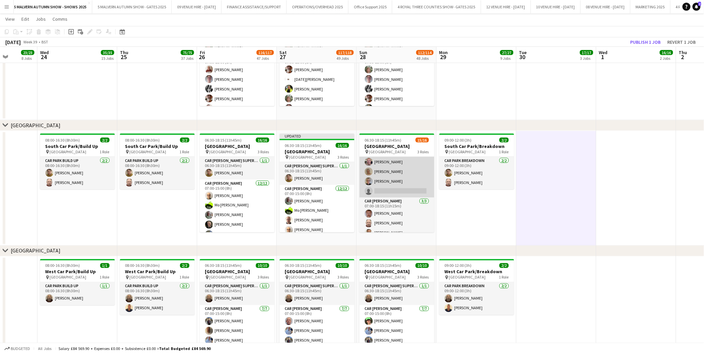
click at [408, 186] on app-card-role "Car [PERSON_NAME] 1I [DATE] 07:00-15:00 (8h) [PERSON_NAME] [PERSON_NAME] [PERSO…" at bounding box center [397, 133] width 75 height 129
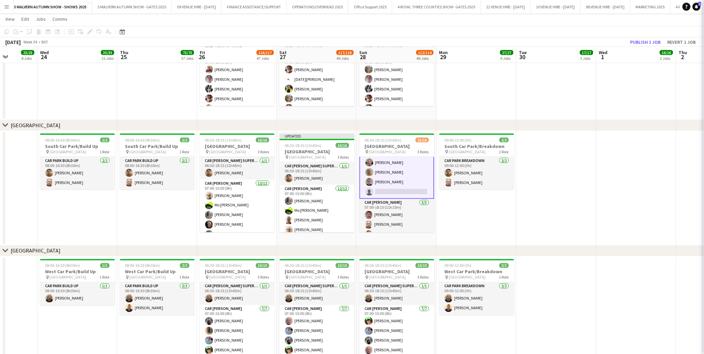
scroll to position [112, 0]
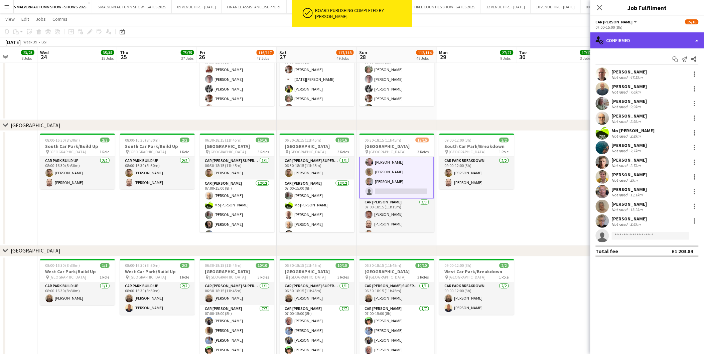
click at [644, 34] on div "single-neutral-actions-check-2 Confirmed" at bounding box center [647, 40] width 114 height 16
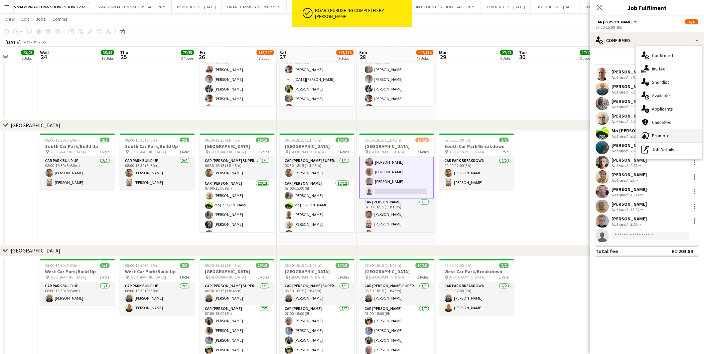
click at [654, 133] on span "Promote" at bounding box center [661, 136] width 18 height 6
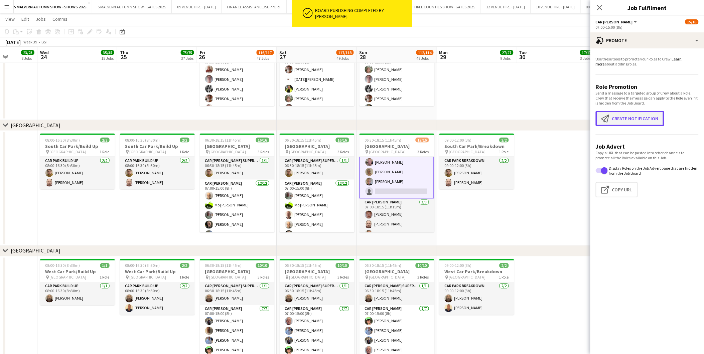
click at [633, 118] on button "Create notification Create notification" at bounding box center [630, 118] width 69 height 15
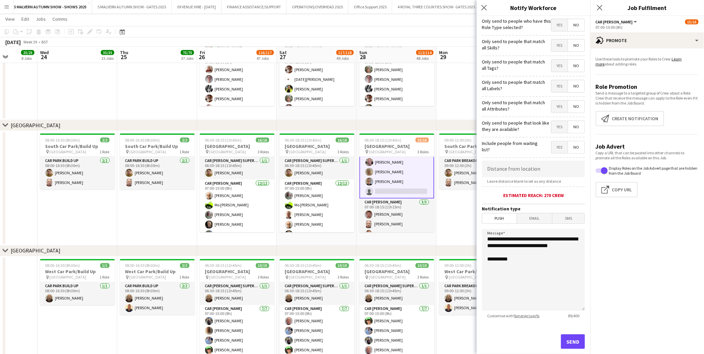
click at [552, 129] on span "Yes" at bounding box center [560, 127] width 16 height 12
click at [569, 147] on span "No" at bounding box center [576, 147] width 16 height 12
click at [508, 217] on span "Push" at bounding box center [500, 219] width 34 height 10
click at [563, 341] on button "Send" at bounding box center [573, 341] width 24 height 15
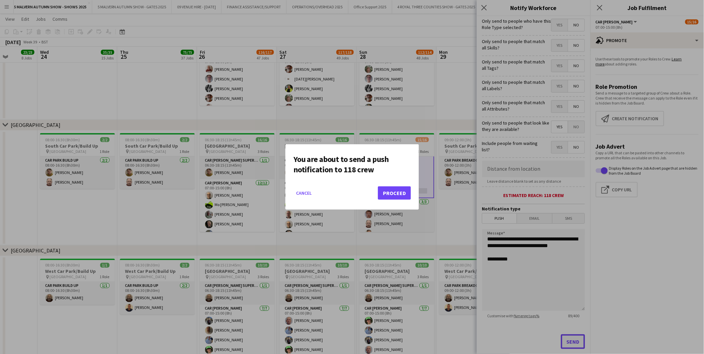
scroll to position [0, 0]
click at [400, 195] on button "Proceed" at bounding box center [394, 192] width 33 height 13
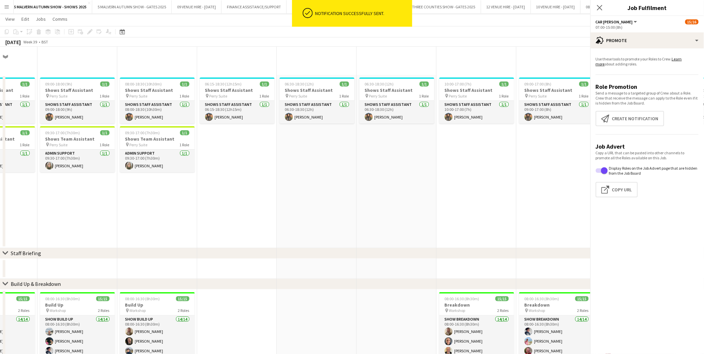
scroll to position [3898, 0]
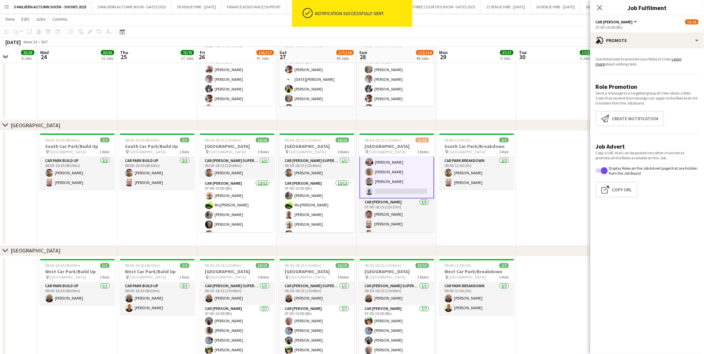
click at [462, 209] on app-date-cell "09:00-12:00 (3h) 2/2 South Car Park/Breakdown pin [GEOGRAPHIC_DATA] 1 Role Car …" at bounding box center [477, 188] width 80 height 115
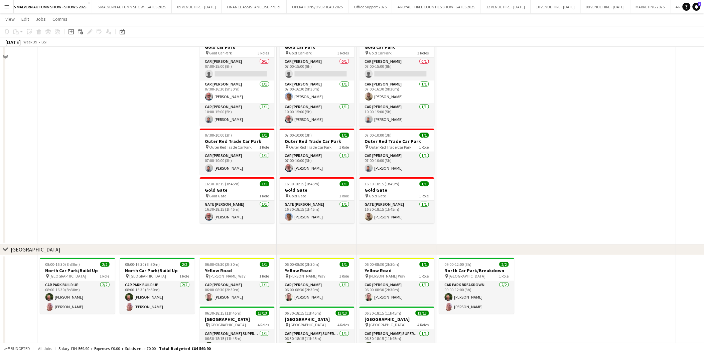
scroll to position [3306, 0]
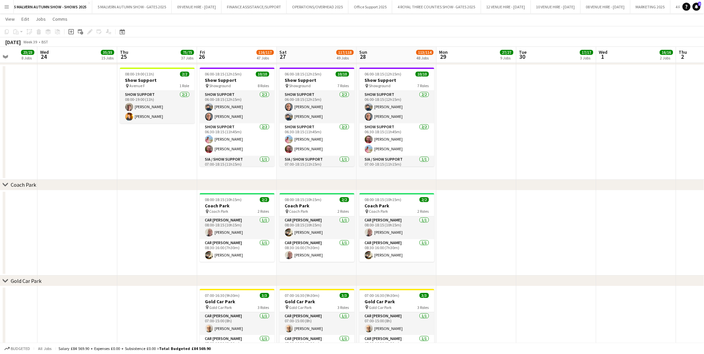
click at [7, 7] on app-icon "Menu" at bounding box center [6, 6] width 5 height 5
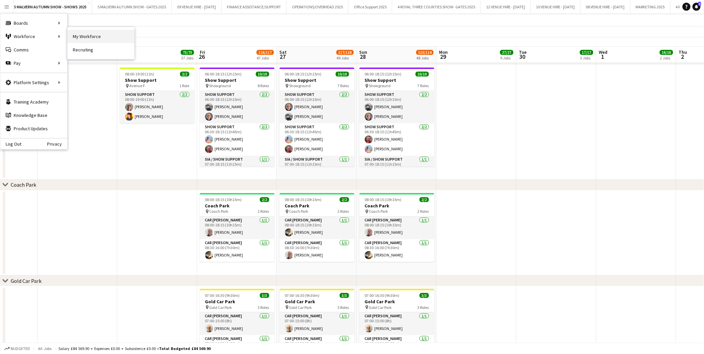
click at [78, 34] on link "My Workforce" at bounding box center [100, 36] width 67 height 13
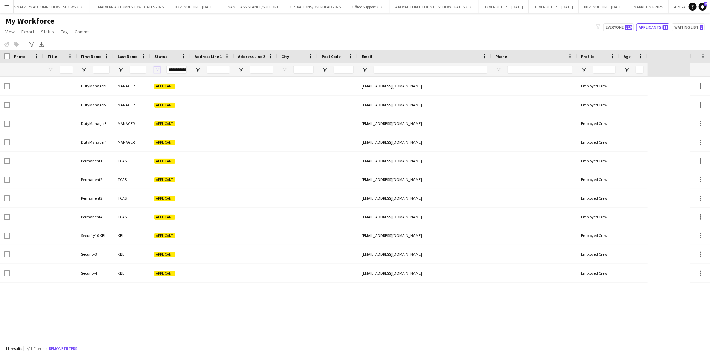
click at [158, 69] on span "Open Filter Menu" at bounding box center [157, 70] width 6 height 6
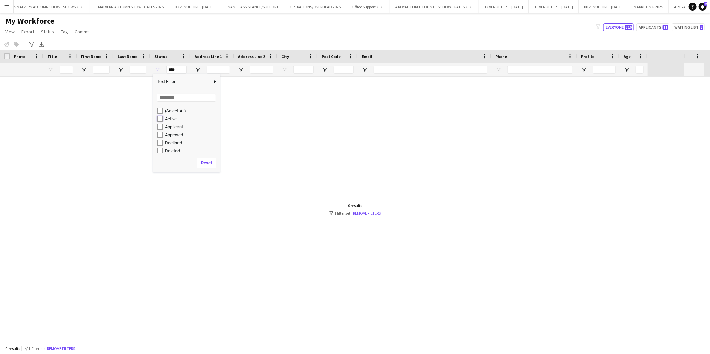
type input "**********"
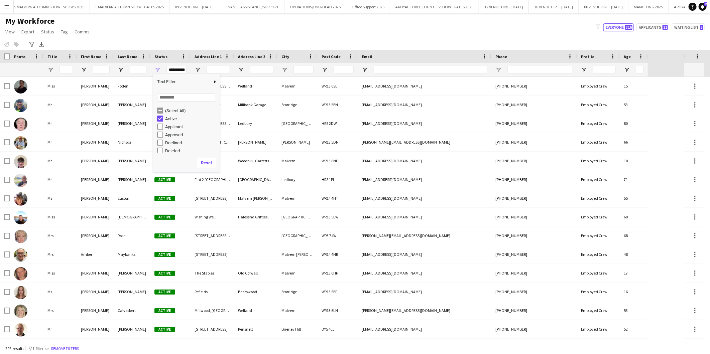
click at [187, 36] on div "My Workforce View Views Default view SafeHR Employee Details New view Update vi…" at bounding box center [355, 27] width 710 height 23
click at [96, 69] on input "First Name Filter Input" at bounding box center [101, 70] width 17 height 8
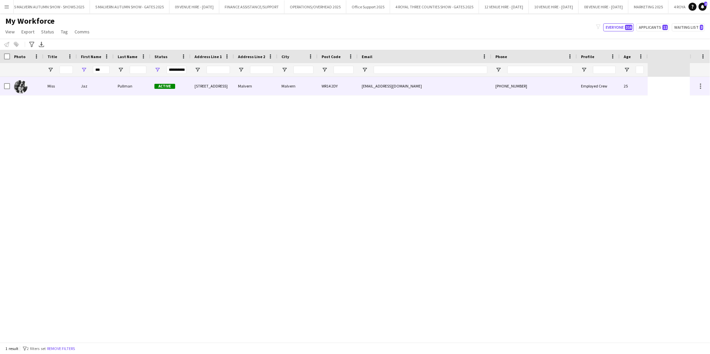
click at [19, 88] on img at bounding box center [20, 86] width 13 height 13
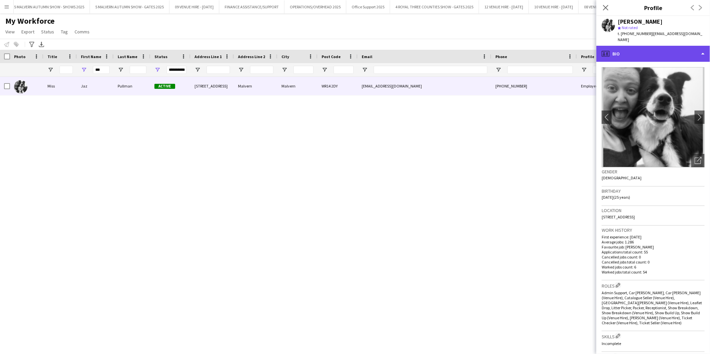
click at [648, 52] on div "profile Bio" at bounding box center [653, 54] width 114 height 16
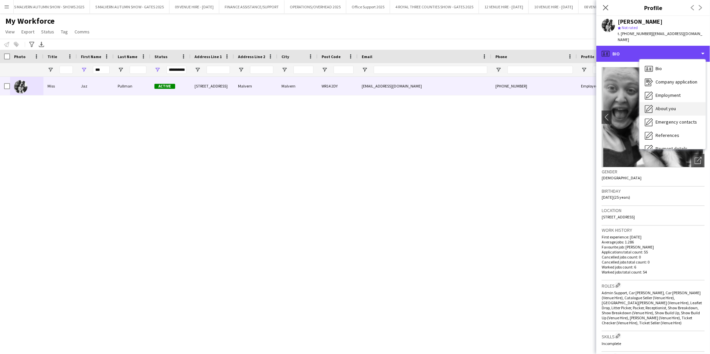
scroll to position [62, 0]
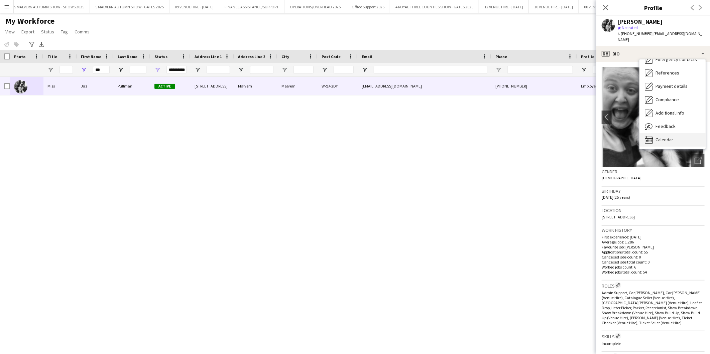
click at [653, 141] on div "Calendar Calendar" at bounding box center [672, 139] width 66 height 13
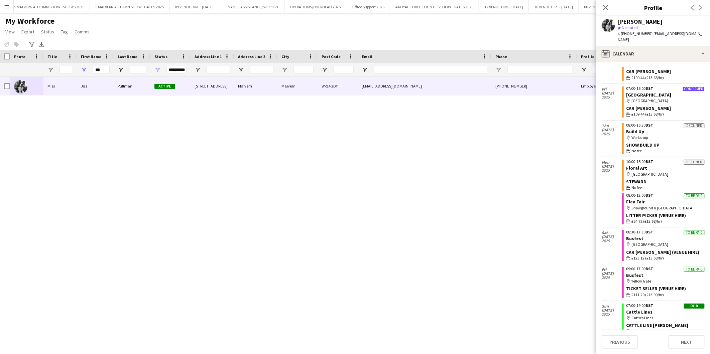
scroll to position [185, 0]
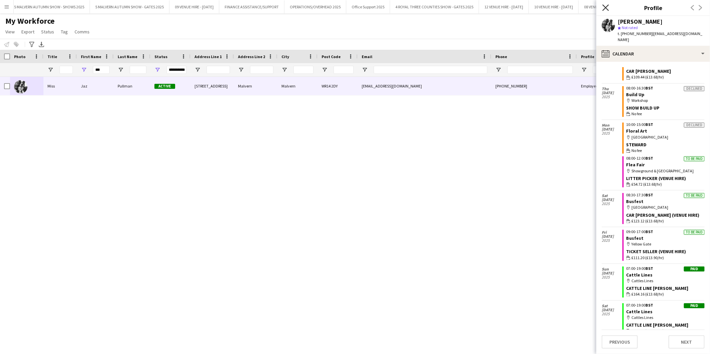
click at [605, 7] on icon "Close pop-in" at bounding box center [605, 7] width 6 height 6
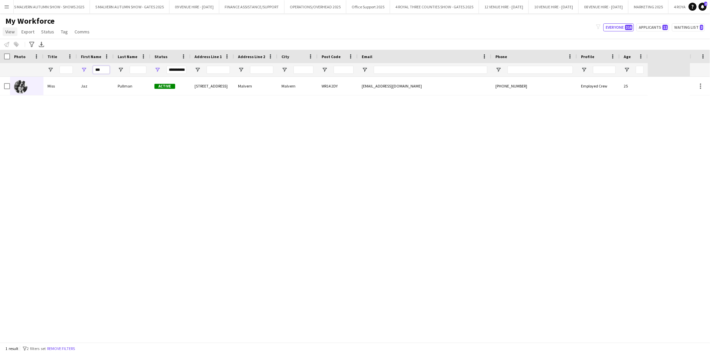
drag, startPoint x: 104, startPoint y: 72, endPoint x: 7, endPoint y: 32, distance: 104.9
click at [86, 71] on div "***" at bounding box center [95, 69] width 37 height 13
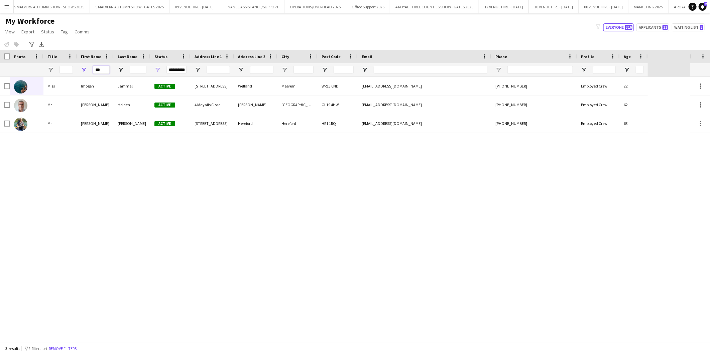
type input "***"
drag, startPoint x: 75, startPoint y: 202, endPoint x: 73, endPoint y: 188, distance: 14.6
click at [76, 202] on div "[PERSON_NAME] Active [STREET_ADDRESS] [EMAIL_ADDRESS][DOMAIN_NAME] [PHONE_NUMBE…" at bounding box center [345, 210] width 690 height 266
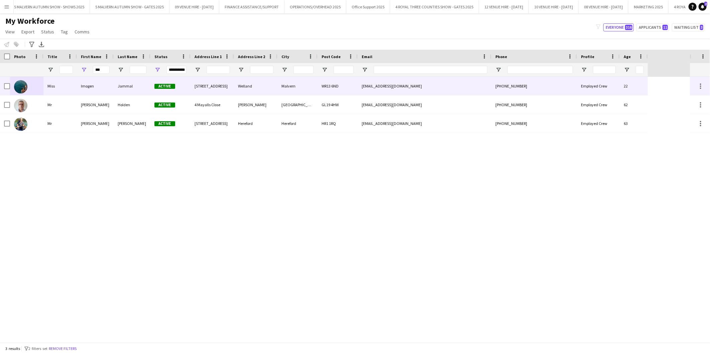
click at [22, 86] on img at bounding box center [20, 86] width 13 height 13
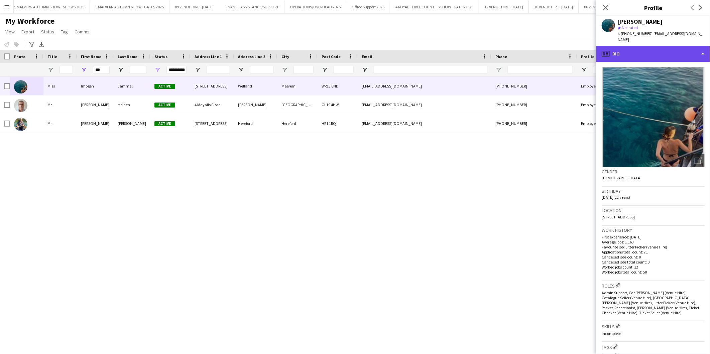
click at [642, 48] on div "profile Bio" at bounding box center [653, 54] width 114 height 16
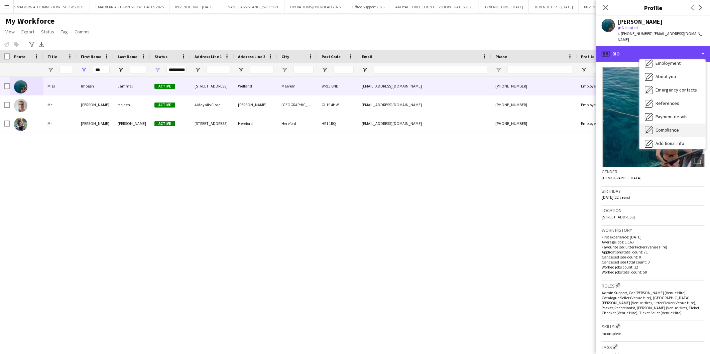
scroll to position [62, 0]
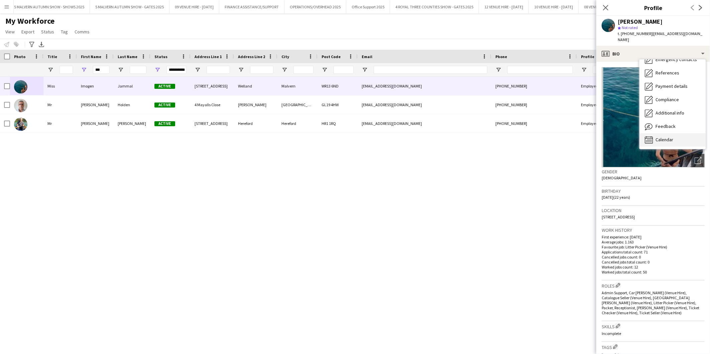
click at [672, 137] on span "Calendar" at bounding box center [664, 140] width 18 height 6
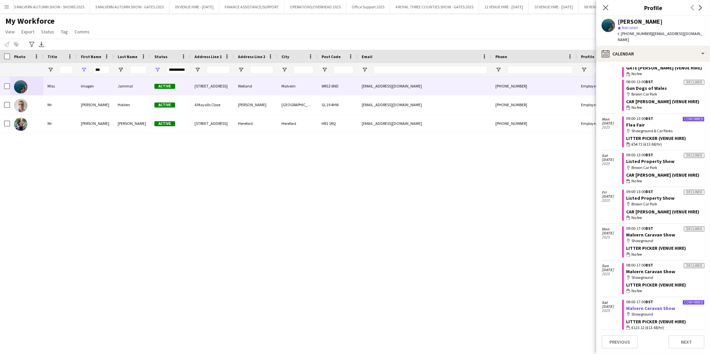
scroll to position [218, 0]
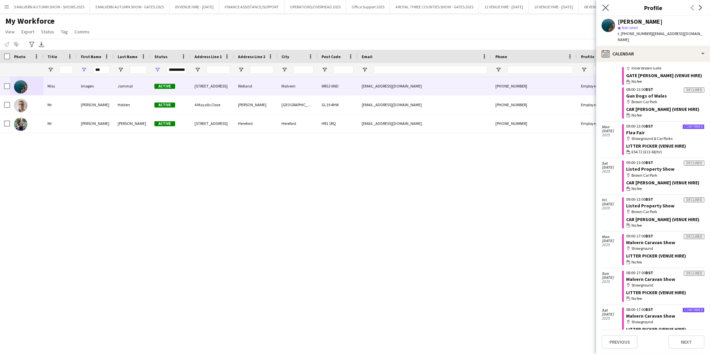
click at [603, 4] on app-icon "Close pop-in" at bounding box center [606, 8] width 10 height 10
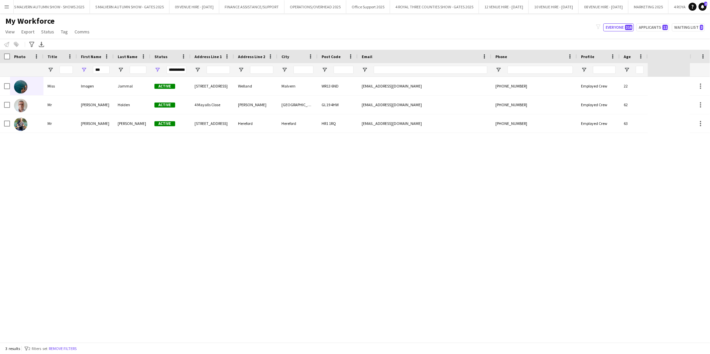
click at [7, 4] on app-icon "Menu" at bounding box center [6, 6] width 5 height 5
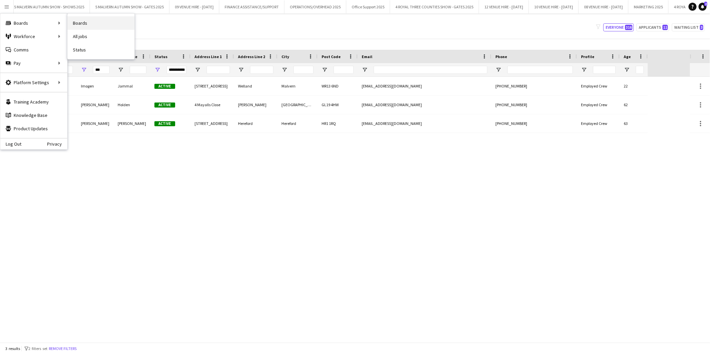
click at [83, 21] on link "Boards" at bounding box center [100, 22] width 67 height 13
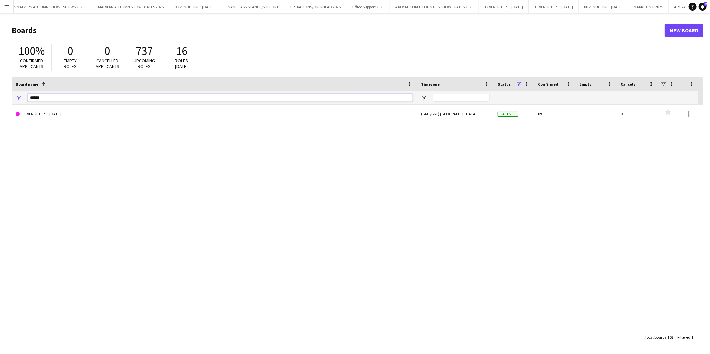
drag, startPoint x: 54, startPoint y: 95, endPoint x: 0, endPoint y: 81, distance: 56.2
click at [0, 83] on html "Menu Boards Boards Boards All jobs Status Workforce Workforce My Workforce Recr…" at bounding box center [355, 177] width 710 height 354
type input "****"
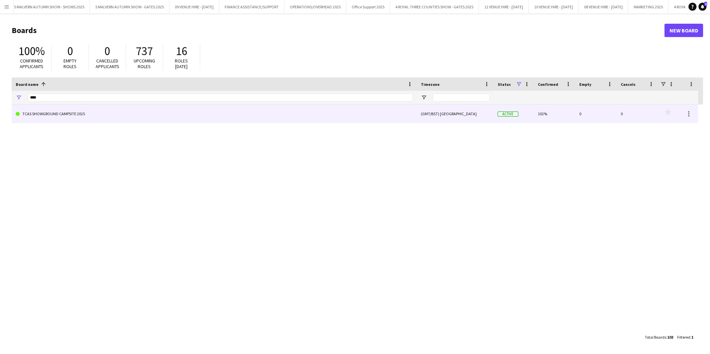
click at [52, 115] on link "TCAS SHOWGROUND CAMPSITE 2025" at bounding box center [214, 114] width 397 height 19
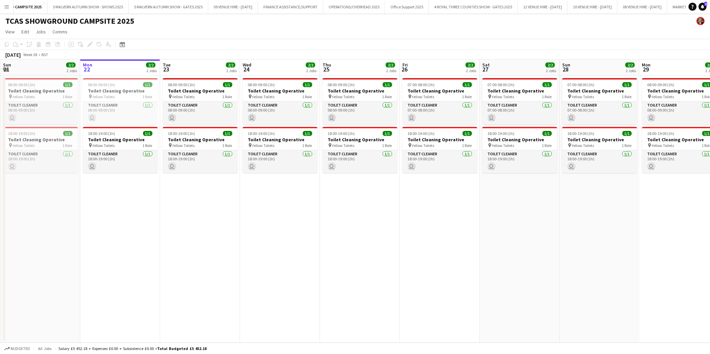
scroll to position [0, 55]
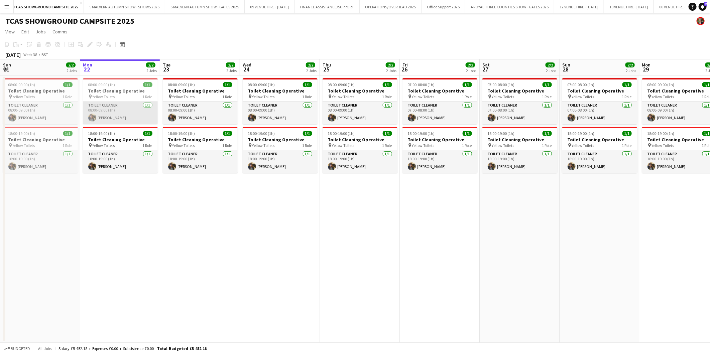
click at [106, 118] on app-card-role "Toilet Cleaner [DATE] 08:00-09:00 (1h) [PERSON_NAME]" at bounding box center [120, 113] width 75 height 23
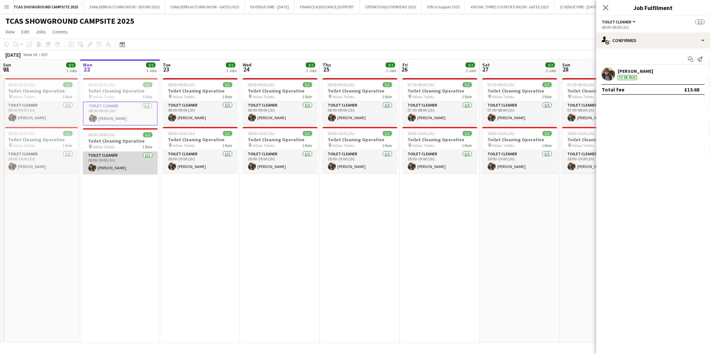
click at [128, 165] on app-card-role "Toilet Cleaner [DATE] 18:00-19:00 (1h) [PERSON_NAME]" at bounding box center [120, 163] width 75 height 23
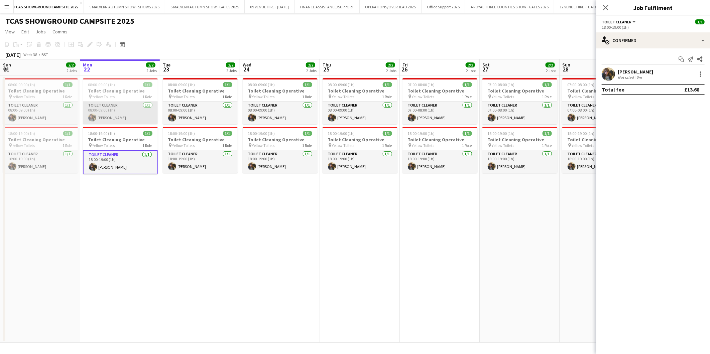
click at [119, 114] on app-card-role "Toilet Cleaner [DATE] 08:00-09:00 (1h) [PERSON_NAME]" at bounding box center [120, 113] width 75 height 23
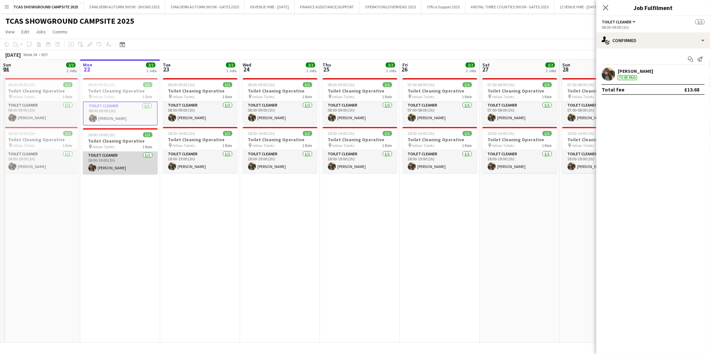
click at [128, 159] on app-card-role "Toilet Cleaner [DATE] 18:00-19:00 (1h) [PERSON_NAME]" at bounding box center [120, 163] width 75 height 23
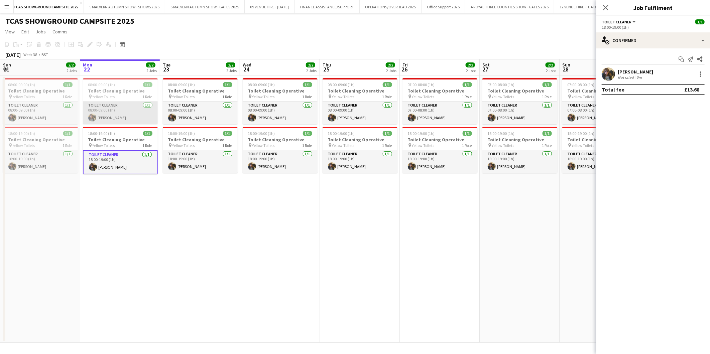
click at [125, 118] on app-card-role "Toilet Cleaner [DATE] 08:00-09:00 (1h) [PERSON_NAME]" at bounding box center [120, 113] width 75 height 23
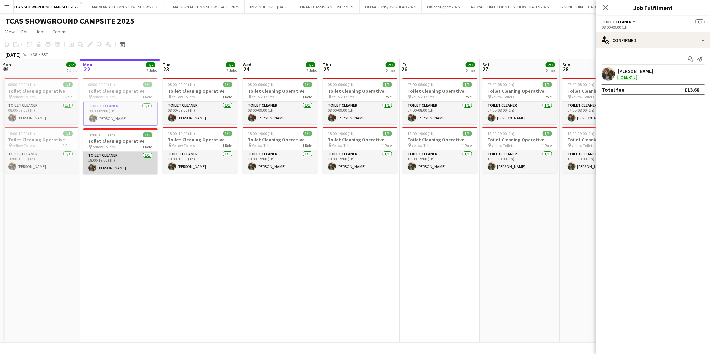
click at [115, 162] on app-card-role "Toilet Cleaner [DATE] 18:00-19:00 (1h) [PERSON_NAME]" at bounding box center [120, 163] width 75 height 23
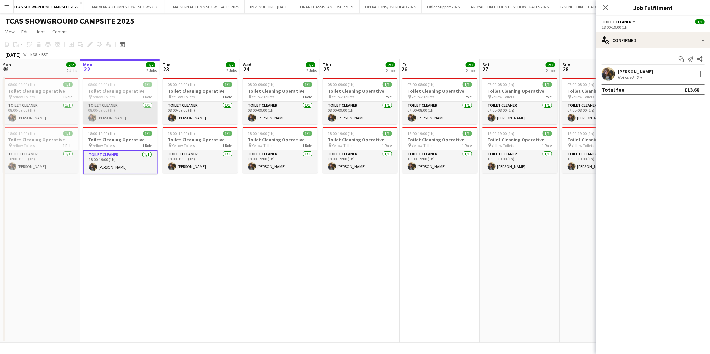
click at [111, 112] on app-card-role "Toilet Cleaner [DATE] 08:00-09:00 (1h) [PERSON_NAME]" at bounding box center [120, 113] width 75 height 23
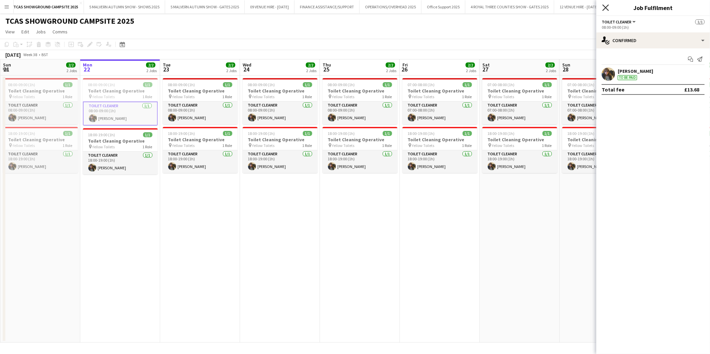
click at [606, 5] on icon "Close pop-in" at bounding box center [605, 7] width 6 height 6
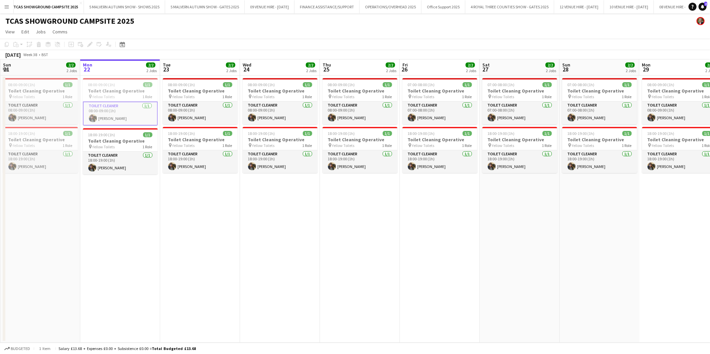
scroll to position [0, 198]
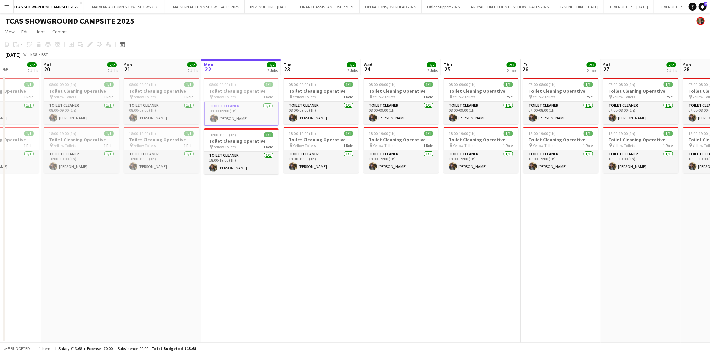
drag, startPoint x: 109, startPoint y: 89, endPoint x: 230, endPoint y: 96, distance: 121.1
click at [230, 96] on app-calendar-viewport "Wed 17 2/2 2 Jobs Thu 18 2/2 2 Jobs Fri 19 2/2 2 Jobs Sat 20 2/2 2 Jobs Sun 21 …" at bounding box center [355, 200] width 710 height 283
click at [229, 115] on app-card-role "Toilet Cleaner [DATE] 08:00-09:00 (1h) [PERSON_NAME]" at bounding box center [241, 114] width 75 height 24
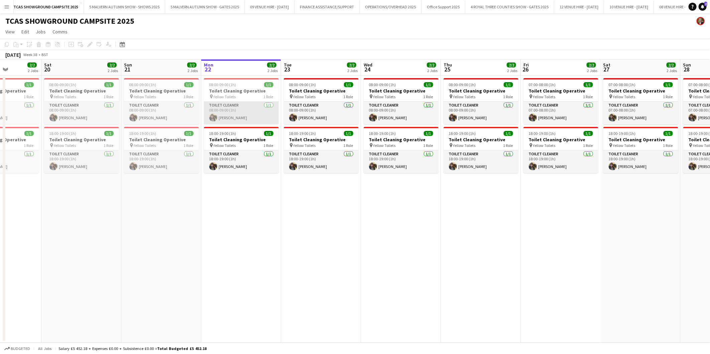
click at [229, 116] on app-card-role "Toilet Cleaner [DATE] 08:00-09:00 (1h) [PERSON_NAME]" at bounding box center [241, 113] width 75 height 23
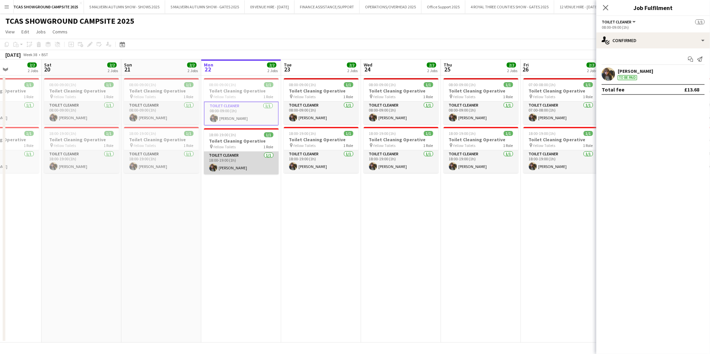
click at [233, 165] on app-card-role "Toilet Cleaner [DATE] 18:00-19:00 (1h) [PERSON_NAME]" at bounding box center [241, 163] width 75 height 23
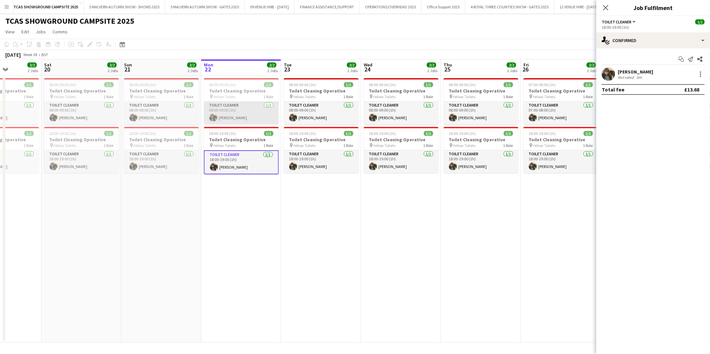
click at [232, 118] on app-card-role "Toilet Cleaner [DATE] 08:00-09:00 (1h) [PERSON_NAME]" at bounding box center [241, 113] width 75 height 23
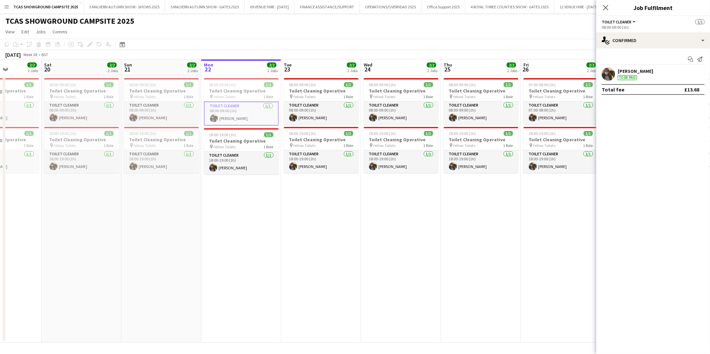
click at [412, 292] on app-date-cell "08:00-09:00 (1h) 1/1 Toilet Cleaning Operative pin Yellow Toilets 1 Role Toilet…" at bounding box center [401, 209] width 80 height 267
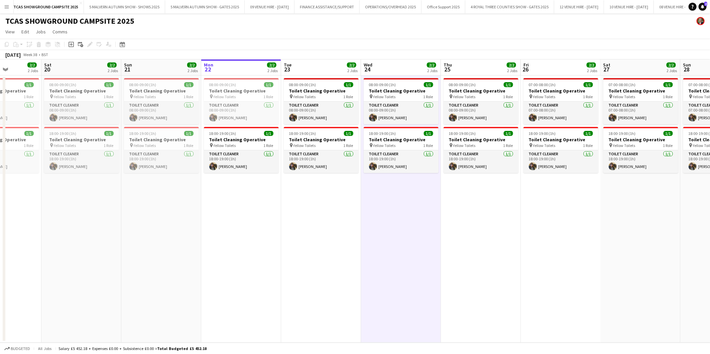
click at [4, 8] on app-icon "Menu" at bounding box center [6, 6] width 5 height 5
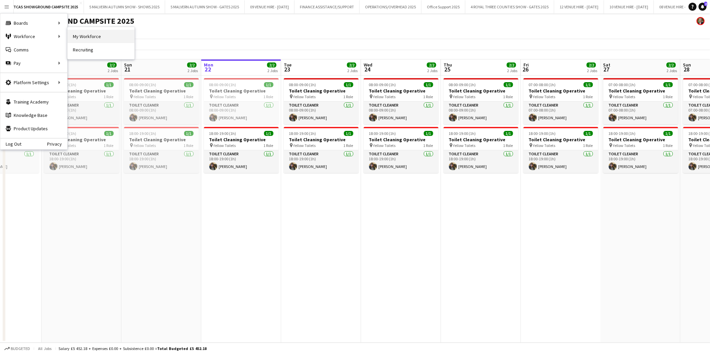
click at [93, 34] on link "My Workforce" at bounding box center [100, 36] width 67 height 13
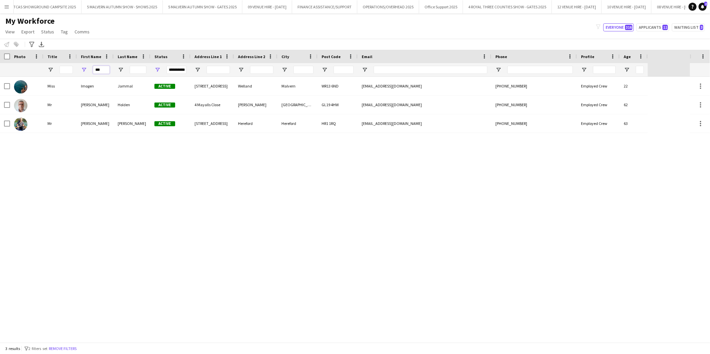
drag, startPoint x: 103, startPoint y: 72, endPoint x: 87, endPoint y: 69, distance: 15.6
click at [87, 69] on div "***" at bounding box center [95, 69] width 37 height 13
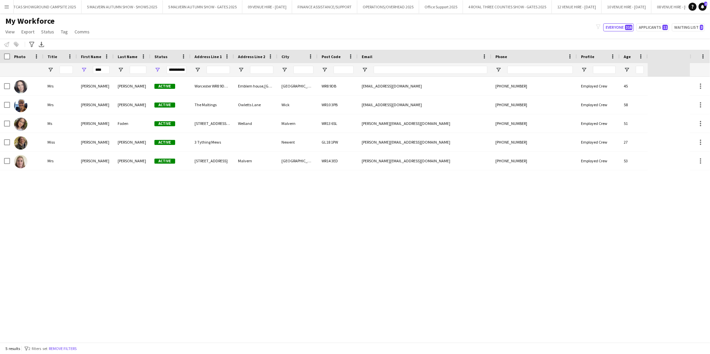
click at [280, 208] on div "[PERSON_NAME] Active Worcester WR8 9DB, [GEOGRAPHIC_DATA] [STREET_ADDRESS][PERS…" at bounding box center [345, 210] width 690 height 266
drag, startPoint x: 104, startPoint y: 70, endPoint x: 87, endPoint y: 70, distance: 17.0
click at [87, 70] on div "****" at bounding box center [95, 69] width 37 height 13
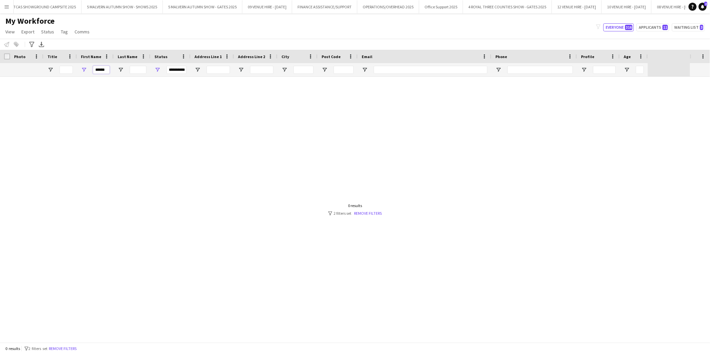
type input "******"
click at [157, 69] on span "Open Filter Menu" at bounding box center [157, 70] width 6 height 6
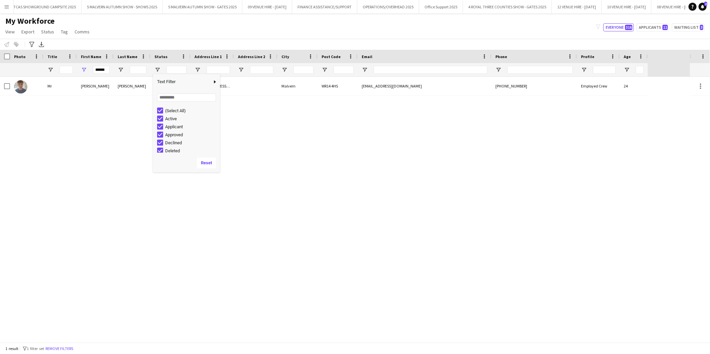
click at [177, 226] on div "Mr [PERSON_NAME] [PERSON_NAME] Suspended [STREET_ADDRESS] [EMAIL_ADDRESS][DOMAI…" at bounding box center [345, 210] width 690 height 266
drag, startPoint x: 111, startPoint y: 71, endPoint x: 84, endPoint y: 67, distance: 27.0
click at [84, 67] on div "******" at bounding box center [95, 69] width 37 height 13
drag, startPoint x: 109, startPoint y: 68, endPoint x: 89, endPoint y: 66, distance: 20.5
click at [89, 66] on div "******" at bounding box center [95, 69] width 37 height 13
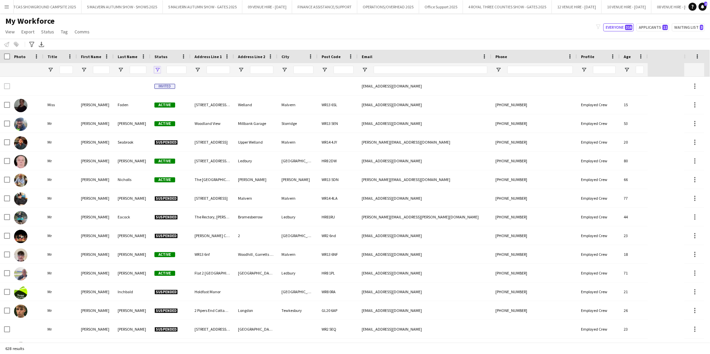
click at [157, 72] on span "Open Filter Menu" at bounding box center [157, 70] width 6 height 6
click at [159, 107] on div "(Select All)" at bounding box center [188, 111] width 63 height 8
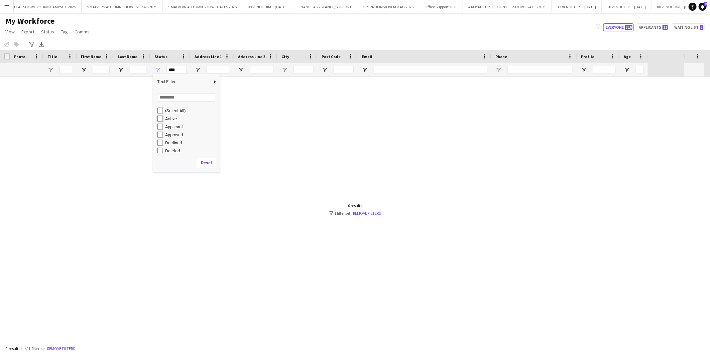
type input "**********"
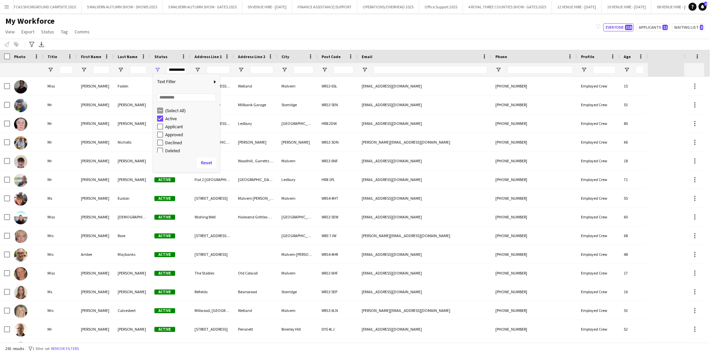
click at [172, 35] on div "My Workforce View Views Default view SafeHR Employee Details New view Update vi…" at bounding box center [355, 27] width 710 height 23
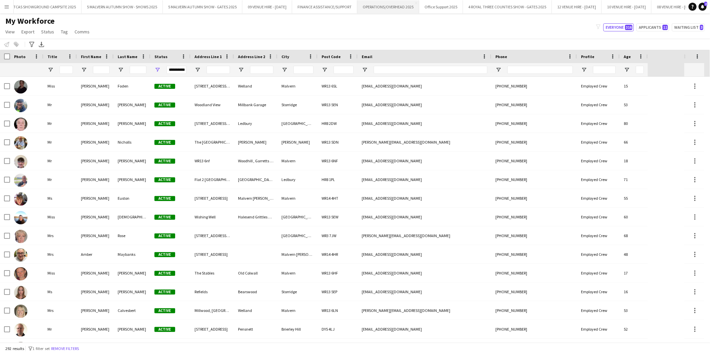
click at [397, 8] on button "OPERATIONS/OVERHEAD 2025 Close" at bounding box center [388, 6] width 62 height 13
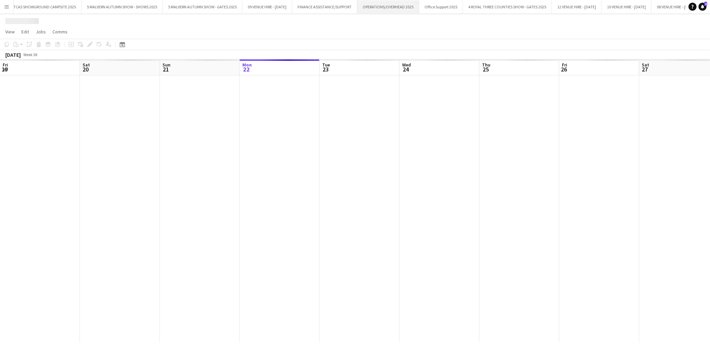
scroll to position [0, 159]
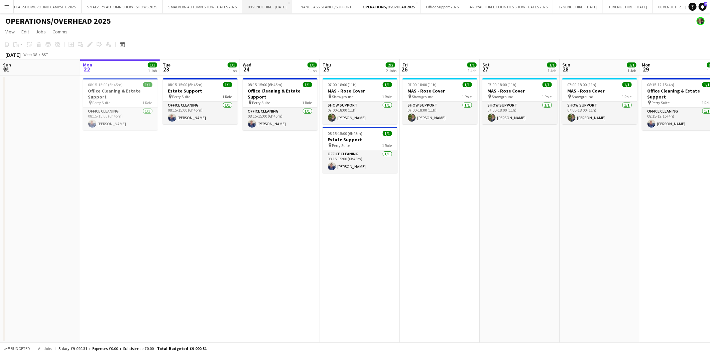
click at [264, 7] on button "09 VENUE HIRE - [DATE] Close" at bounding box center [267, 6] width 50 height 13
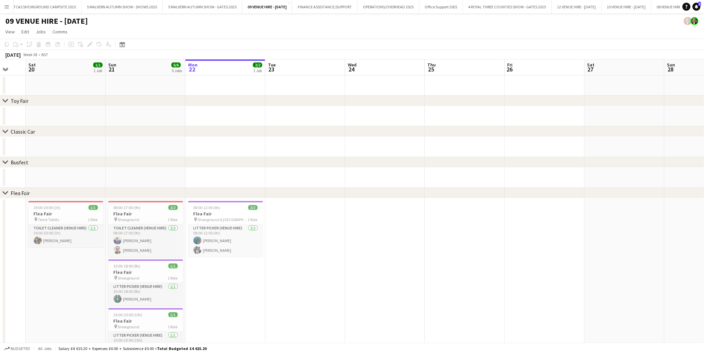
scroll to position [0, 158]
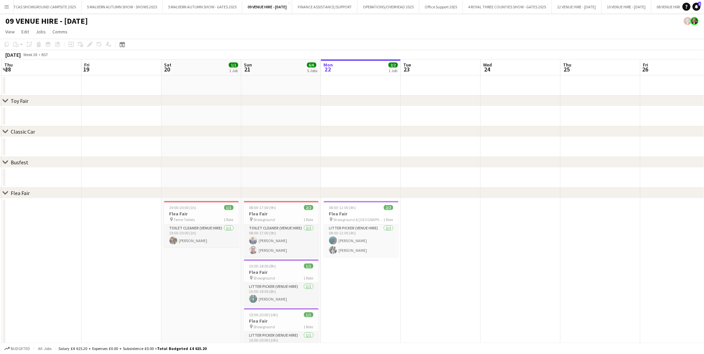
drag, startPoint x: 106, startPoint y: 221, endPoint x: 348, endPoint y: 221, distance: 241.3
click at [348, 221] on app-calendar-viewport "Tue 16 Wed 17 Thu 18 Fri 19 Sat 20 1/1 1 Job Sun 21 6/6 5 Jobs Mon 22 2/2 1 Job…" at bounding box center [352, 263] width 704 height 409
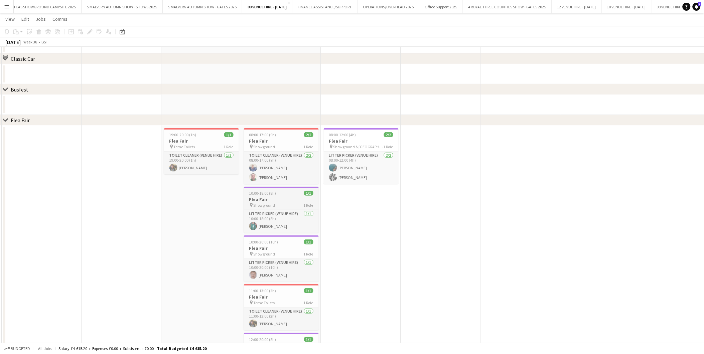
scroll to position [111, 0]
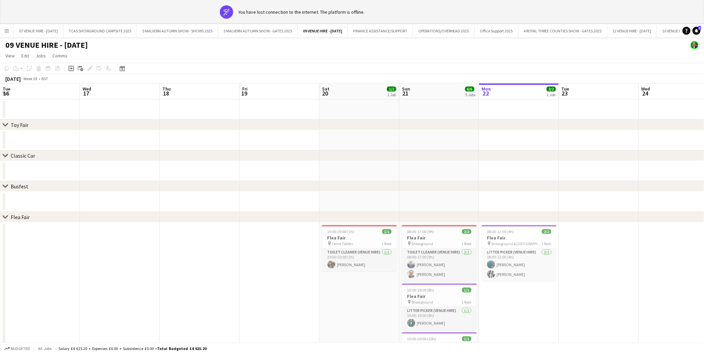
scroll to position [0, 186]
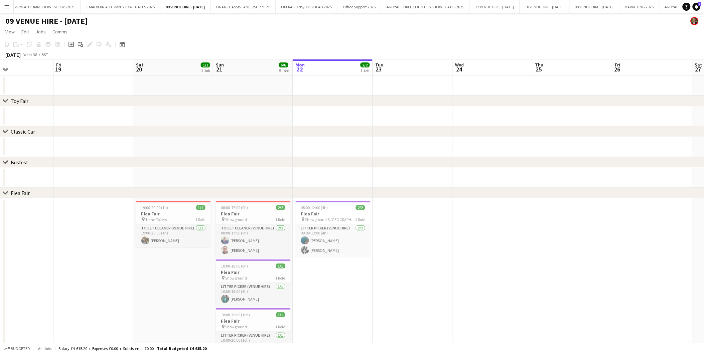
click at [389, 228] on app-date-cell at bounding box center [413, 333] width 80 height 270
